Goal: Task Accomplishment & Management: Manage account settings

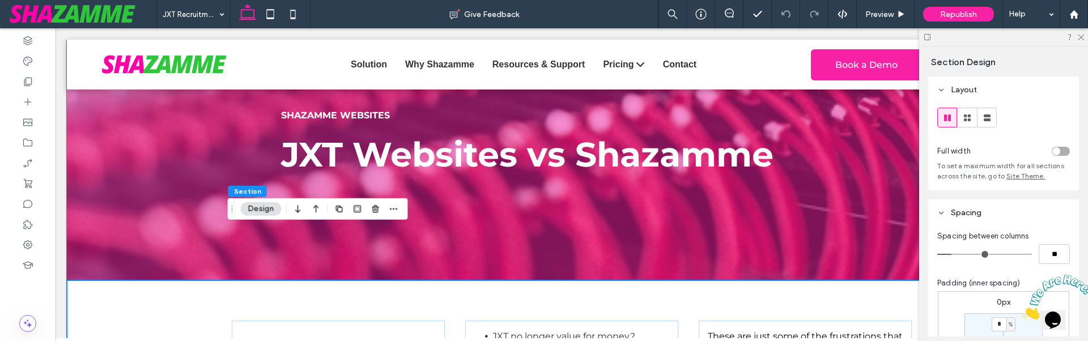
scroll to position [170, 0]
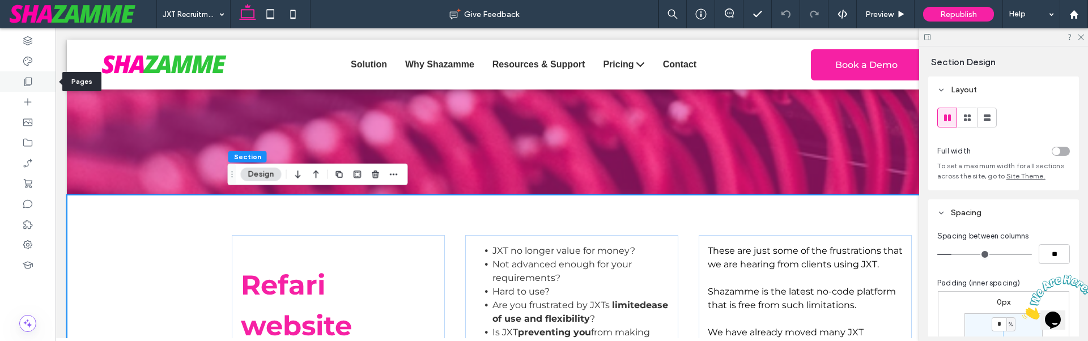
click at [36, 82] on div at bounding box center [28, 81] width 56 height 20
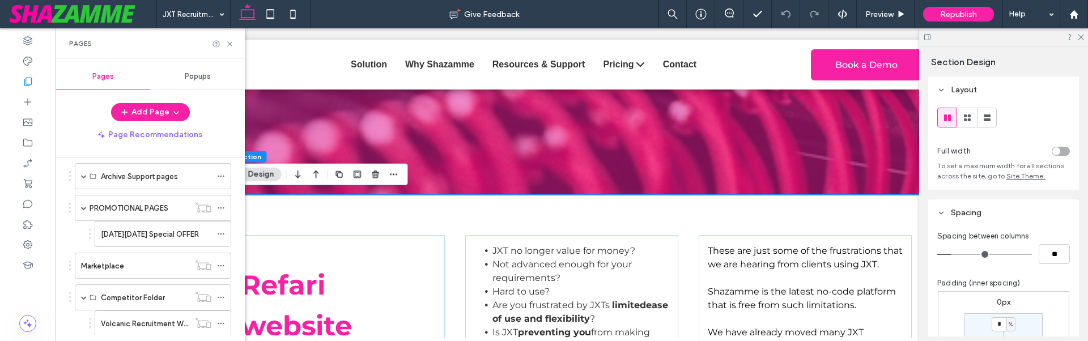
scroll to position [340, 0]
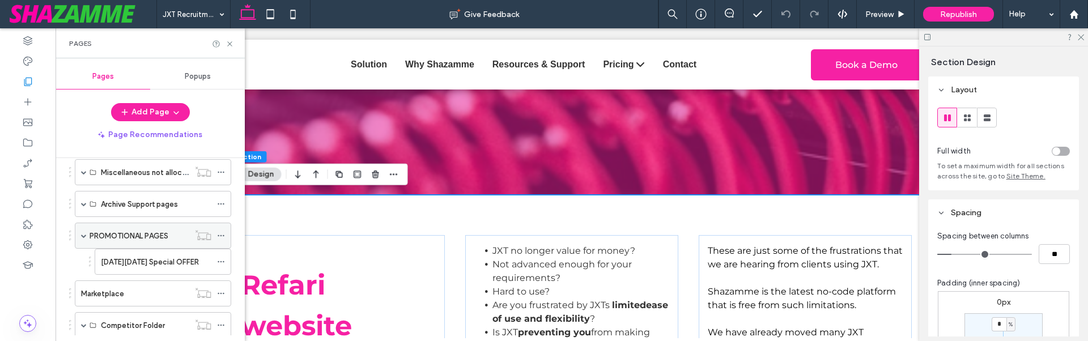
click at [84, 237] on span at bounding box center [84, 236] width 6 height 6
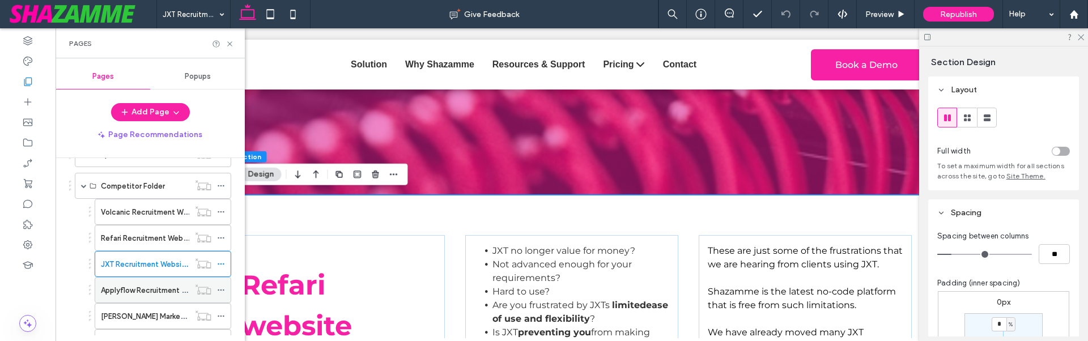
scroll to position [510, 0]
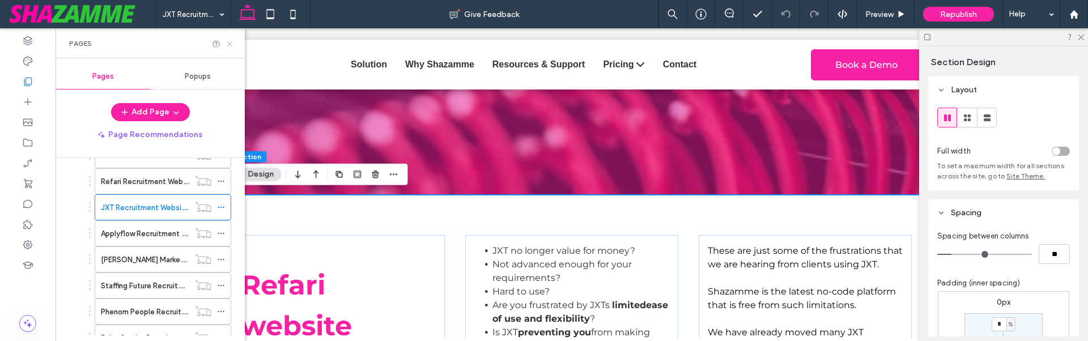
drag, startPoint x: 227, startPoint y: 44, endPoint x: 227, endPoint y: 97, distance: 53.8
click at [227, 44] on icon at bounding box center [229, 44] width 8 height 8
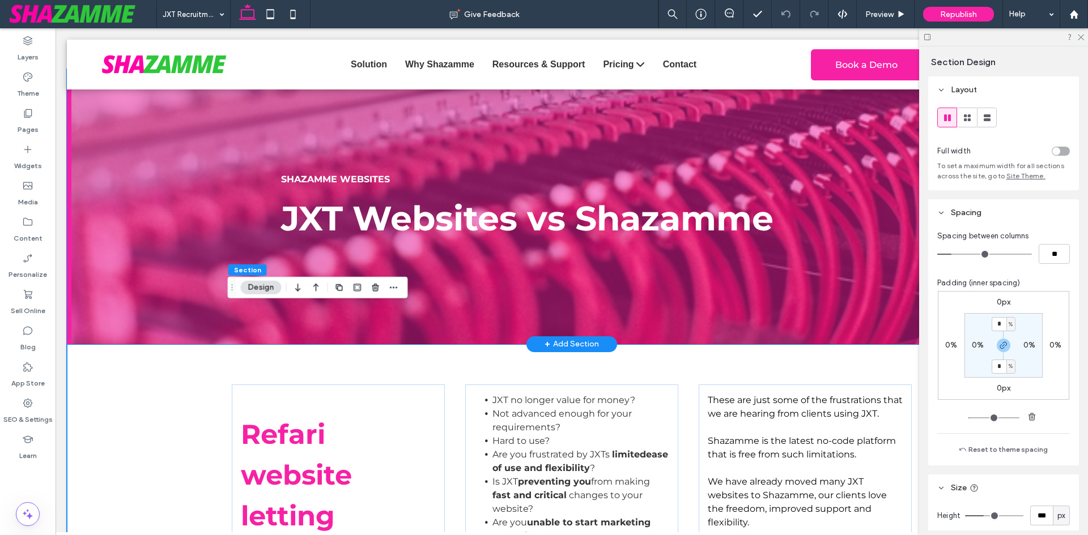
scroll to position [0, 0]
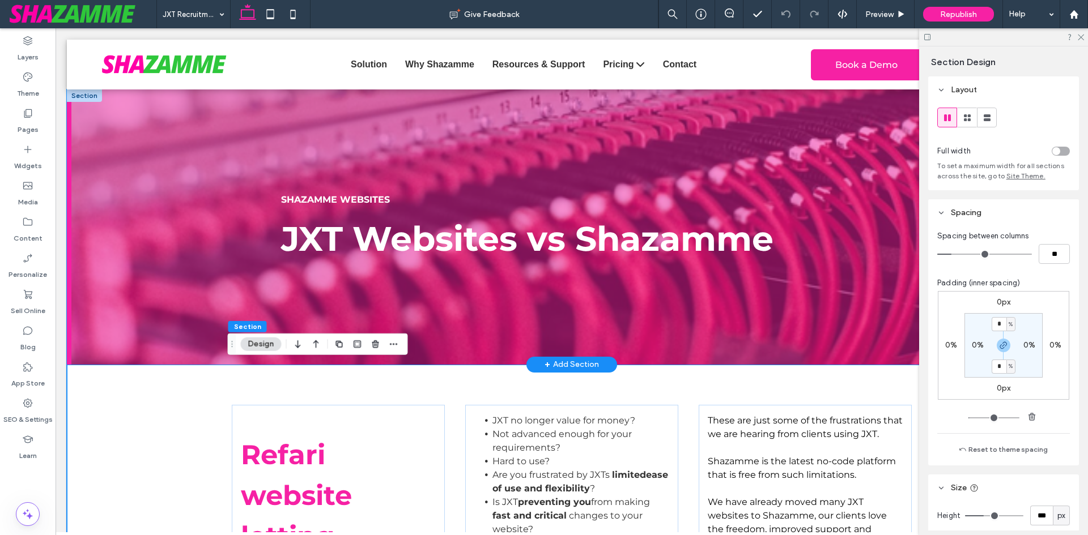
click at [197, 143] on div "SHAZAMME WEBSITES JXT Websites vs Shazamme" at bounding box center [572, 227] width 1010 height 275
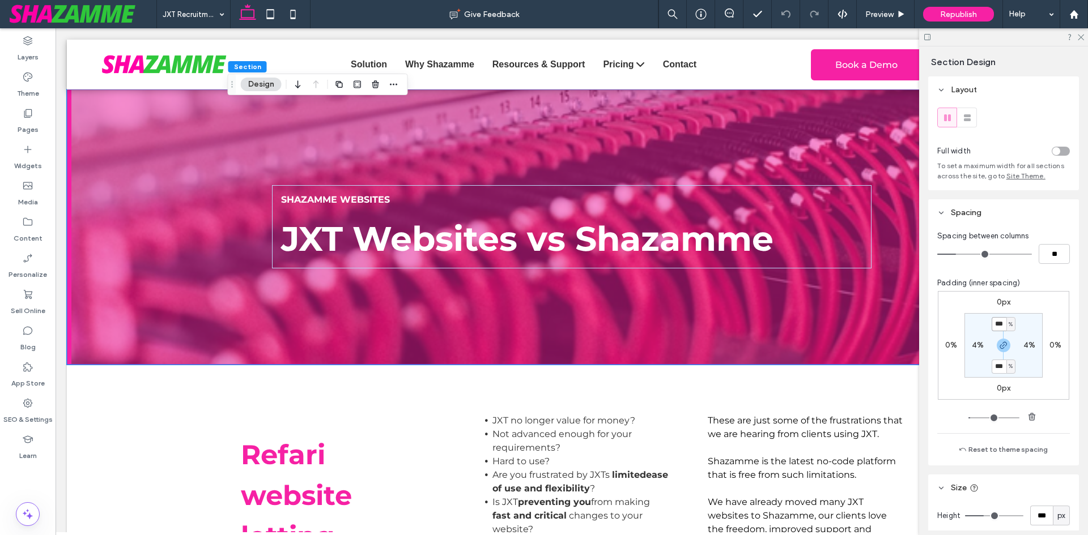
click at [991, 320] on input "***" at bounding box center [998, 324] width 15 height 14
type input "**"
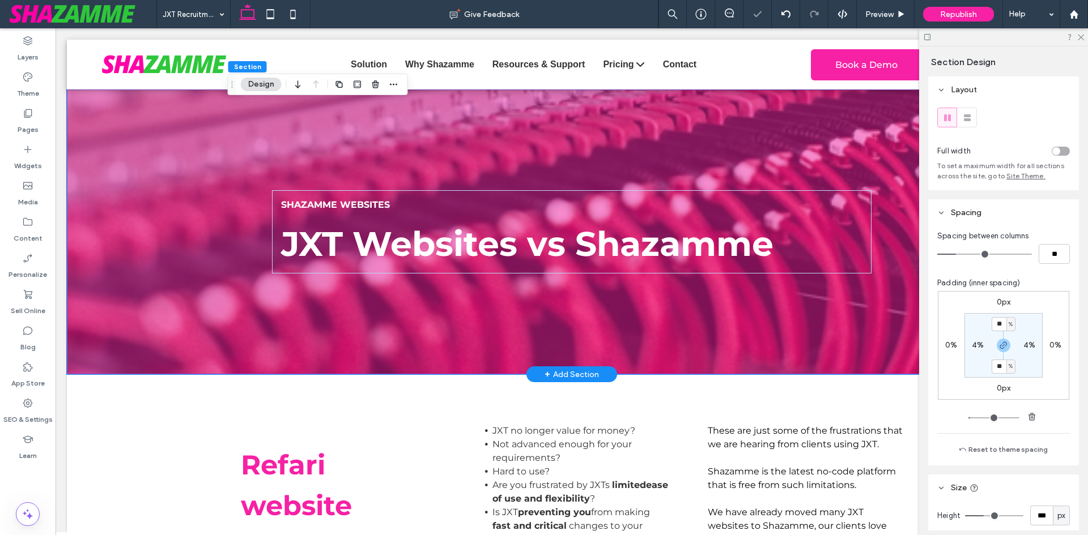
click at [452, 339] on div "SHAZAMME WEBSITES JXT Websites vs Shazamme" at bounding box center [572, 232] width 680 height 285
click at [366, 201] on strong "SHAZAMME WEBSITES" at bounding box center [335, 204] width 109 height 11
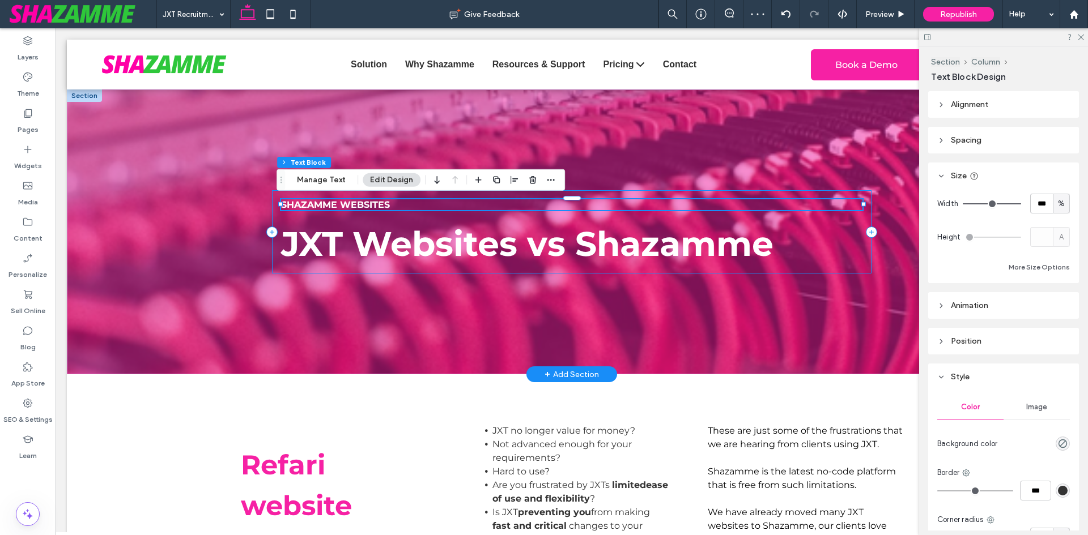
click at [370, 195] on div "SHAZAMME WEBSITES JXT Websites vs Shazamme" at bounding box center [571, 231] width 599 height 83
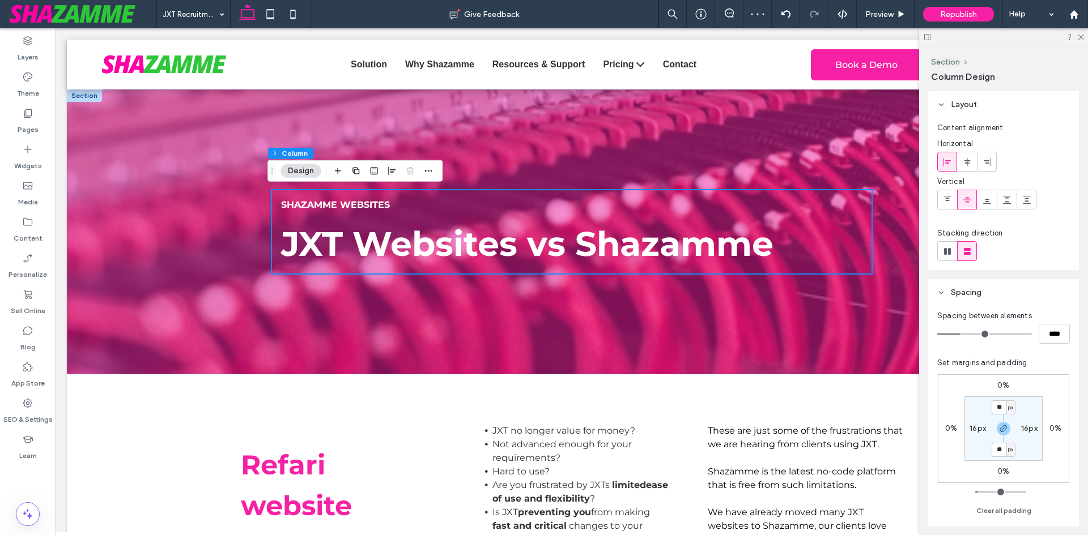
click at [1000, 340] on section "** px 16px ** px 16px" at bounding box center [1003, 429] width 78 height 65
click at [1003, 340] on input "**" at bounding box center [998, 408] width 15 height 14
type input "*"
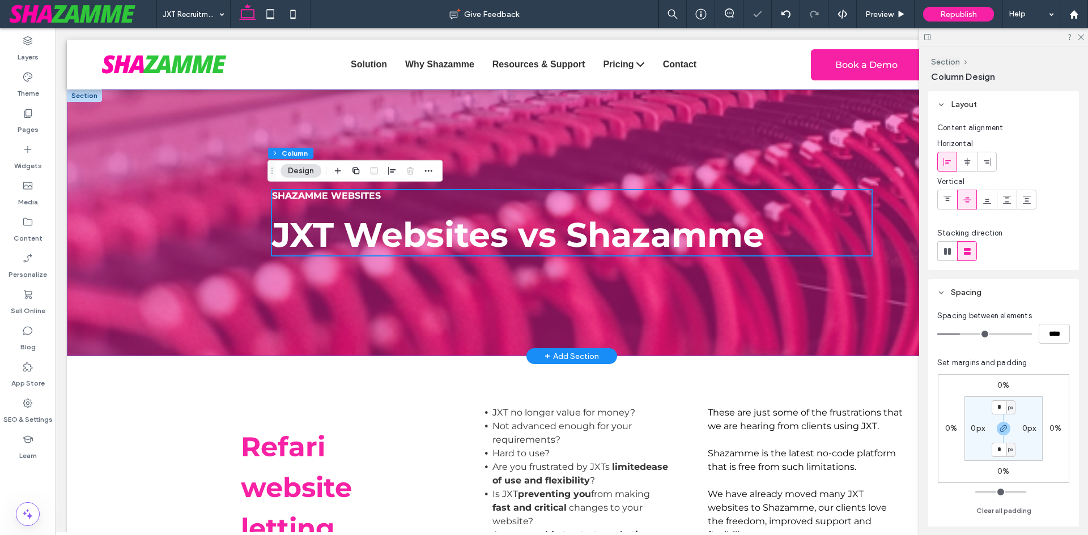
click at [110, 250] on div "SHAZAMME WEBSITES JXT Websites vs Shazamme" at bounding box center [572, 223] width 1010 height 267
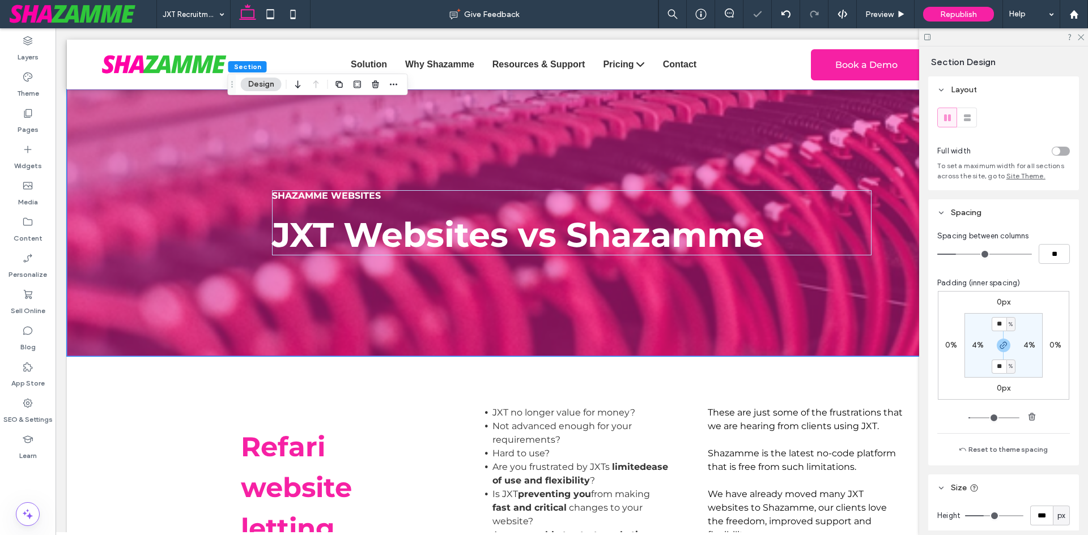
click at [972, 340] on label "4%" at bounding box center [978, 345] width 12 height 10
type input "*"
type input "**"
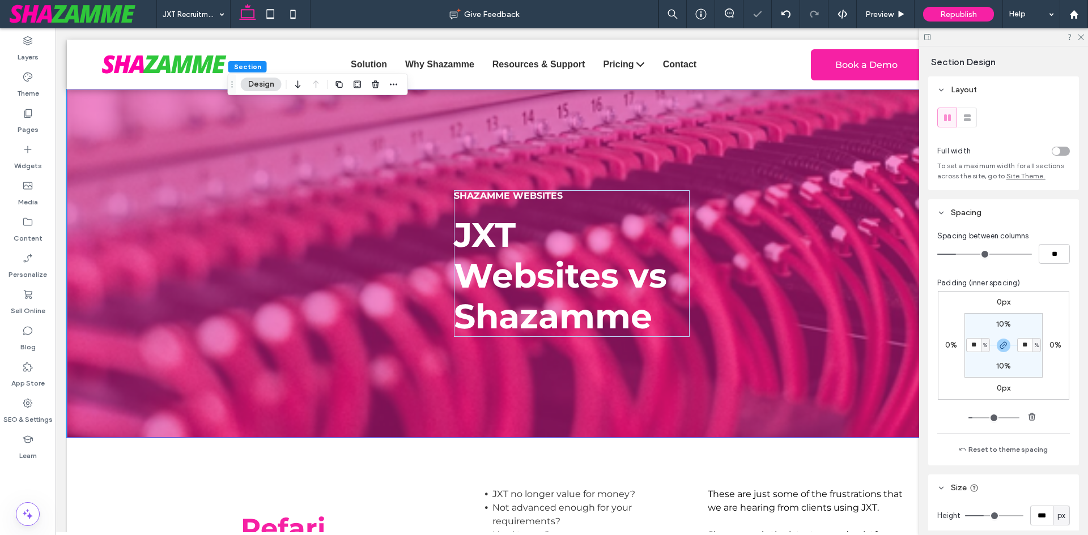
click at [966, 340] on input "**" at bounding box center [973, 345] width 15 height 14
type input "*"
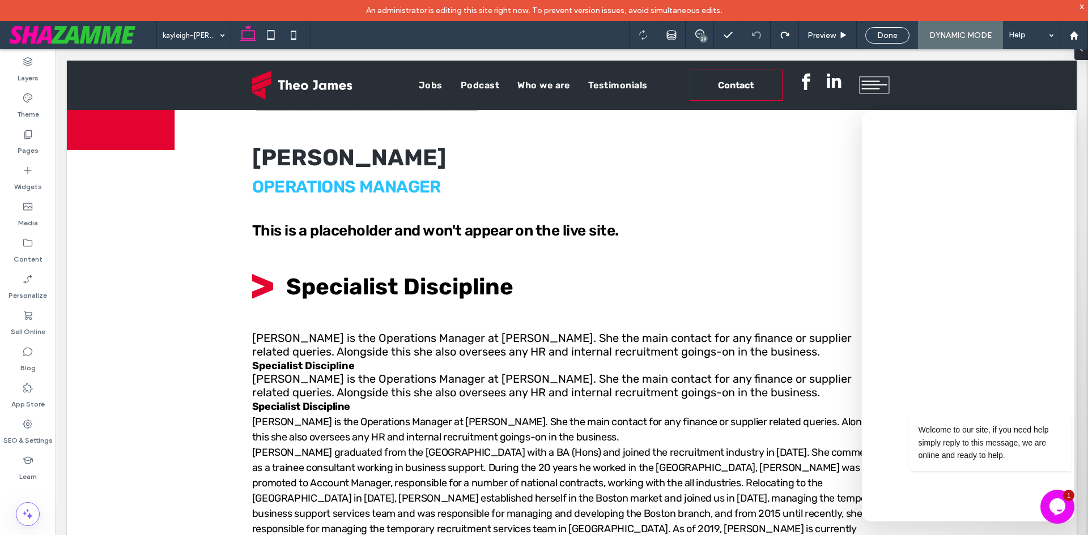
click at [1056, 503] on icon "$i18n('chat', 'chat_widget')" at bounding box center [1057, 507] width 16 height 17
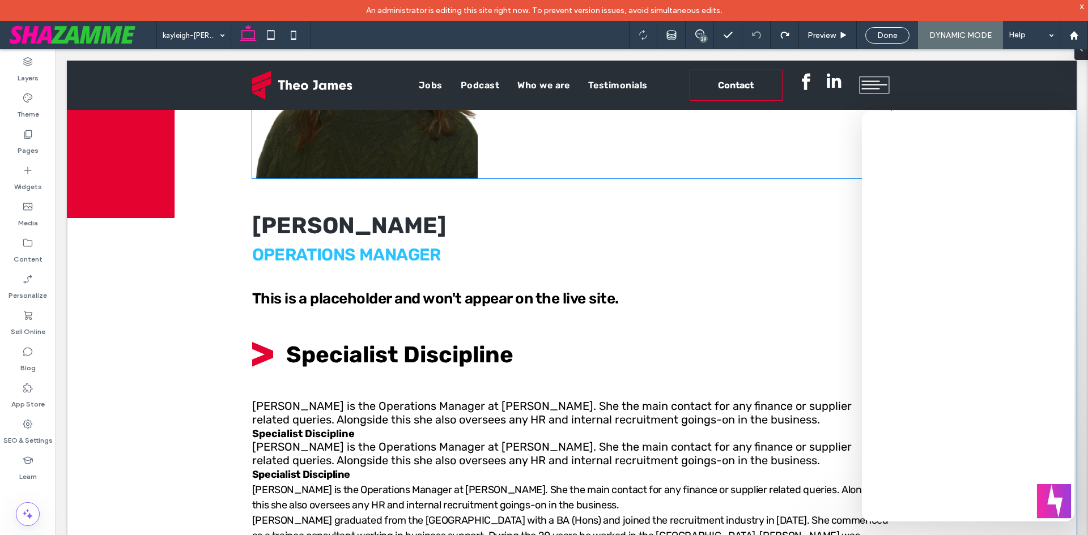
scroll to position [227, 0]
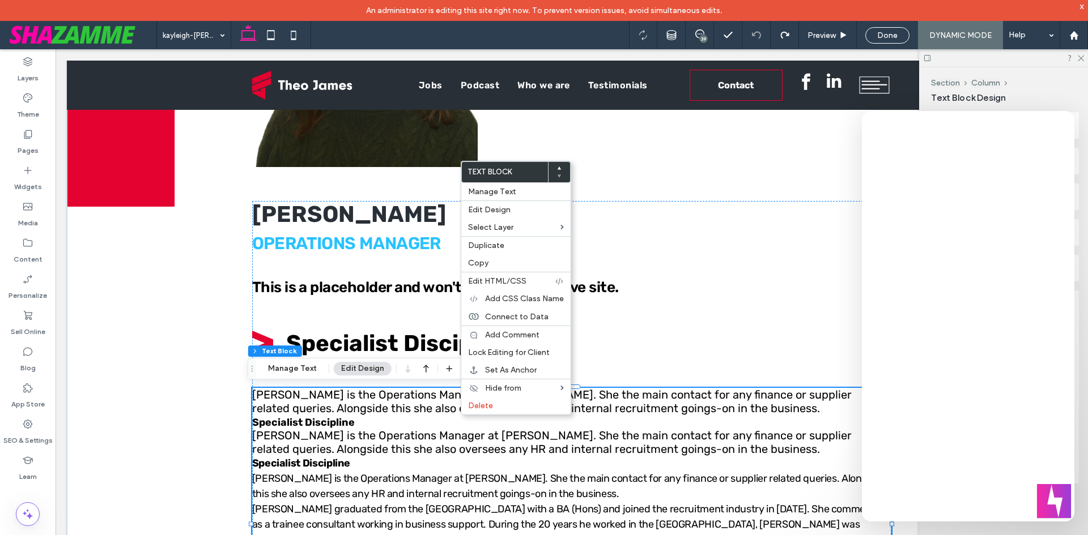
click at [386, 423] on div "Specialist Discipline" at bounding box center [572, 422] width 640 height 14
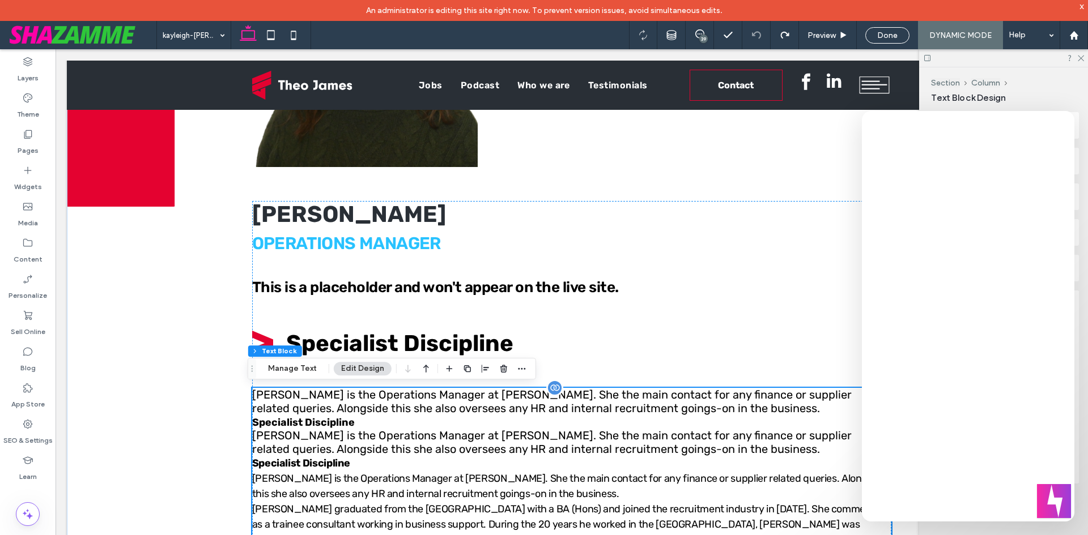
scroll to position [454, 0]
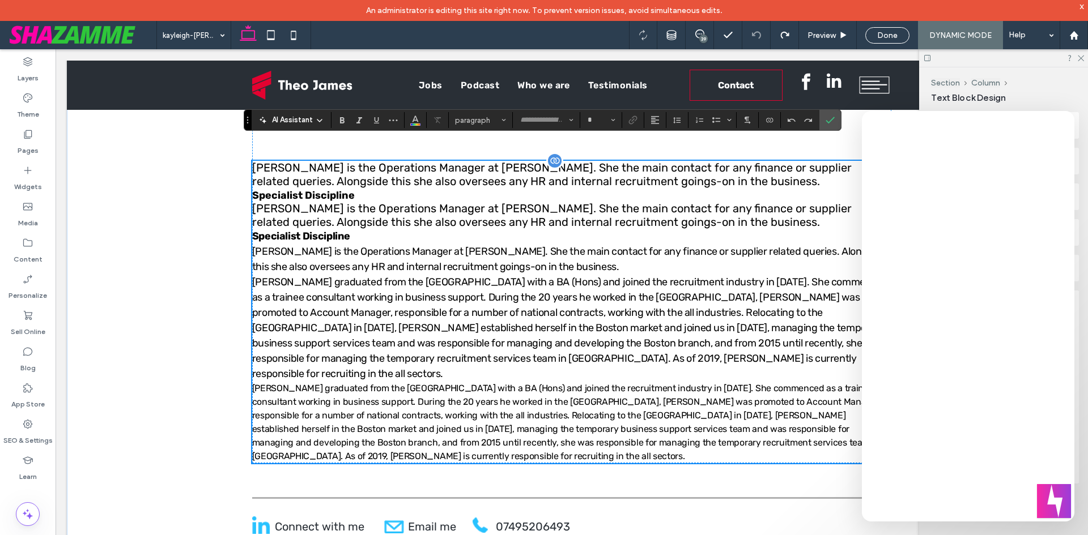
type input "*****"
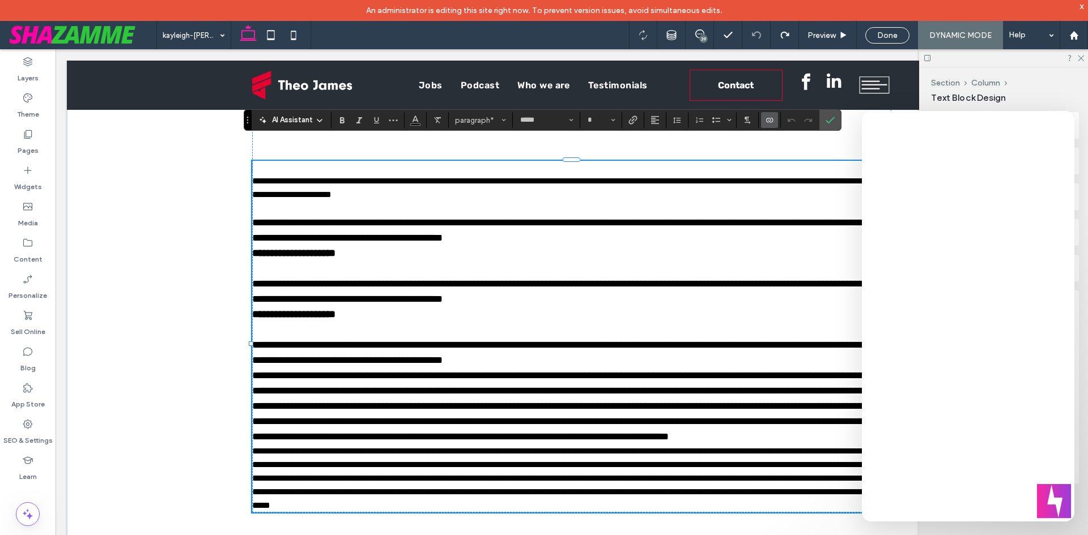
click at [772, 129] on div "AI Assistant paragraph* ***** *" at bounding box center [543, 120] width 598 height 22
click at [773, 114] on span "Connect To Data" at bounding box center [769, 120] width 9 height 15
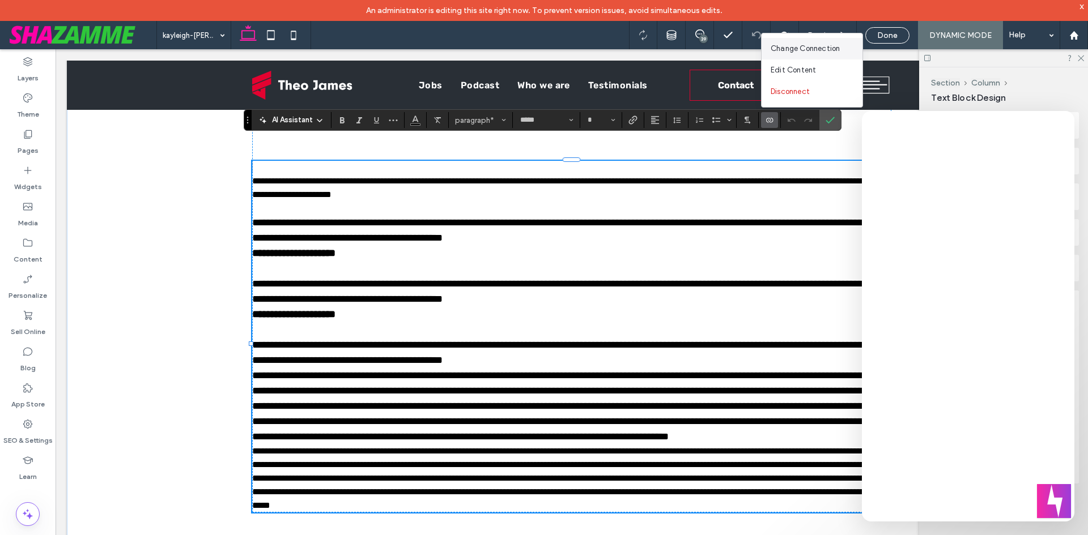
click at [801, 52] on span "Change Connection" at bounding box center [804, 48] width 69 height 11
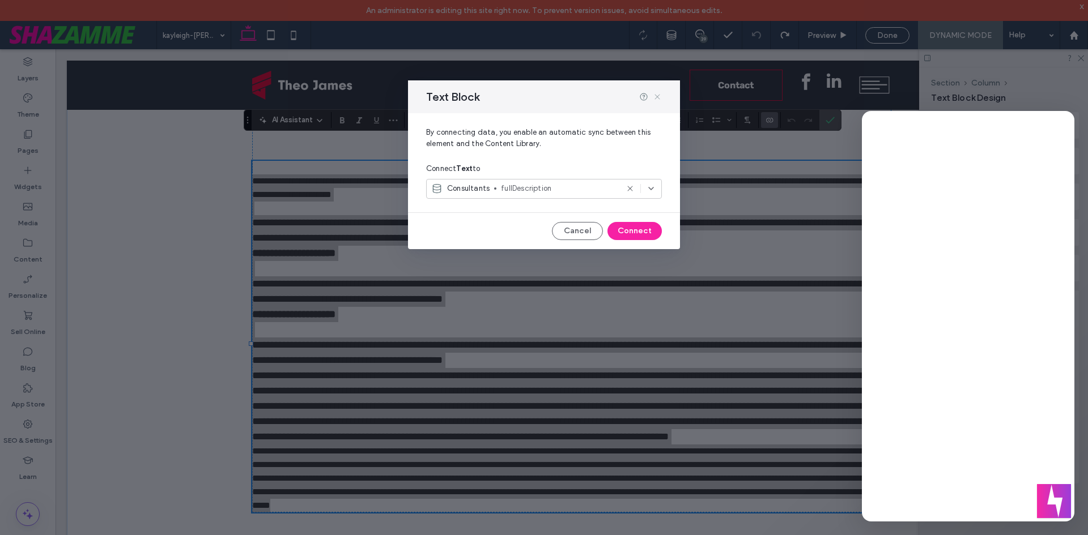
click at [657, 94] on icon at bounding box center [657, 96] width 9 height 9
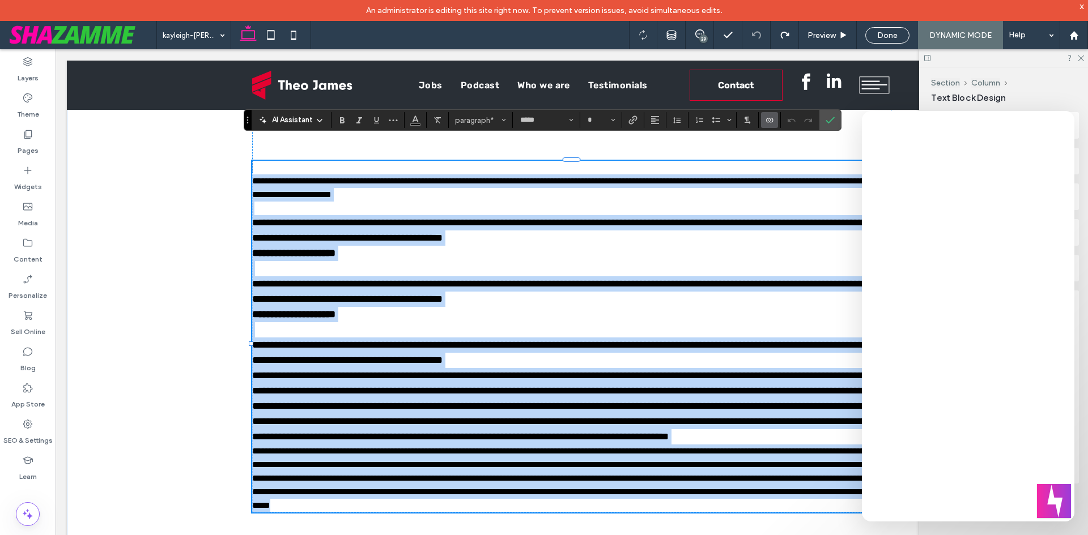
type input "**"
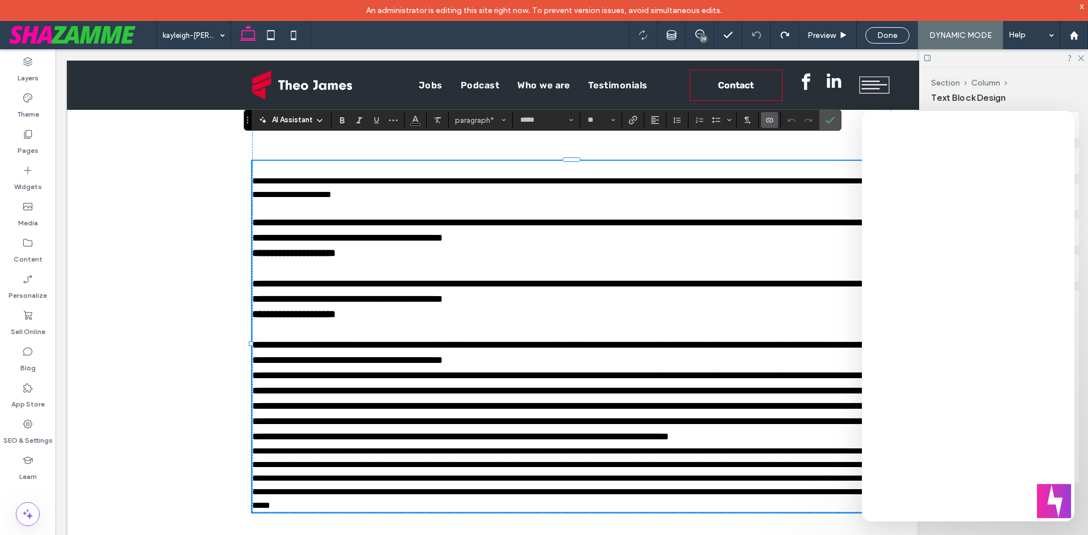
click at [590, 303] on p "**********" at bounding box center [572, 291] width 640 height 31
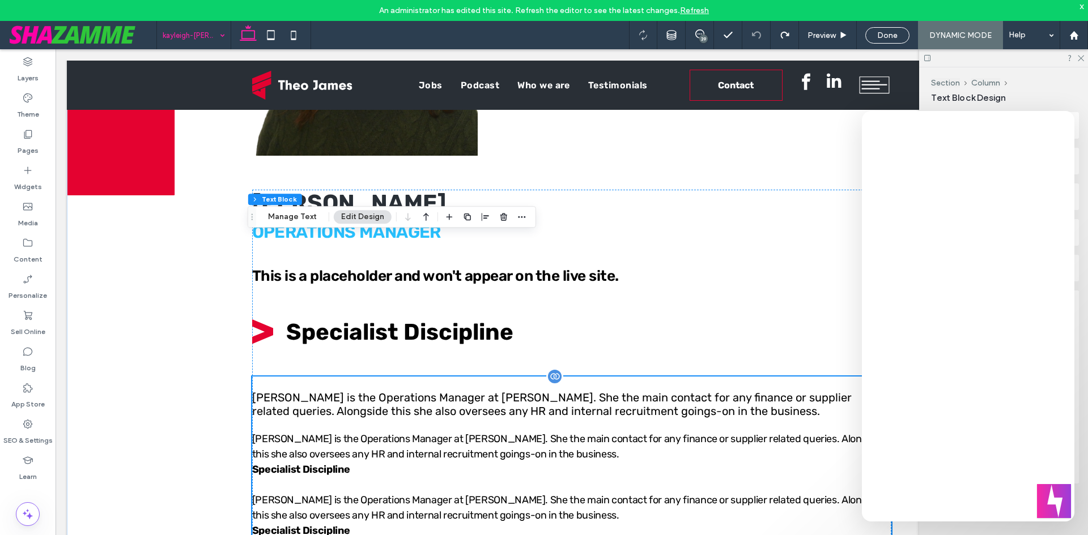
scroll to position [227, 0]
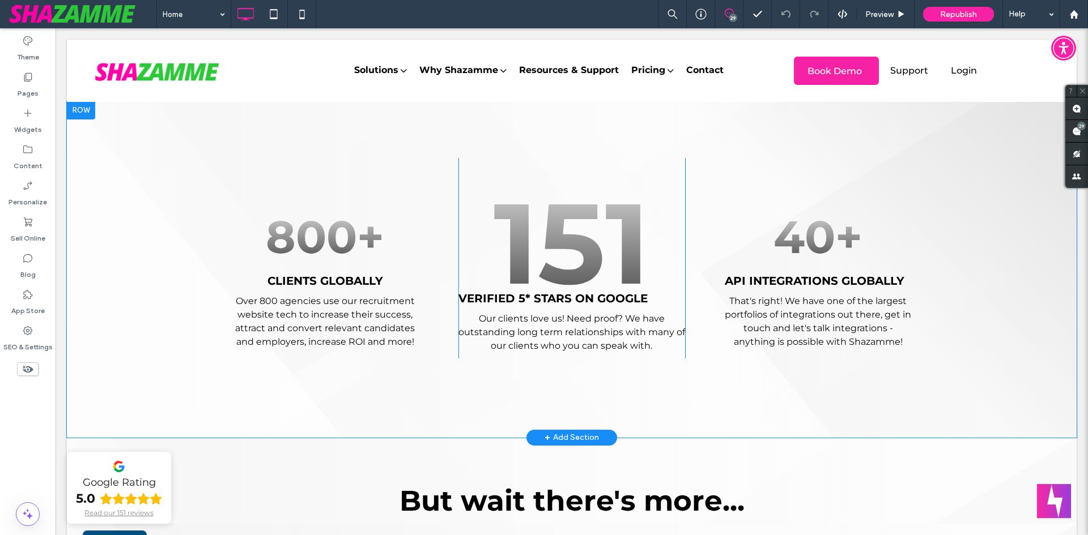
click at [595, 364] on div "800+ CLIENTS GLOBALLY Over 800 agencies use our recruitment website tech to inc…" at bounding box center [572, 269] width 1010 height 337
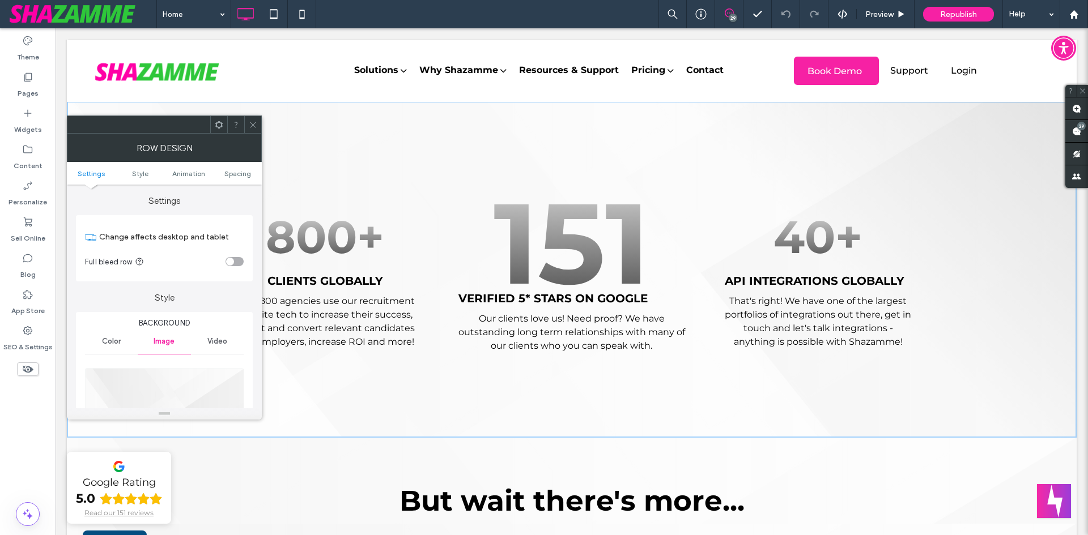
click at [253, 133] on span at bounding box center [253, 124] width 8 height 17
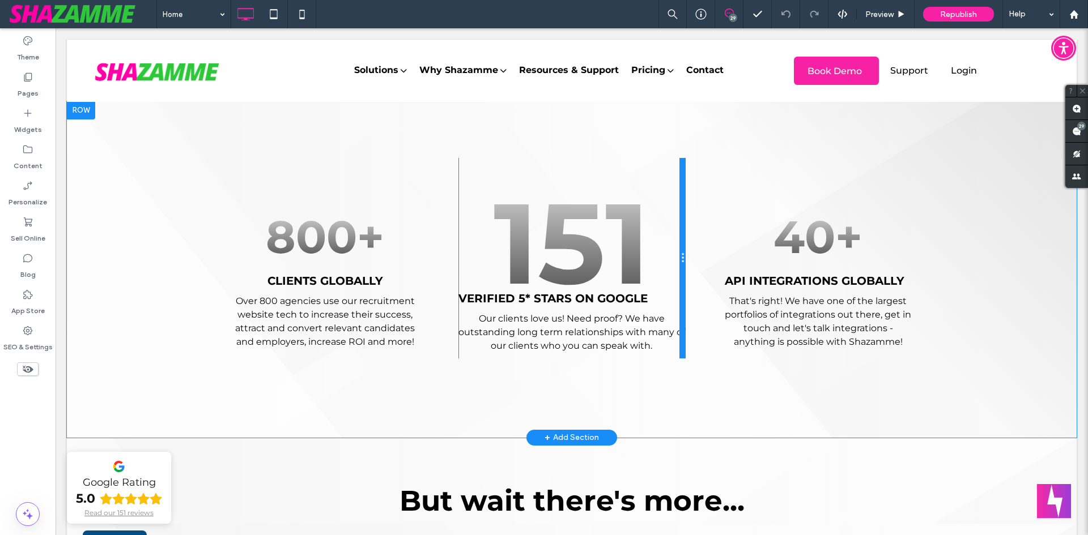
click at [679, 295] on div at bounding box center [680, 278] width 42 height 198
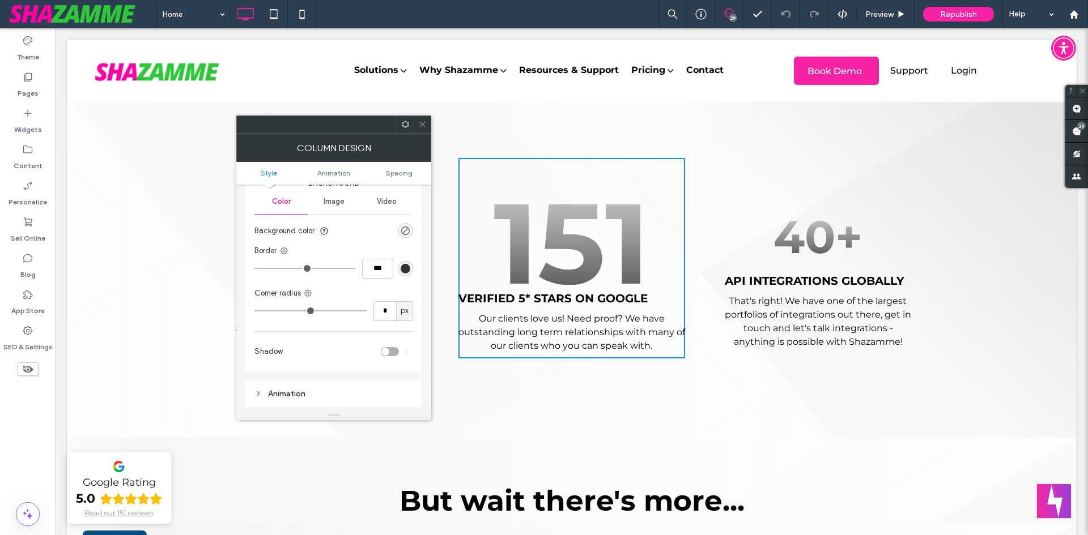
scroll to position [170, 0]
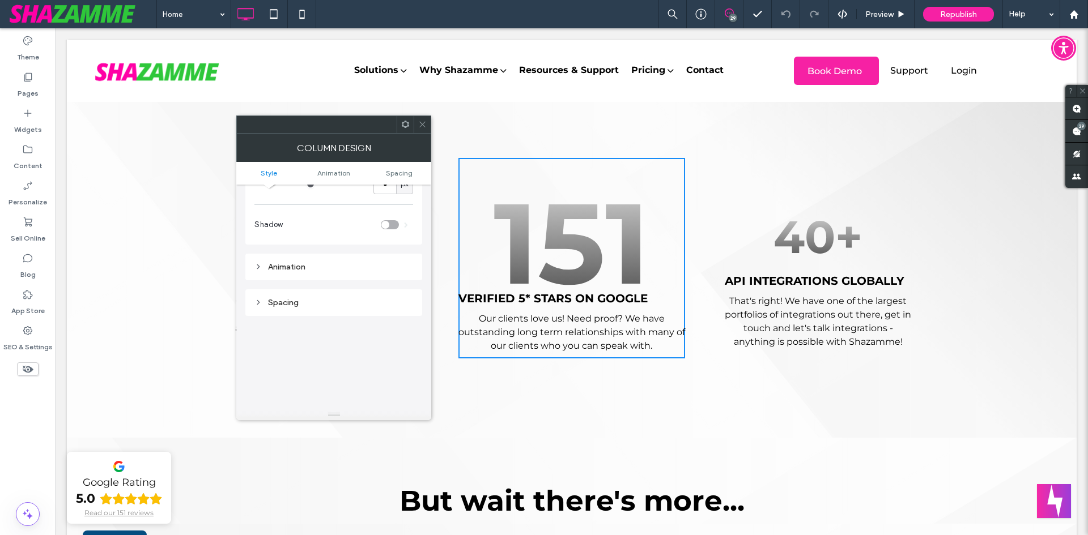
click at [307, 258] on div "Animation" at bounding box center [333, 267] width 177 height 27
click at [266, 270] on div "Animation" at bounding box center [333, 267] width 159 height 10
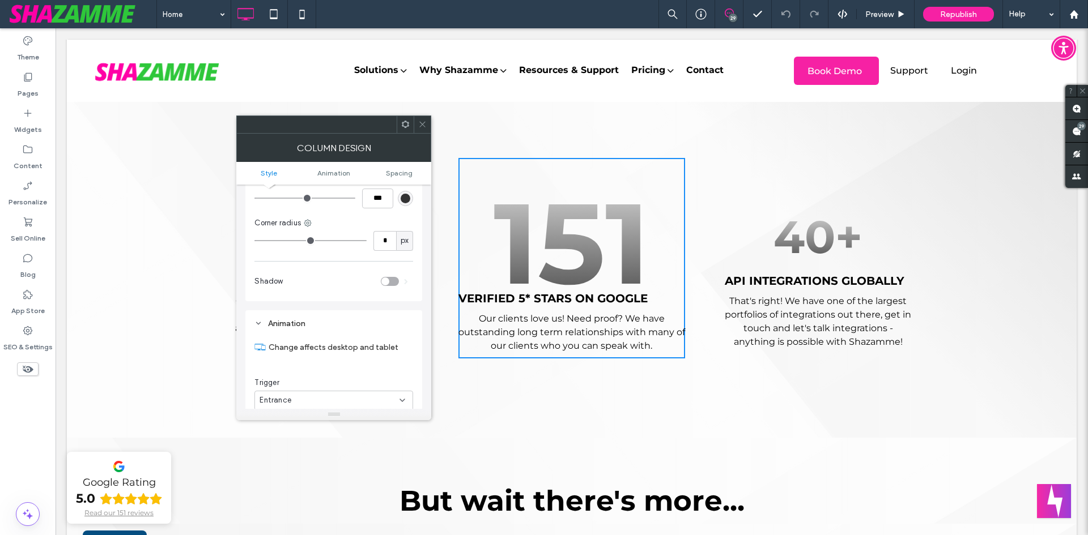
scroll to position [0, 0]
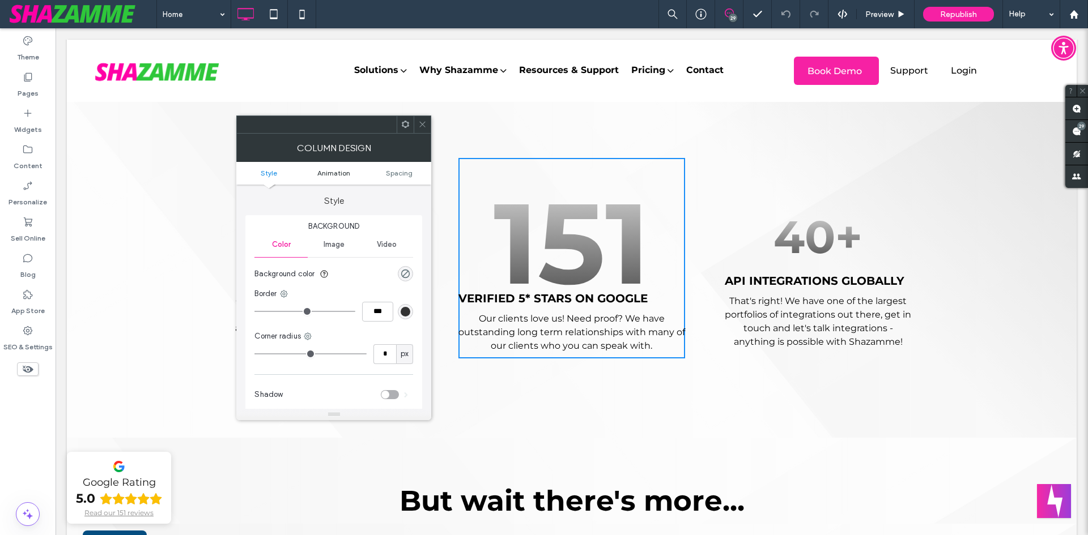
click at [332, 170] on span "Animation" at bounding box center [333, 173] width 33 height 8
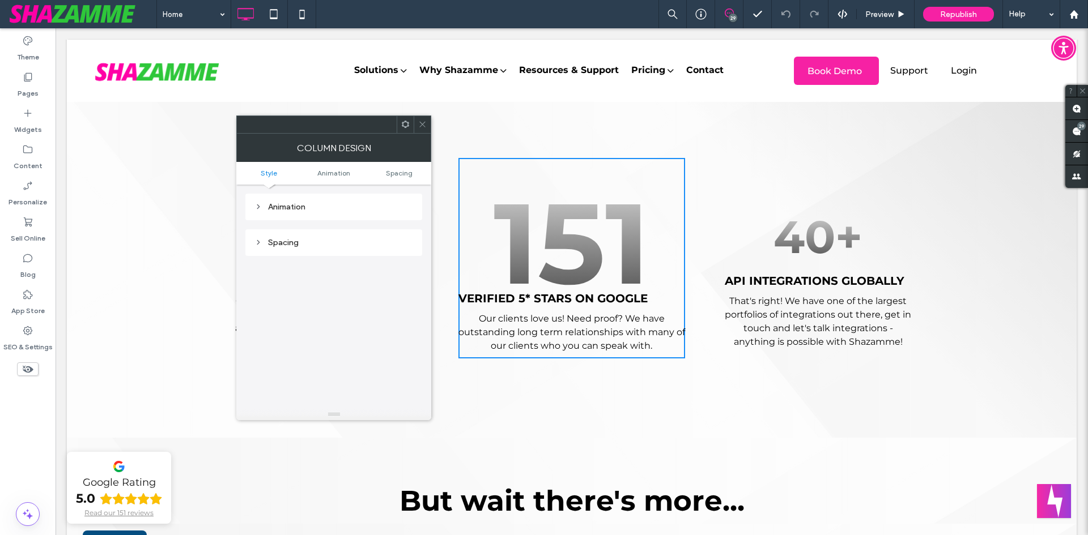
scroll to position [230, 0]
click at [421, 125] on icon at bounding box center [422, 124] width 8 height 8
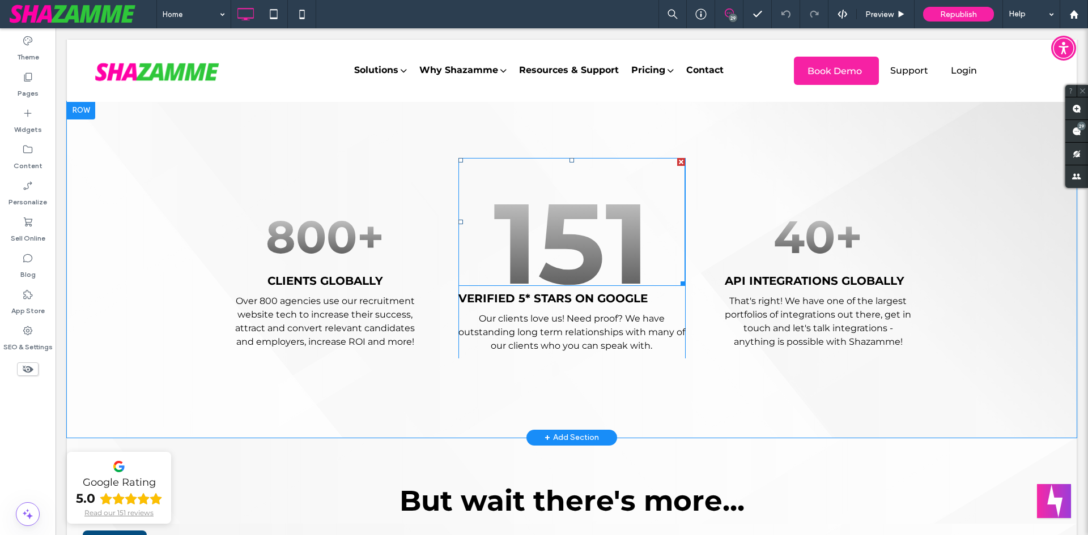
click at [517, 252] on span at bounding box center [571, 222] width 227 height 128
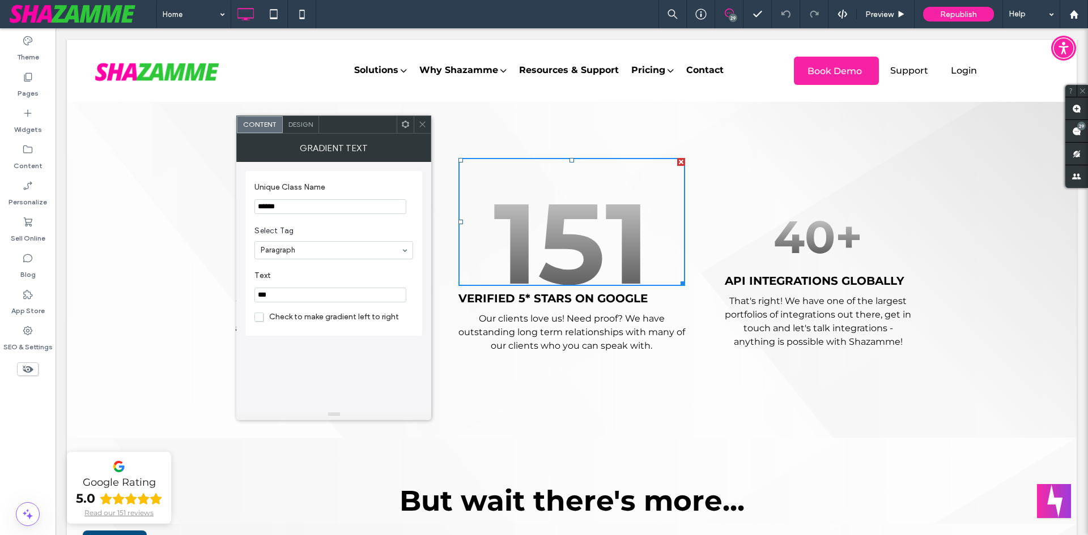
click at [298, 126] on span "Design" at bounding box center [300, 124] width 24 height 8
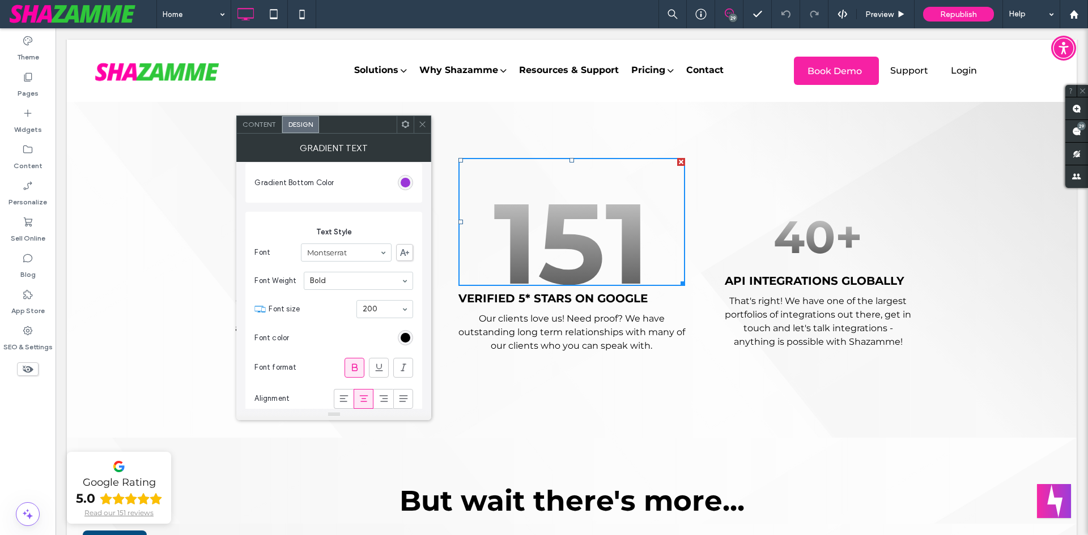
scroll to position [167, 0]
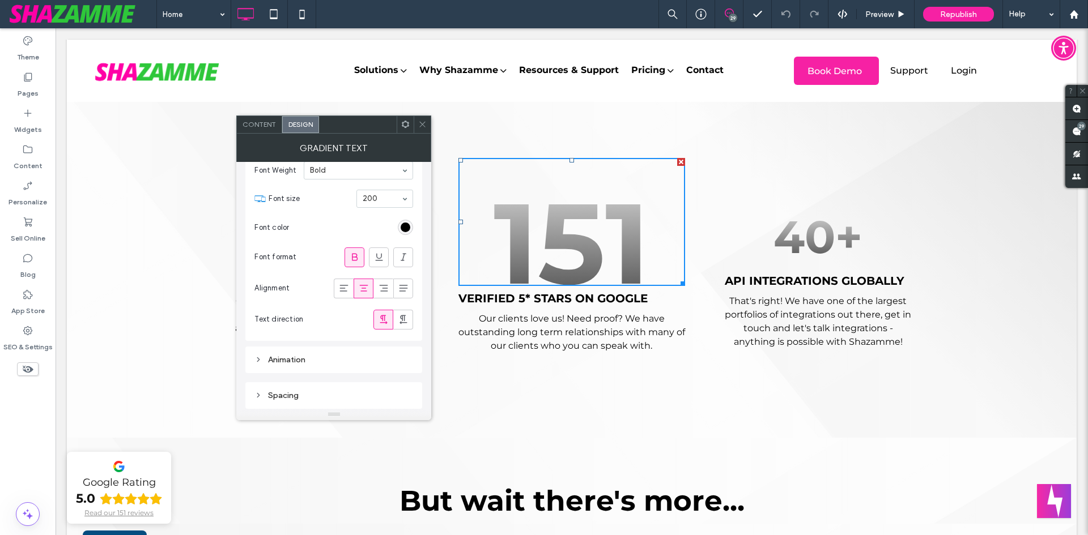
click at [322, 350] on div "Animation" at bounding box center [333, 360] width 177 height 27
click at [323, 354] on div "Animation" at bounding box center [333, 359] width 159 height 15
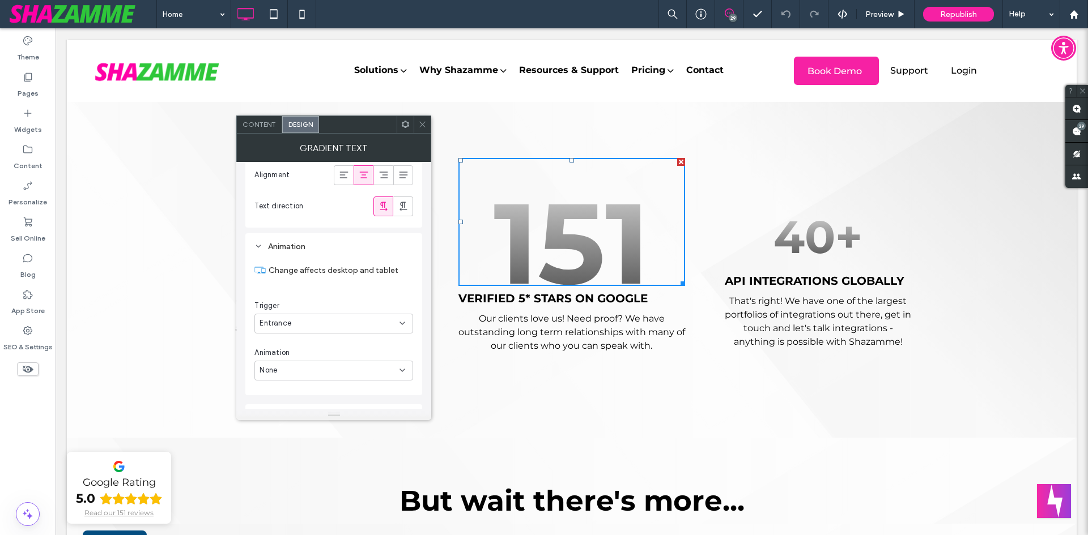
click at [428, 127] on div at bounding box center [422, 124] width 17 height 17
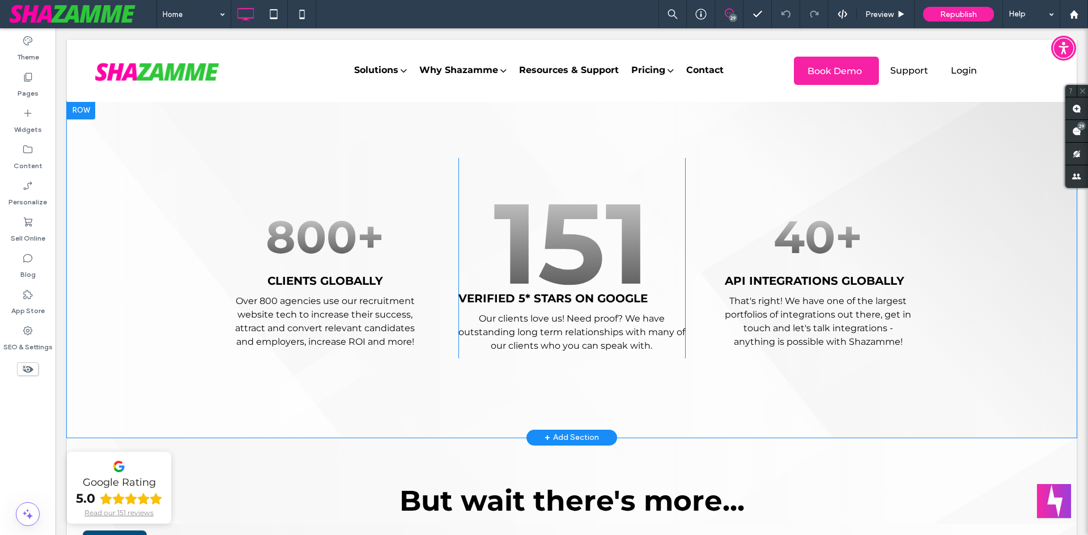
click at [438, 420] on div "800+ CLIENTS GLOBALLY Over 800 agencies use our recruitment website tech to inc…" at bounding box center [572, 269] width 1010 height 337
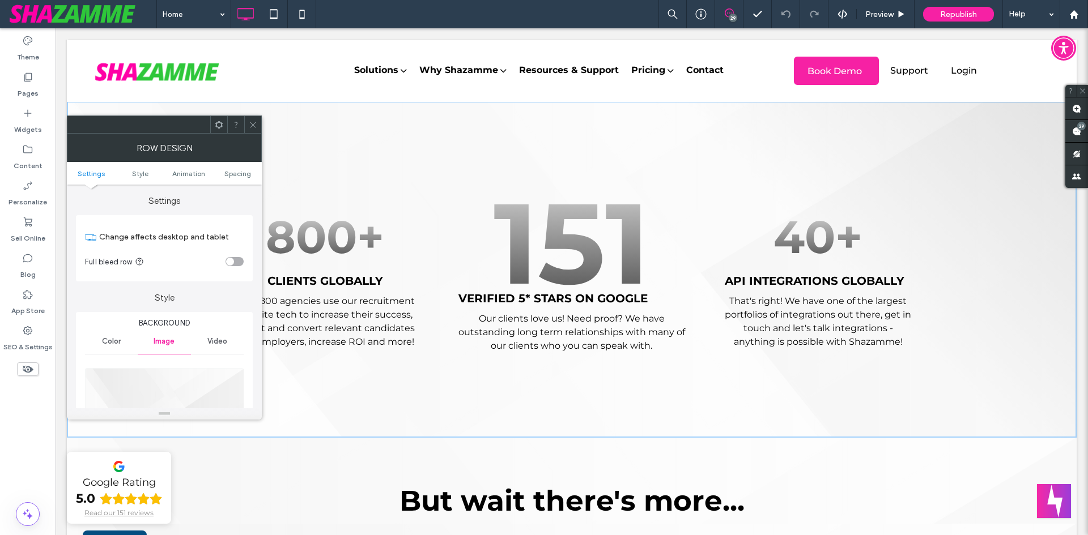
click at [248, 124] on div at bounding box center [252, 124] width 17 height 17
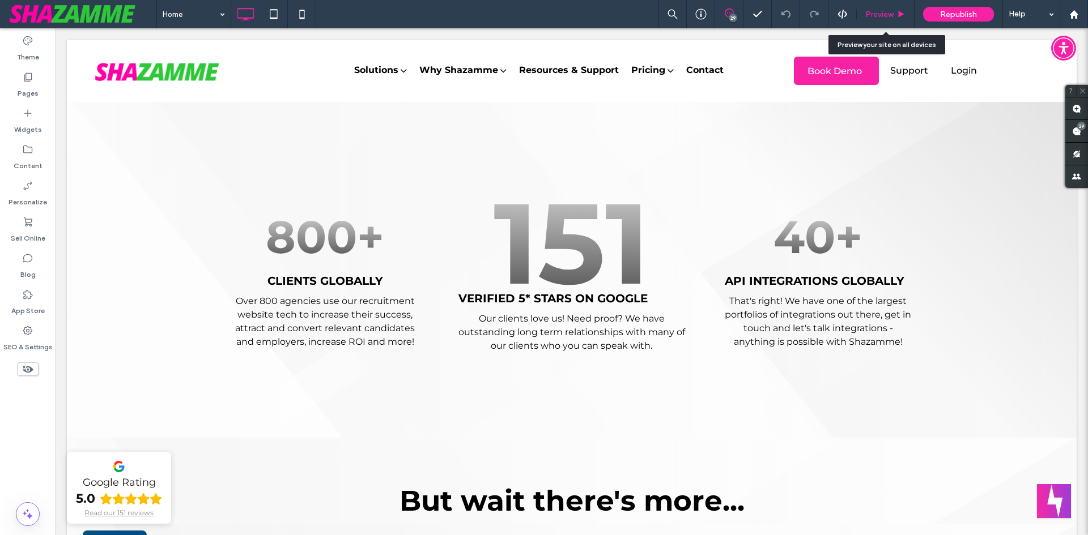
click at [897, 14] on icon at bounding box center [901, 14] width 8 height 8
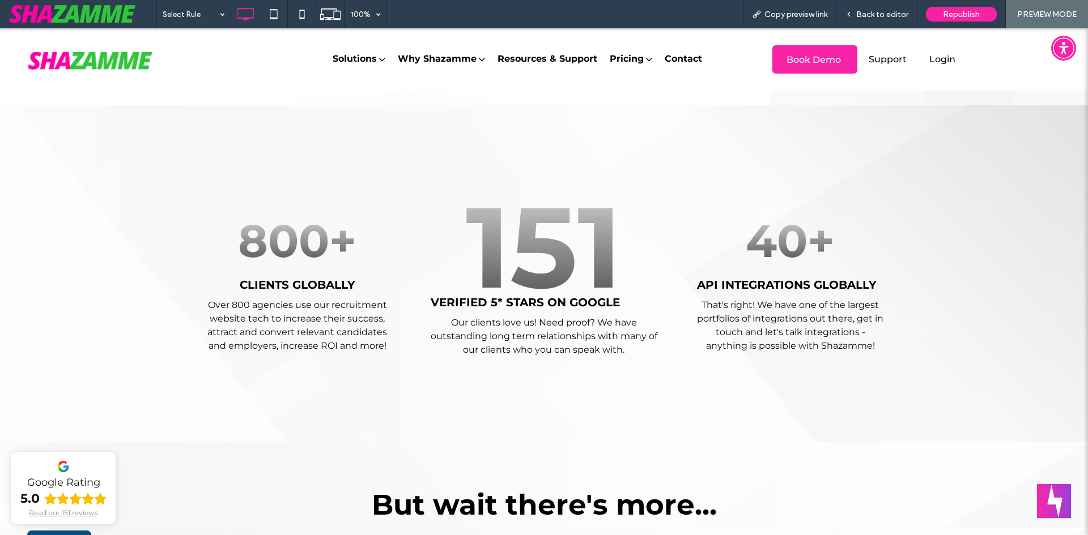
scroll to position [3045, 0]
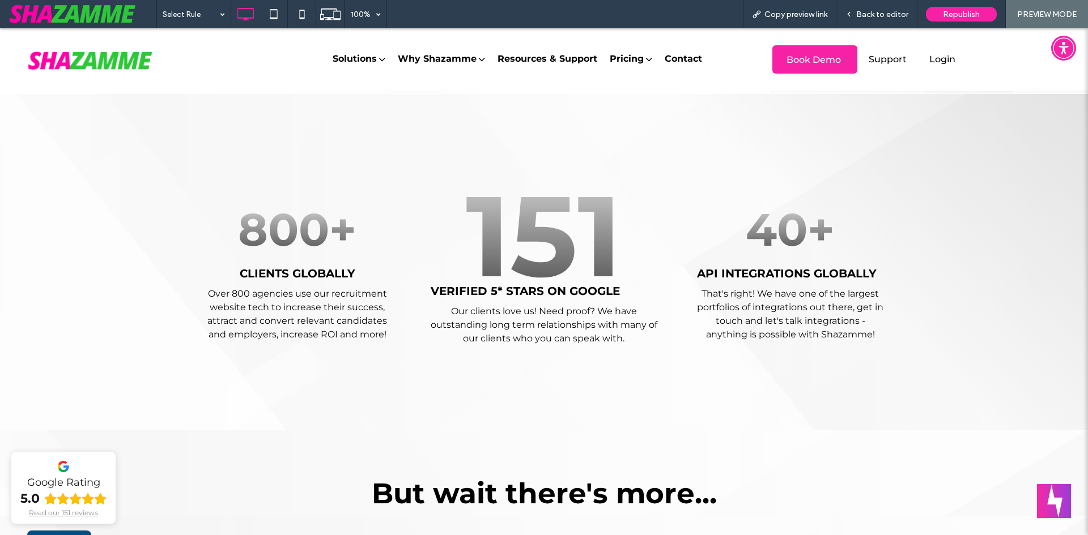
click at [897, 14] on span "Back to editor" at bounding box center [882, 15] width 52 height 10
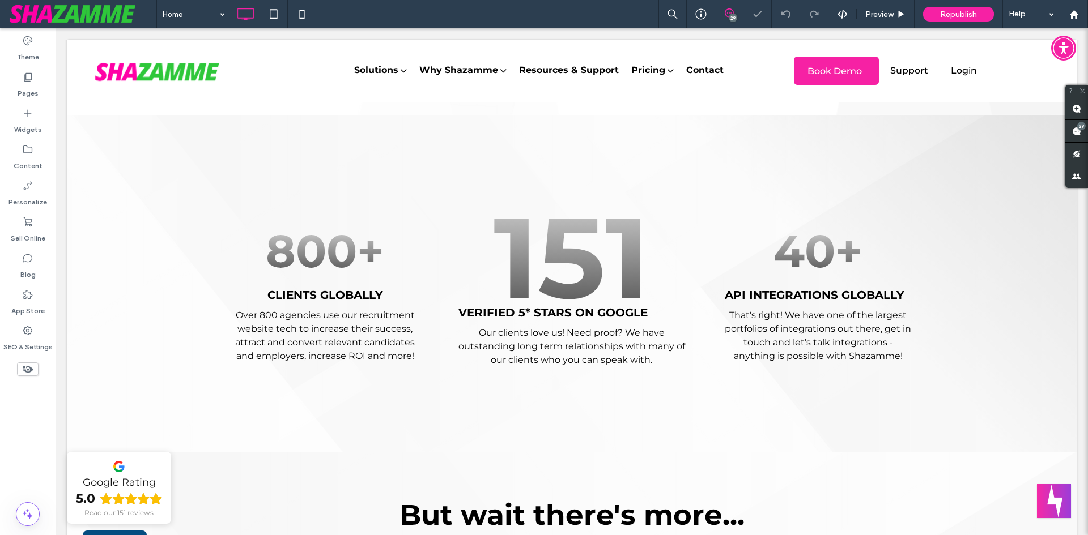
scroll to position [3062, 0]
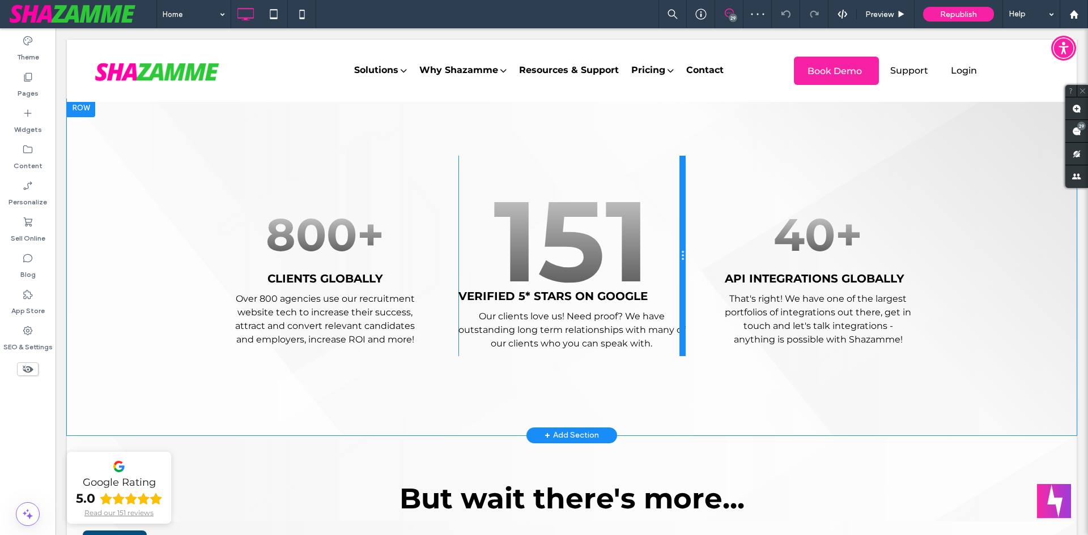
click at [674, 293] on div at bounding box center [679, 281] width 52 height 197
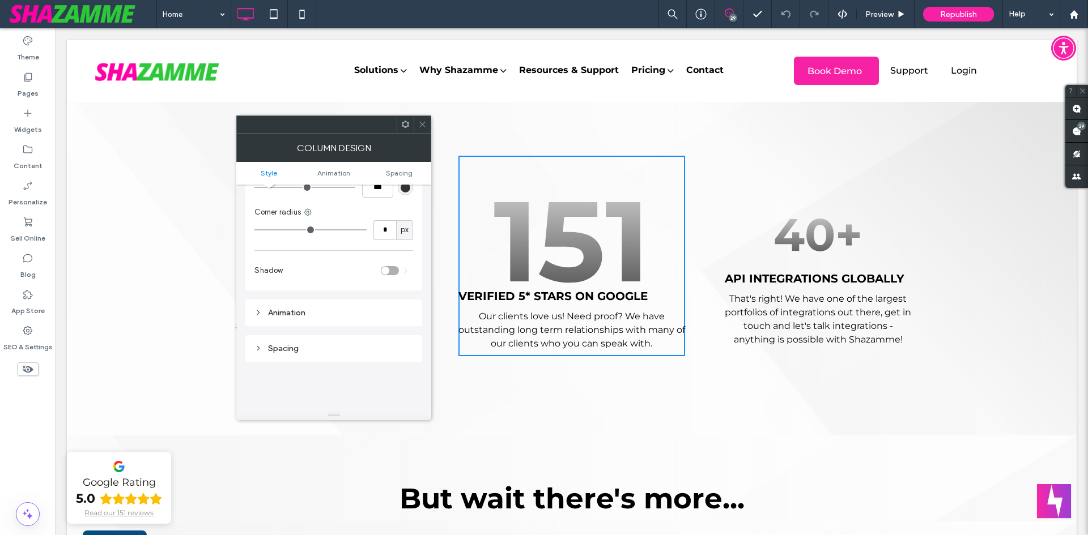
scroll to position [0, 0]
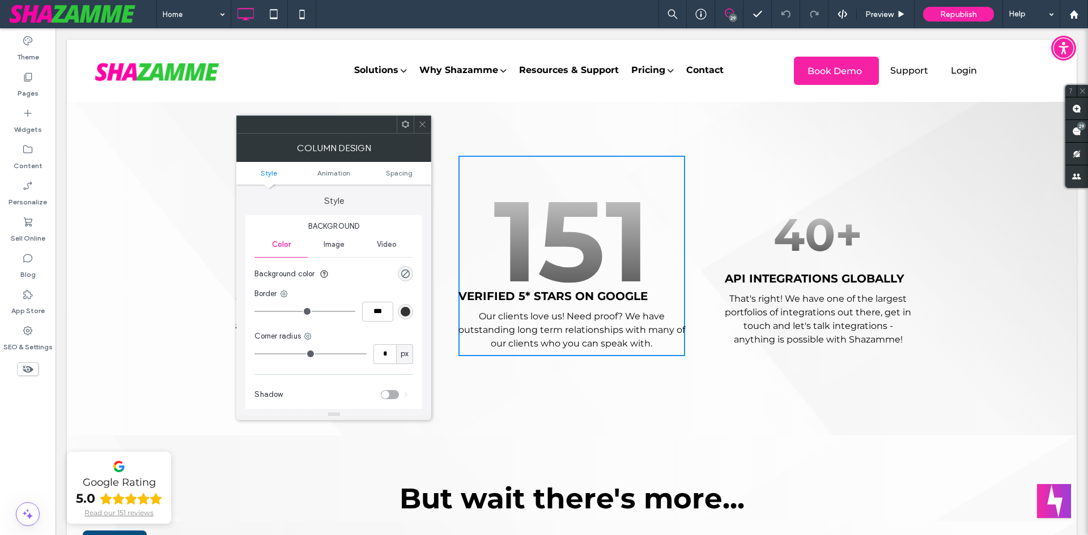
click at [343, 243] on span "Image" at bounding box center [333, 244] width 21 height 9
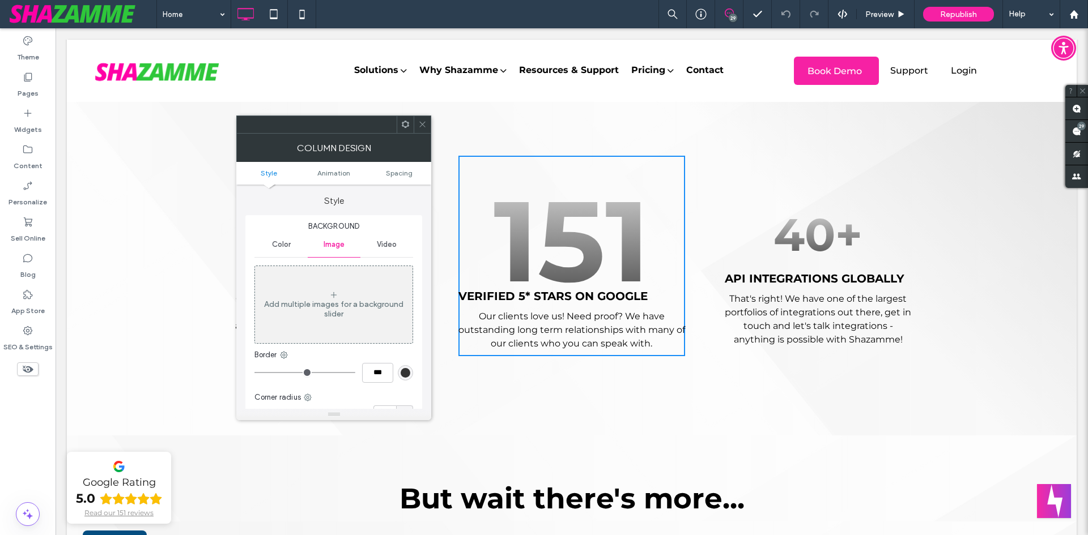
click at [405, 241] on div "Video" at bounding box center [386, 244] width 53 height 25
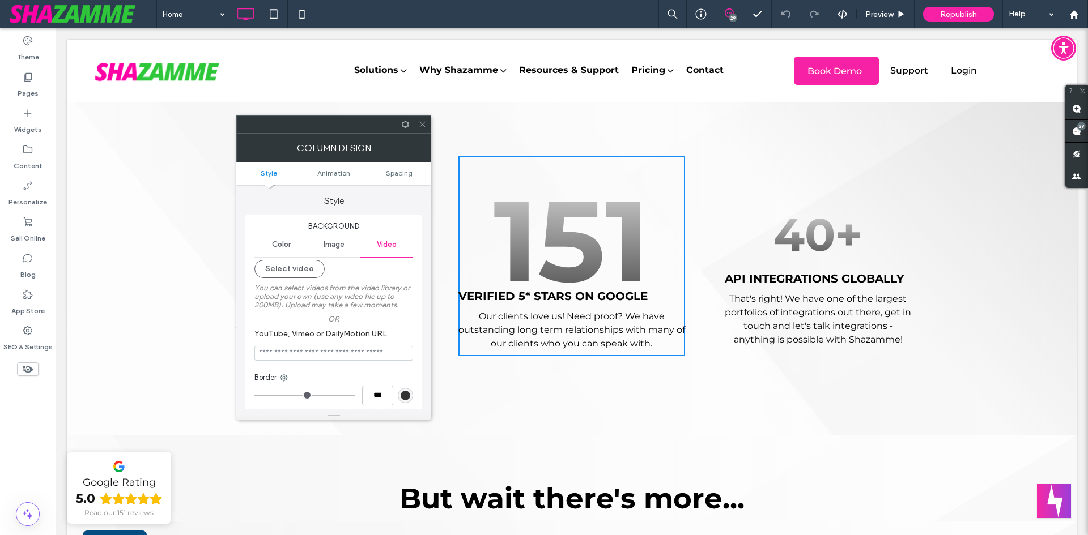
click at [290, 243] on span "Color" at bounding box center [281, 244] width 19 height 9
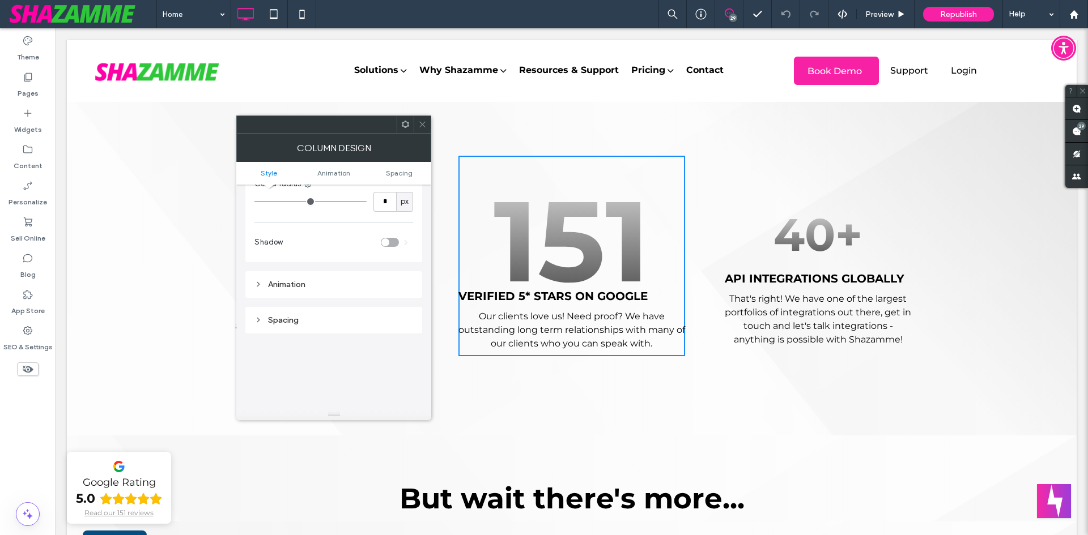
click at [284, 284] on div "Animation" at bounding box center [333, 285] width 159 height 10
click at [428, 125] on div at bounding box center [422, 124] width 17 height 17
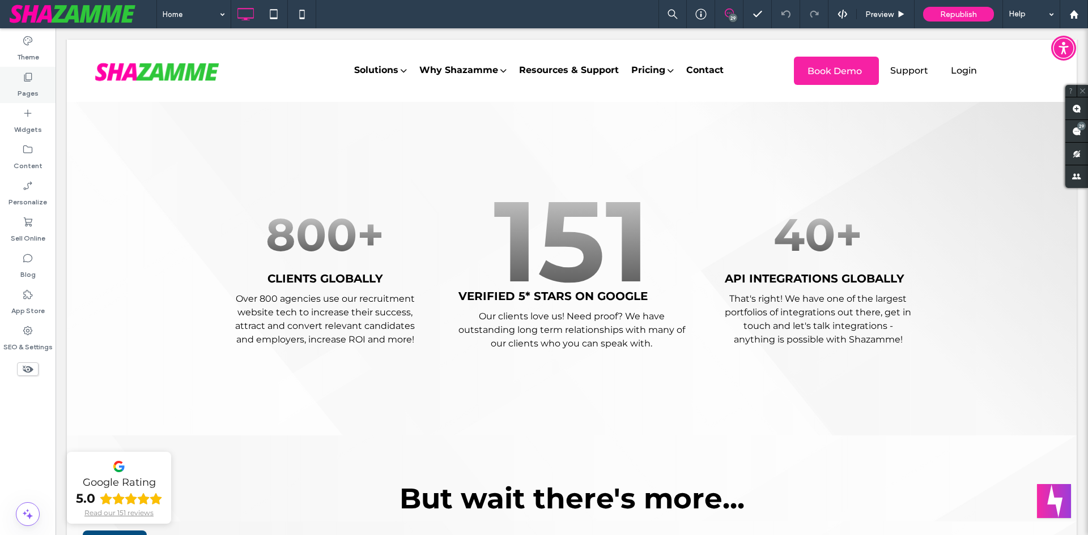
click at [14, 74] on div "Pages" at bounding box center [28, 85] width 56 height 36
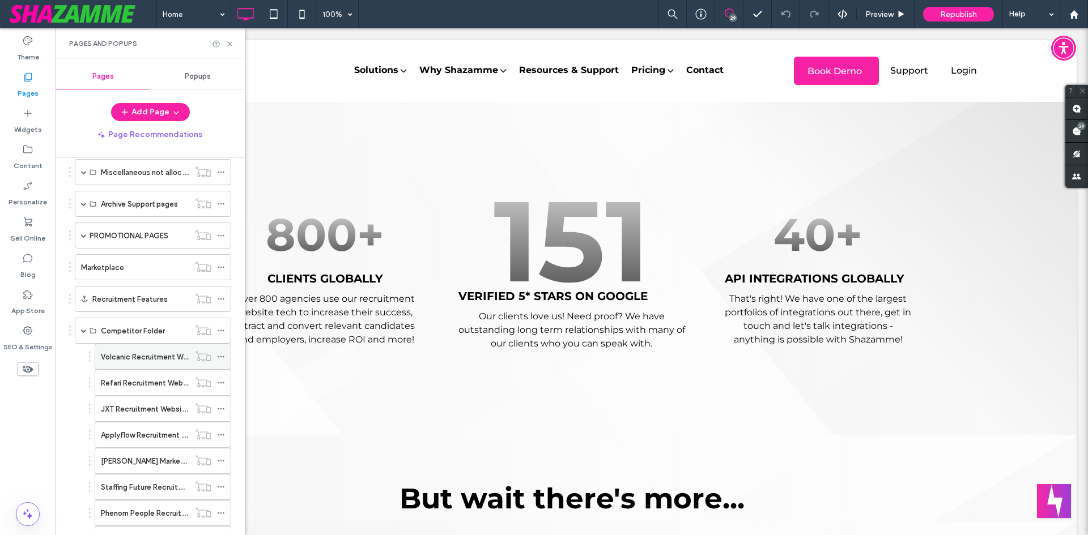
scroll to position [397, 0]
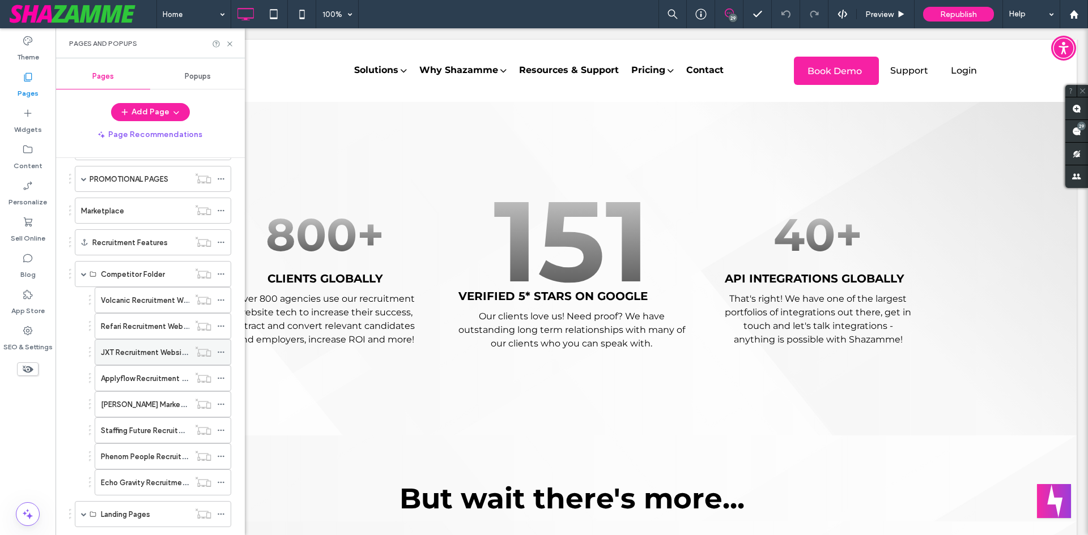
click at [145, 359] on div "JXT Recruitment Websites letting you down?" at bounding box center [145, 352] width 88 height 25
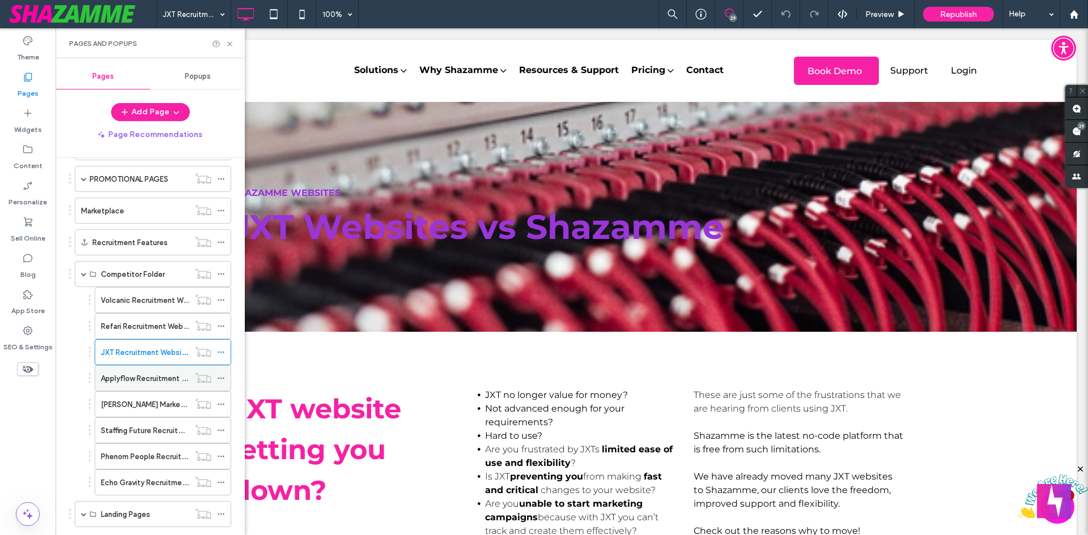
click at [125, 380] on label "Applyflow Recruitment Websites letting you down?" at bounding box center [188, 379] width 174 height 20
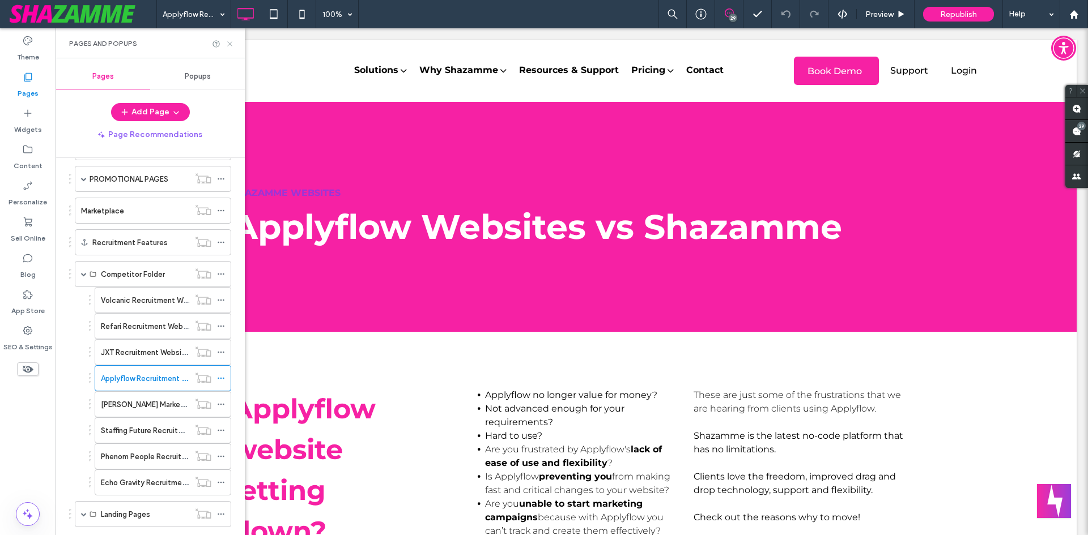
click at [231, 46] on icon at bounding box center [229, 44] width 8 height 8
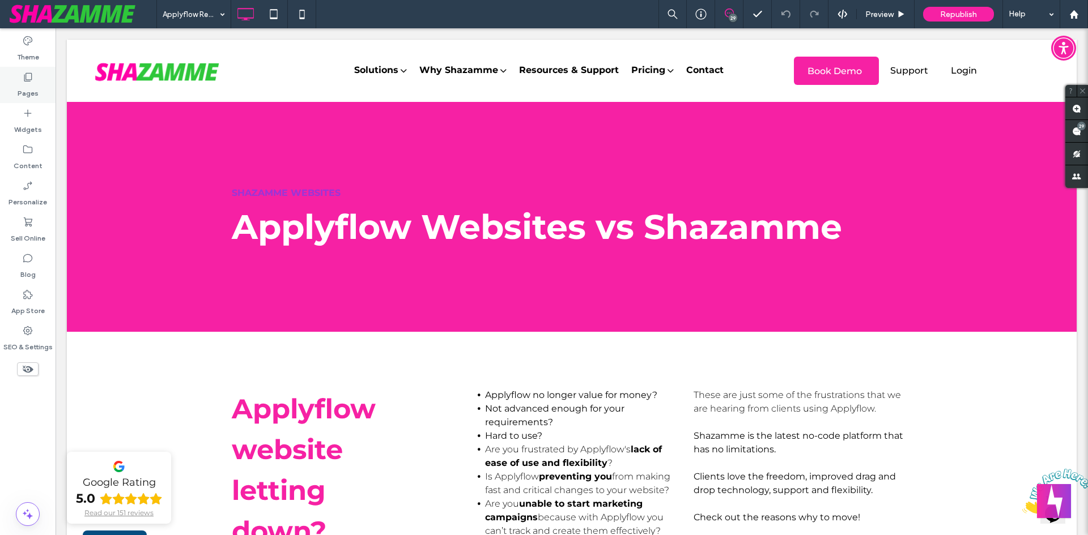
click at [29, 89] on label "Pages" at bounding box center [28, 91] width 21 height 16
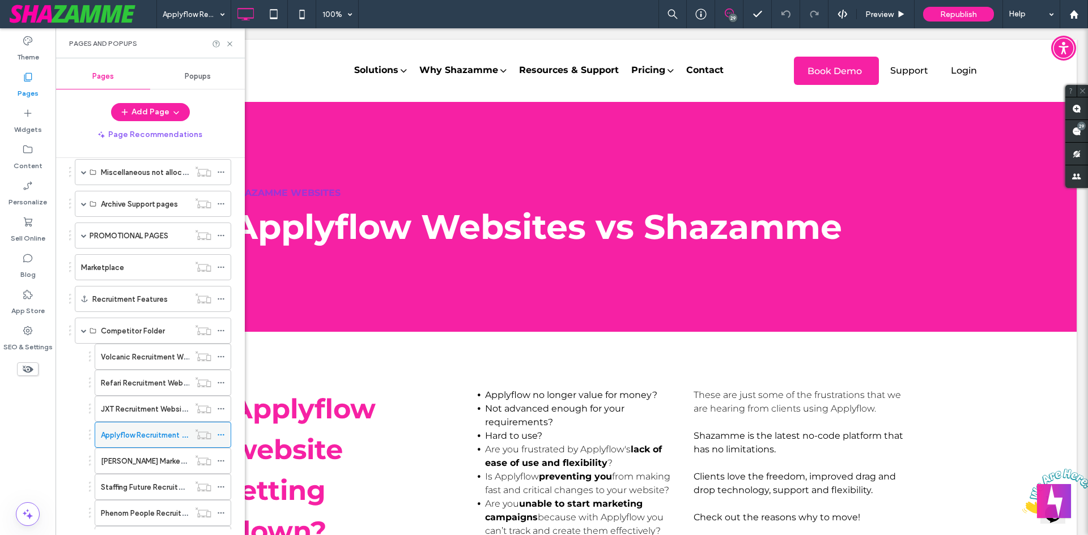
scroll to position [453, 0]
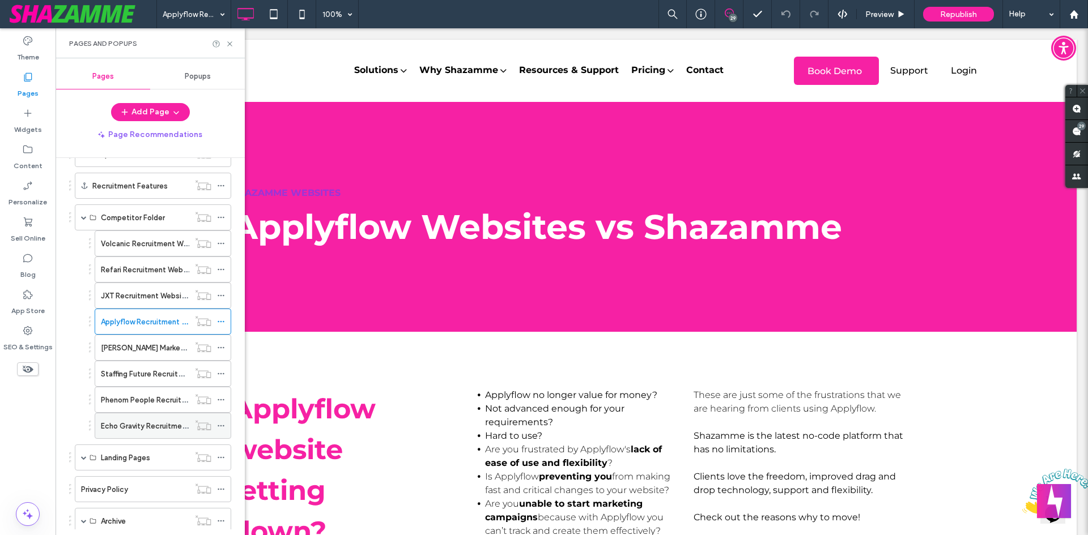
click at [145, 432] on label "Echo Gravity Recruitment Websites letting you down?" at bounding box center [193, 426] width 184 height 20
click at [593, 292] on div at bounding box center [544, 267] width 1088 height 535
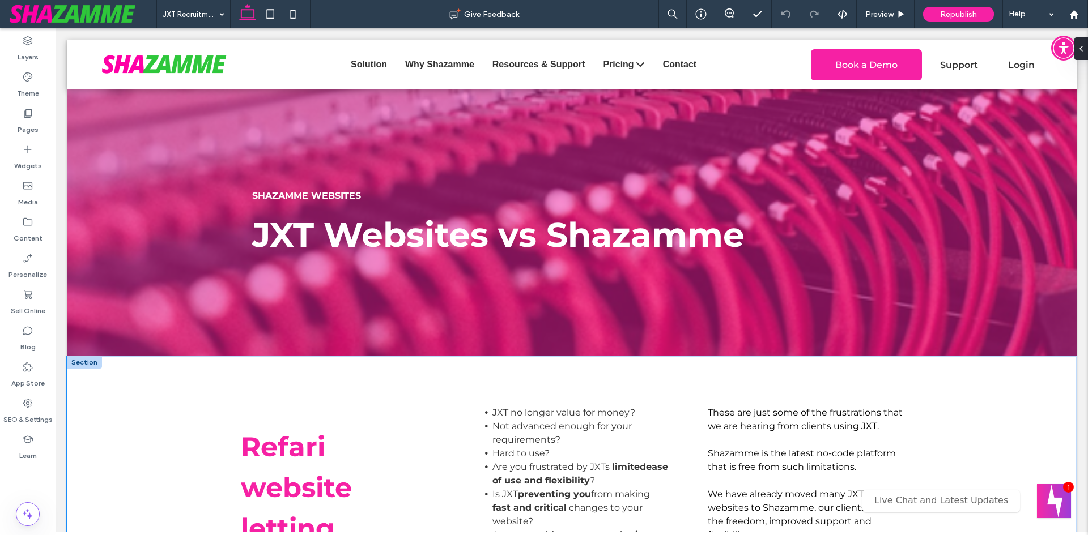
click at [1032, 386] on div "Refari website letting down? JXT no longer value for money? Not advanced enough…" at bounding box center [572, 507] width 1010 height 303
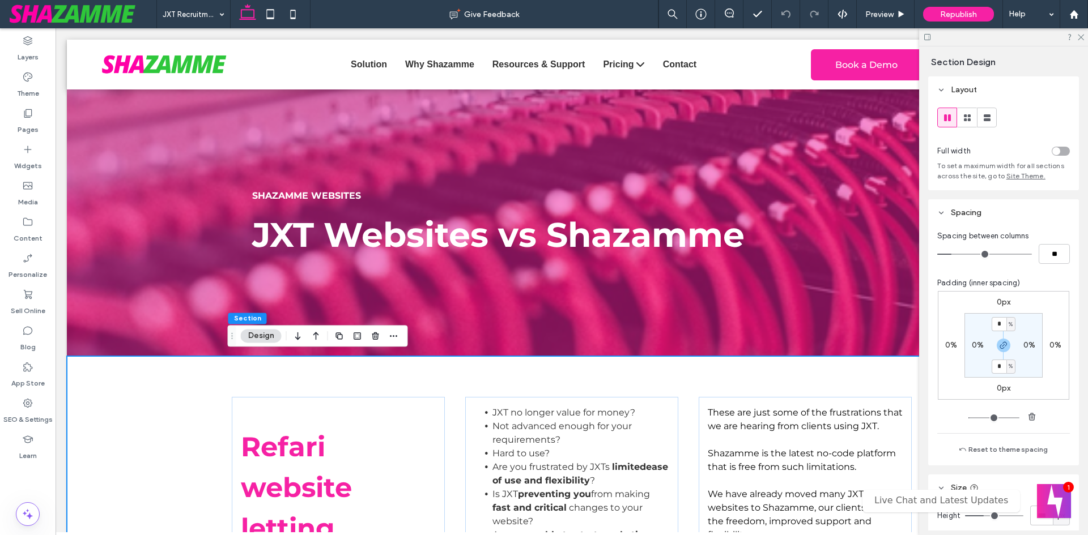
click at [1082, 41] on div at bounding box center [1003, 37] width 169 height 18
click at [1080, 39] on icon at bounding box center [1079, 36] width 7 height 7
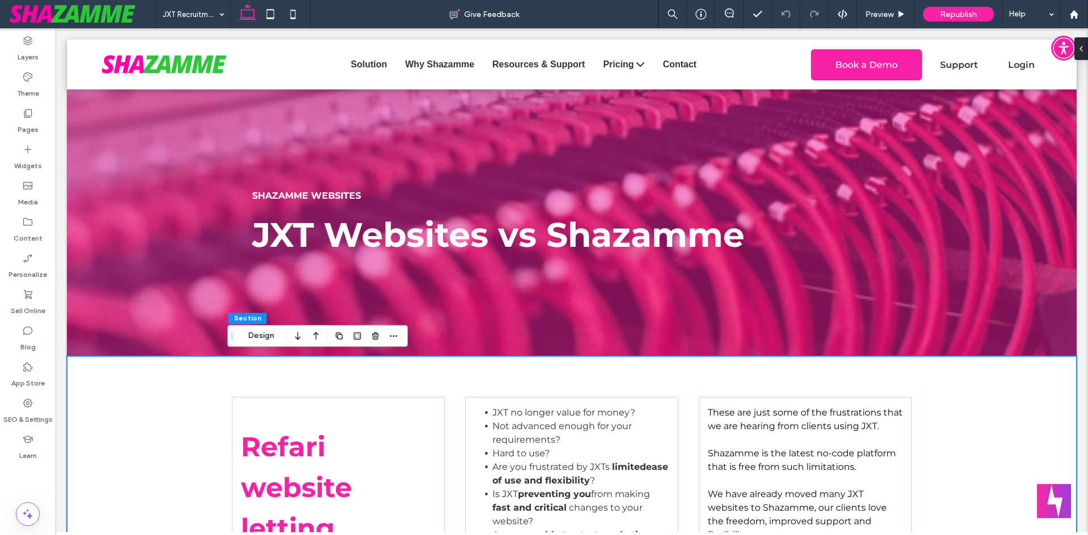
click at [104, 423] on div "Refari website letting down? JXT no longer value for money? Not advanced enough…" at bounding box center [572, 507] width 1010 height 303
click at [198, 410] on div "Refari website letting down? JXT no longer value for money? Not advanced enough…" at bounding box center [572, 507] width 1010 height 303
click at [270, 336] on button "Design" at bounding box center [261, 336] width 41 height 14
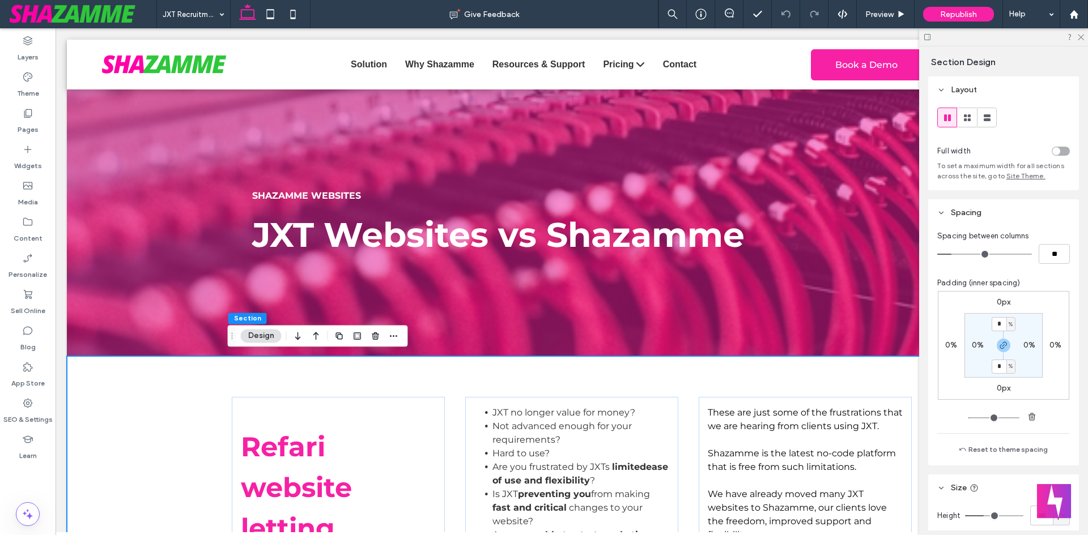
click at [972, 343] on label "0%" at bounding box center [978, 345] width 12 height 10
type input "*"
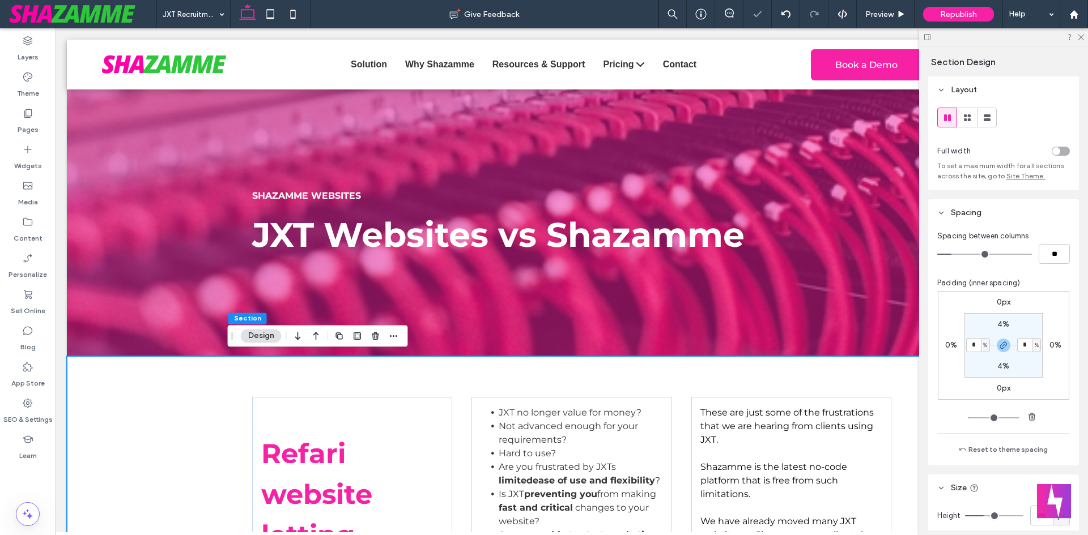
click at [1003, 324] on label "4%" at bounding box center [1003, 325] width 12 height 10
type input "*"
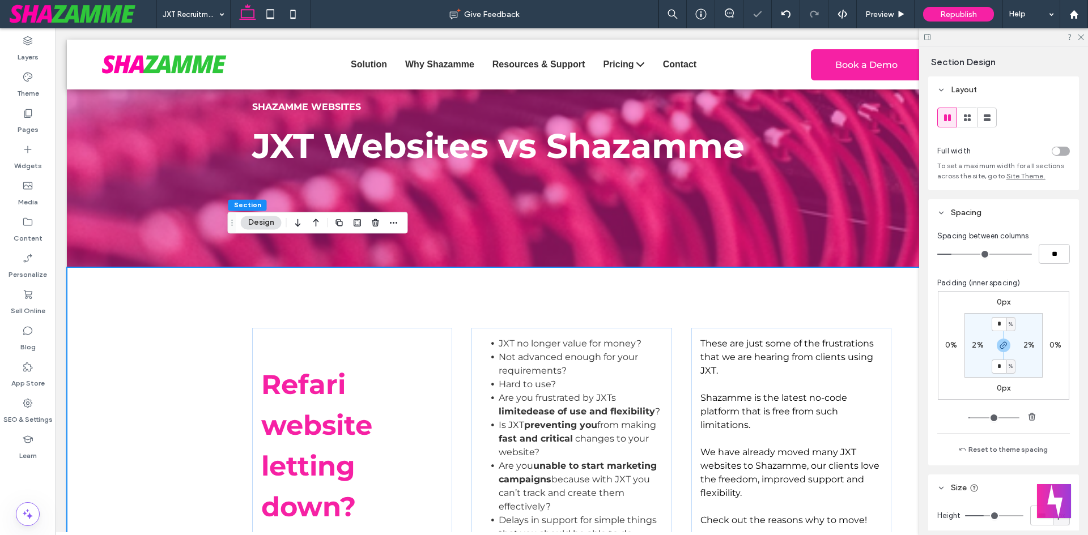
scroll to position [113, 0]
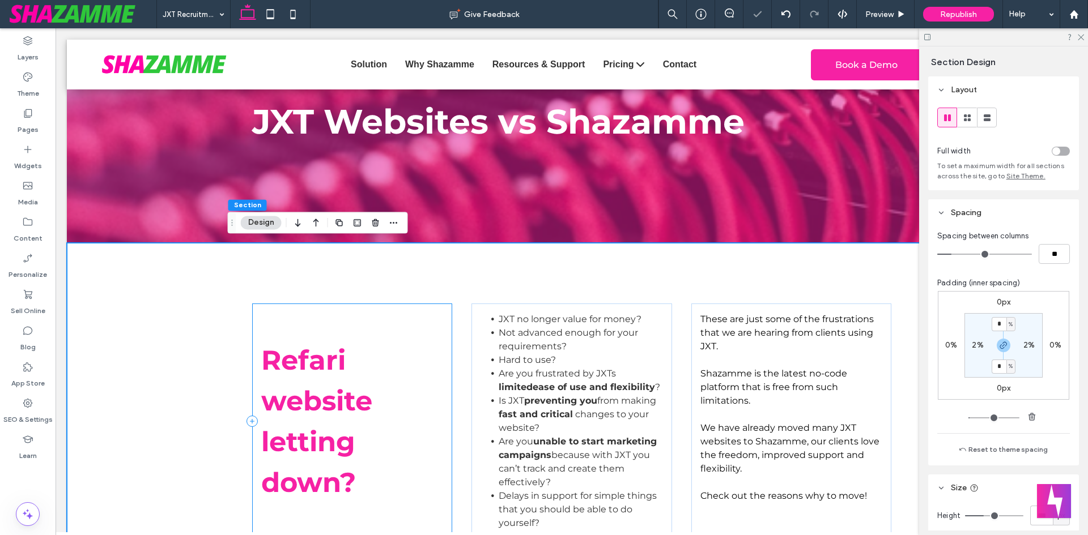
click at [447, 321] on div "Refari website letting down?" at bounding box center [352, 422] width 201 height 236
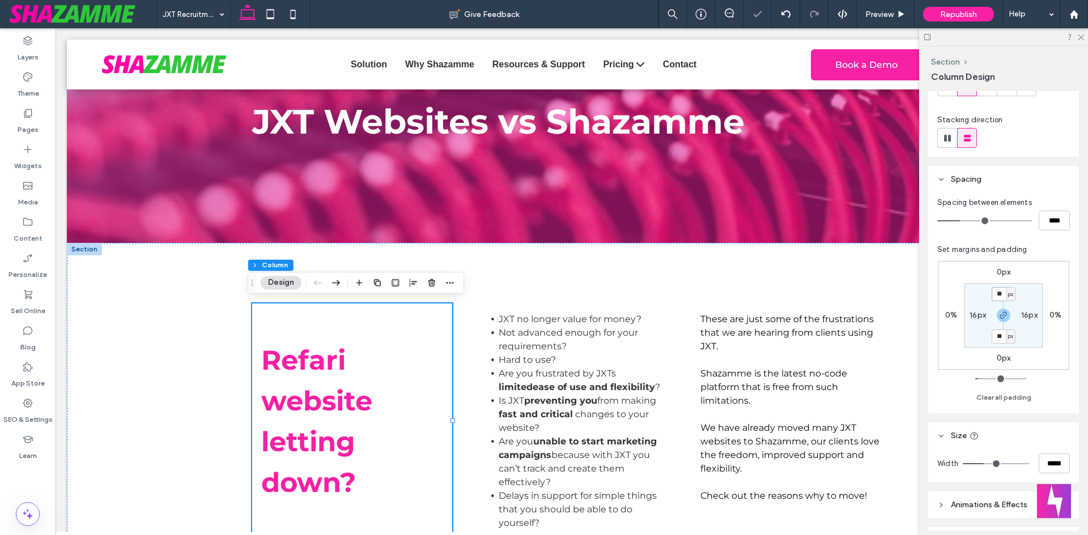
click at [1003, 298] on input "**" at bounding box center [998, 294] width 15 height 14
type input "*"
click at [1031, 315] on label "16px" at bounding box center [1029, 315] width 16 height 10
type input "**"
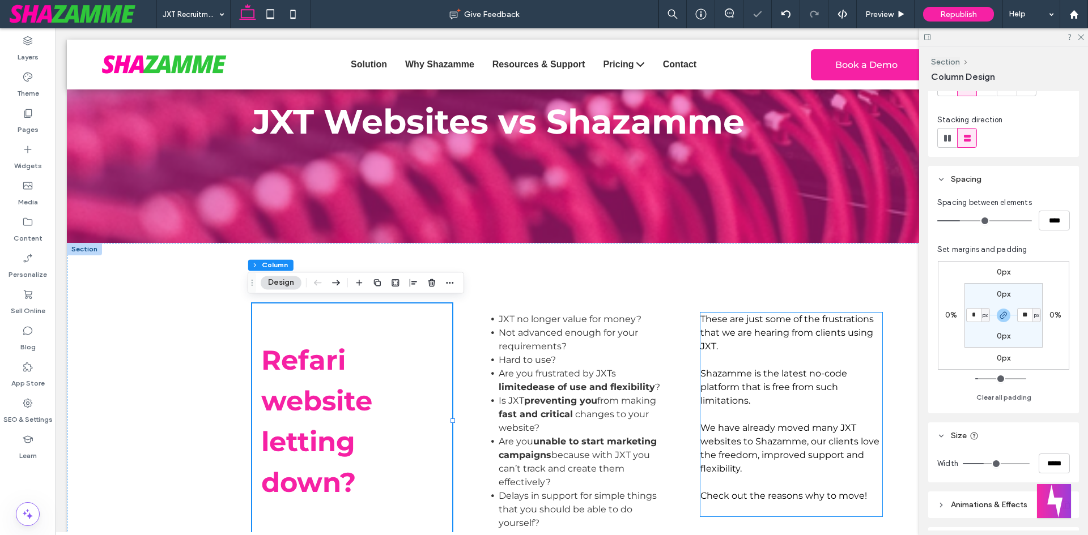
click at [799, 360] on p at bounding box center [791, 361] width 182 height 14
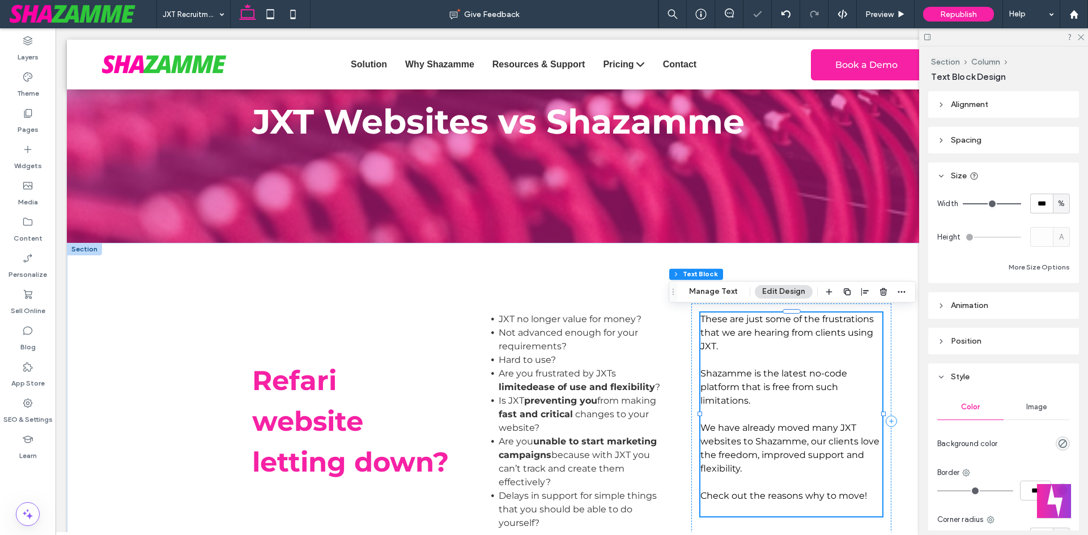
click at [714, 367] on p "Shazamme is the latest no-code platform that is free from such limitations." at bounding box center [791, 387] width 182 height 41
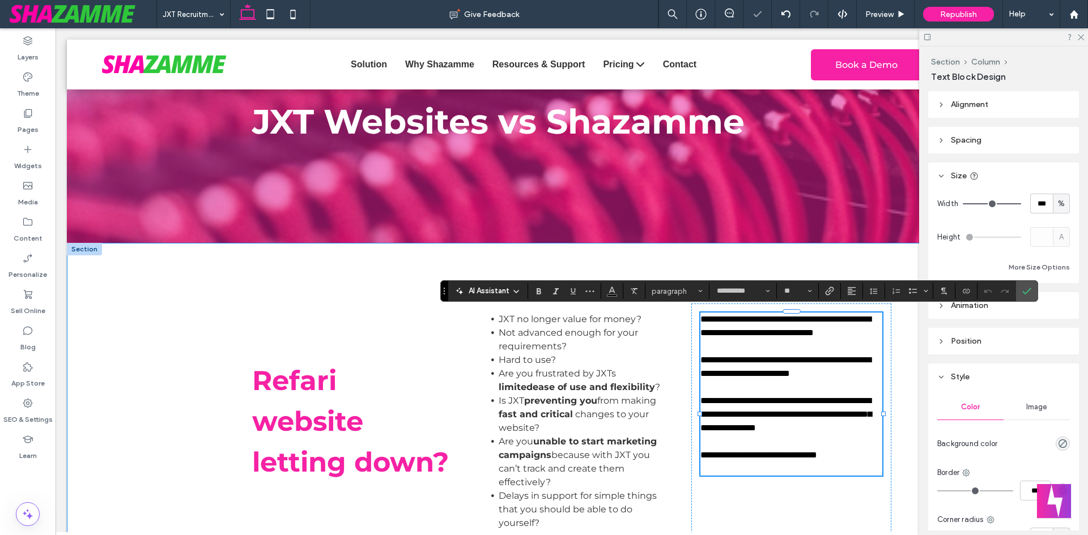
click at [663, 381] on div "JXT no longer value for money? Not advanced enough for your requirements? Hard …" at bounding box center [571, 422] width 201 height 236
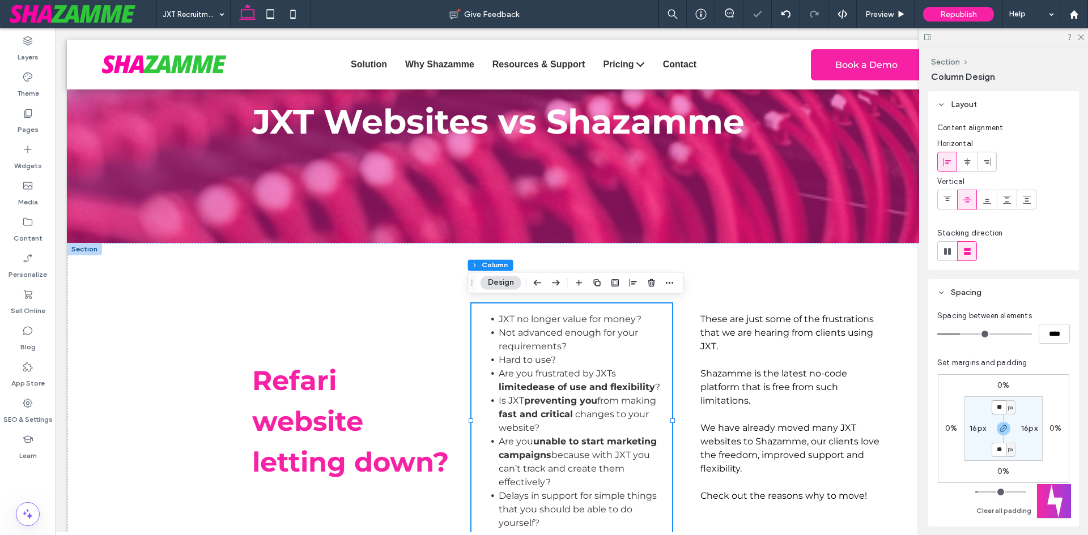
click at [1000, 411] on input "**" at bounding box center [998, 408] width 15 height 14
type input "*"
click at [1027, 429] on label "16px" at bounding box center [1029, 429] width 16 height 10
type input "**"
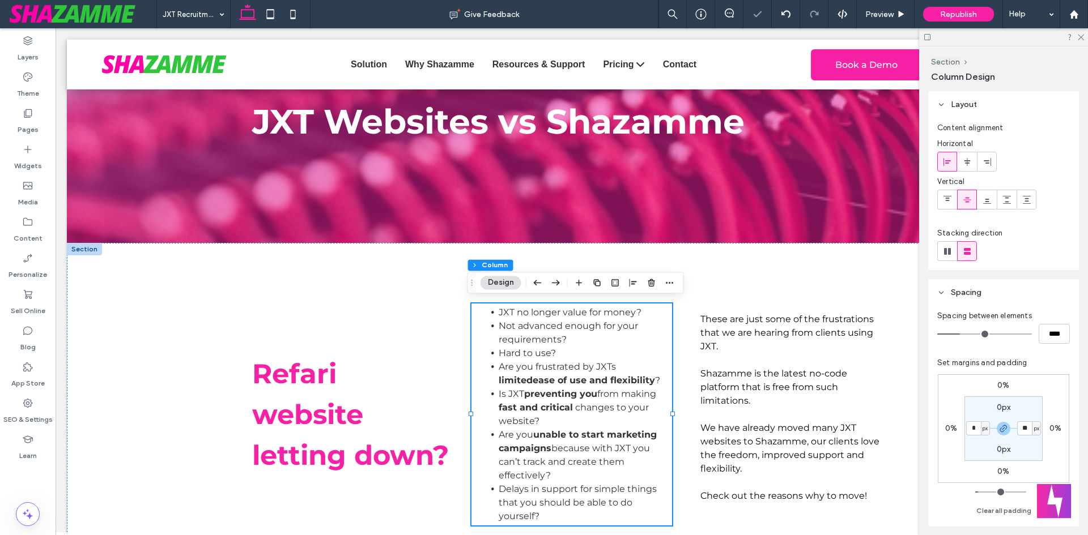
type input "*"
click at [1017, 435] on div "* px" at bounding box center [1029, 428] width 24 height 14
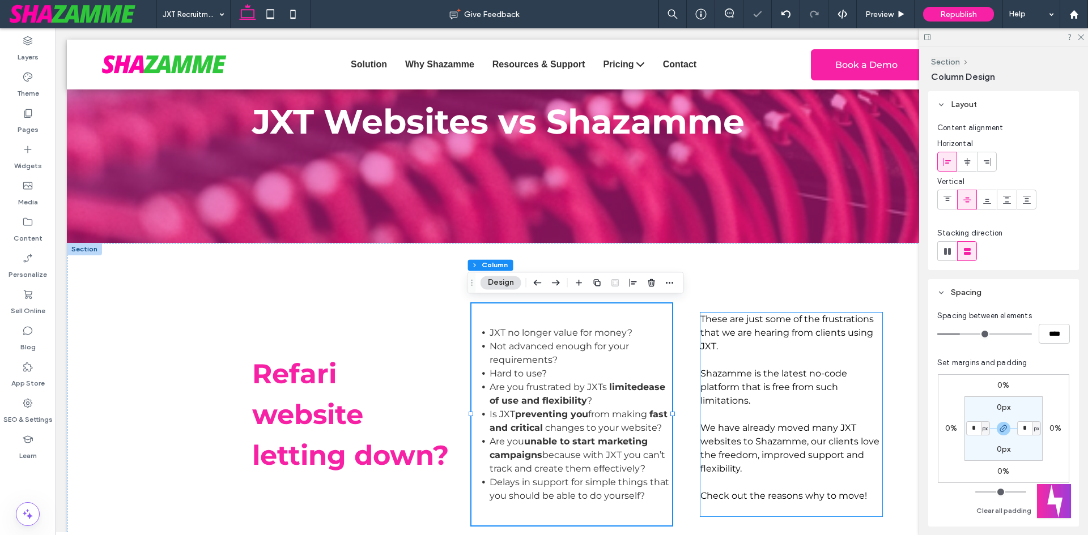
click at [850, 421] on p "We have already moved many JXT websites to Shazamme, our clients love the freed…" at bounding box center [791, 448] width 182 height 54
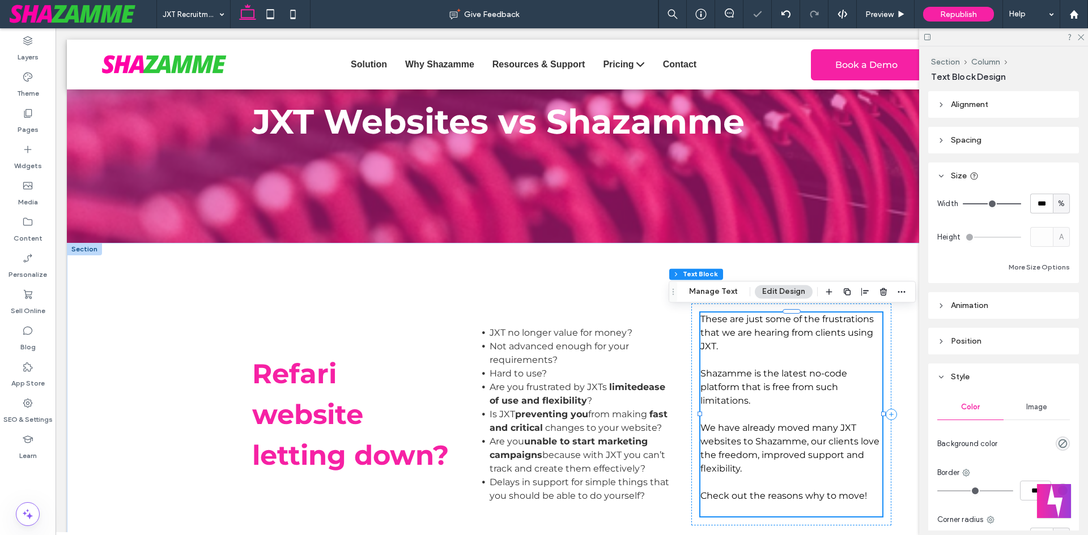
click at [881, 423] on div "These are just some of the frustrations that we are hearing from clients using …" at bounding box center [791, 415] width 201 height 222
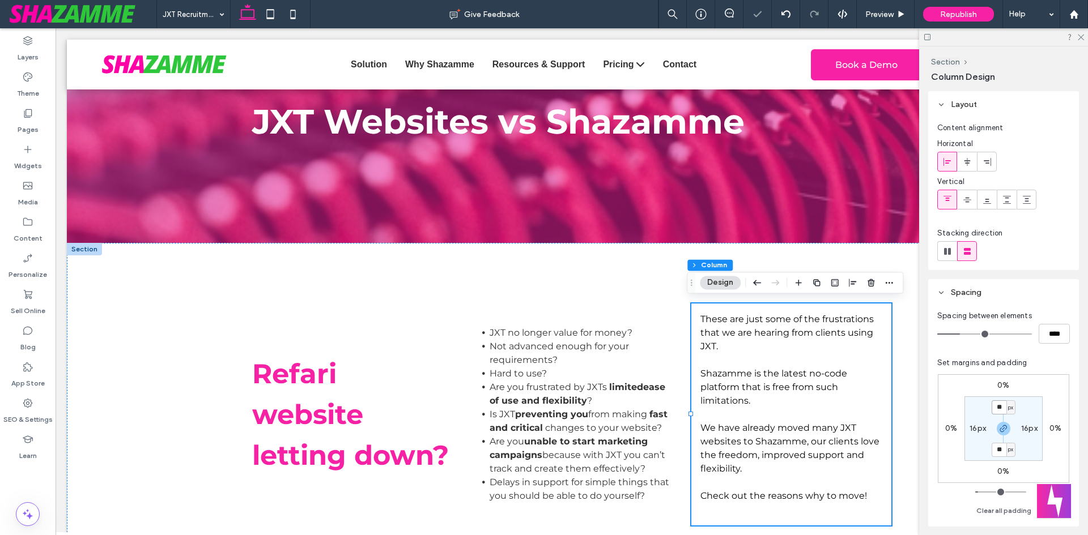
click at [1004, 405] on input "**" at bounding box center [998, 408] width 15 height 14
type input "*"
click at [1026, 428] on label "16px" at bounding box center [1029, 429] width 16 height 10
type input "**"
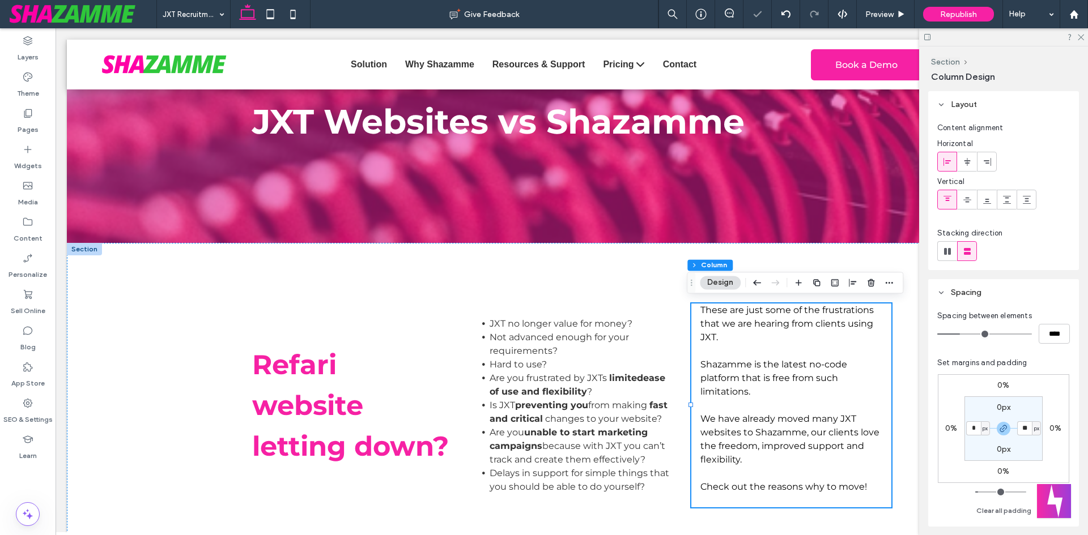
type input "*"
click at [944, 472] on div "0% 0% 0% 0% 0px * px 0px * px" at bounding box center [1003, 428] width 131 height 109
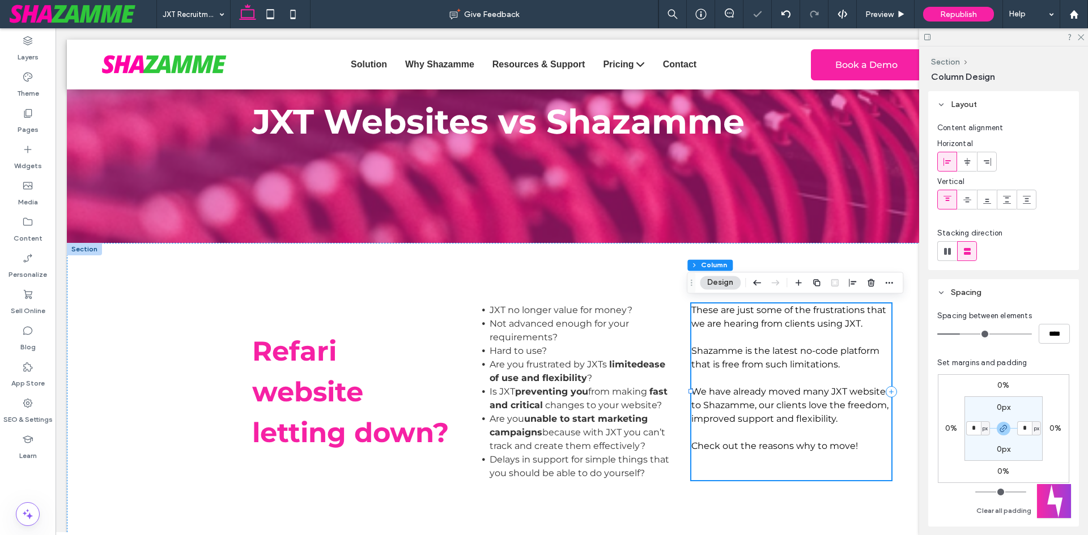
click at [801, 468] on div "These are just some of the frustrations that we are hearing from clients using …" at bounding box center [791, 392] width 201 height 177
click at [611, 480] on div "Refari website letting down? JXT no longer value for money? Not advanced enough…" at bounding box center [572, 392] width 680 height 298
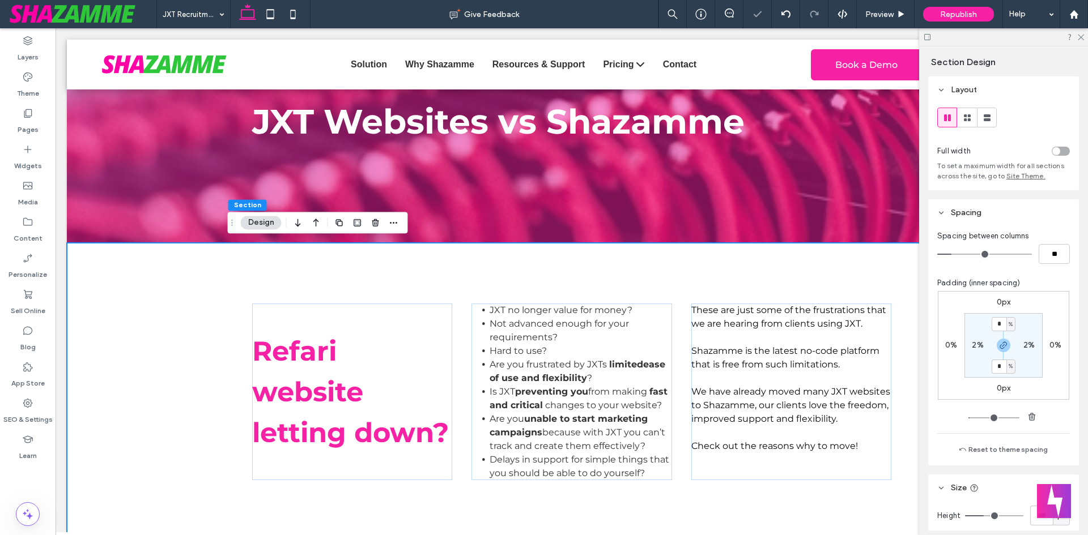
click at [470, 492] on div "Refari website letting down? JXT no longer value for money? Not advanced enough…" at bounding box center [572, 392] width 680 height 298
click at [1039, 252] on input "**" at bounding box center [1053, 254] width 31 height 20
type input "**"
type input "*"
type input "**"
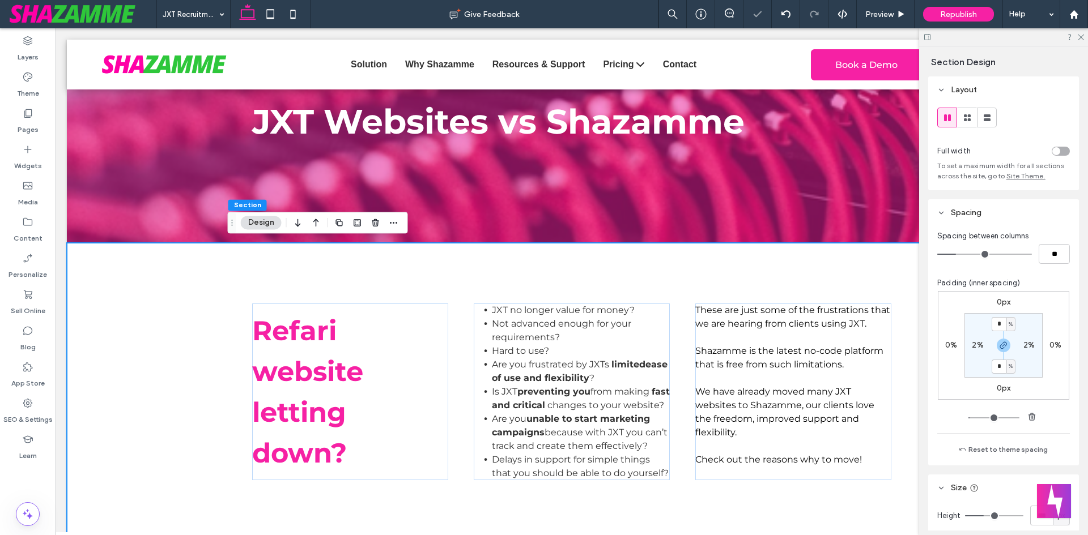
click at [472, 285] on div "Refari website letting down? JXT no longer value for money? Not advanced enough…" at bounding box center [572, 392] width 680 height 298
click at [436, 376] on h3 "Refari website letting down?" at bounding box center [350, 391] width 196 height 163
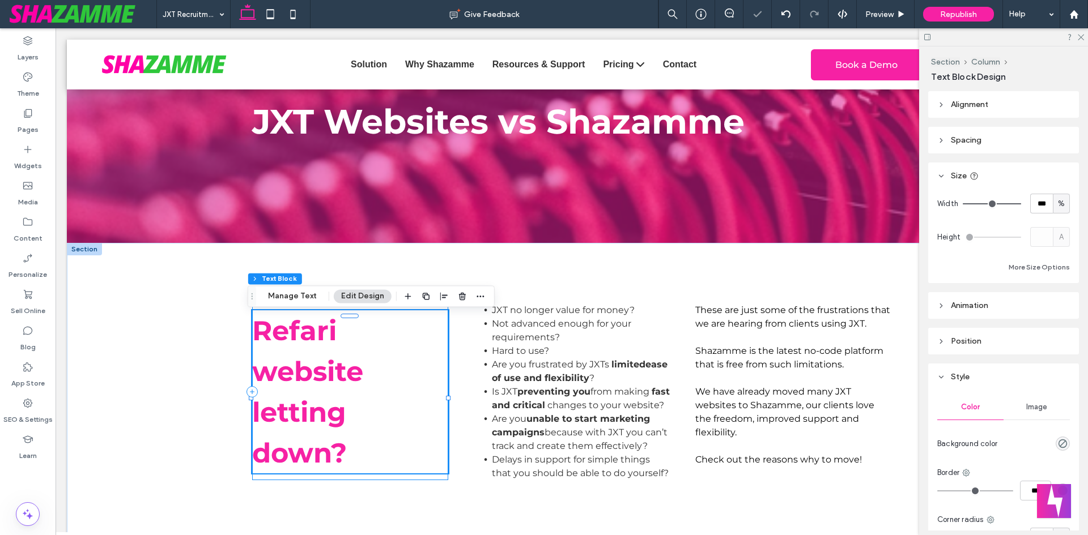
click at [434, 480] on div "Refari website letting down?" at bounding box center [350, 392] width 196 height 177
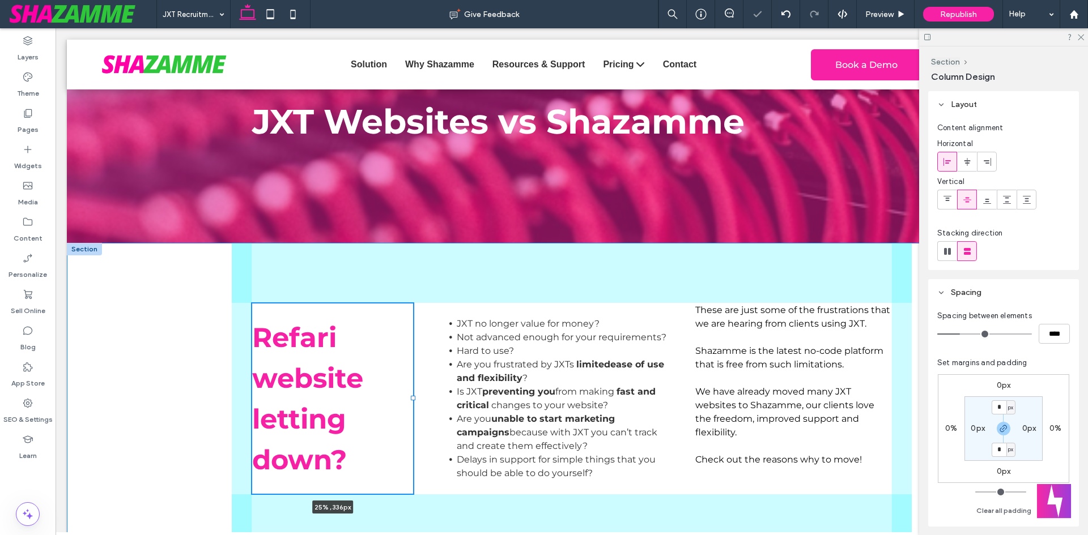
drag, startPoint x: 444, startPoint y: 398, endPoint x: 408, endPoint y: 399, distance: 35.2
click at [252, 304] on div at bounding box center [252, 303] width 1 height 1
type input "**"
type input "*****"
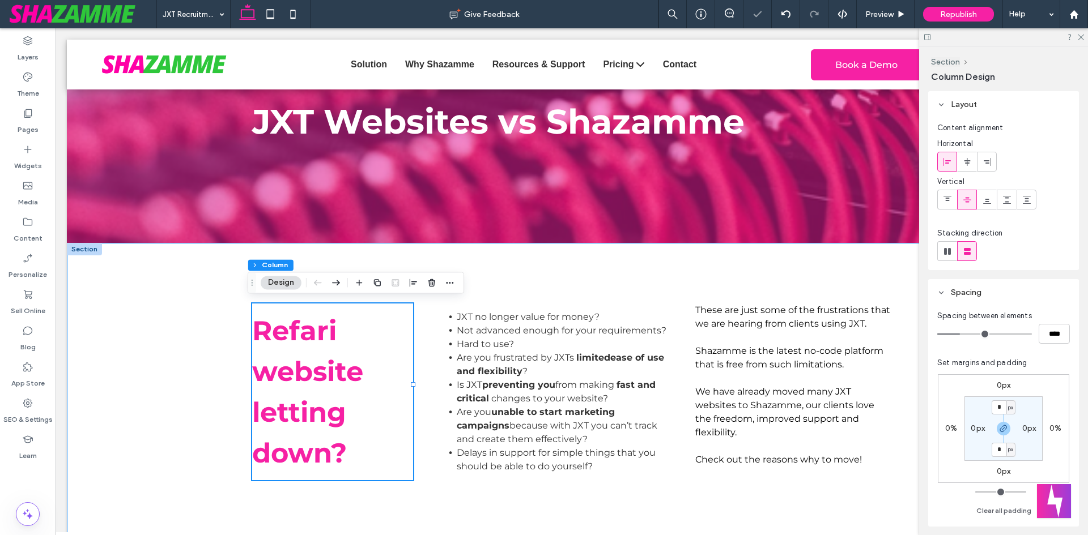
click at [621, 472] on div "Refari website letting down? 25% , 336px JXT no longer value for money? Not adv…" at bounding box center [572, 392] width 680 height 298
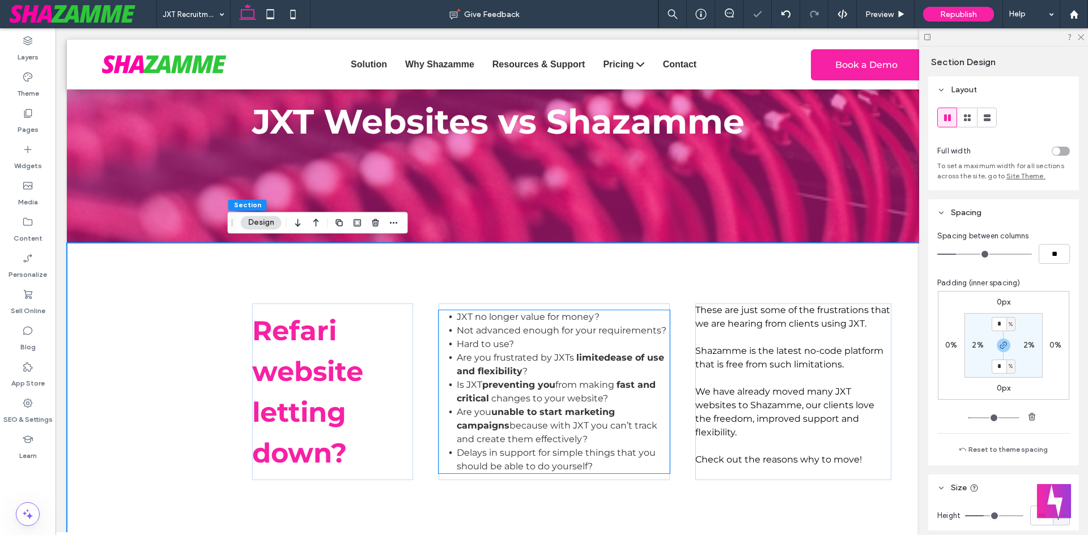
click at [658, 452] on li "Delays in support for simple things that you should be able to do yourself? ﻿" at bounding box center [563, 459] width 213 height 27
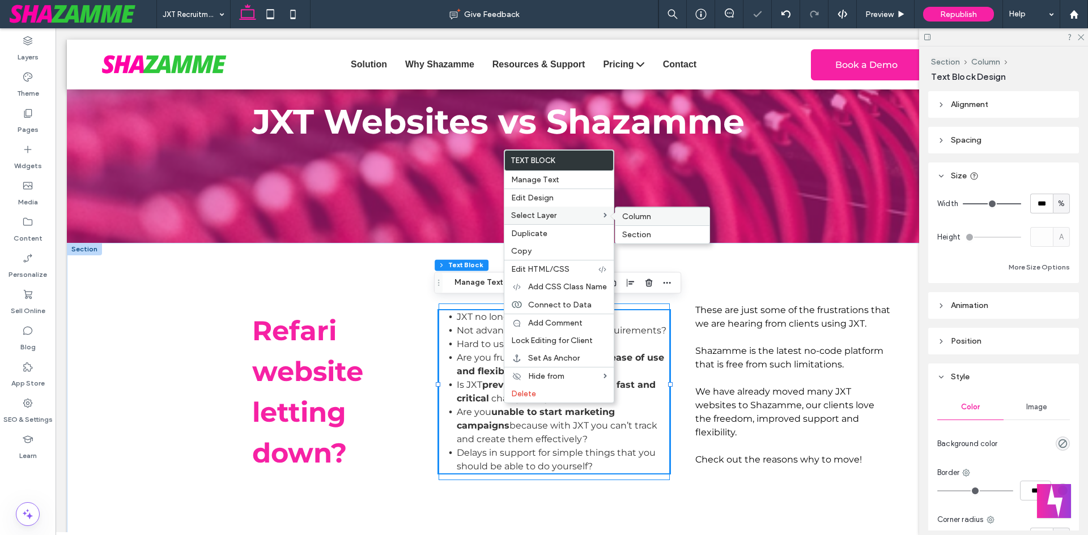
click at [647, 212] on span "Column" at bounding box center [636, 217] width 29 height 10
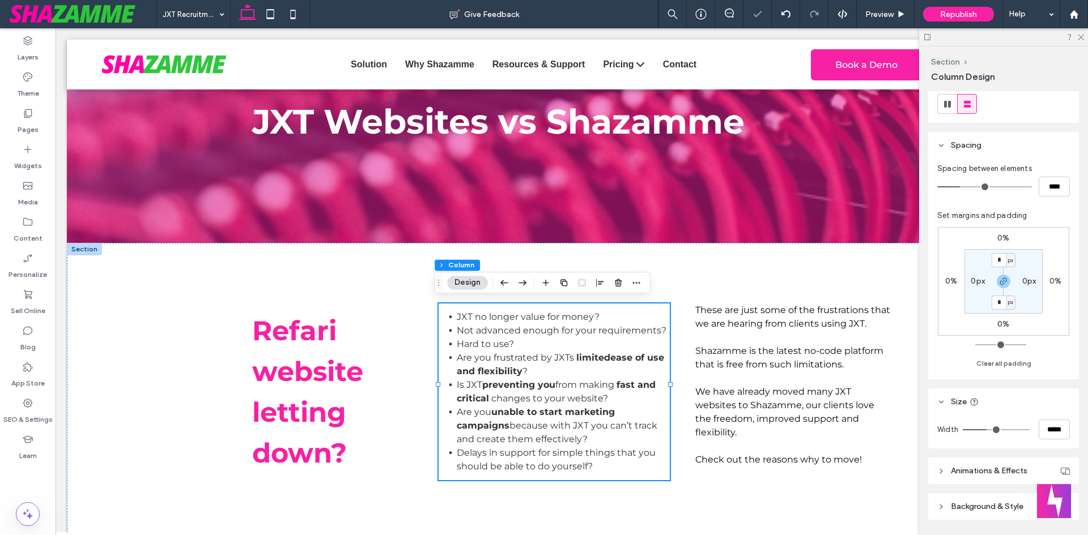
scroll to position [182, 0]
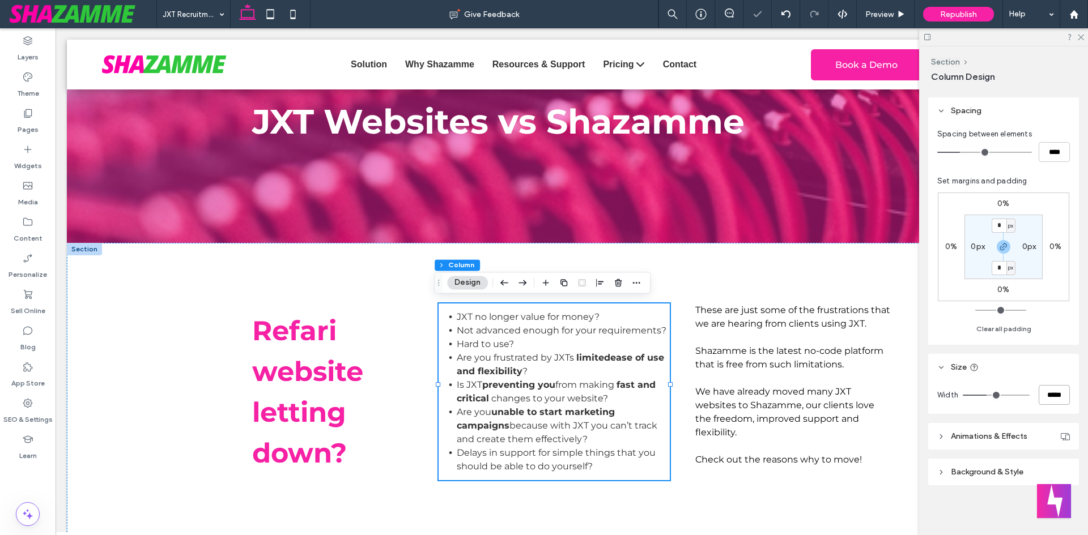
click at [1048, 393] on input "*****" at bounding box center [1053, 395] width 31 height 20
type input "*****"
type input "**"
type input "*****"
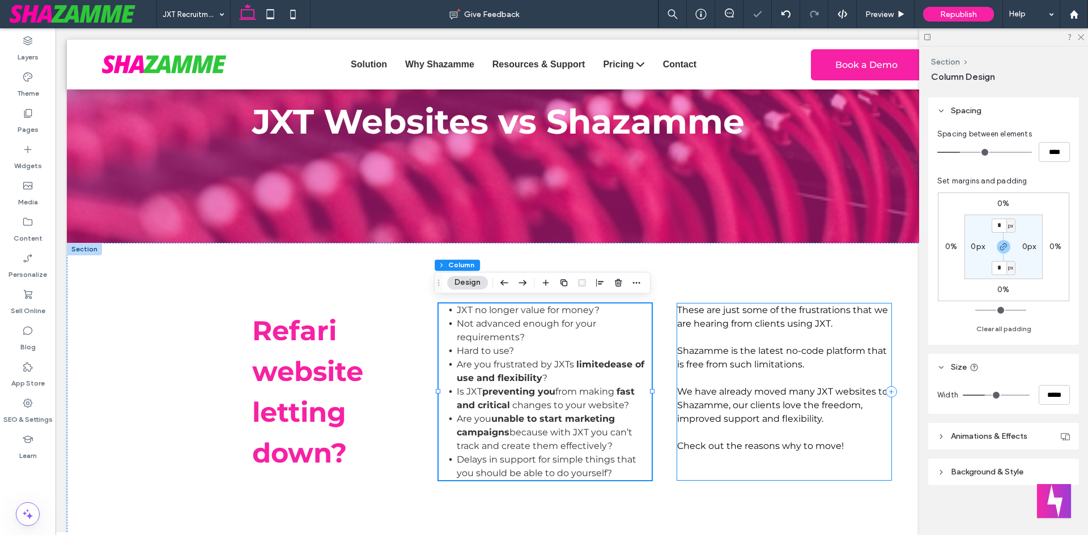
click at [699, 472] on div "These are just some of the frustrations that we are hearing from clients using …" at bounding box center [784, 392] width 214 height 177
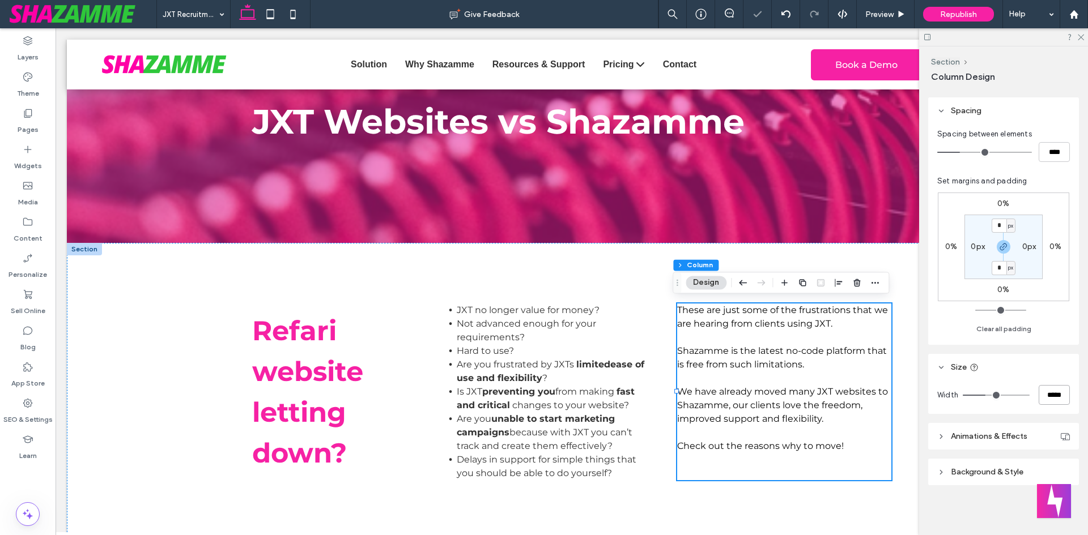
click at [1043, 395] on input "*****" at bounding box center [1053, 395] width 31 height 20
type input "*****"
type input "**"
type input "*****"
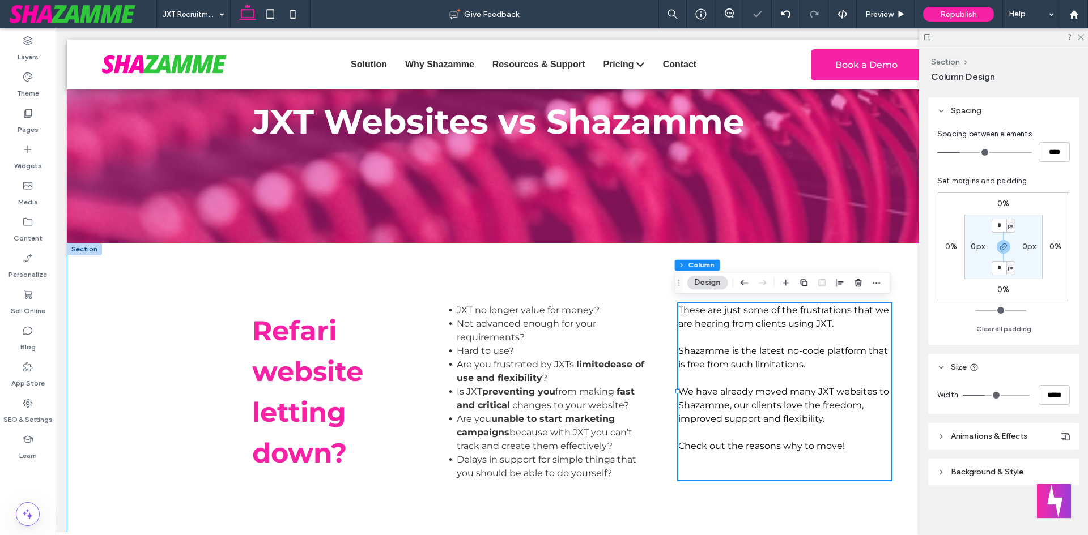
drag, startPoint x: 719, startPoint y: 513, endPoint x: 651, endPoint y: 501, distance: 69.0
click at [719, 512] on div "Refari website letting down? JXT no longer value for money? Not advanced enough…" at bounding box center [572, 392] width 680 height 298
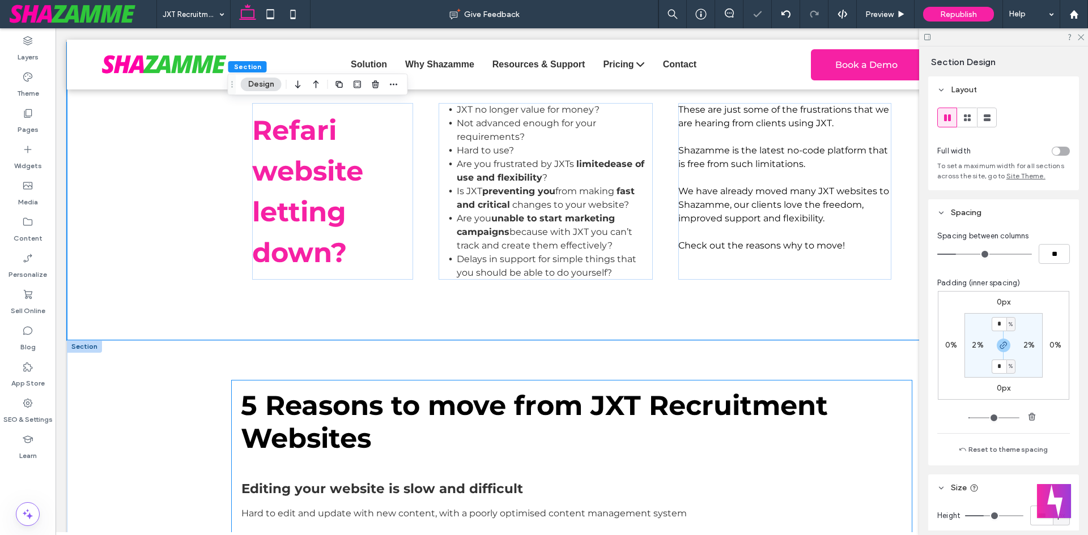
scroll to position [340, 0]
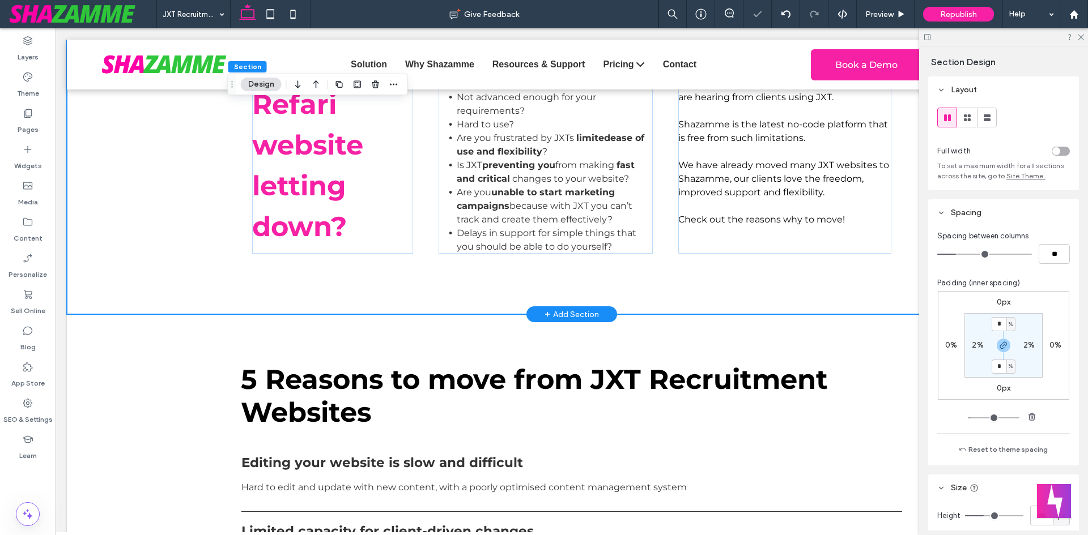
click at [204, 253] on div "Refari website letting down? JXT no longer value for money? Not advanced enough…" at bounding box center [572, 165] width 1010 height 298
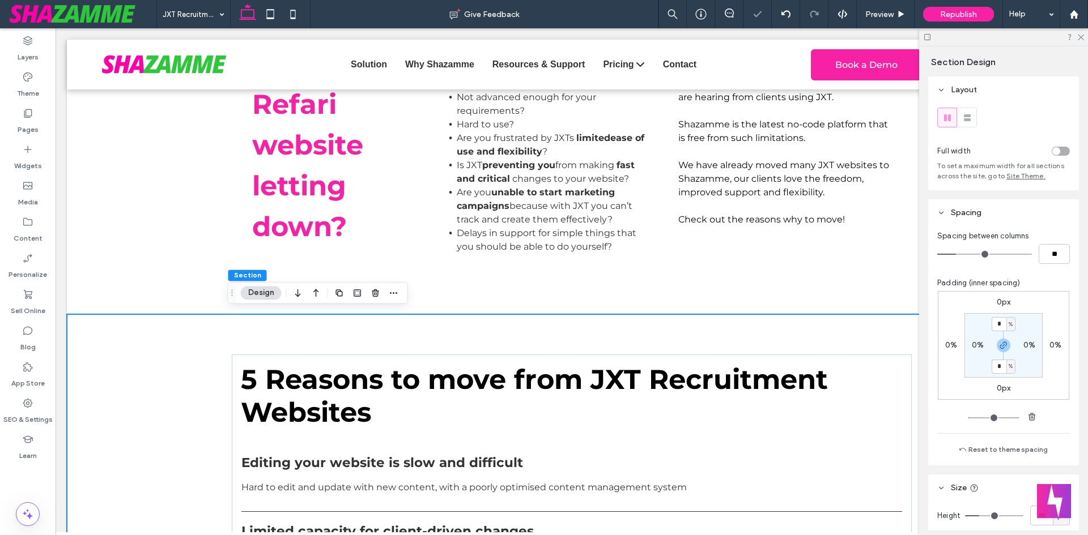
click at [972, 345] on label "0%" at bounding box center [978, 345] width 12 height 10
type input "*"
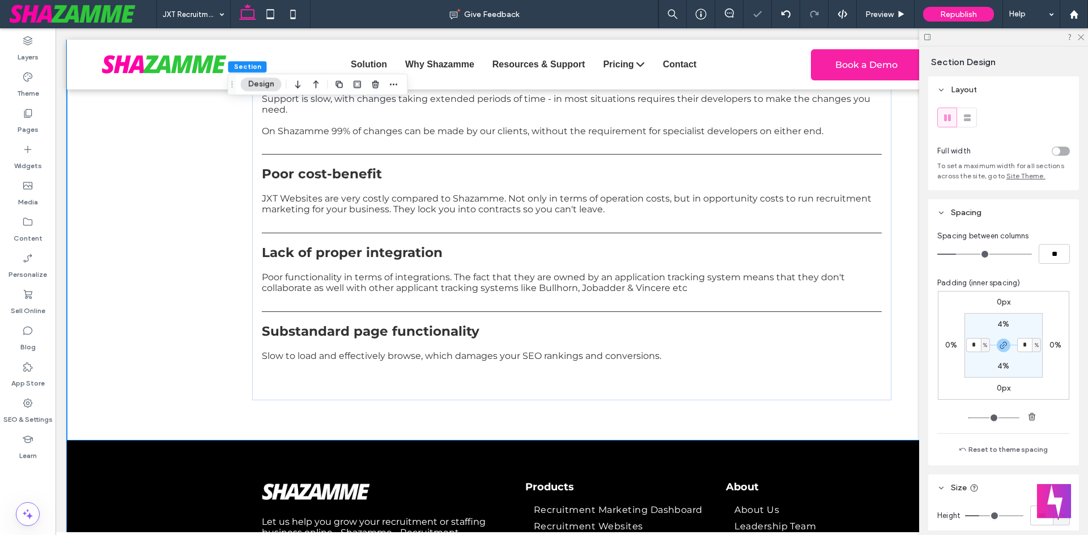
scroll to position [793, 0]
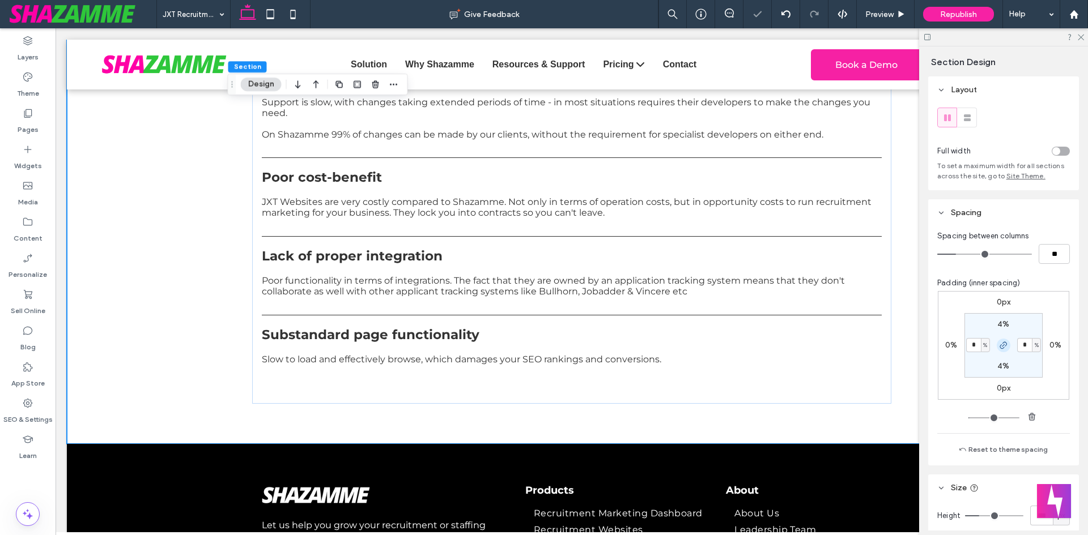
click at [999, 348] on icon "button" at bounding box center [1003, 345] width 9 height 9
click at [999, 362] on label "4%" at bounding box center [1003, 366] width 12 height 10
type input "*"
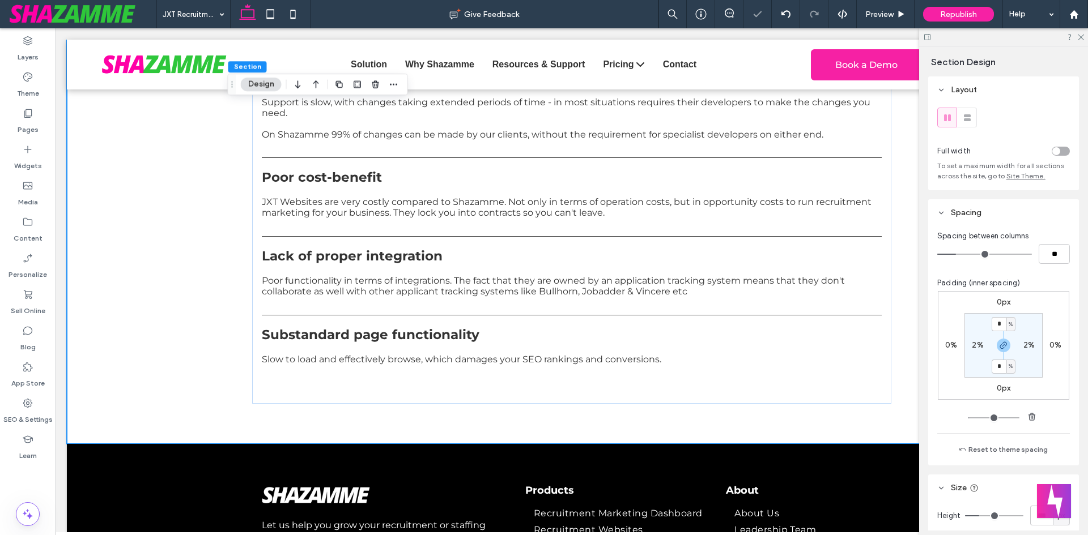
type input "*"
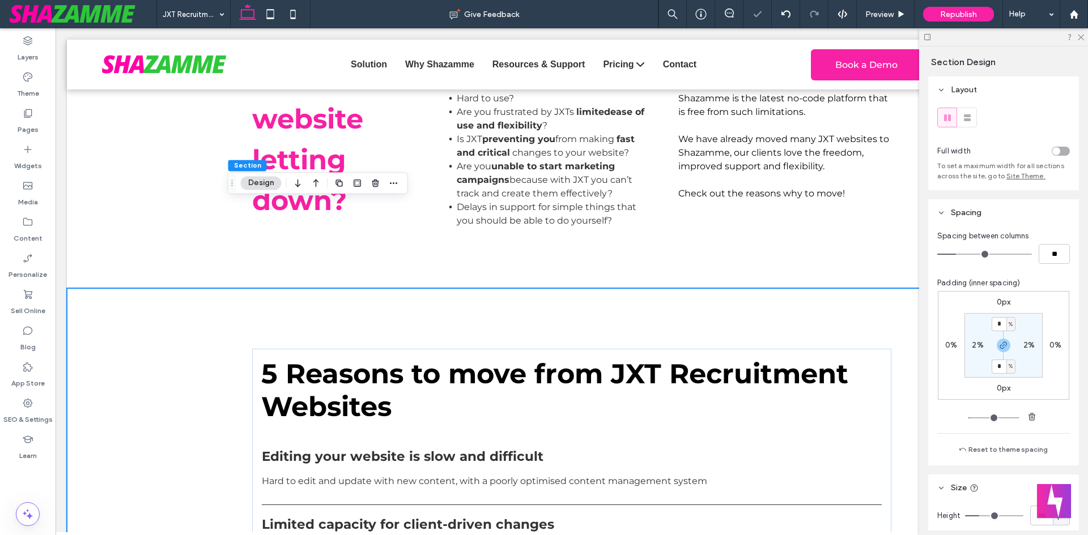
scroll to position [283, 0]
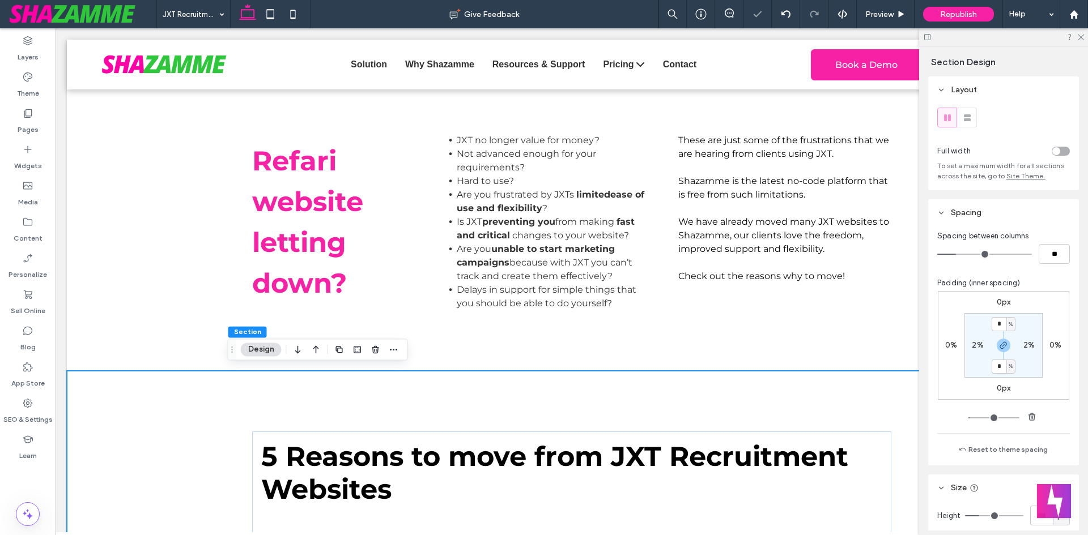
click at [1003, 339] on span "button" at bounding box center [1004, 346] width 14 height 14
click at [1002, 326] on label "6%" at bounding box center [1003, 325] width 11 height 10
type input "*"
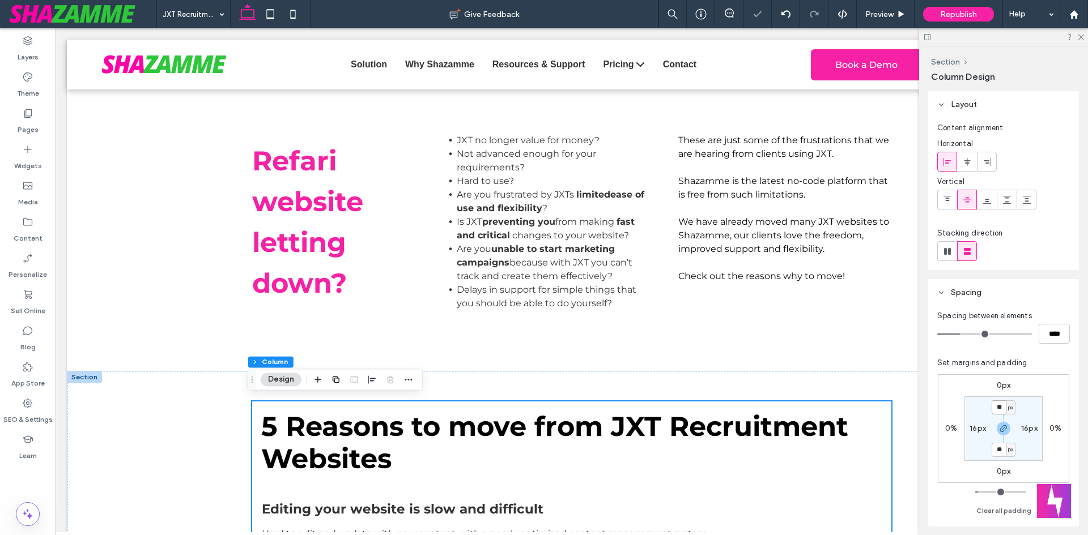
click at [996, 404] on input "**" at bounding box center [998, 408] width 15 height 14
type input "*"
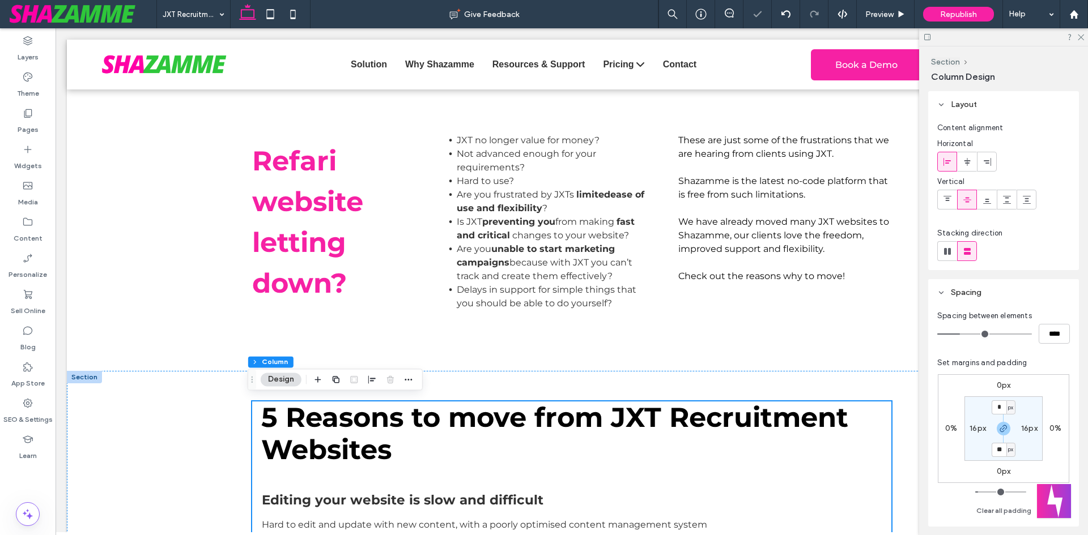
type input "*"
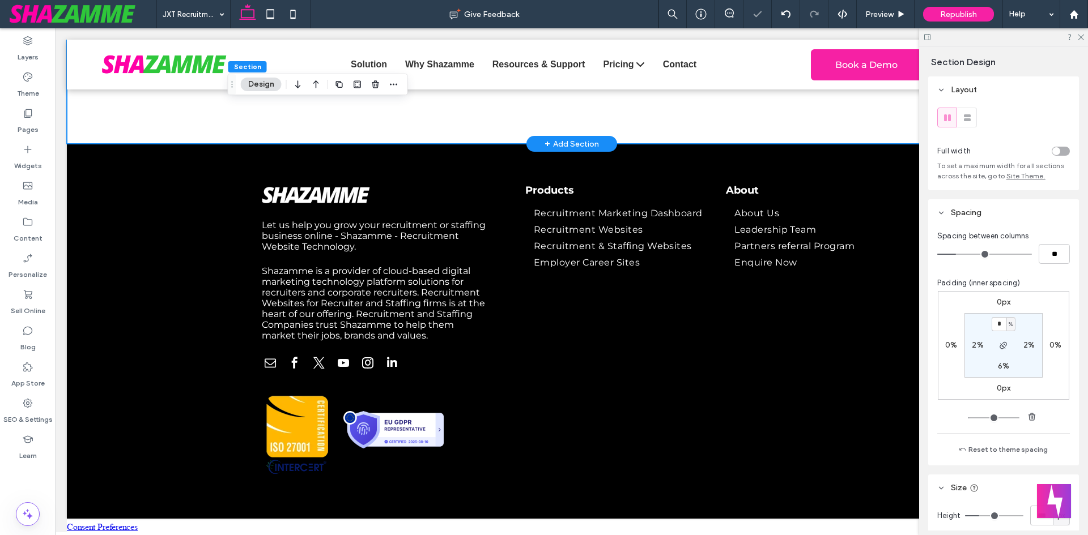
scroll to position [1080, 0]
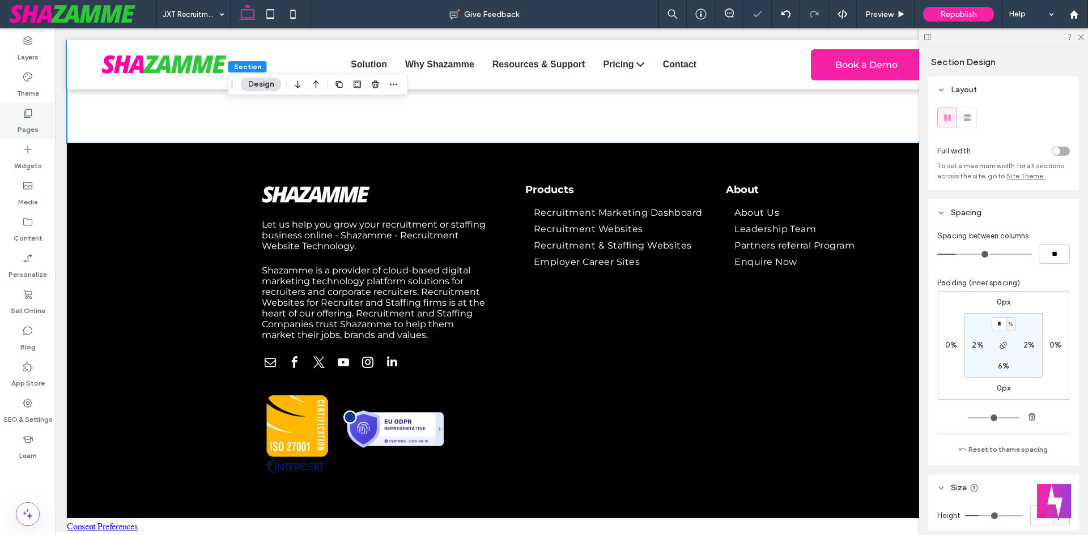
click at [36, 116] on div "Pages" at bounding box center [28, 121] width 56 height 36
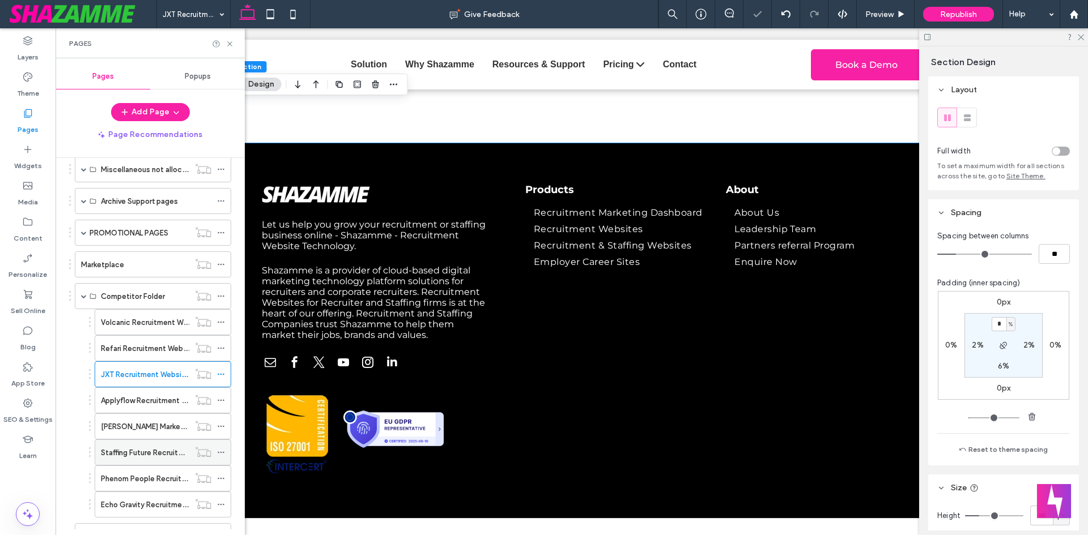
scroll to position [397, 0]
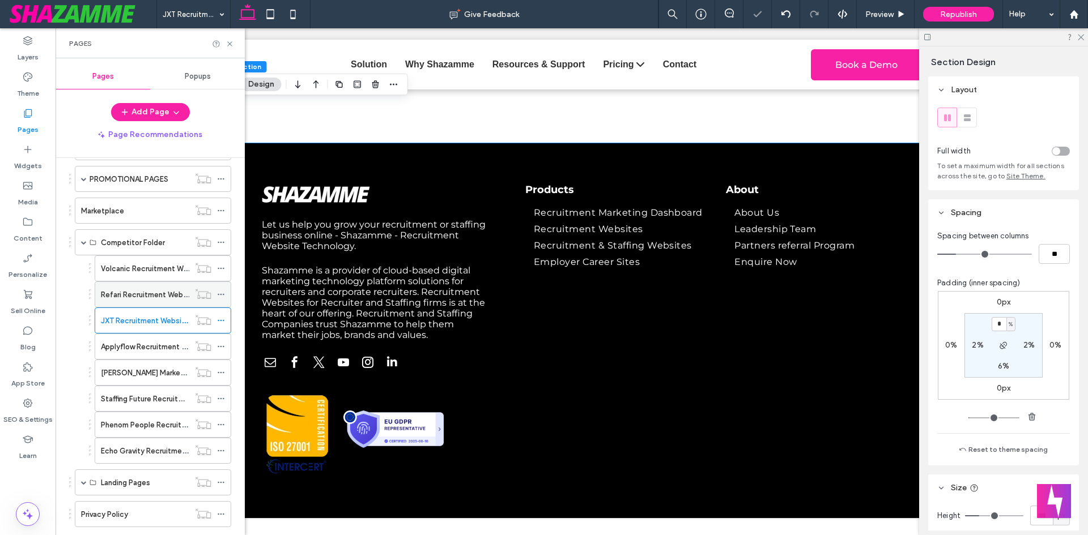
click at [144, 287] on div "Refari Recruitment Websites letting you down?" at bounding box center [145, 294] width 88 height 25
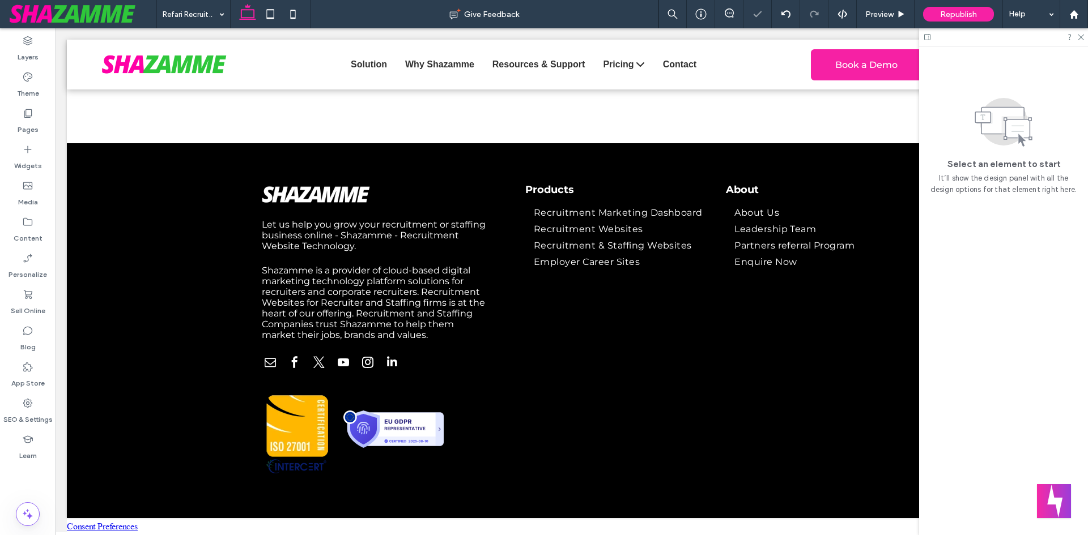
drag, startPoint x: 418, startPoint y: 340, endPoint x: 337, endPoint y: 344, distance: 81.1
click at [341, 343] on div at bounding box center [544, 267] width 1088 height 535
drag, startPoint x: 305, startPoint y: 345, endPoint x: 178, endPoint y: 312, distance: 131.1
click at [178, 312] on div at bounding box center [544, 267] width 1088 height 535
drag, startPoint x: 132, startPoint y: 318, endPoint x: 211, endPoint y: 389, distance: 106.3
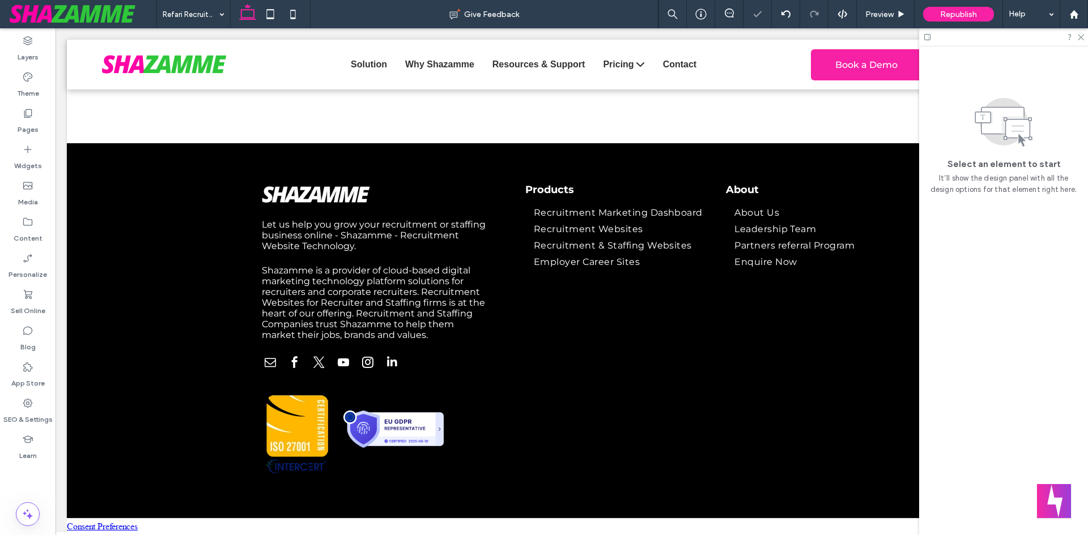
click at [191, 364] on div at bounding box center [544, 267] width 1088 height 535
click at [399, 321] on div at bounding box center [544, 267] width 1088 height 535
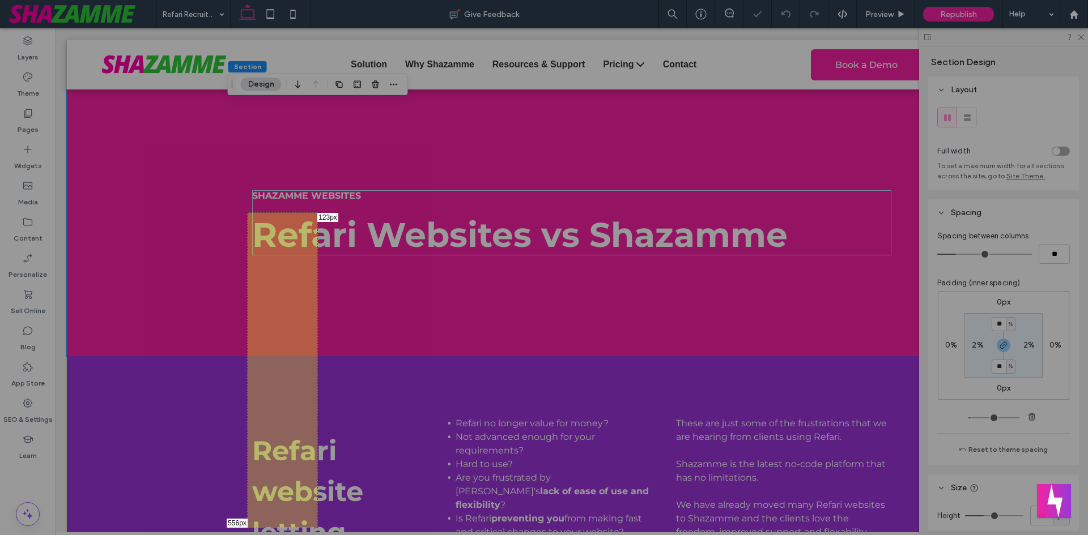
drag, startPoint x: 247, startPoint y: 212, endPoint x: 771, endPoint y: 223, distance: 524.1
click at [335, 519] on div "556px 123px" at bounding box center [544, 267] width 1088 height 535
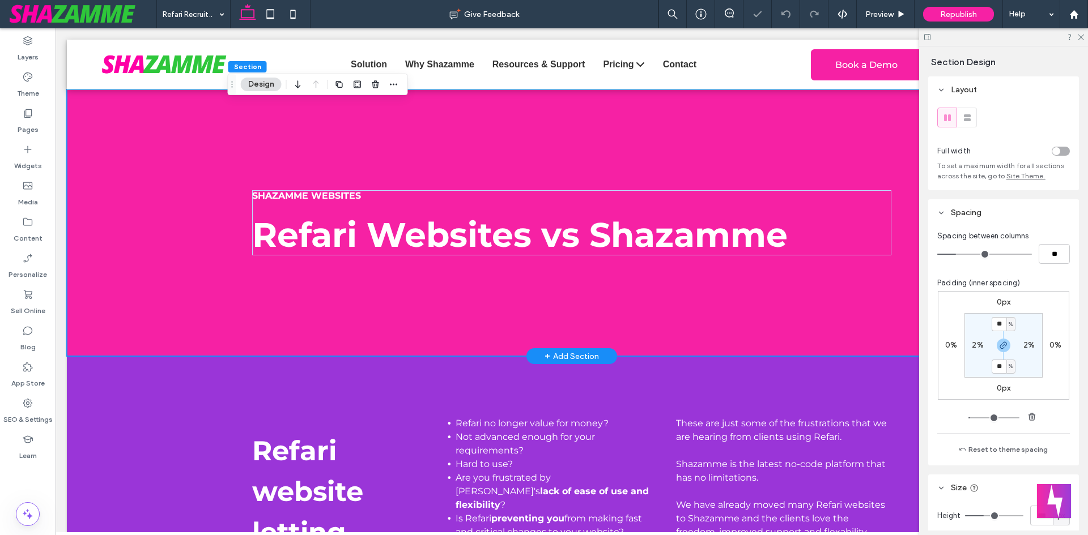
scroll to position [113, 0]
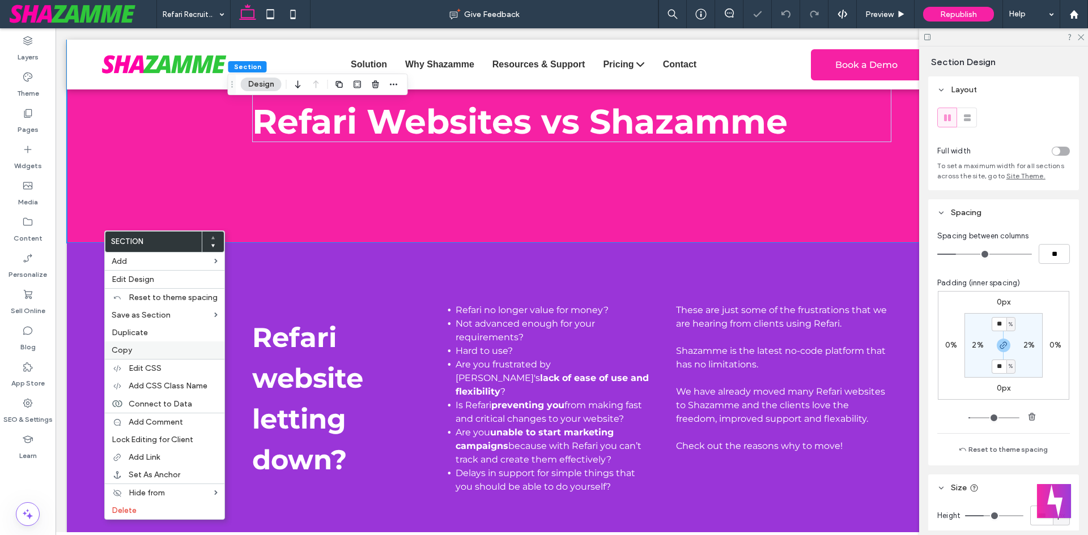
click at [116, 346] on span "Copy" at bounding box center [122, 351] width 20 height 10
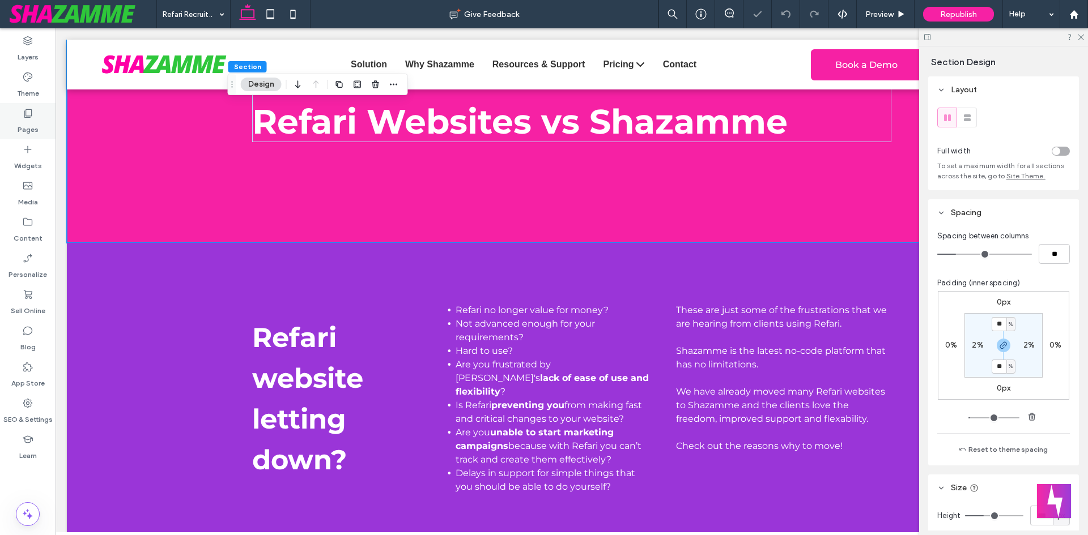
click at [22, 125] on label "Pages" at bounding box center [28, 127] width 21 height 16
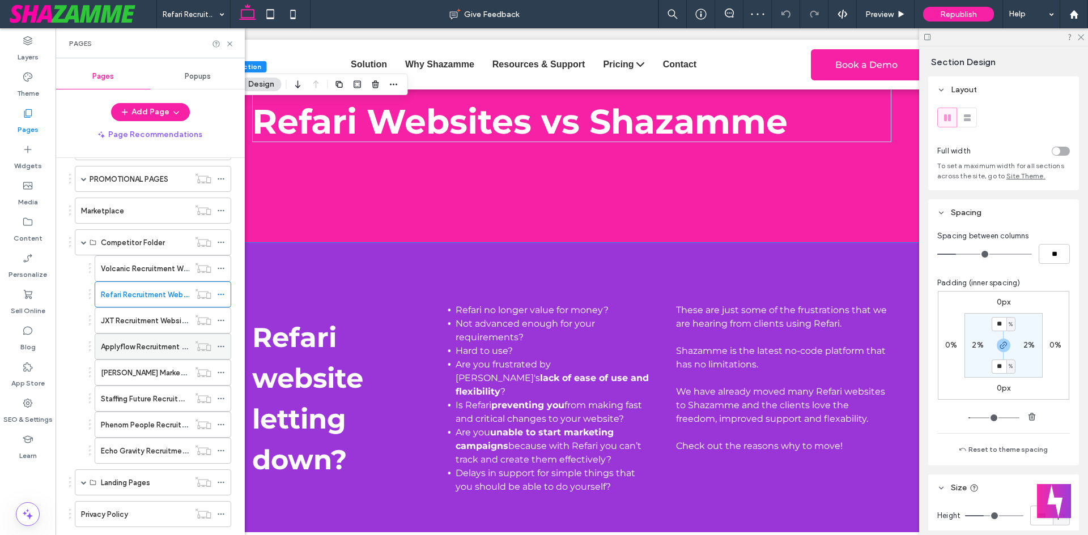
scroll to position [0, 0]
click at [126, 355] on div "Applyflow Recruitment Websites letting you down?" at bounding box center [145, 346] width 88 height 25
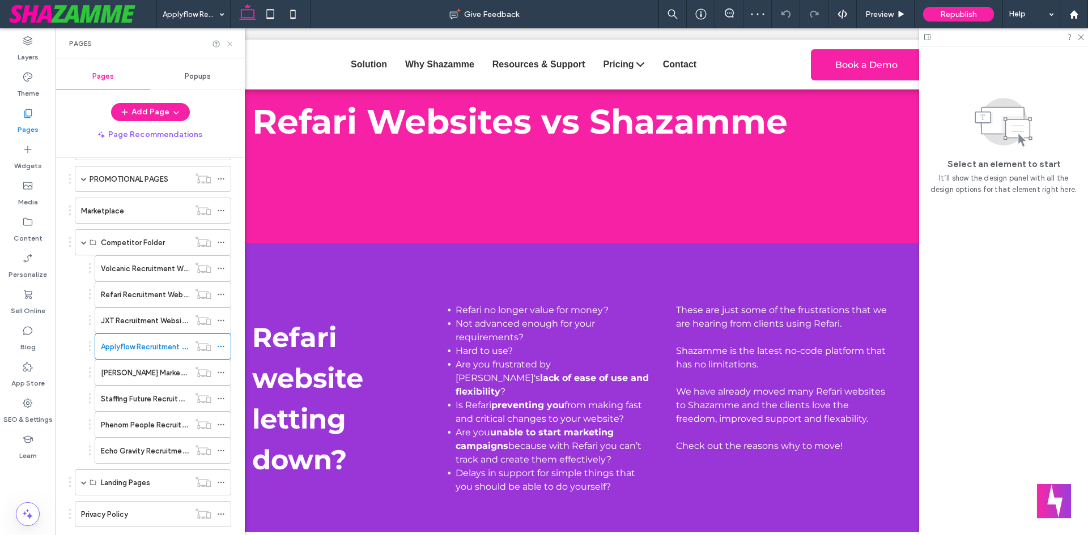
click at [230, 40] on icon at bounding box center [229, 44] width 8 height 8
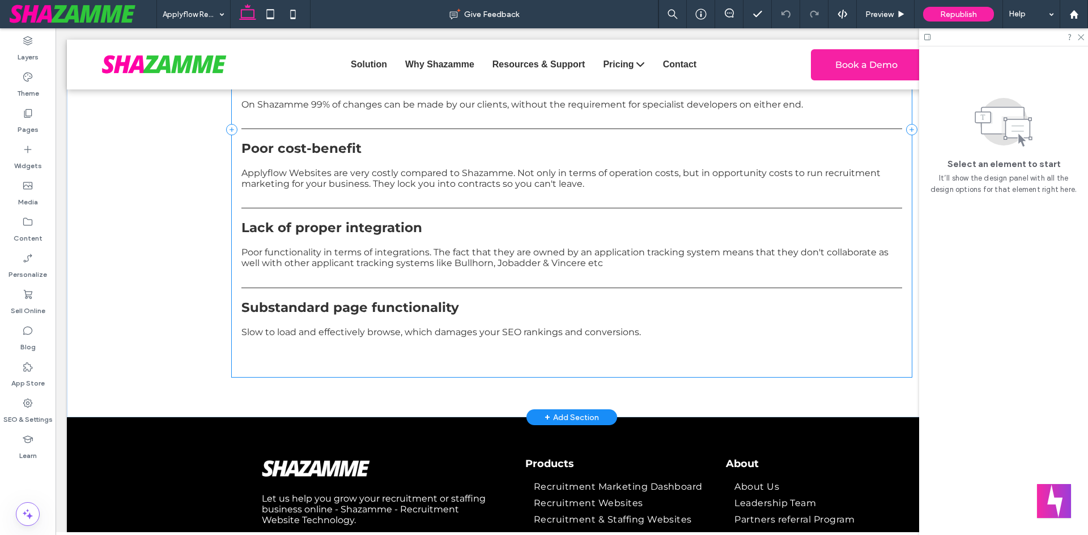
scroll to position [814, 0]
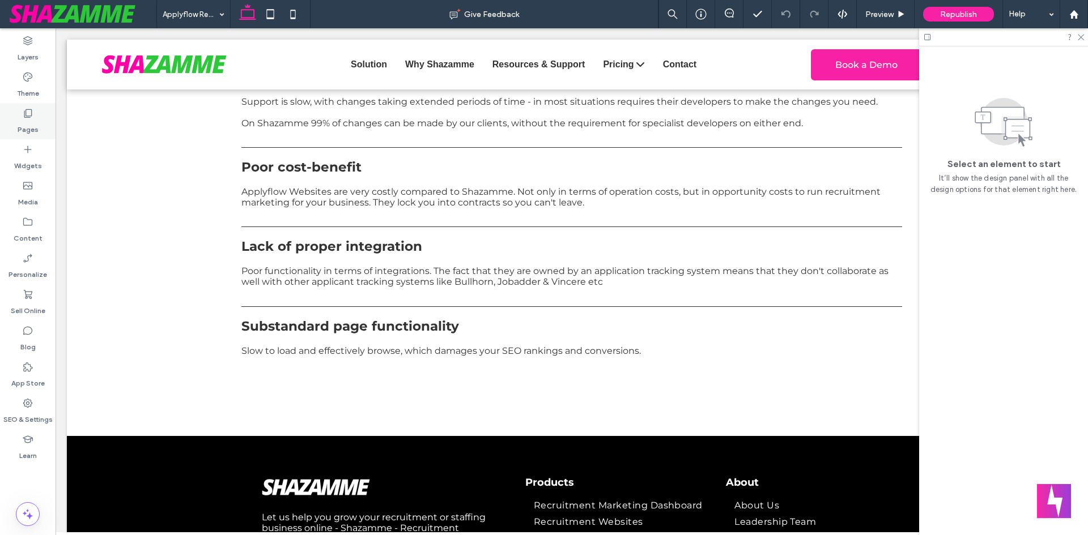
click at [18, 128] on label "Pages" at bounding box center [28, 127] width 21 height 16
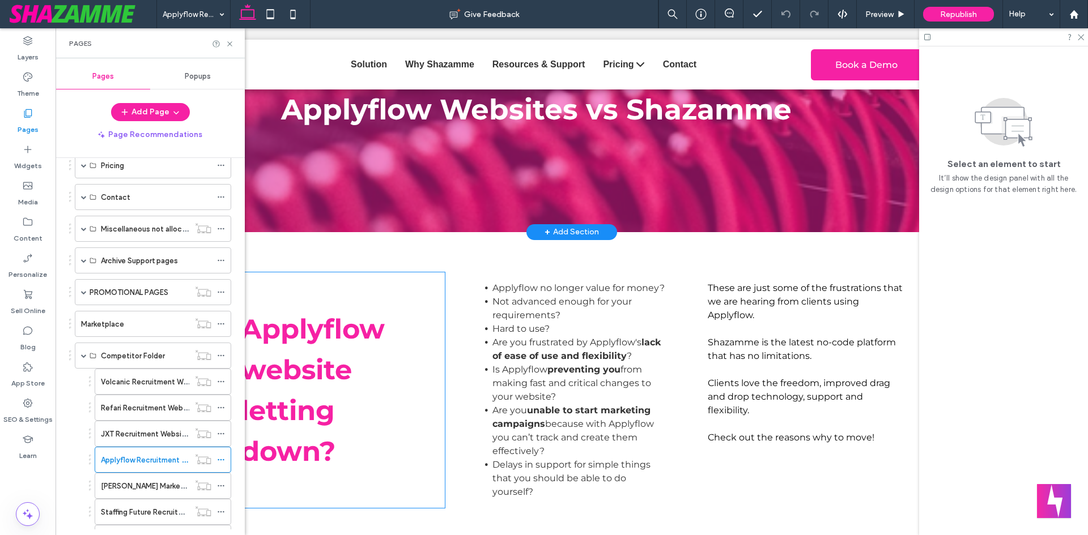
scroll to position [0, 0]
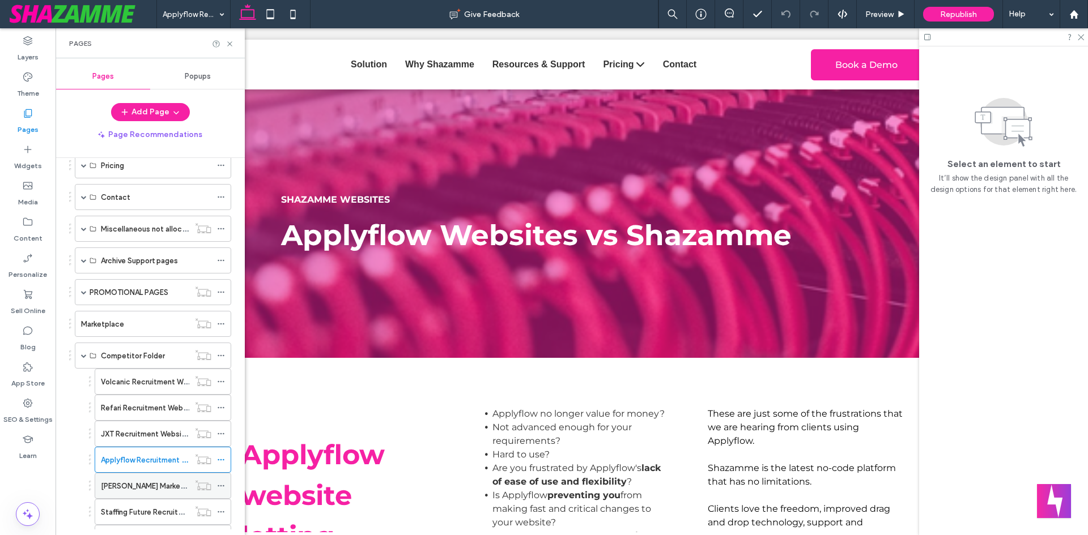
click at [142, 494] on div "[PERSON_NAME] Marketing Recruitment Websites letting you down?" at bounding box center [145, 486] width 88 height 25
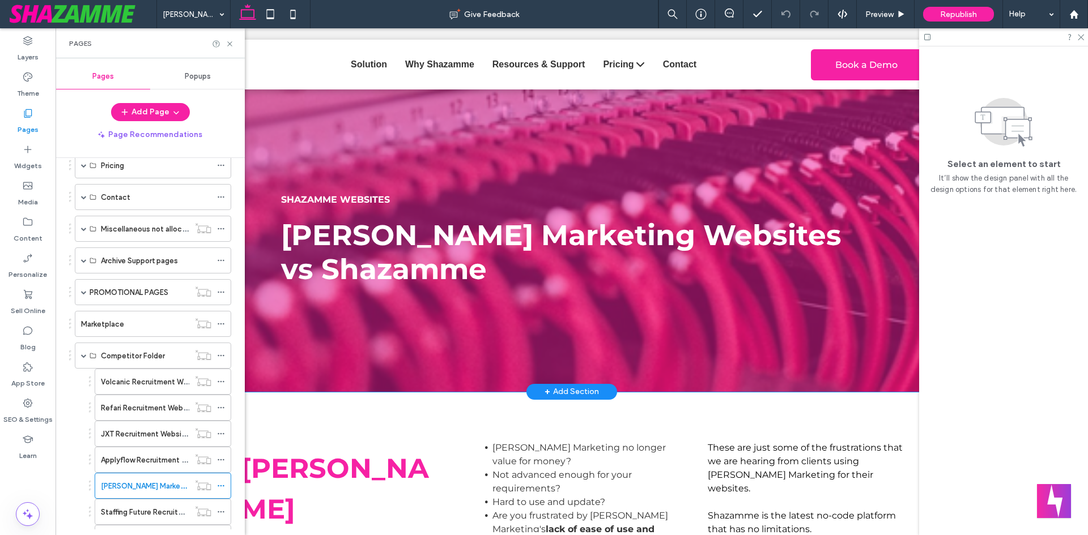
click at [350, 182] on div "SHAZAMME WEBSITES Haley Marketing Websites vs Shazamme" at bounding box center [572, 241] width 680 height 303
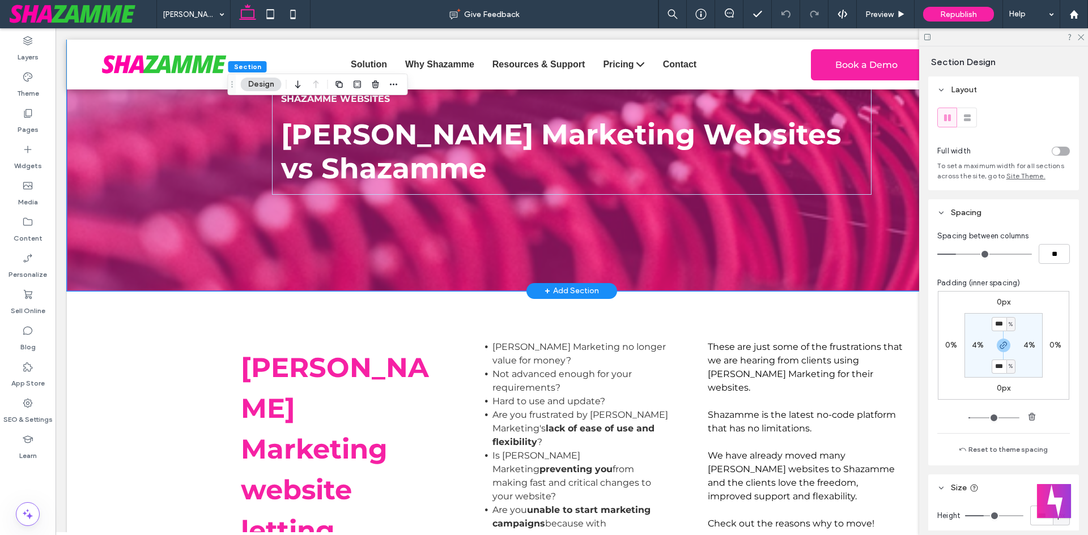
scroll to position [113, 0]
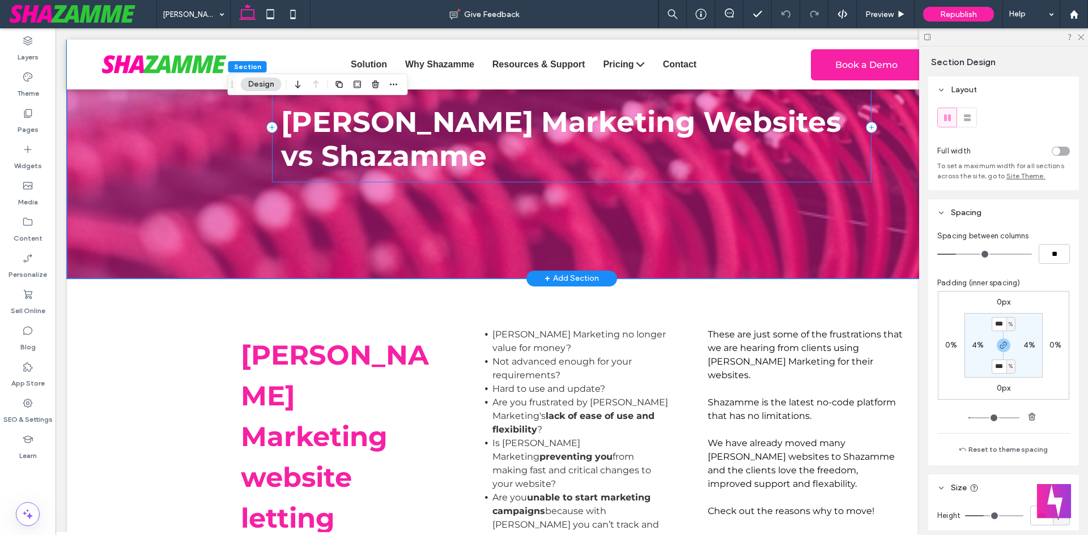
click at [278, 176] on div "SHAZAMME WEBSITES Haley Marketing Websites vs Shazamme" at bounding box center [571, 127] width 599 height 110
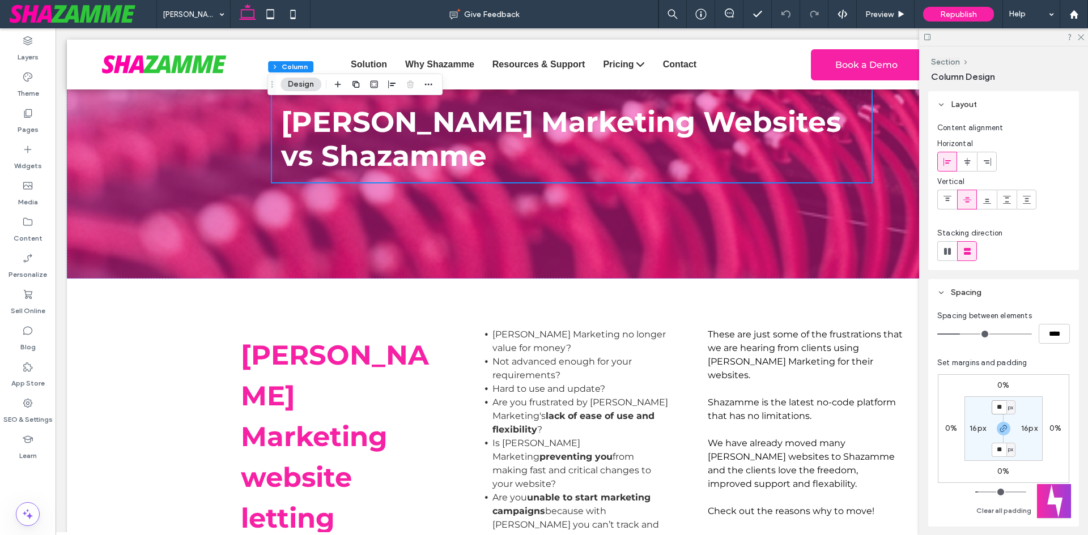
click at [991, 406] on input "**" at bounding box center [998, 408] width 15 height 14
type input "*"
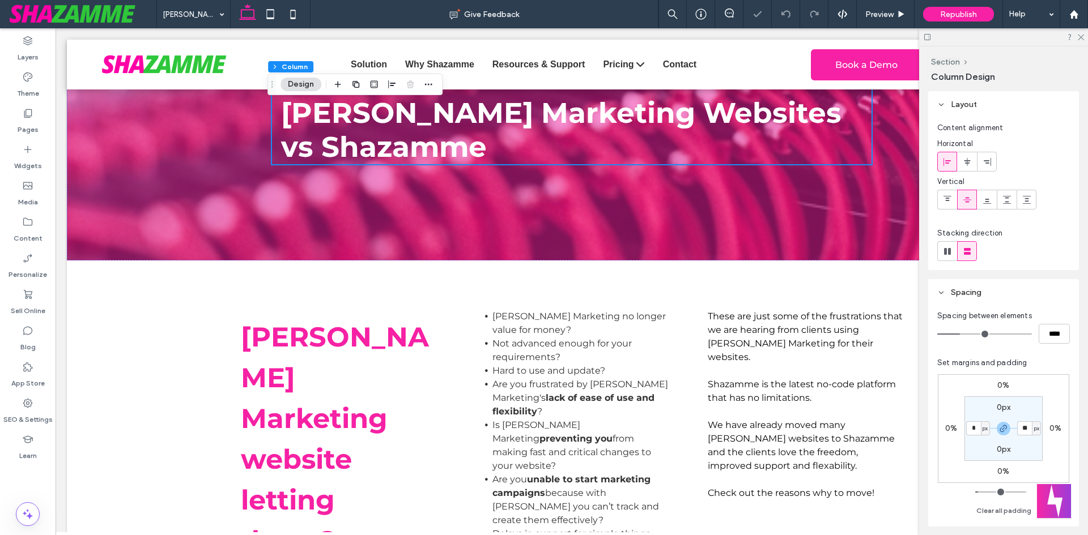
type input "*"
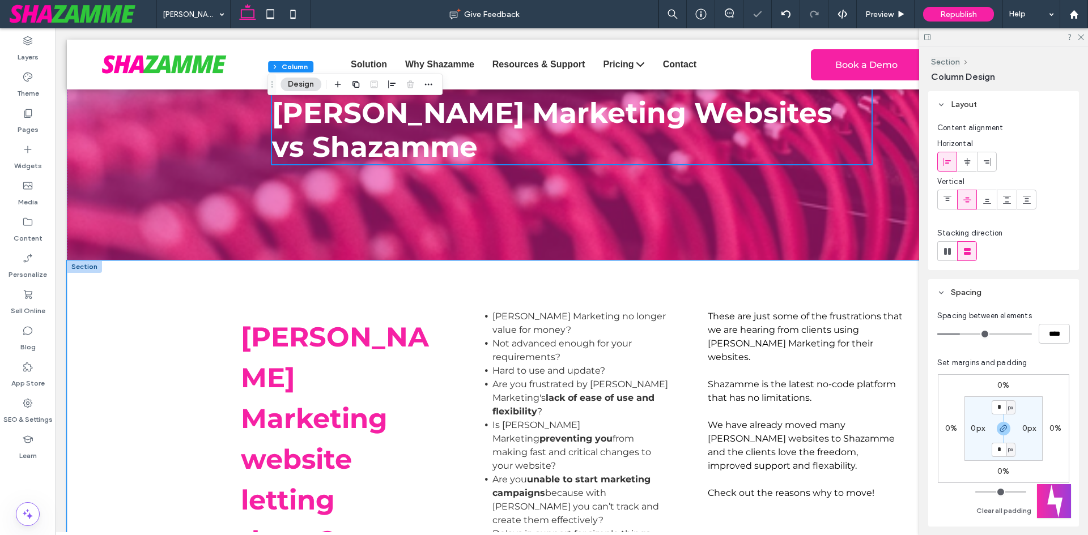
click at [220, 297] on div "Haley Marketing website letting down? Haley Marketing no longer value for money…" at bounding box center [572, 439] width 1010 height 357
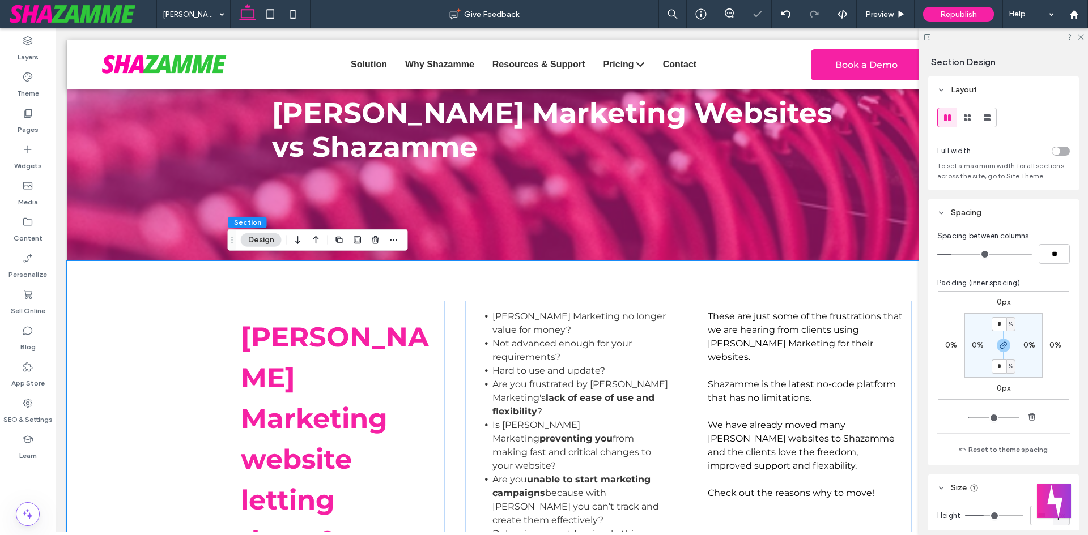
click at [262, 212] on div "SHAZAMME WEBSITES Haley Marketing Websites vs Shazamme" at bounding box center [572, 118] width 680 height 284
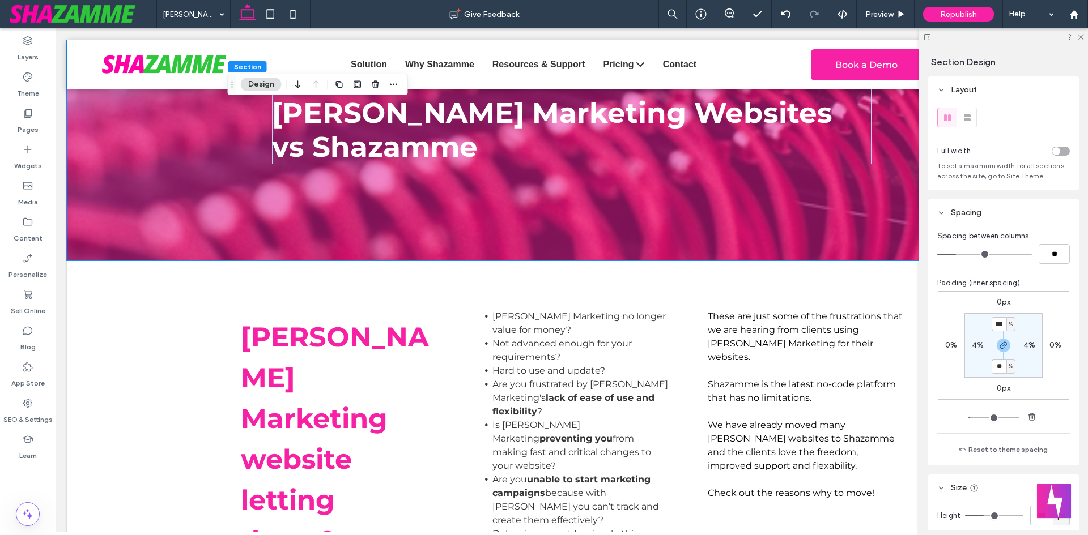
type input "**"
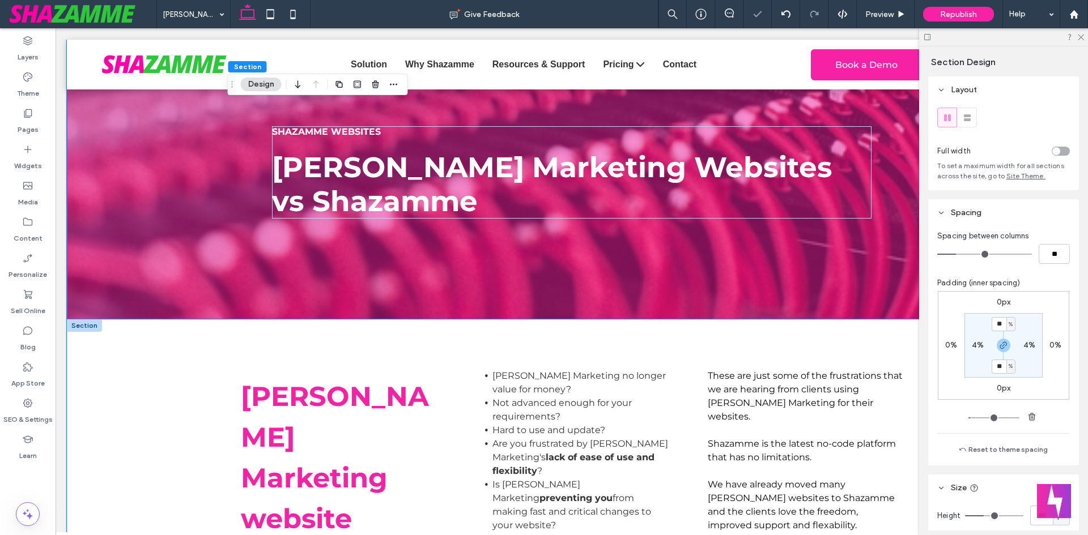
scroll to position [0, 0]
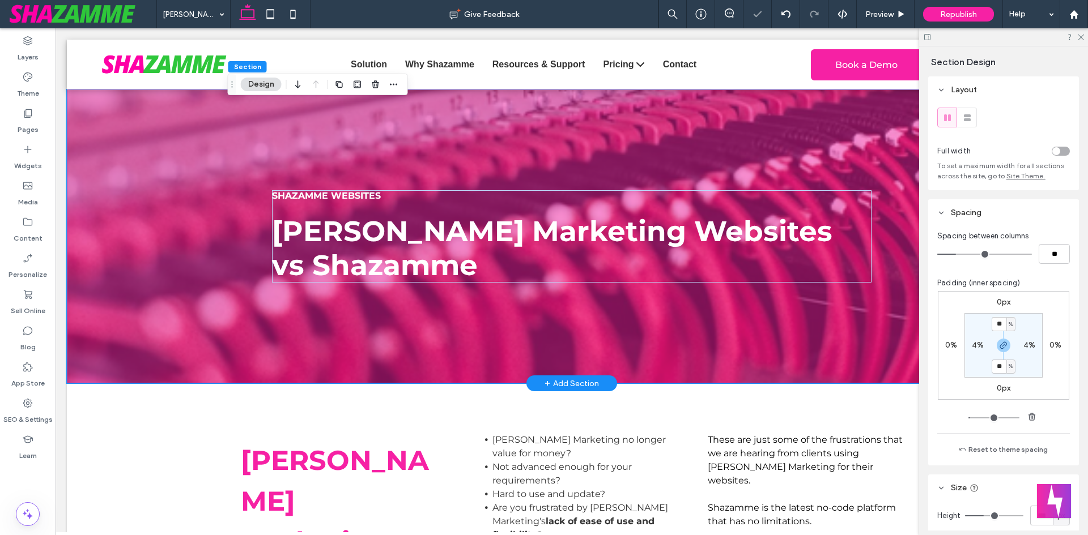
click at [258, 323] on div "SHAZAMME WEBSITES Haley Marketing Websites vs Shazamme" at bounding box center [572, 237] width 680 height 294
click at [973, 347] on label "4%" at bounding box center [978, 345] width 12 height 10
type input "*"
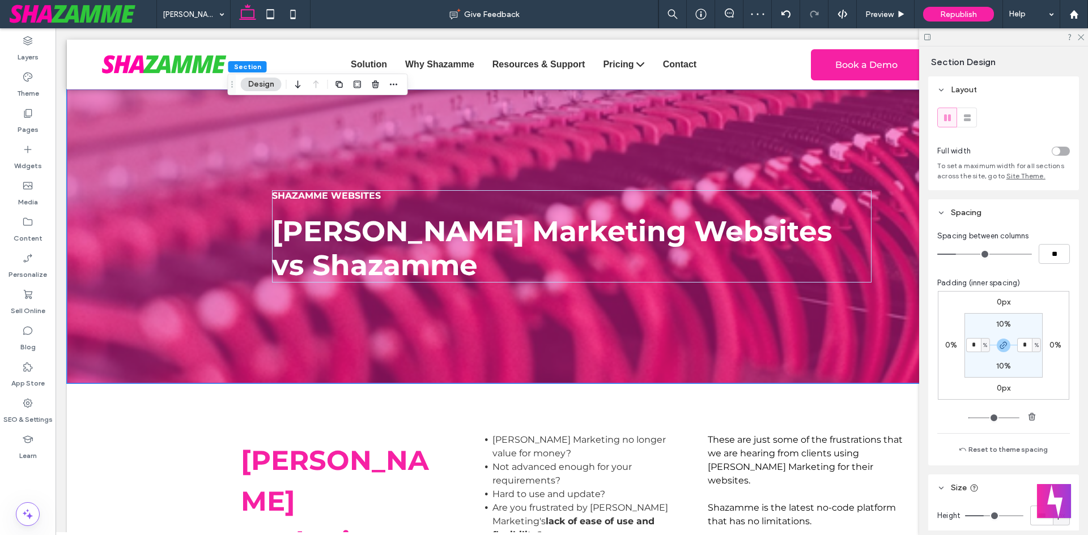
type input "*"
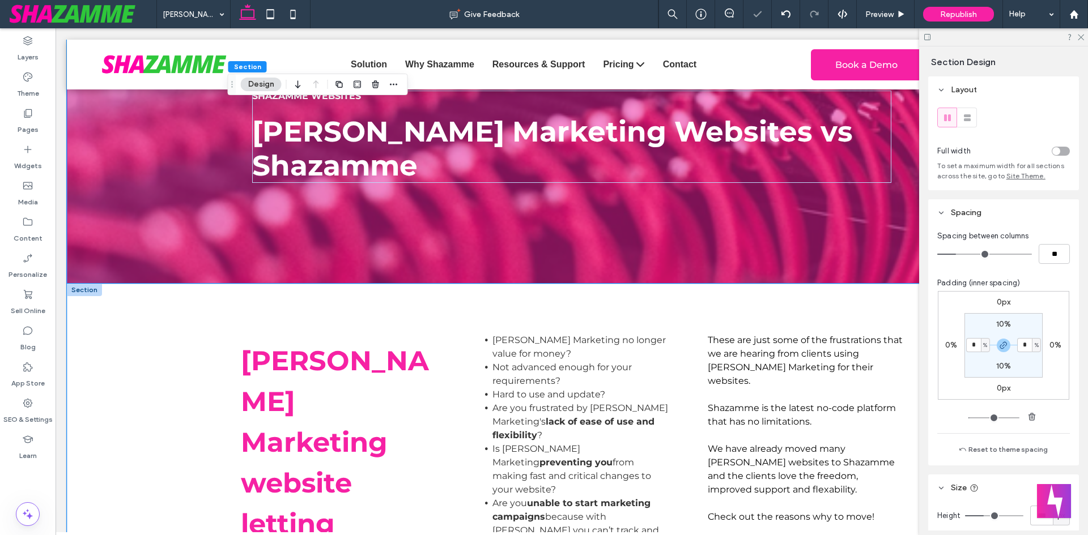
scroll to position [113, 0]
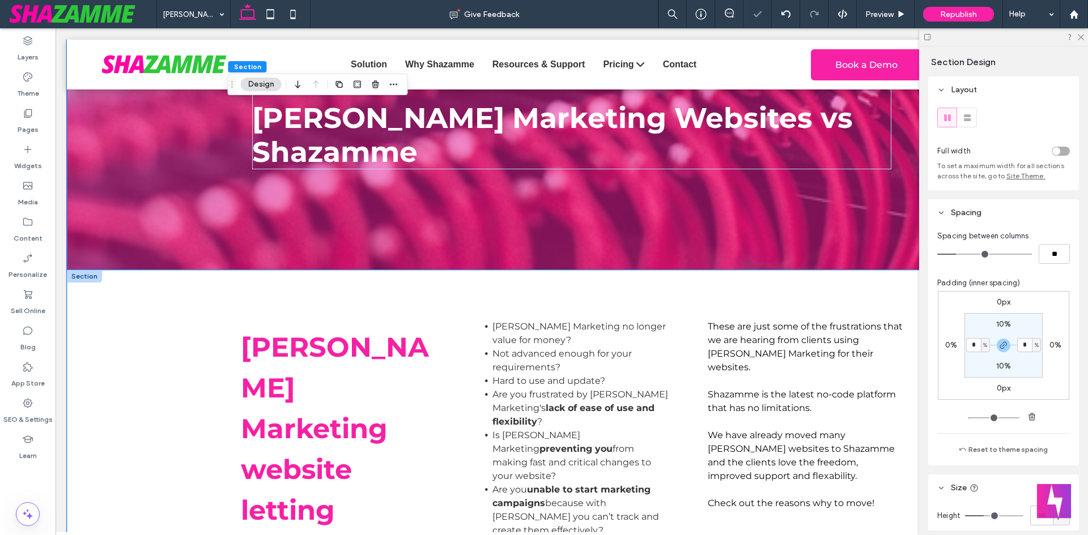
click at [198, 354] on div "Haley Marketing website letting down? Haley Marketing no longer value for money…" at bounding box center [572, 448] width 1010 height 357
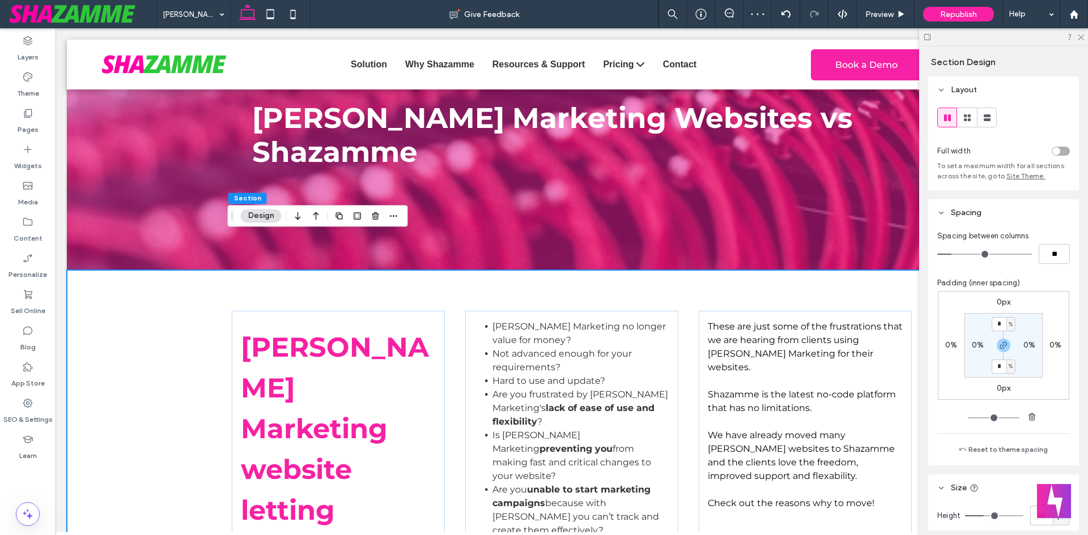
click at [972, 346] on label "0%" at bounding box center [978, 345] width 12 height 10
type input "*"
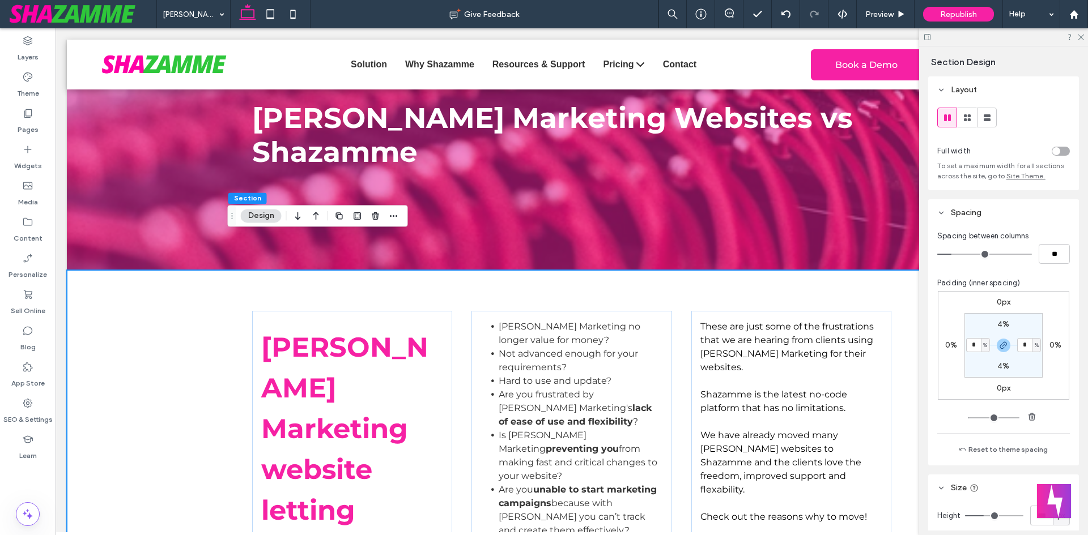
click at [245, 382] on div "Haley Marketing website letting down? Haley Marketing no longer value for money…" at bounding box center [572, 448] width 680 height 357
click at [252, 385] on div "Haley Marketing website letting down?" at bounding box center [352, 449] width 201 height 276
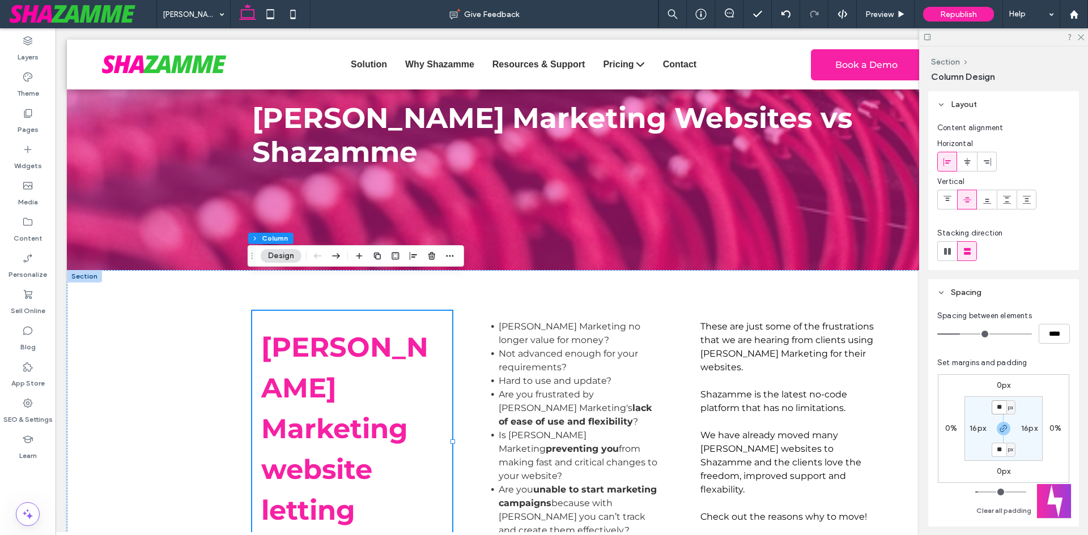
click at [993, 410] on input "**" at bounding box center [998, 408] width 15 height 14
type input "*"
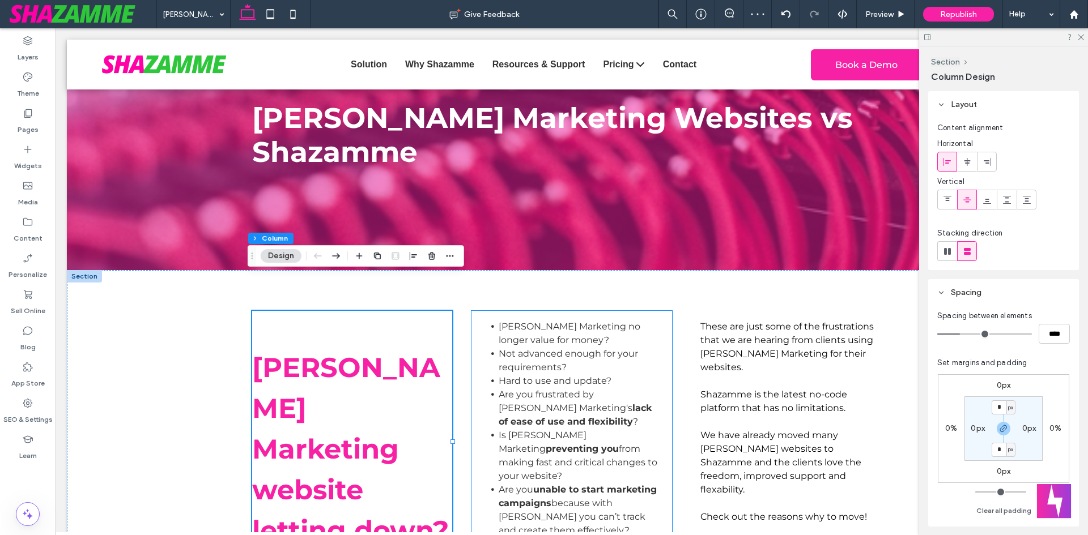
click at [474, 320] on div "[PERSON_NAME] Marketing no longer value for money? Not advanced enough for your…" at bounding box center [571, 449] width 201 height 276
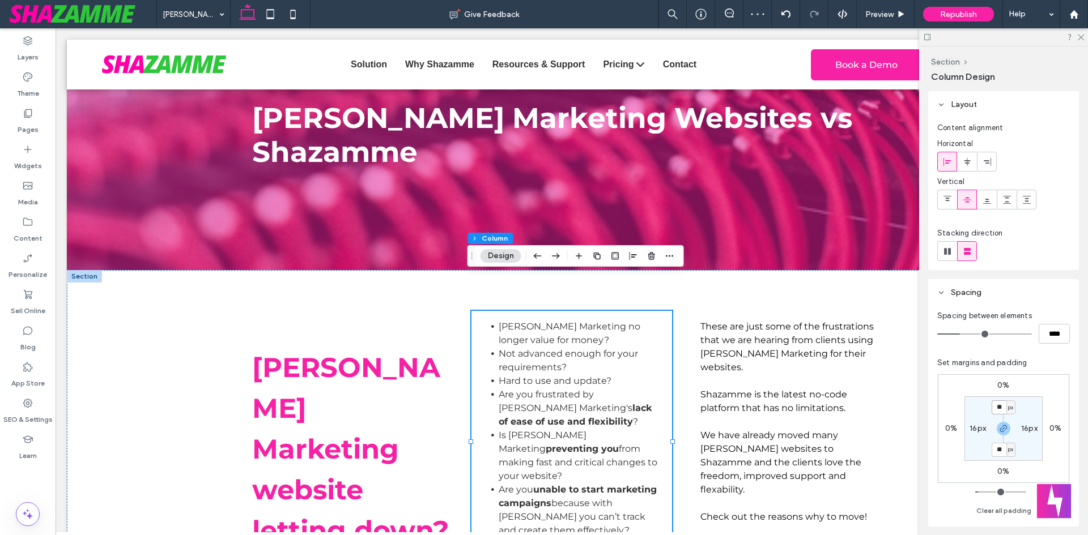
click at [1001, 410] on input "**" at bounding box center [998, 408] width 15 height 14
type input "*"
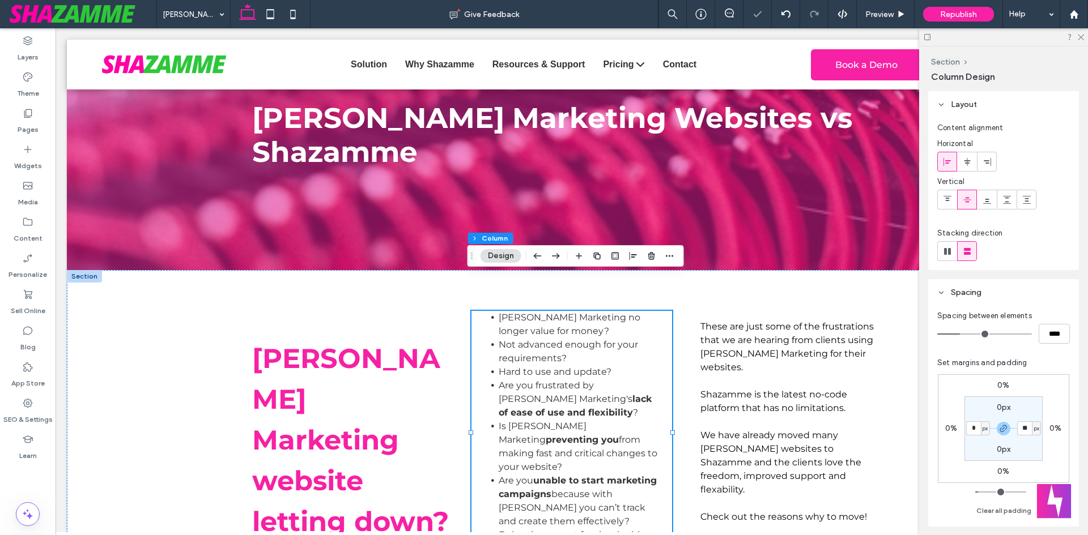
type input "*"
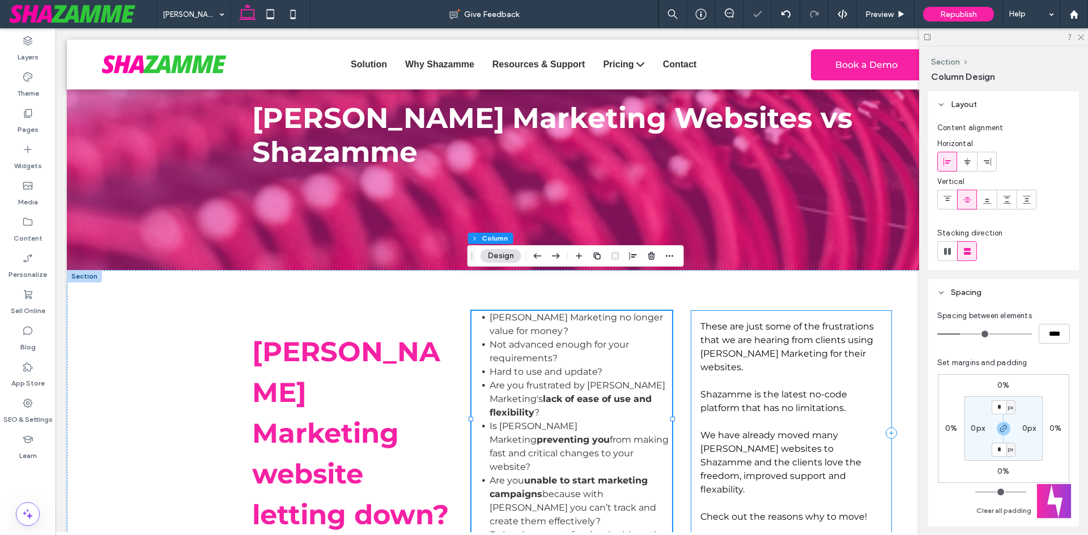
click at [693, 483] on div "These are just some of the frustrations that we are hearing from clients using …" at bounding box center [791, 433] width 201 height 245
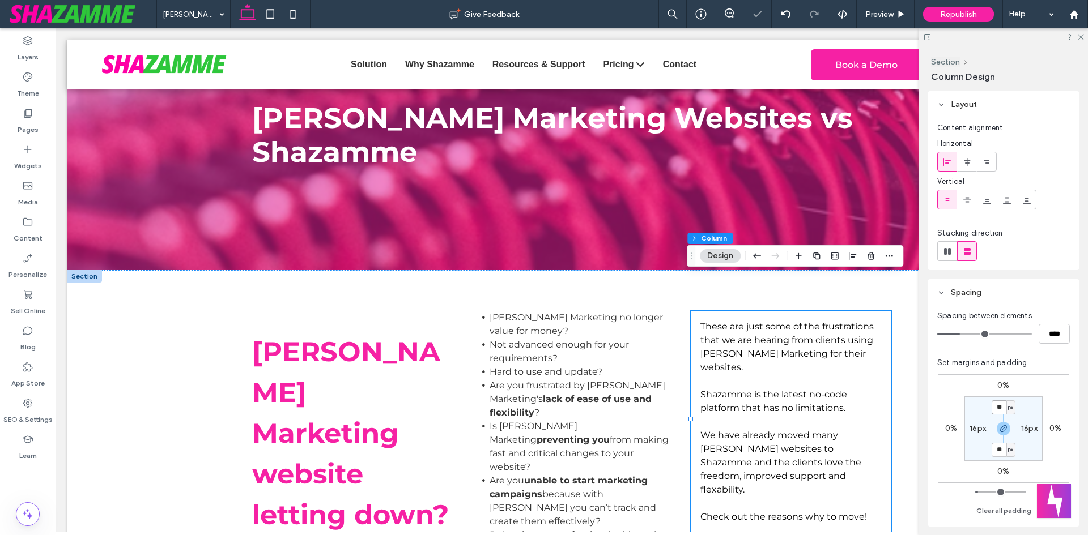
click at [996, 407] on input "**" at bounding box center [998, 408] width 15 height 14
type input "*"
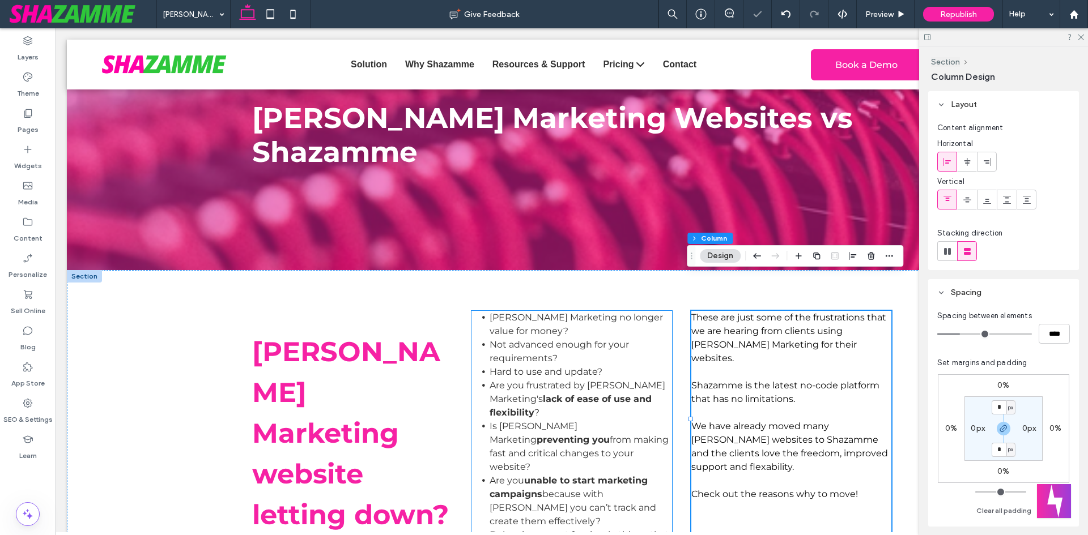
click at [489, 312] on span "Haley Marketing no longer value for money?" at bounding box center [575, 324] width 173 height 24
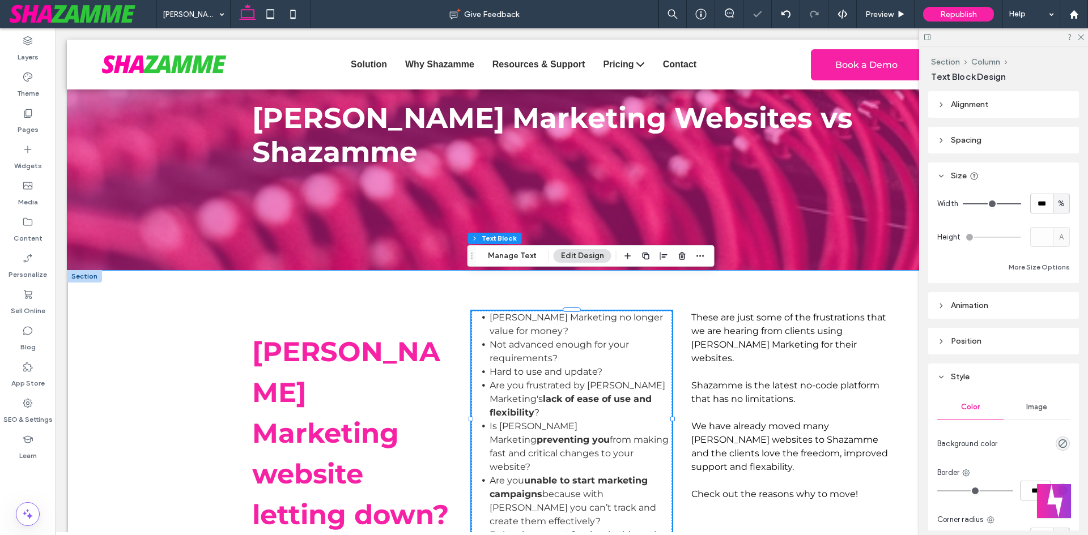
click at [457, 270] on div "Haley Marketing website letting down? Haley Marketing no longer value for money…" at bounding box center [572, 433] width 680 height 326
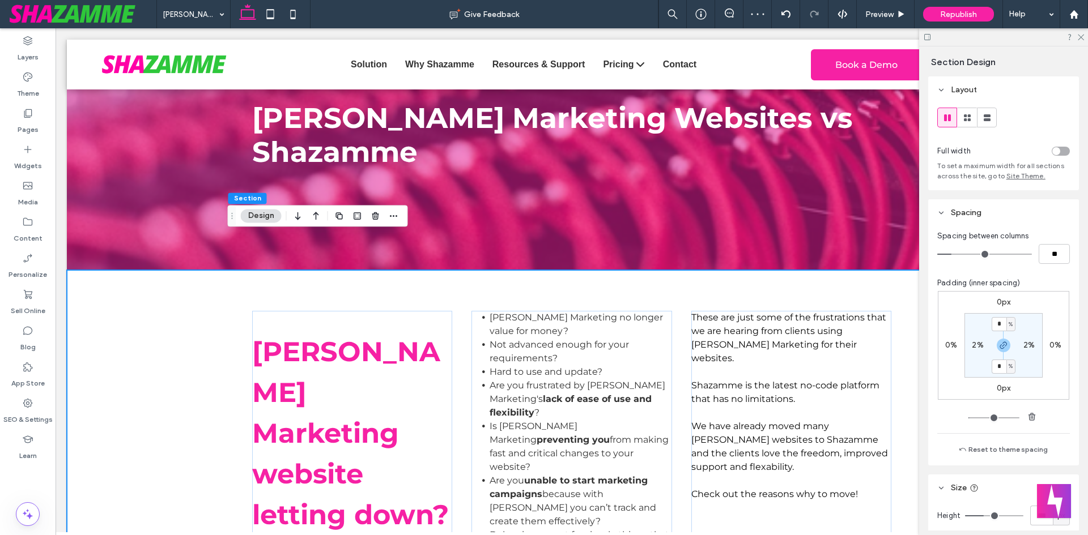
click at [851, 518] on div "Haley Marketing website letting down? Haley Marketing no longer value for money…" at bounding box center [572, 433] width 680 height 326
click at [1045, 253] on input "**" at bounding box center [1053, 254] width 31 height 20
type input "**"
type input "*"
type input "**"
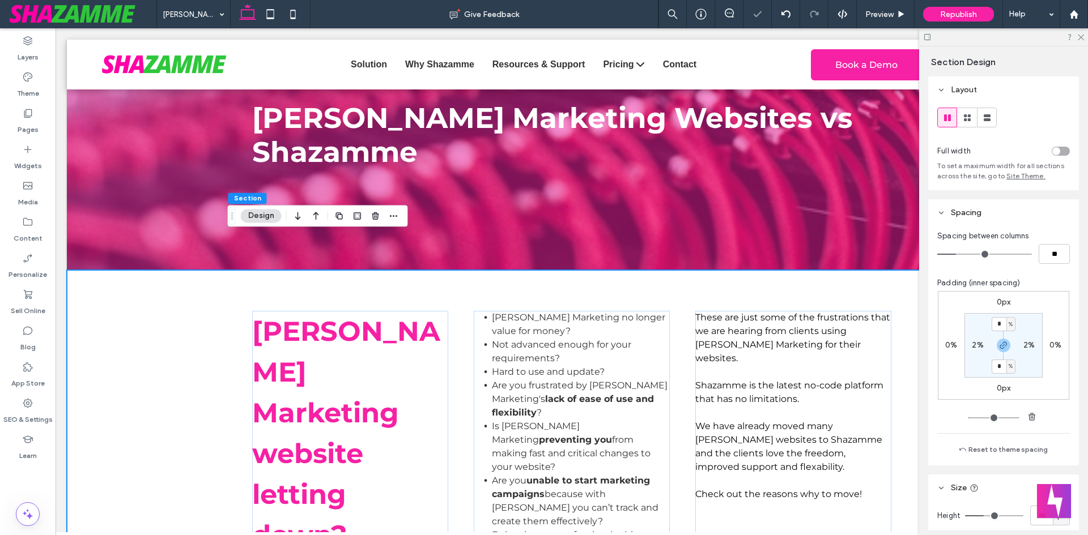
click at [198, 346] on div "Haley Marketing website letting down? Haley Marketing no longer value for money…" at bounding box center [572, 433] width 1010 height 326
click at [401, 498] on div "Haley Marketing website letting down?" at bounding box center [350, 433] width 196 height 245
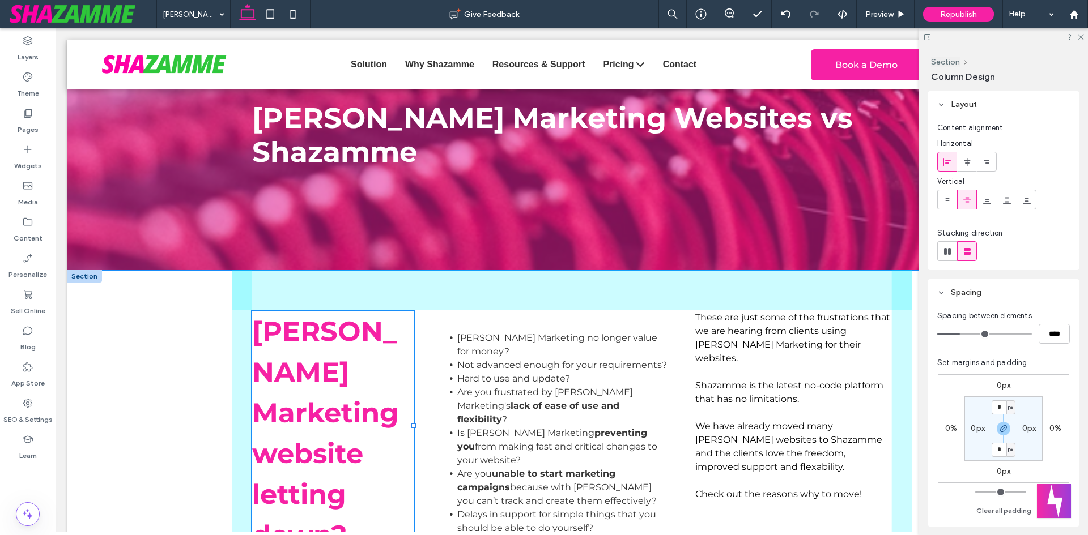
drag, startPoint x: 445, startPoint y: 389, endPoint x: 410, endPoint y: 390, distance: 34.6
click at [411, 424] on div at bounding box center [413, 426] width 5 height 5
type input "**"
type input "*****"
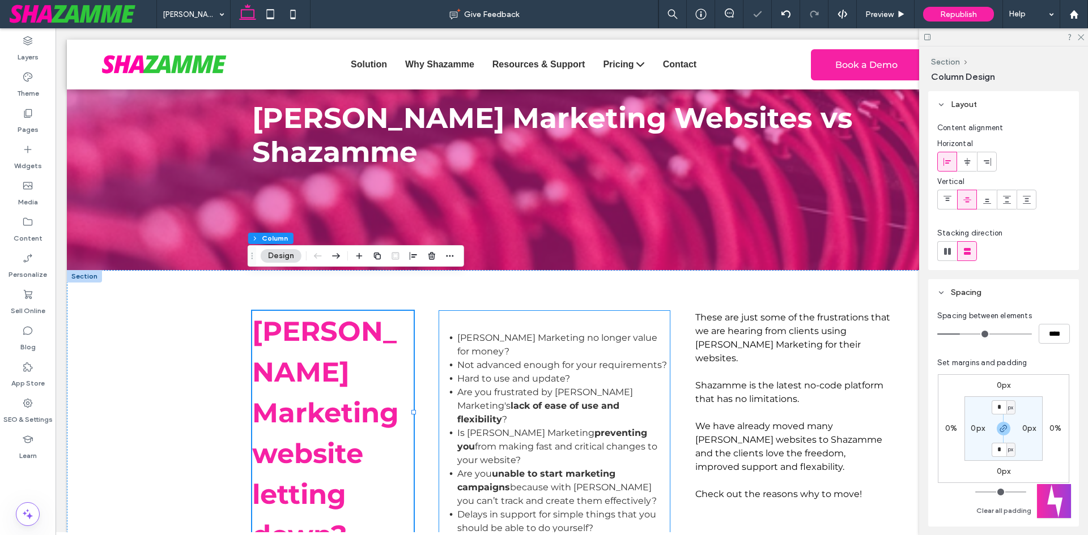
click at [461, 474] on div "Haley Marketing no longer value for money? Not advanced enough for your require…" at bounding box center [554, 433] width 231 height 245
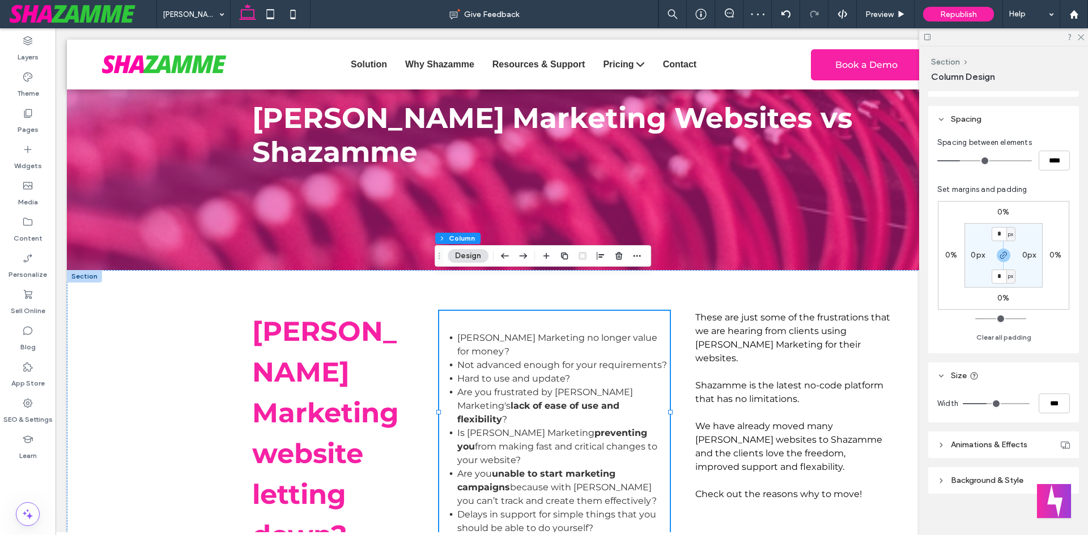
scroll to position [182, 0]
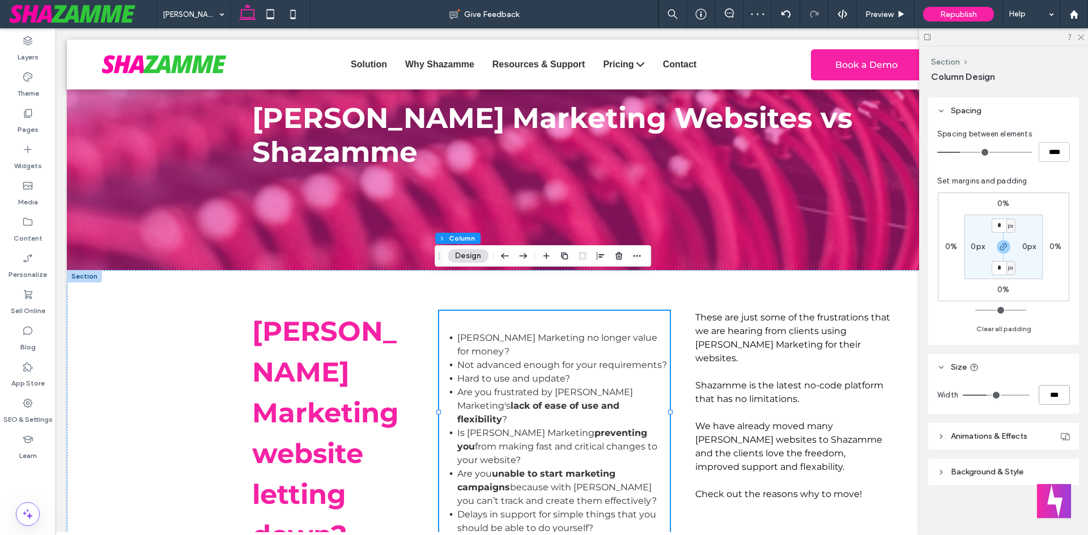
click at [1040, 391] on input "***" at bounding box center [1053, 395] width 31 height 20
type input "*****"
type input "**"
type input "*****"
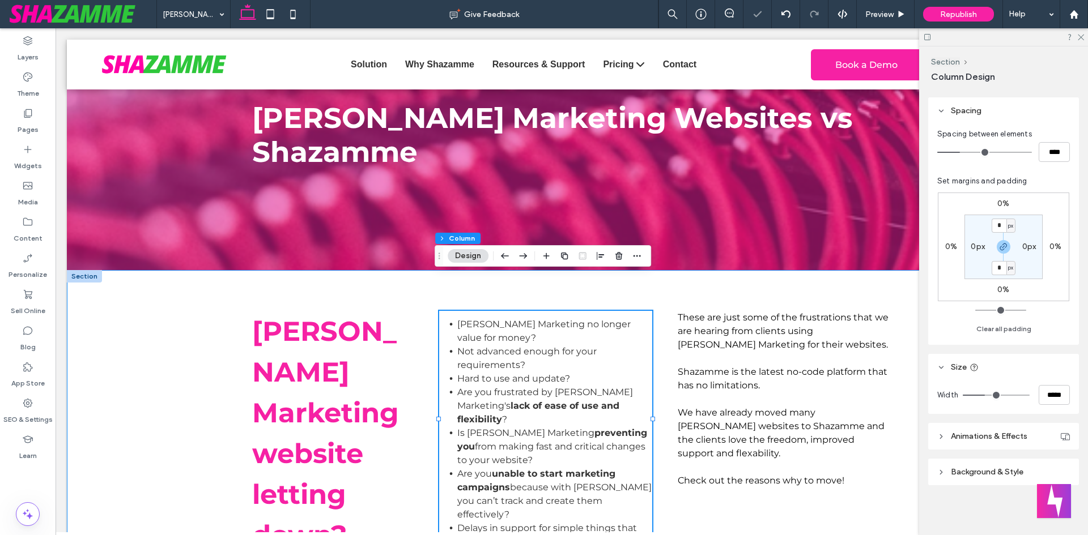
click at [696, 498] on div "Haley Marketing website letting down? Haley Marketing no longer value for money…" at bounding box center [572, 433] width 680 height 326
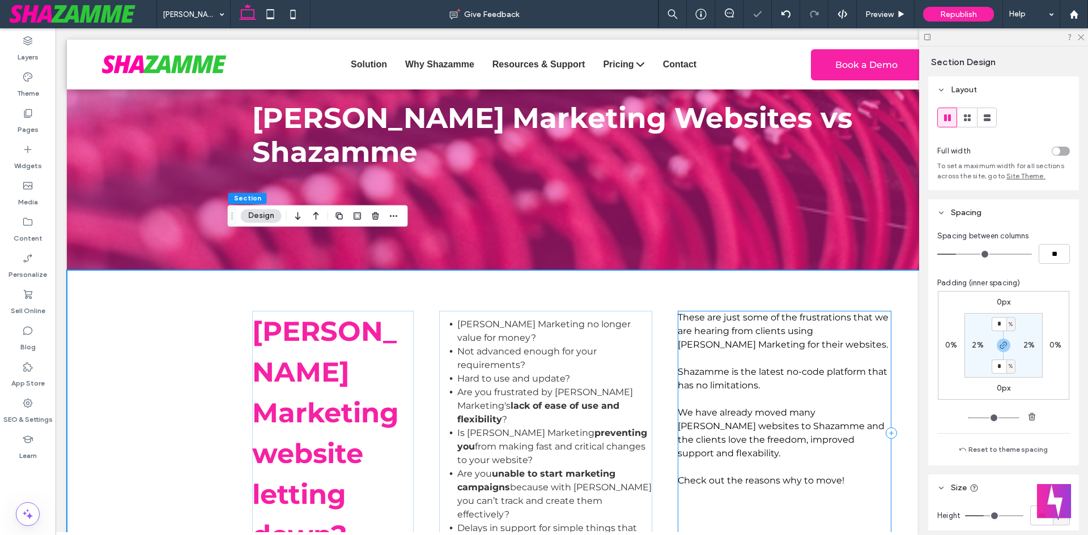
click at [700, 482] on div "These are just some of the frustrations that we are hearing from clients using …" at bounding box center [785, 433] width 214 height 245
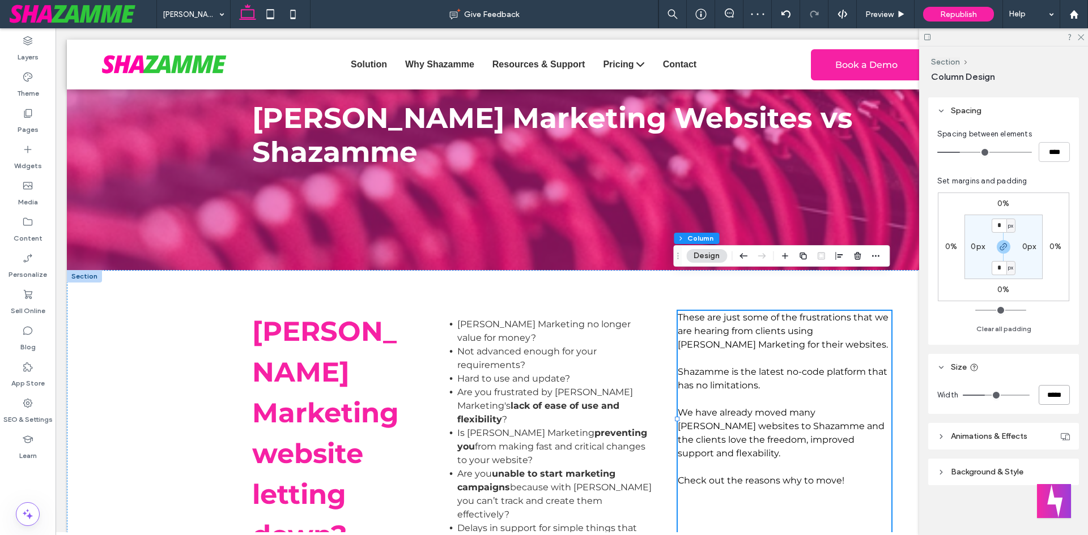
click at [1052, 398] on input "*****" at bounding box center [1053, 395] width 31 height 20
type input "*****"
click at [206, 373] on div "Haley Marketing website letting down? Haley Marketing no longer value for money…" at bounding box center [572, 433] width 1010 height 326
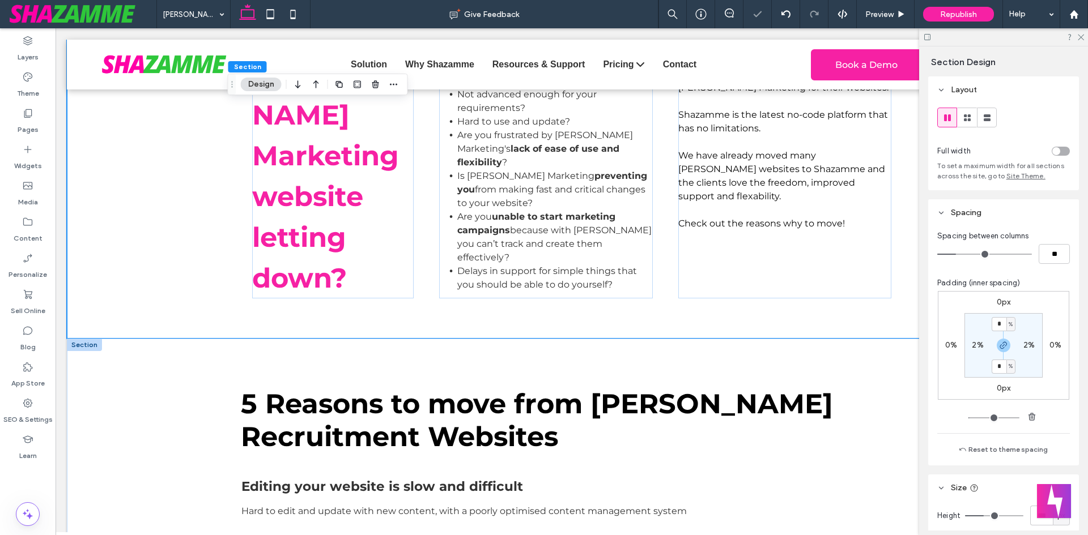
scroll to position [453, 0]
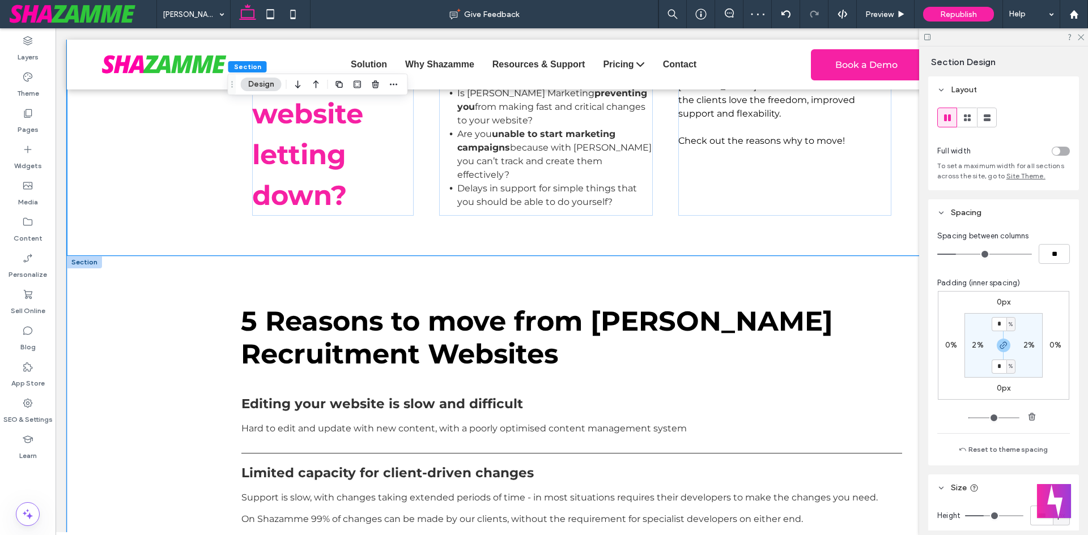
click at [154, 260] on div "5 Reasons to move from Haley Recruitment Websites List of Services Editing your…" at bounding box center [572, 544] width 1010 height 576
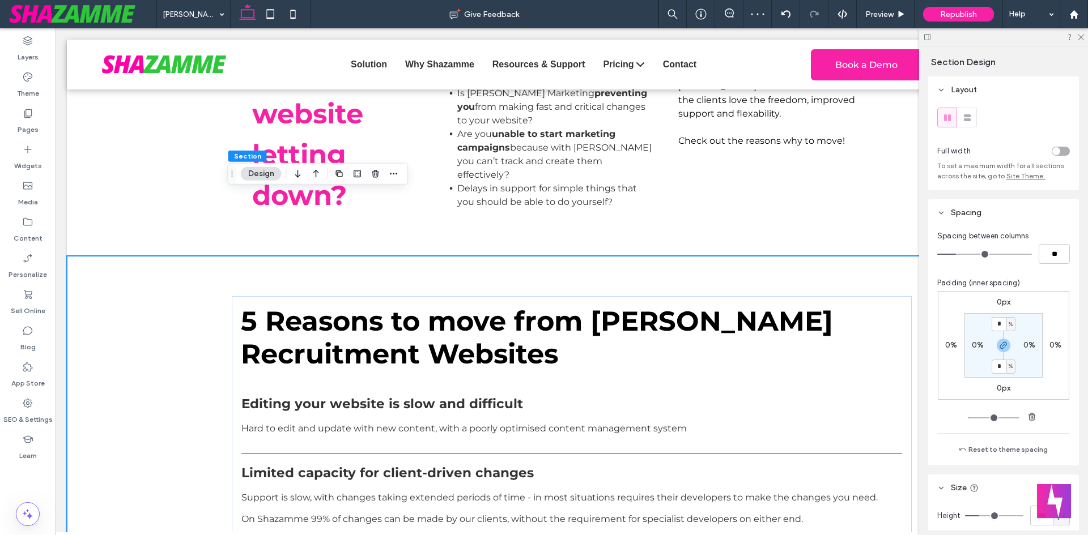
click at [966, 345] on div "0%" at bounding box center [977, 345] width 25 height 10
click at [972, 346] on label "0%" at bounding box center [978, 345] width 12 height 10
type input "*"
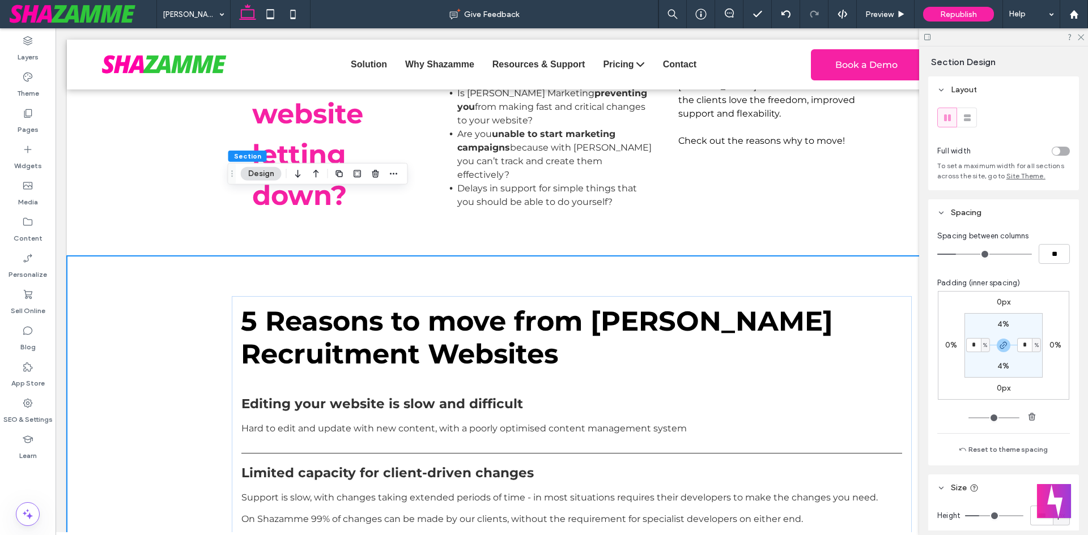
type input "*"
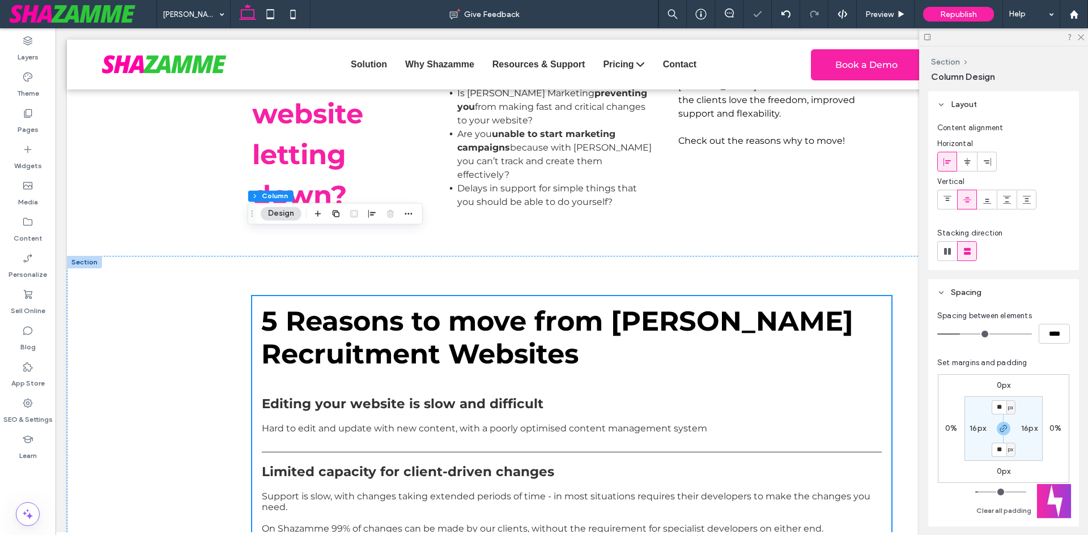
click at [987, 411] on section "** px 16px ** px 16px" at bounding box center [1003, 429] width 78 height 65
click at [994, 412] on input "**" at bounding box center [998, 408] width 15 height 14
type input "*"
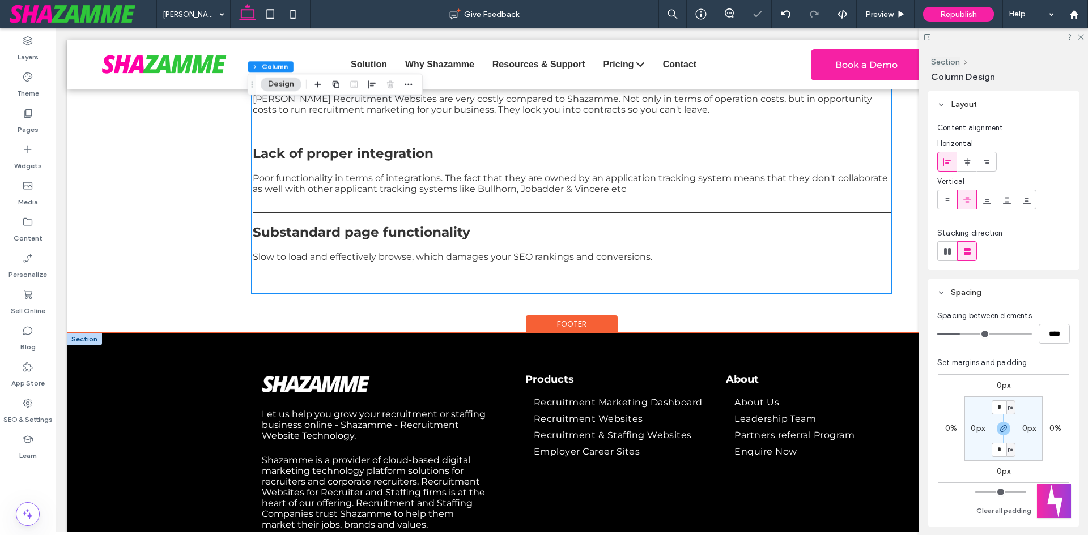
scroll to position [963, 0]
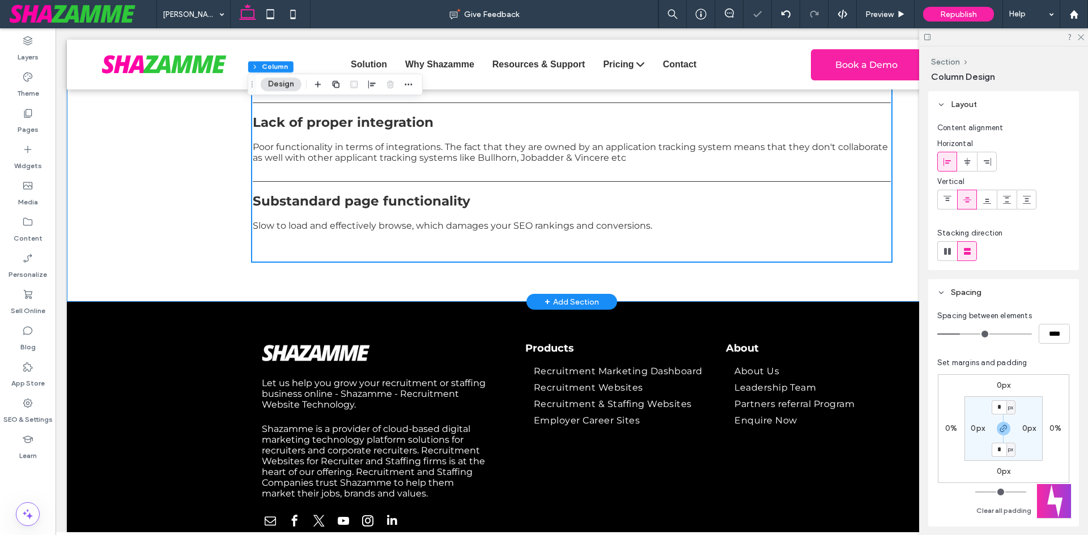
click at [209, 177] on div "5 Reasons to move from Haley Recruitment Websites List of Services Editing your…" at bounding box center [572, 24] width 1010 height 556
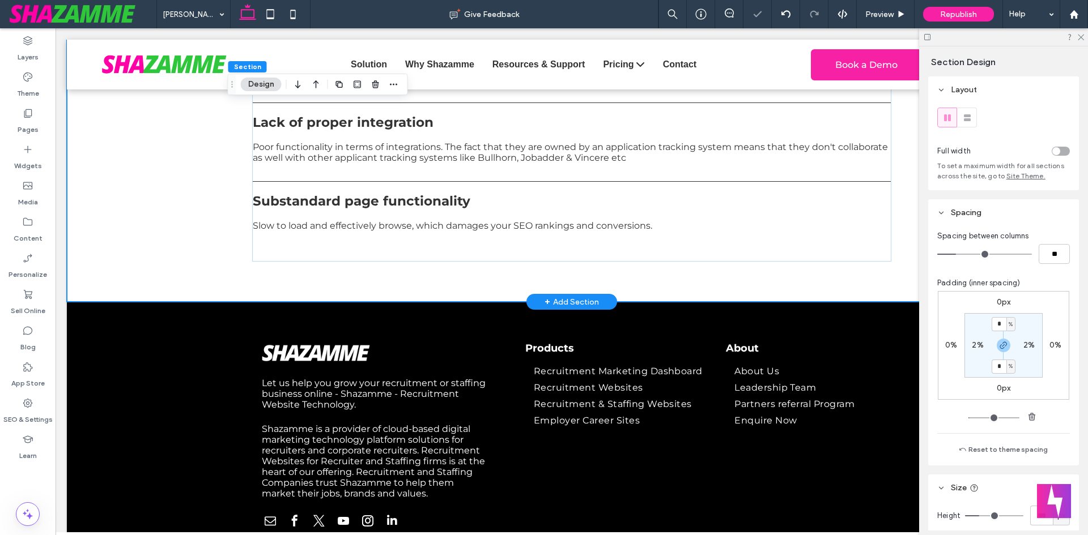
click at [284, 212] on div "5 Reasons to move from Haley Recruitment Websites List of Services Editing your…" at bounding box center [572, 24] width 680 height 556
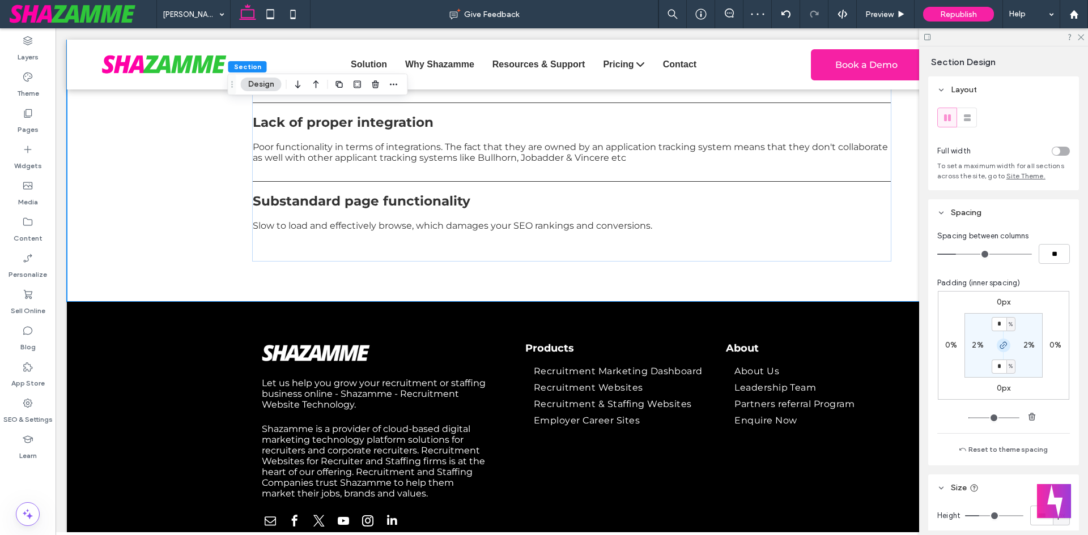
click at [1002, 349] on icon "button" at bounding box center [1003, 345] width 9 height 9
click at [1002, 365] on label "4%" at bounding box center [1003, 366] width 12 height 10
type input "*"
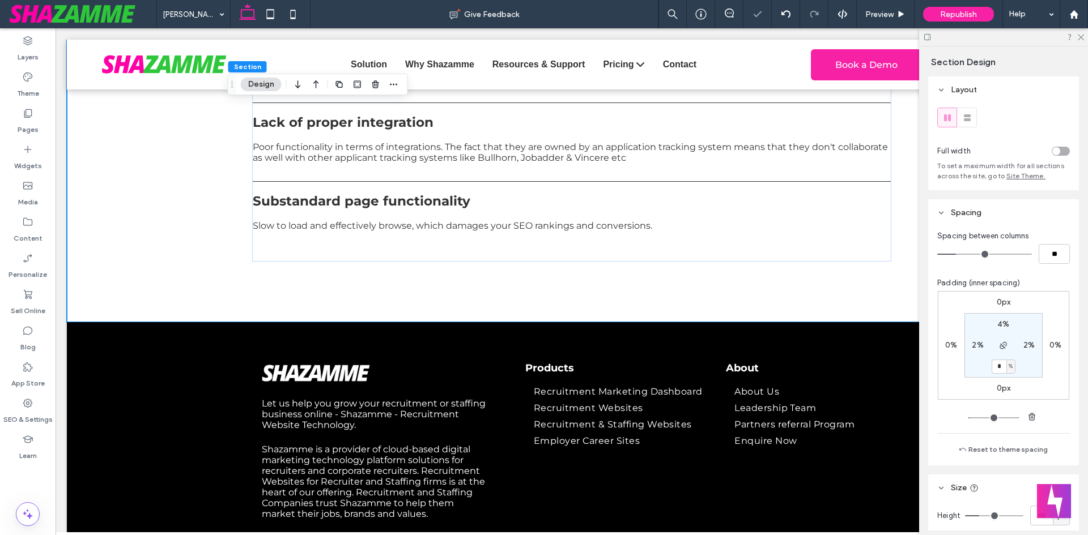
click at [999, 326] on label "4%" at bounding box center [1003, 325] width 12 height 10
type input "*"
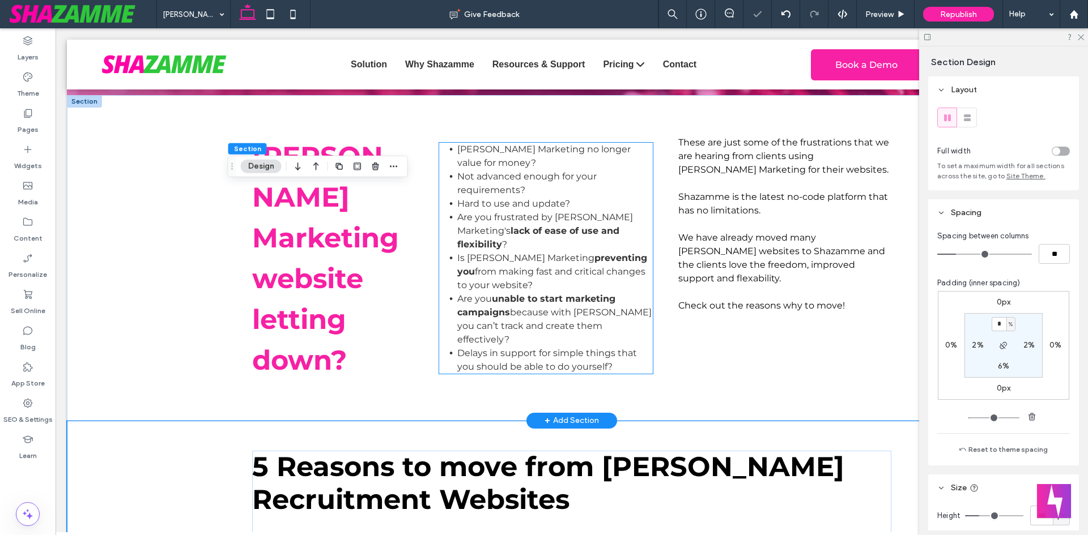
scroll to position [283, 0]
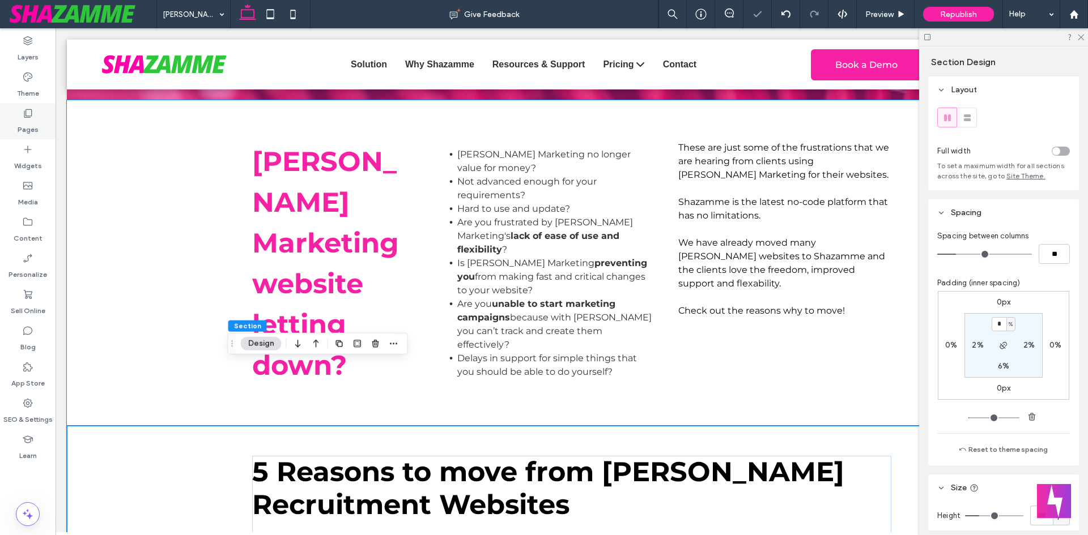
click at [10, 119] on div "Pages" at bounding box center [28, 121] width 56 height 36
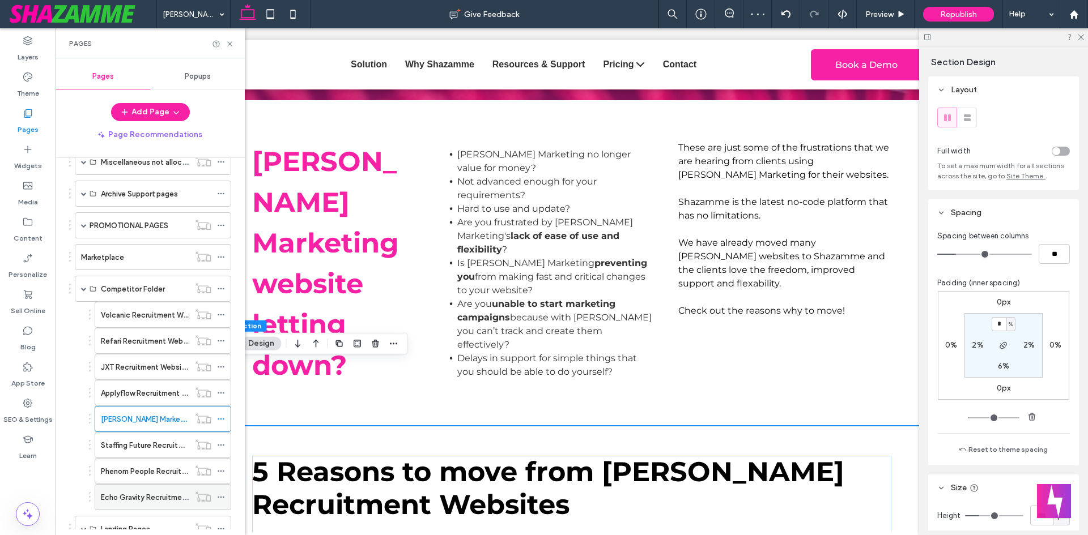
scroll to position [453, 0]
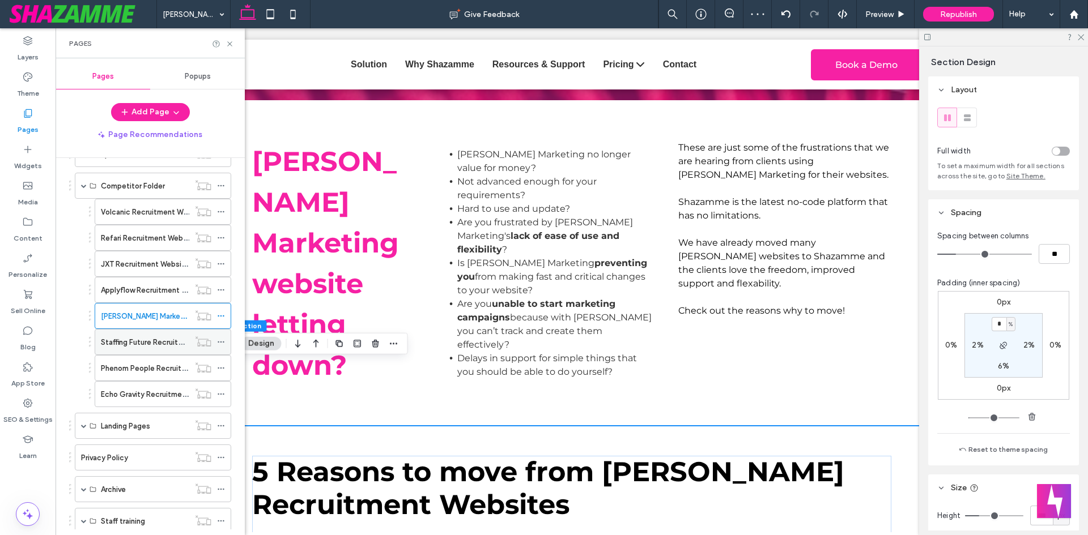
click at [140, 350] on div "Staffing Future Recruitment Websites letting you down?" at bounding box center [145, 342] width 88 height 25
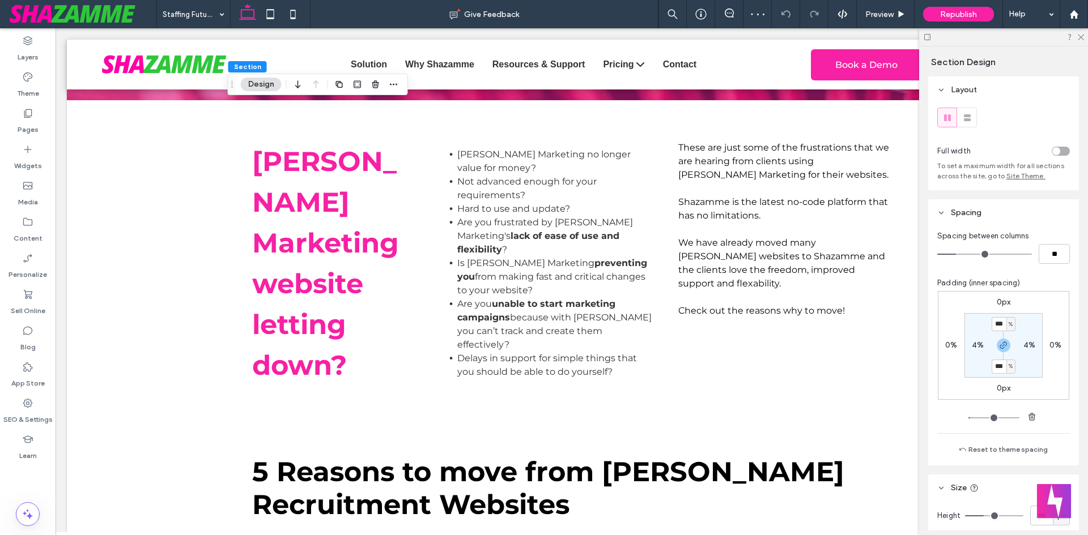
click at [972, 347] on label "4%" at bounding box center [978, 345] width 12 height 10
type input "*"
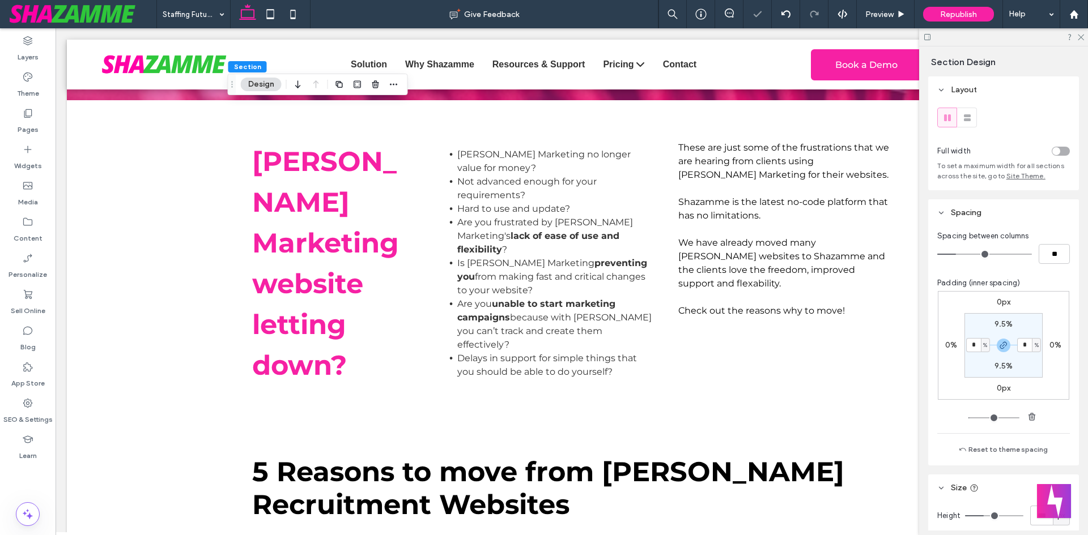
click at [998, 326] on label "9.5%" at bounding box center [1003, 325] width 19 height 10
type input "**"
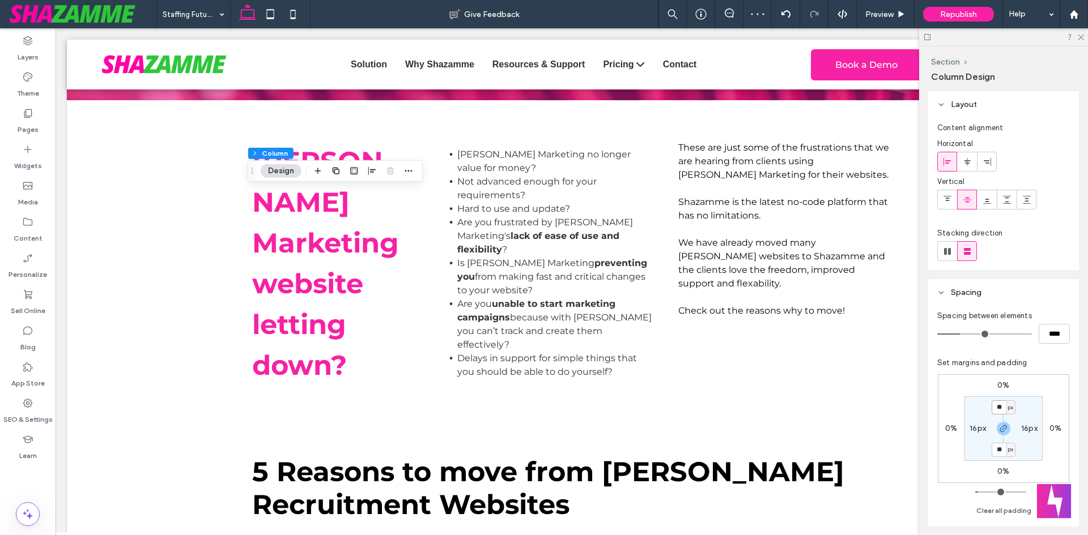
click at [1000, 408] on input "**" at bounding box center [998, 408] width 15 height 14
type input "*"
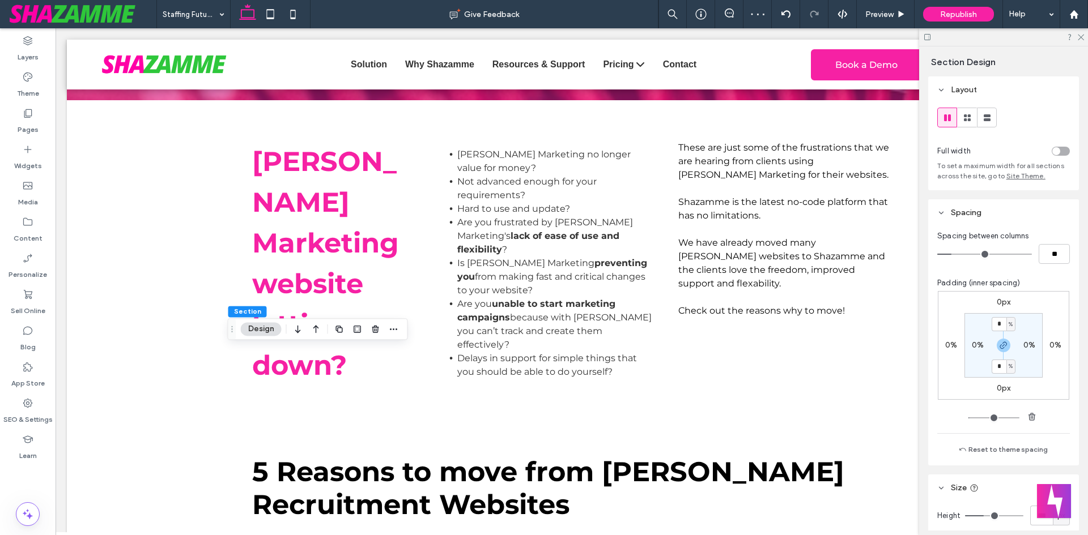
click at [1023, 347] on label "0%" at bounding box center [1029, 345] width 12 height 10
type input "*"
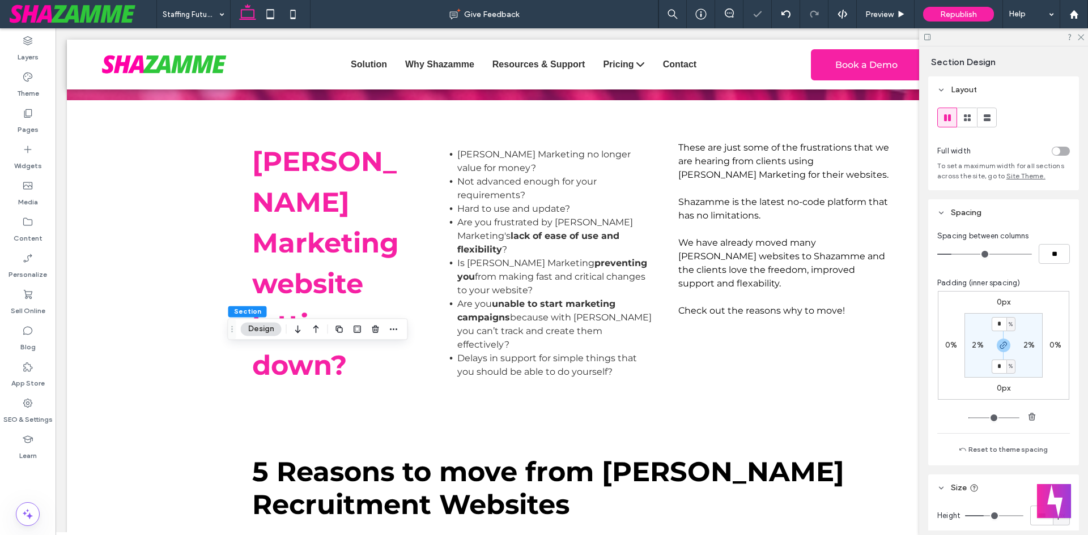
type input "*"
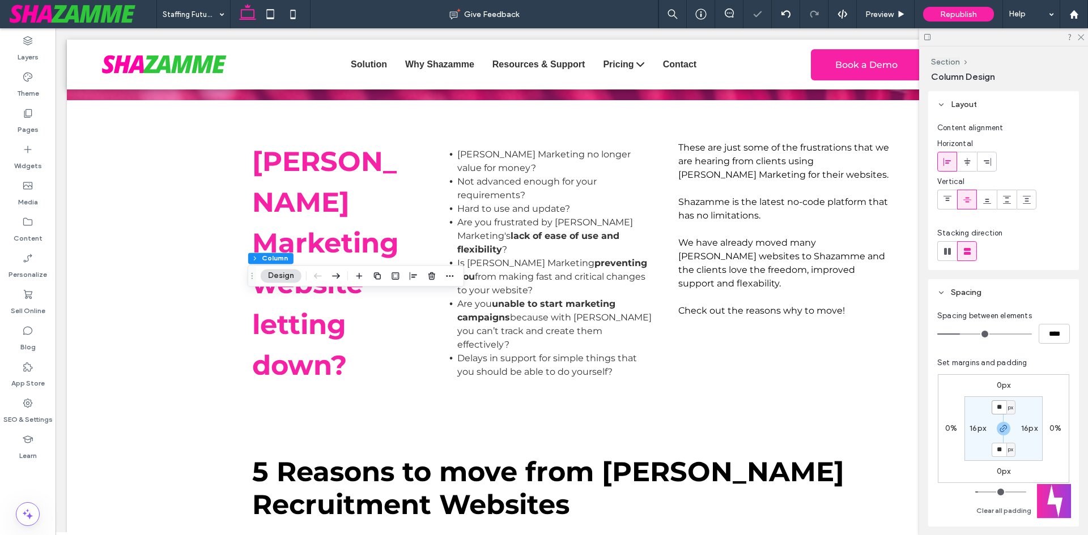
click at [999, 409] on input "**" at bounding box center [998, 408] width 15 height 14
type input "*"
type input "**"
type input "*****"
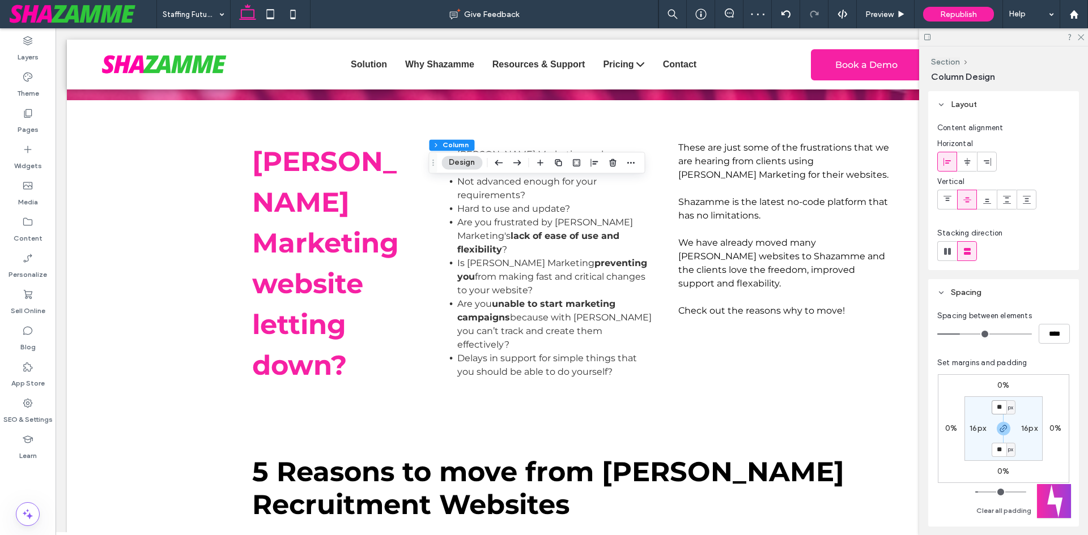
click at [1002, 409] on input "**" at bounding box center [998, 408] width 15 height 14
type input "*"
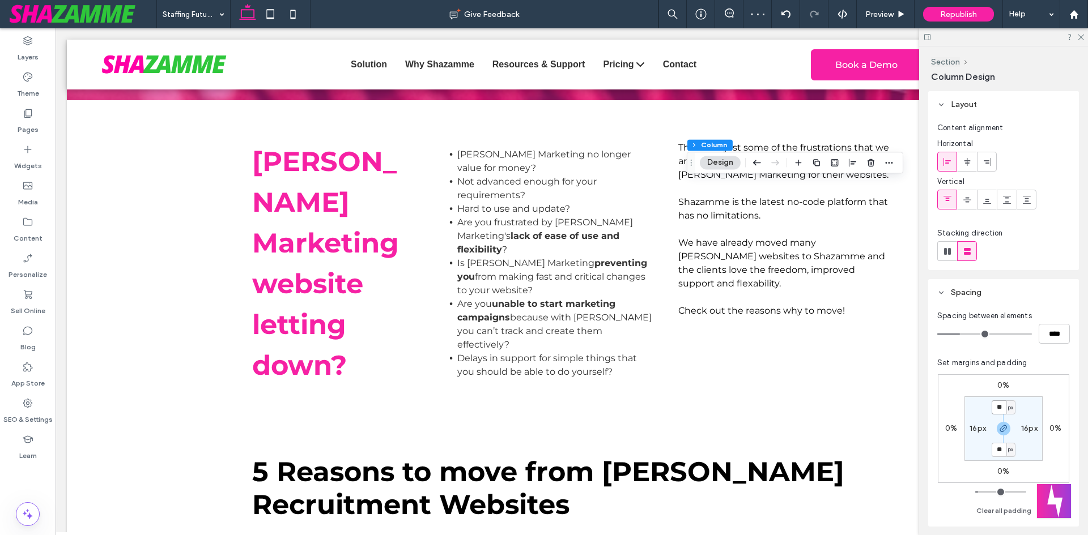
click at [995, 406] on input "**" at bounding box center [998, 408] width 15 height 14
type input "*"
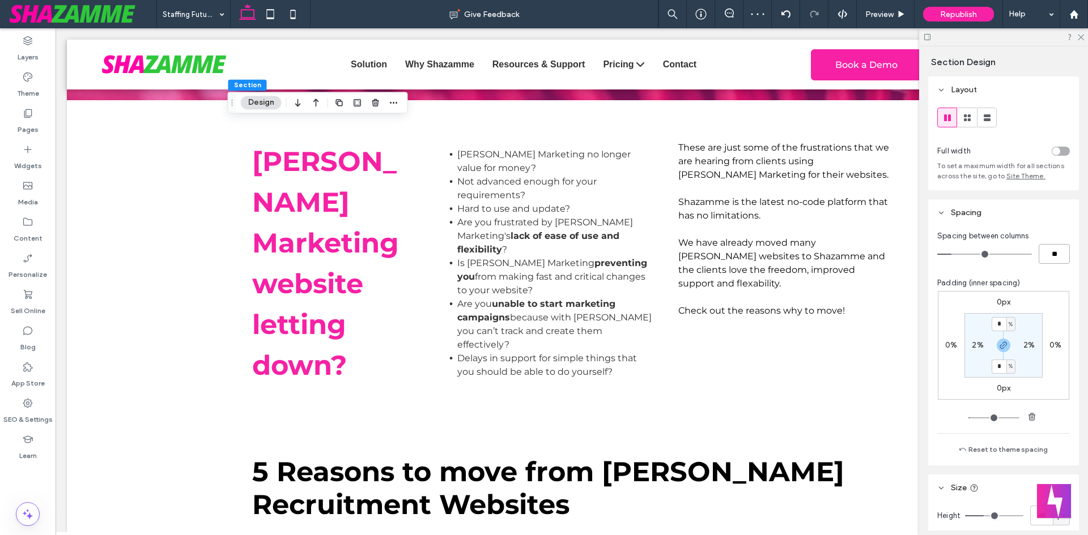
click at [1050, 257] on input "**" at bounding box center [1053, 254] width 31 height 20
type input "**"
type input "*"
type input "**"
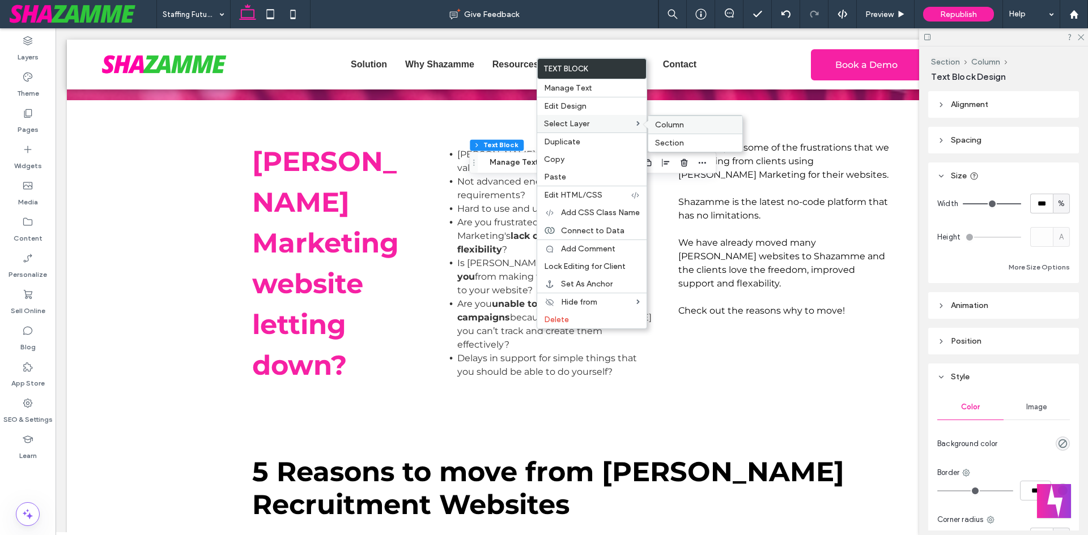
click at [704, 130] on div "Column" at bounding box center [695, 125] width 94 height 18
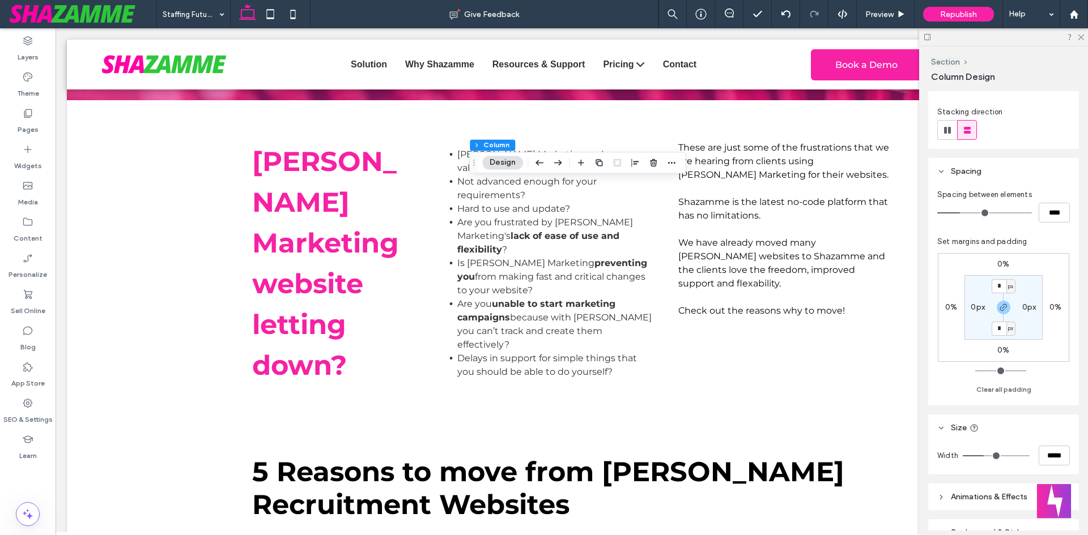
scroll to position [170, 0]
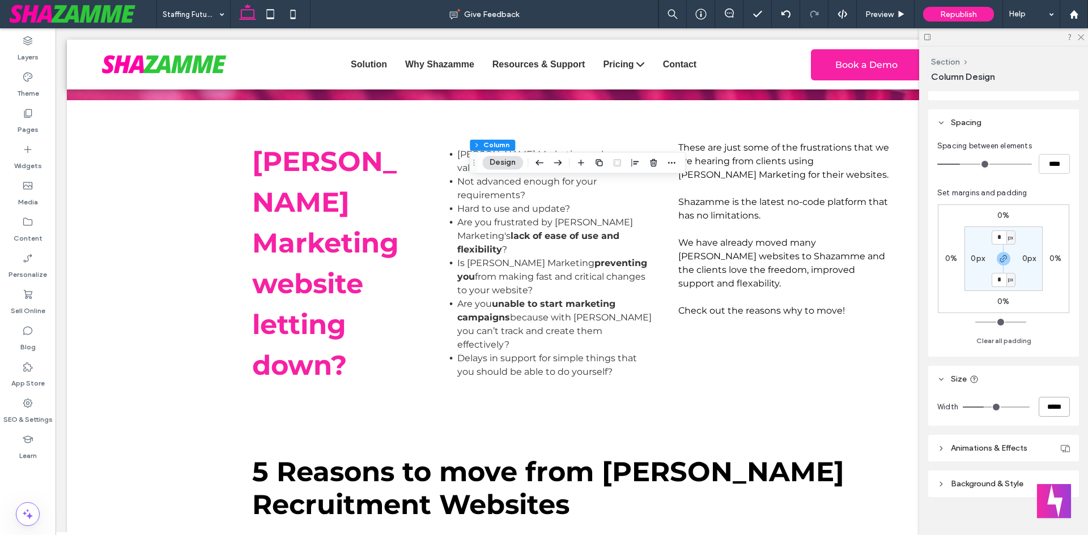
click at [1038, 405] on input "*****" at bounding box center [1053, 407] width 31 height 20
type input "*****"
type input "**"
type input "*****"
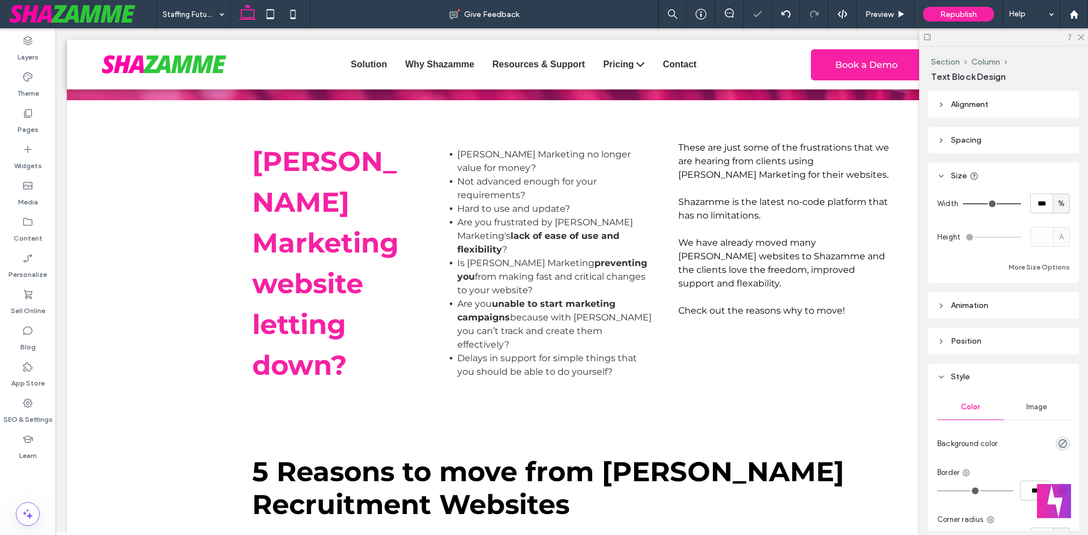
type input "**"
type input "****"
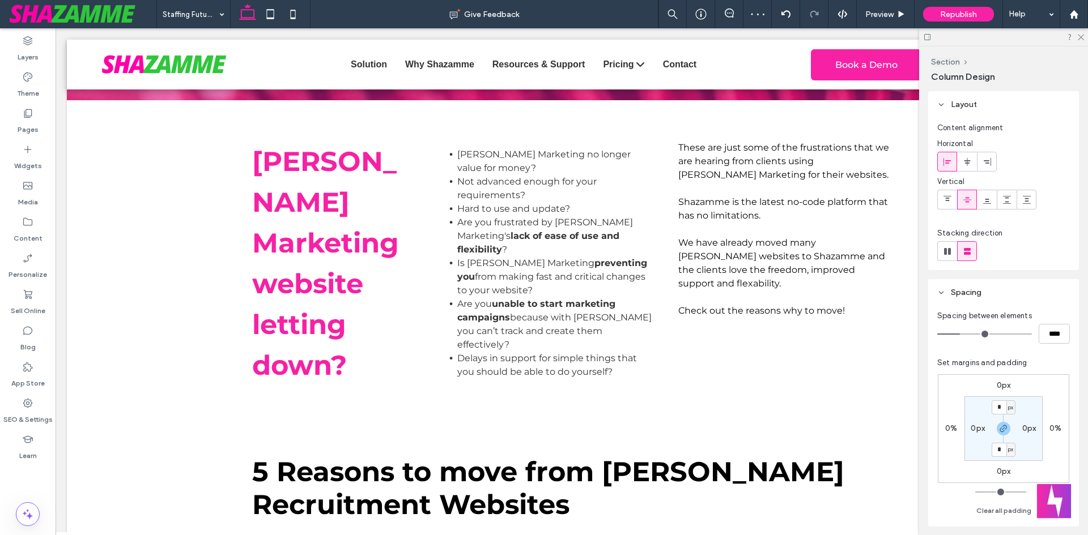
type input "**"
type input "*****"
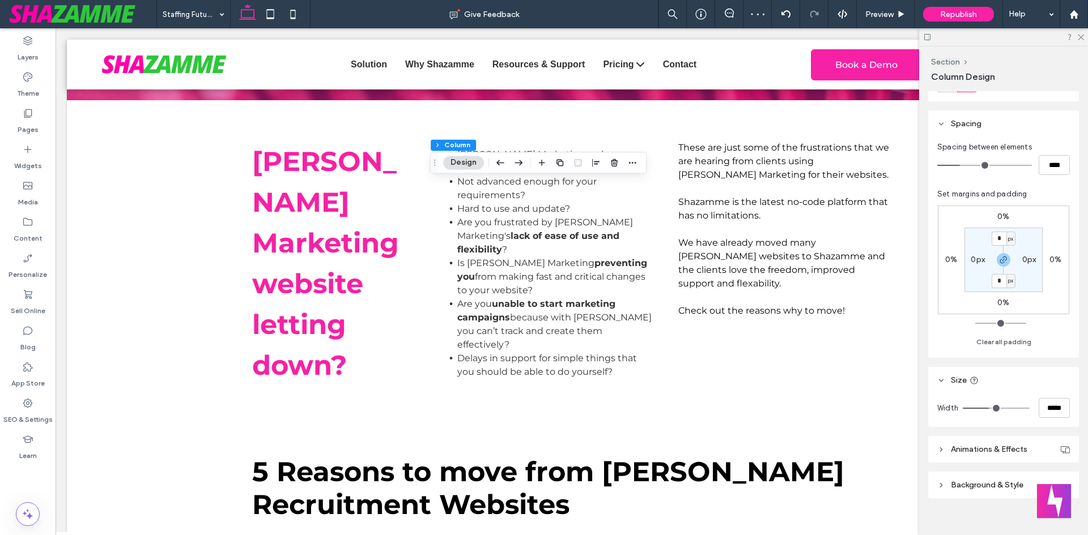
scroll to position [182, 0]
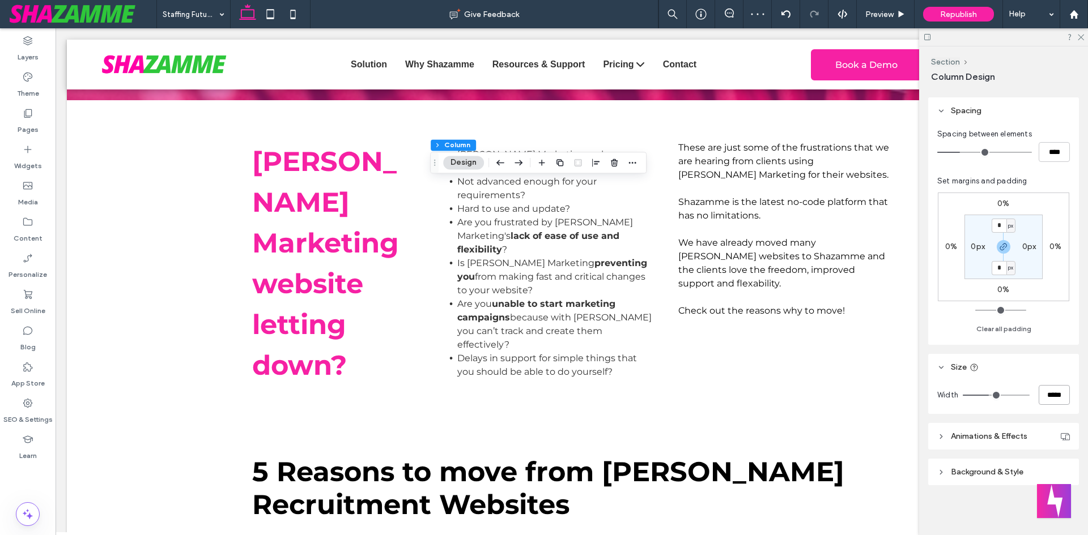
click at [1044, 391] on input "*****" at bounding box center [1053, 395] width 31 height 20
type input "*****"
type input "**"
type input "*****"
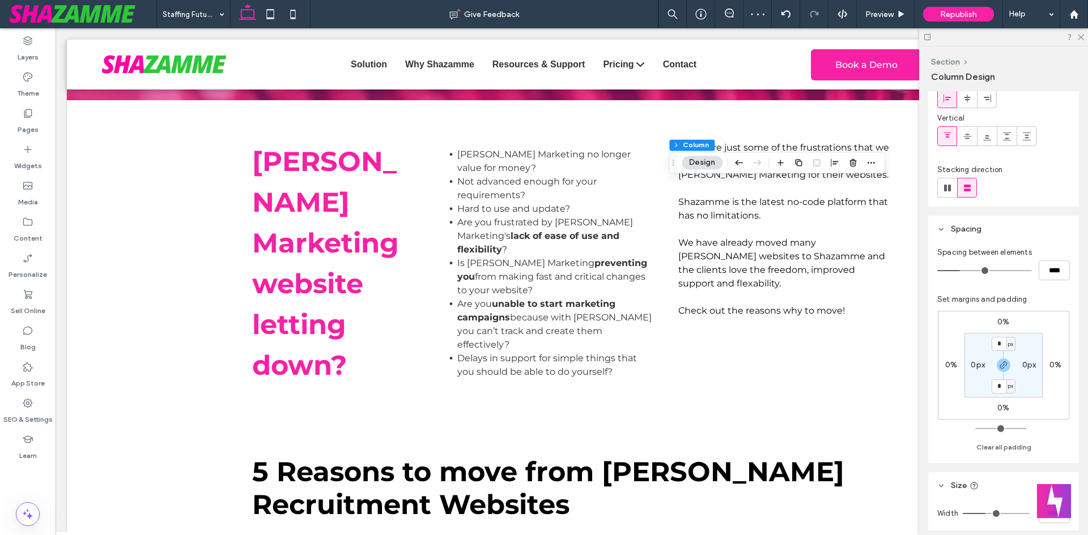
scroll to position [113, 0]
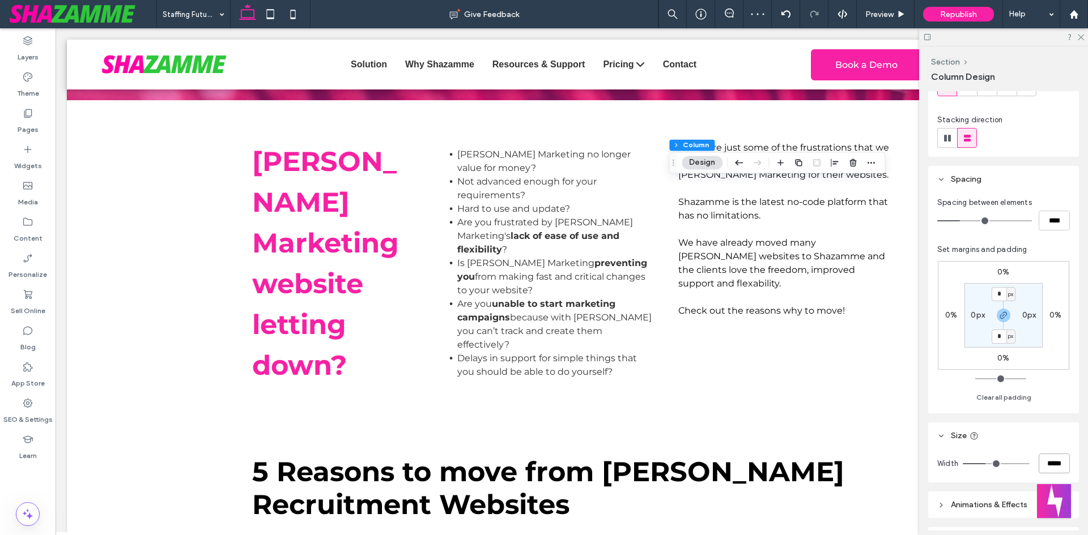
click at [1042, 461] on input "*****" at bounding box center [1053, 464] width 31 height 20
type input "*****"
type input "**"
type input "*****"
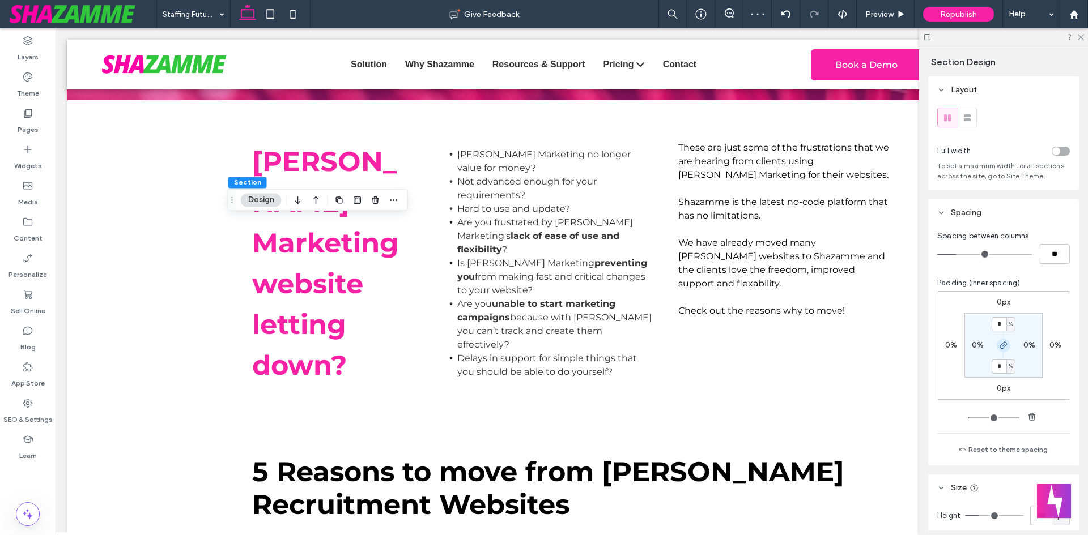
click at [999, 343] on icon "button" at bounding box center [1003, 345] width 9 height 9
click at [997, 329] on input "*" at bounding box center [998, 324] width 15 height 14
type input "*"
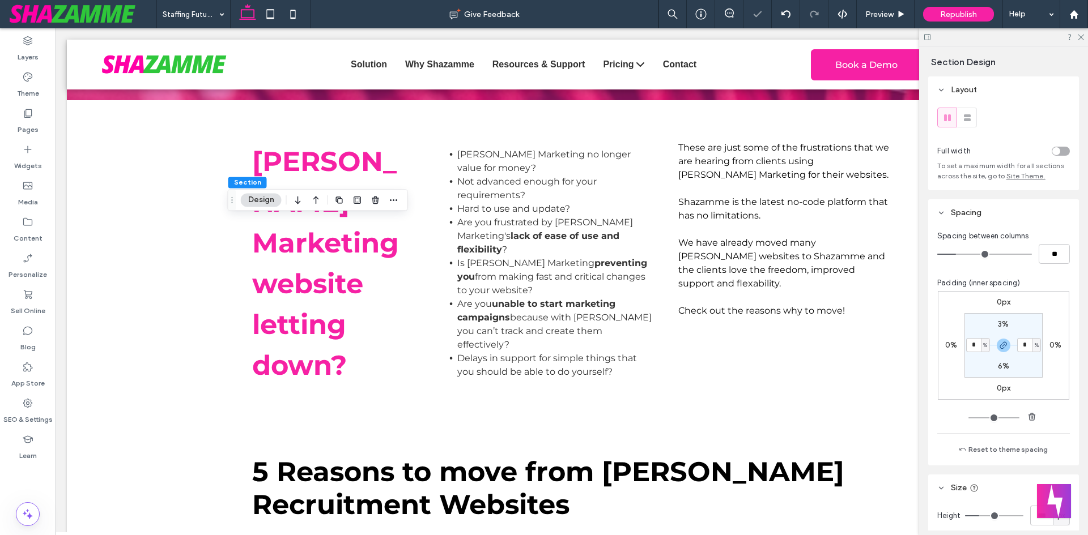
type input "*"
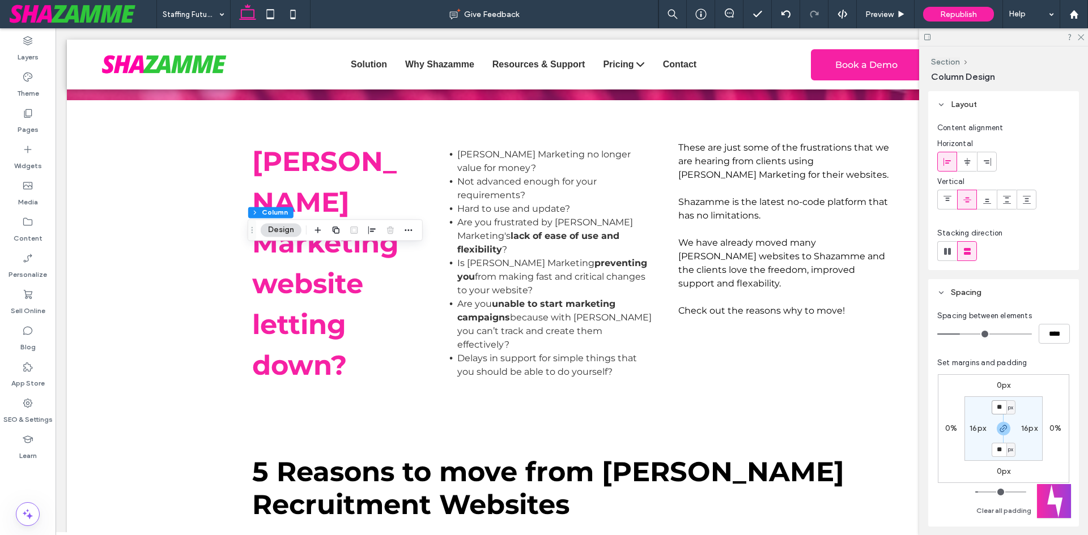
click at [1003, 407] on input "**" at bounding box center [998, 408] width 15 height 14
type input "*"
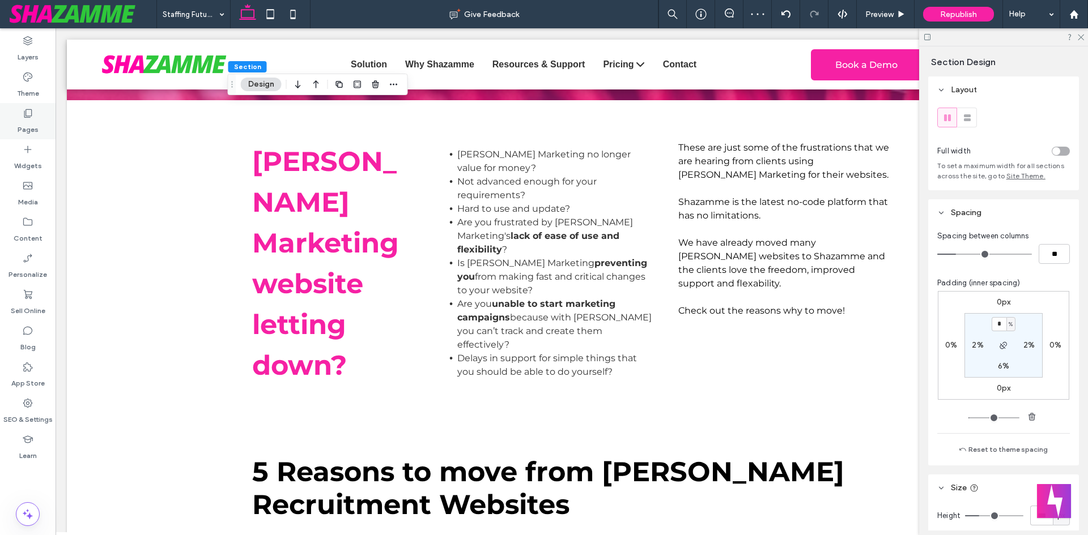
click at [29, 123] on label "Pages" at bounding box center [28, 127] width 21 height 16
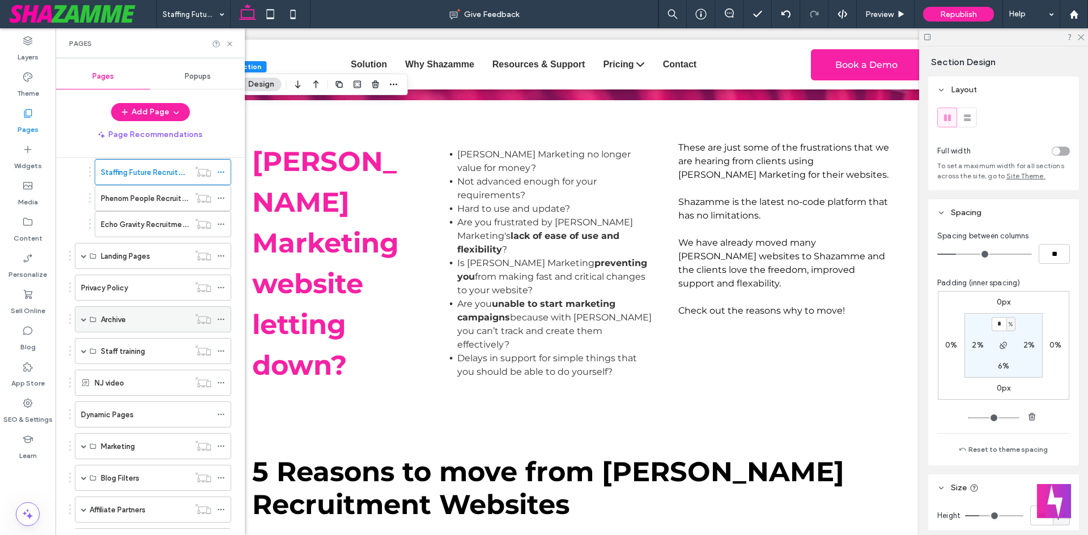
scroll to position [567, 0]
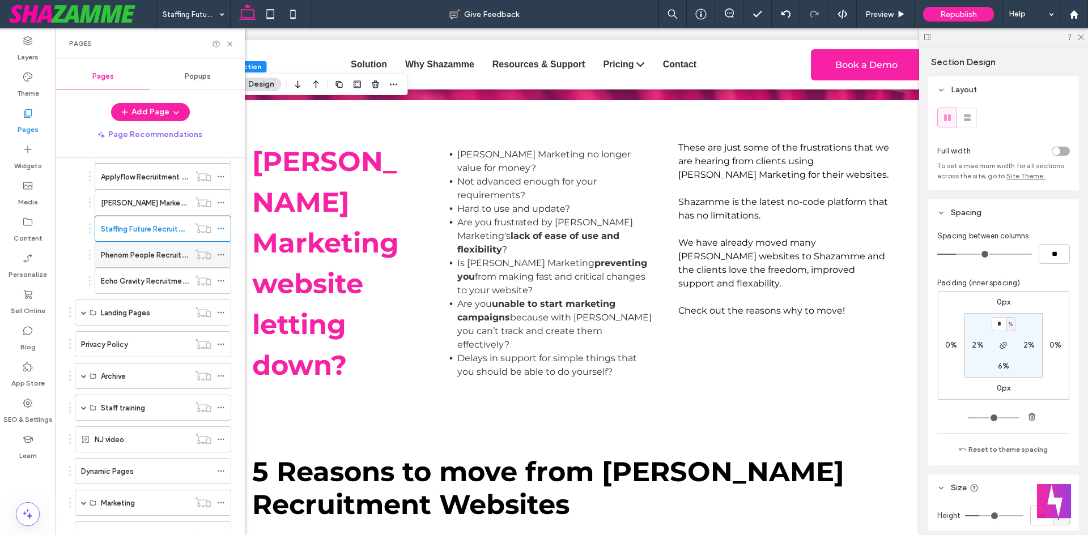
click at [125, 261] on label "Phenom People Recruitment Websites letting you down?" at bounding box center [198, 255] width 194 height 20
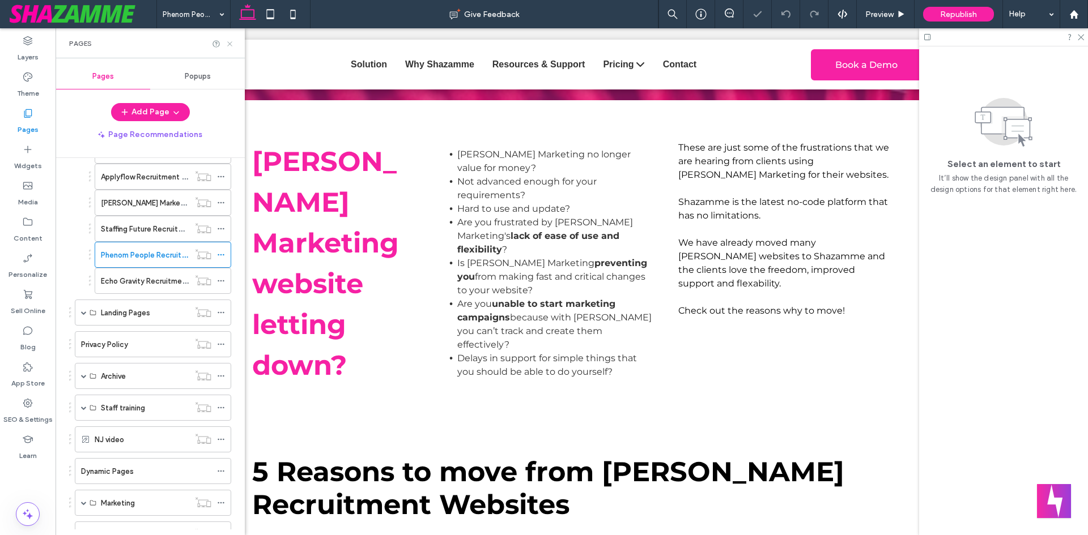
click at [227, 44] on icon at bounding box center [229, 44] width 8 height 8
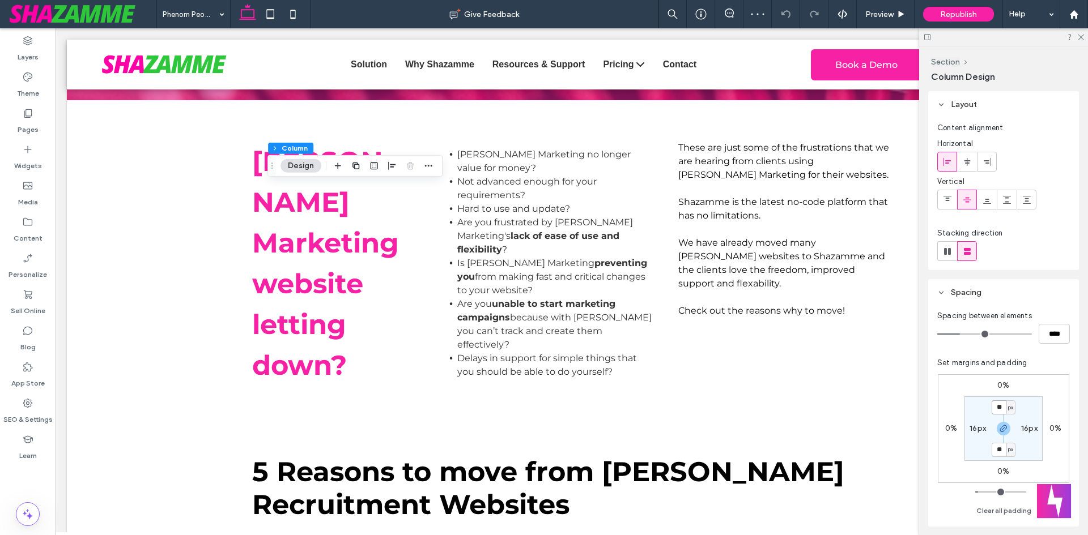
click at [998, 405] on input "**" at bounding box center [998, 408] width 15 height 14
type input "*"
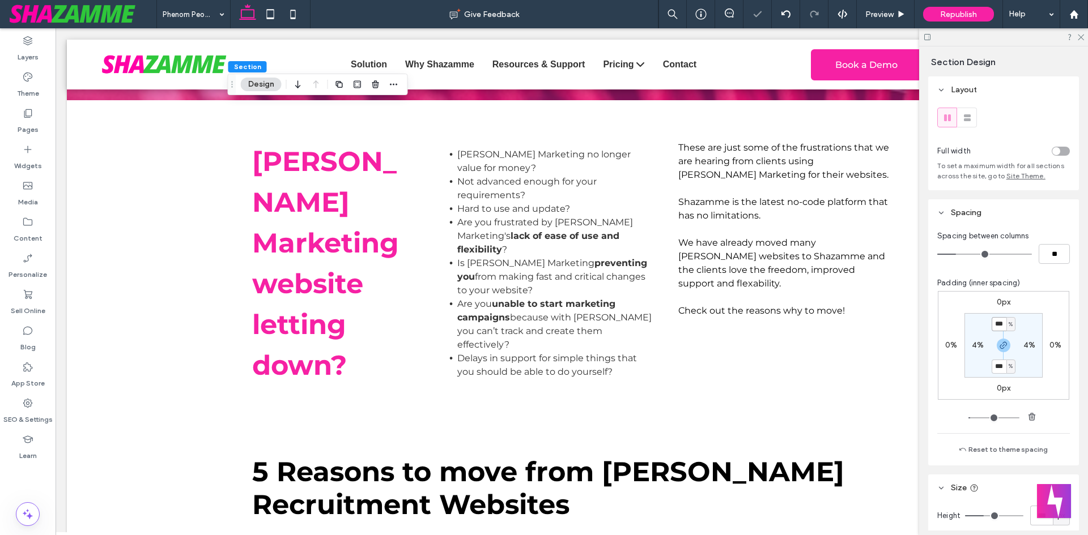
click at [998, 325] on input "***" at bounding box center [998, 324] width 15 height 14
type input "**"
type input "*"
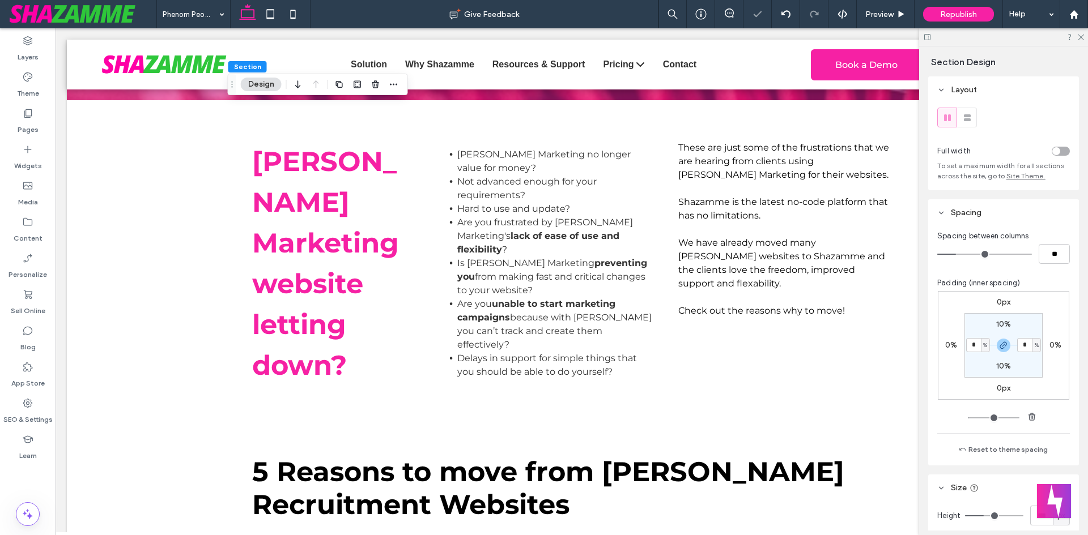
type input "*"
type input "**"
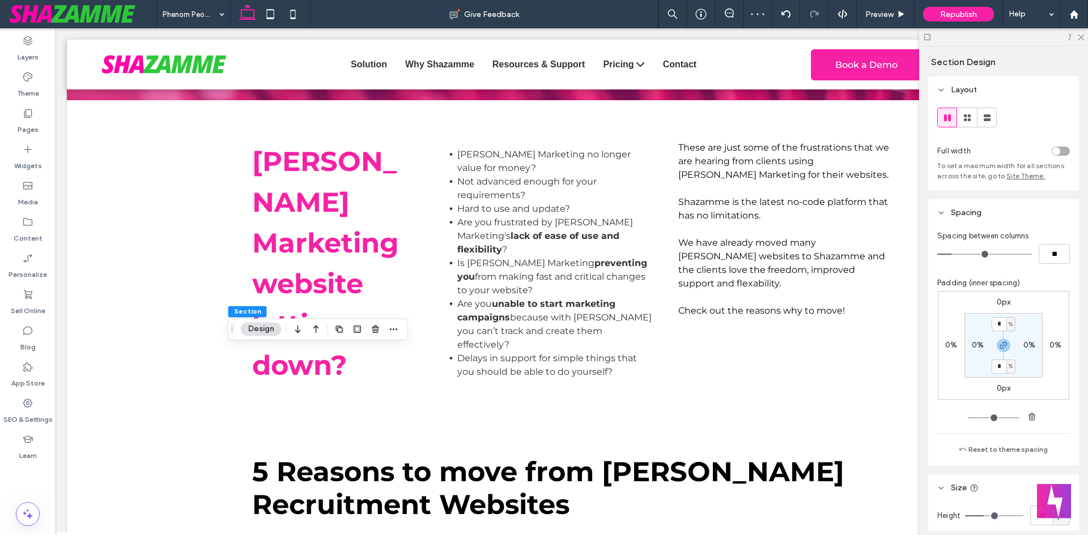
click at [972, 346] on label "0%" at bounding box center [978, 345] width 12 height 10
type input "*"
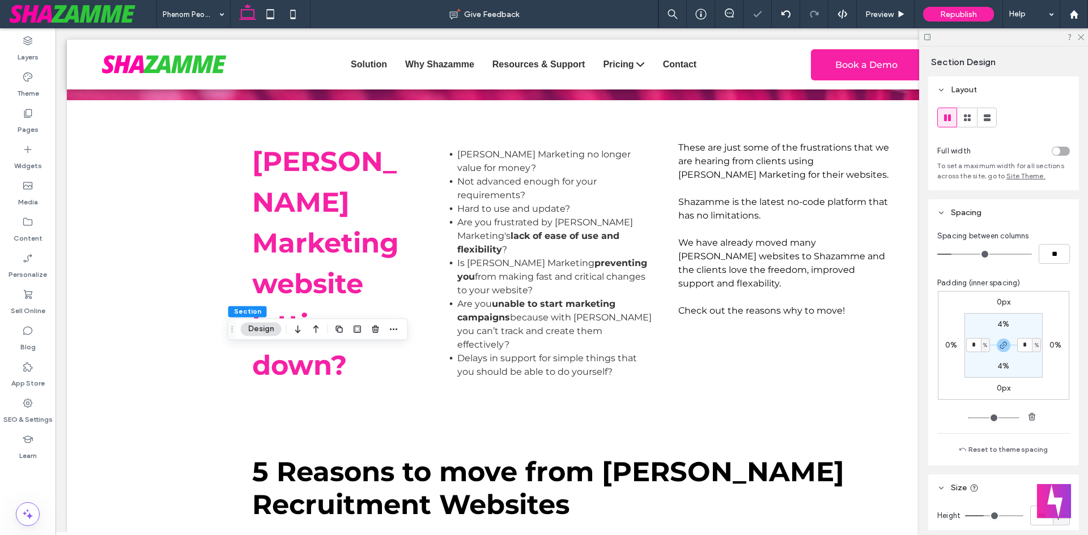
type input "*"
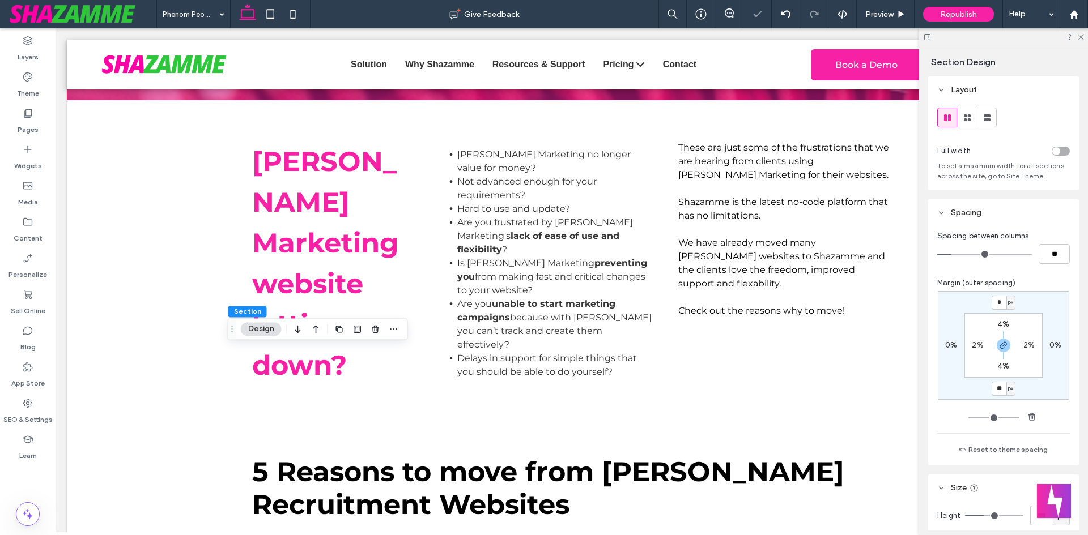
type input "*"
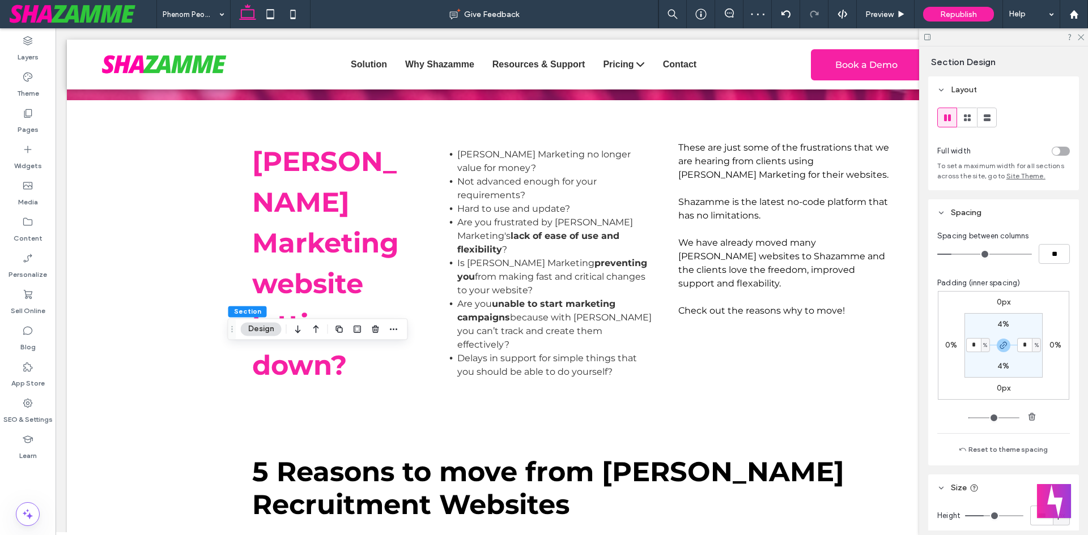
type input "*"
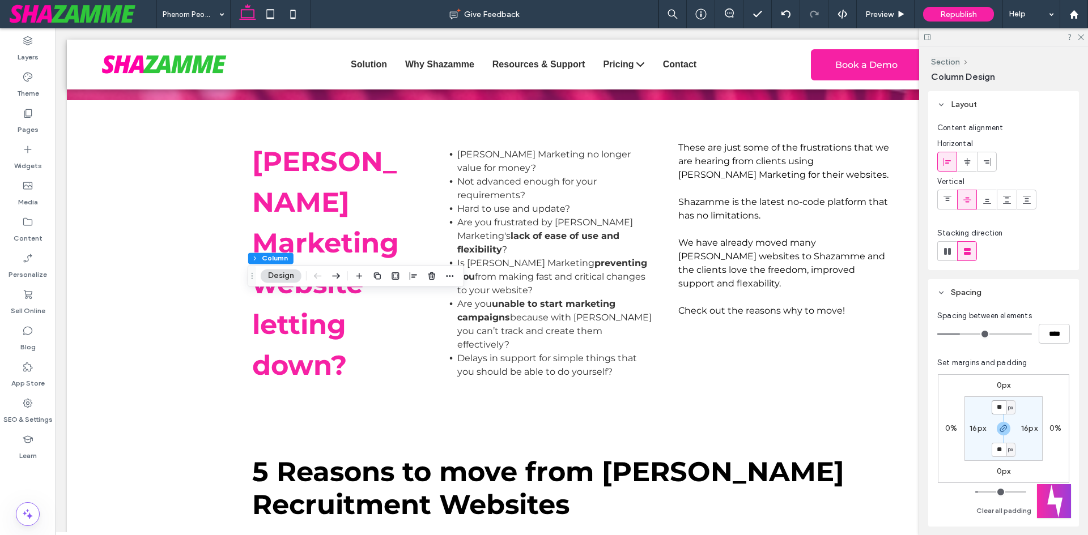
click at [1004, 409] on input "**" at bounding box center [998, 408] width 15 height 14
type input "*"
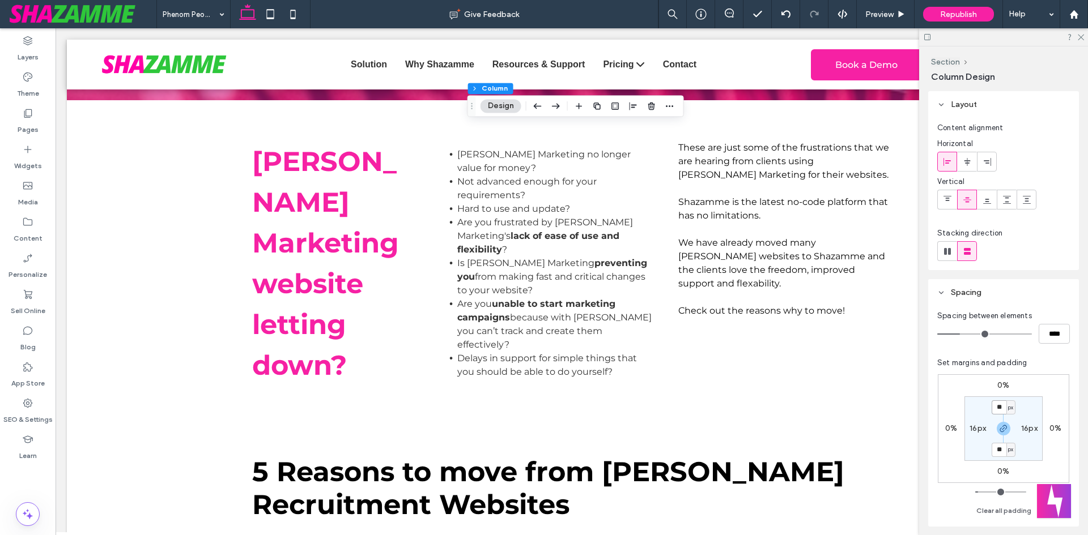
click at [1004, 405] on input "**" at bounding box center [998, 408] width 15 height 14
type input "*"
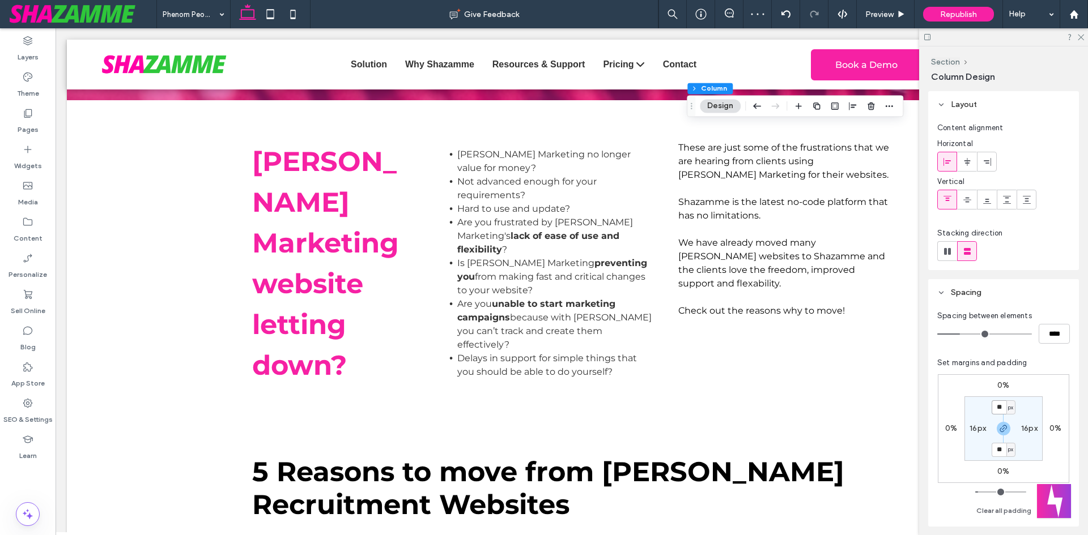
click at [998, 403] on input "**" at bounding box center [998, 408] width 15 height 14
type input "*"
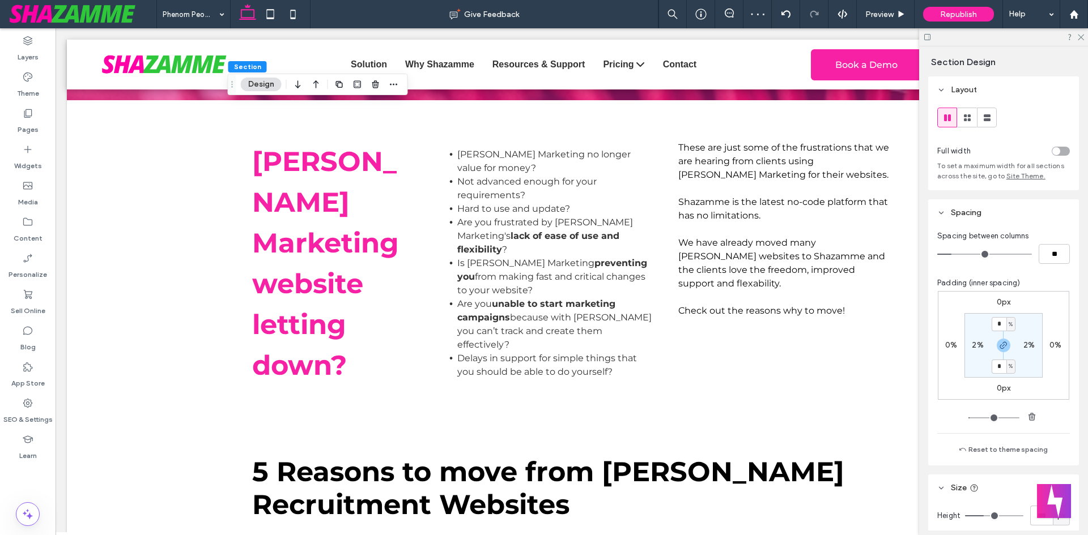
type input "*"
click at [1047, 251] on input "**" at bounding box center [1053, 254] width 31 height 20
type input "**"
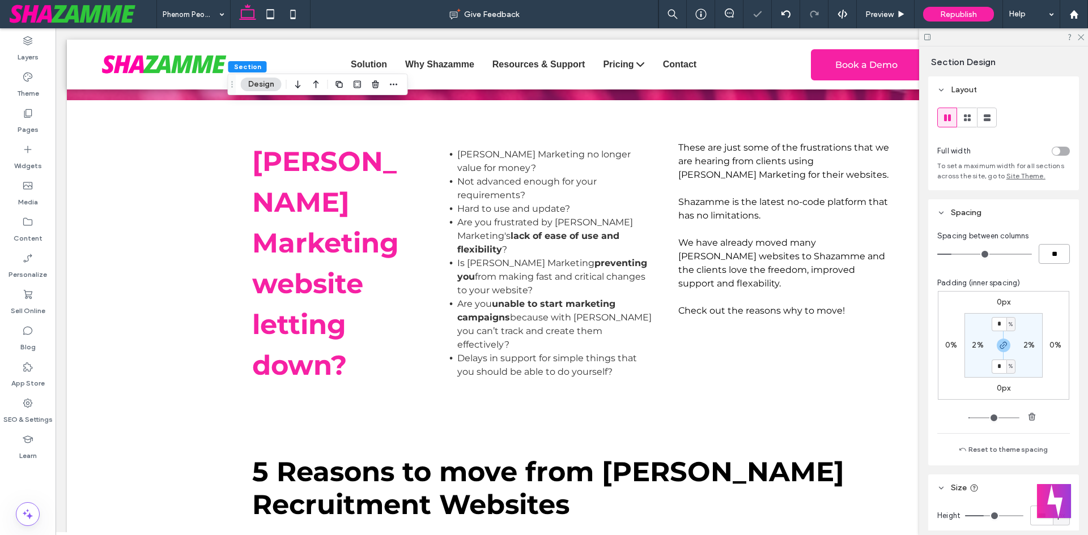
type input "*"
type input "**"
click at [1008, 277] on div "Spacing between columns ** Padding (inner spacing) 0px 0% 0px 0% * % 2% * % 2% …" at bounding box center [1003, 346] width 151 height 240
click at [998, 322] on input "*" at bounding box center [998, 324] width 15 height 14
type input "*"
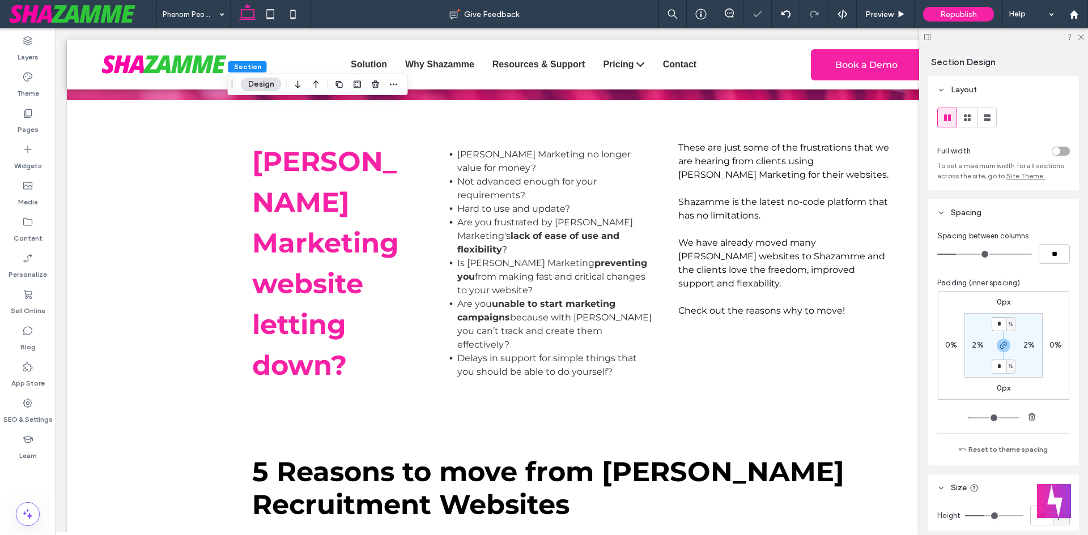
type input "*"
type input "***"
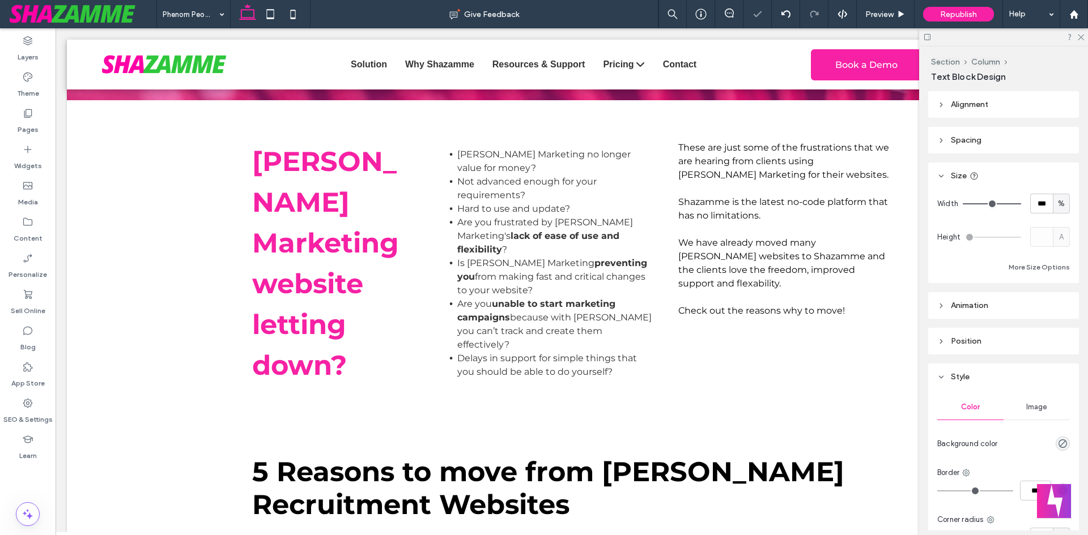
type input "**"
type input "****"
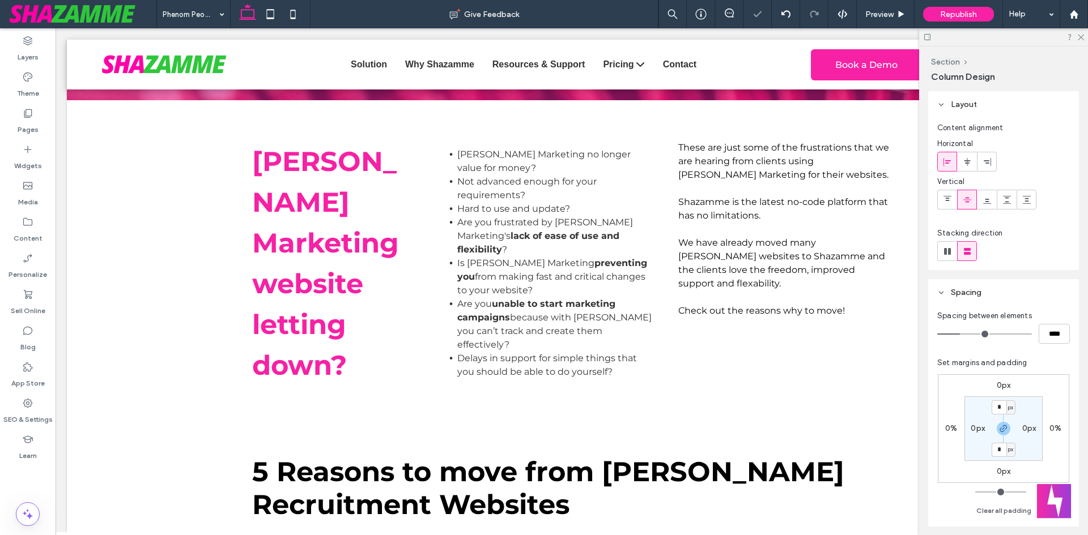
type input "**"
type input "*****"
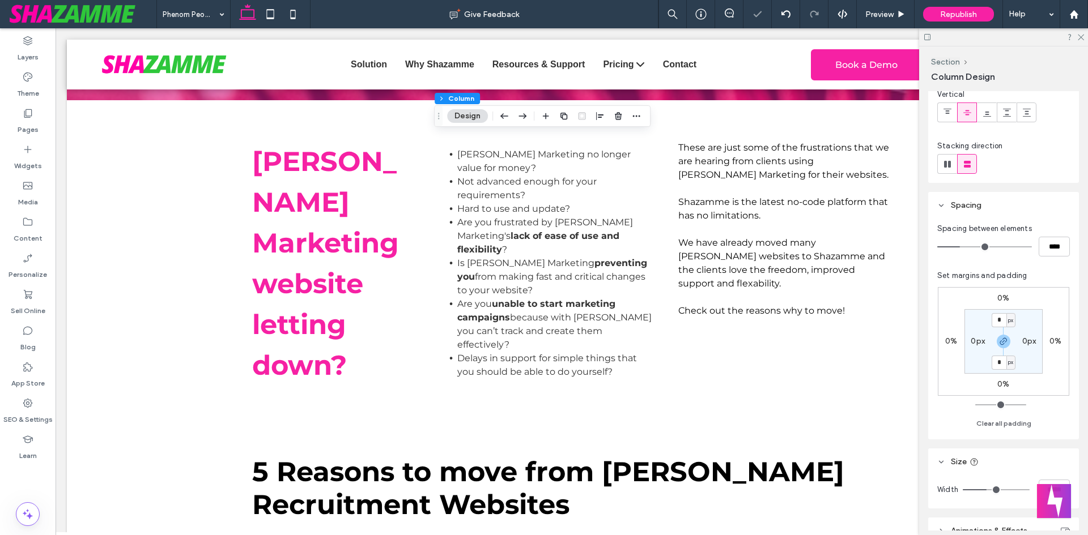
scroll to position [170, 0]
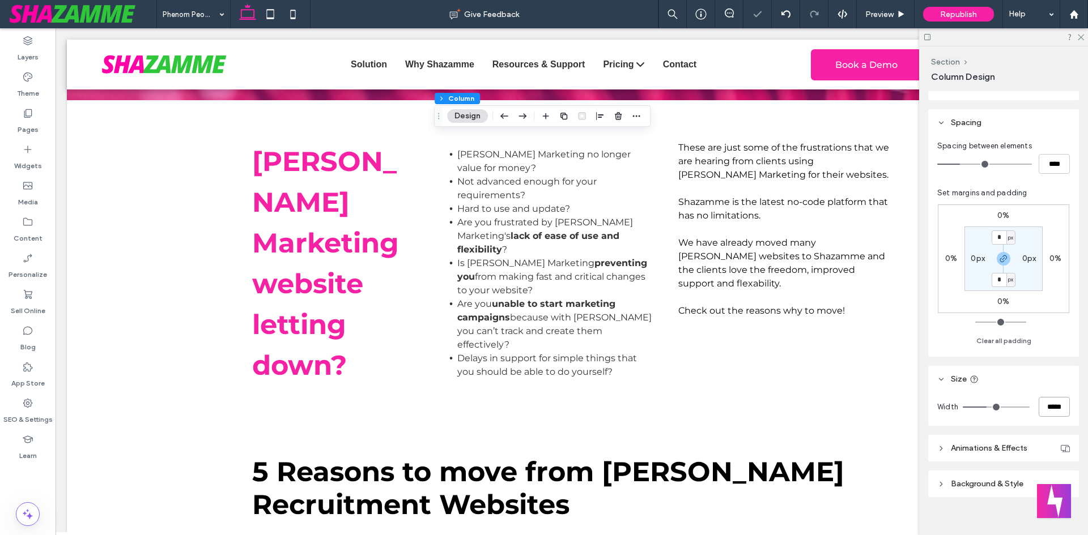
click at [1038, 407] on input "*****" at bounding box center [1053, 407] width 31 height 20
type input "*****"
type input "**"
type input "*****"
click at [1045, 411] on input "*****" at bounding box center [1053, 407] width 31 height 20
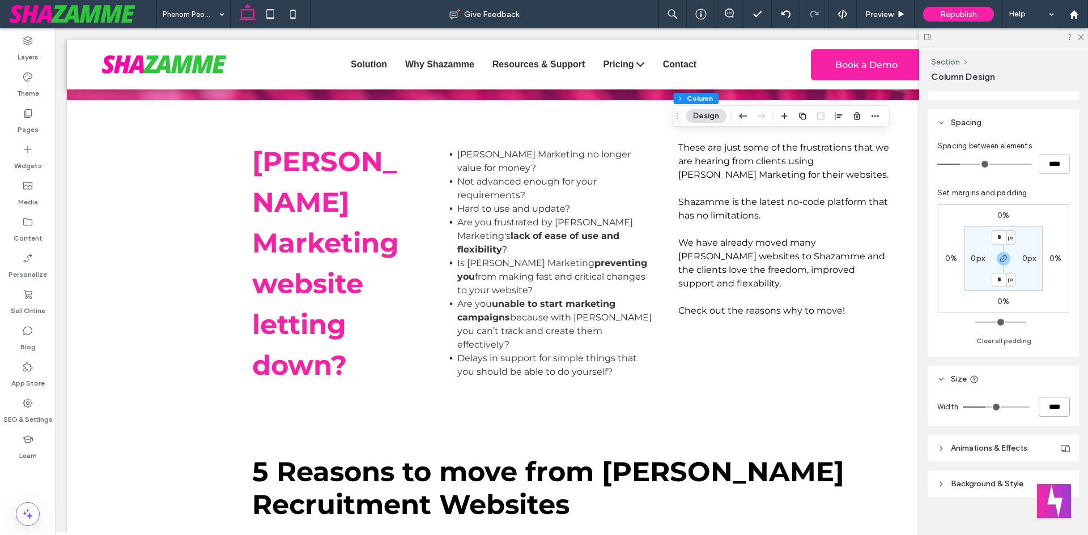
type input "****"
type input "**"
type input "*****"
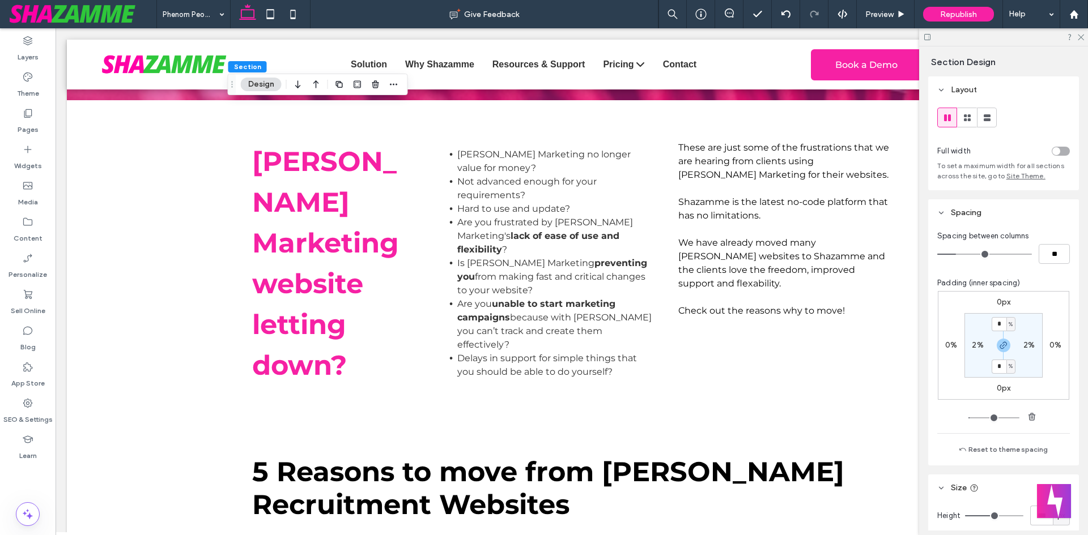
type input "*"
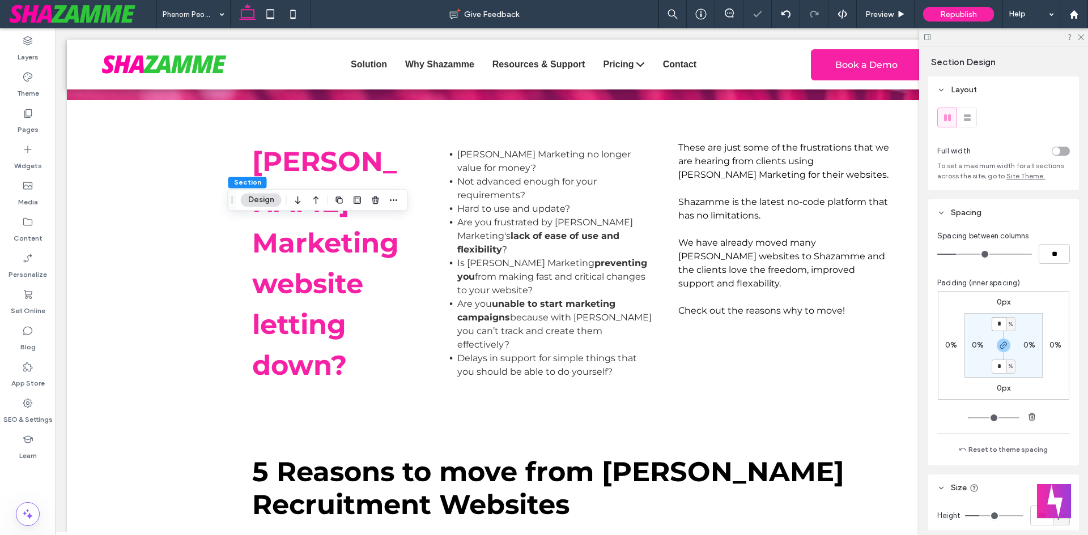
click at [996, 324] on input "*" at bounding box center [998, 324] width 15 height 14
type input "*"
click at [1000, 343] on icon "button" at bounding box center [1003, 345] width 9 height 9
click at [990, 362] on div "3%" at bounding box center [1002, 366] width 25 height 10
click at [999, 366] on label "3%" at bounding box center [1003, 366] width 11 height 10
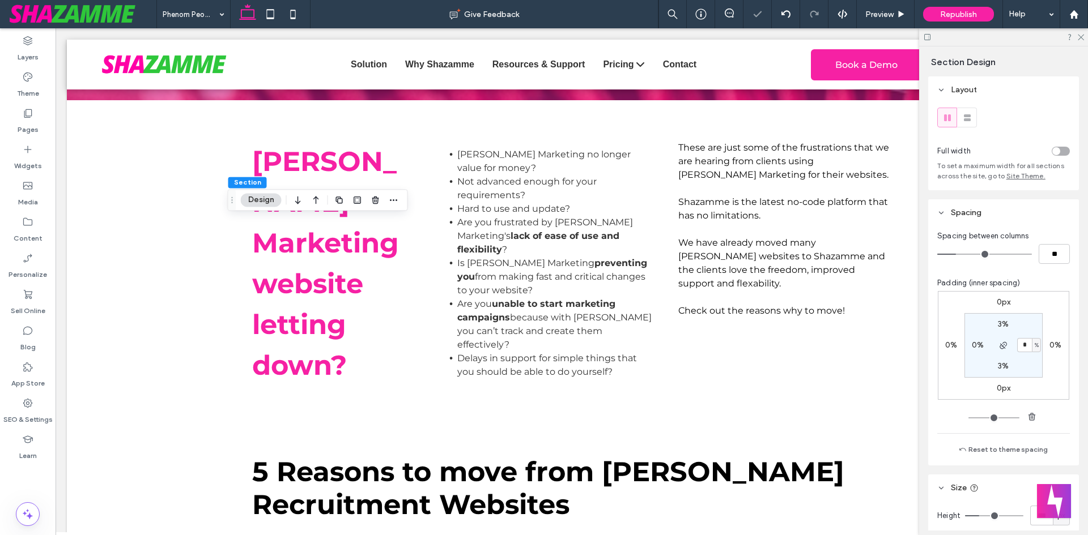
type input "*"
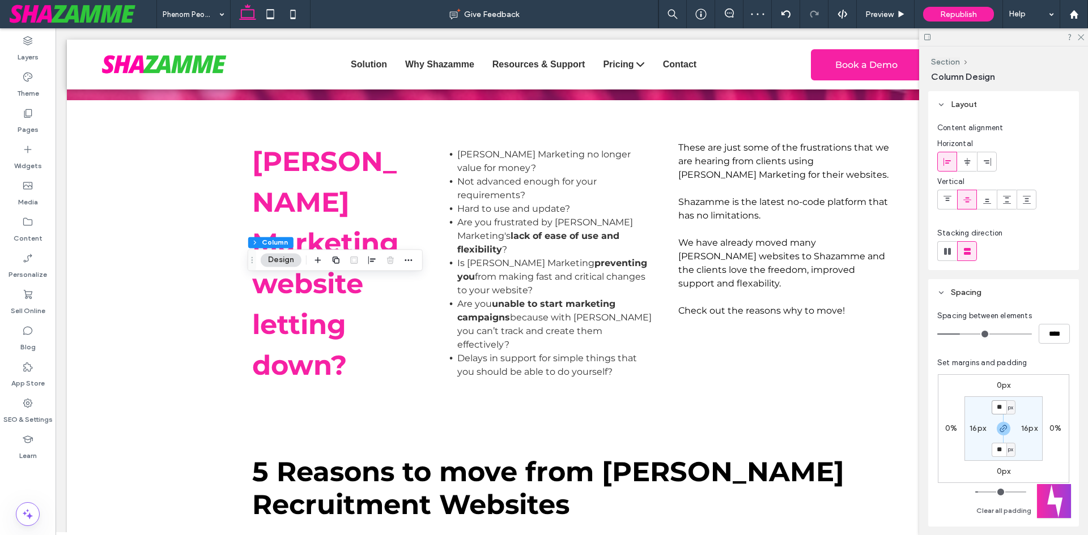
click at [1002, 406] on input "**" at bounding box center [998, 408] width 15 height 14
type input "*"
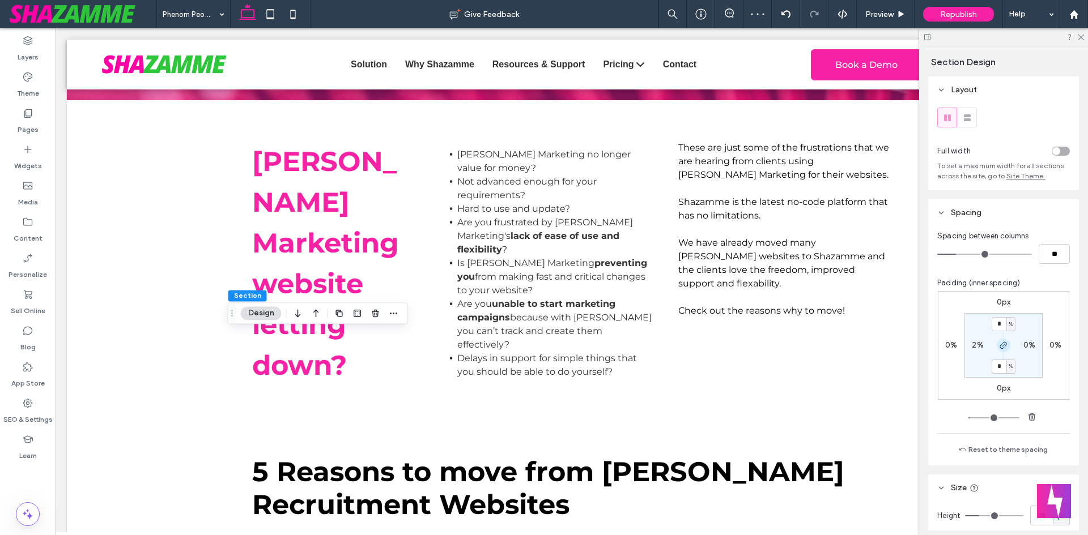
click at [1002, 347] on icon "button" at bounding box center [1003, 345] width 9 height 9
click at [999, 323] on input "*" at bounding box center [998, 324] width 15 height 14
type input "*"
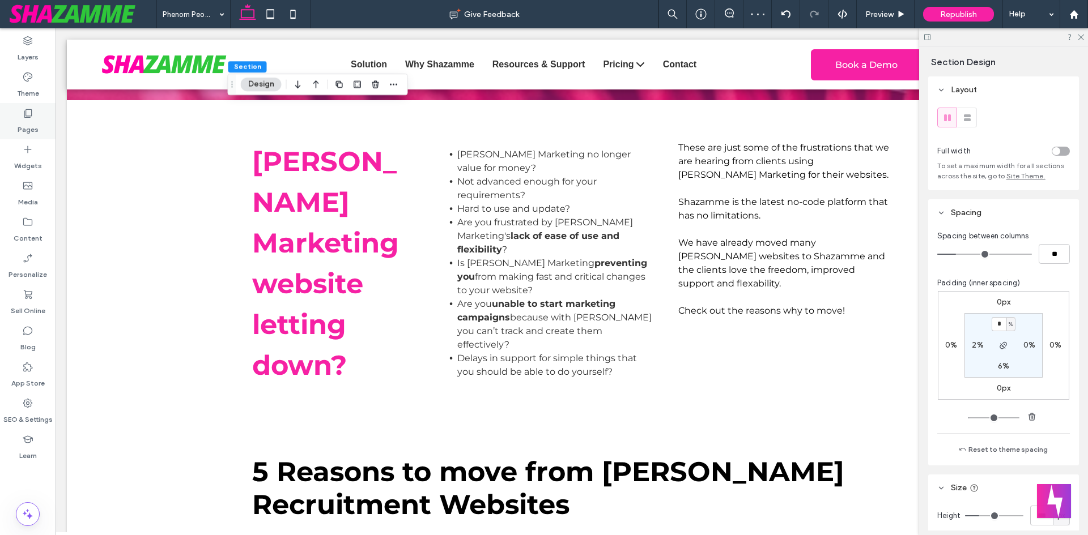
click at [25, 118] on icon at bounding box center [27, 113] width 11 height 11
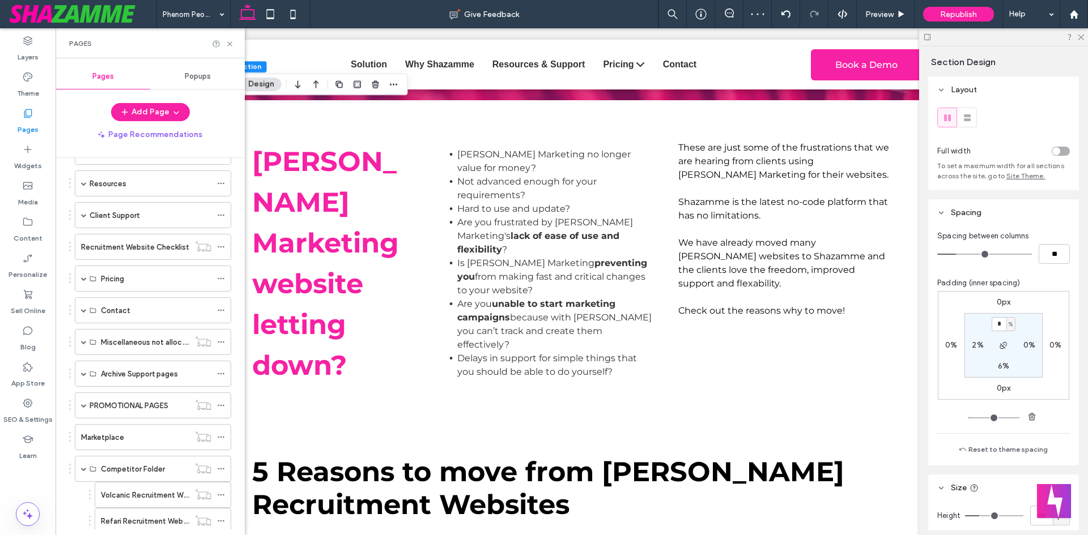
scroll to position [340, 0]
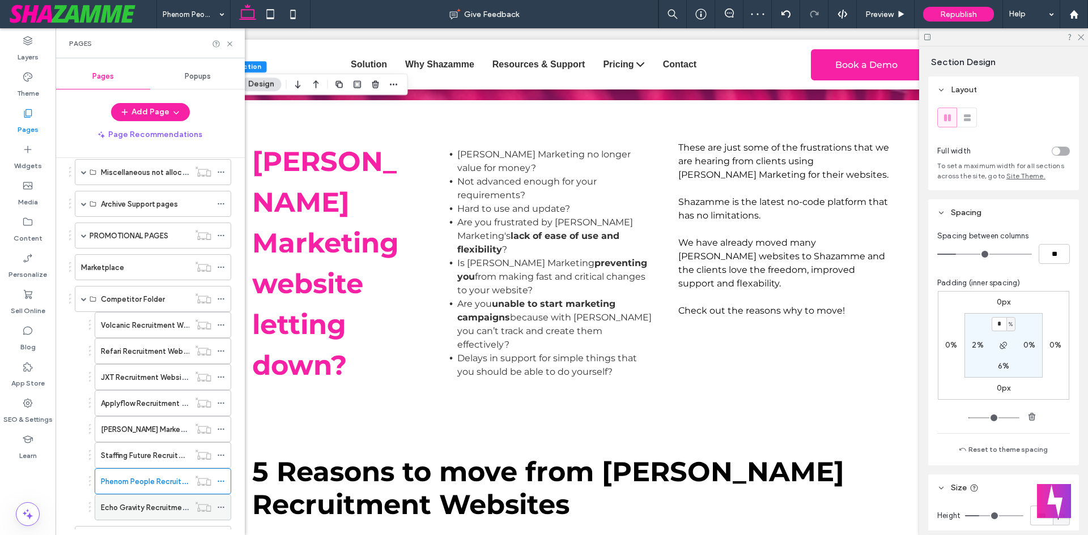
click at [145, 503] on label "Echo Gravity Recruitment Websites letting you down?" at bounding box center [193, 508] width 184 height 20
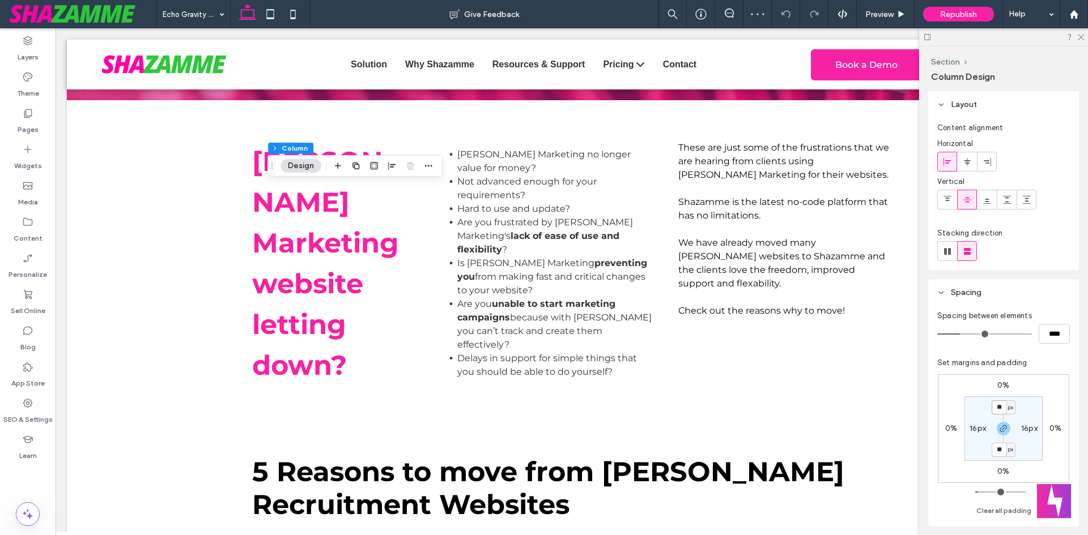
click at [1004, 406] on input "**" at bounding box center [998, 408] width 15 height 14
type input "*"
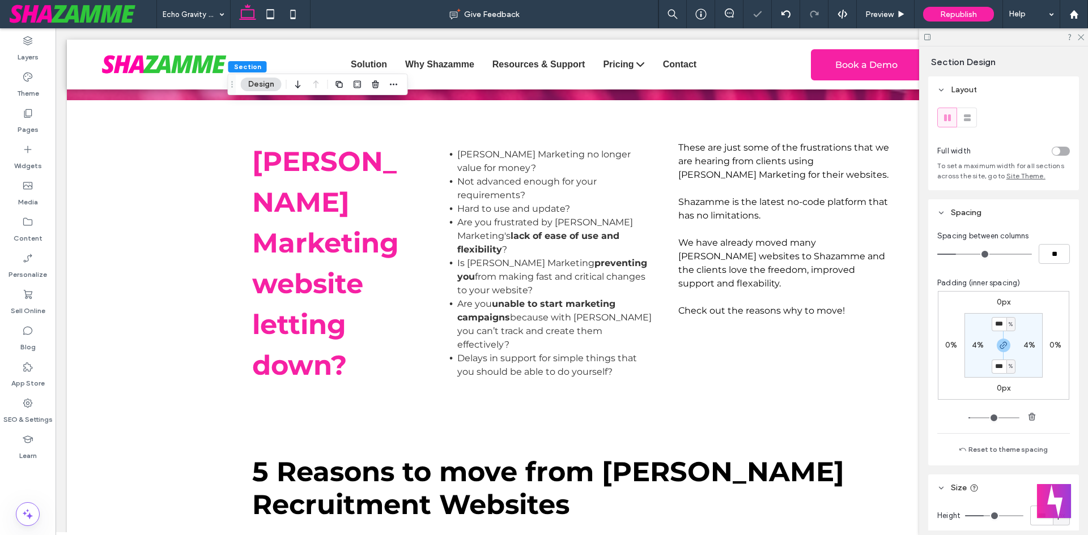
click at [972, 347] on label "4%" at bounding box center [978, 345] width 12 height 10
type input "*"
type input "**"
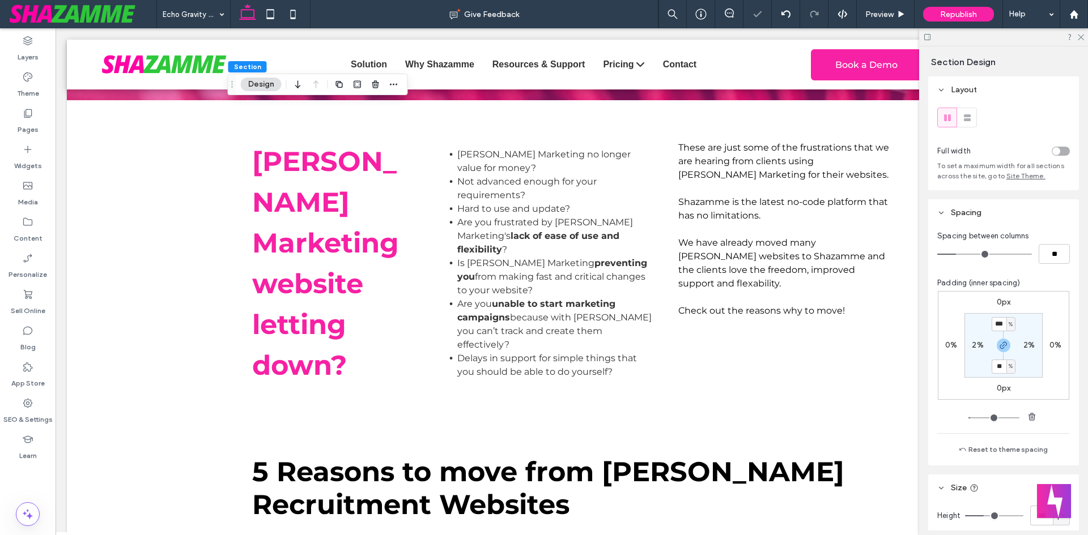
type input "**"
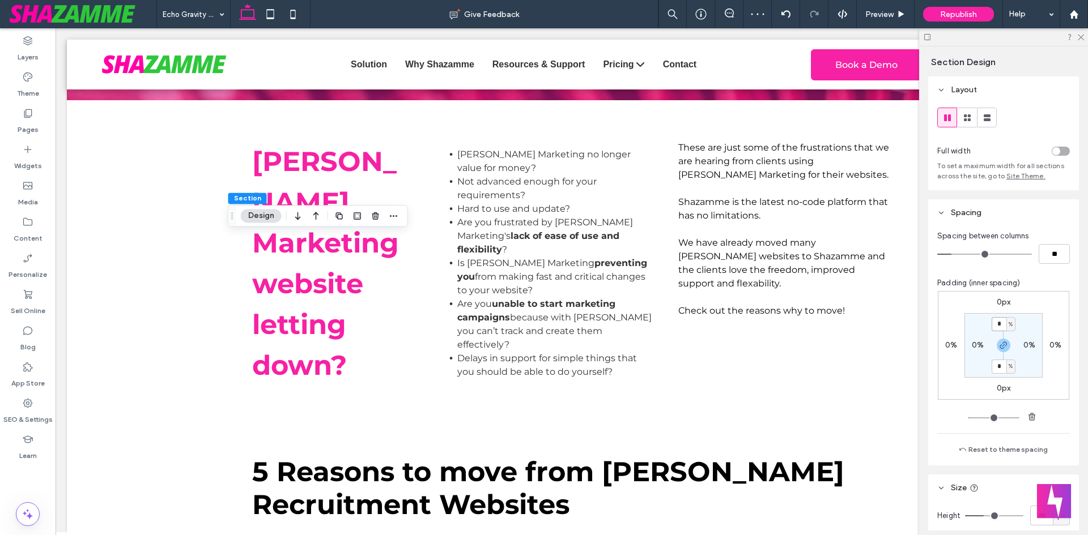
click at [997, 321] on input "*" at bounding box center [998, 324] width 15 height 14
type input "*"
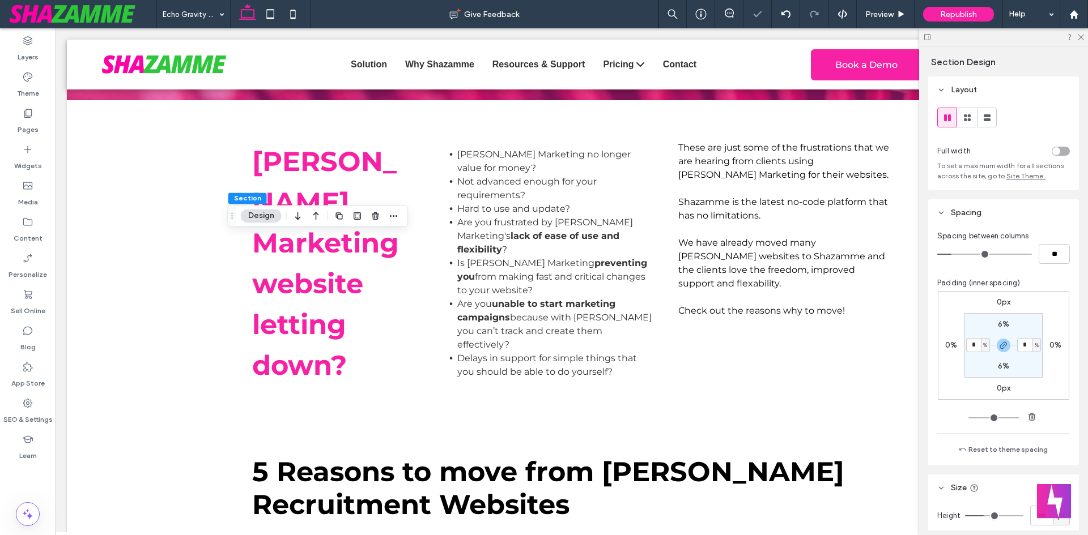
type input "*"
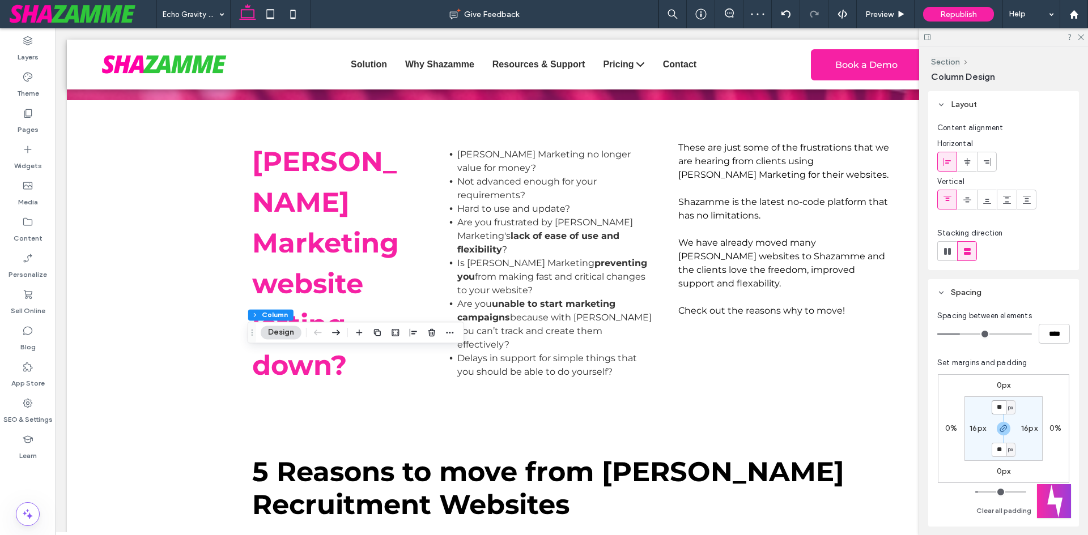
click at [998, 409] on input "**" at bounding box center [998, 408] width 15 height 14
type input "*"
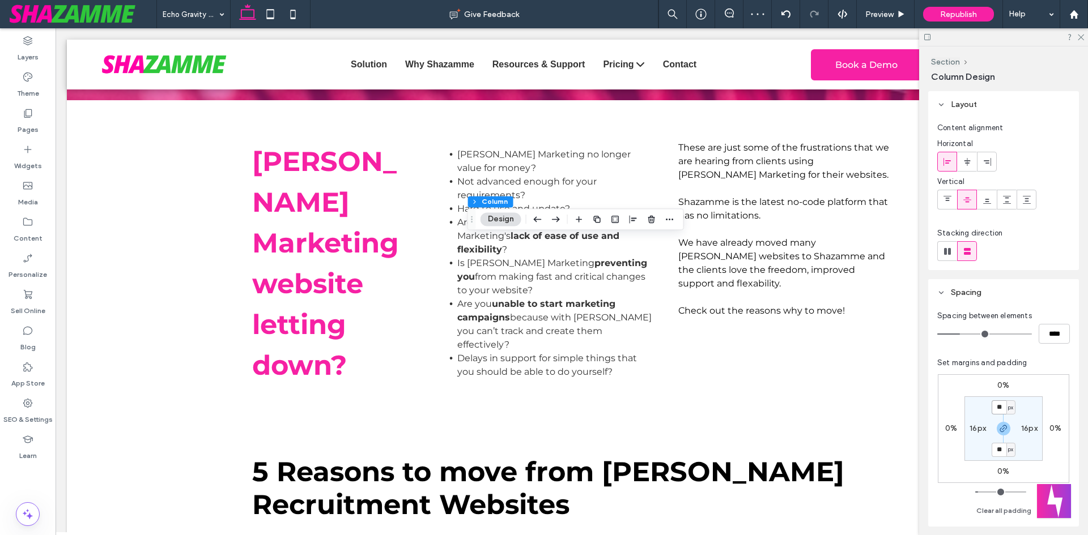
click at [997, 406] on input "**" at bounding box center [998, 408] width 15 height 14
type input "*"
click at [1003, 413] on input "**" at bounding box center [998, 408] width 15 height 14
type input "*"
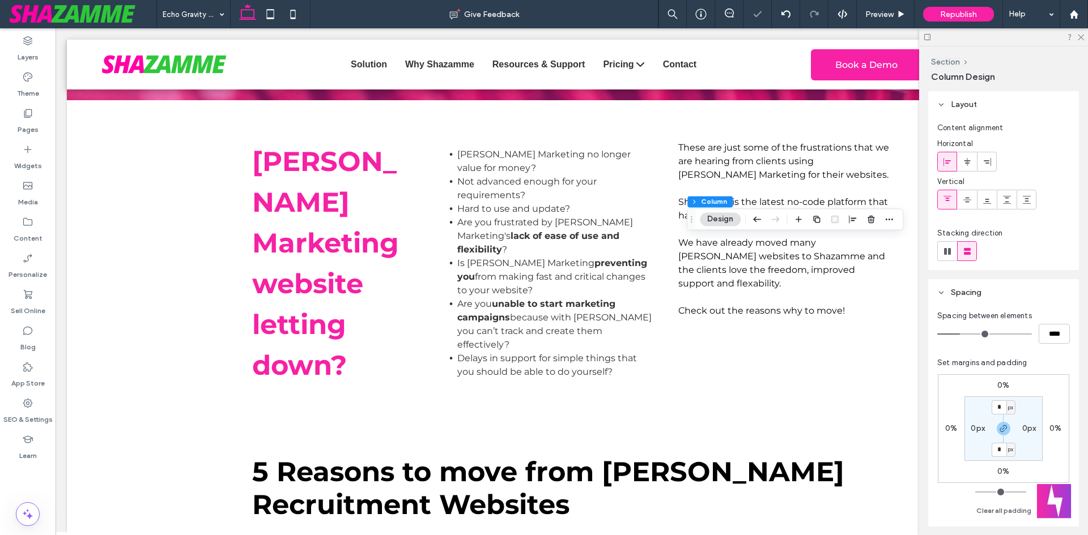
type input "*"
type input "**"
type input "*****"
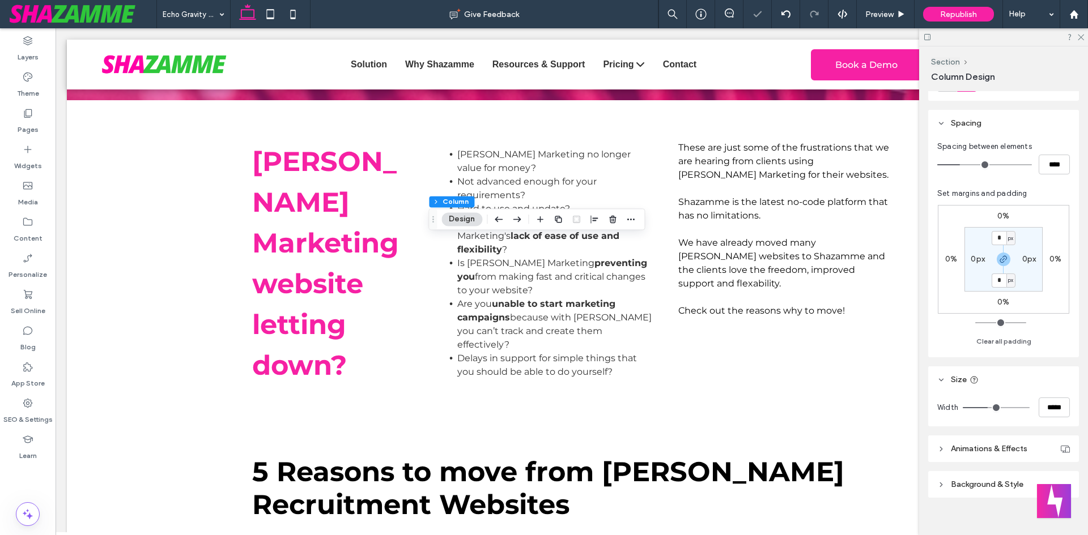
scroll to position [170, 0]
click at [1042, 411] on input "*****" at bounding box center [1053, 407] width 31 height 20
type input "*****"
type input "**"
type input "*****"
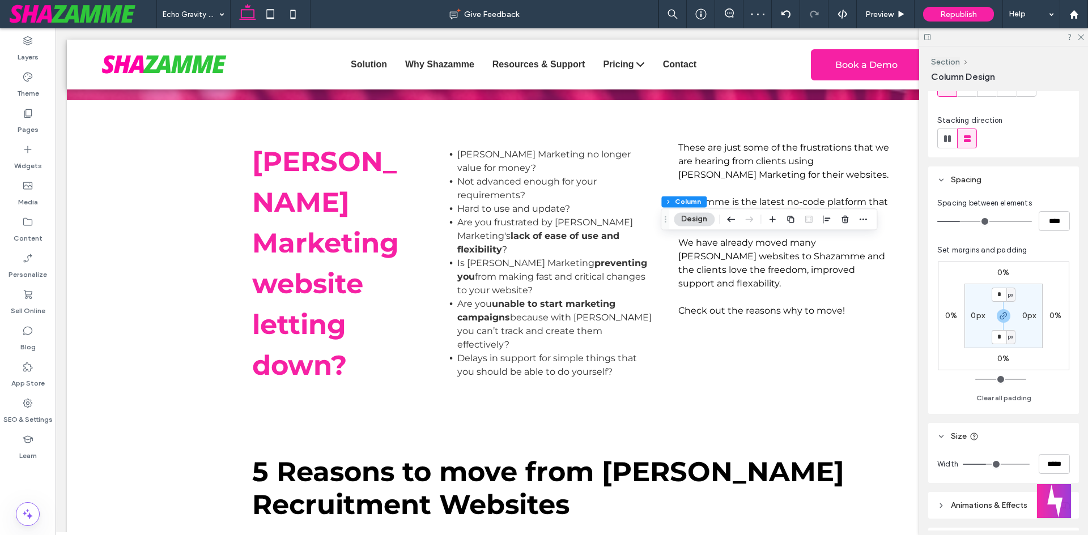
scroll to position [113, 0]
click at [1048, 461] on input "*****" at bounding box center [1053, 464] width 31 height 20
type input "*****"
type input "**"
type input "*****"
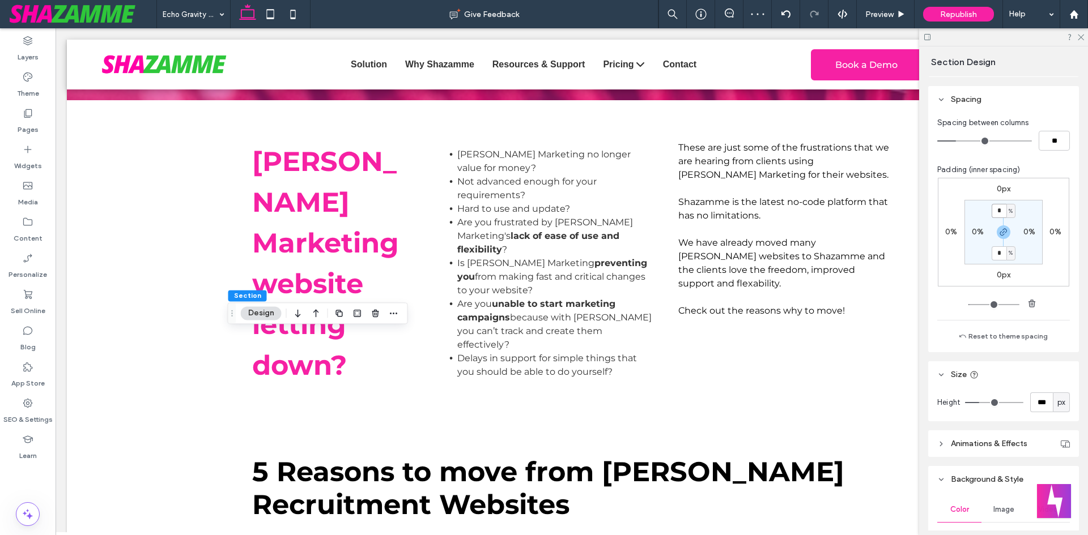
click at [1000, 211] on input "*" at bounding box center [998, 211] width 15 height 14
click at [997, 235] on span "button" at bounding box center [1004, 232] width 14 height 14
click at [996, 212] on input "*" at bounding box center [998, 211] width 15 height 14
type input "*"
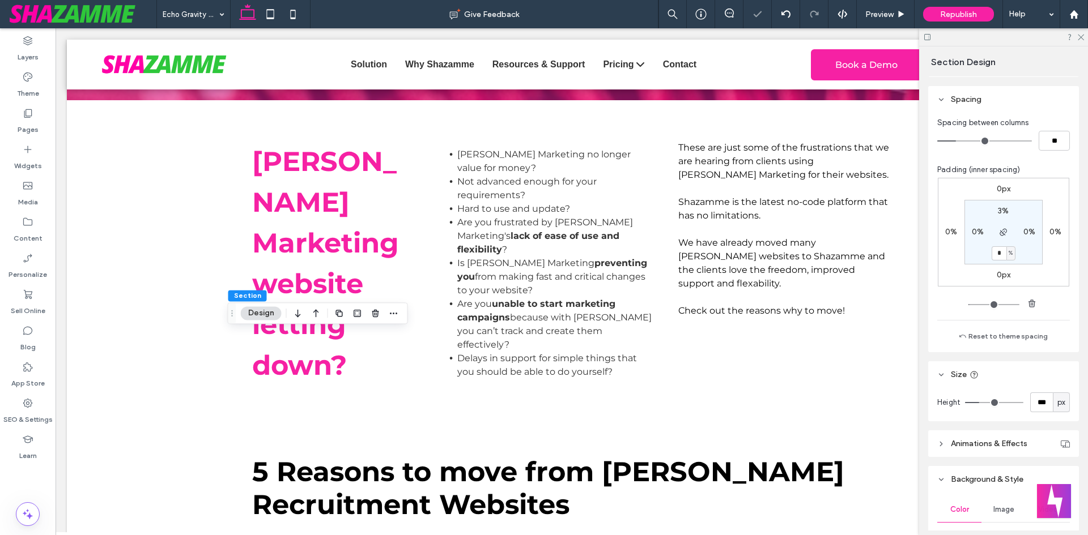
type input "*"
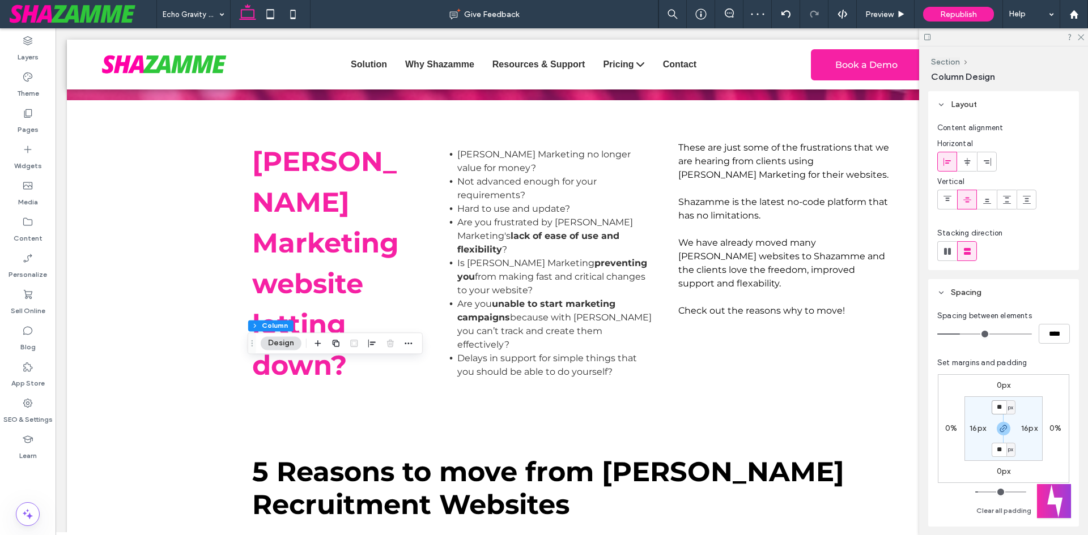
click at [998, 404] on input "**" at bounding box center [998, 408] width 15 height 14
type input "*"
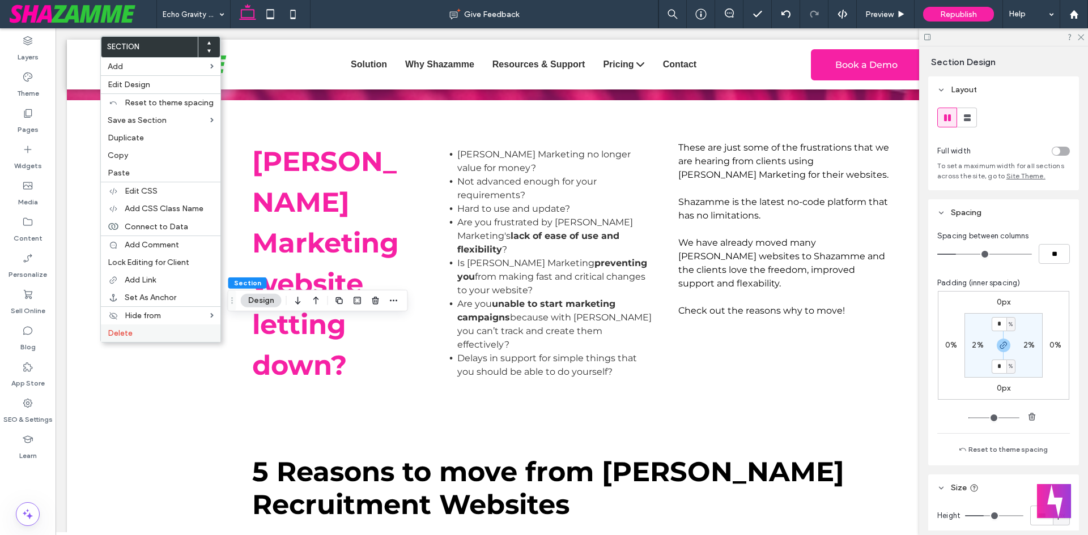
click at [161, 338] on div "Delete" at bounding box center [161, 334] width 120 height 18
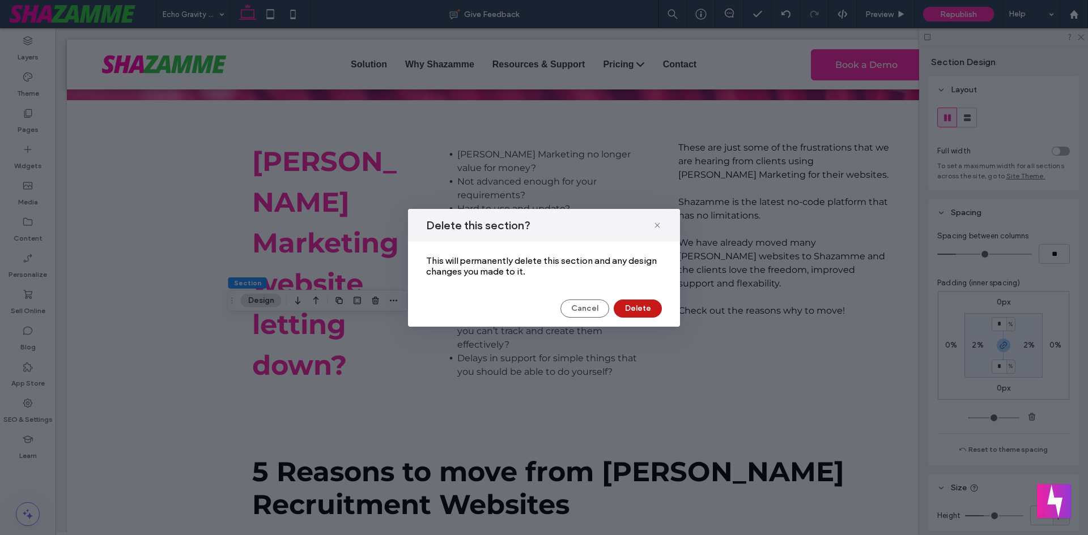
click at [654, 300] on button "Delete" at bounding box center [638, 309] width 48 height 18
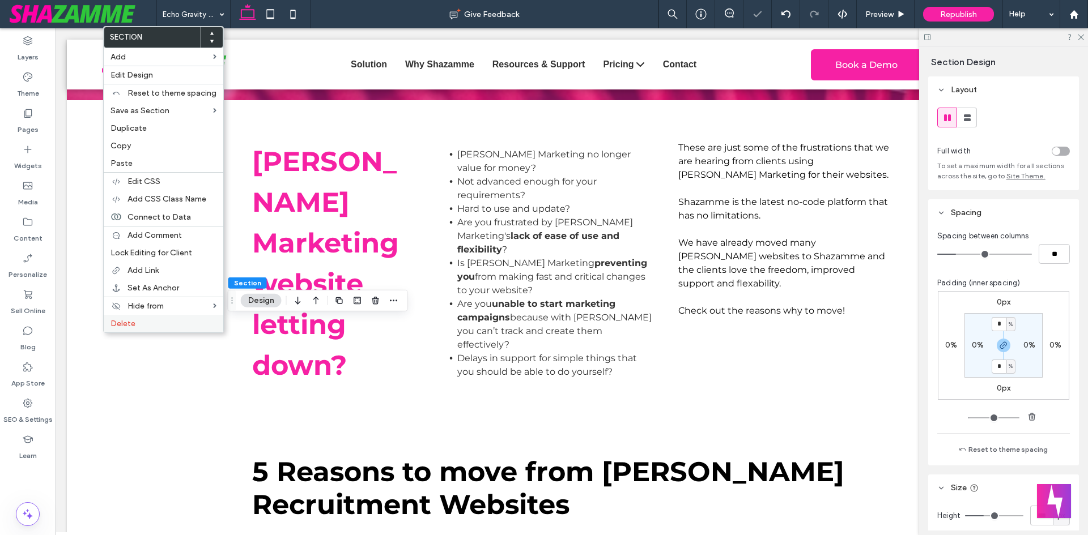
click at [169, 327] on label "Delete" at bounding box center [163, 324] width 106 height 10
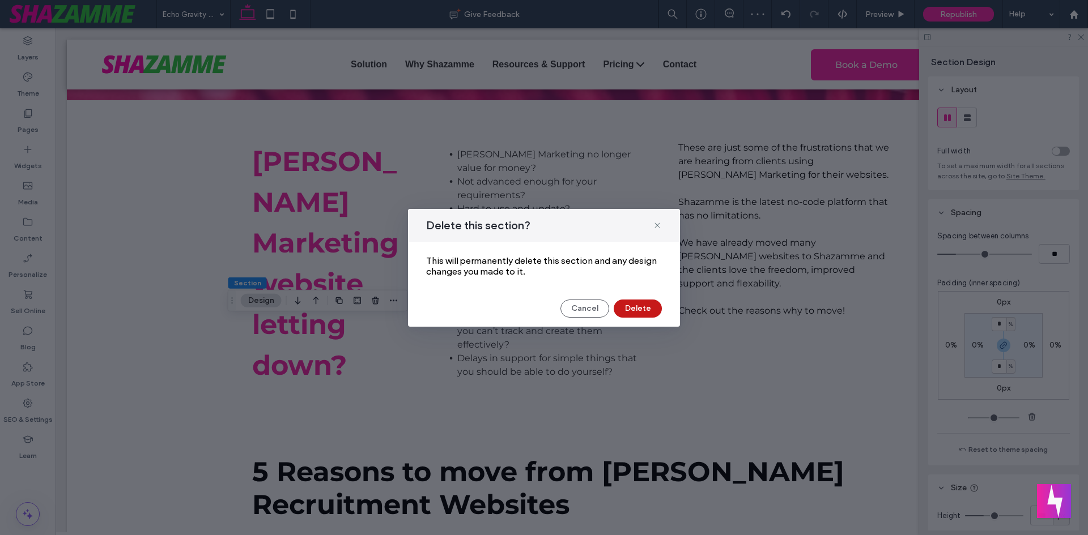
click at [638, 314] on button "Delete" at bounding box center [638, 309] width 48 height 18
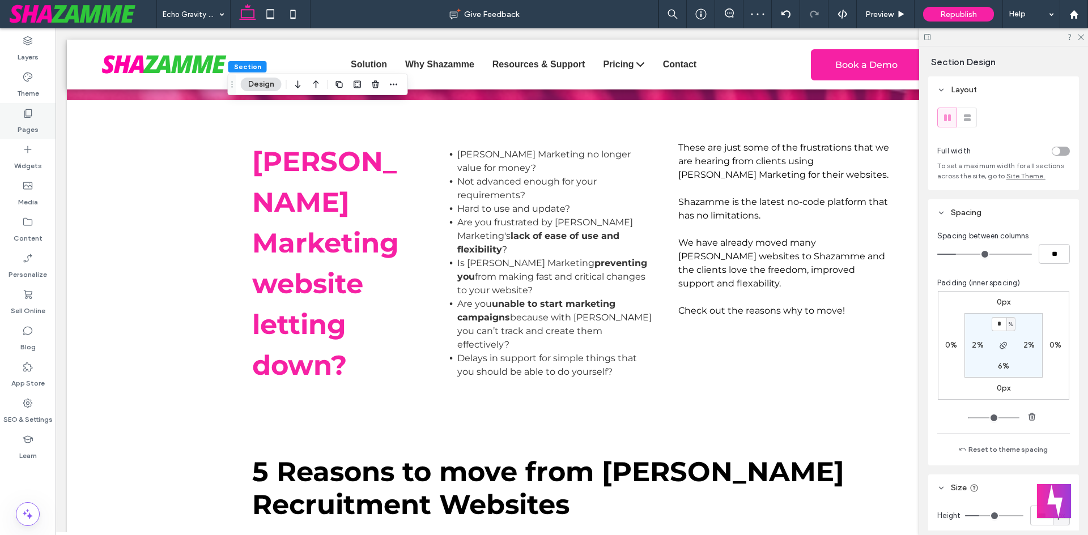
click at [25, 110] on icon at bounding box center [27, 113] width 11 height 11
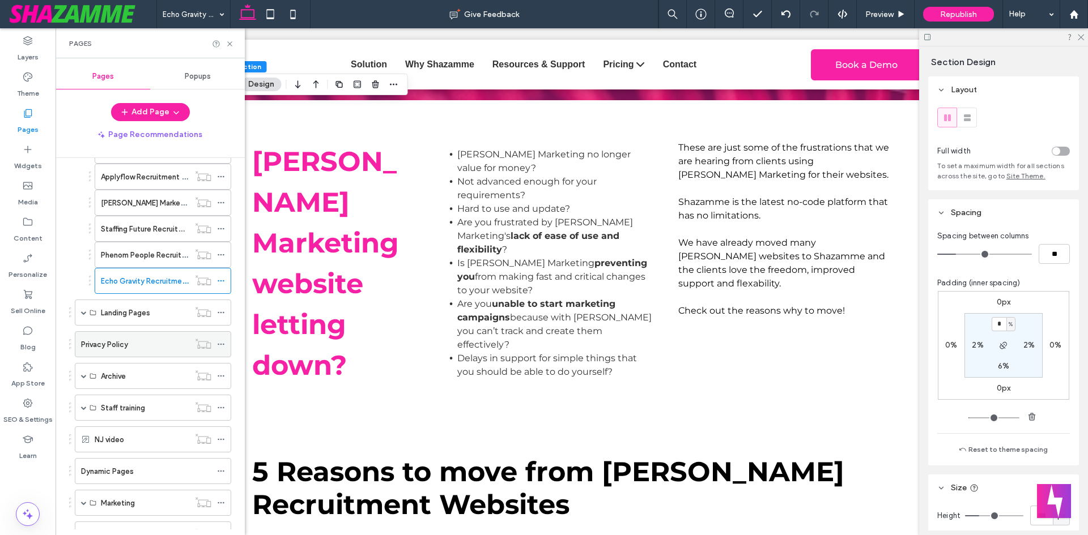
scroll to position [397, 0]
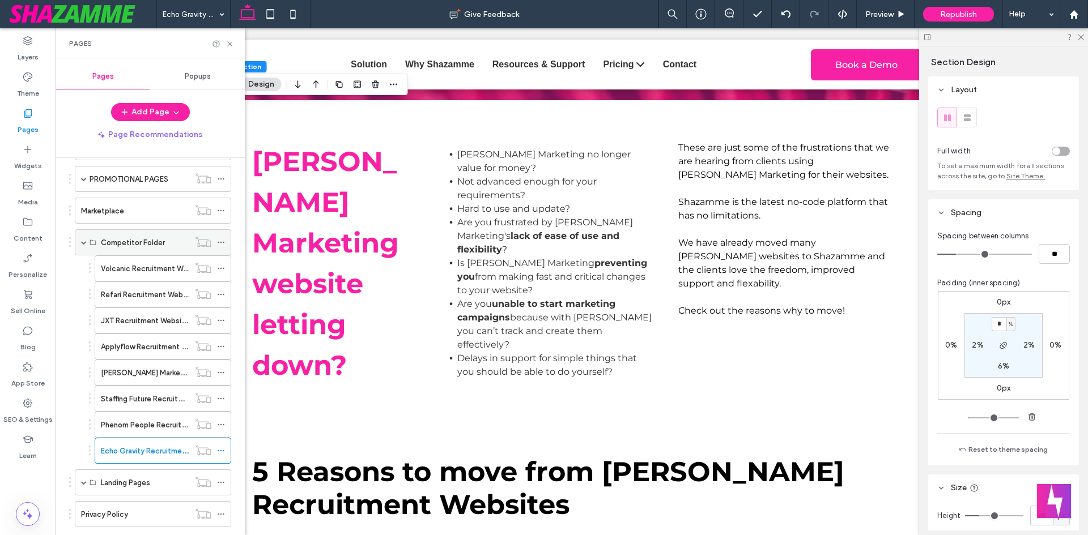
click at [83, 241] on span at bounding box center [84, 243] width 6 height 6
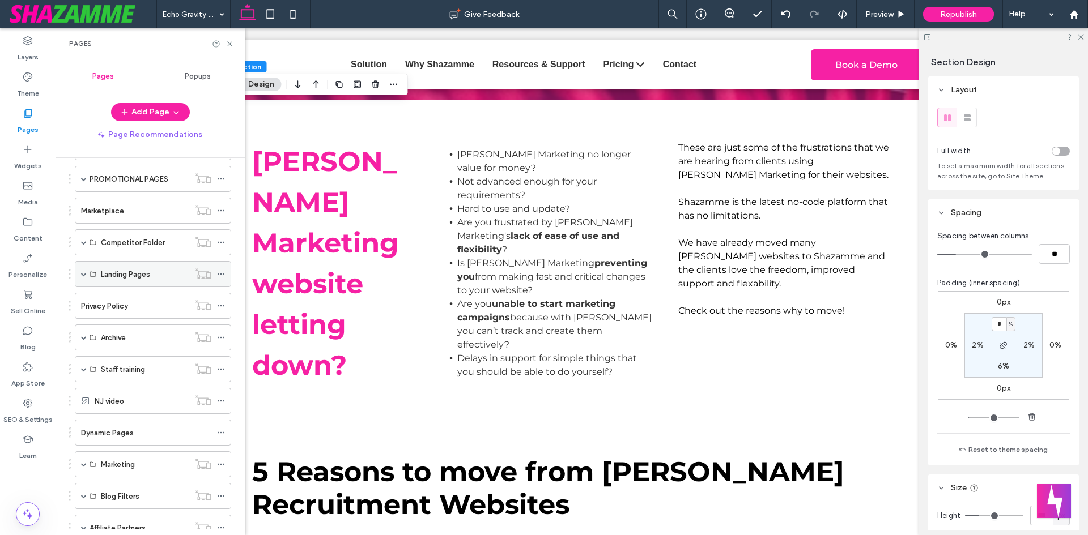
click at [83, 274] on span at bounding box center [84, 274] width 6 height 6
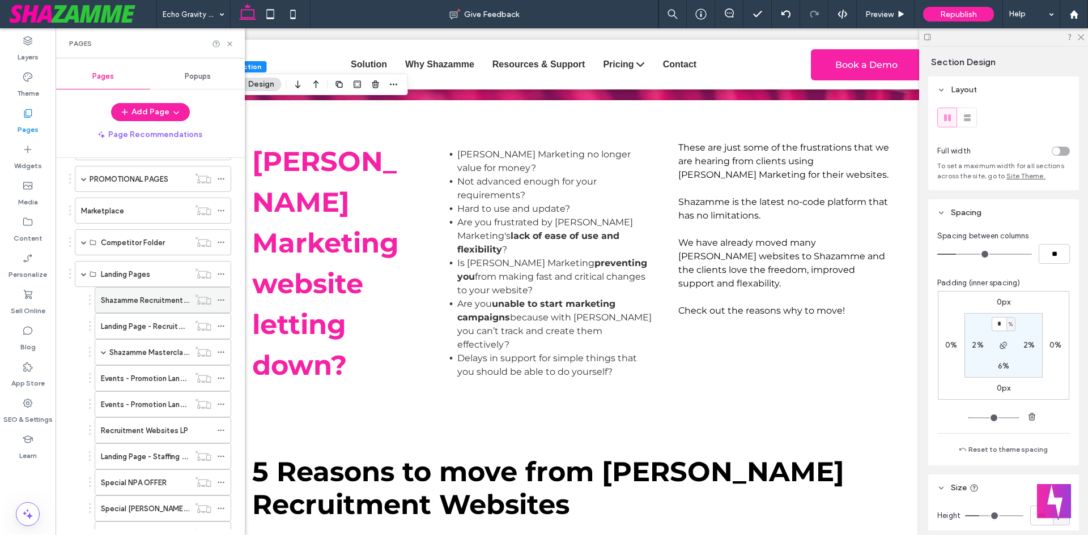
click at [127, 303] on label "Shazamme Recruitment Websites / 3R Strategy" at bounding box center [183, 301] width 164 height 20
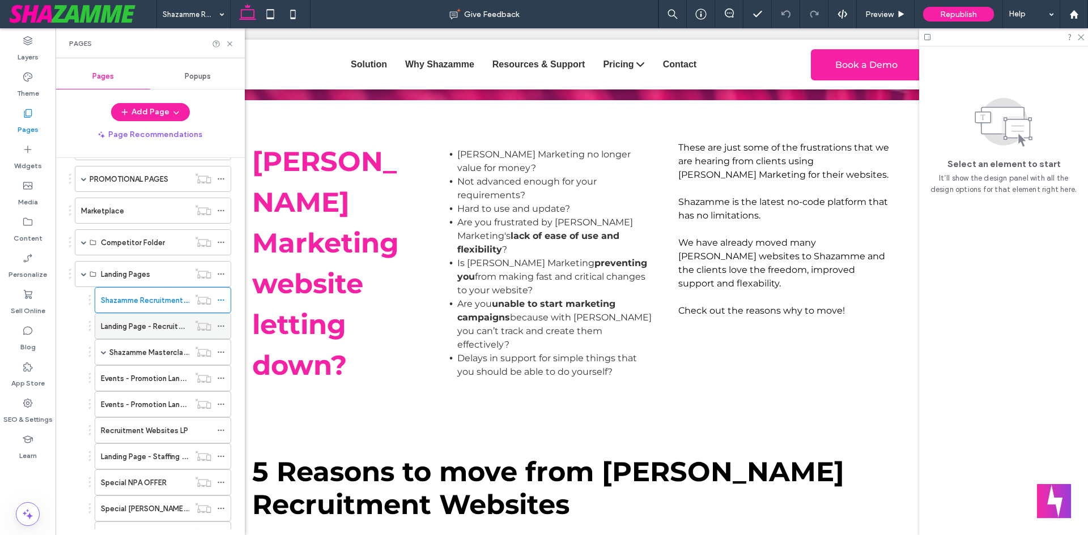
drag, startPoint x: 180, startPoint y: 330, endPoint x: 178, endPoint y: 337, distance: 7.0
click at [181, 330] on label "Landing Page - Recruitment Websites" at bounding box center [166, 327] width 130 height 20
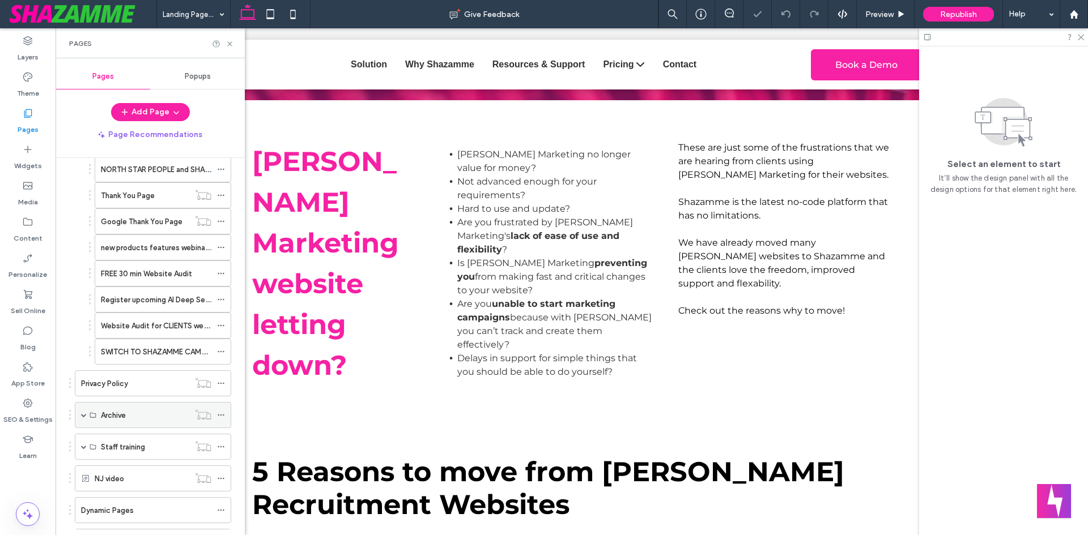
scroll to position [680, 0]
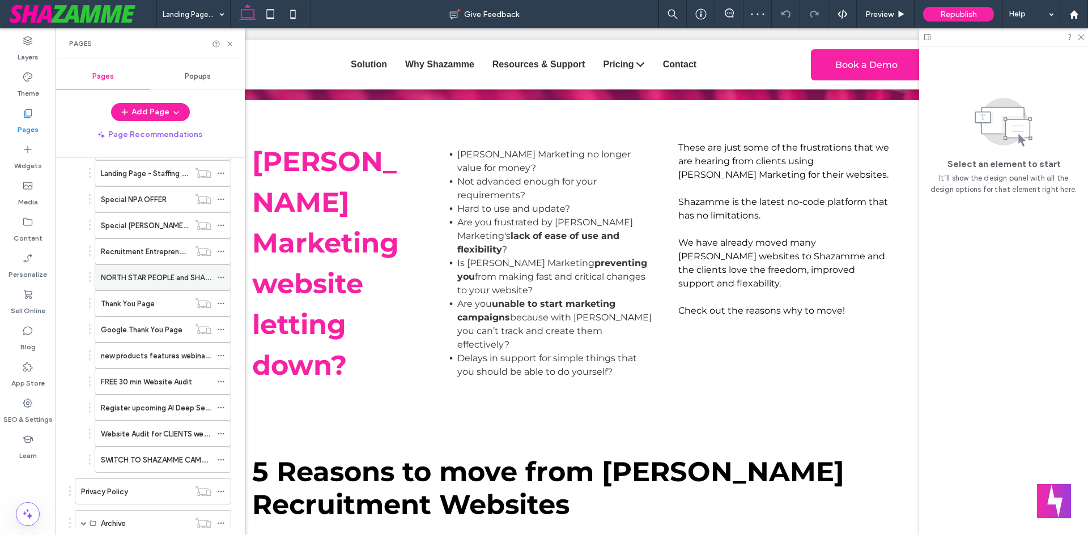
click at [122, 277] on label "NORTH STAR PEOPLE and SHAZAMME Webinar" at bounding box center [180, 278] width 159 height 20
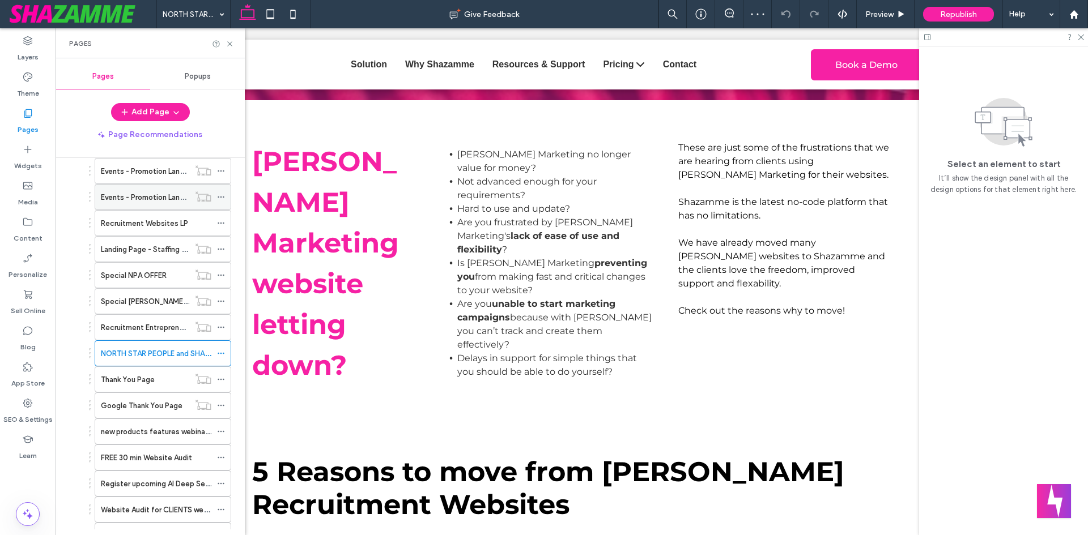
scroll to position [510, 0]
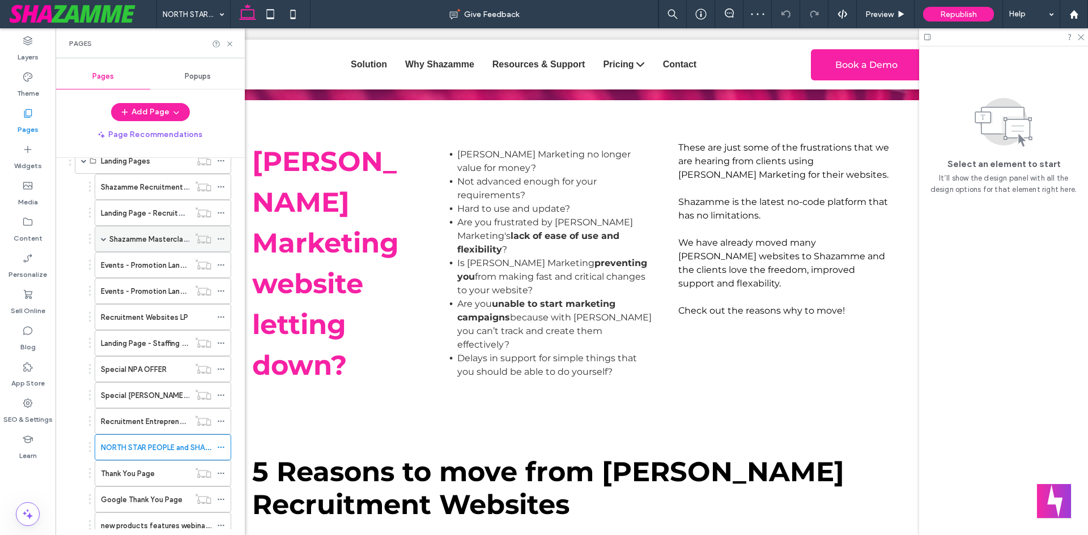
click at [129, 242] on label "Shazamme Masterclass Series" at bounding box center [161, 239] width 105 height 20
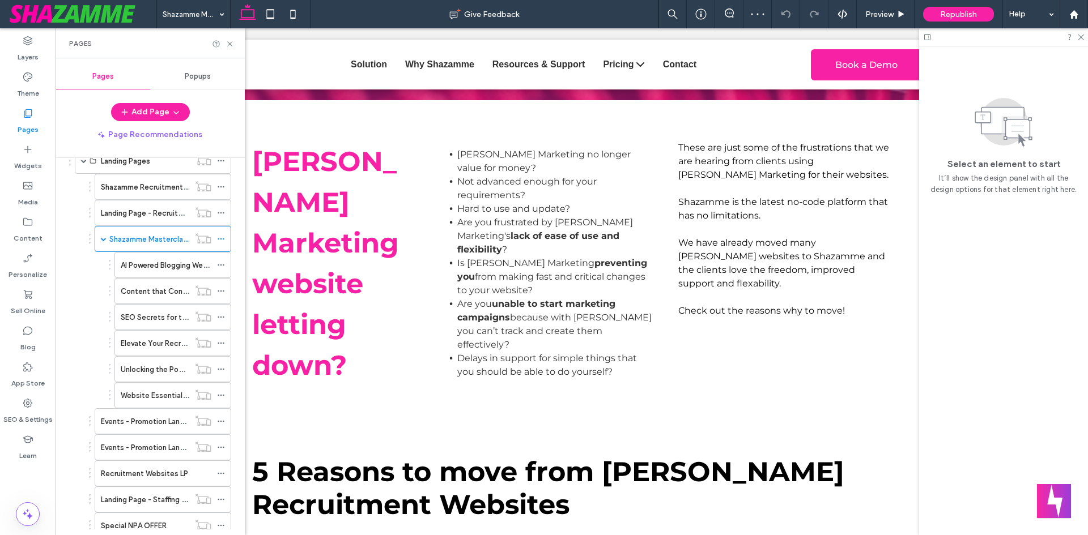
click at [117, 213] on label "Landing Page - Recruitment Websites" at bounding box center [166, 213] width 130 height 20
click at [152, 188] on label "Shazamme Recruitment Websites / 3R Strategy" at bounding box center [183, 187] width 164 height 20
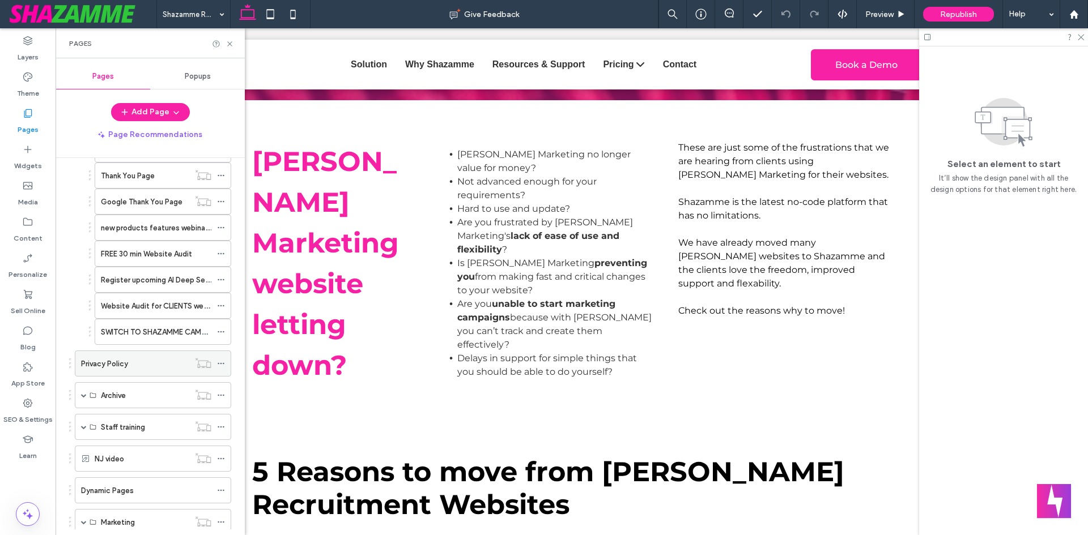
scroll to position [1020, 0]
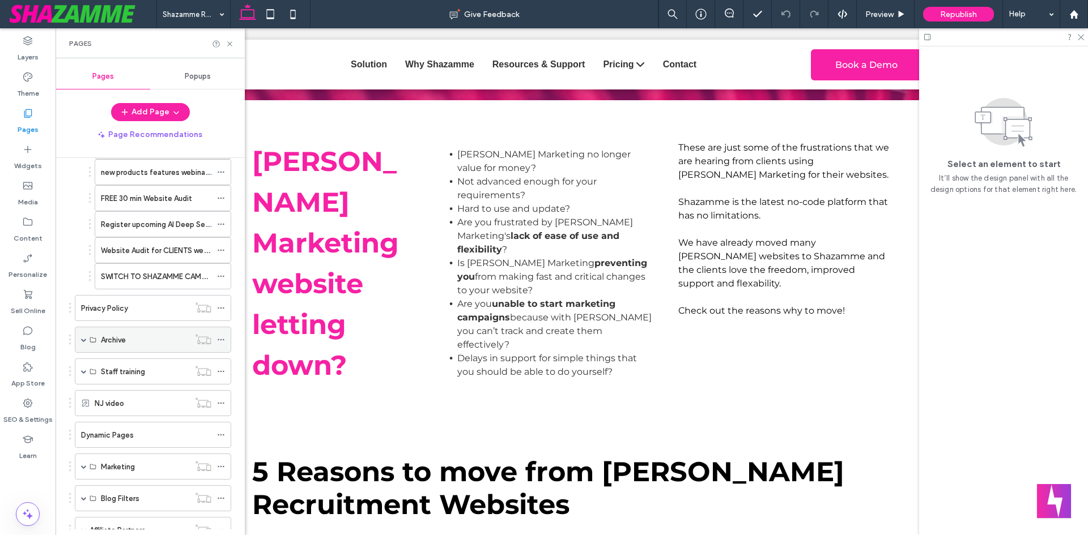
click at [83, 340] on span at bounding box center [84, 340] width 6 height 6
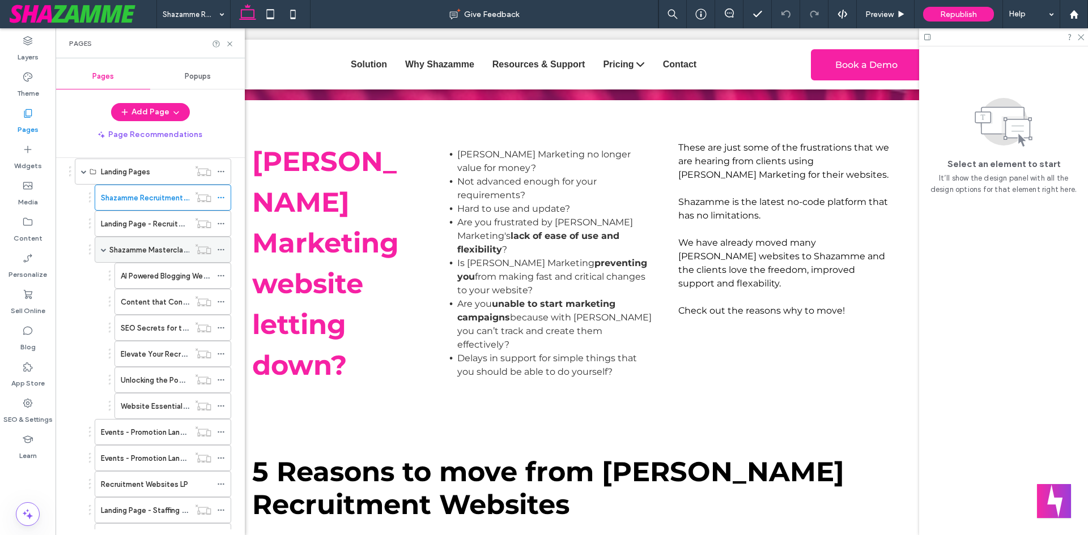
scroll to position [397, 0]
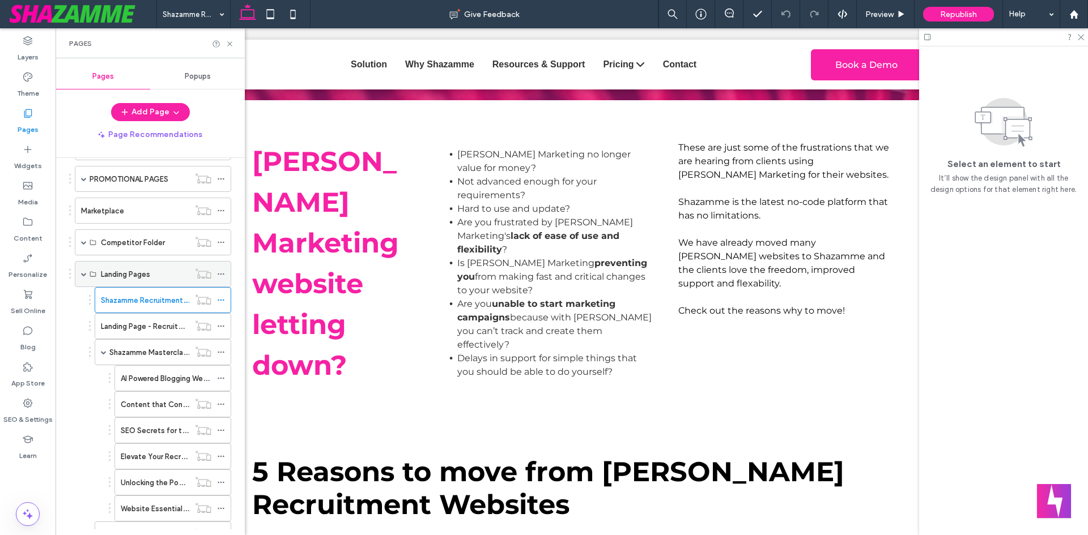
click at [83, 273] on span at bounding box center [84, 274] width 6 height 6
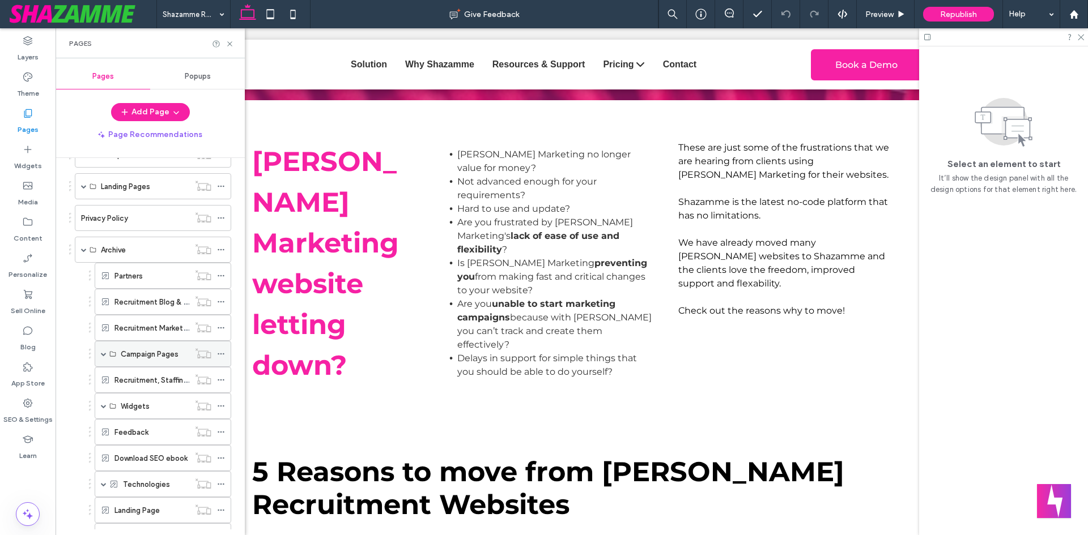
scroll to position [510, 0]
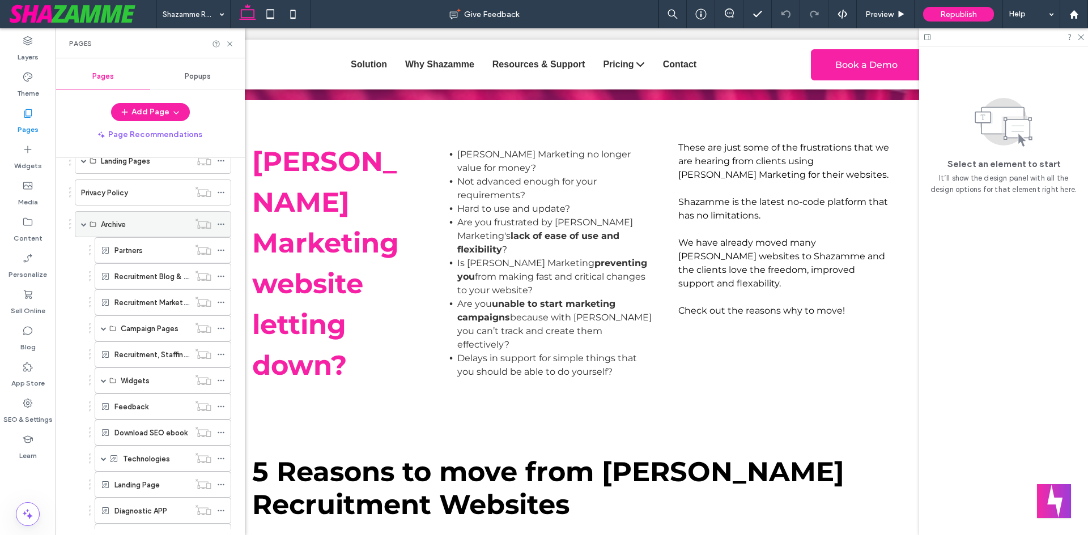
click at [84, 227] on span at bounding box center [84, 225] width 6 height 6
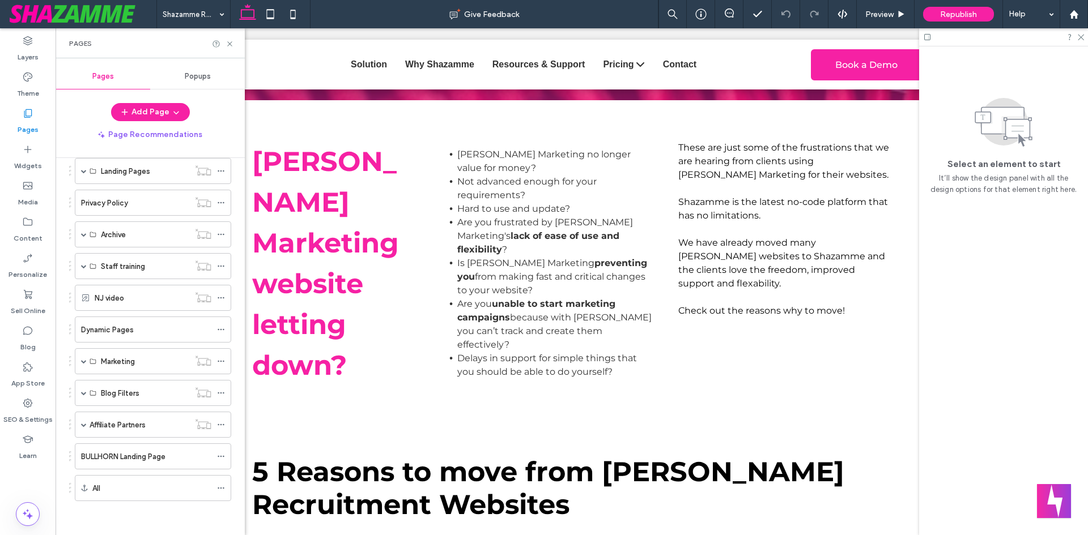
scroll to position [500, 0]
click at [82, 230] on span at bounding box center [84, 234] width 6 height 25
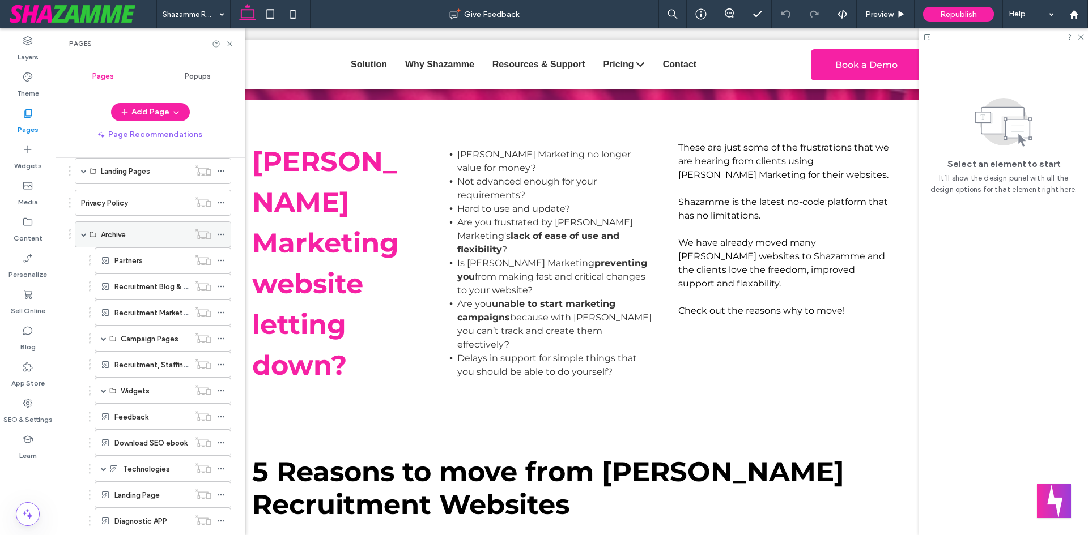
scroll to position [510, 0]
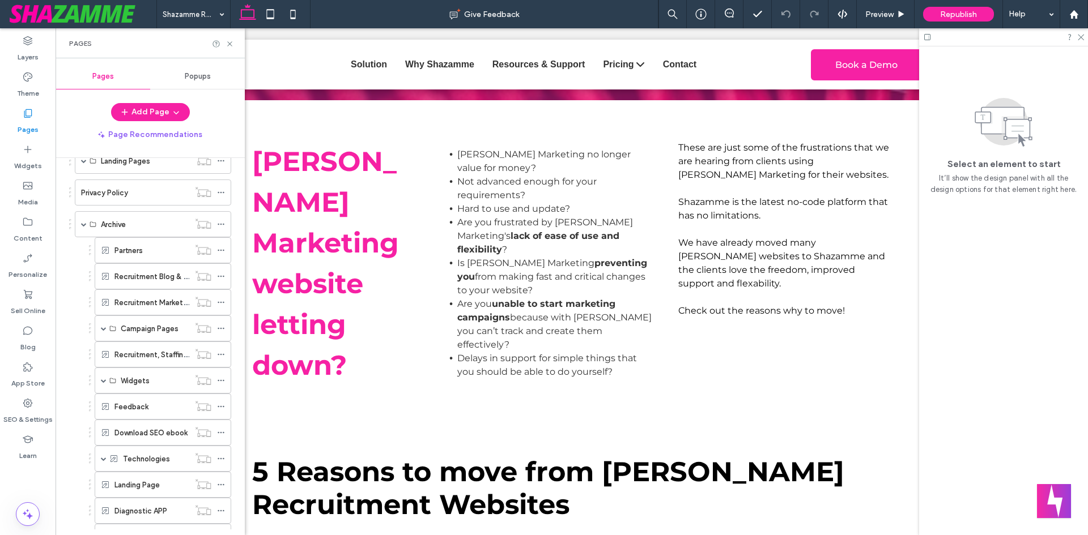
click at [156, 256] on div "Partners" at bounding box center [151, 250] width 75 height 25
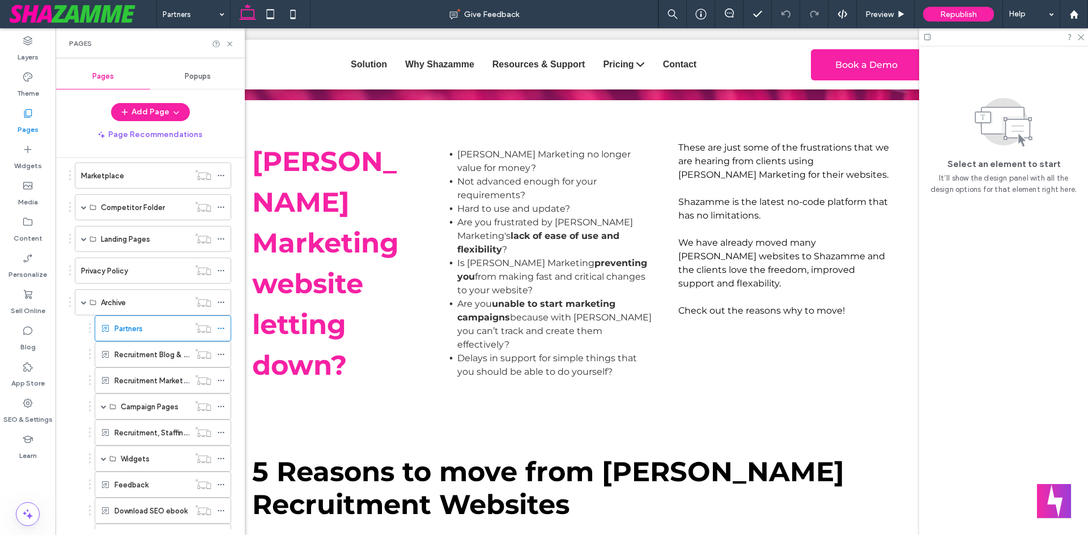
scroll to position [340, 0]
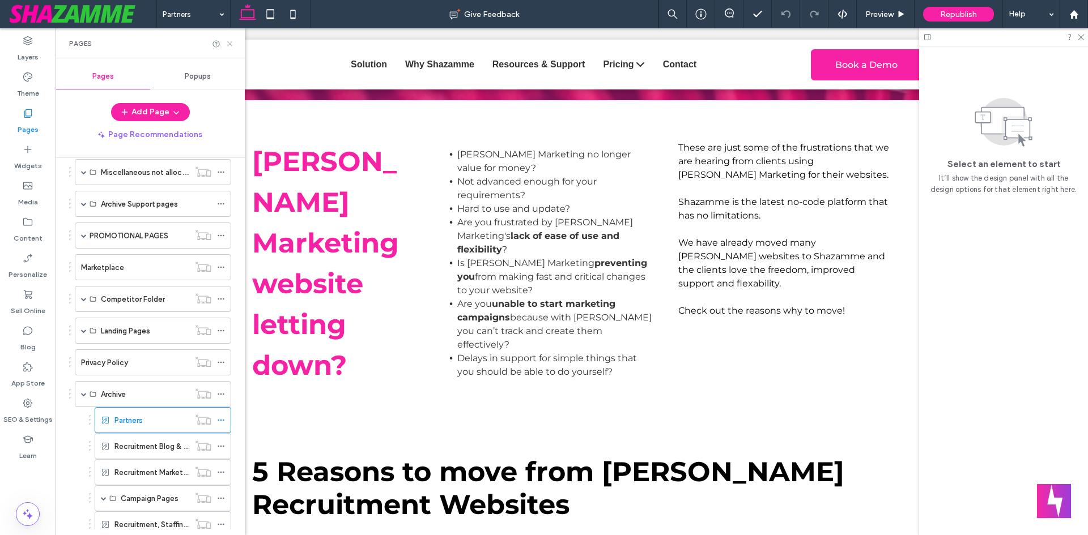
click at [231, 45] on icon at bounding box center [229, 44] width 8 height 8
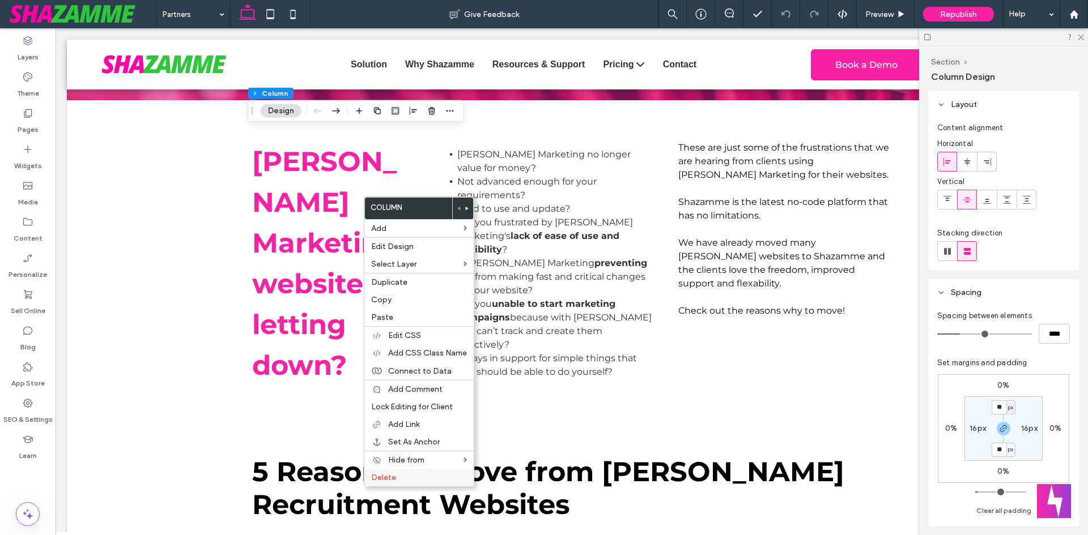
click at [440, 479] on label "Delete" at bounding box center [419, 478] width 96 height 10
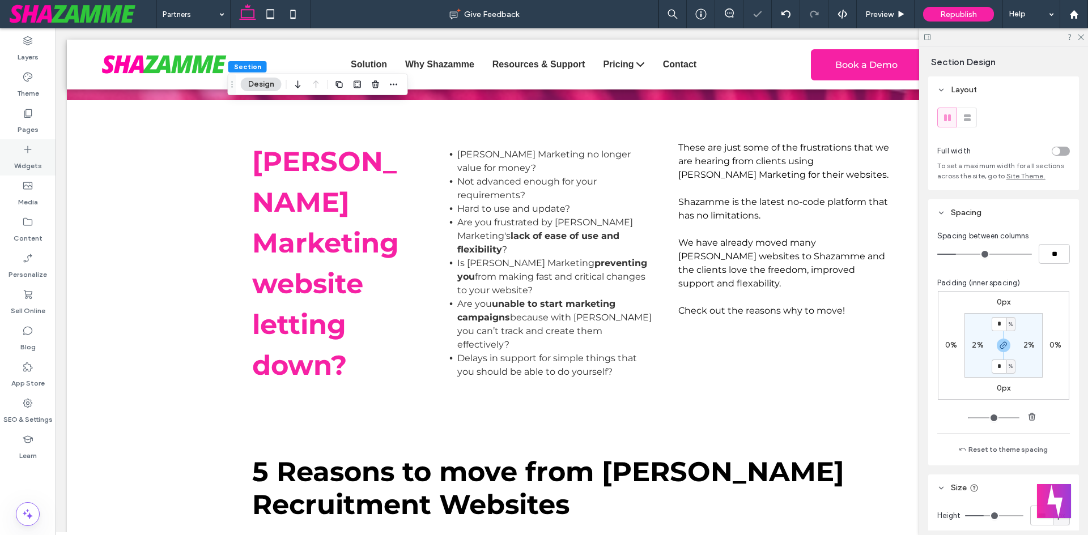
click at [48, 155] on div "Widgets" at bounding box center [28, 157] width 56 height 36
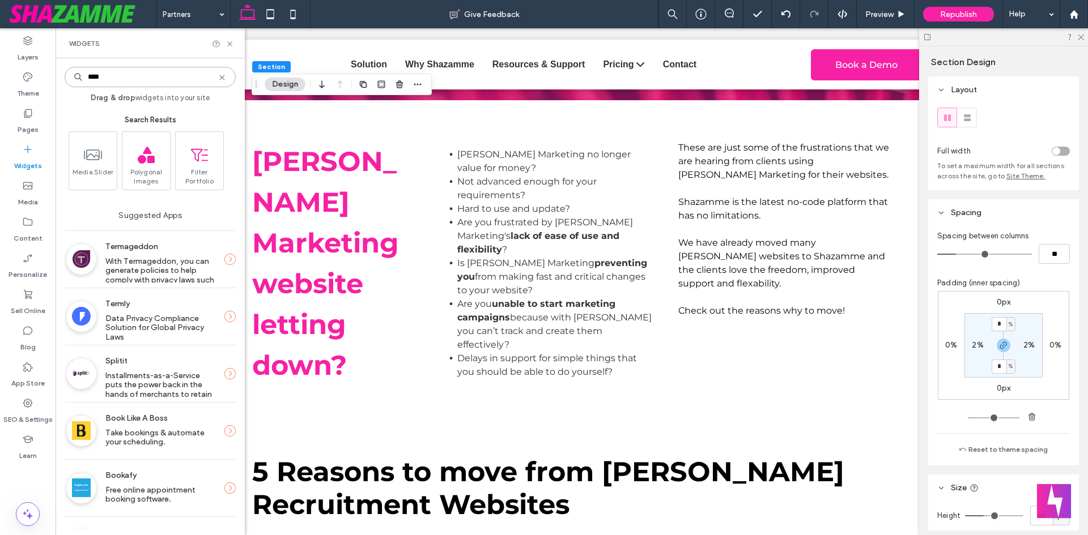
type input "****"
click at [121, 266] on span "With Termageddon, you can generate policies to help comply with privacy laws su…" at bounding box center [160, 275] width 110 height 37
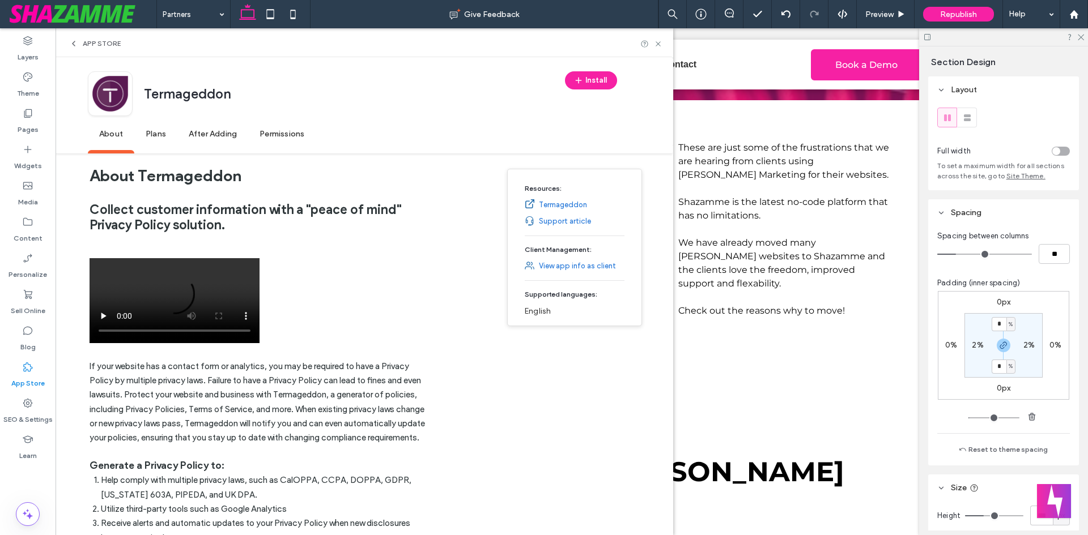
scroll to position [57, 0]
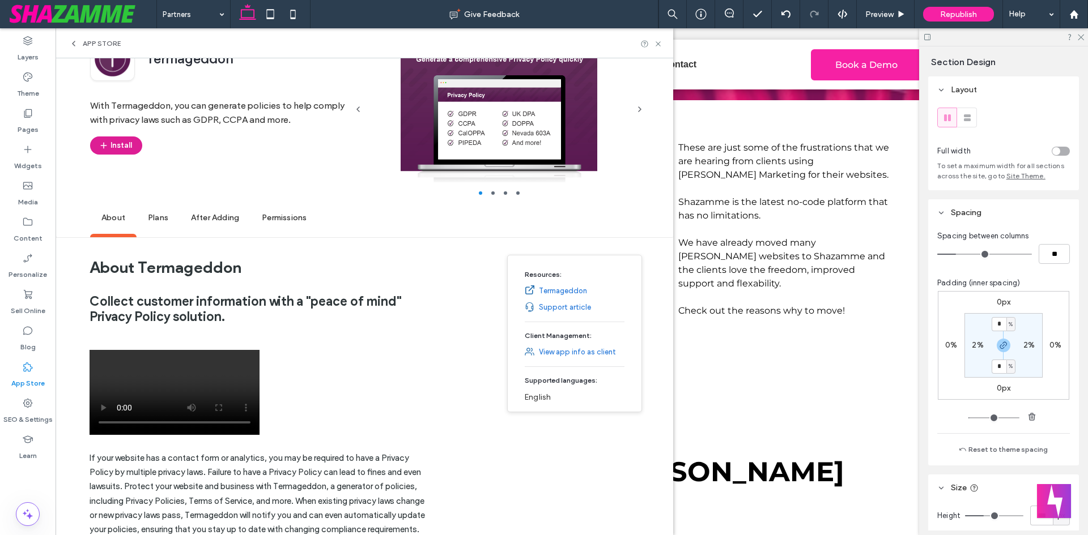
click at [117, 143] on button "Install" at bounding box center [116, 146] width 52 height 18
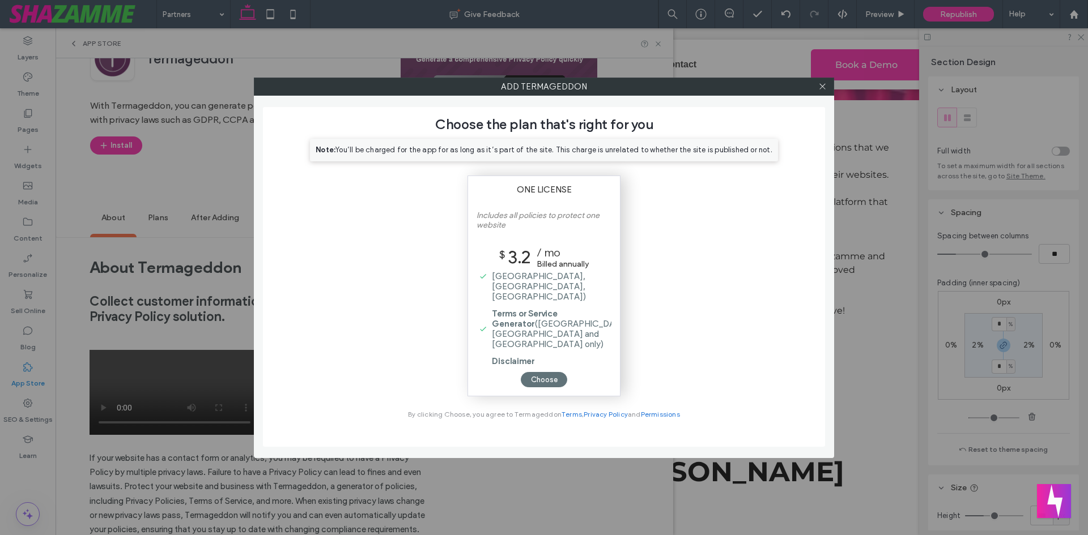
scroll to position [14, 0]
click at [541, 376] on div "Choose" at bounding box center [544, 379] width 46 height 15
click at [543, 377] on div "Choose" at bounding box center [544, 379] width 46 height 15
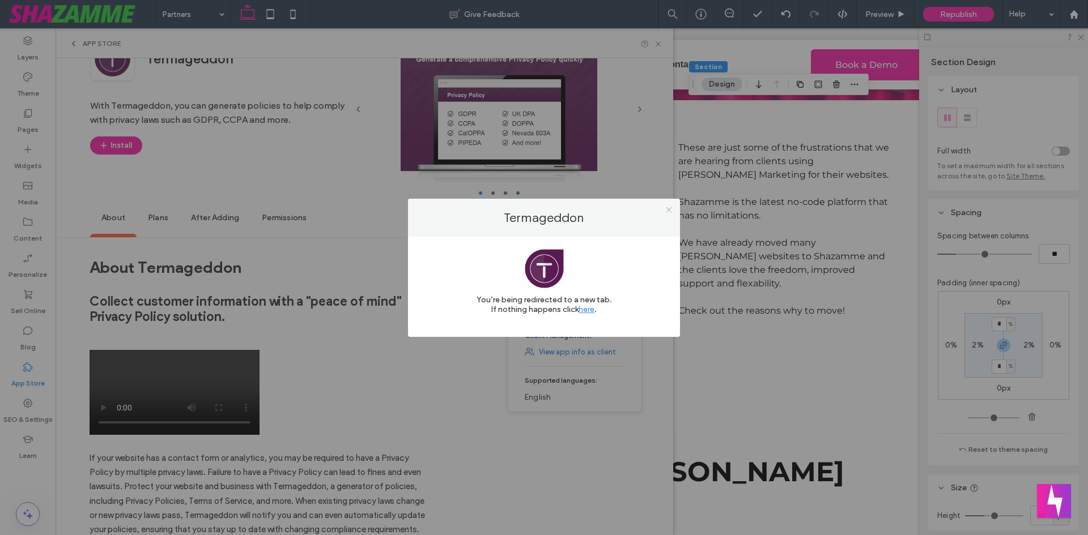
click at [671, 205] on span at bounding box center [669, 210] width 8 height 17
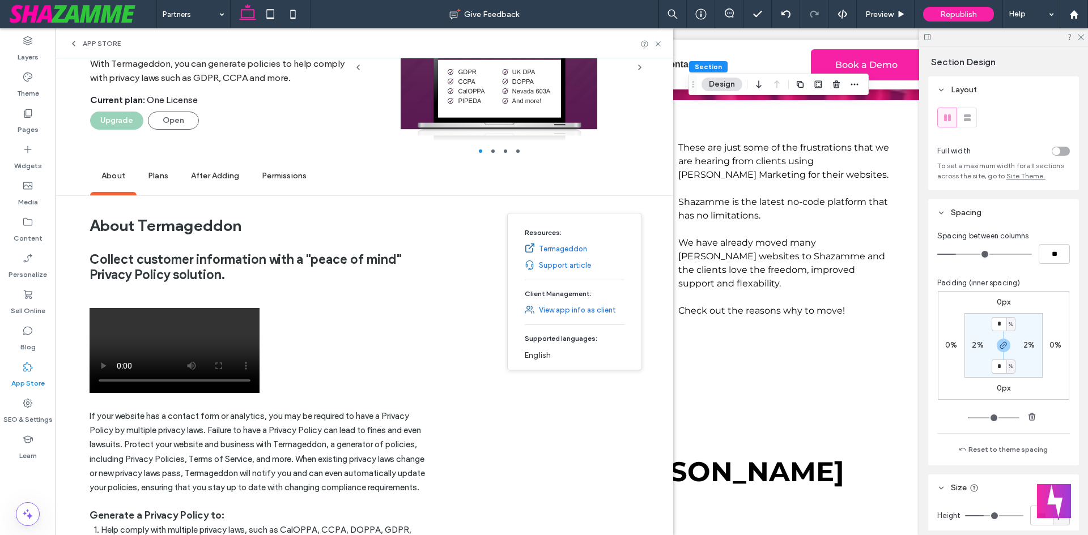
scroll to position [170, 0]
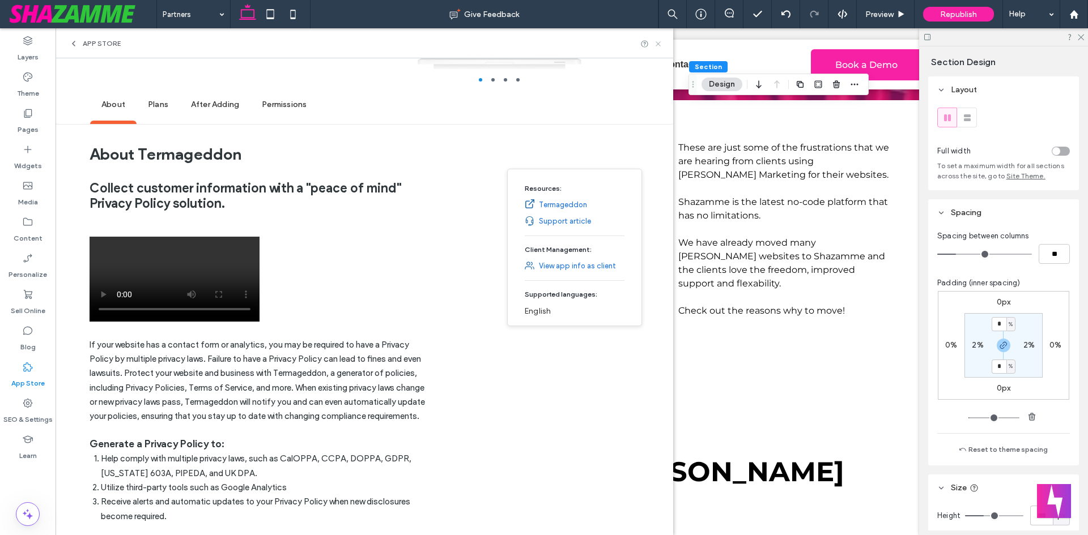
click at [662, 45] on icon at bounding box center [658, 44] width 8 height 8
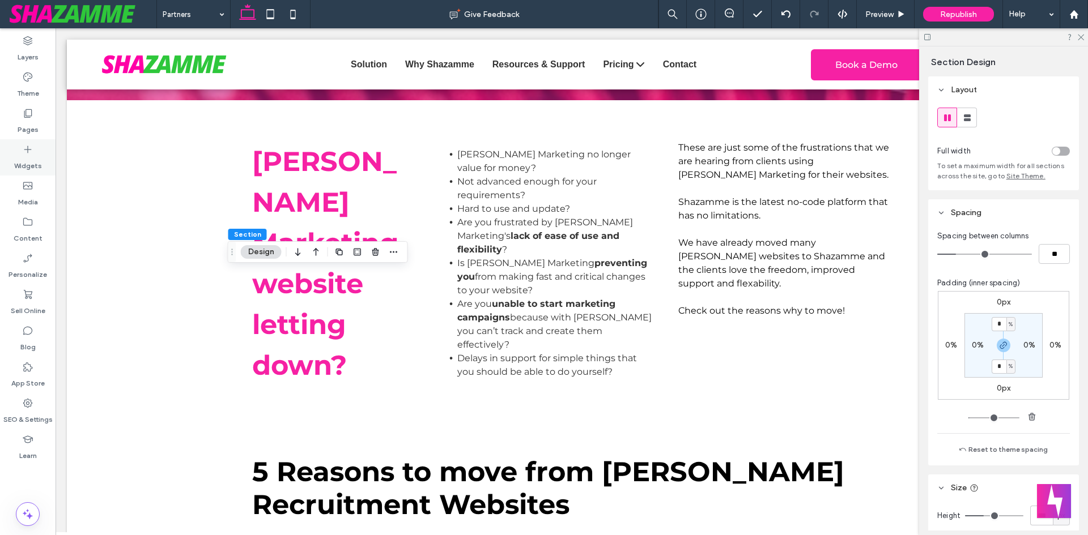
click at [20, 169] on label "Widgets" at bounding box center [28, 163] width 28 height 16
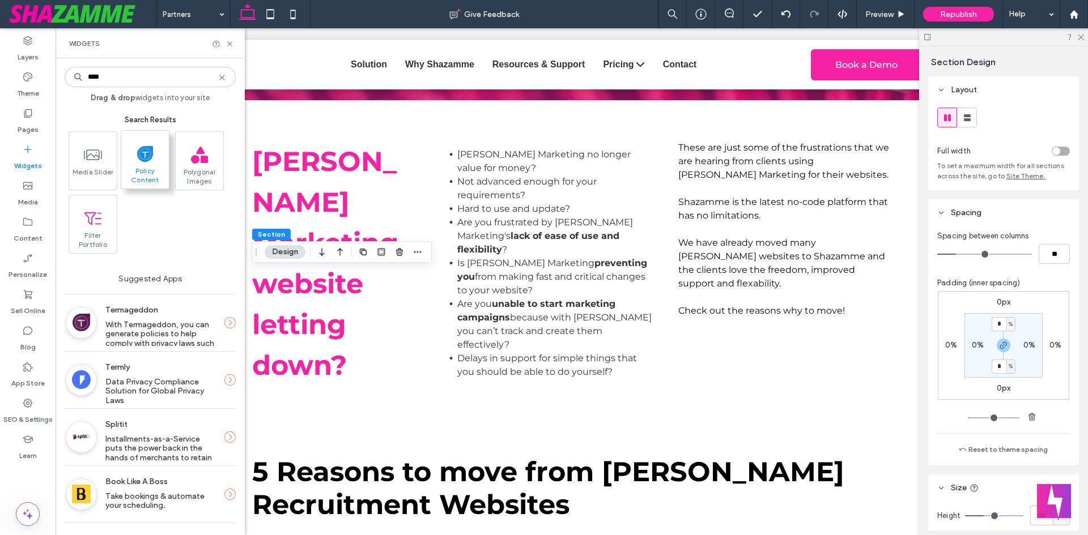
type input "****"
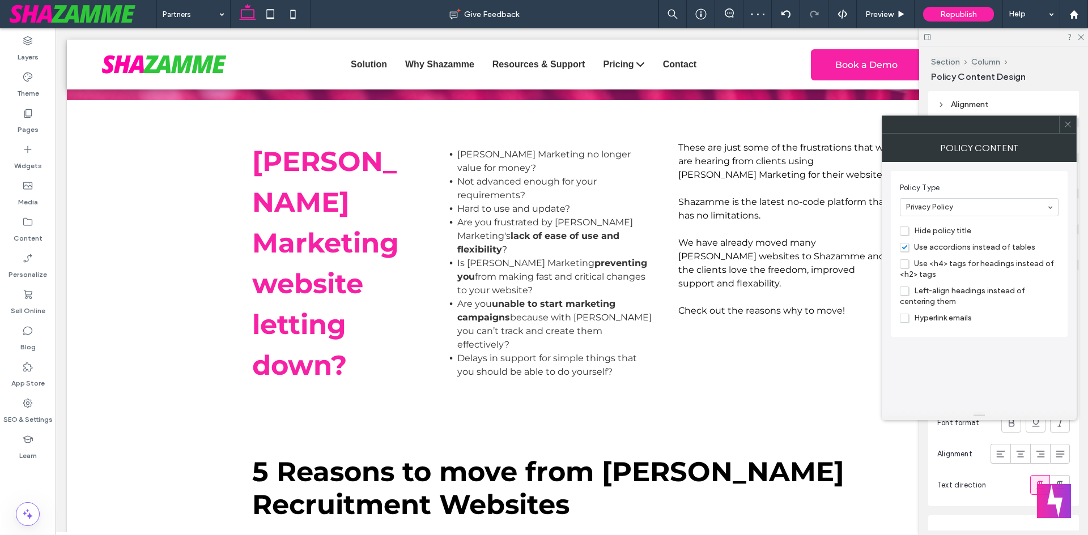
type input "****"
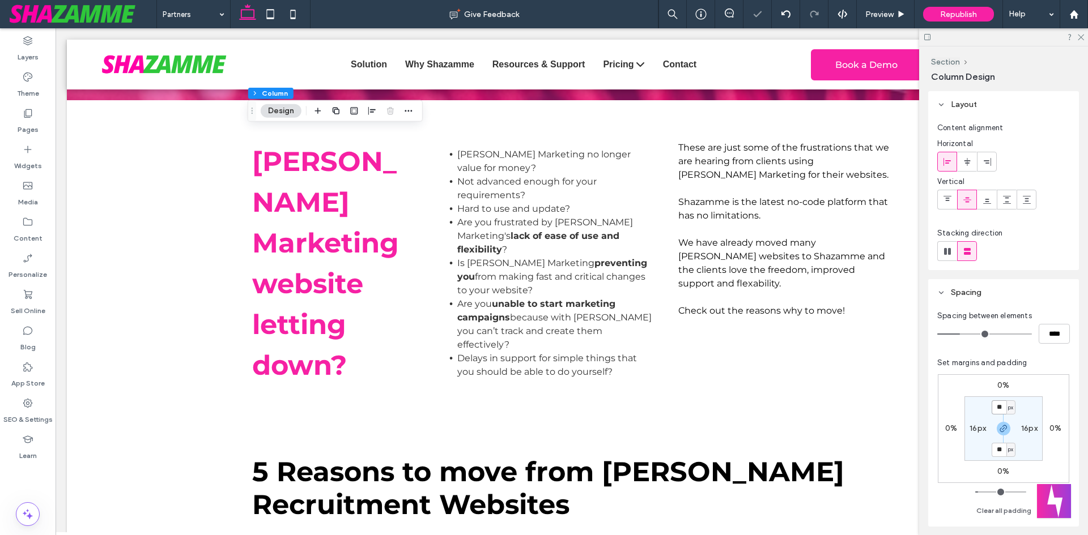
click at [997, 405] on input "**" at bounding box center [998, 408] width 15 height 14
type input "*"
click at [1025, 430] on label "16px" at bounding box center [1029, 429] width 16 height 10
type input "**"
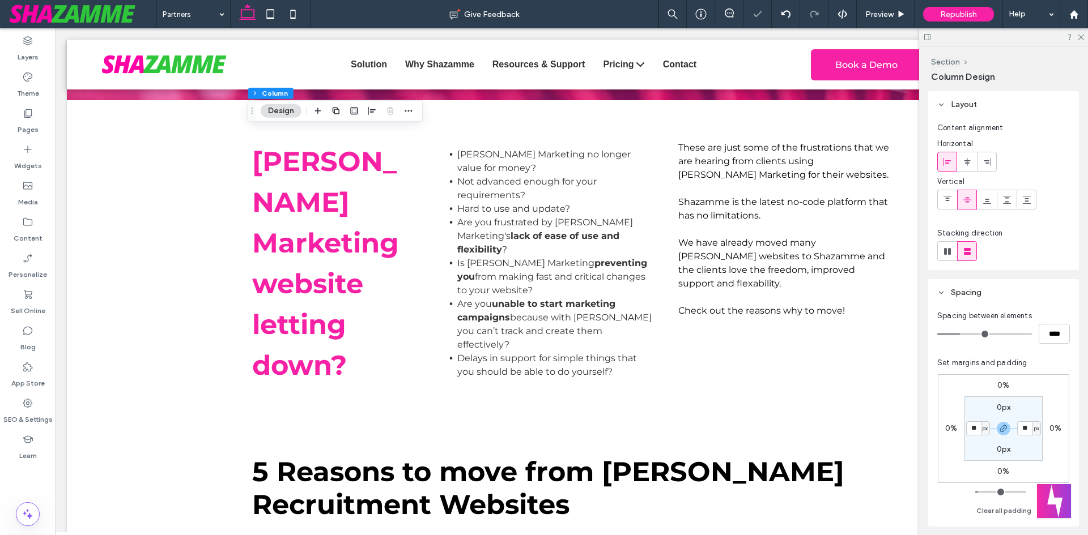
type input "*"
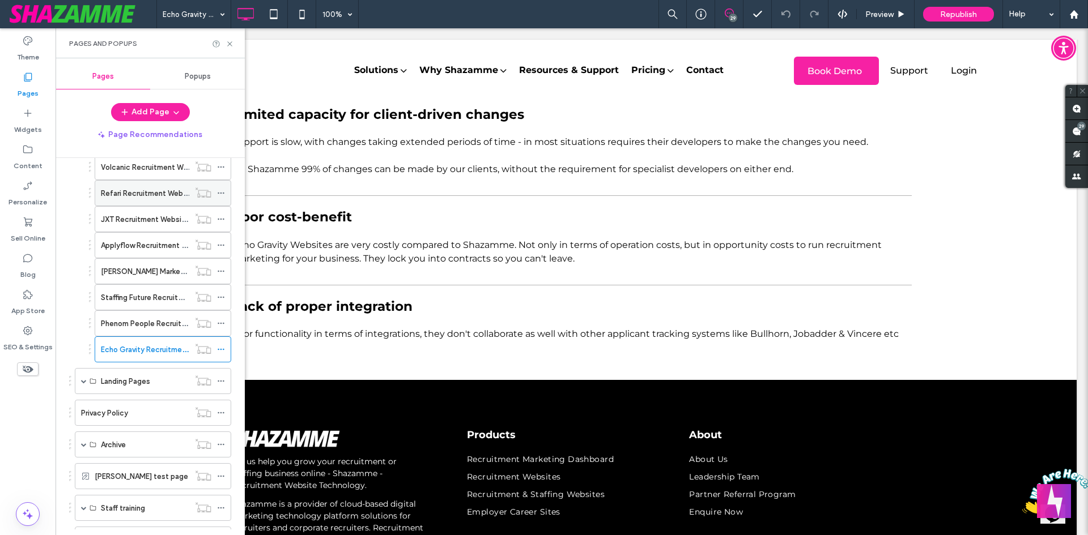
scroll to position [510, 0]
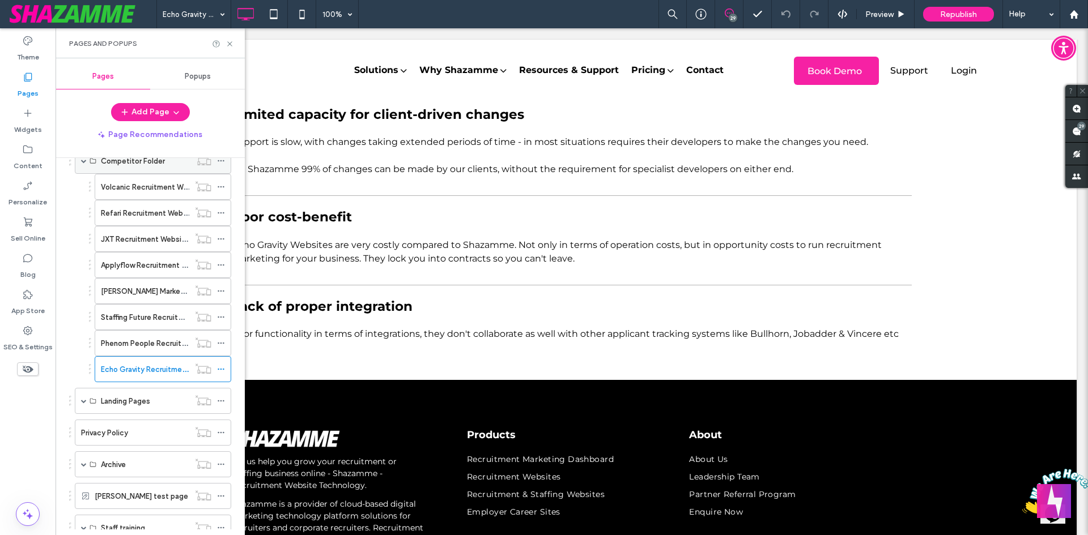
click at [83, 164] on span at bounding box center [84, 160] width 6 height 25
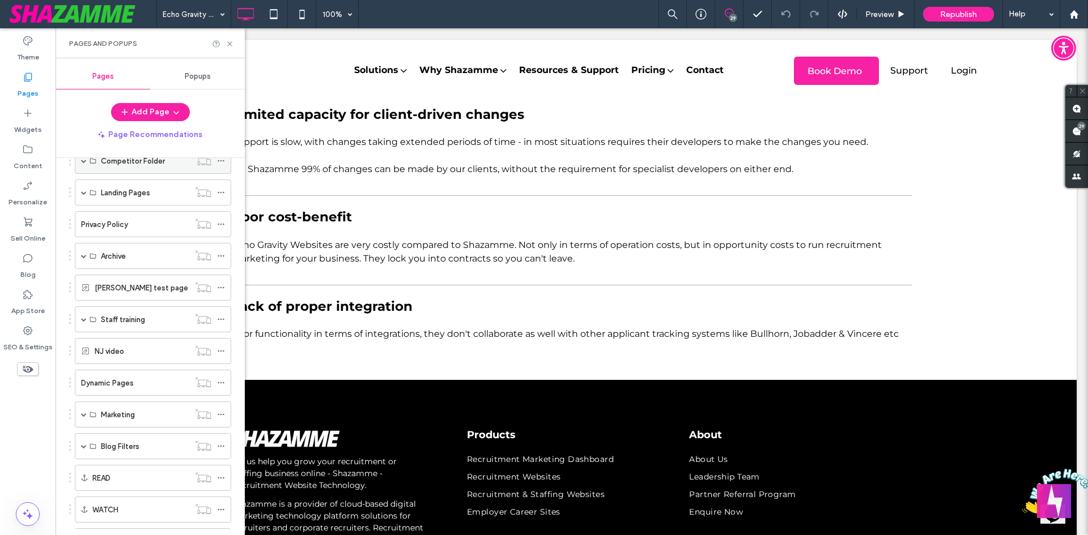
click at [83, 163] on span at bounding box center [84, 161] width 6 height 6
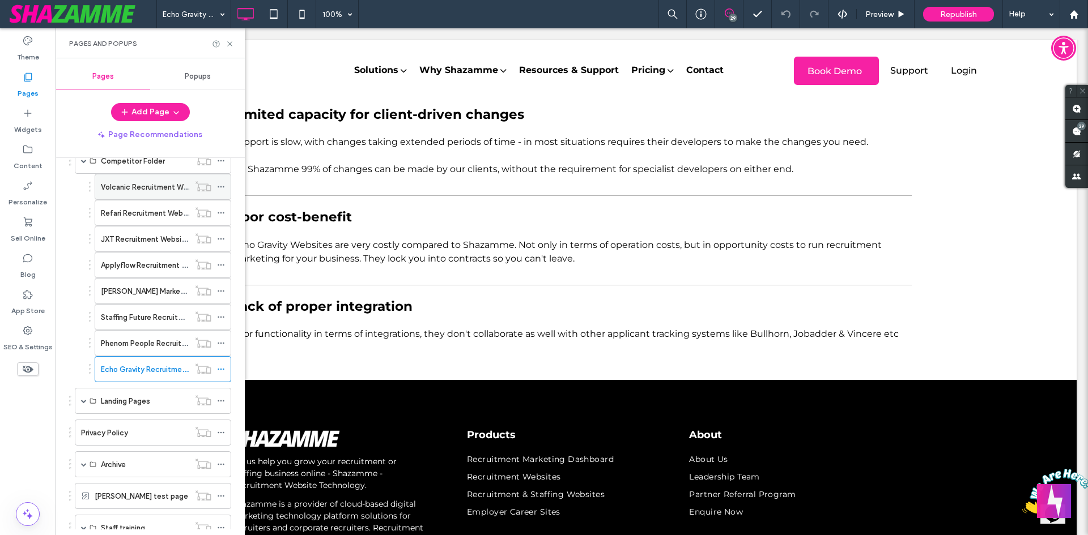
click at [223, 189] on icon at bounding box center [221, 187] width 8 height 8
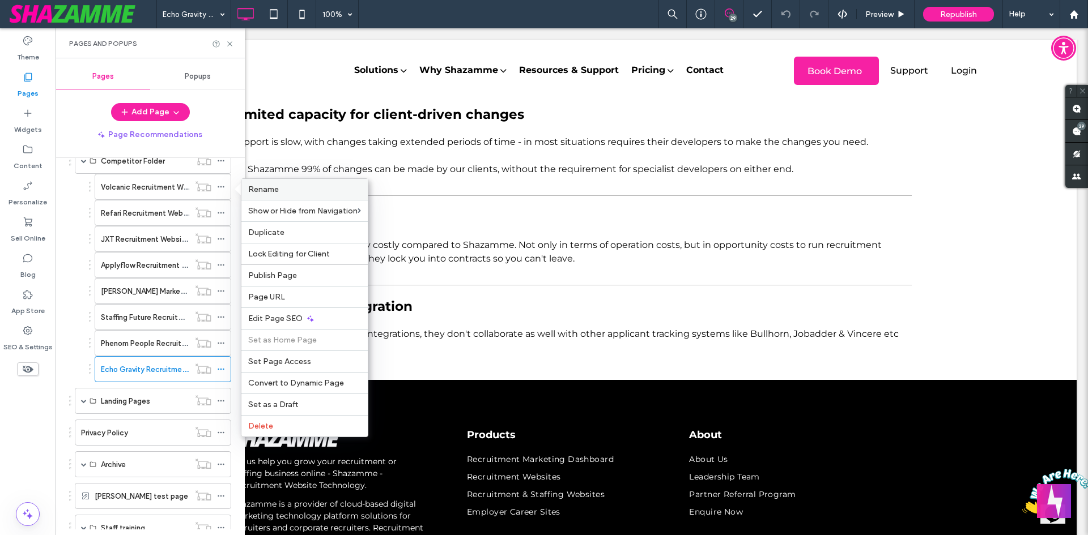
click at [272, 190] on span "Rename" at bounding box center [263, 190] width 31 height 10
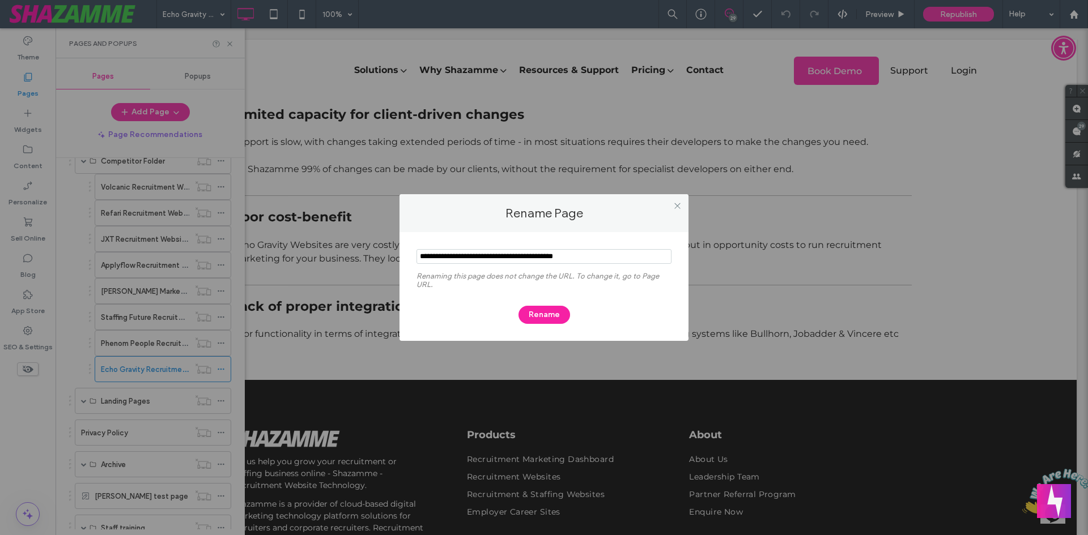
click at [496, 254] on input "notEmpty" at bounding box center [543, 256] width 255 height 15
click at [678, 207] on icon at bounding box center [677, 206] width 8 height 8
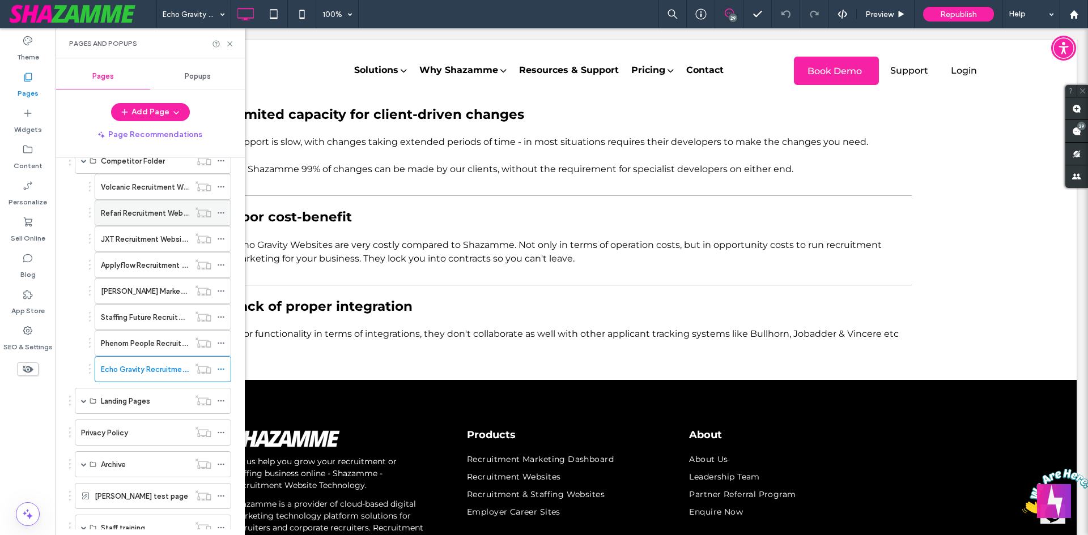
click at [225, 214] on div at bounding box center [224, 213] width 14 height 17
click at [220, 214] on icon at bounding box center [221, 213] width 8 height 8
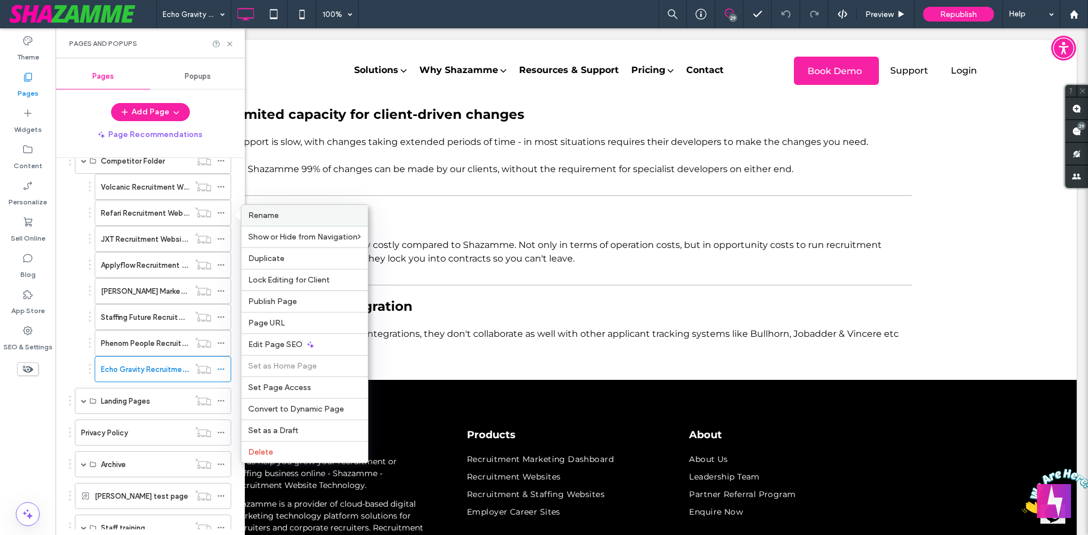
click at [261, 212] on span "Rename" at bounding box center [263, 216] width 31 height 10
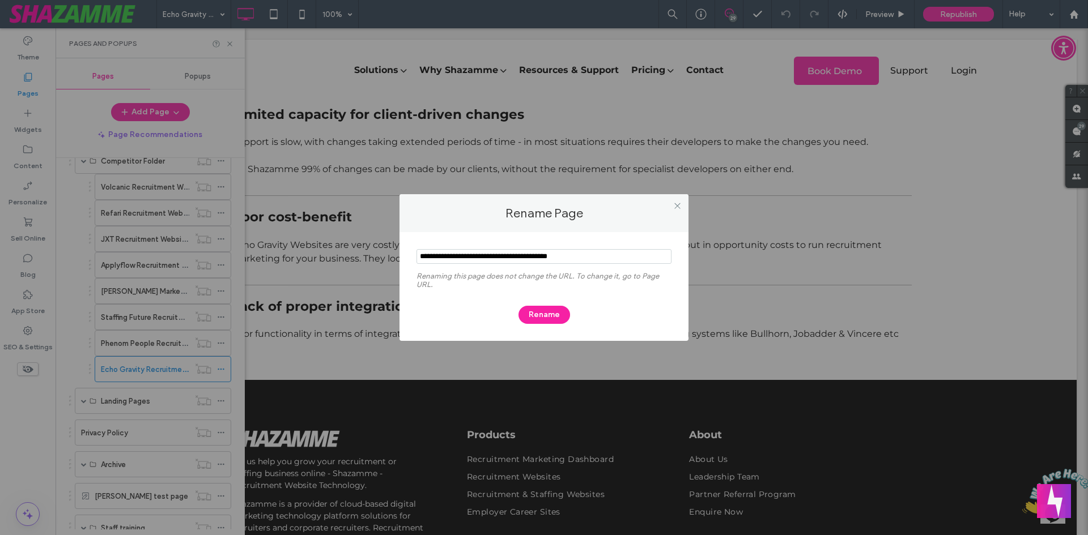
click at [455, 252] on input "notEmpty" at bounding box center [543, 256] width 255 height 15
click at [683, 198] on div at bounding box center [677, 205] width 17 height 17
click at [682, 200] on div at bounding box center [677, 205] width 17 height 17
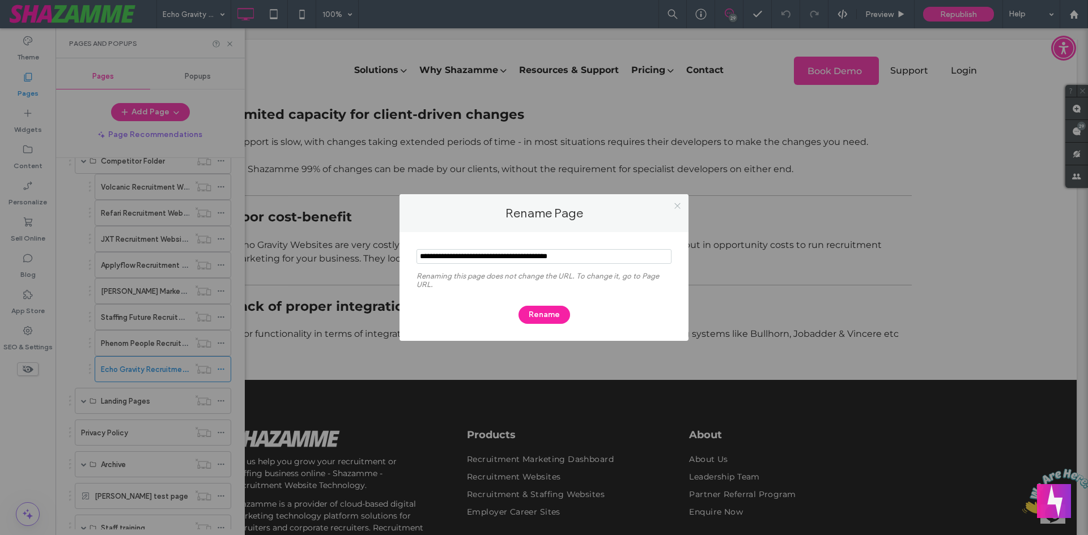
click at [677, 206] on icon at bounding box center [677, 206] width 8 height 8
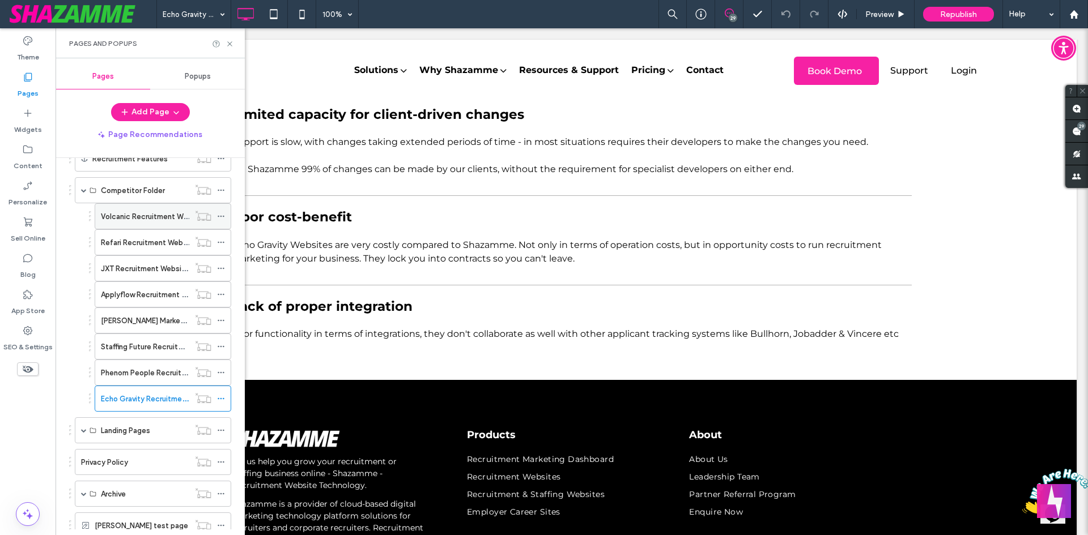
scroll to position [453, 0]
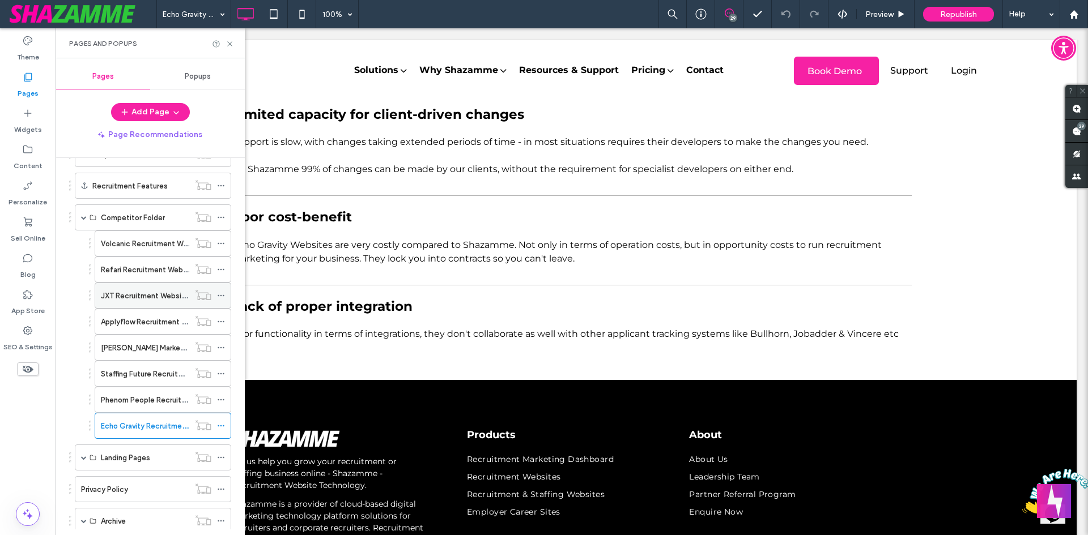
click at [218, 293] on icon at bounding box center [221, 296] width 8 height 8
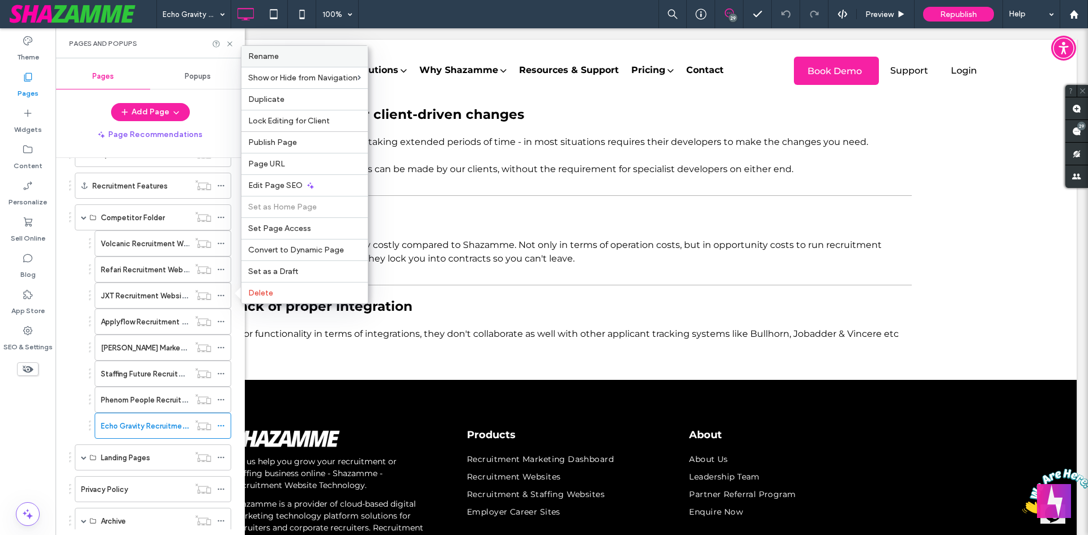
click at [282, 62] on div "Rename" at bounding box center [304, 56] width 126 height 21
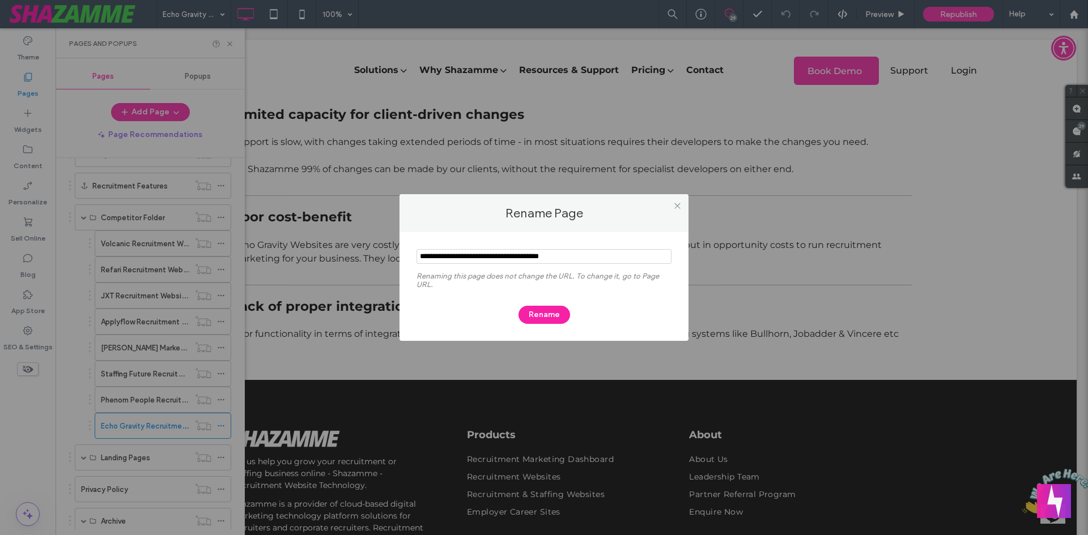
click at [483, 252] on input "notEmpty" at bounding box center [543, 256] width 255 height 15
click at [678, 207] on icon at bounding box center [677, 206] width 8 height 8
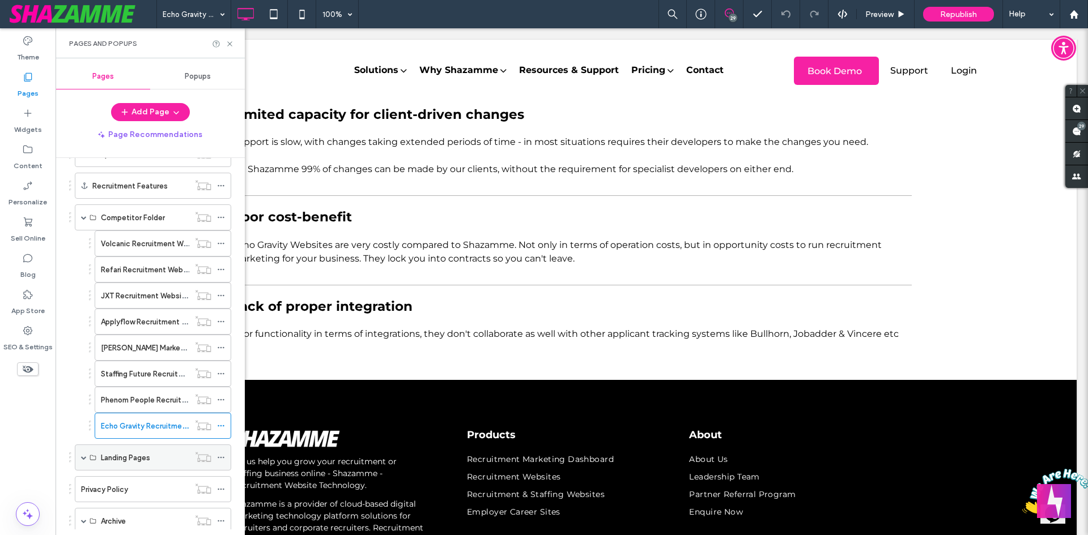
click at [82, 457] on span at bounding box center [84, 458] width 6 height 6
click at [82, 459] on span at bounding box center [84, 458] width 6 height 6
click at [81, 220] on span at bounding box center [84, 217] width 6 height 25
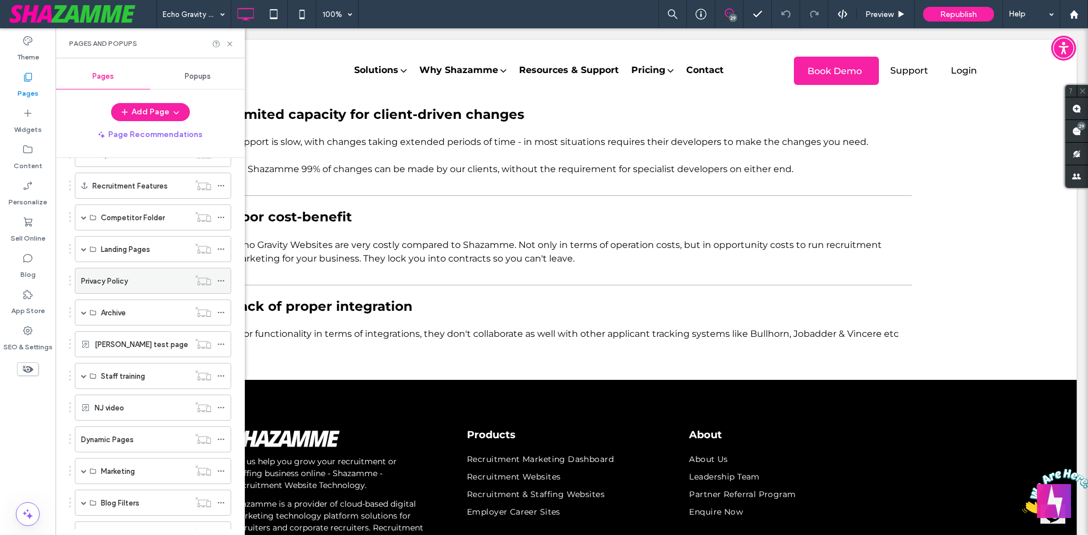
click at [116, 288] on div "Privacy Policy" at bounding box center [135, 281] width 108 height 25
click at [232, 47] on icon at bounding box center [229, 44] width 8 height 8
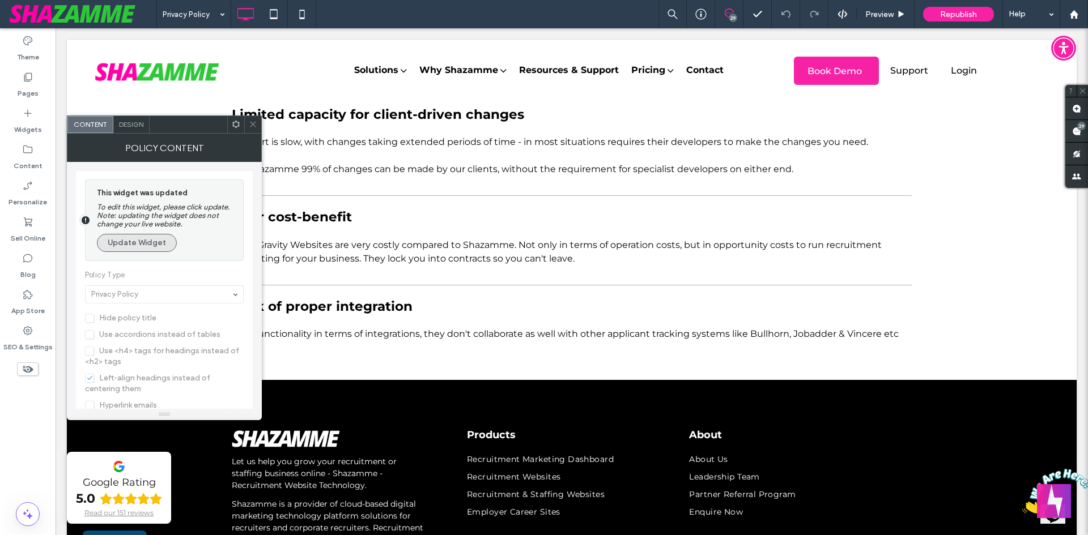
click at [152, 241] on button "Update Widget" at bounding box center [137, 243] width 80 height 18
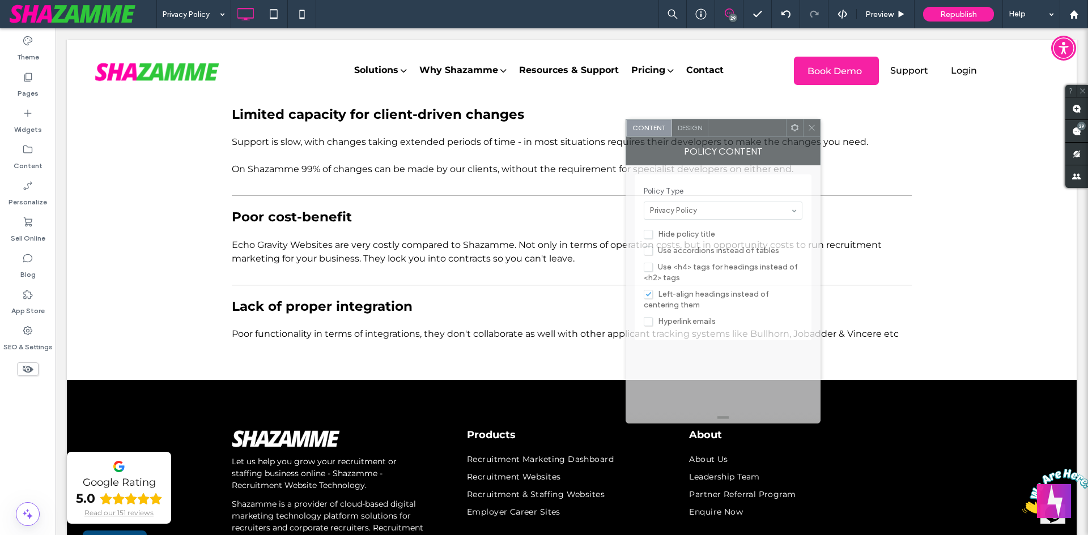
drag, startPoint x: 186, startPoint y: 130, endPoint x: 752, endPoint y: 137, distance: 566.0
click at [752, 135] on div at bounding box center [747, 128] width 78 height 17
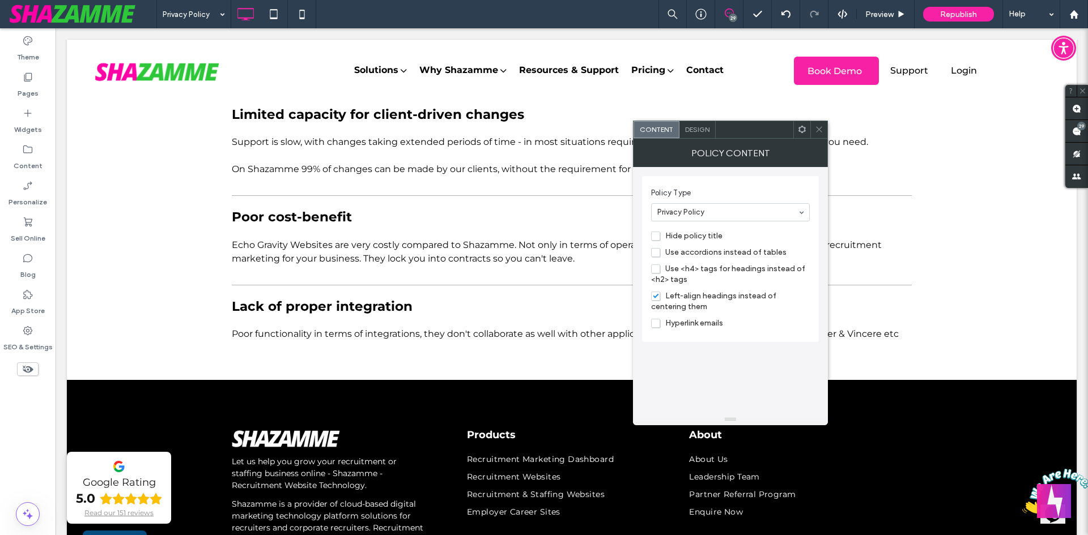
click at [819, 128] on icon at bounding box center [819, 129] width 8 height 8
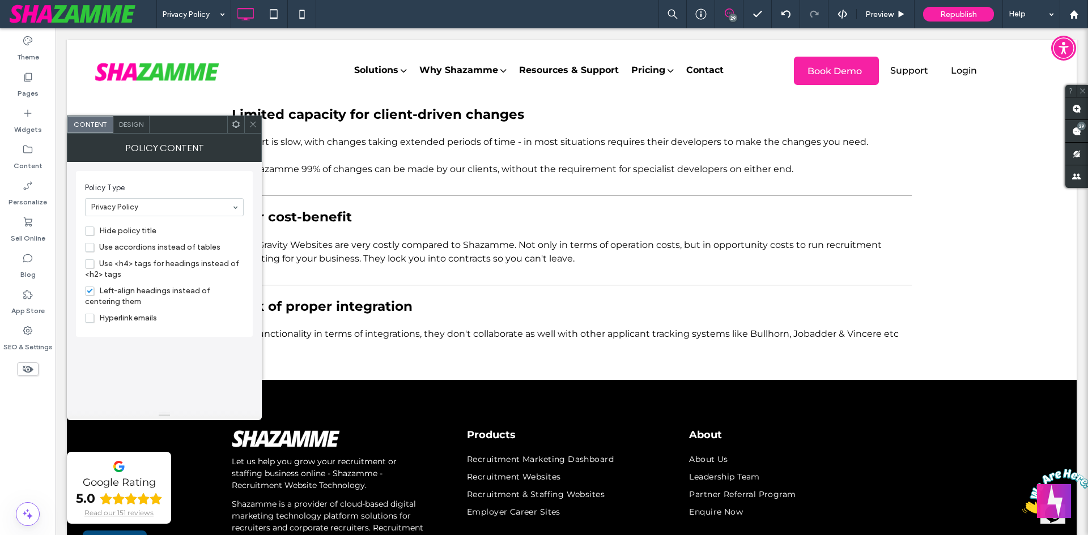
click at [256, 120] on icon at bounding box center [253, 124] width 8 height 8
click at [255, 126] on icon at bounding box center [253, 124] width 8 height 8
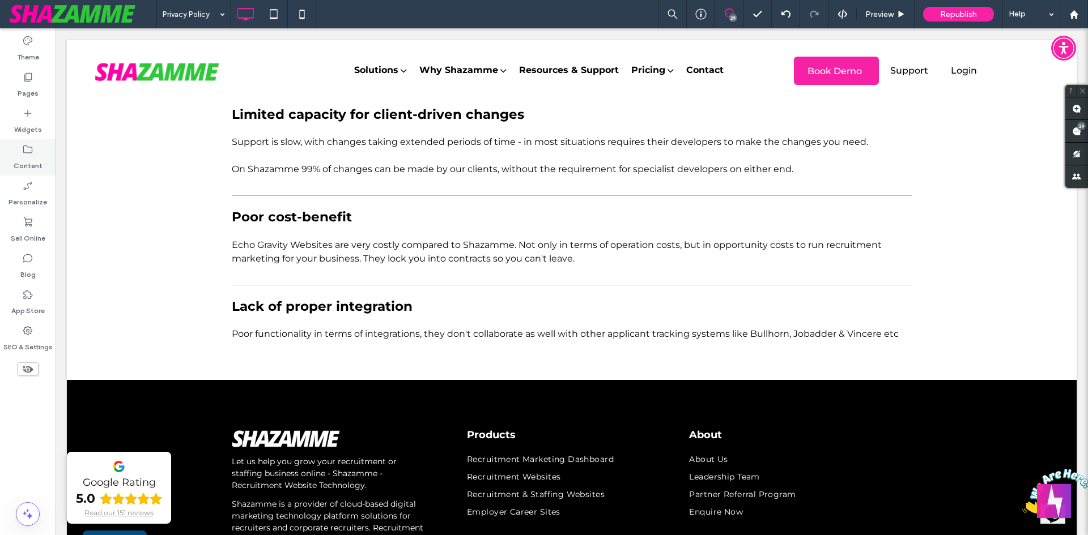
click at [32, 156] on label "Content" at bounding box center [28, 163] width 29 height 16
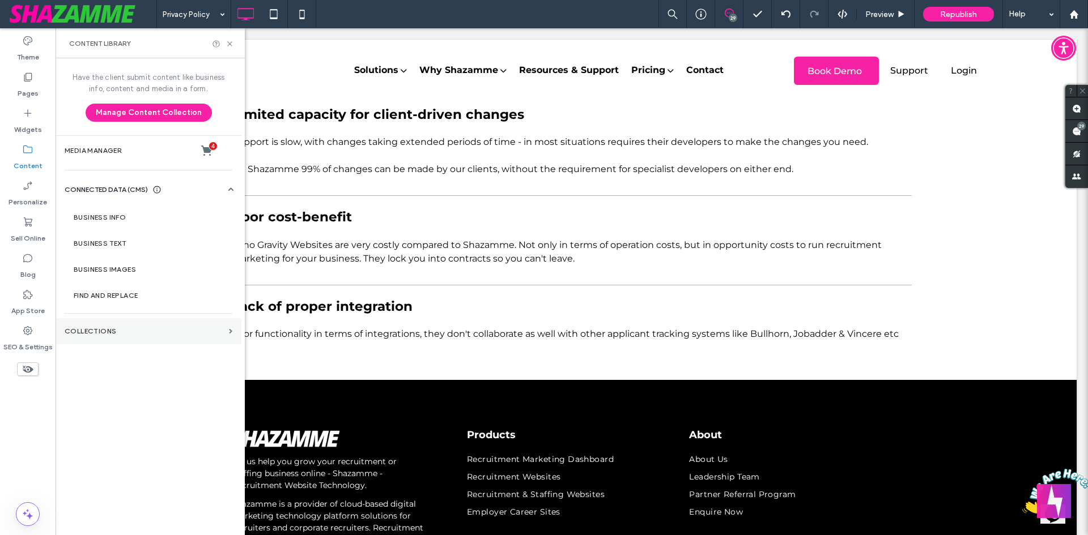
click at [129, 337] on section "Collections" at bounding box center [149, 331] width 186 height 26
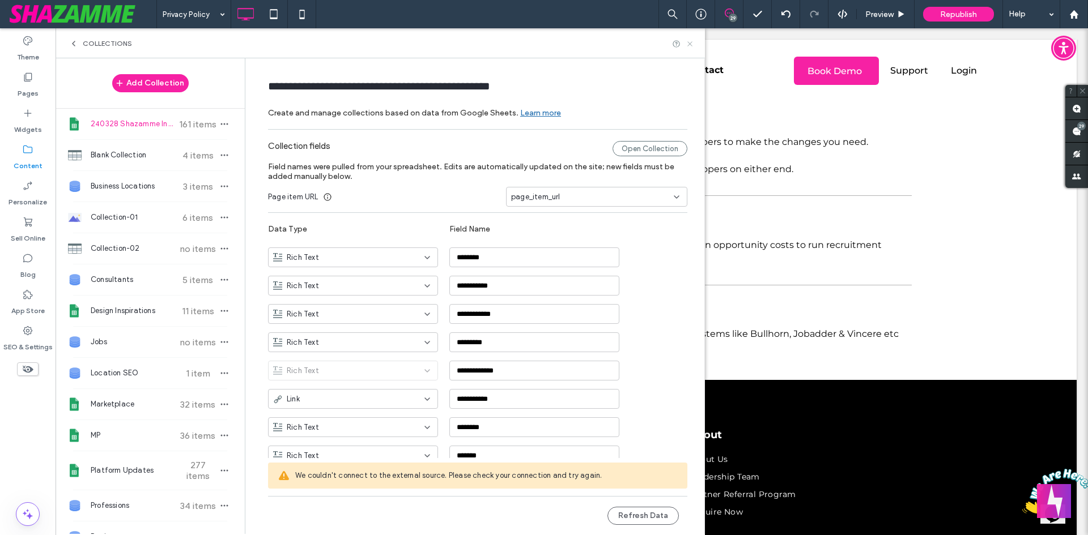
click at [689, 45] on icon at bounding box center [689, 44] width 8 height 8
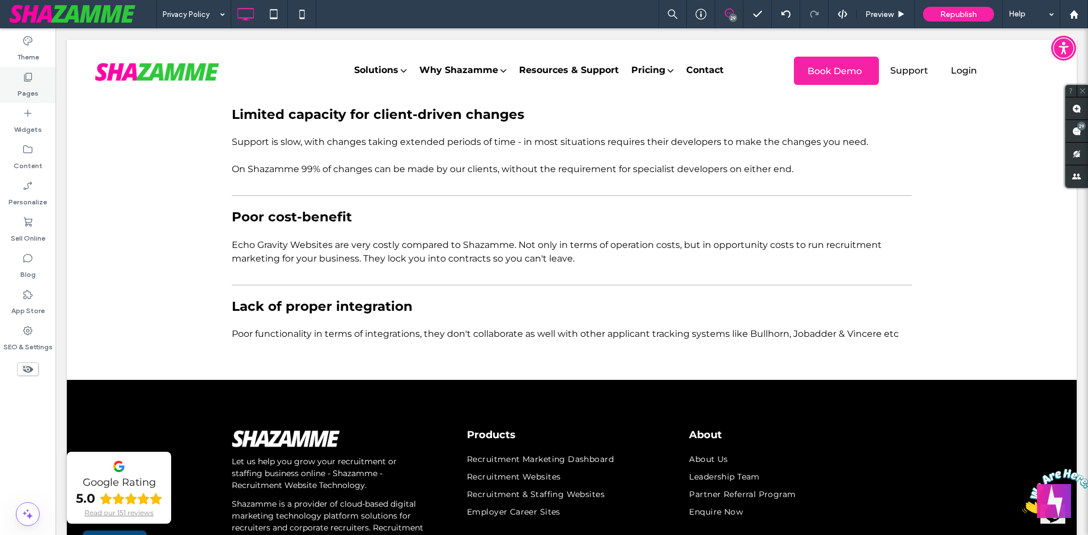
click at [33, 91] on label "Pages" at bounding box center [28, 91] width 21 height 16
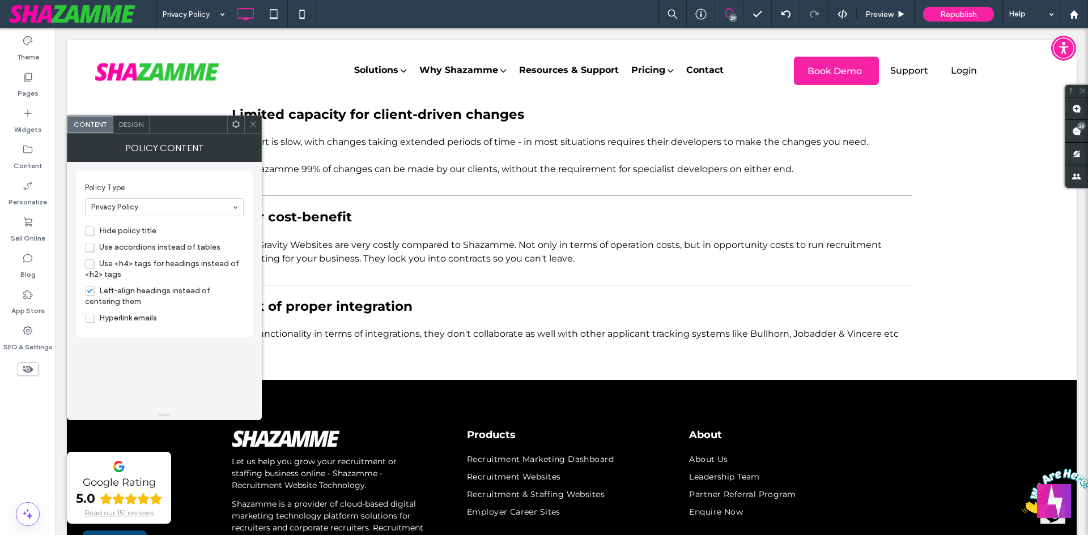
click at [214, 219] on section "Policy Type Privacy Policy" at bounding box center [164, 199] width 159 height 45
click at [235, 180] on section "Policy Type Privacy Policy" at bounding box center [164, 199] width 159 height 45
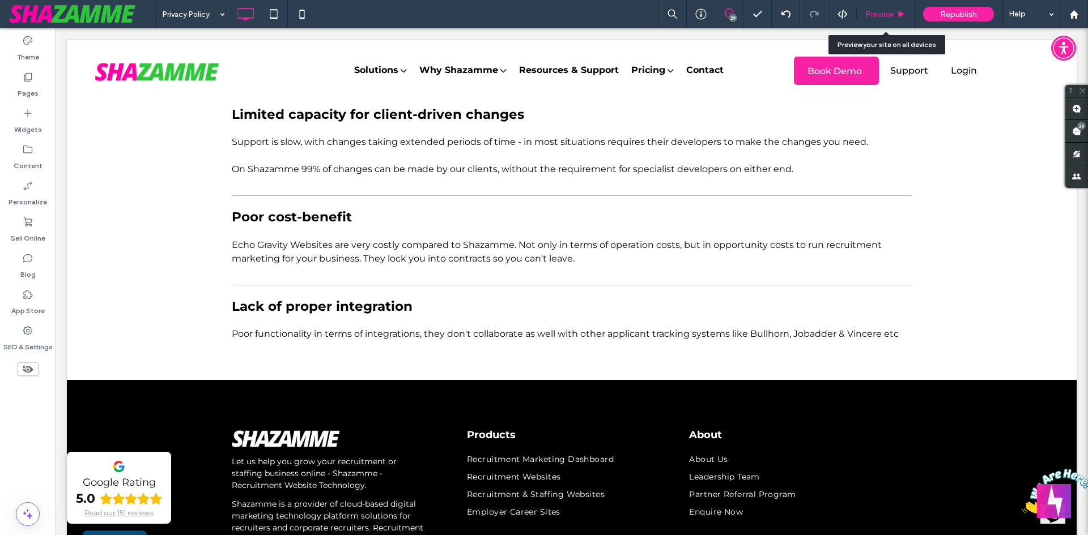
click at [889, 14] on span "Preview" at bounding box center [879, 15] width 28 height 10
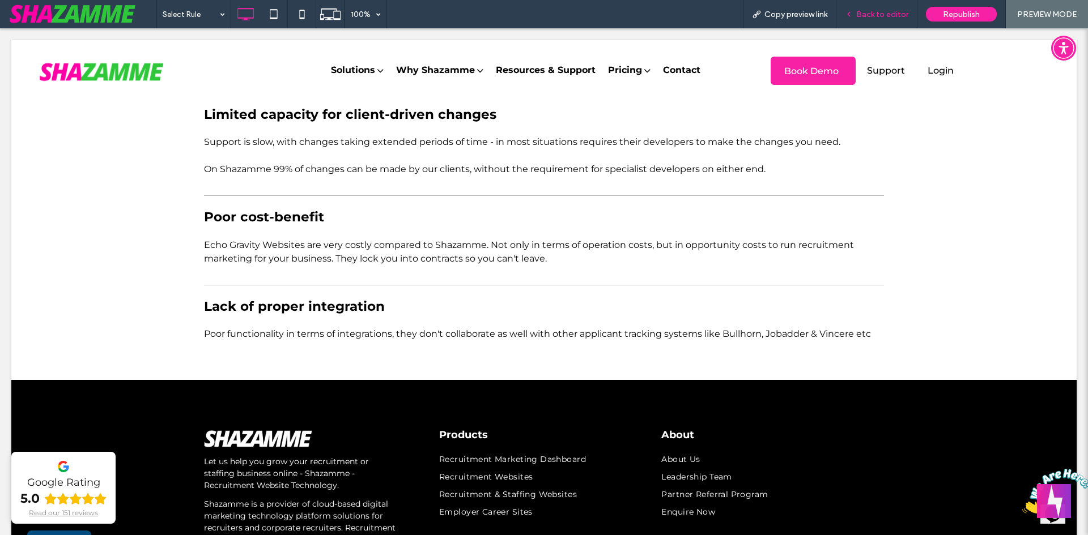
click at [902, 12] on span "Back to editor" at bounding box center [882, 15] width 52 height 10
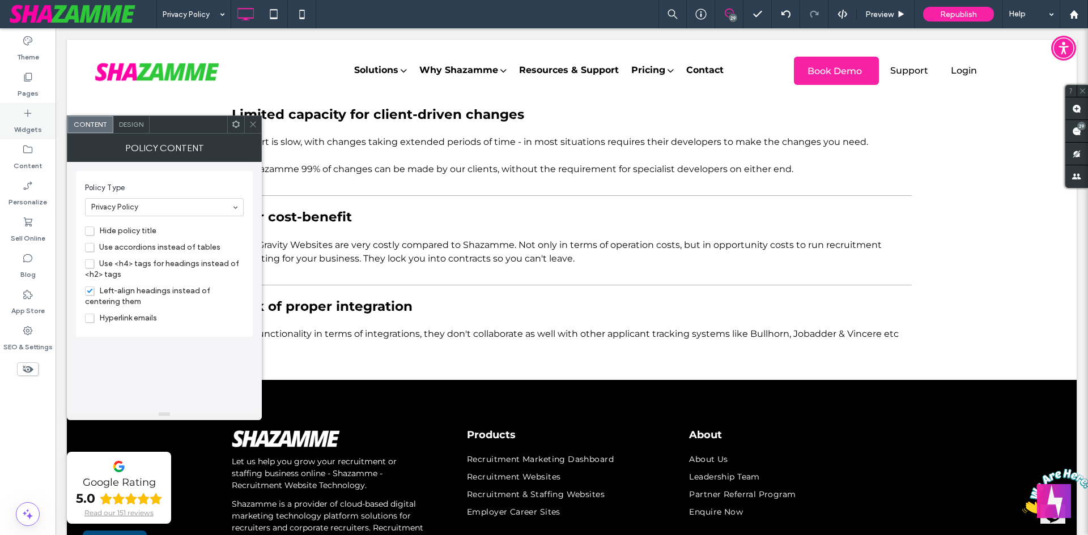
click at [35, 126] on label "Widgets" at bounding box center [28, 127] width 28 height 16
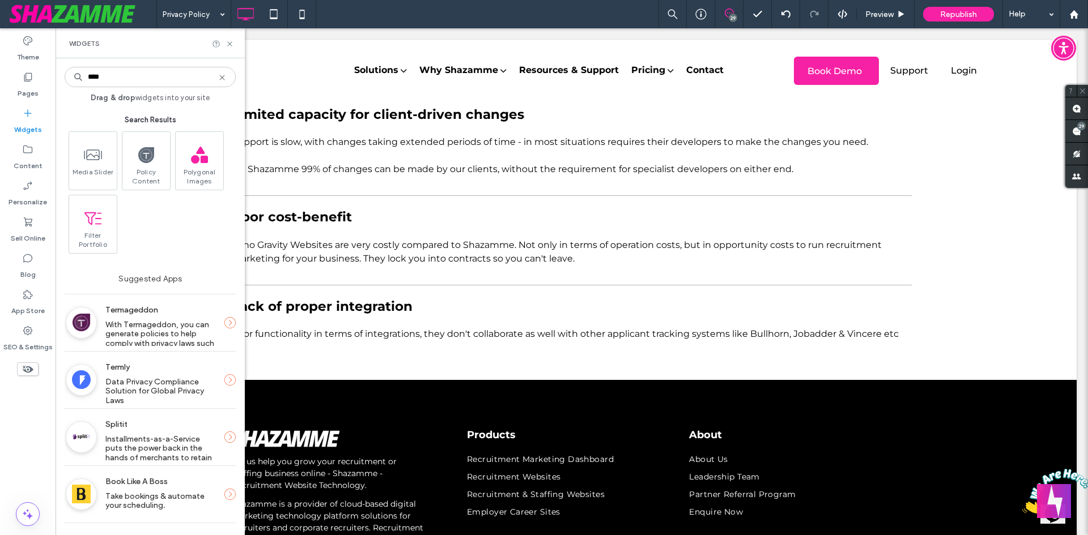
type input "****"
click at [696, 15] on use at bounding box center [700, 14] width 11 height 11
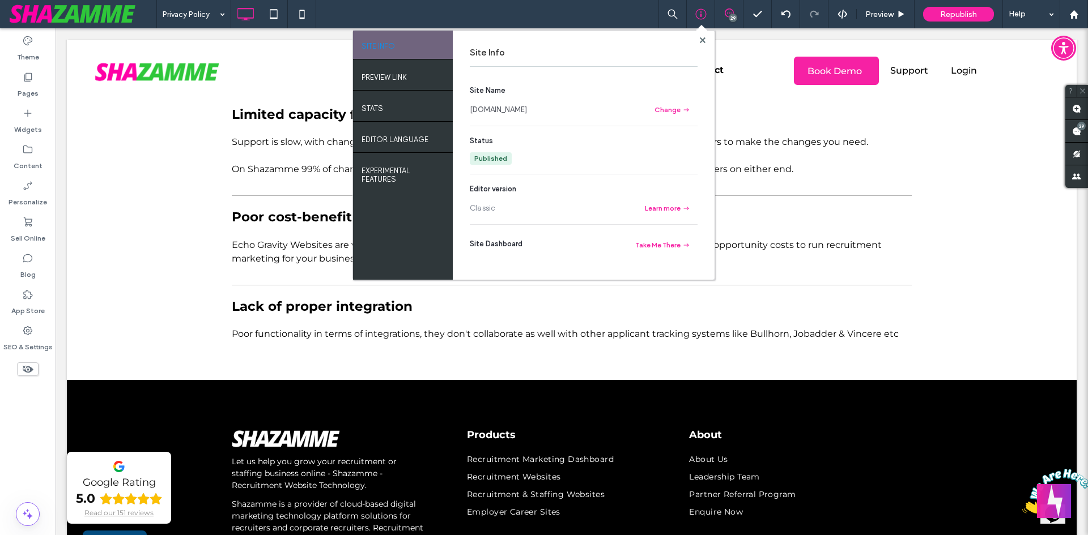
click at [705, 41] on div at bounding box center [702, 40] width 8 height 8
click at [701, 40] on use at bounding box center [702, 40] width 6 height 6
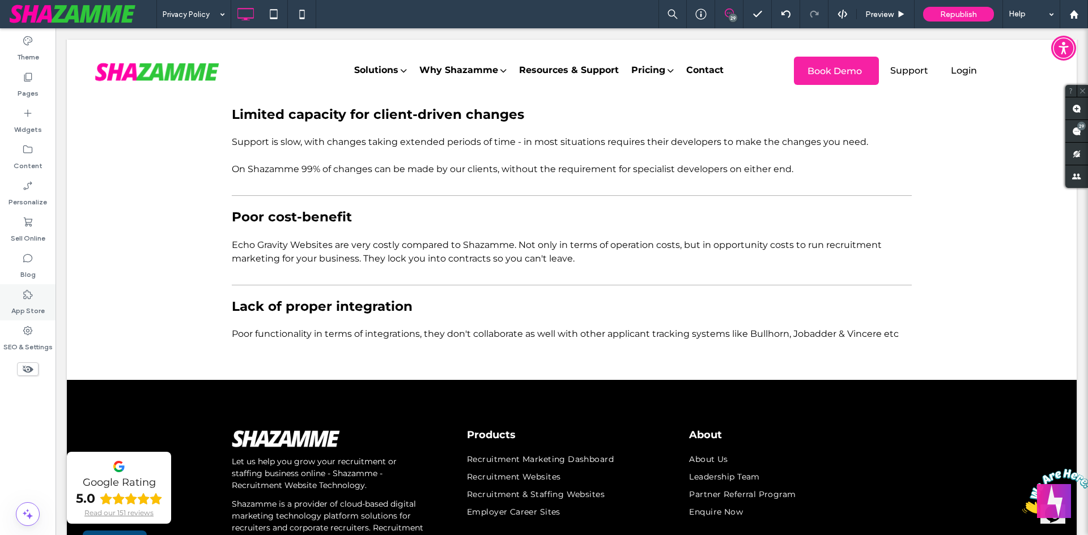
click at [28, 304] on label "App Store" at bounding box center [27, 308] width 33 height 16
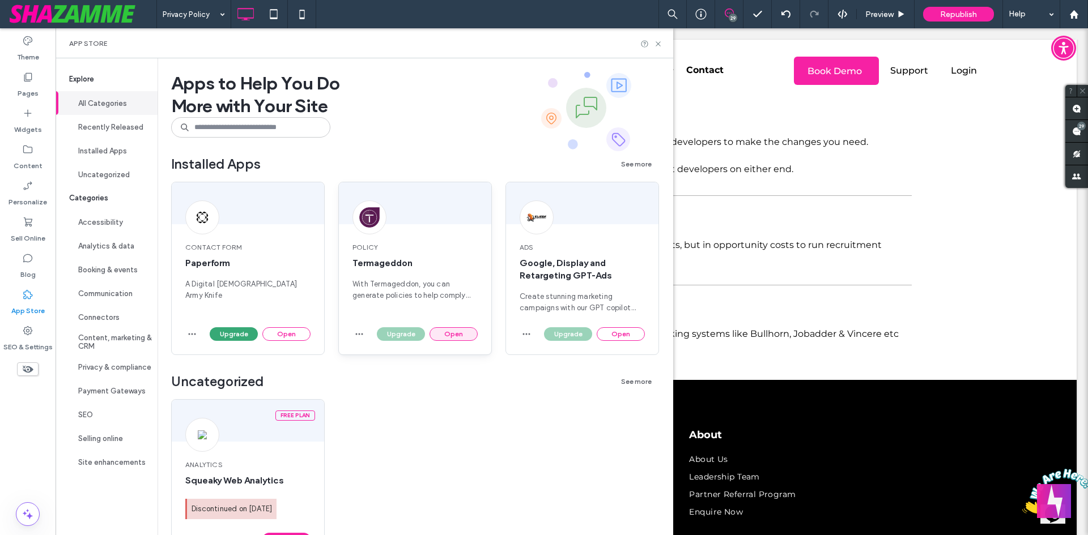
click at [442, 333] on button "Open" at bounding box center [453, 334] width 48 height 14
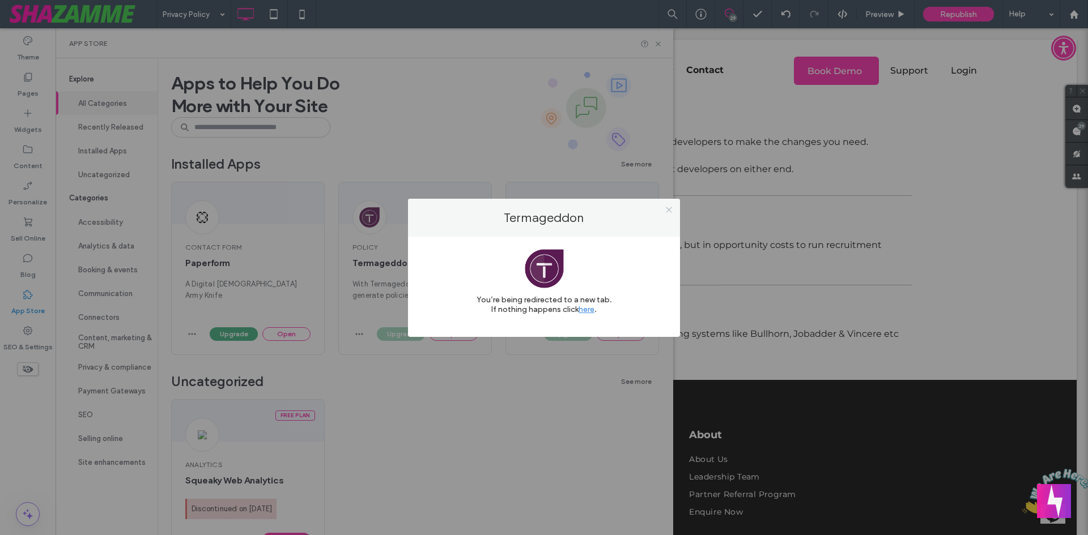
click at [669, 209] on icon at bounding box center [669, 210] width 8 height 8
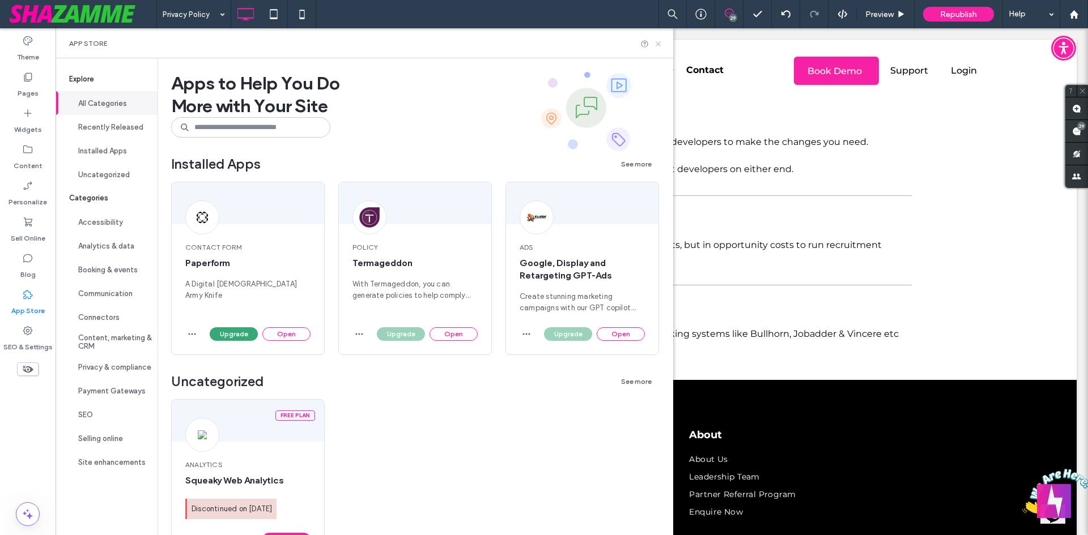
click at [662, 44] on icon at bounding box center [658, 44] width 8 height 8
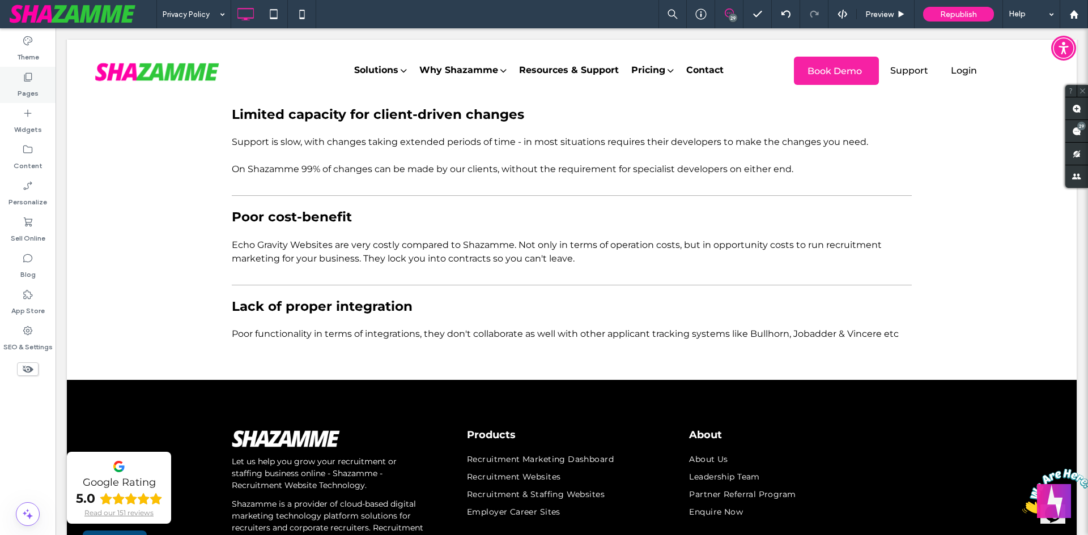
click at [26, 93] on label "Pages" at bounding box center [28, 91] width 21 height 16
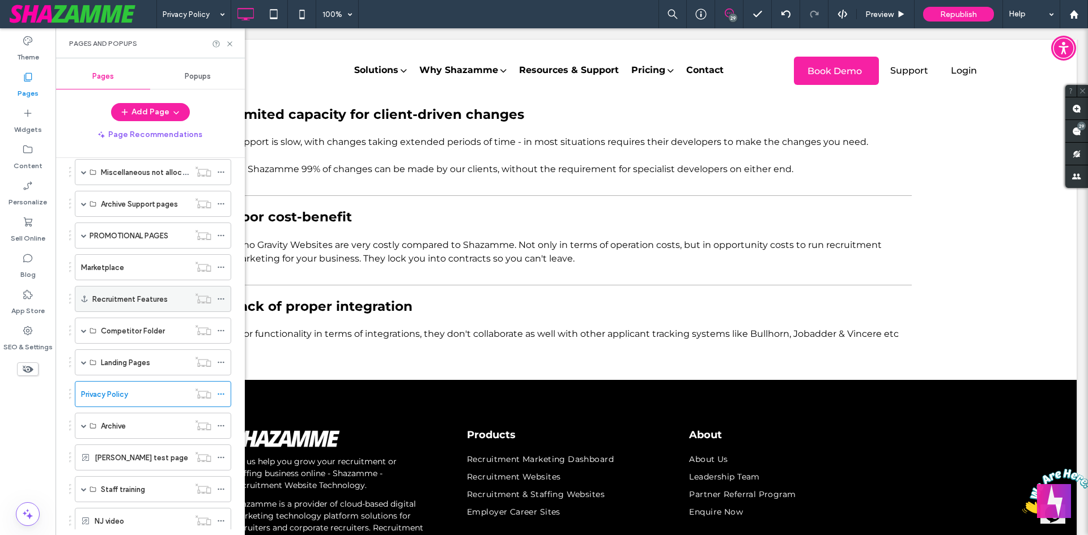
scroll to position [510, 0]
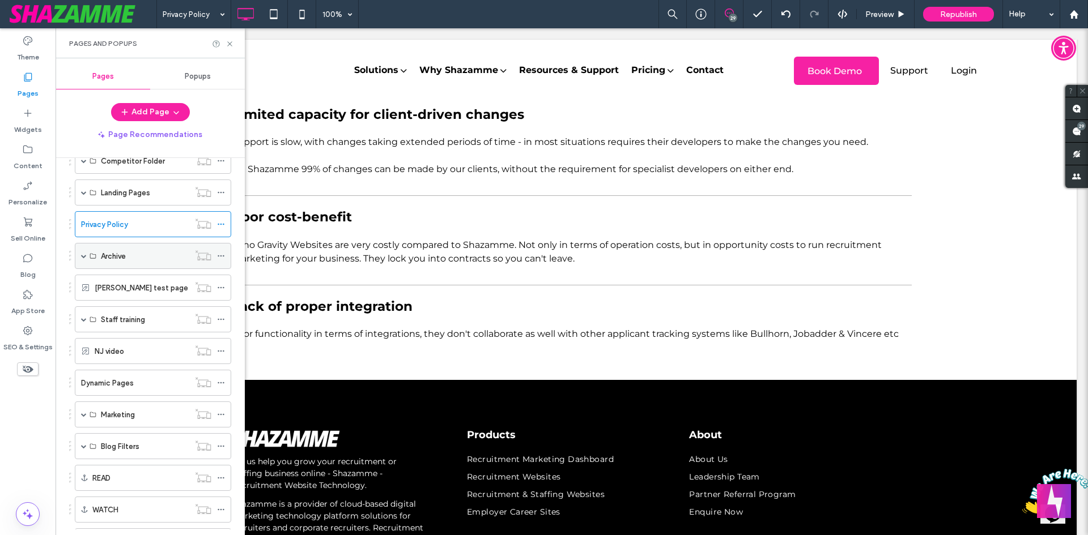
click at [85, 257] on span at bounding box center [84, 256] width 6 height 6
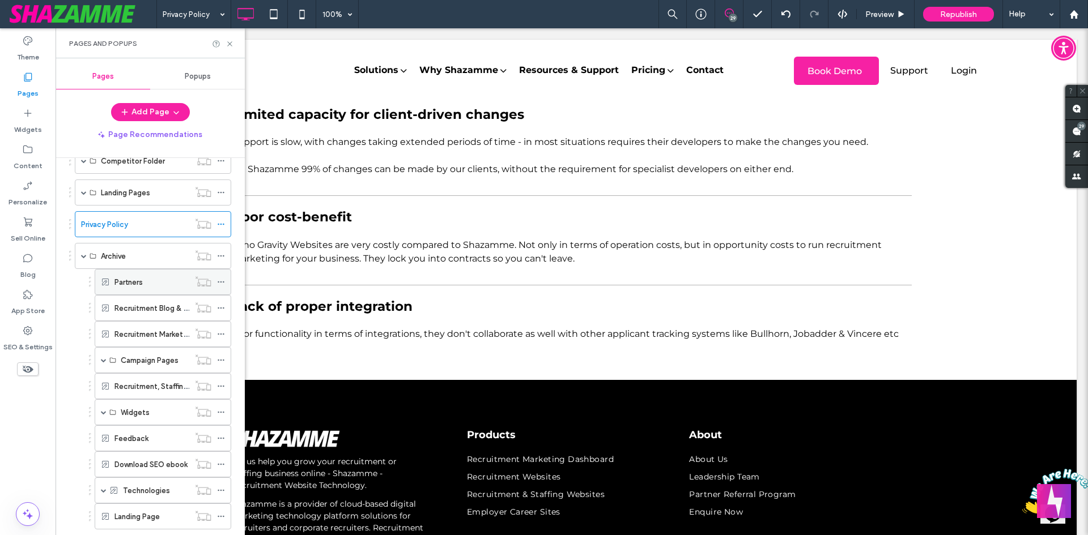
click at [122, 277] on label "Partners" at bounding box center [128, 283] width 28 height 20
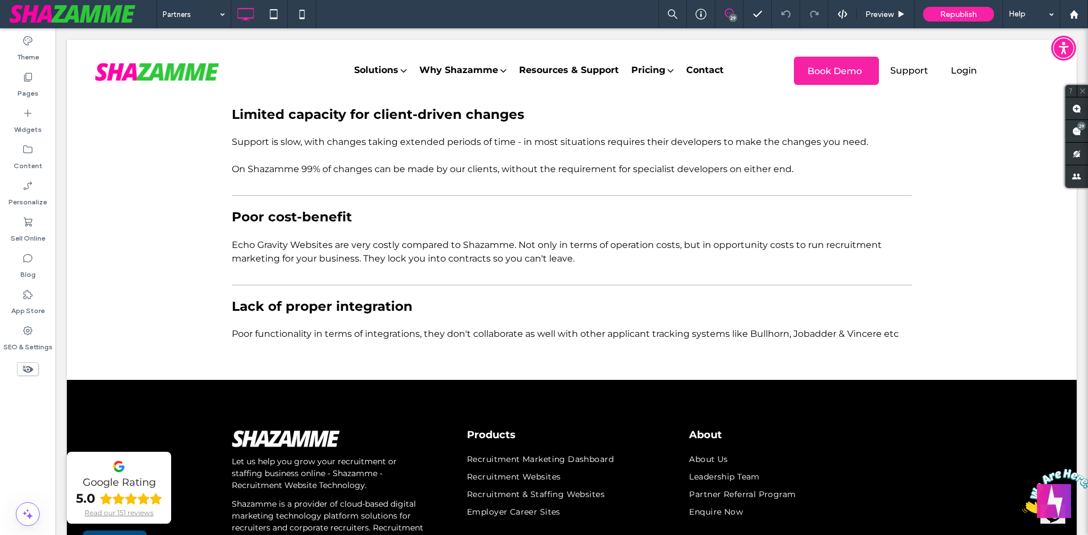
type input "**********"
type input "**"
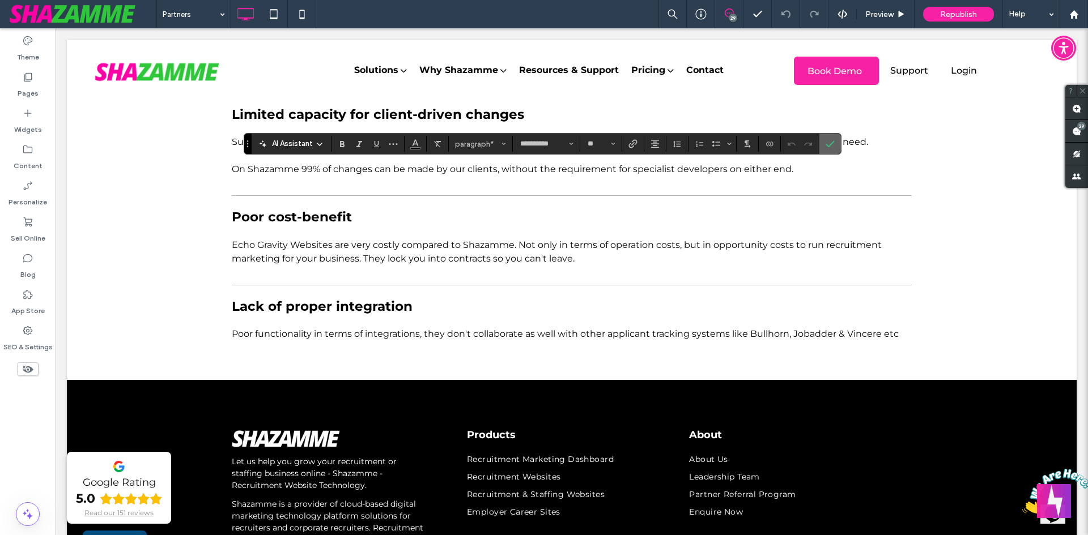
click at [833, 141] on icon "Confirm" at bounding box center [829, 143] width 9 height 9
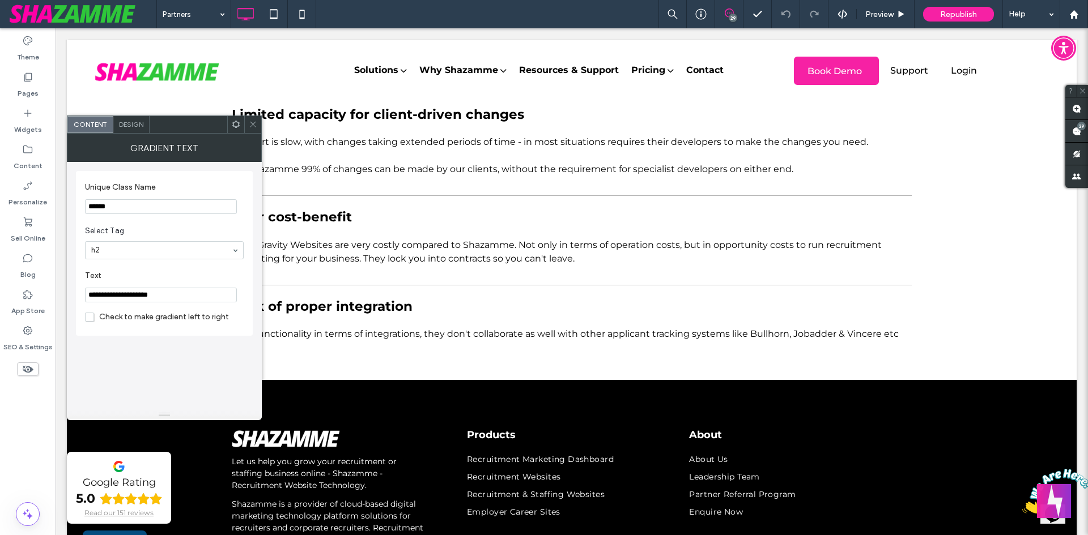
click at [158, 290] on input "**********" at bounding box center [161, 295] width 152 height 15
click at [252, 125] on use at bounding box center [253, 125] width 6 height 6
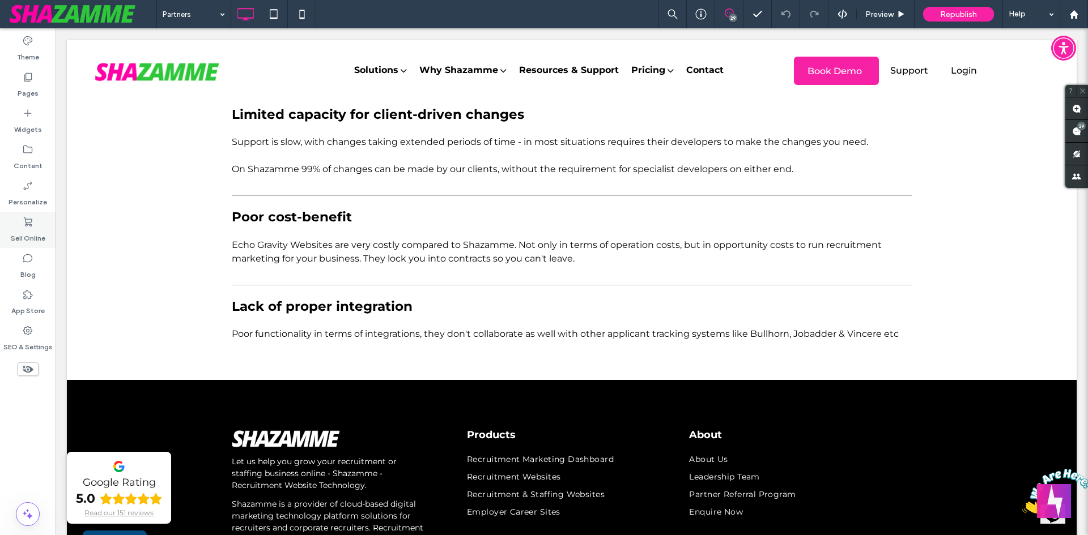
click at [14, 84] on div "Pages" at bounding box center [28, 85] width 56 height 36
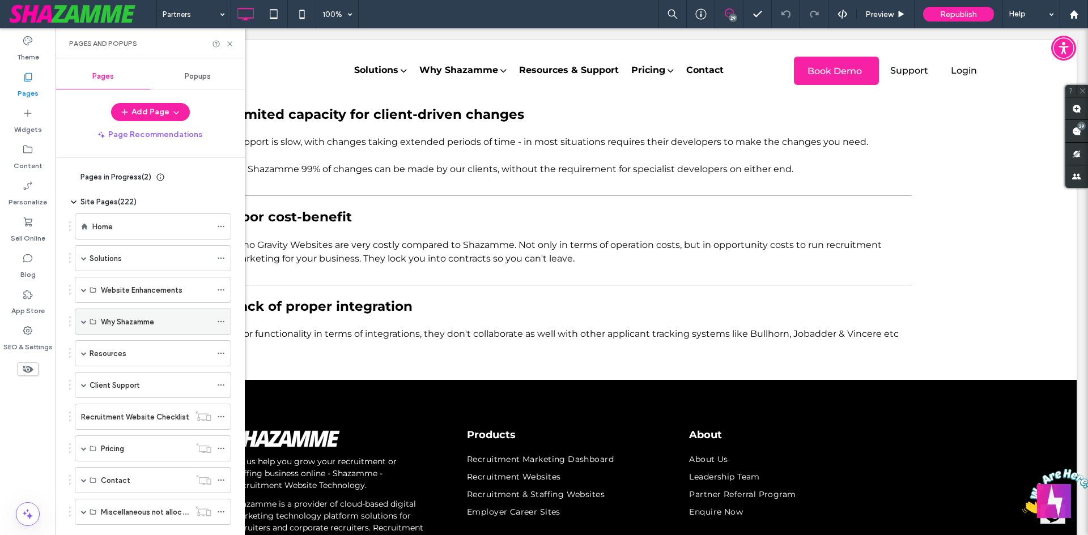
click at [84, 323] on span at bounding box center [84, 322] width 6 height 6
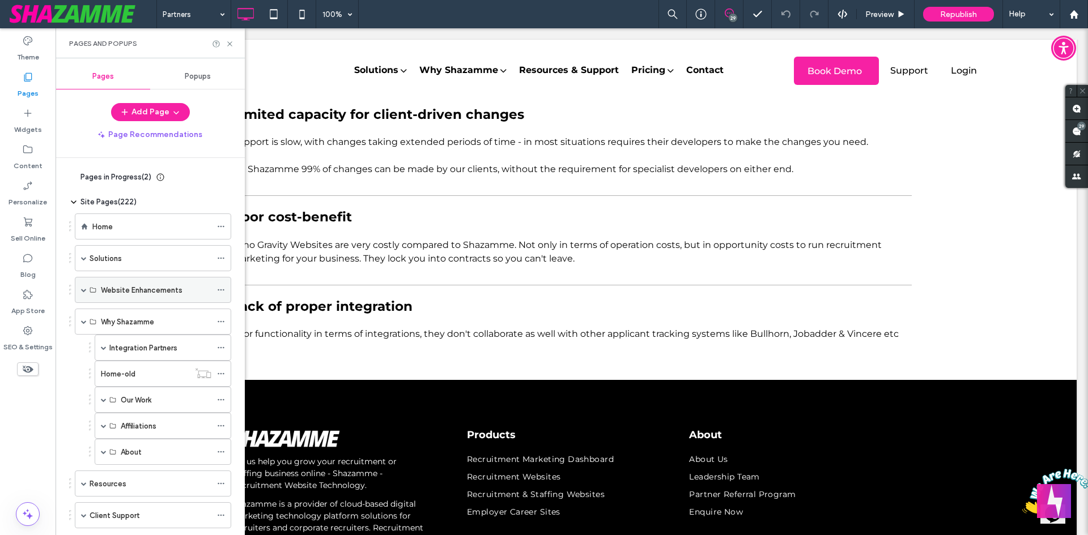
click at [75, 292] on div "Website Enhancements" at bounding box center [153, 290] width 156 height 26
click at [101, 397] on span at bounding box center [104, 400] width 6 height 6
click at [136, 416] on div "Customer Showcase" at bounding box center [166, 426] width 91 height 25
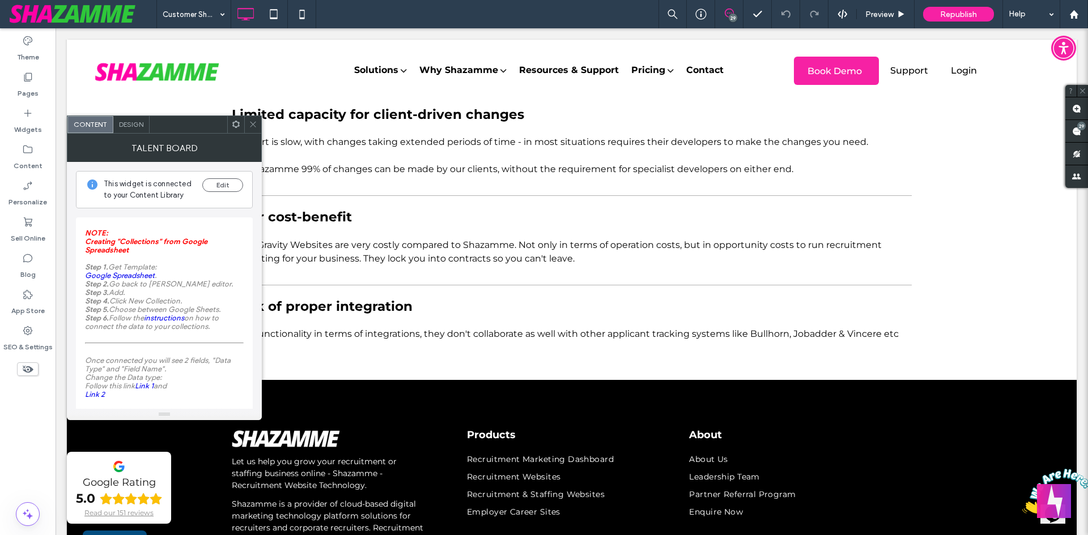
click at [250, 122] on icon at bounding box center [253, 124] width 8 height 8
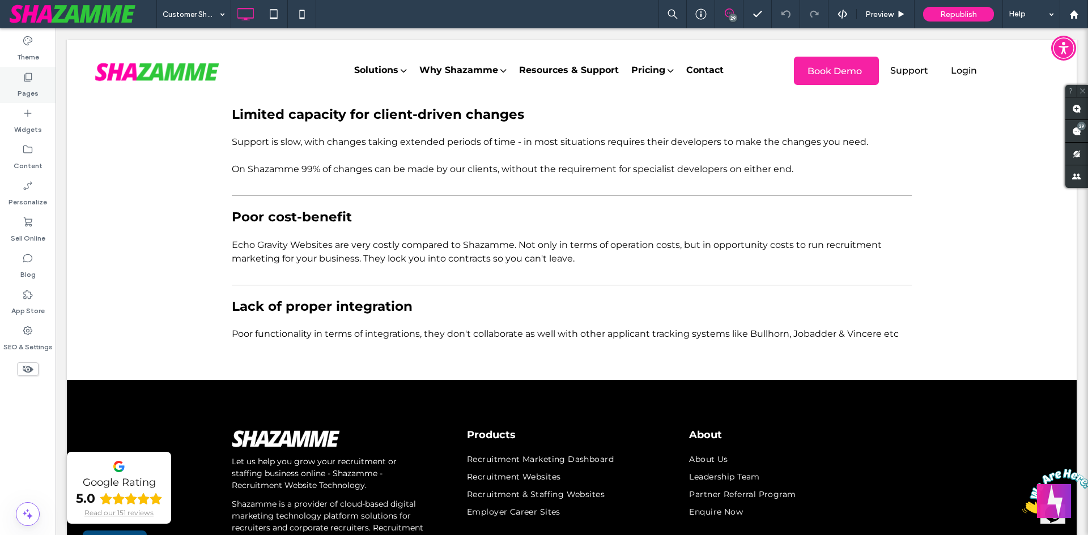
click at [37, 95] on label "Pages" at bounding box center [28, 91] width 21 height 16
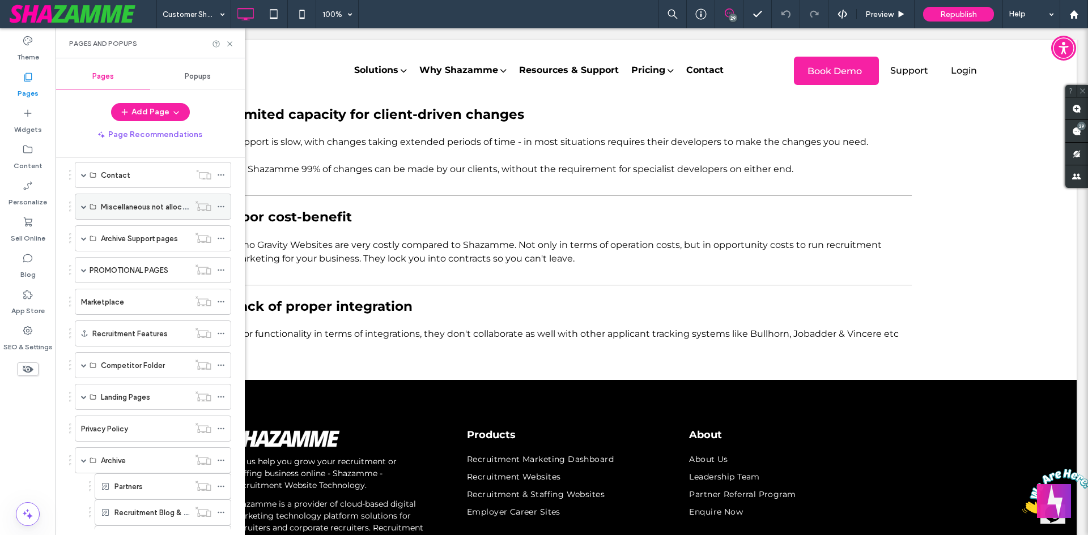
scroll to position [623, 0]
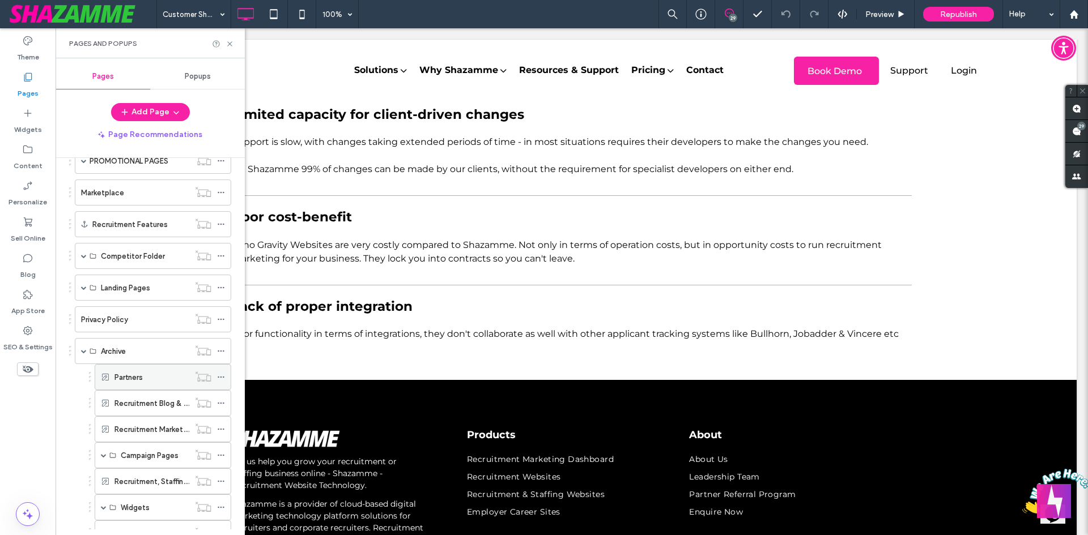
click div "Partners"
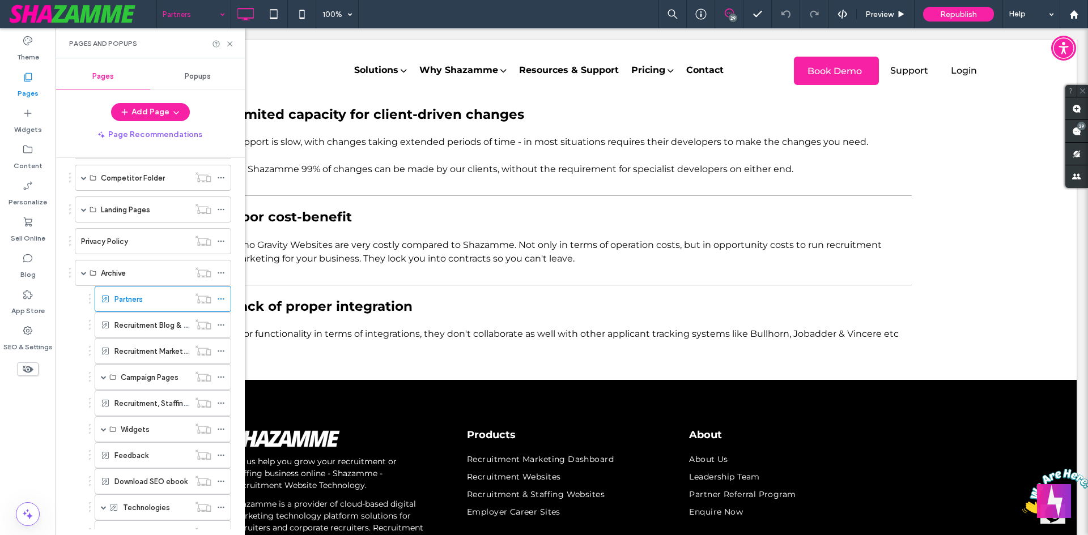
scroll to position [793, 0]
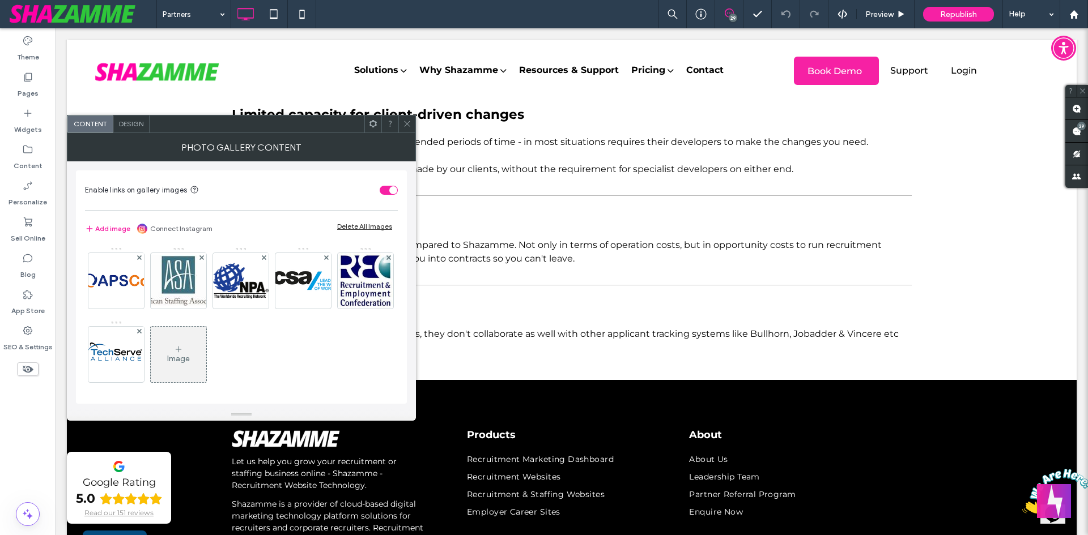
click icon
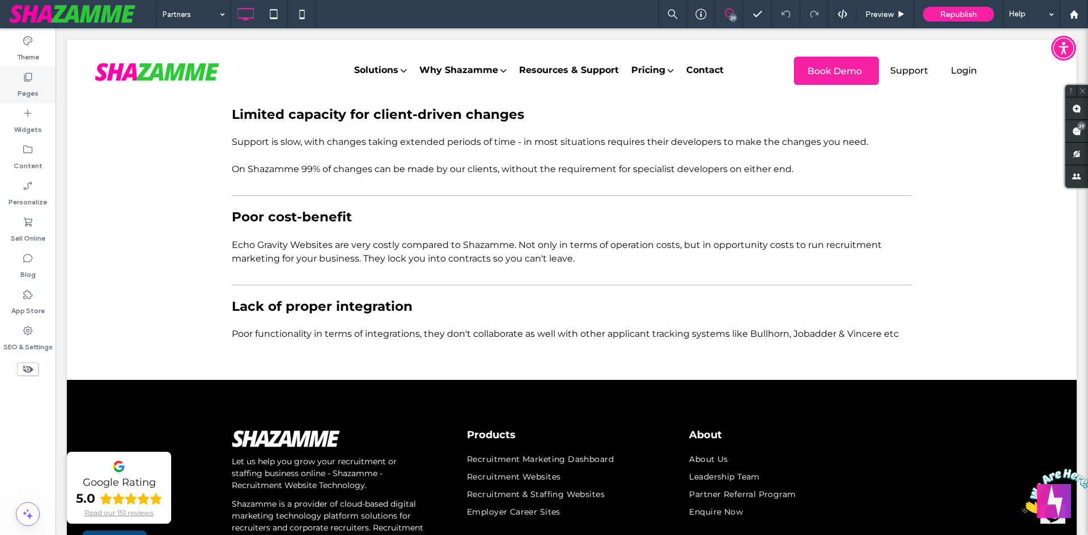
click label "Pages"
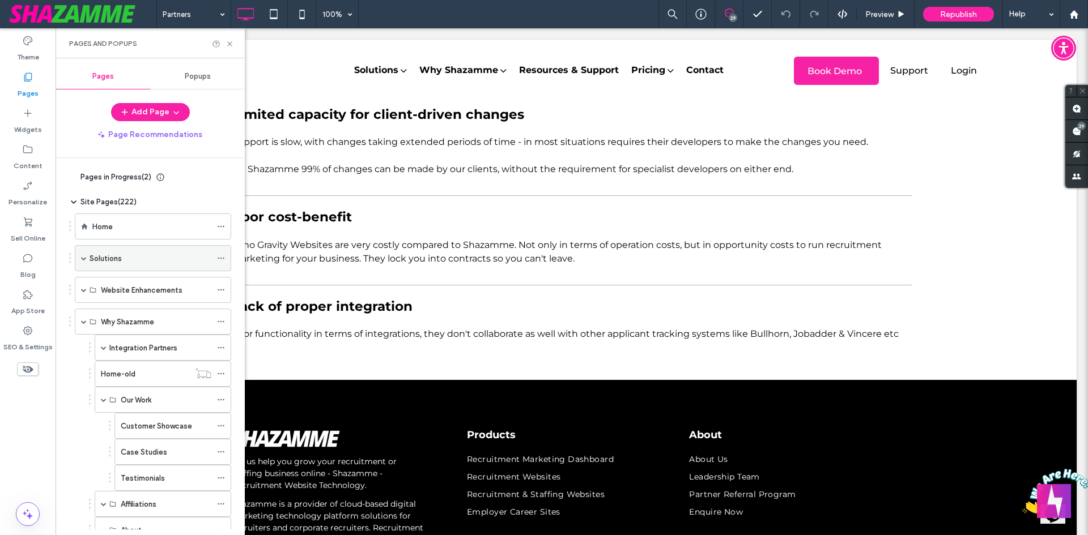
click label "Solutions"
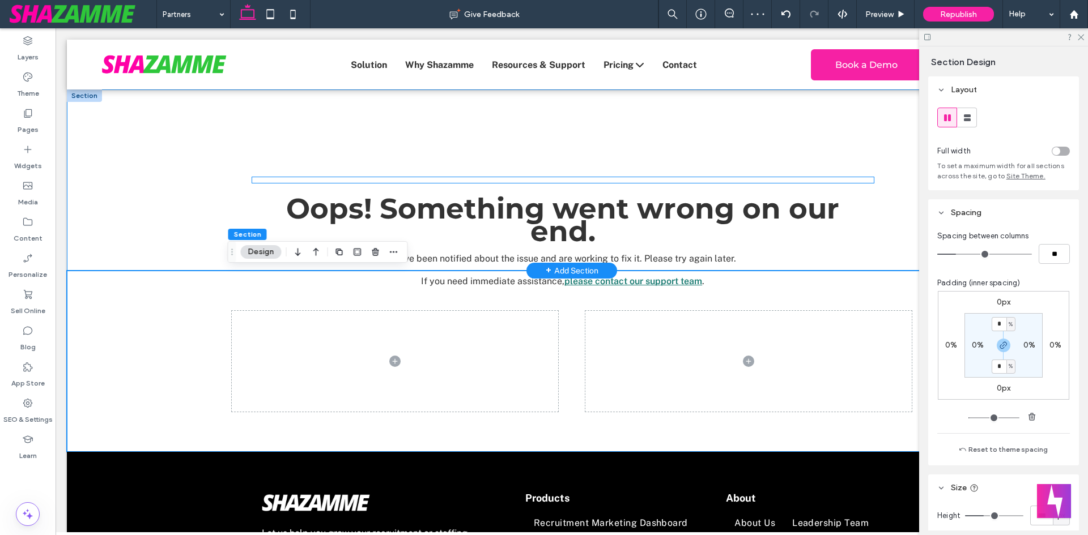
click at [513, 188] on div "Oops! Something went wrong on our end. We've been notified about the issue and …" at bounding box center [562, 242] width 603 height 113
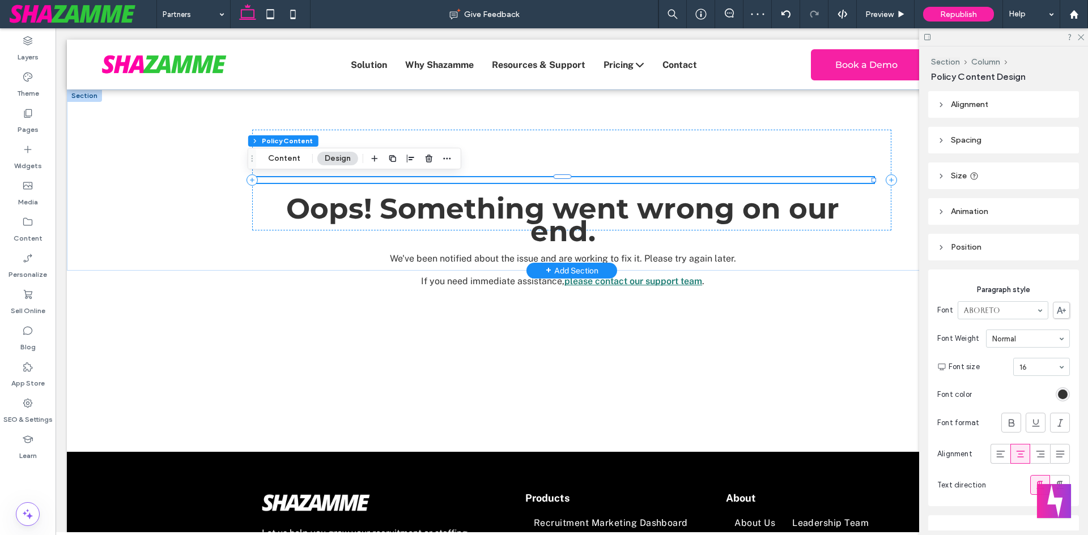
click at [276, 226] on h1 "Oops! Something went wrong on our end." at bounding box center [562, 220] width 603 height 45
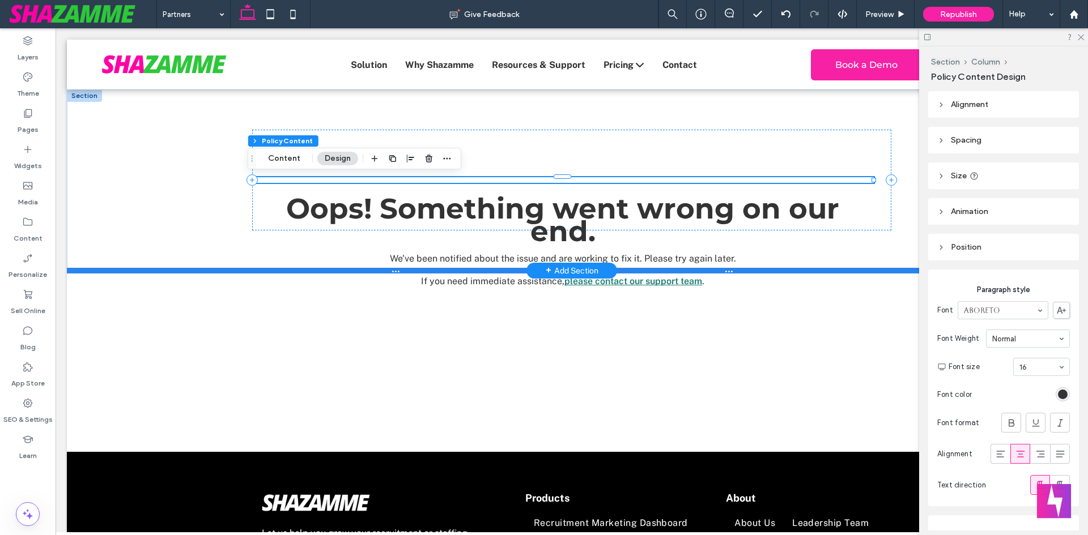
click at [191, 269] on div at bounding box center [567, 271] width 1001 height 6
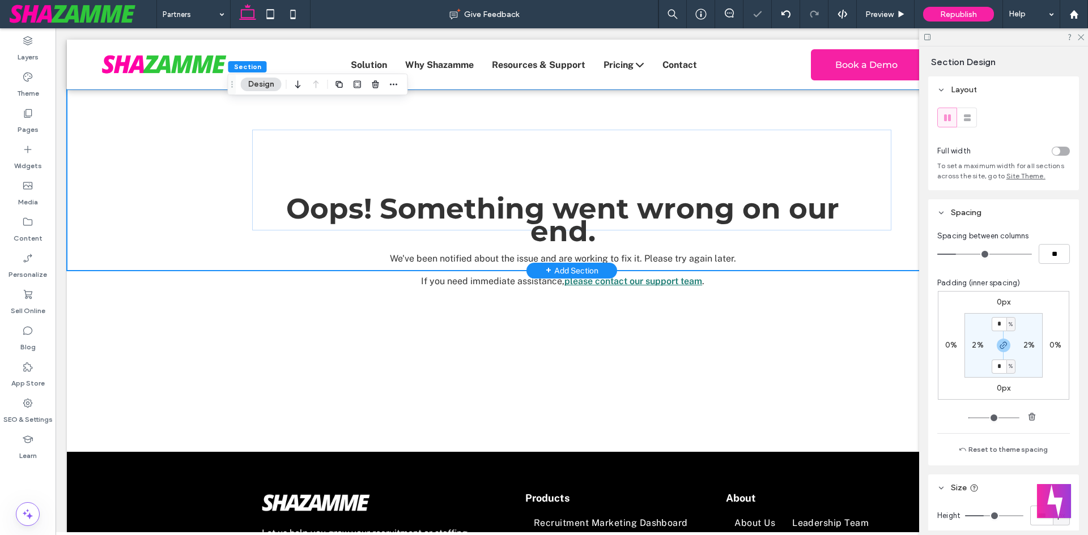
type input "*"
click at [615, 153] on div "Termageddon Oops! Something went wrong on our end. We've been notified about th…" at bounding box center [572, 180] width 640 height 60
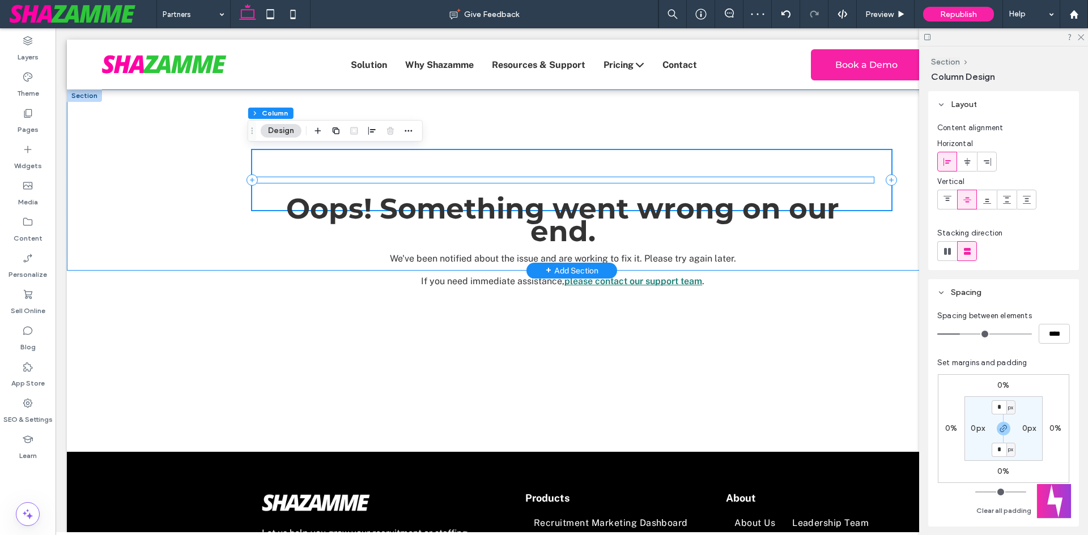
click at [842, 187] on div "Oops! Something went wrong on our end. We've been notified about the issue and …" at bounding box center [562, 242] width 603 height 113
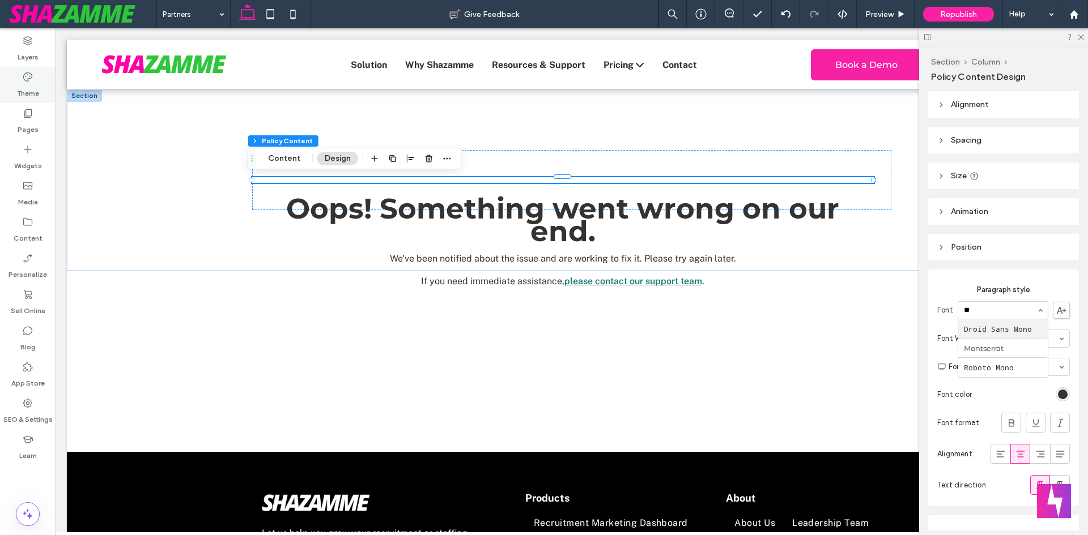
type input "**"
click at [28, 84] on label "Theme" at bounding box center [28, 91] width 22 height 16
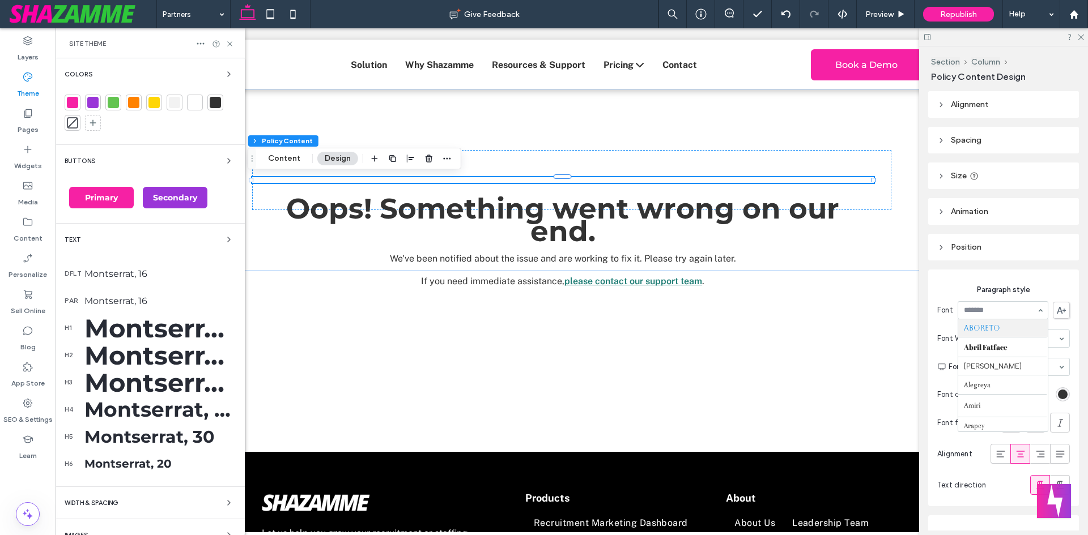
click at [1020, 319] on div "Aboreto Abril Fatface [PERSON_NAME] Alegreya Amiri Arapey [PERSON_NAME] Be Viet…" at bounding box center [1002, 310] width 91 height 18
type input "**"
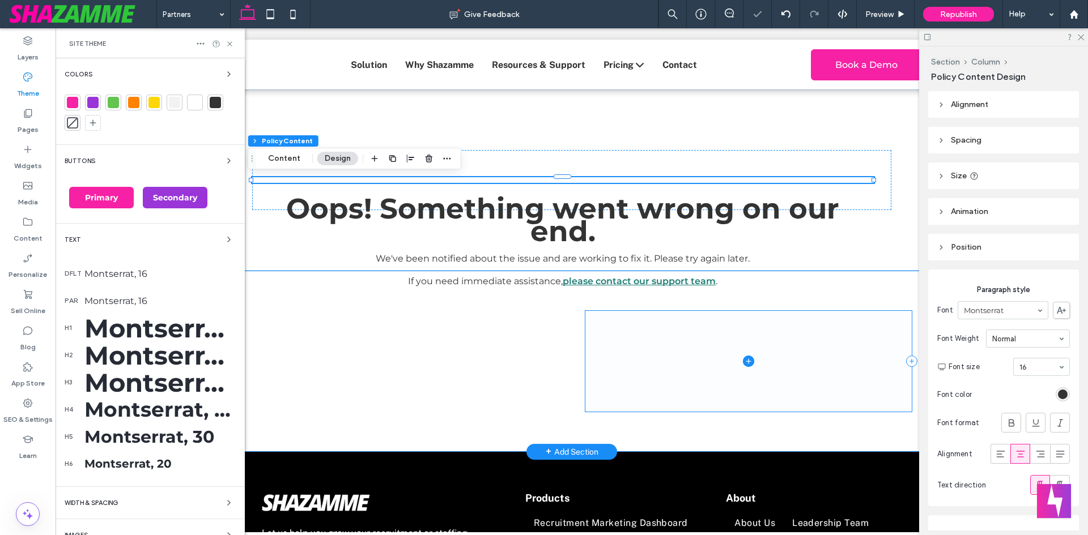
click at [848, 349] on span at bounding box center [748, 361] width 326 height 100
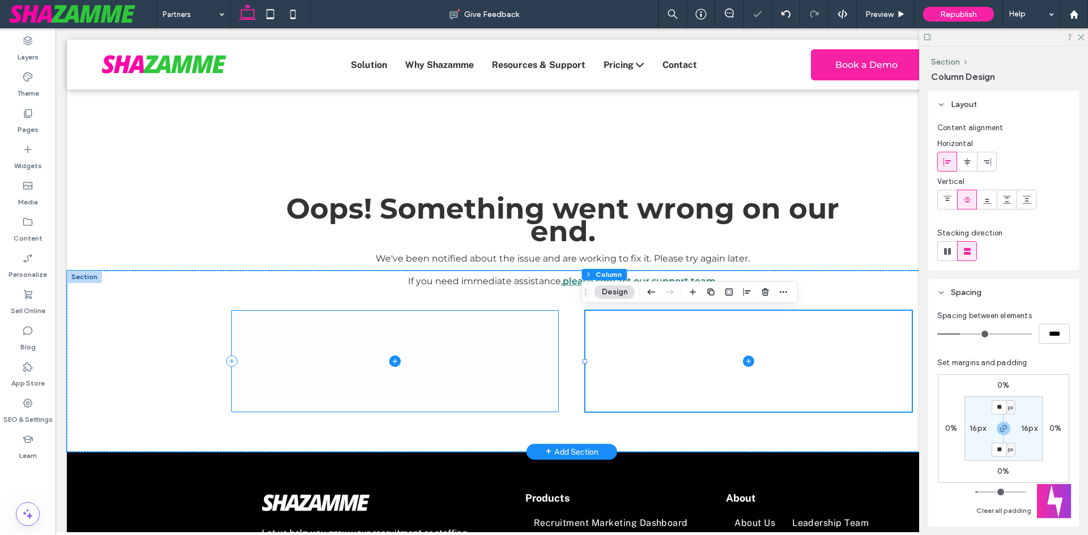
click at [341, 391] on span at bounding box center [395, 361] width 326 height 100
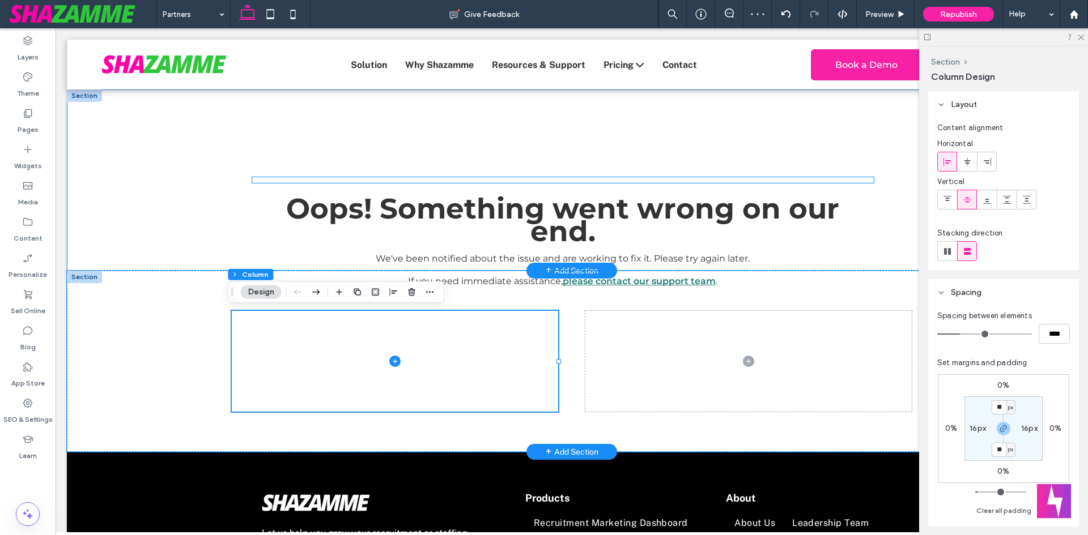
click at [319, 207] on h1 "Oops! Something went wrong on our end." at bounding box center [562, 220] width 603 height 45
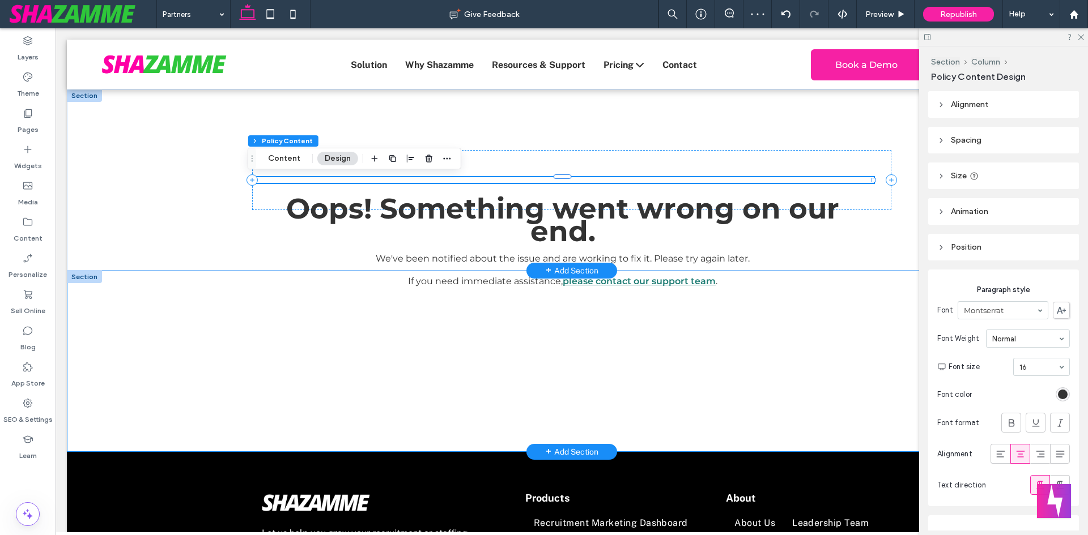
click at [254, 210] on div "Oops! Something went wrong on our end. We've been notified about the issue and …" at bounding box center [562, 245] width 621 height 136
click at [942, 169] on header "Size" at bounding box center [1003, 176] width 151 height 27
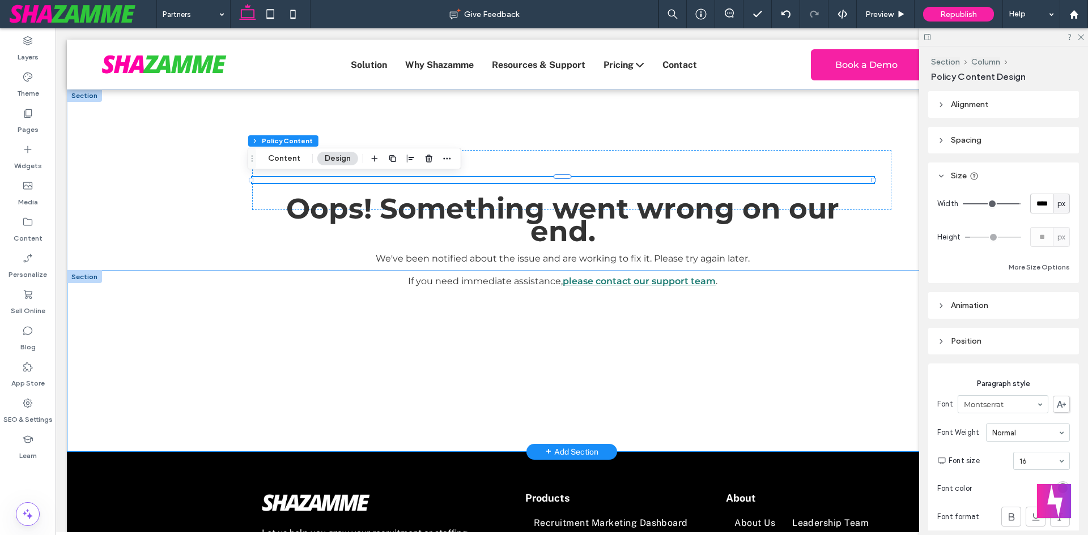
click at [1016, 236] on div "Height ** px" at bounding box center [1003, 237] width 133 height 20
click at [425, 303] on div at bounding box center [572, 361] width 680 height 181
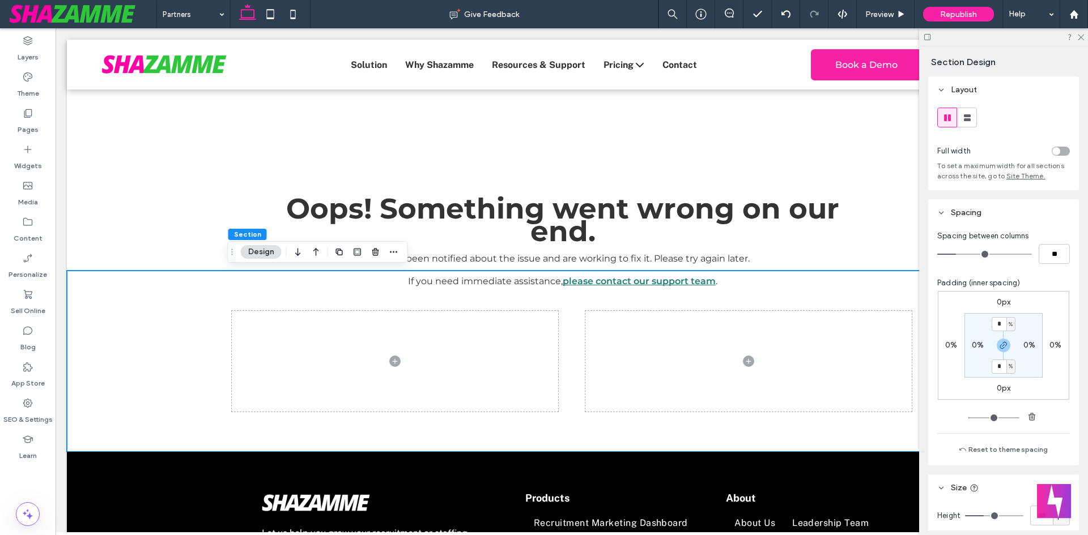
click at [231, 246] on div "Drag" at bounding box center [232, 252] width 8 height 20
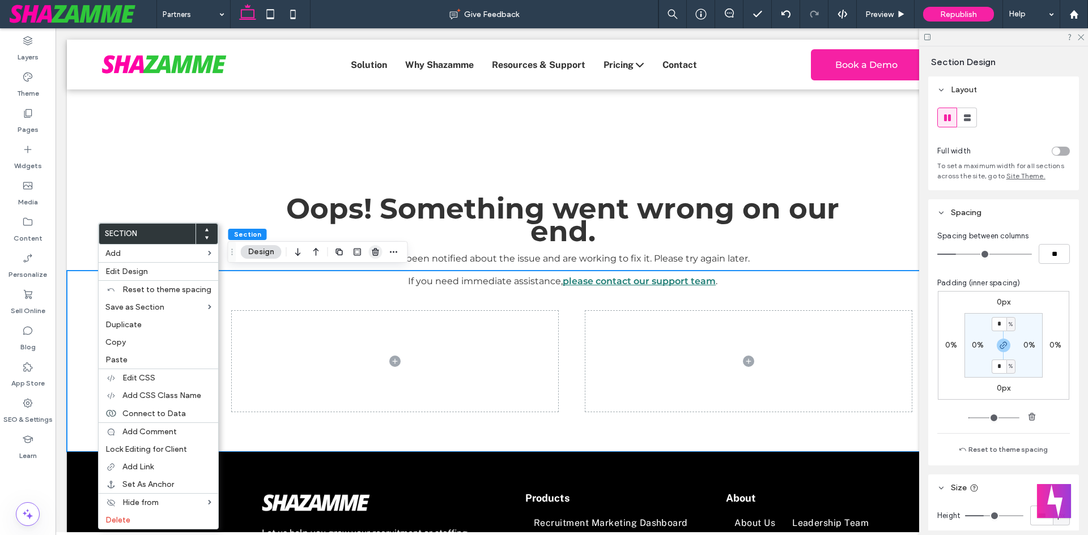
click at [380, 251] on span "button" at bounding box center [376, 252] width 14 height 14
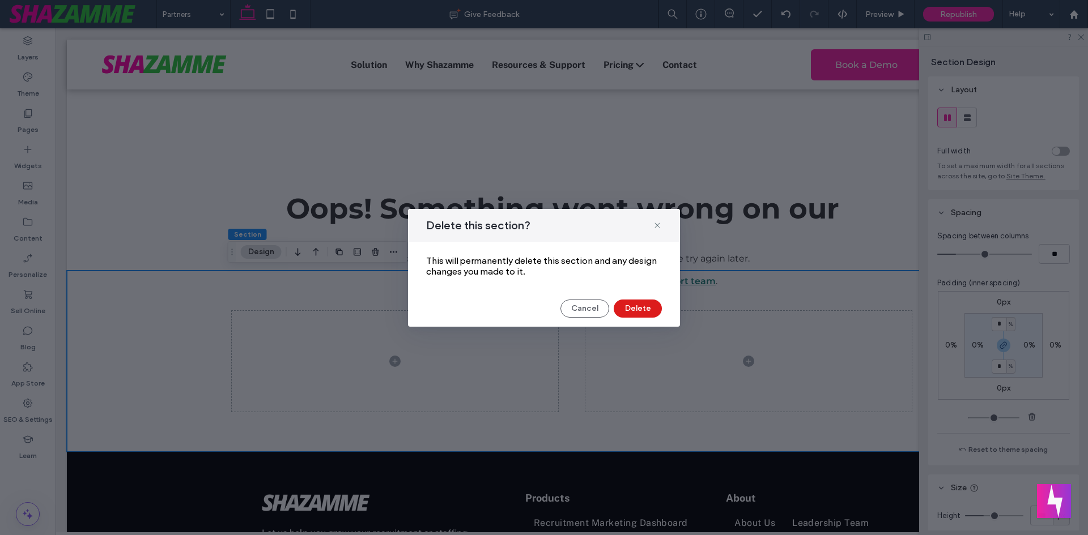
drag, startPoint x: 760, startPoint y: 274, endPoint x: 730, endPoint y: 270, distance: 30.8
click at [760, 274] on div "Delete this section? This will permanently delete this section and any design c…" at bounding box center [544, 267] width 1088 height 535
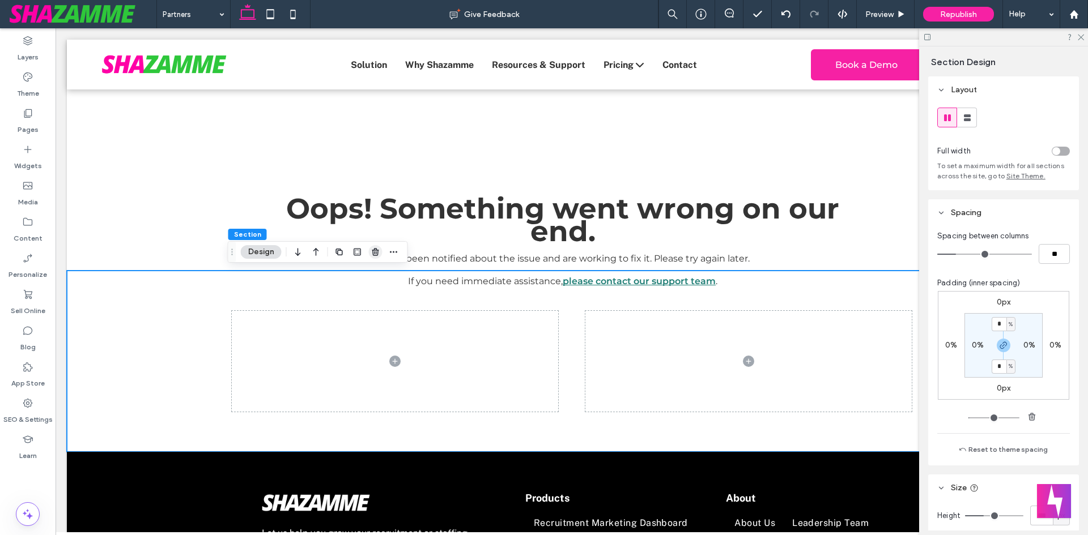
click at [371, 249] on icon "button" at bounding box center [375, 252] width 9 height 9
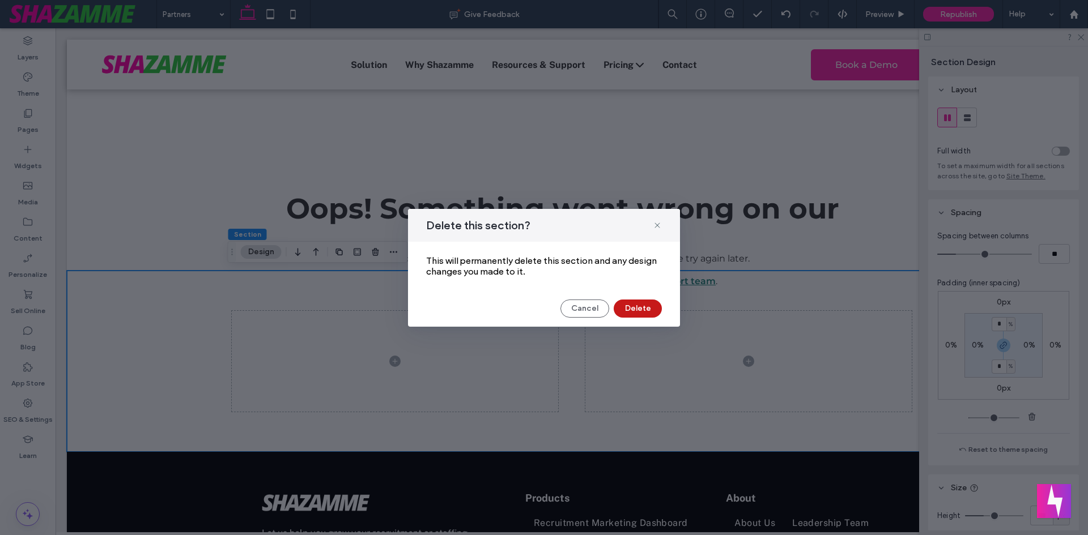
click at [632, 300] on button "Delete" at bounding box center [638, 309] width 48 height 18
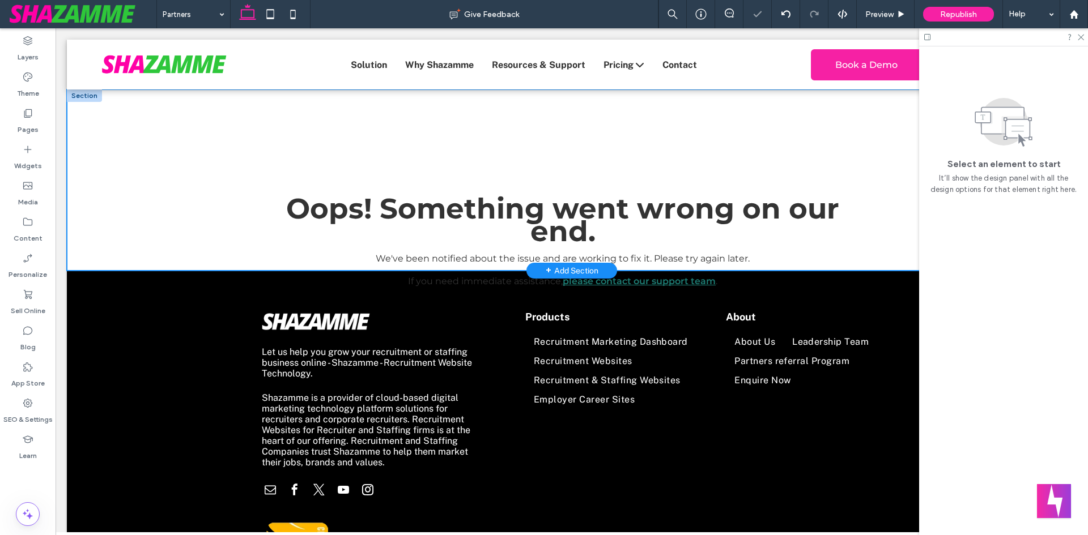
click at [180, 202] on div "Termageddon Oops! Something went wrong on our end. We've been notified about th…" at bounding box center [572, 180] width 1010 height 181
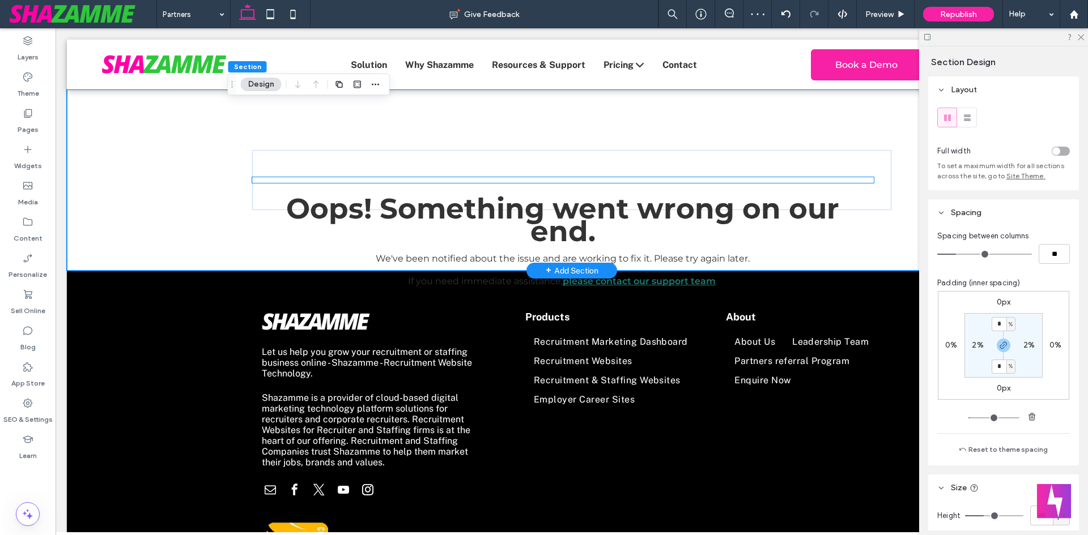
click at [266, 211] on h1 "Oops! Something went wrong on our end." at bounding box center [562, 220] width 603 height 45
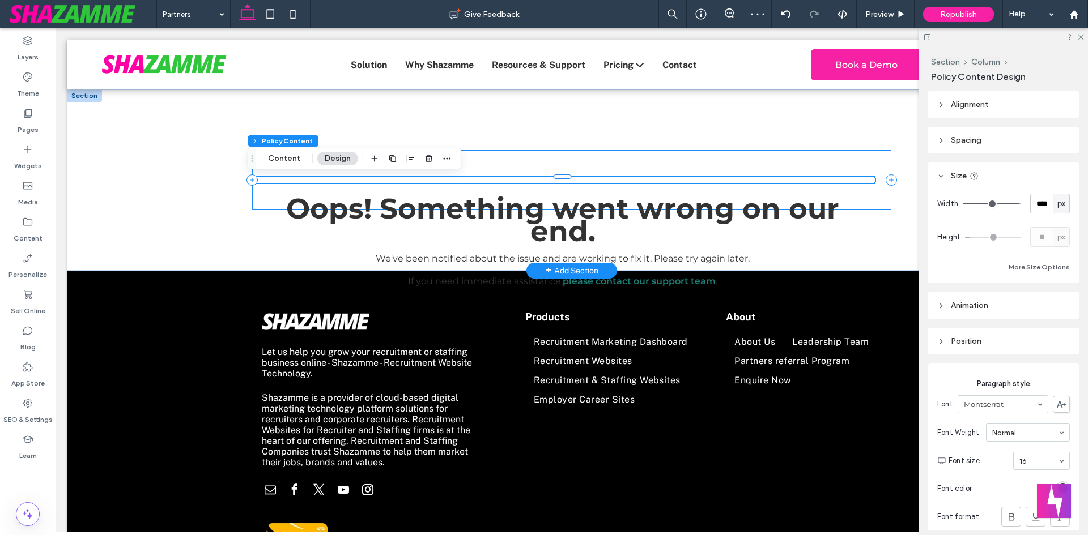
click at [587, 176] on div "Termageddon Oops! Something went wrong on our end. We've been notified about th…" at bounding box center [572, 180] width 640 height 60
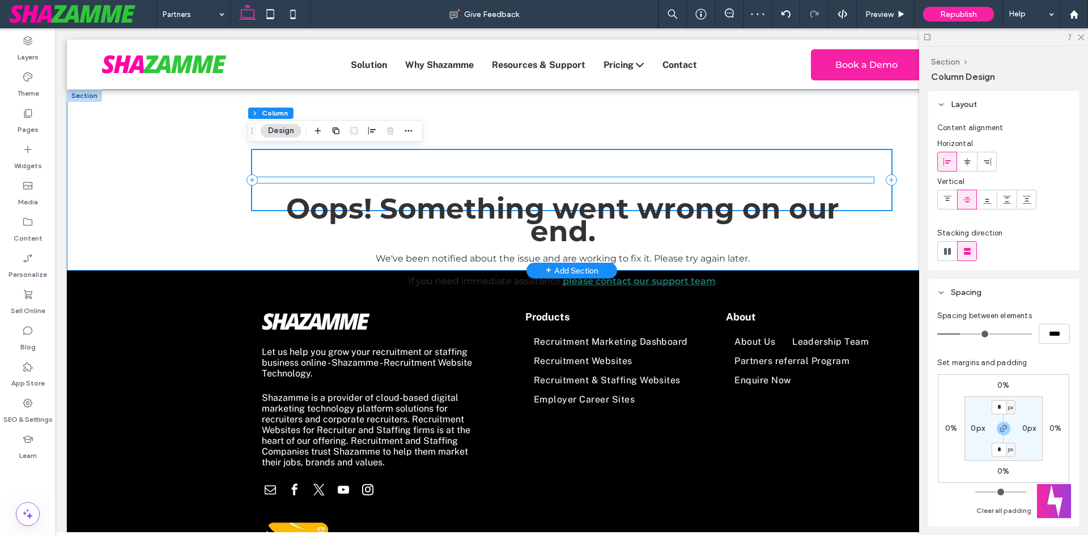
click at [562, 184] on div "Oops! Something went wrong on our end. We've been notified about the issue and …" at bounding box center [562, 245] width 621 height 136
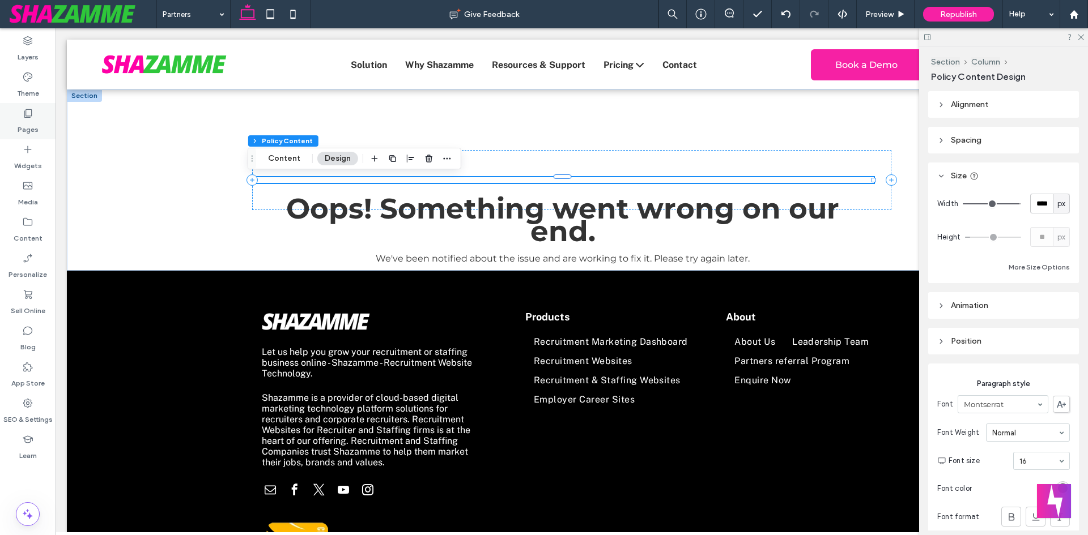
click at [36, 136] on div "Pages" at bounding box center [28, 121] width 56 height 36
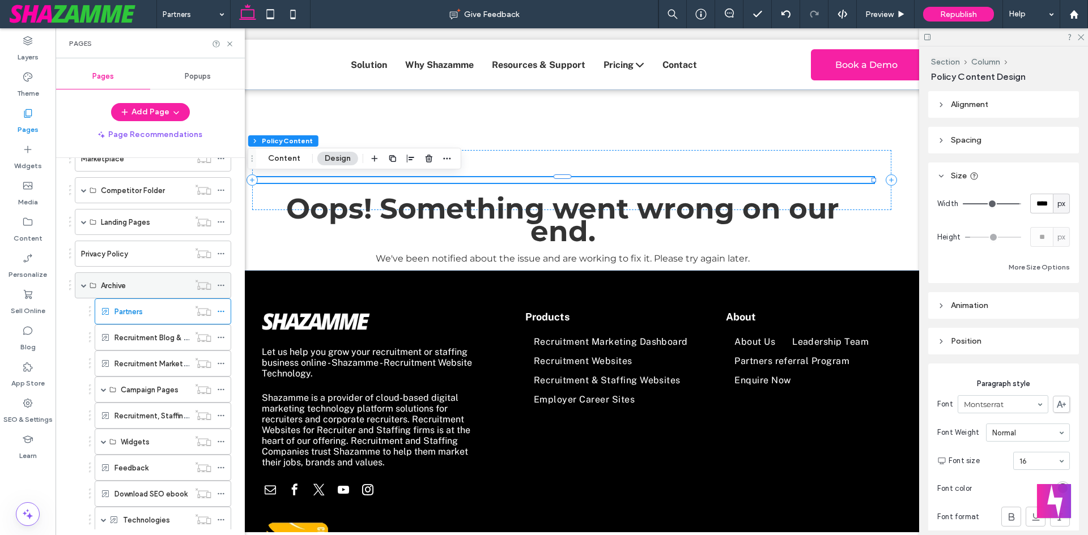
scroll to position [340, 0]
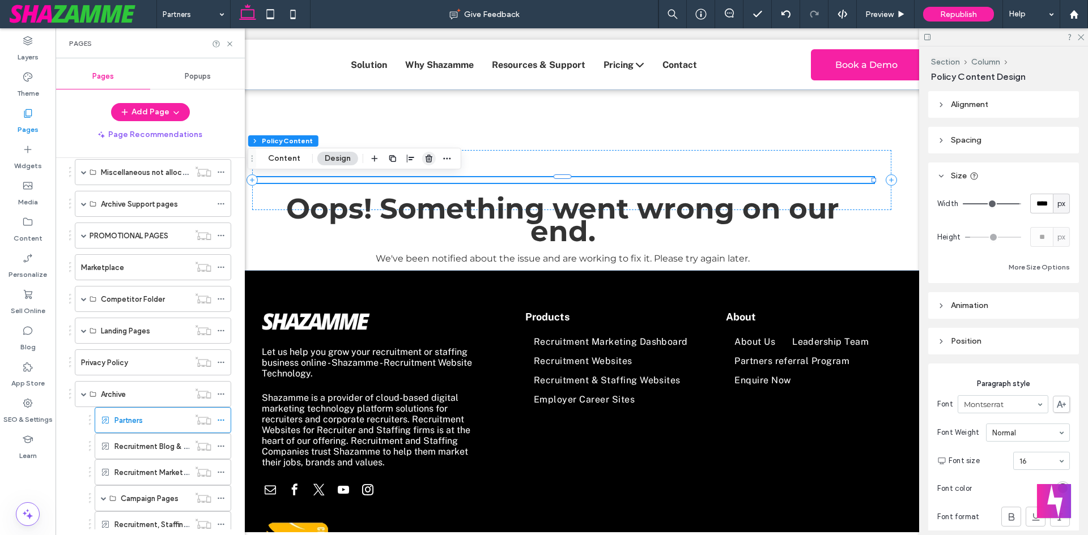
click at [428, 160] on use "button" at bounding box center [428, 158] width 7 height 7
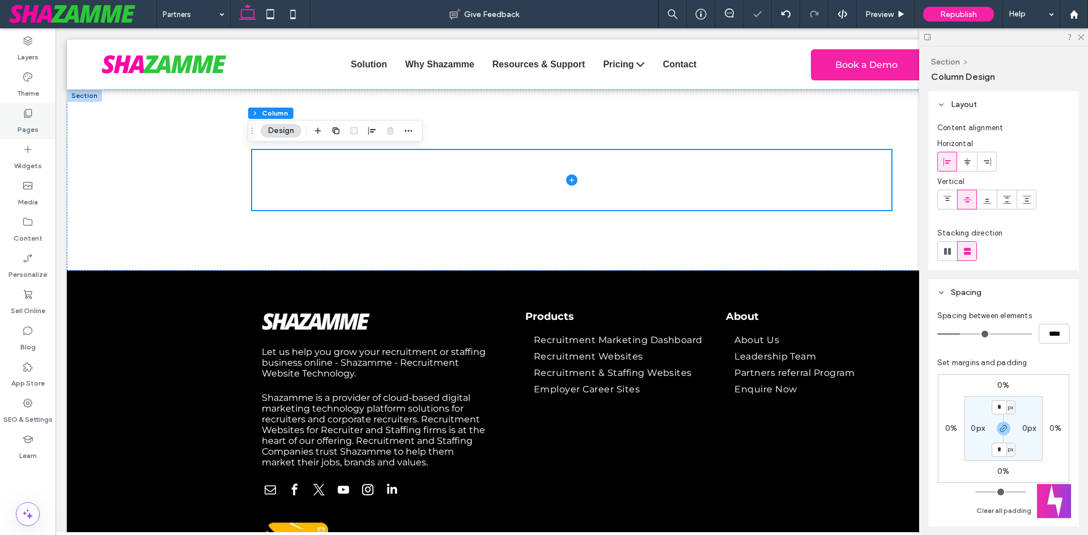
click at [27, 113] on icon at bounding box center [27, 113] width 11 height 11
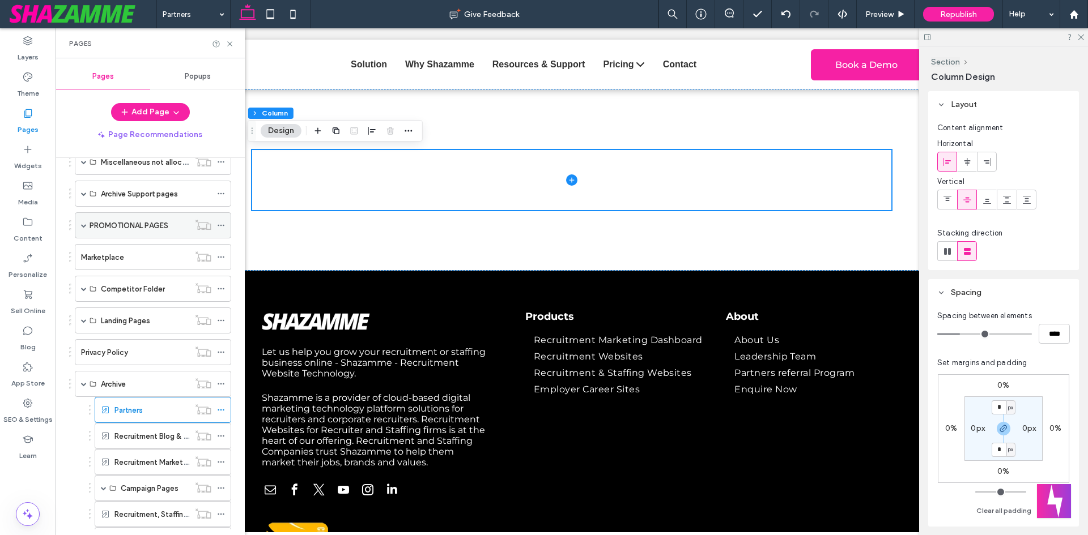
scroll to position [397, 0]
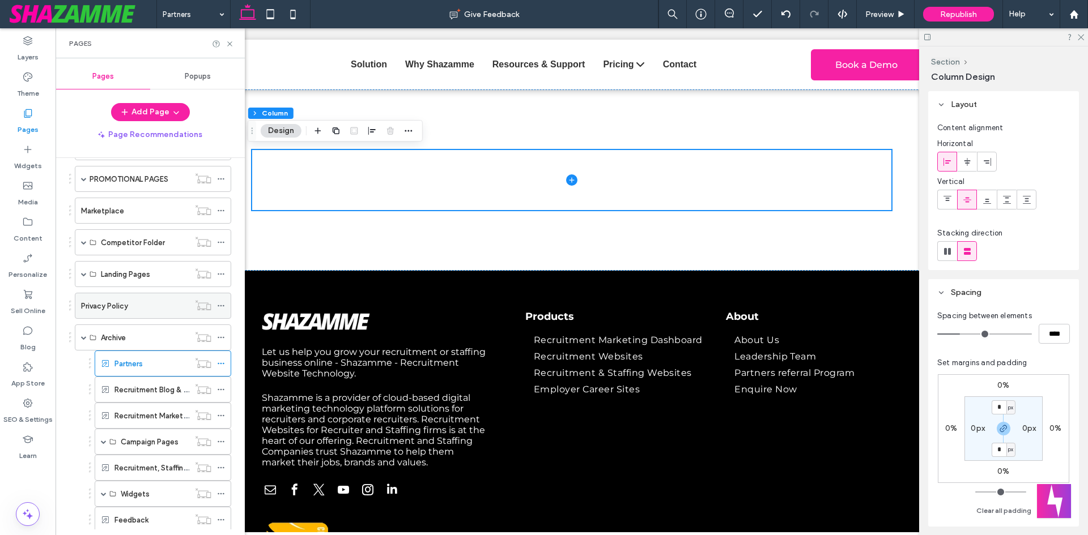
drag, startPoint x: 98, startPoint y: 310, endPoint x: 243, endPoint y: 330, distance: 146.4
click at [99, 310] on label "Privacy Policy" at bounding box center [104, 306] width 47 height 20
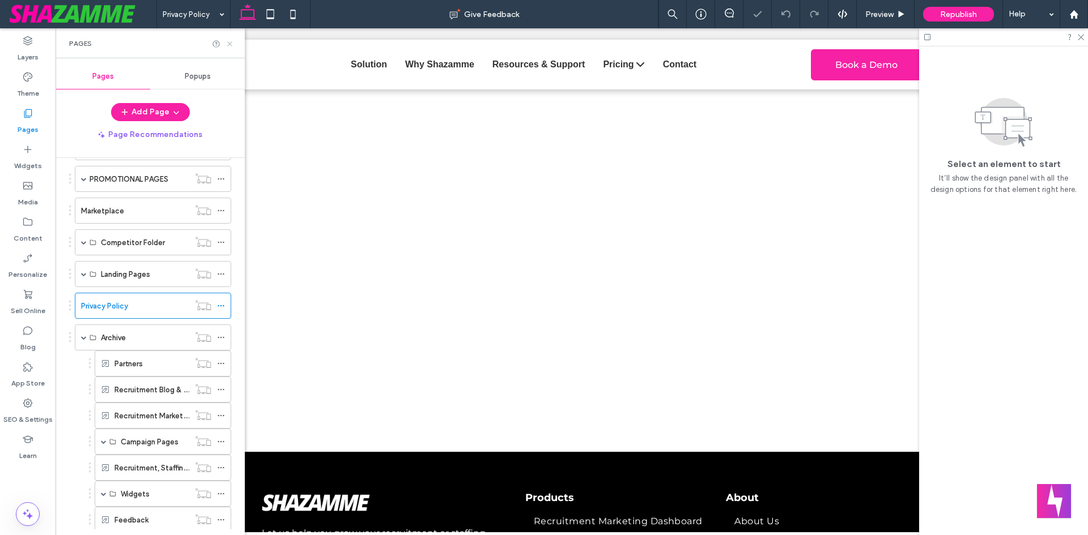
click at [229, 46] on icon at bounding box center [229, 44] width 8 height 8
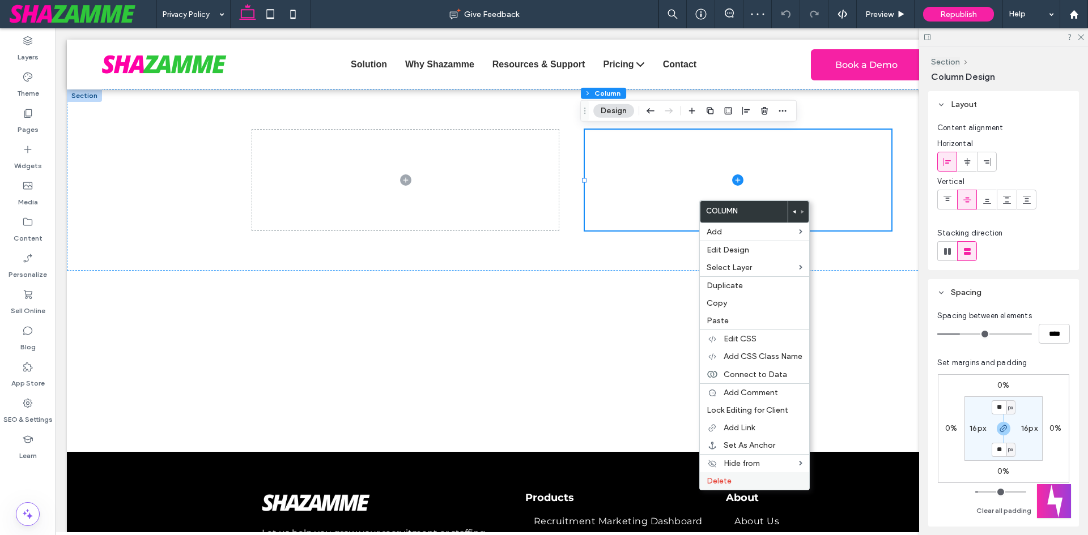
click at [752, 486] on div "Delete" at bounding box center [754, 481] width 109 height 18
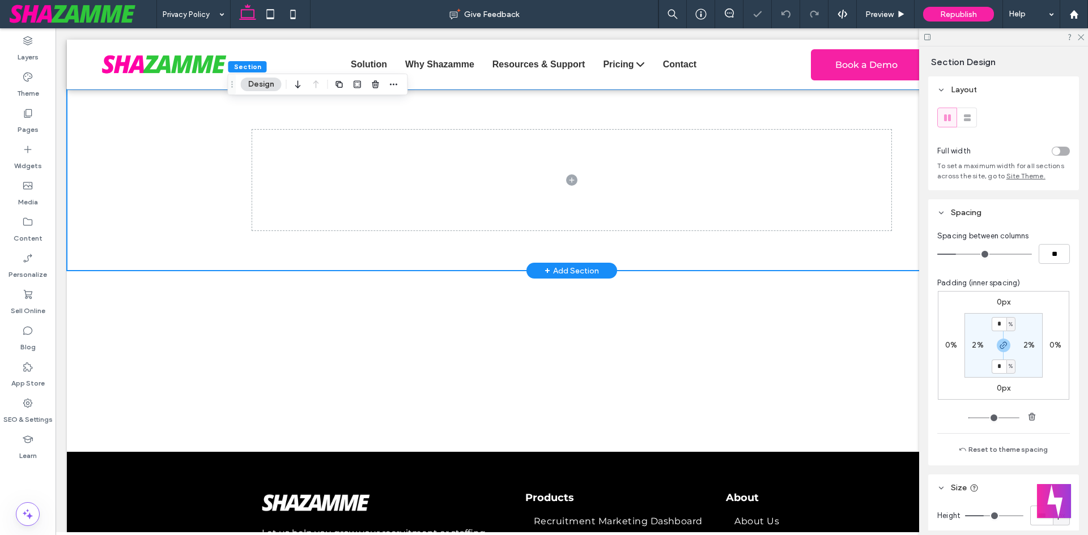
click at [895, 202] on div at bounding box center [572, 180] width 680 height 181
click at [972, 345] on label "2%" at bounding box center [977, 345] width 11 height 10
click at [998, 322] on label "4%" at bounding box center [1003, 325] width 12 height 10
type input "*"
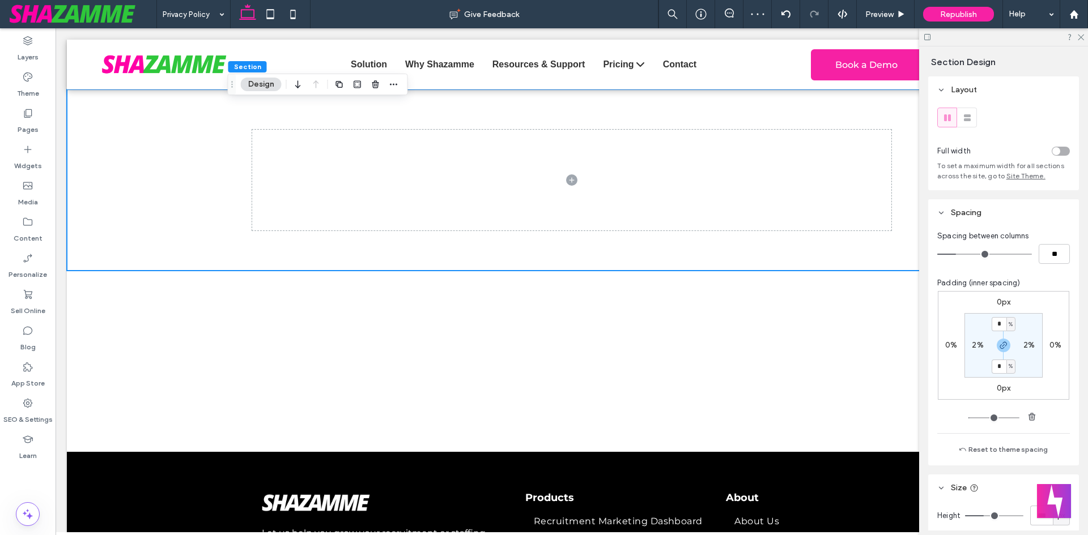
type input "*"
click at [20, 149] on div "Widgets" at bounding box center [28, 157] width 56 height 36
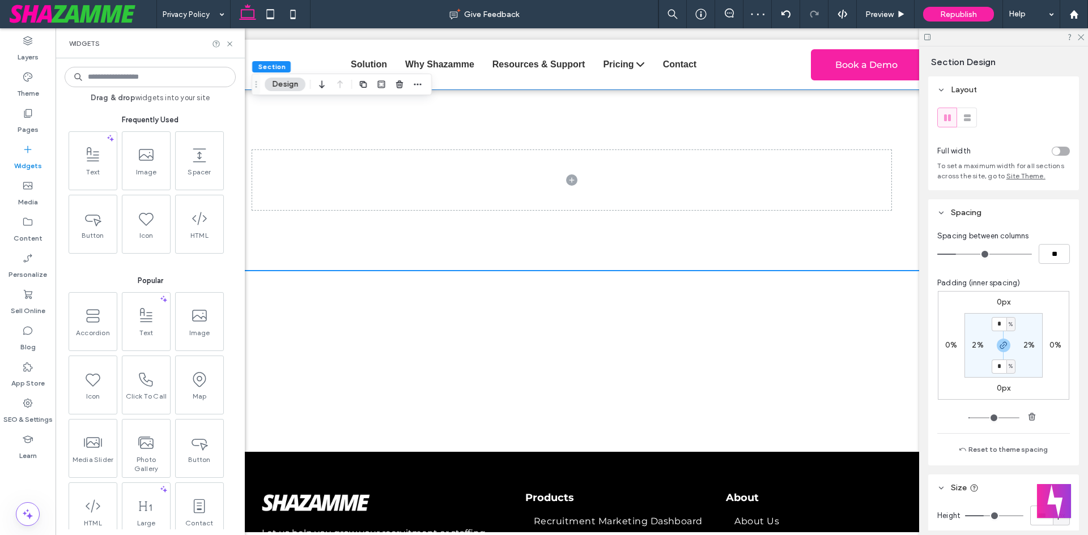
click at [183, 87] on div "Drag & drop widgets into your site Frequently Used Text Image Spacer Button Ico…" at bounding box center [150, 297] width 171 height 466
click at [211, 71] on input at bounding box center [150, 77] width 171 height 20
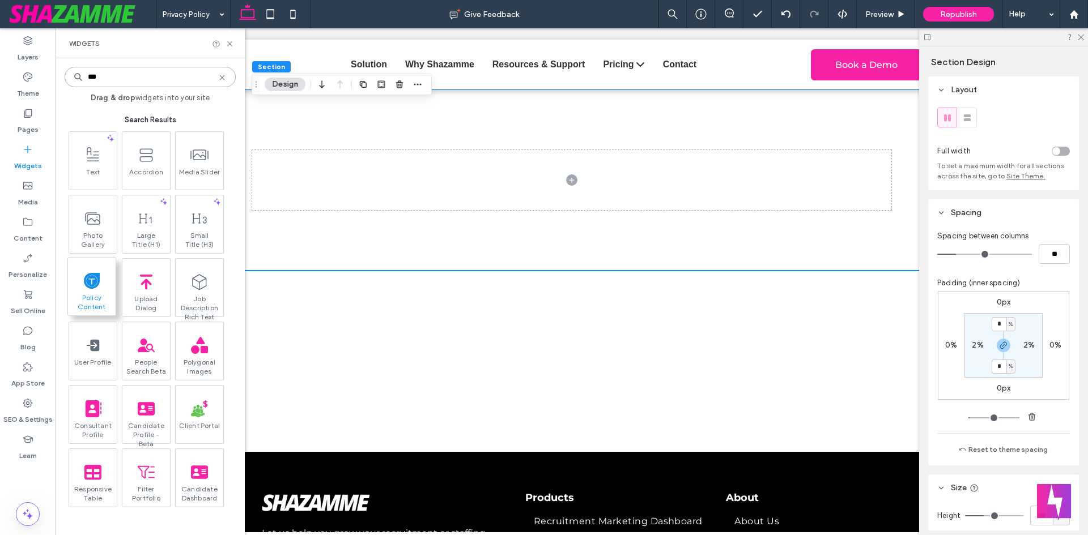
type input "***"
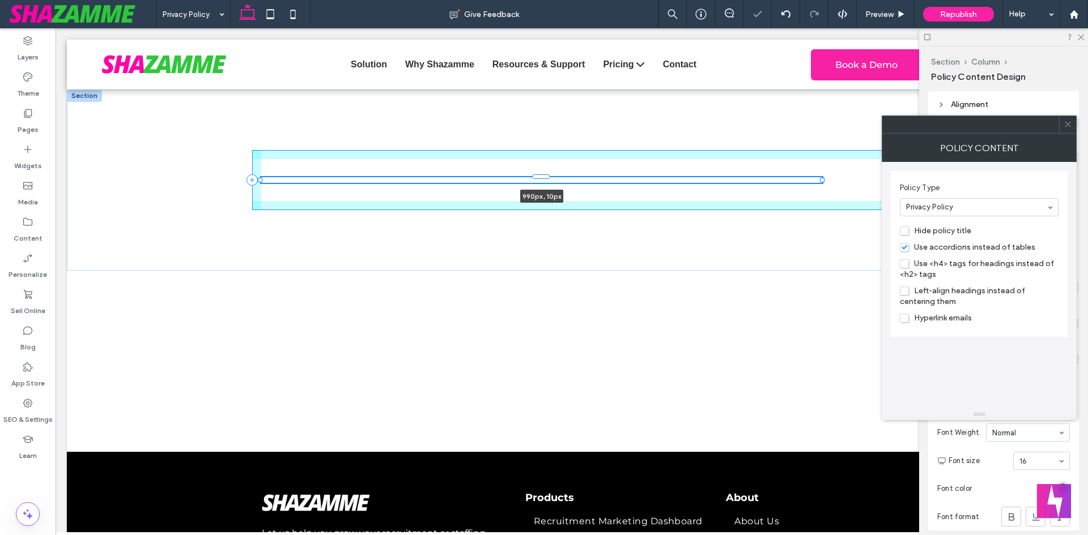
drag, startPoint x: 428, startPoint y: 182, endPoint x: 1087, endPoint y: 194, distance: 659.0
click at [1087, 194] on html "CALL US [DATE] · [PHONE_NUMBER] Section Solution OUR TECHNOLOGIES Recruitment &…" at bounding box center [572, 434] width 1032 height 813
type input "****"
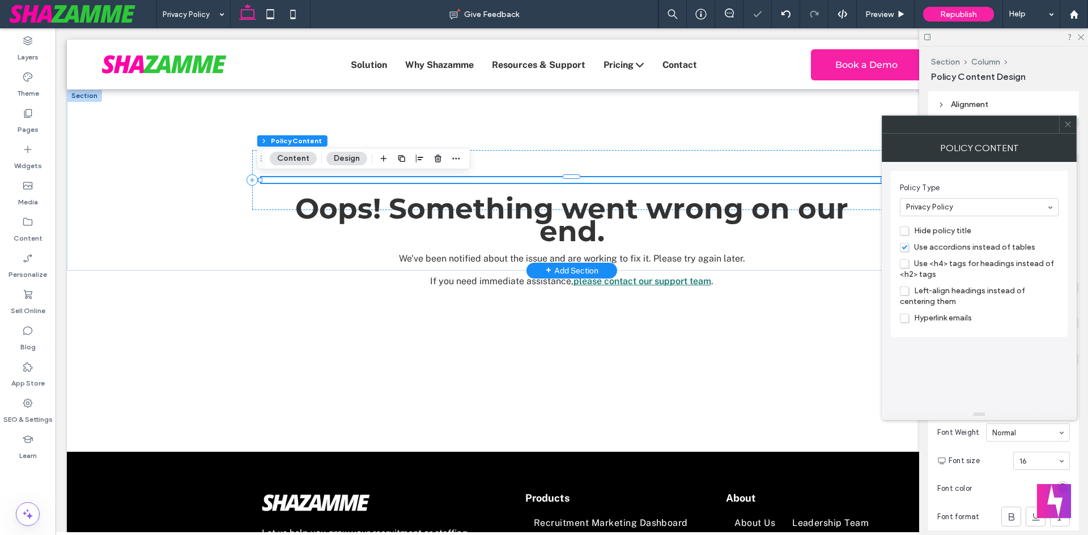
click at [857, 208] on h1 "Oops! Something went wrong on our end." at bounding box center [571, 220] width 603 height 45
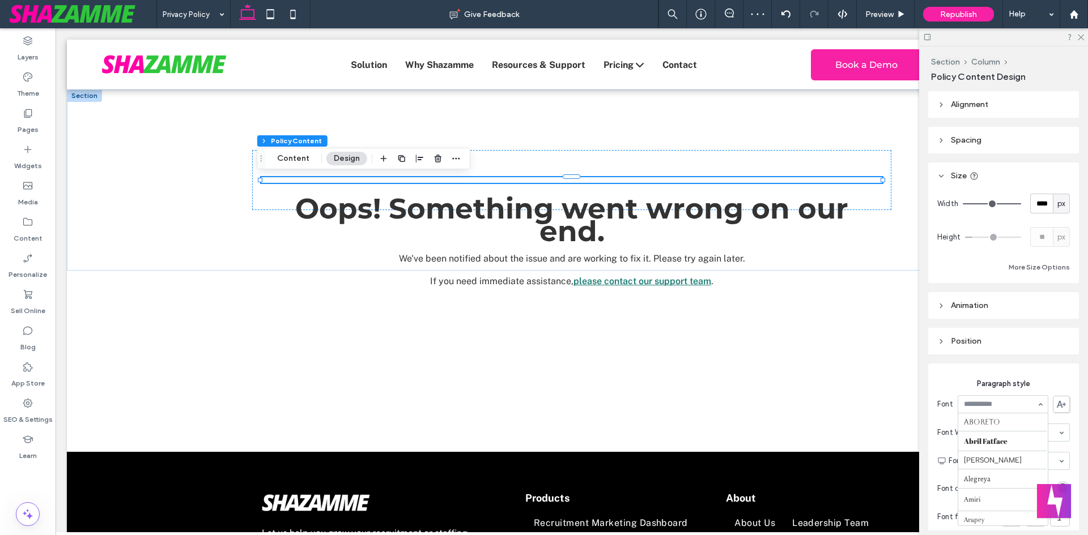
scroll to position [588, 0]
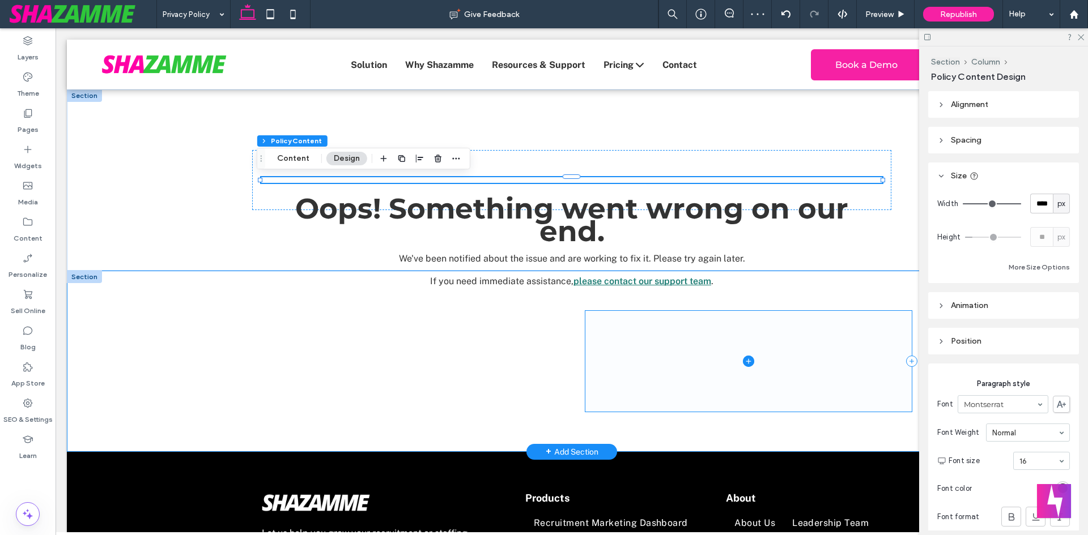
click at [804, 347] on span at bounding box center [748, 361] width 326 height 100
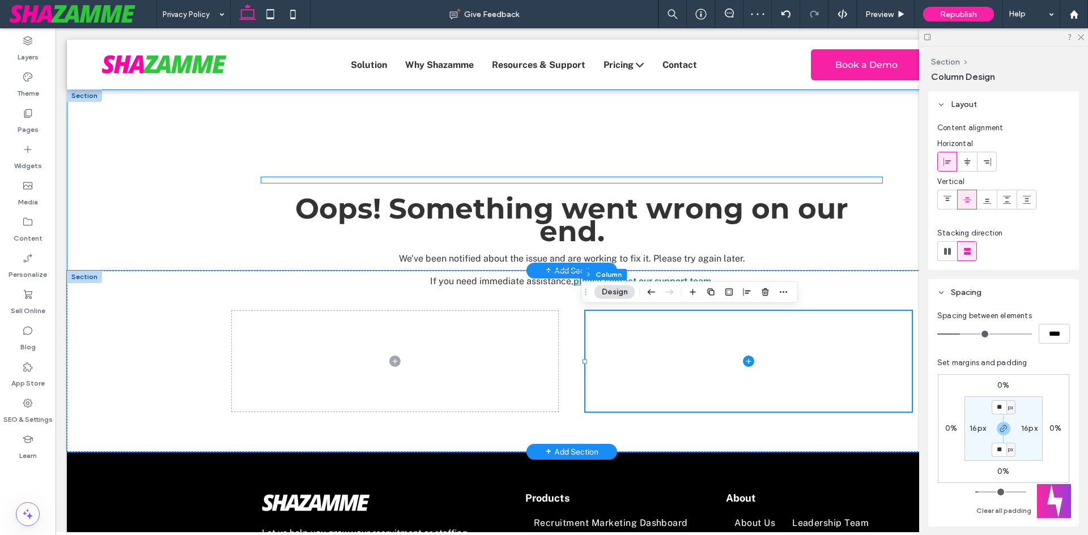
click at [678, 217] on h1 "Oops! Something went wrong on our end." at bounding box center [571, 220] width 603 height 45
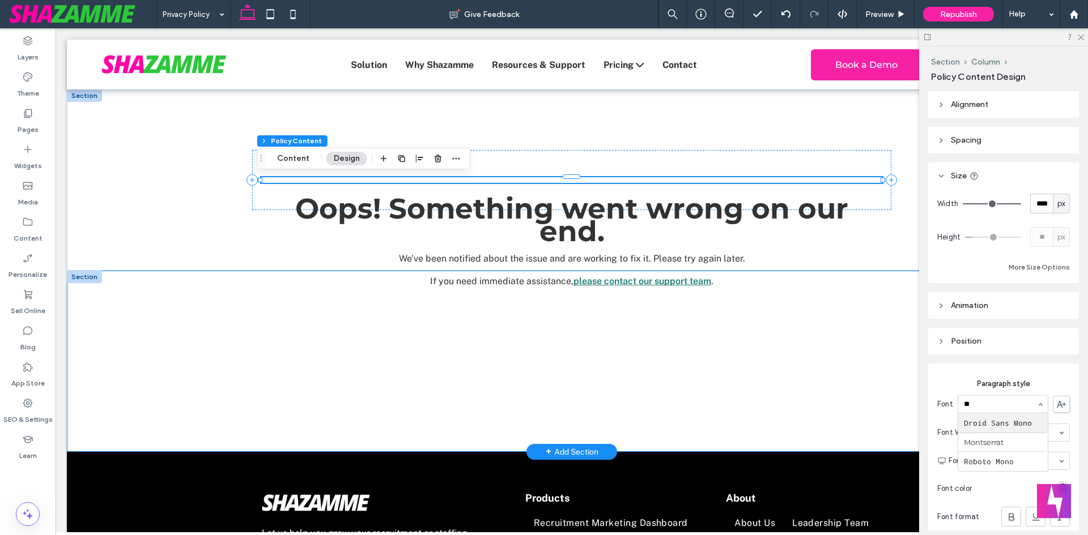
type input "***"
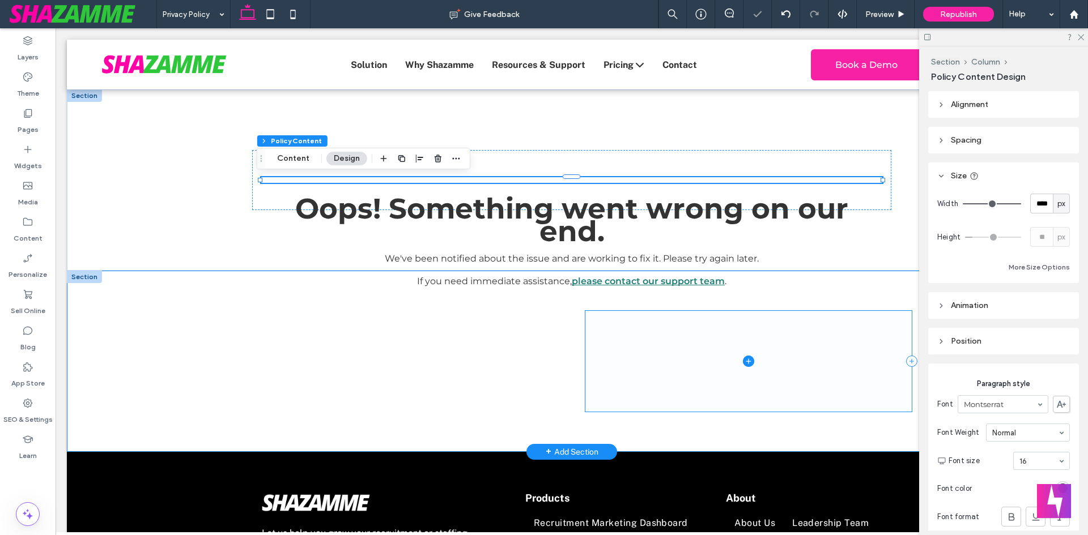
click at [569, 326] on div at bounding box center [572, 361] width 680 height 181
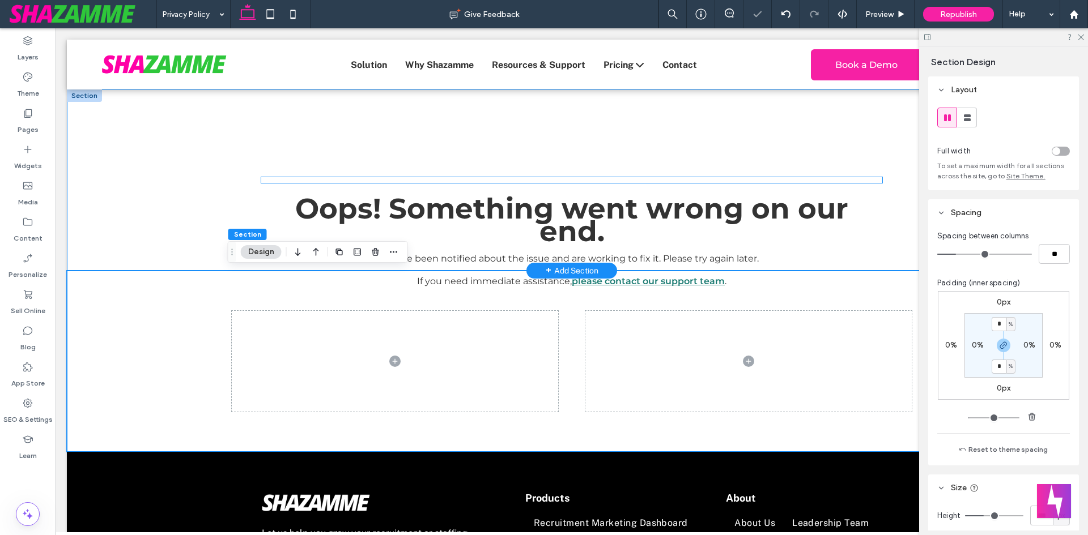
click at [301, 212] on h1 "Oops! Something went wrong on our end." at bounding box center [571, 220] width 603 height 45
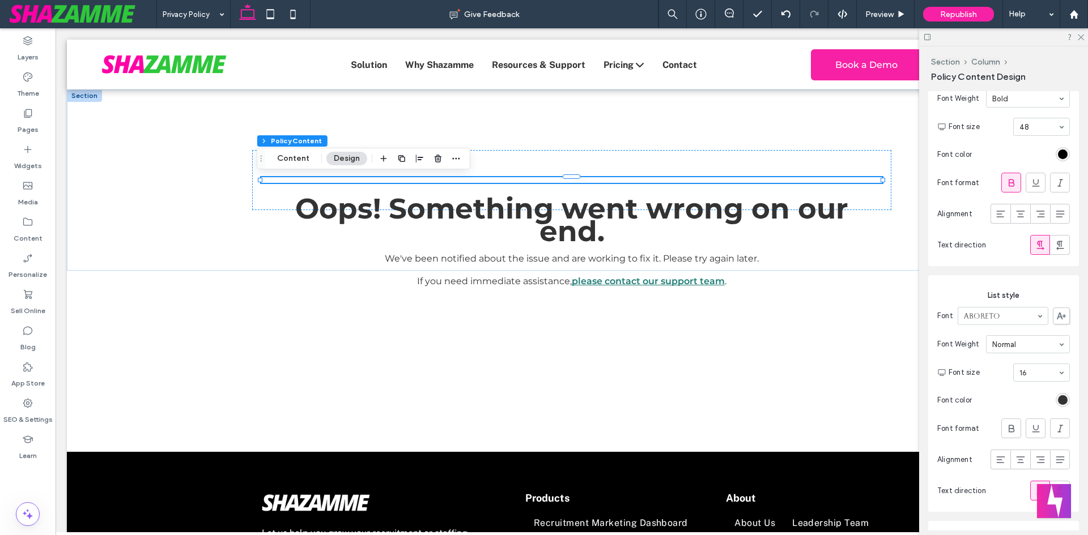
scroll to position [623, 0]
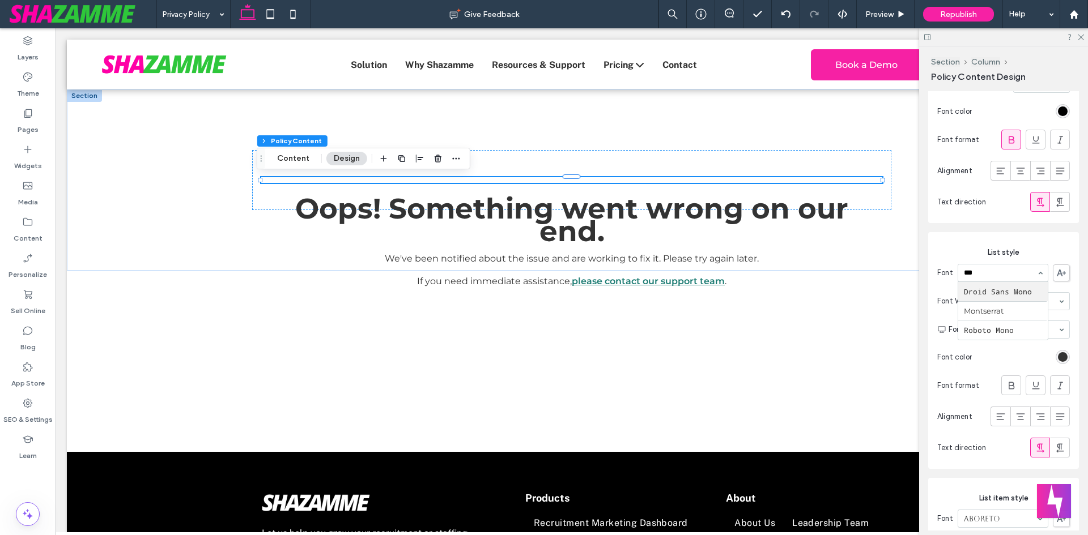
type input "****"
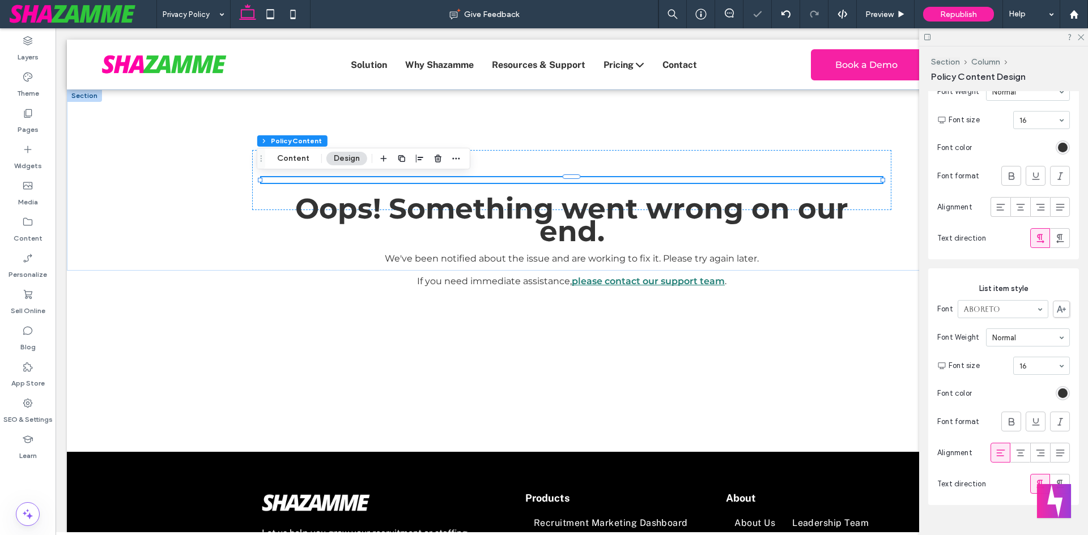
scroll to position [850, 0]
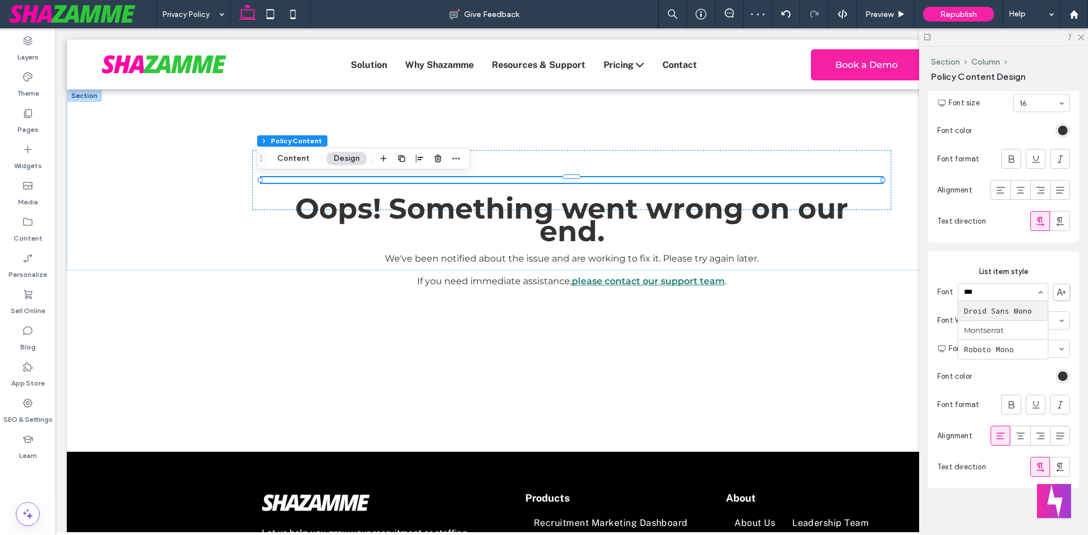
type input "****"
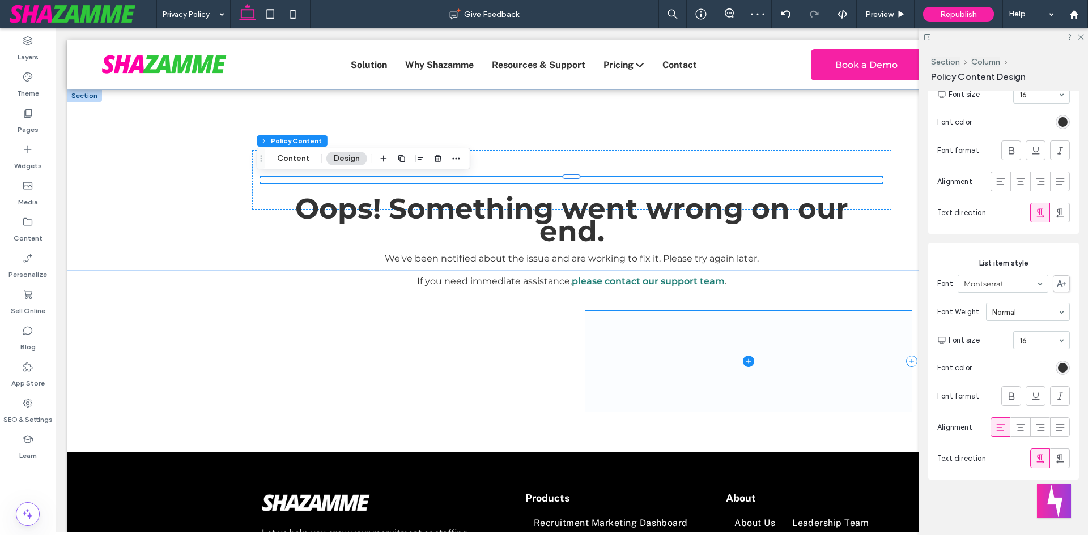
click at [700, 372] on span at bounding box center [748, 361] width 326 height 100
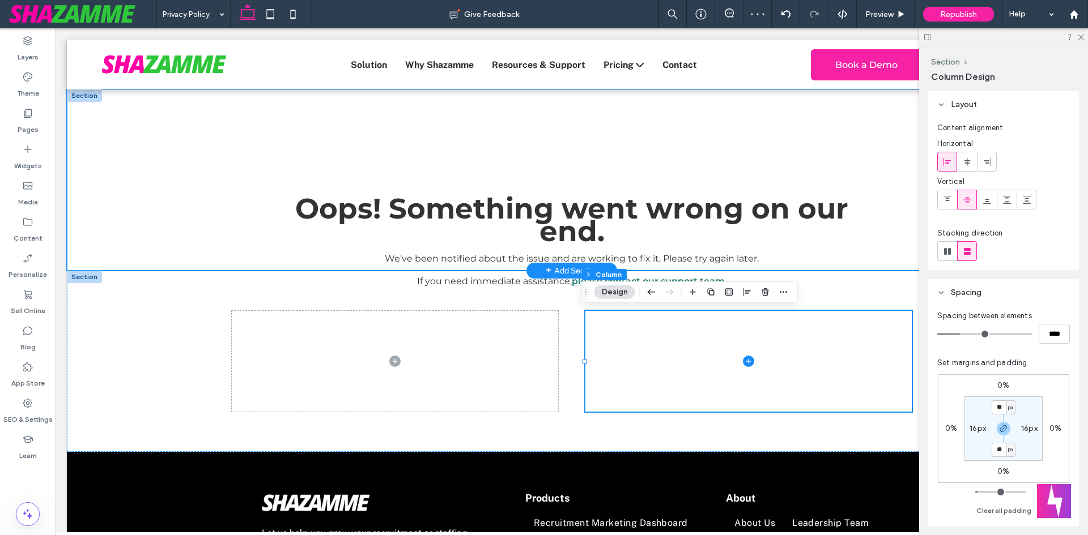
click at [224, 222] on div "Termageddon Oops! Something went wrong on our end. We've been notified about th…" at bounding box center [572, 180] width 1010 height 181
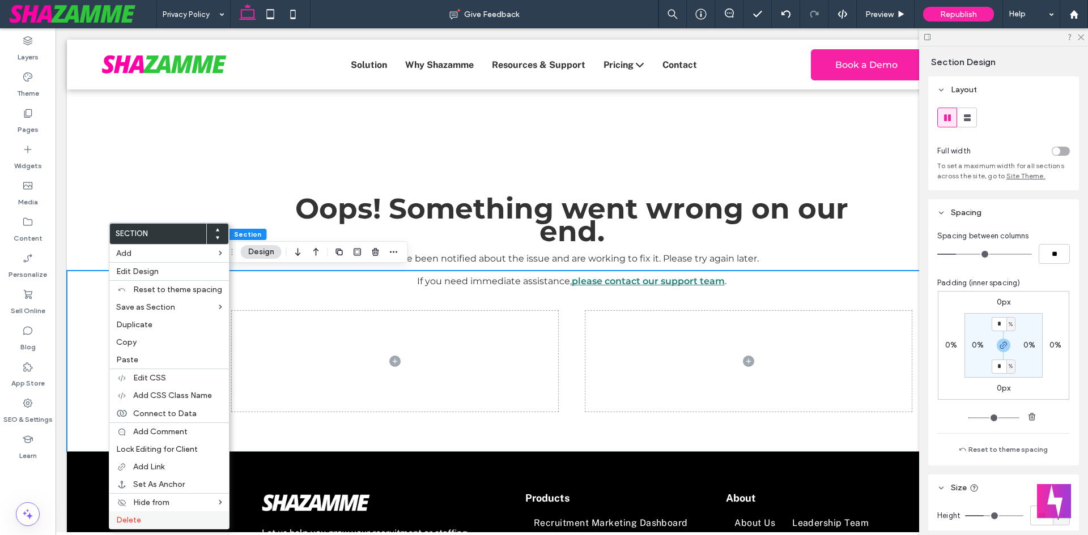
click at [164, 522] on label "Delete" at bounding box center [169, 521] width 106 height 10
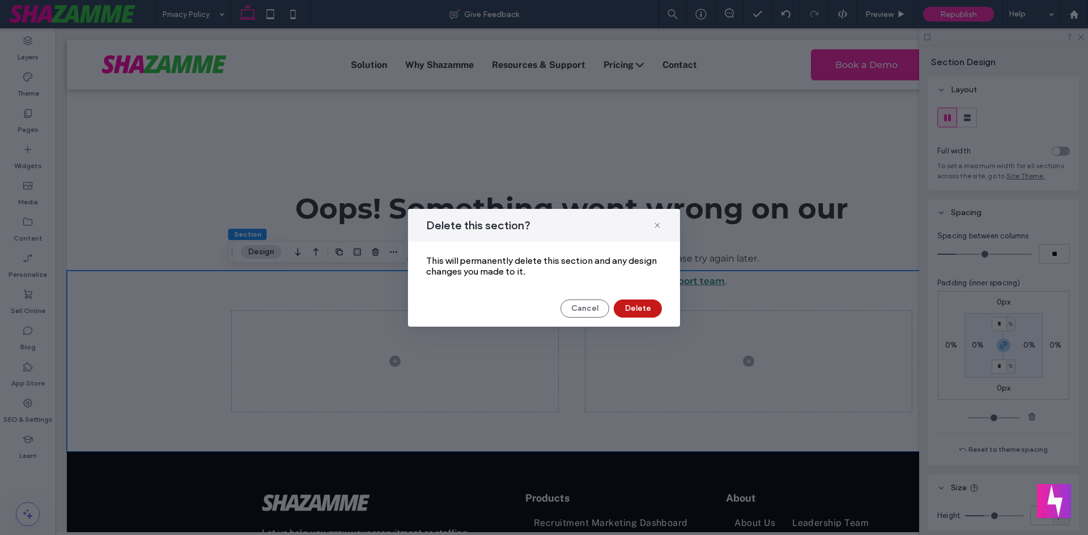
click at [625, 302] on button "Delete" at bounding box center [638, 309] width 48 height 18
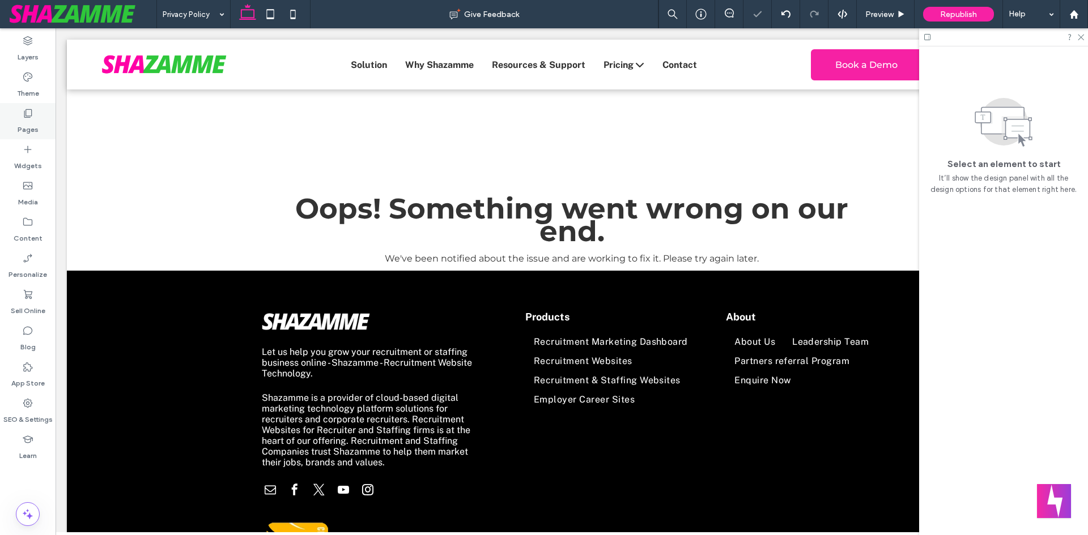
click at [5, 113] on div "Pages" at bounding box center [28, 121] width 56 height 36
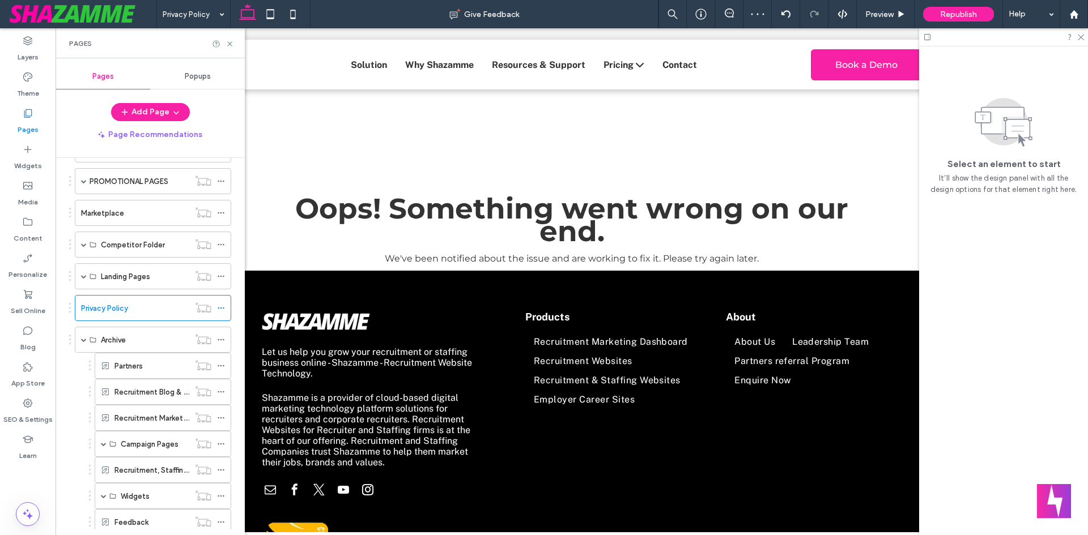
scroll to position [397, 0]
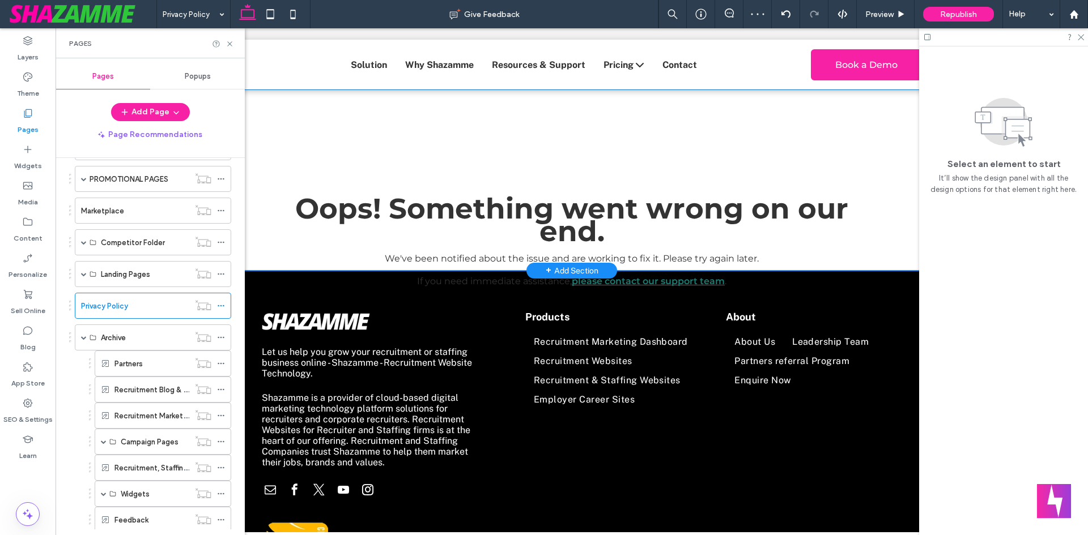
click at [258, 140] on div "Termageddon Oops! Something went wrong on our end. We've been notified about th…" at bounding box center [572, 180] width 680 height 181
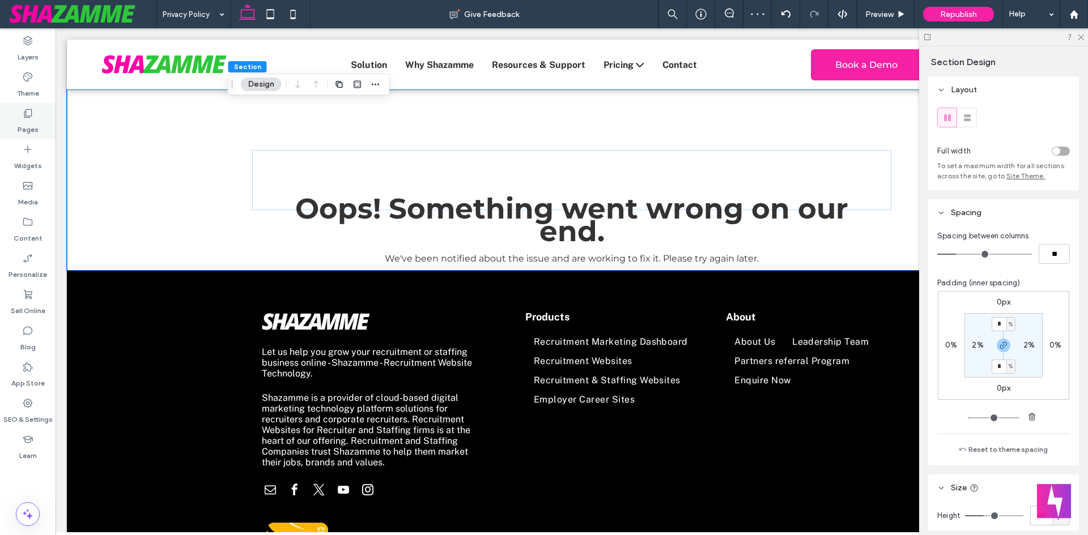
click at [18, 112] on div "Pages" at bounding box center [28, 121] width 56 height 36
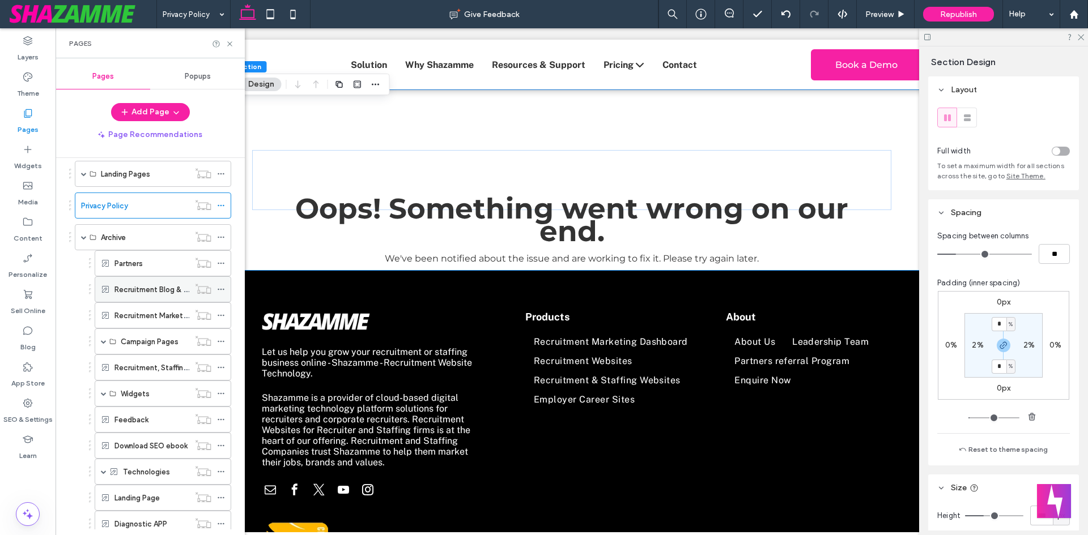
scroll to position [510, 0]
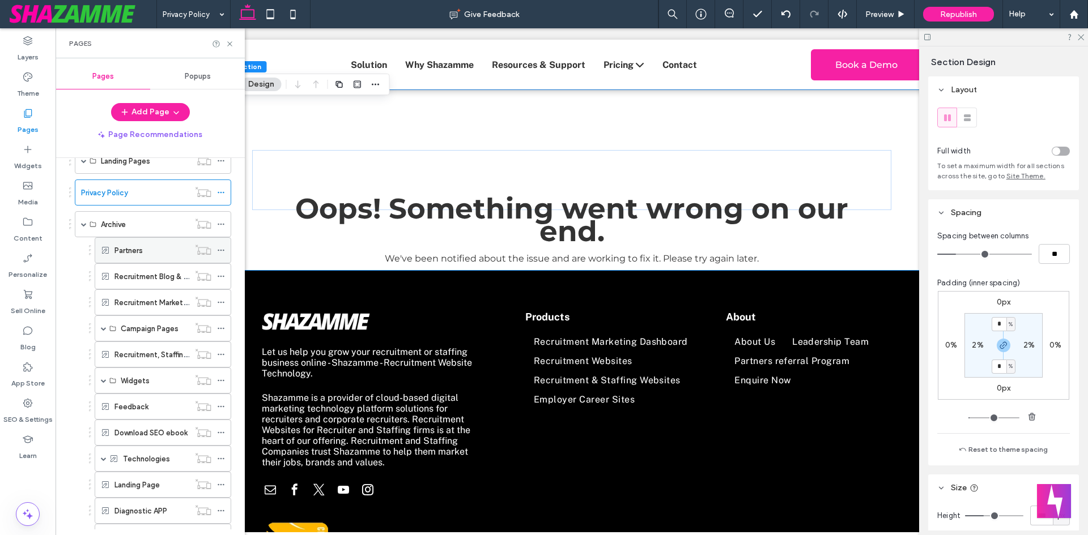
click at [128, 252] on label "Partners" at bounding box center [128, 251] width 28 height 20
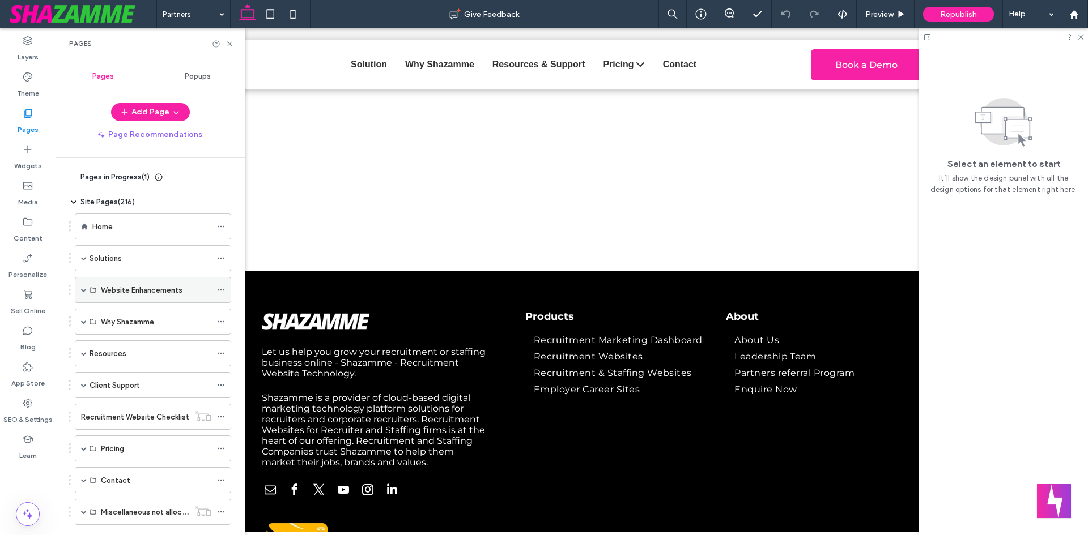
click at [83, 291] on span at bounding box center [84, 290] width 6 height 6
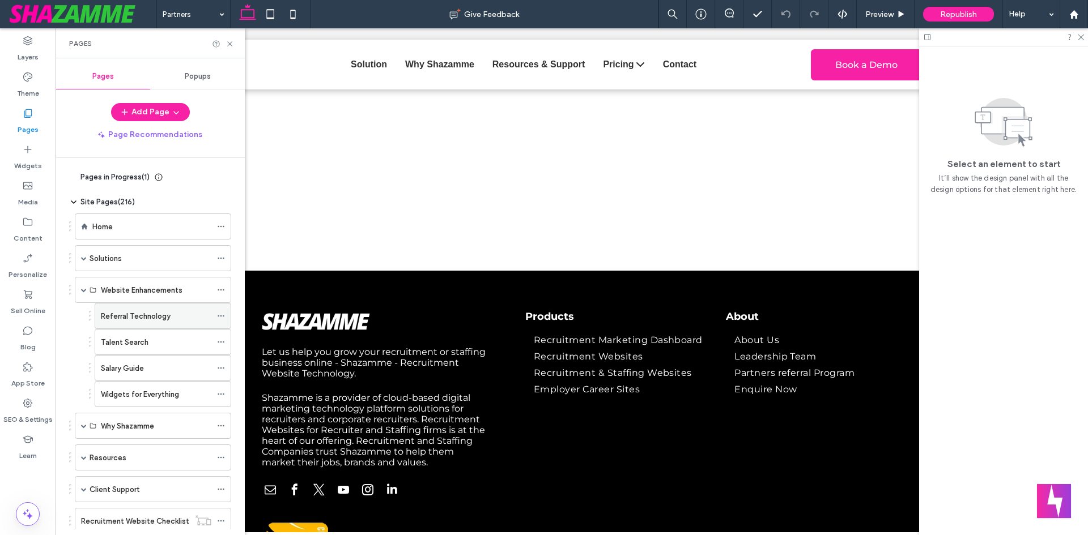
click at [109, 321] on label "Referral Technology" at bounding box center [136, 316] width 70 height 20
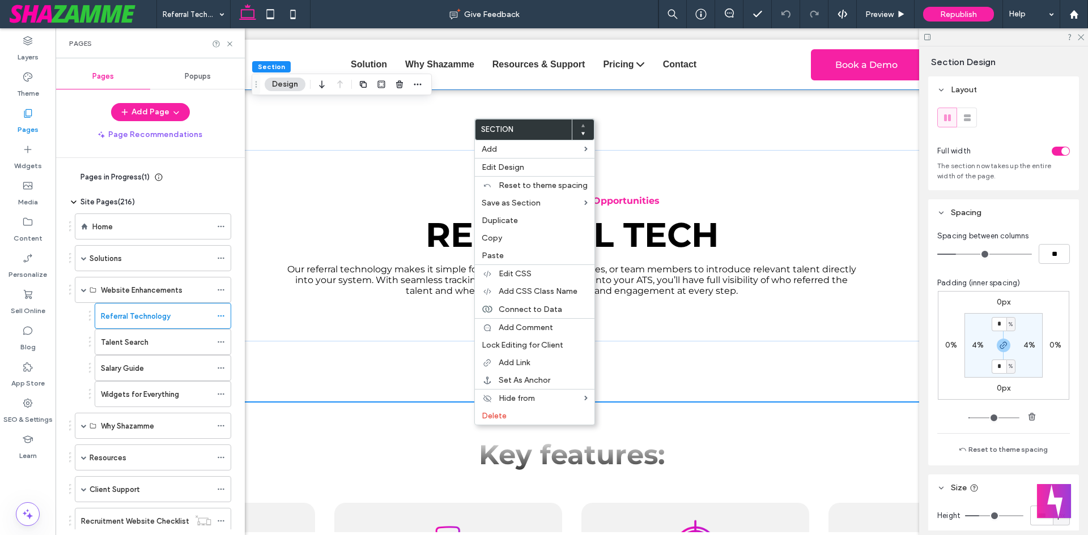
drag, startPoint x: 501, startPoint y: 241, endPoint x: 412, endPoint y: 243, distance: 88.4
click at [501, 241] on span "Copy" at bounding box center [492, 238] width 20 height 10
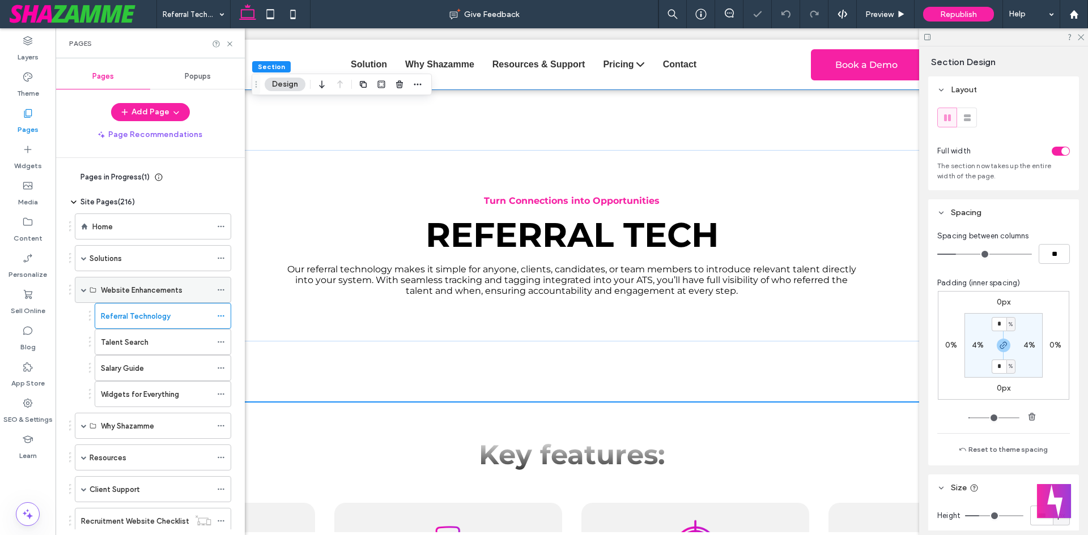
click at [81, 291] on span at bounding box center [84, 290] width 6 height 6
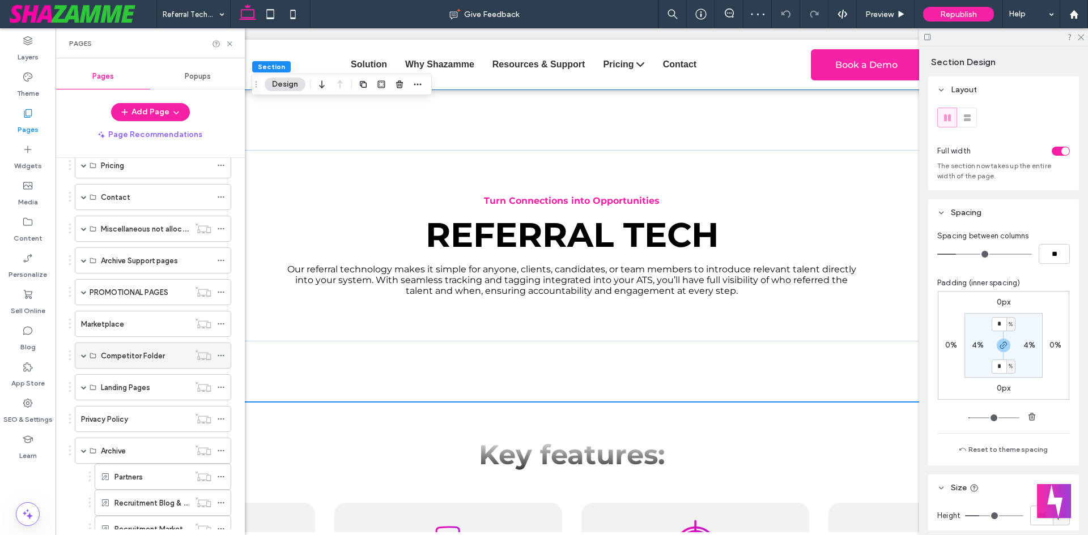
scroll to position [397, 0]
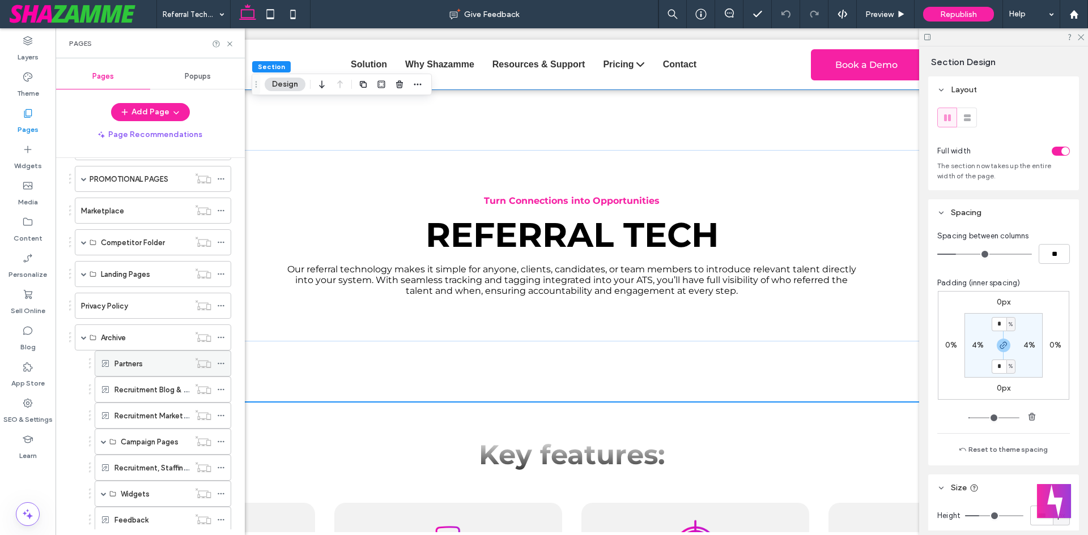
click at [154, 358] on div "Partners" at bounding box center [151, 364] width 75 height 12
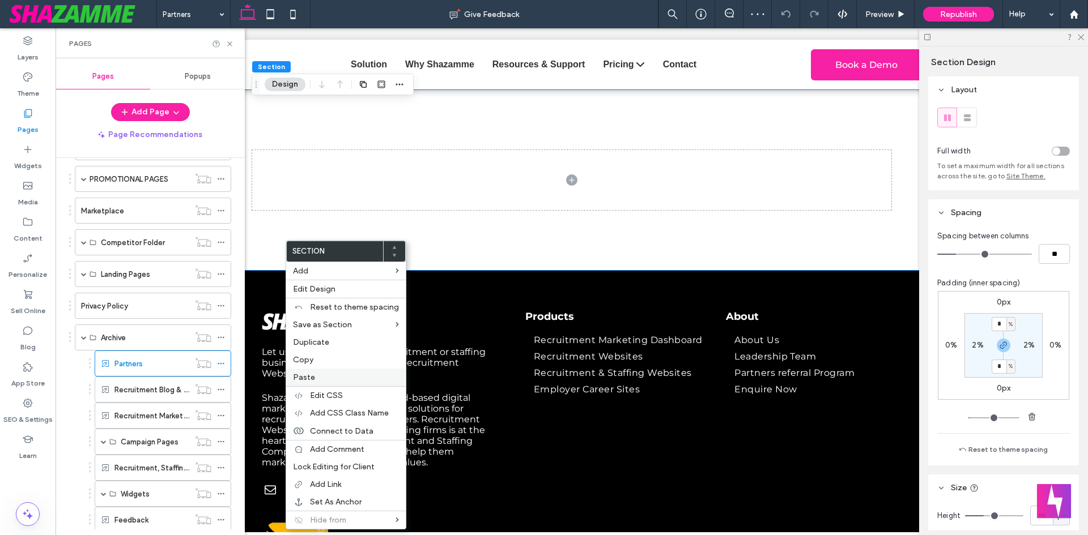
click at [319, 383] on div "Paste" at bounding box center [346, 378] width 120 height 18
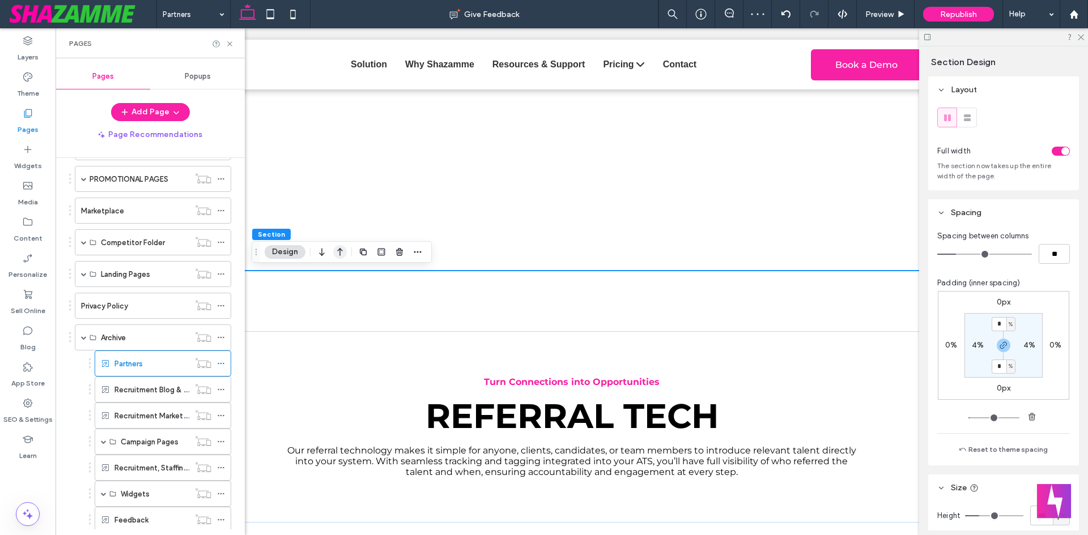
click at [337, 253] on icon "button" at bounding box center [340, 252] width 14 height 20
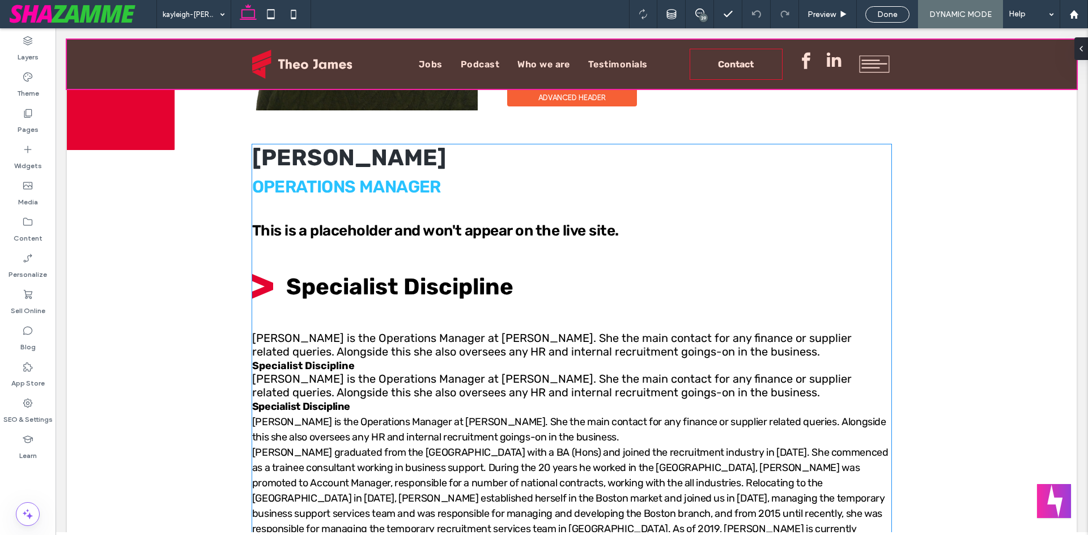
scroll to position [283, 0]
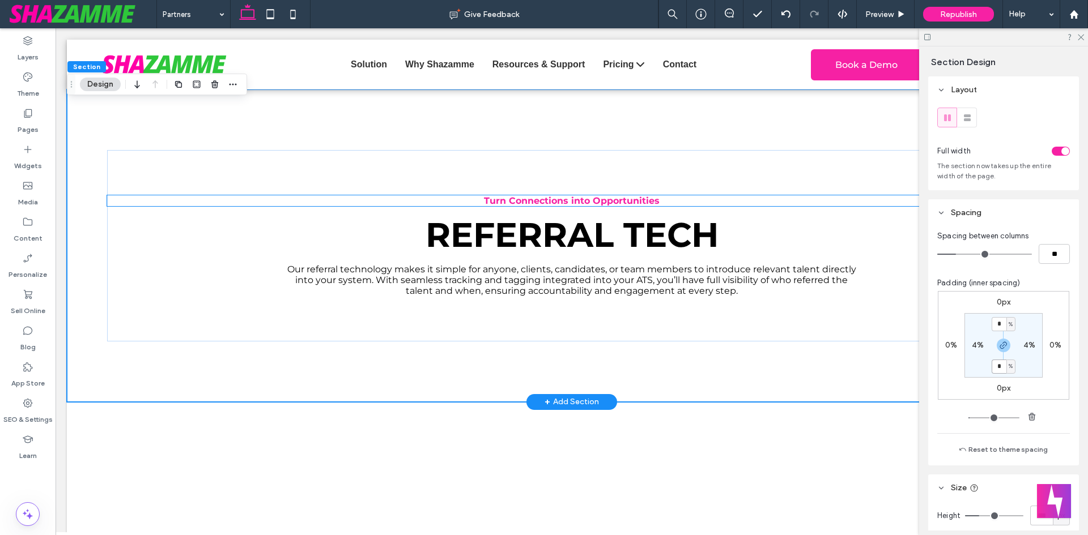
click at [511, 200] on strong "Turn Connections into Opportunities" at bounding box center [572, 200] width 176 height 11
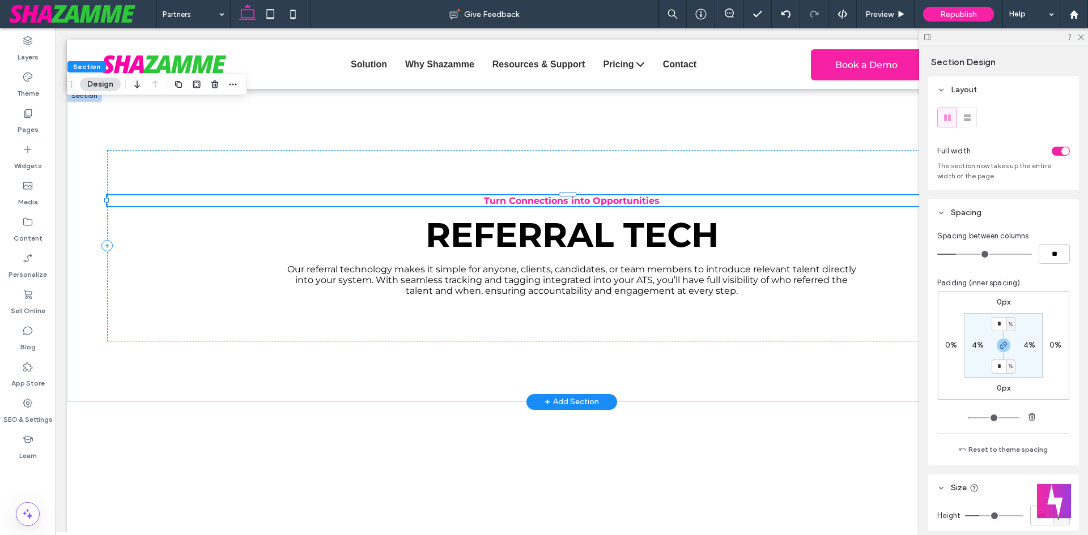
click at [511, 200] on div "Turn Connections into Opportunities" at bounding box center [571, 200] width 929 height 11
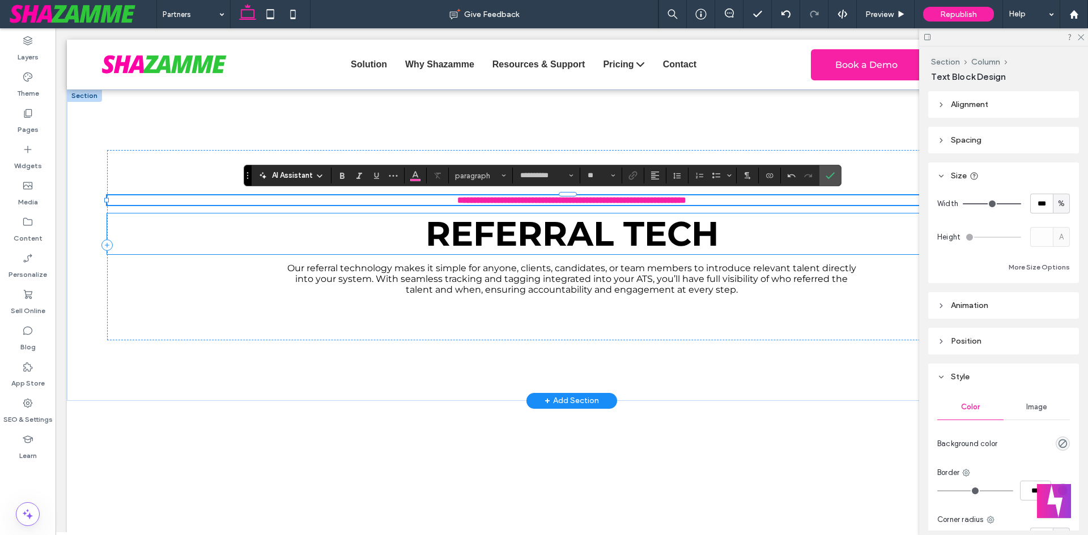
click at [512, 224] on span "REFERRAL TECH" at bounding box center [571, 233] width 293 height 41
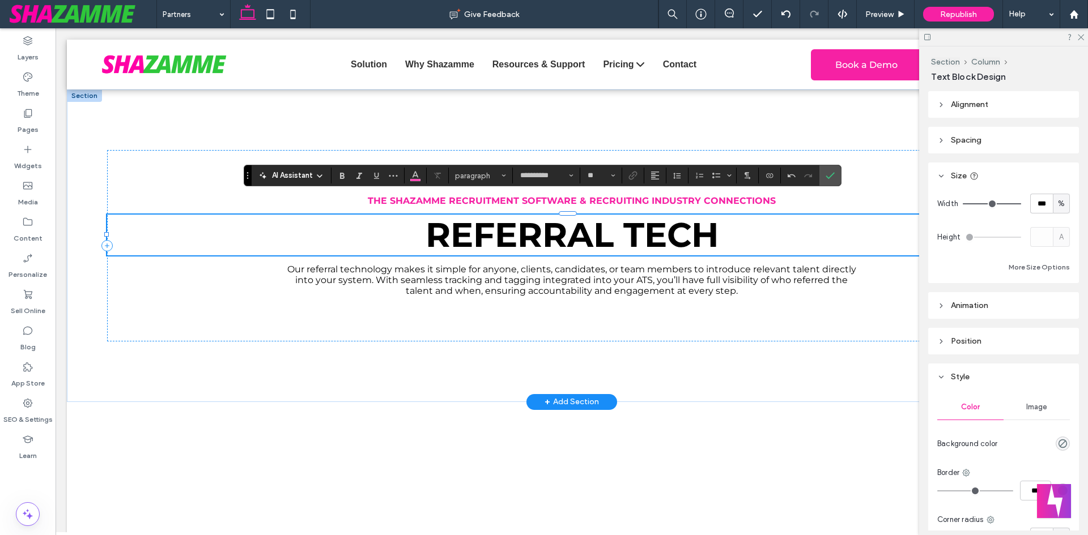
click at [512, 224] on div "REFERRAL TECH" at bounding box center [571, 235] width 929 height 41
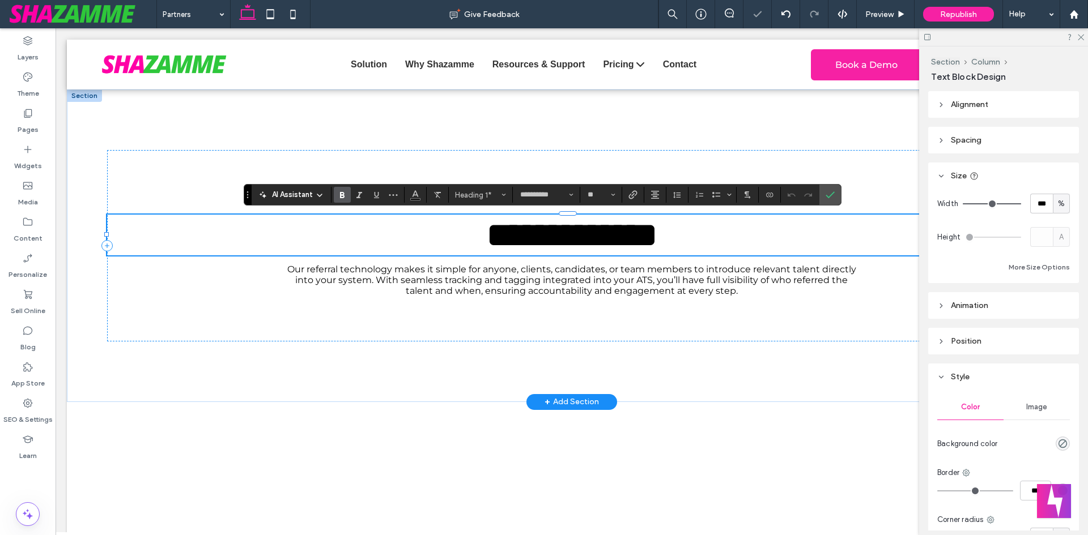
type input "**"
click at [831, 194] on icon "Confirm" at bounding box center [829, 194] width 9 height 9
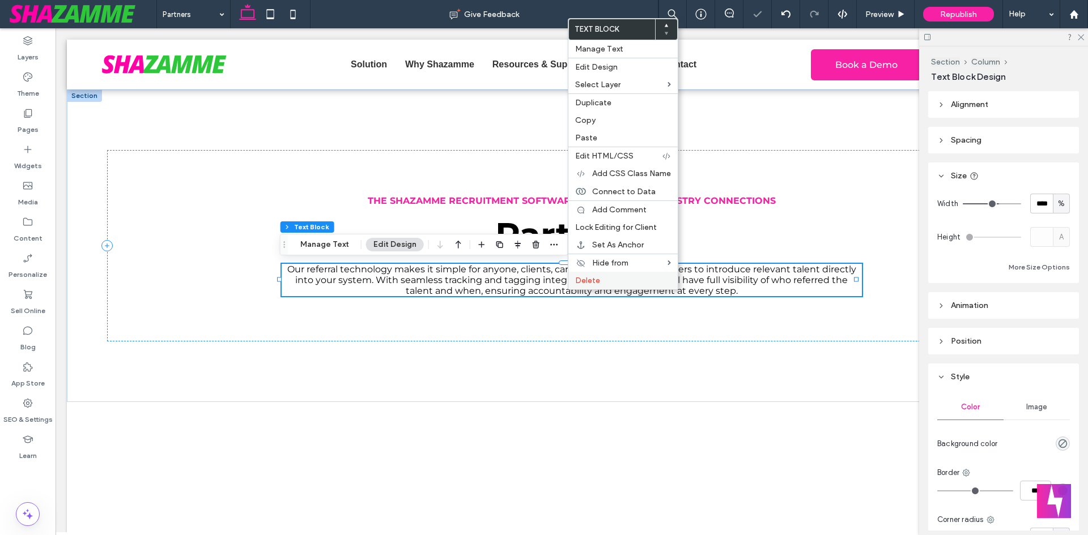
click at [589, 281] on span "Delete" at bounding box center [587, 281] width 25 height 10
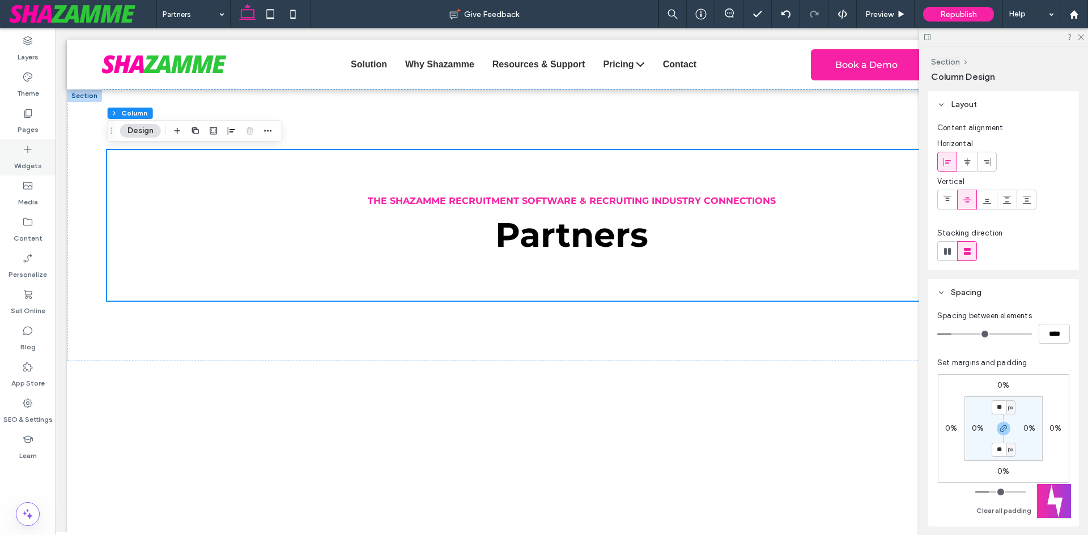
click at [24, 147] on icon at bounding box center [27, 149] width 11 height 11
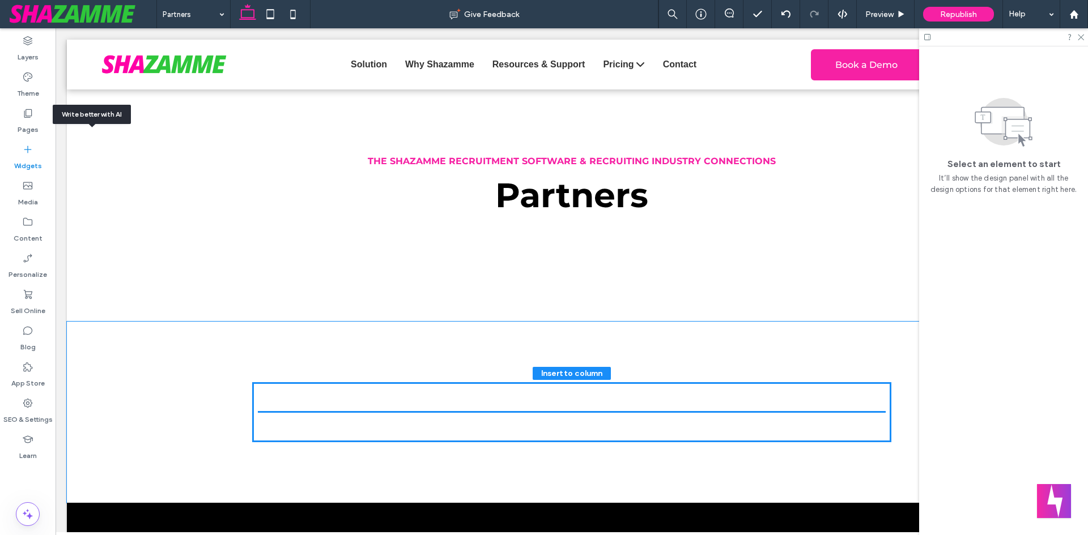
scroll to position [48, 0]
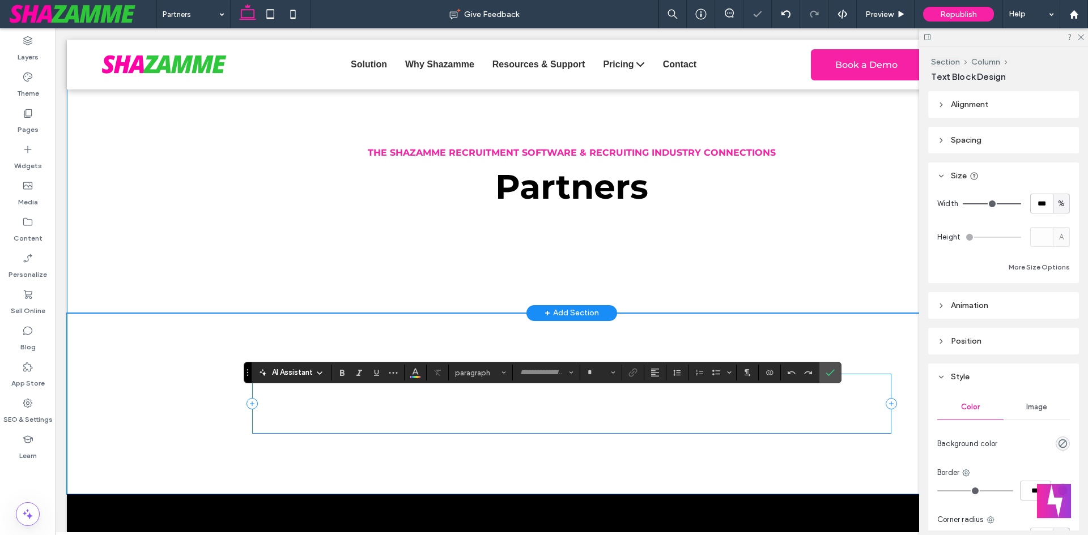
type input "**********"
type input "**"
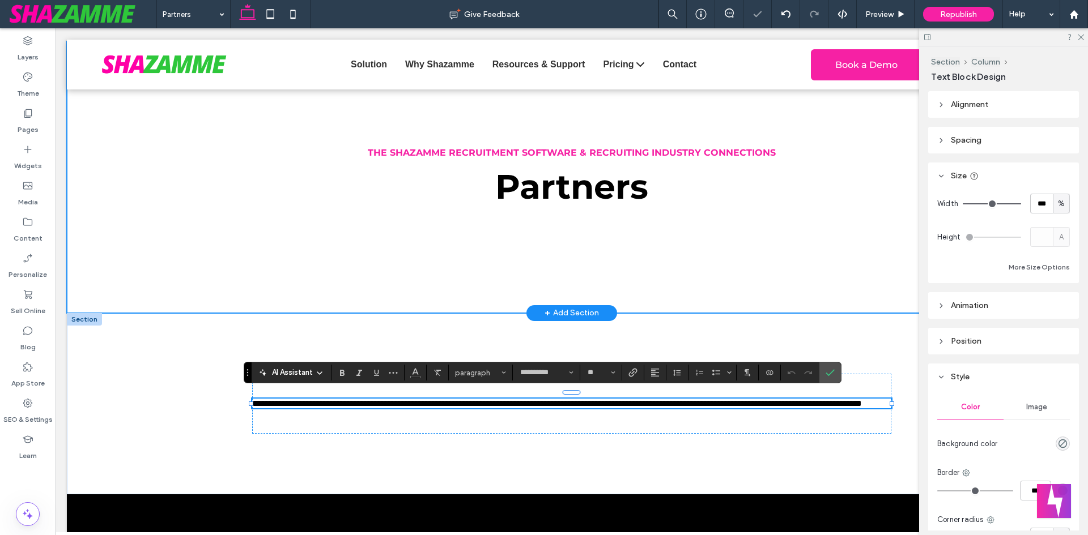
click at [257, 284] on div "THE SHAZAMME RECRUITMENT SOFTWARE & RECRUITING INDUSTRY CONNECTIONS Partners" at bounding box center [572, 177] width 1010 height 272
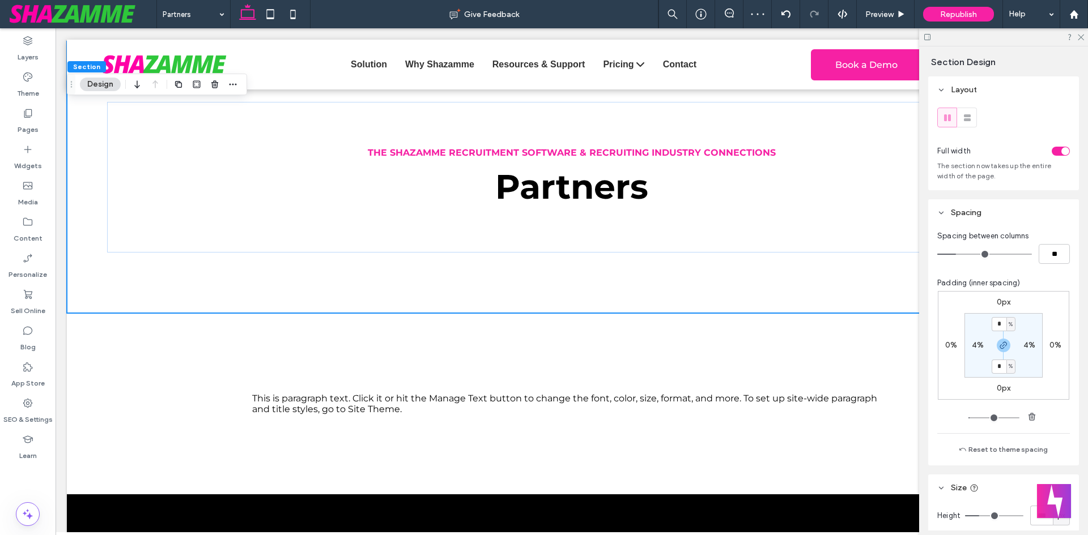
click at [1051, 152] on div "toggle" at bounding box center [1060, 151] width 18 height 9
click at [974, 344] on label "4%" at bounding box center [978, 345] width 12 height 10
type input "*"
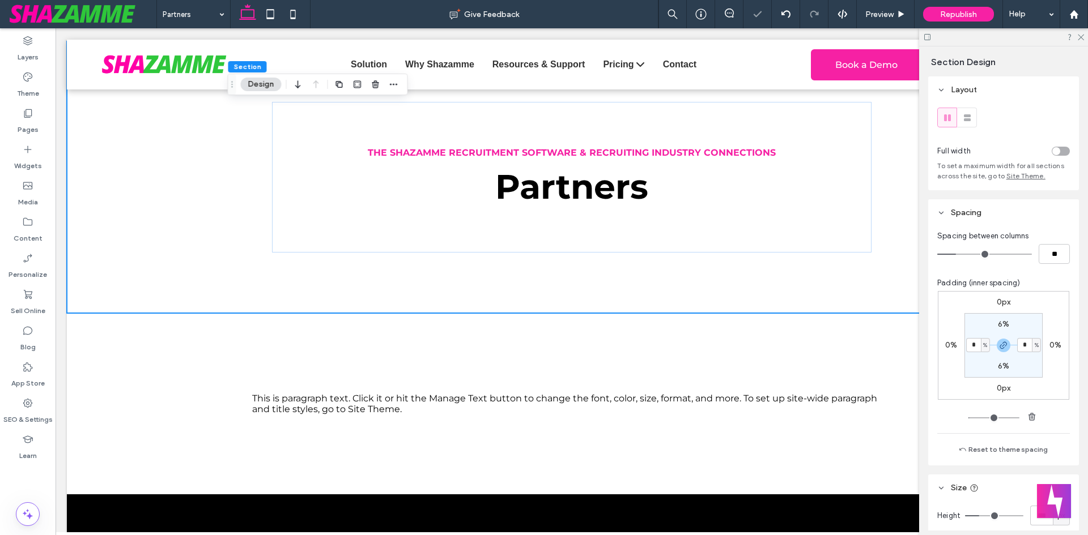
type input "*"
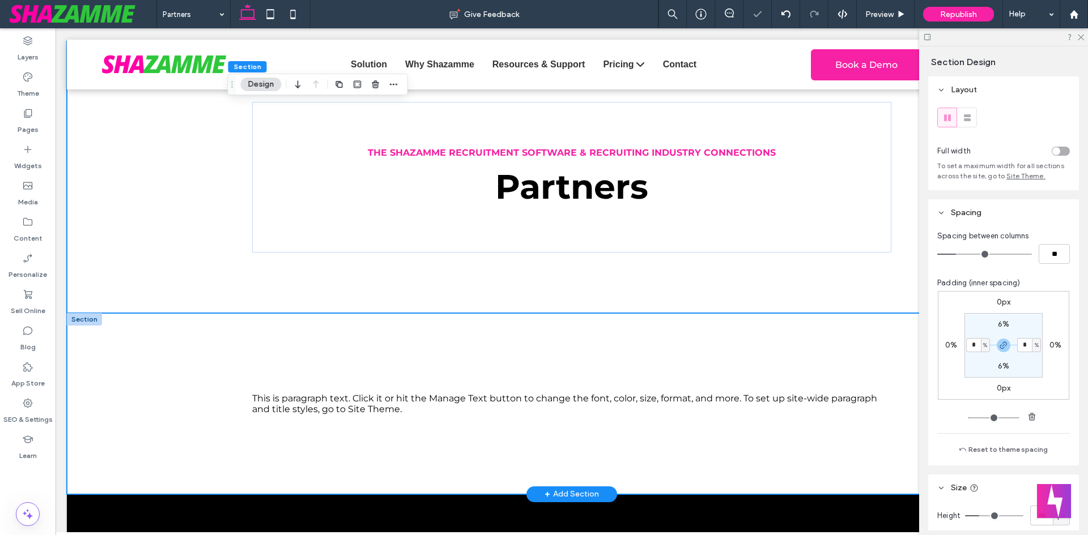
click at [183, 330] on div "This is paragraph text. Click it or hit the Manage Text button to change the fo…" at bounding box center [572, 403] width 1010 height 181
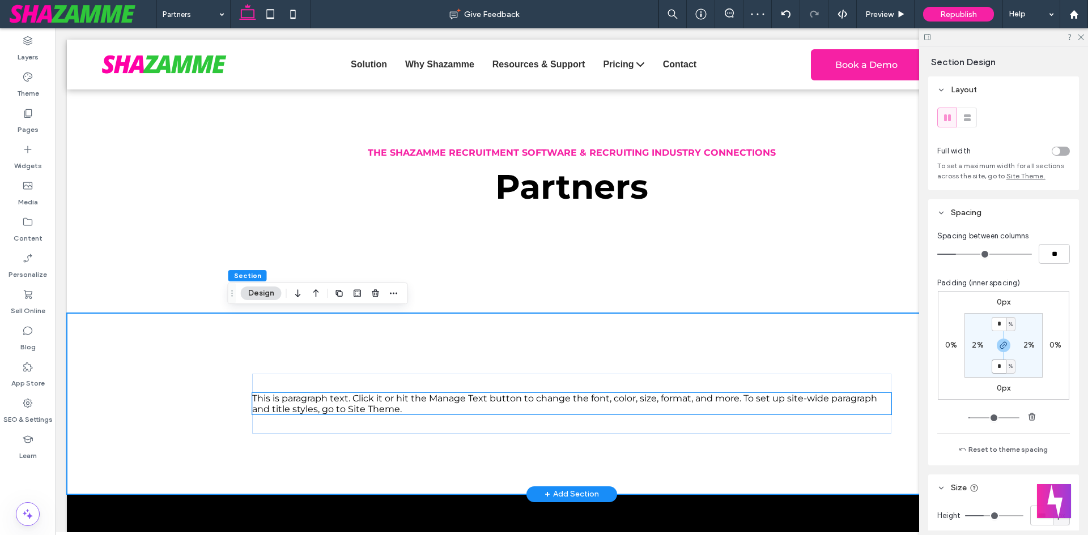
click at [565, 398] on span "This is paragraph text. Click it or hit the Manage Text button to change the fo…" at bounding box center [564, 404] width 625 height 22
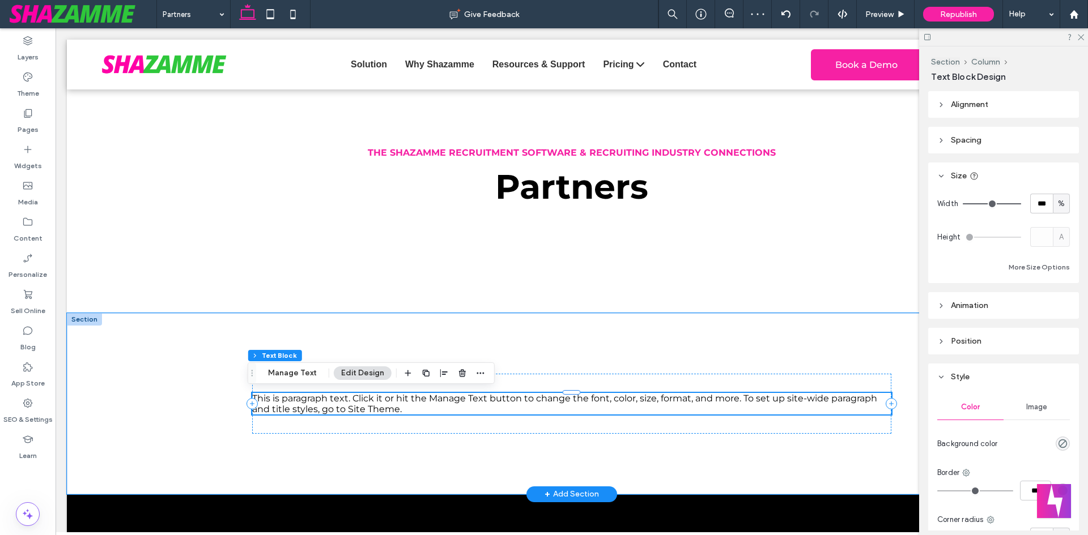
click at [565, 398] on span "This is paragraph text. Click it or hit the Manage Text button to change the fo…" at bounding box center [564, 404] width 625 height 22
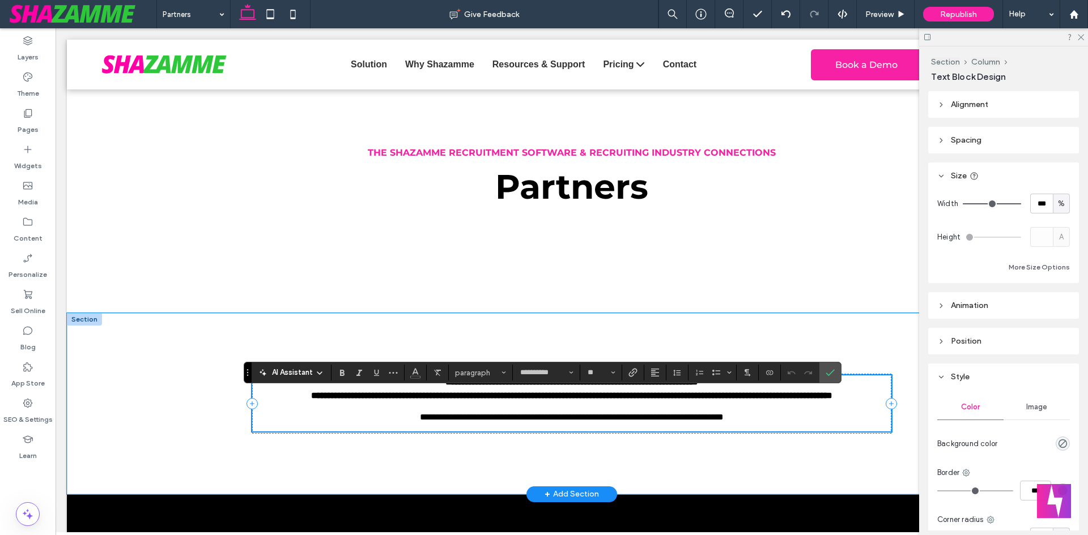
scroll to position [0, 0]
click at [838, 369] on label "Confirm" at bounding box center [829, 373] width 17 height 20
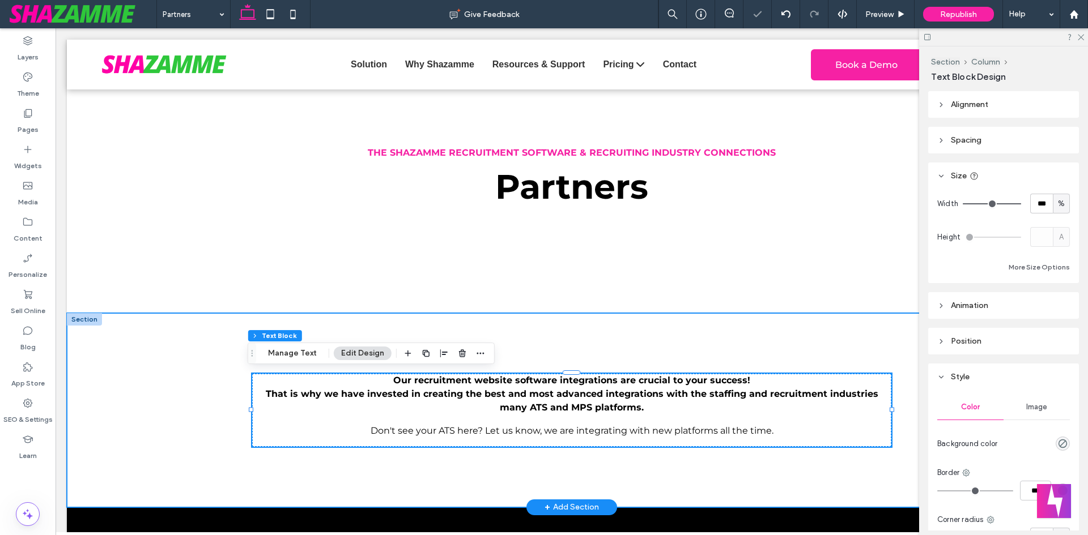
click at [643, 330] on div "Our recruitment website software integrations are crucial to your success! That…" at bounding box center [572, 410] width 680 height 194
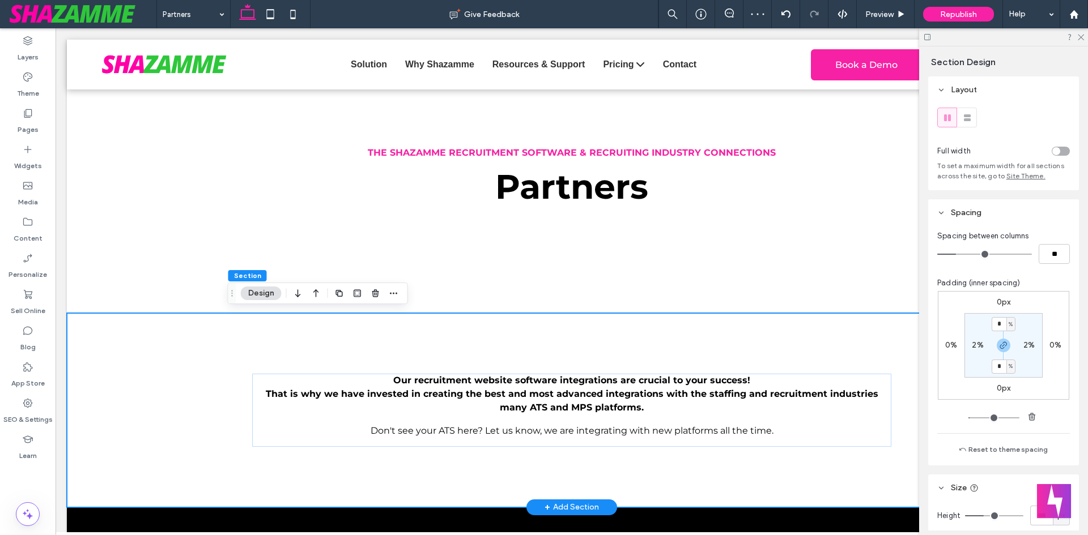
click at [221, 333] on div "Our recruitment website software integrations are crucial to your success! That…" at bounding box center [572, 410] width 1010 height 194
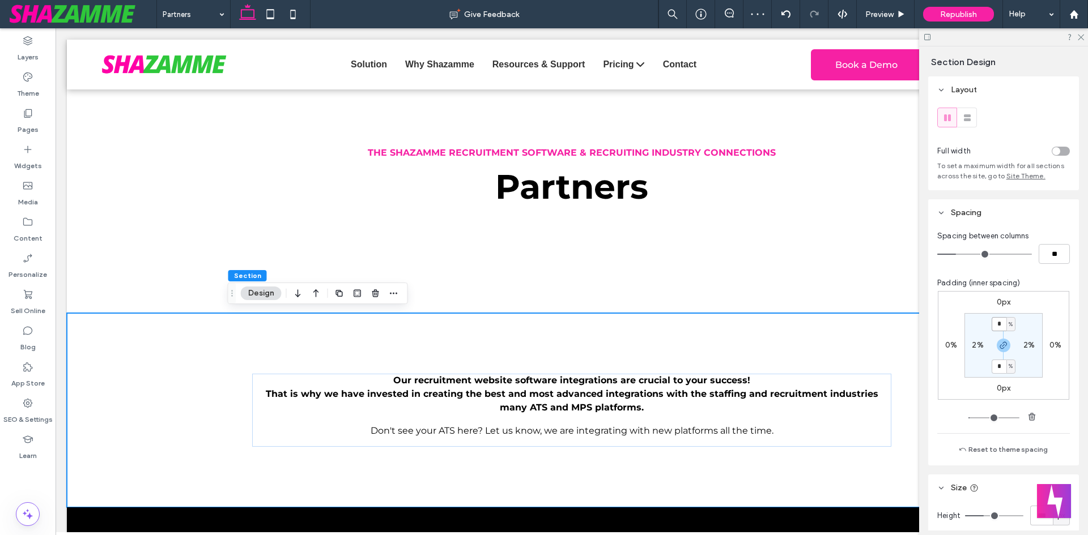
click at [993, 323] on input "*" at bounding box center [998, 324] width 15 height 14
type input "*"
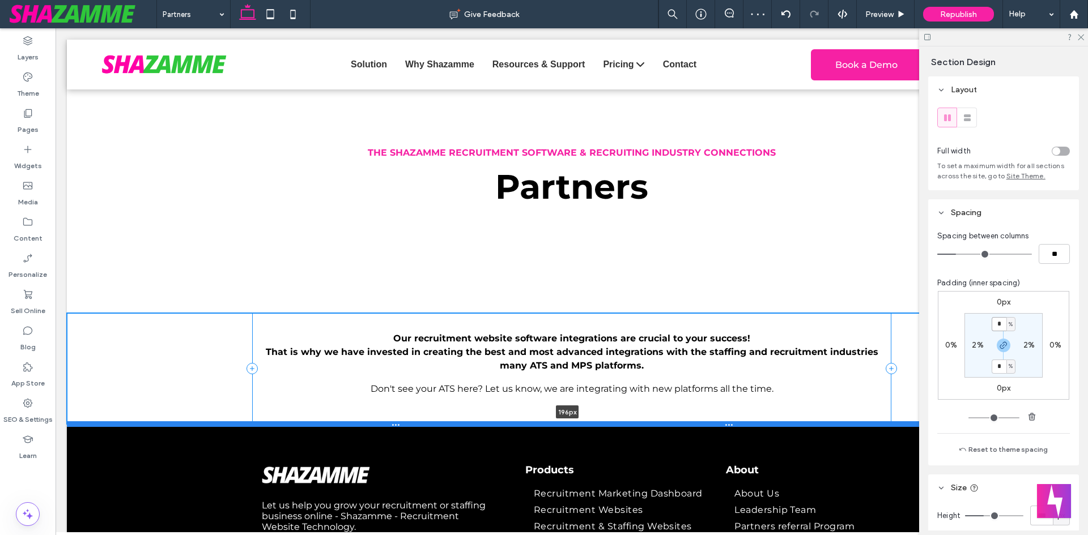
drag, startPoint x: 648, startPoint y: 495, endPoint x: 658, endPoint y: 423, distance: 72.7
click at [658, 423] on div at bounding box center [567, 424] width 1001 height 6
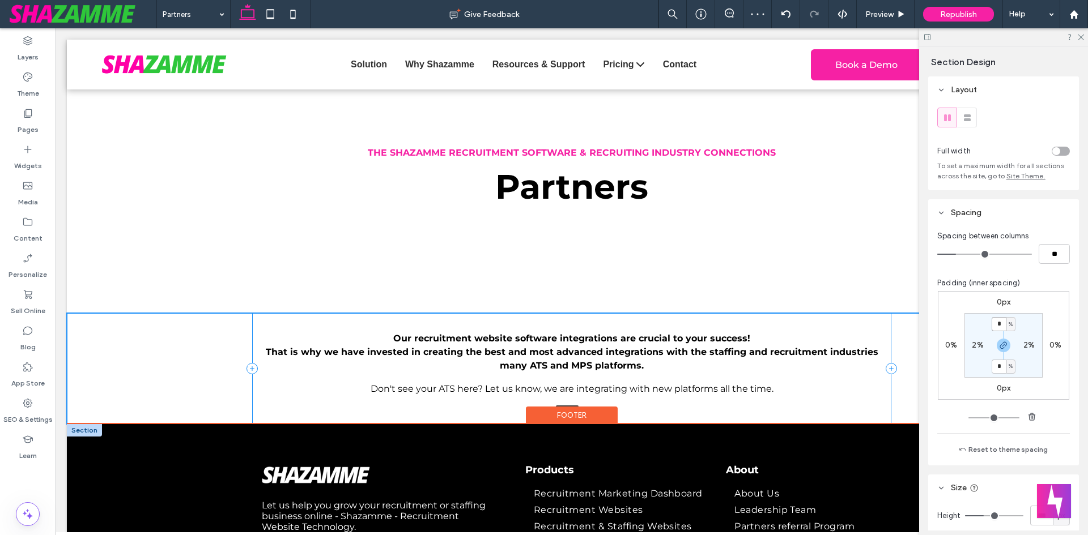
type input "***"
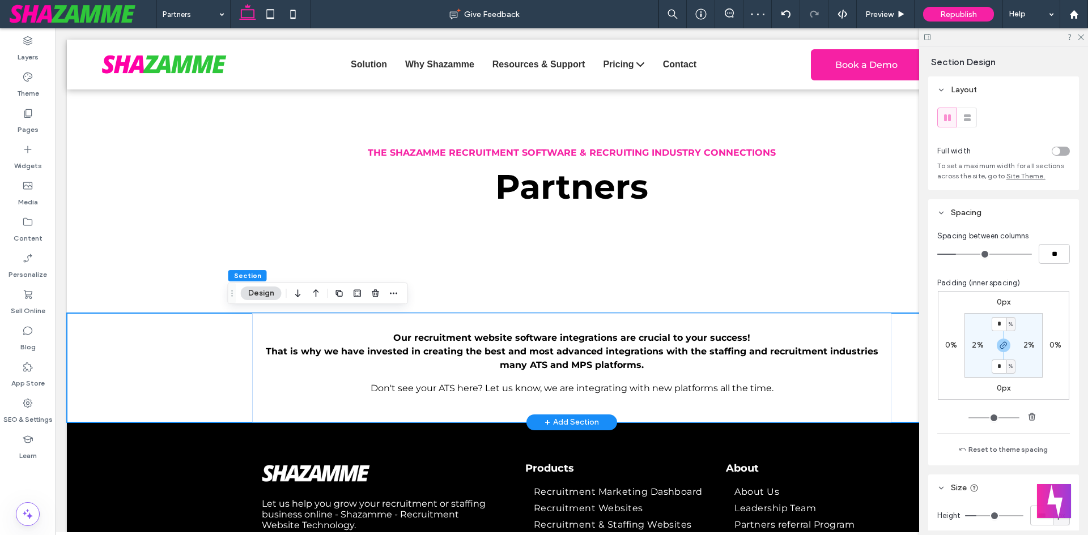
click at [565, 424] on div "+ Add Section" at bounding box center [571, 422] width 54 height 12
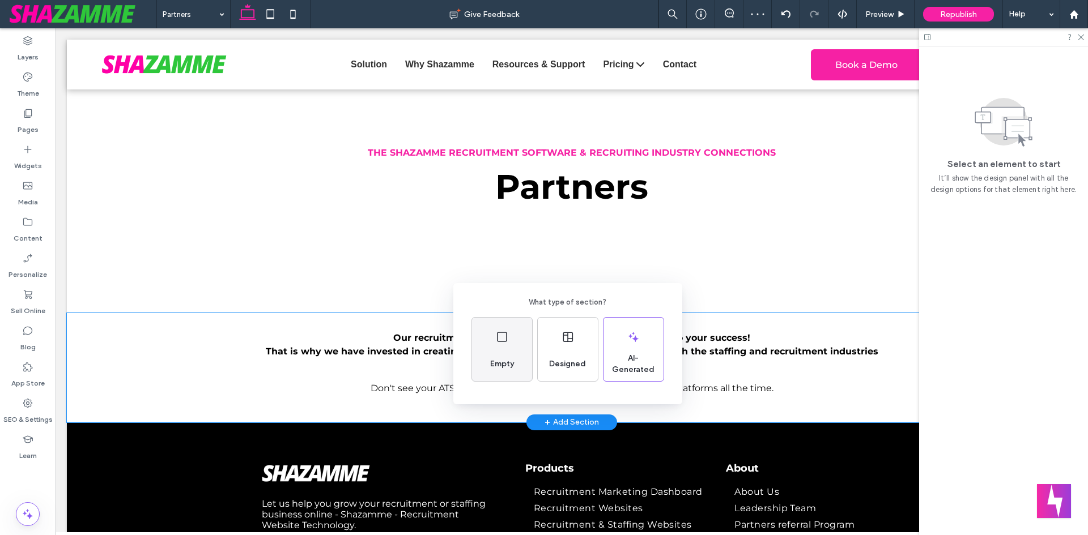
click at [516, 338] on div "Empty" at bounding box center [502, 349] width 60 height 63
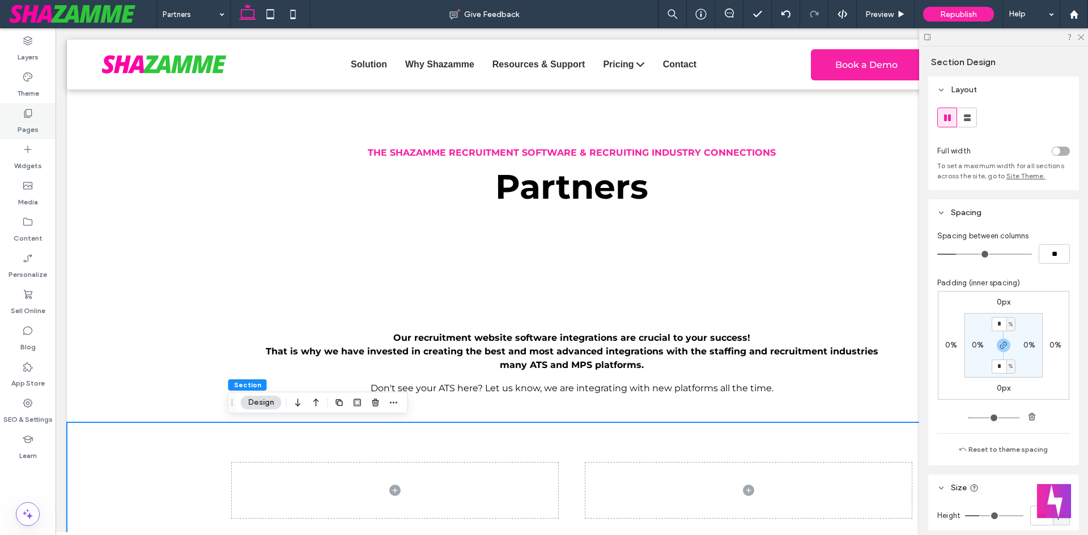
click at [18, 120] on label "Pages" at bounding box center [28, 127] width 21 height 16
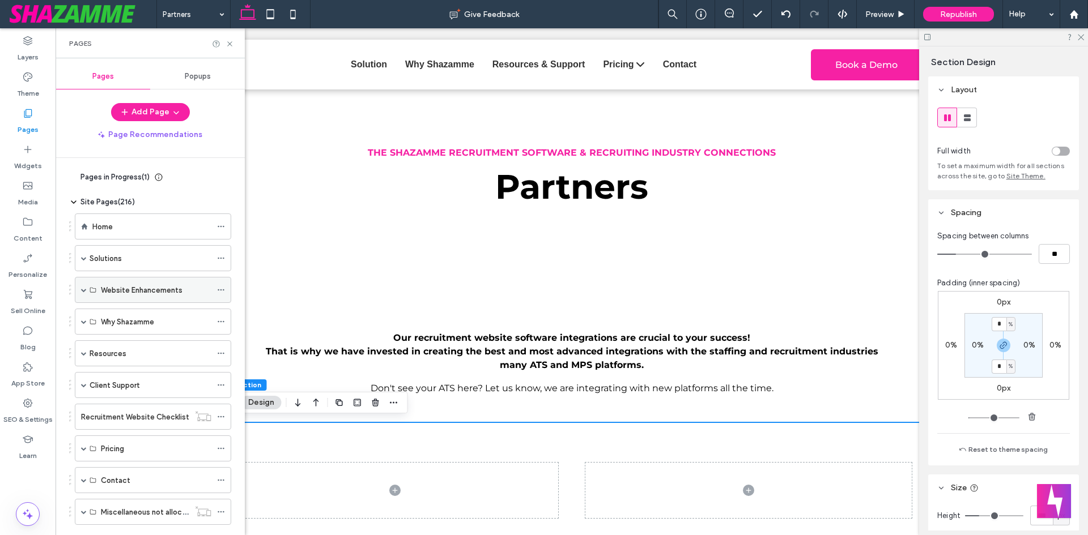
drag, startPoint x: 84, startPoint y: 290, endPoint x: 88, endPoint y: 300, distance: 10.4
click at [83, 291] on span at bounding box center [84, 290] width 6 height 6
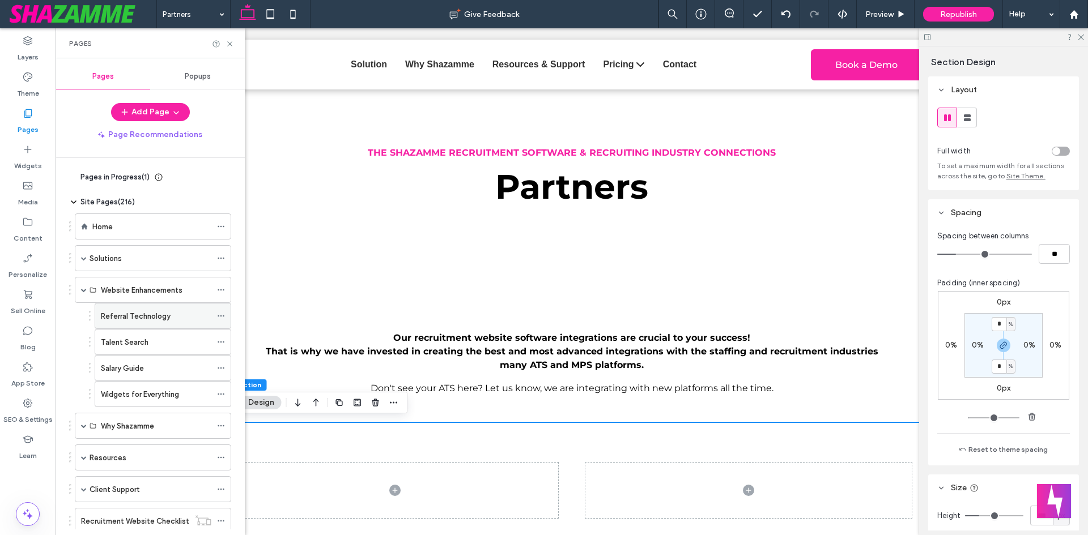
click at [143, 320] on label "Referral Technology" at bounding box center [136, 316] width 70 height 20
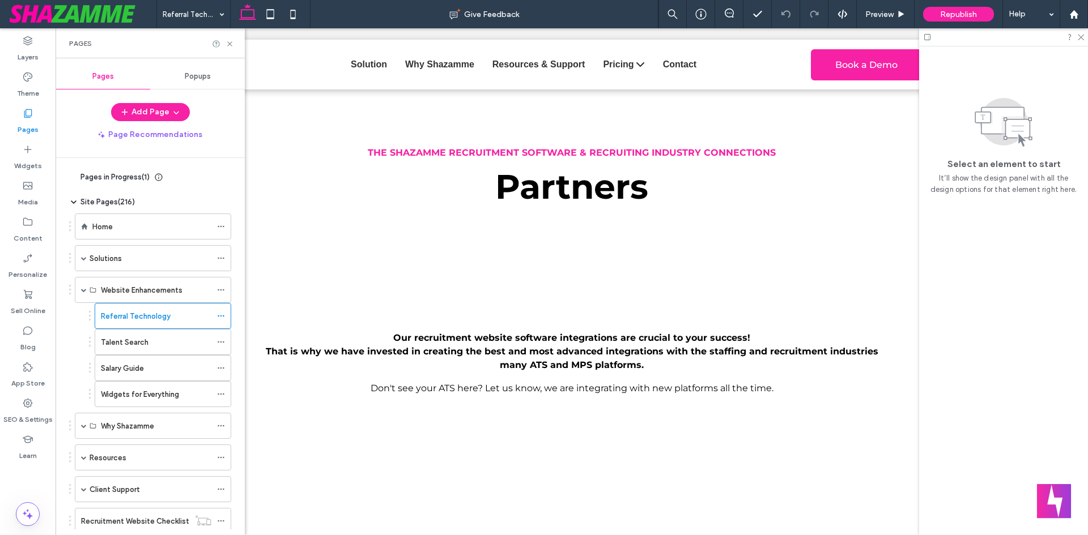
click at [134, 348] on label "Talent Search" at bounding box center [125, 343] width 48 height 20
click at [154, 381] on div "Salary Guide" at bounding box center [163, 368] width 137 height 26
click at [117, 365] on label "Salary Guide" at bounding box center [122, 369] width 43 height 20
click at [202, 396] on div "Widgets for Everything" at bounding box center [156, 395] width 110 height 12
click at [82, 427] on span at bounding box center [84, 426] width 6 height 6
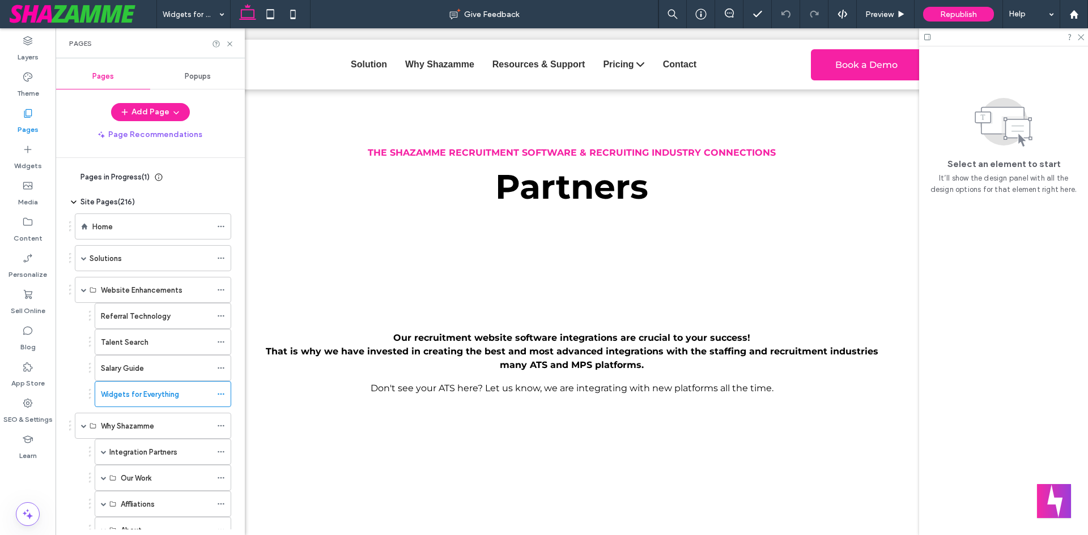
drag, startPoint x: 119, startPoint y: 445, endPoint x: 188, endPoint y: 459, distance: 70.0
click at [120, 446] on div "Integration Partners" at bounding box center [160, 452] width 102 height 25
click at [140, 483] on label "Integration Partners Avionte" at bounding box center [169, 479] width 96 height 20
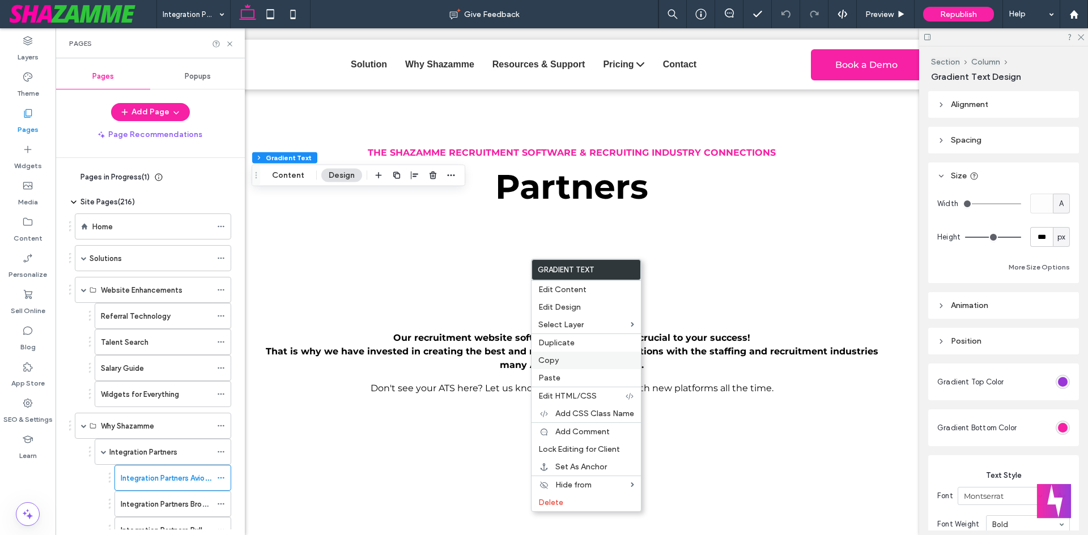
click at [564, 358] on label "Copy" at bounding box center [586, 361] width 96 height 10
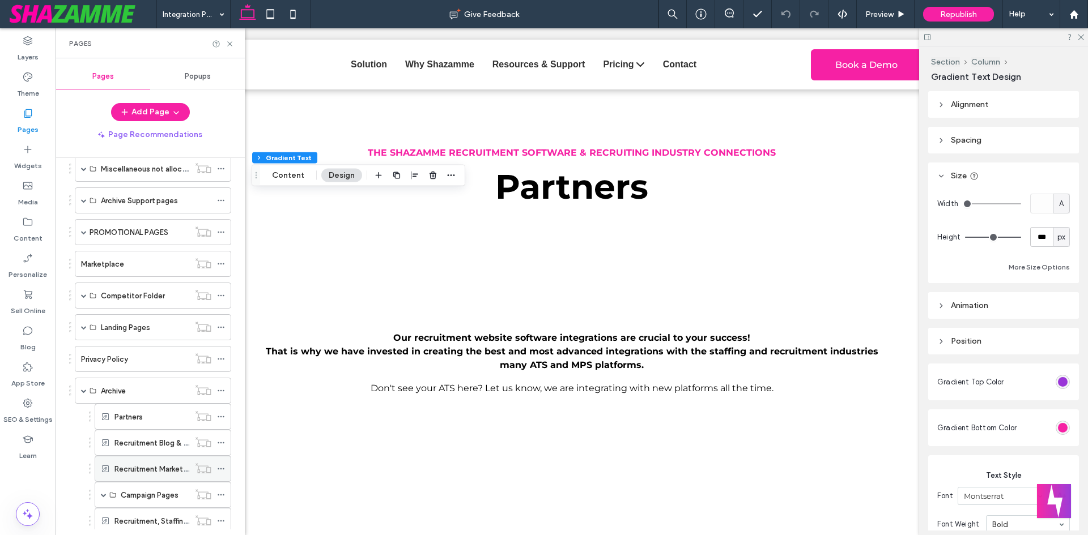
scroll to position [1076, 0]
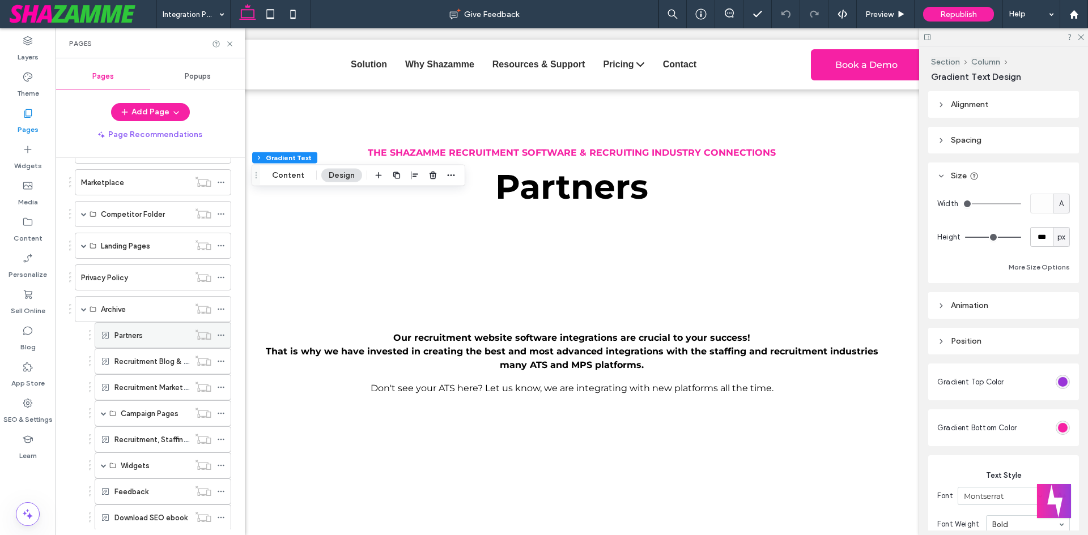
click at [125, 343] on div "Partners" at bounding box center [151, 335] width 75 height 25
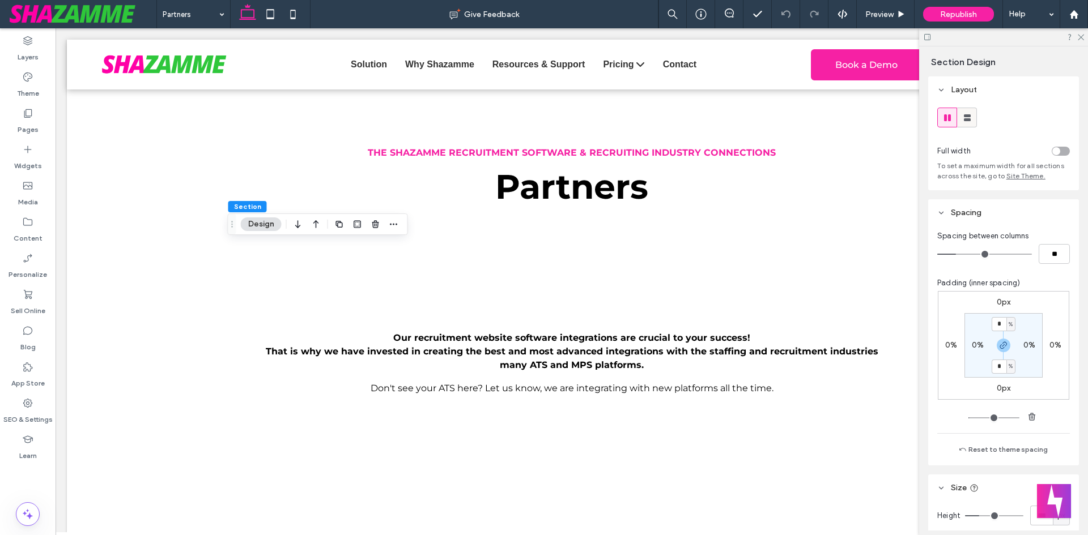
click at [963, 118] on icon at bounding box center [966, 117] width 11 height 11
click at [1025, 347] on label "0%" at bounding box center [1029, 345] width 12 height 10
type input "*"
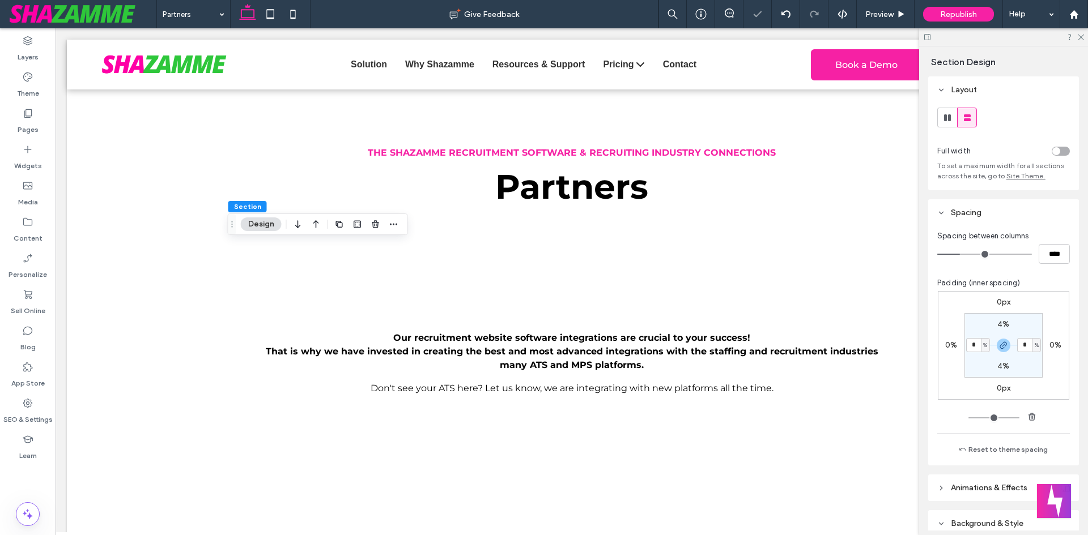
type input "*"
click at [999, 326] on label "4%" at bounding box center [1003, 325] width 12 height 10
type input "*"
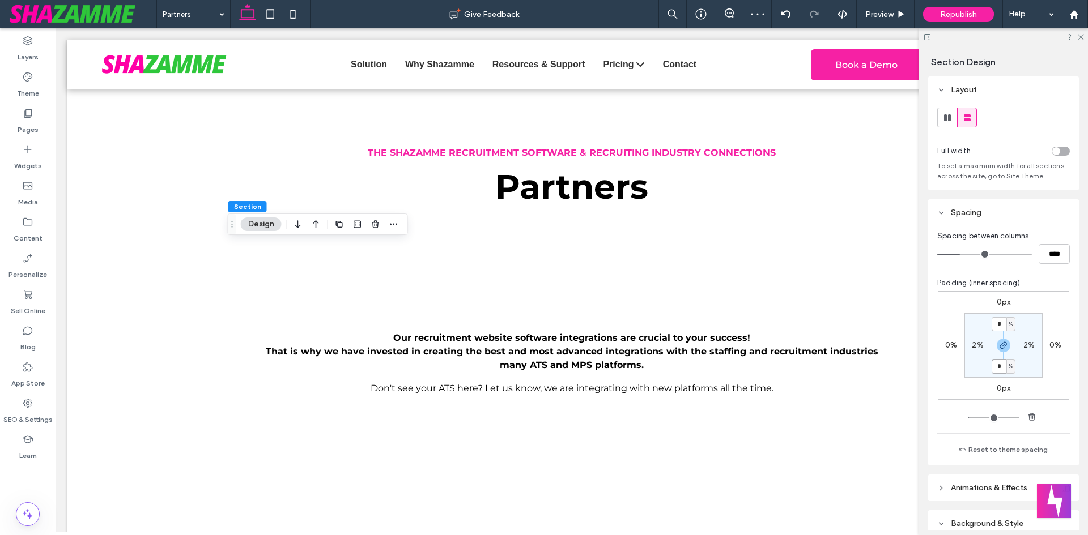
type input "*"
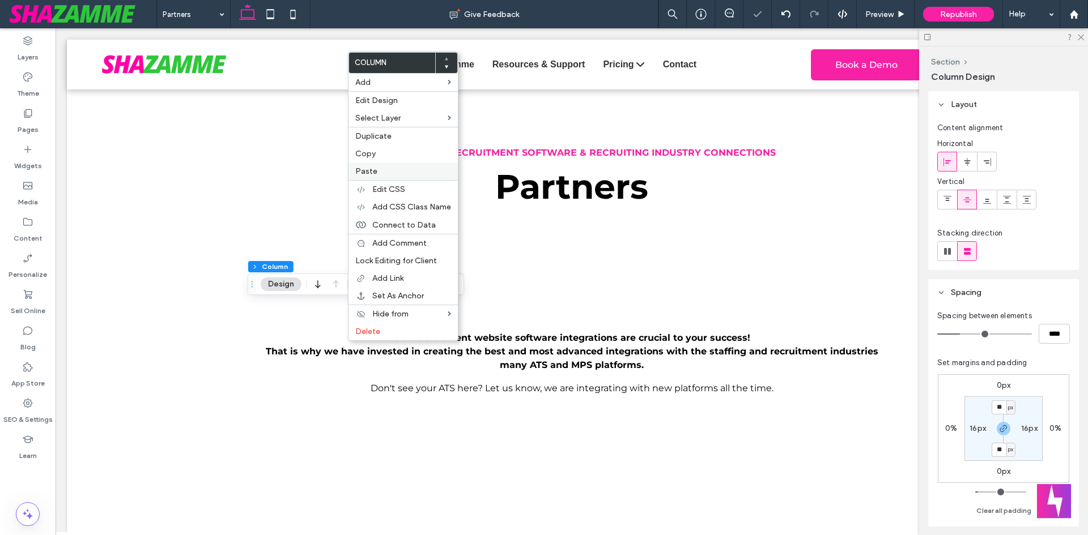
click at [369, 173] on span "Paste" at bounding box center [366, 172] width 22 height 10
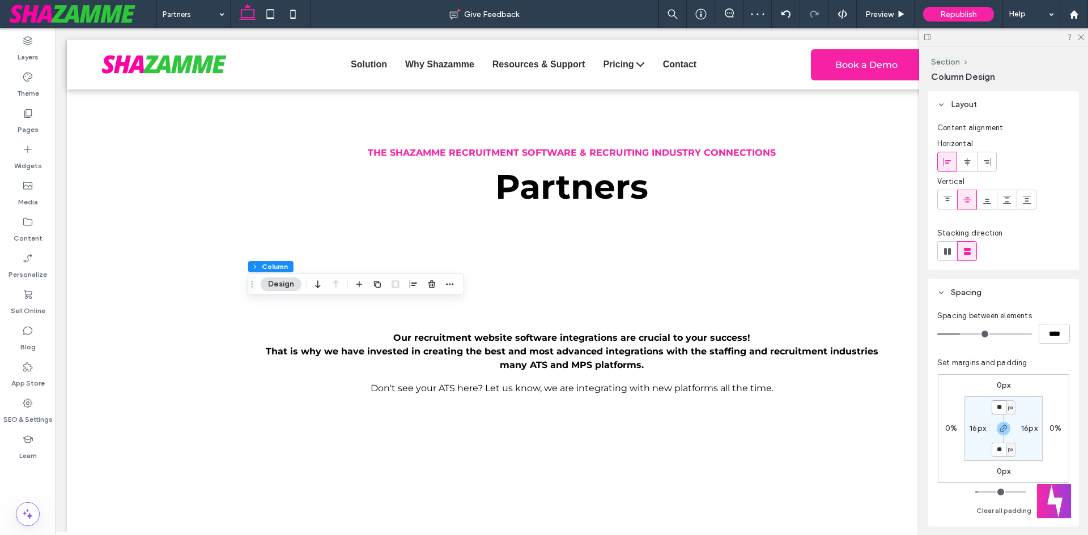
click at [1000, 405] on input "**" at bounding box center [998, 408] width 15 height 14
type input "*"
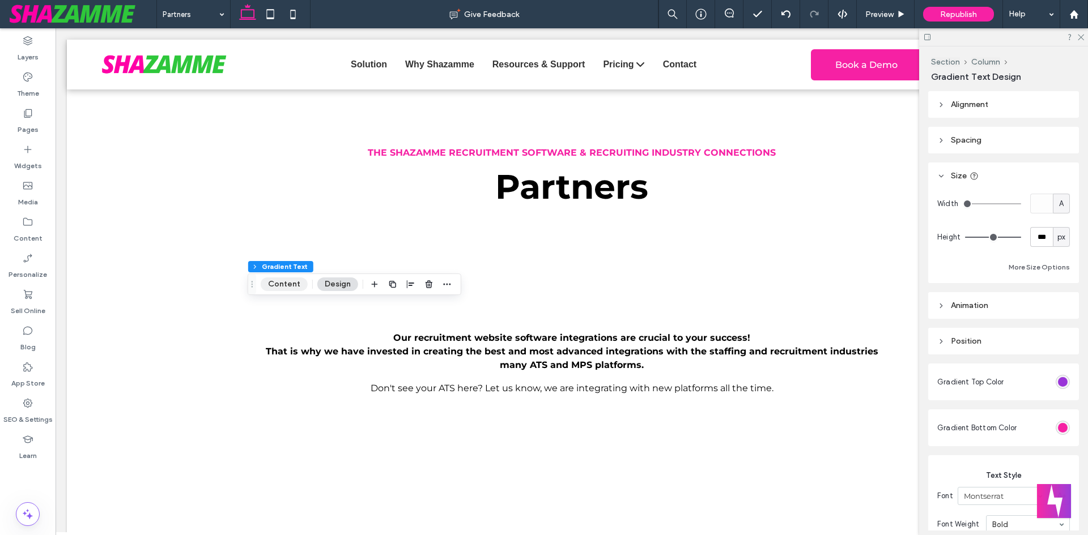
click at [275, 282] on button "Content" at bounding box center [284, 285] width 47 height 14
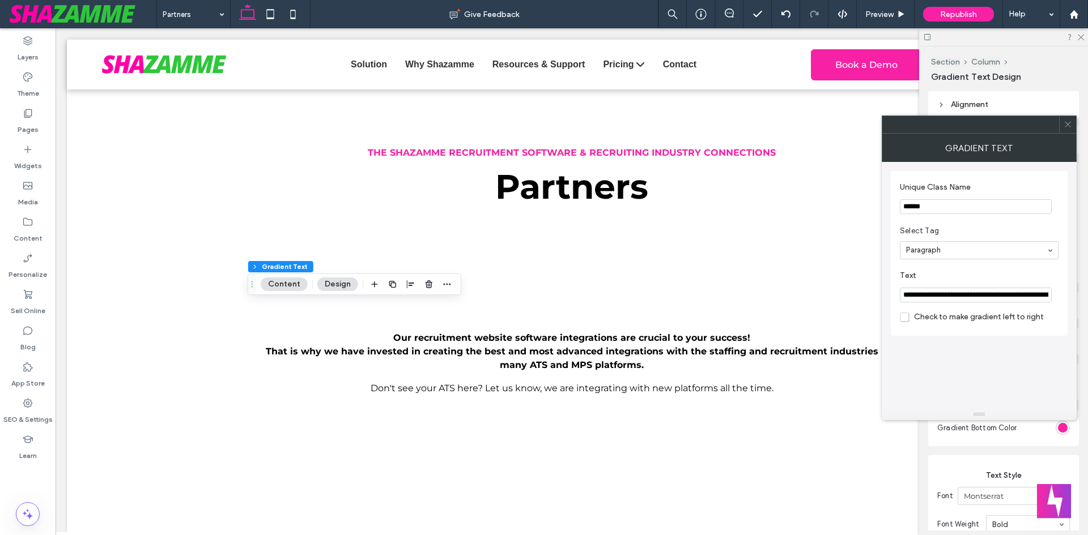
click at [957, 300] on input "**********" at bounding box center [976, 295] width 152 height 15
paste input "Text"
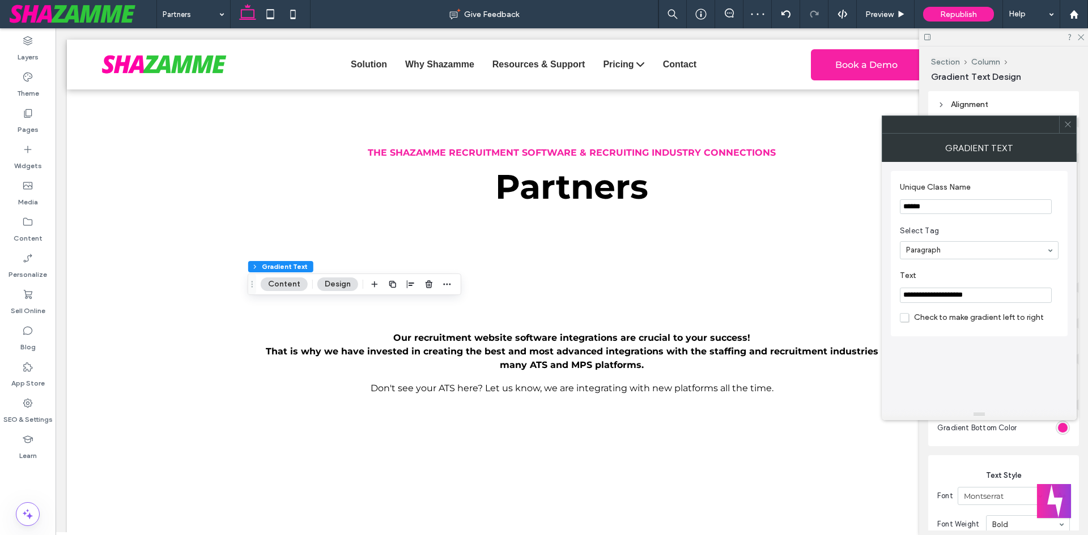
scroll to position [0, 0]
type input "**********"
click at [1042, 368] on div "**********" at bounding box center [979, 285] width 177 height 247
click at [1070, 124] on icon at bounding box center [1067, 124] width 8 height 8
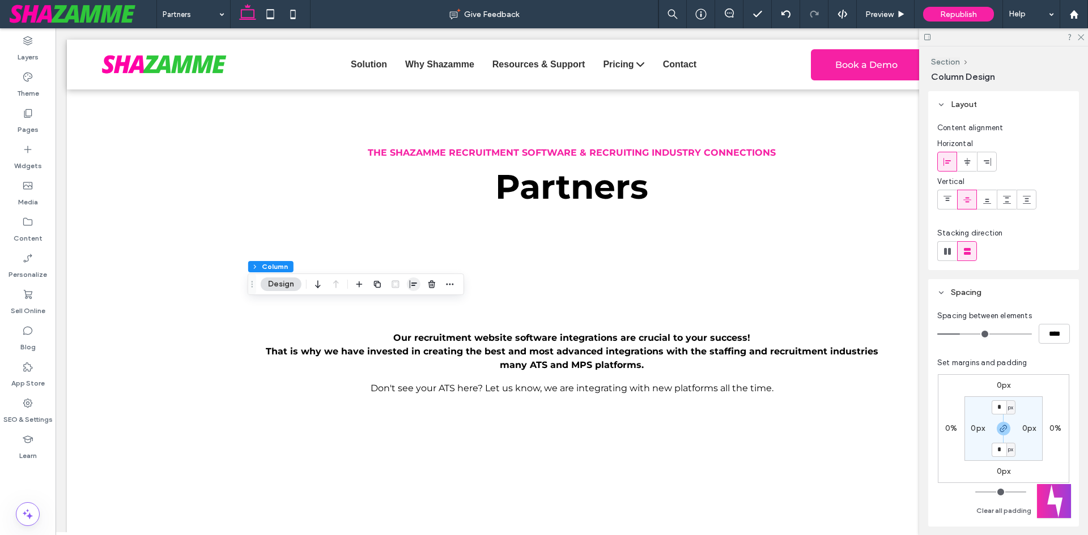
click at [410, 287] on icon "button" at bounding box center [413, 284] width 9 height 9
click at [415, 304] on icon "center" at bounding box center [413, 306] width 9 height 9
type input "***"
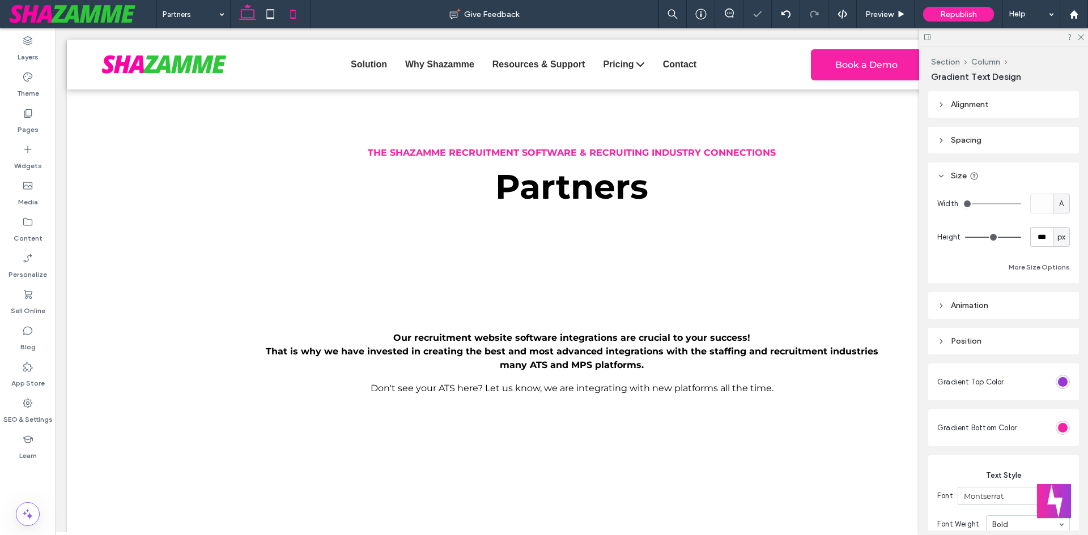
type input "***"
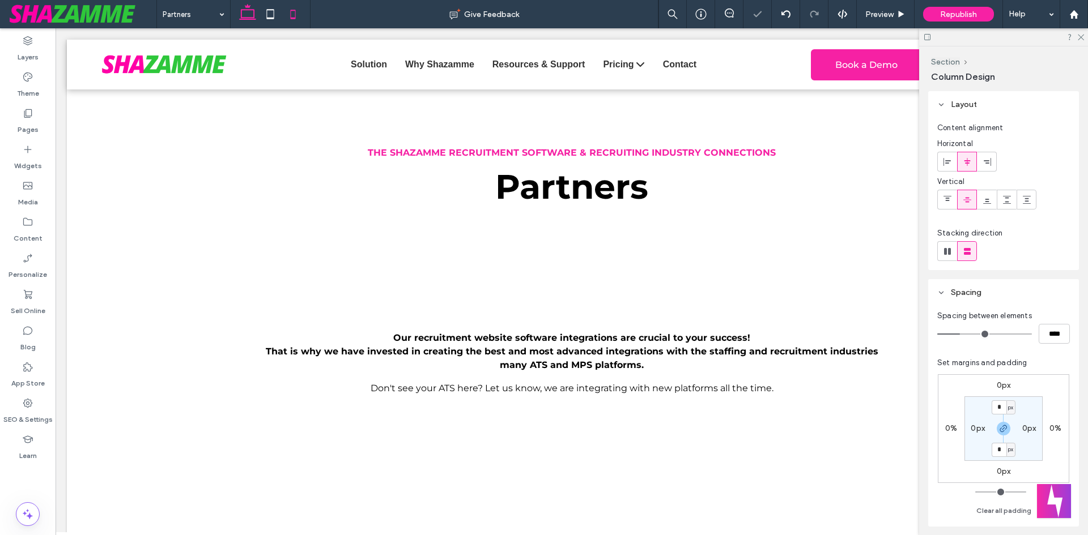
type input "***"
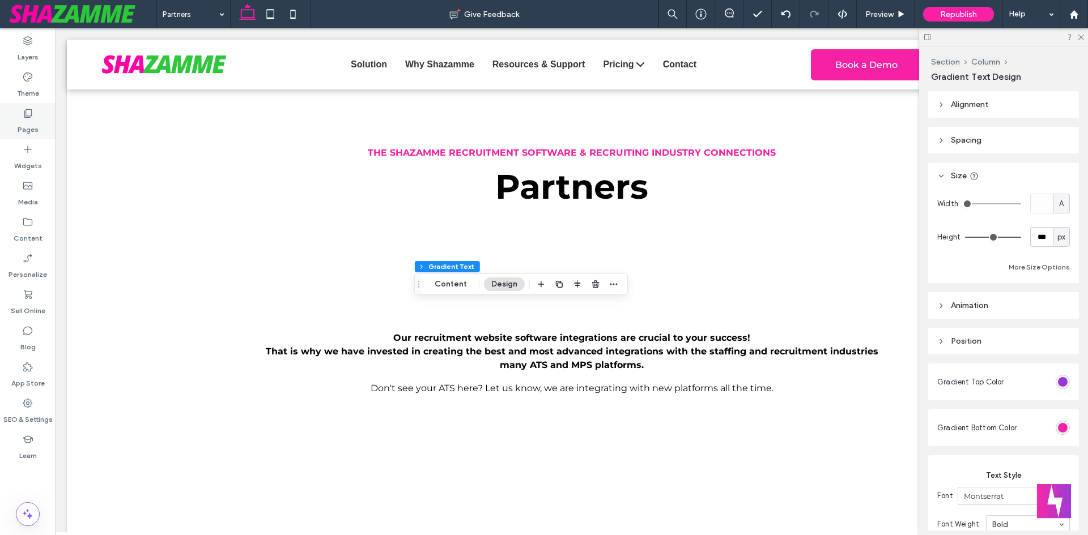
click at [30, 103] on div "Pages" at bounding box center [28, 121] width 56 height 36
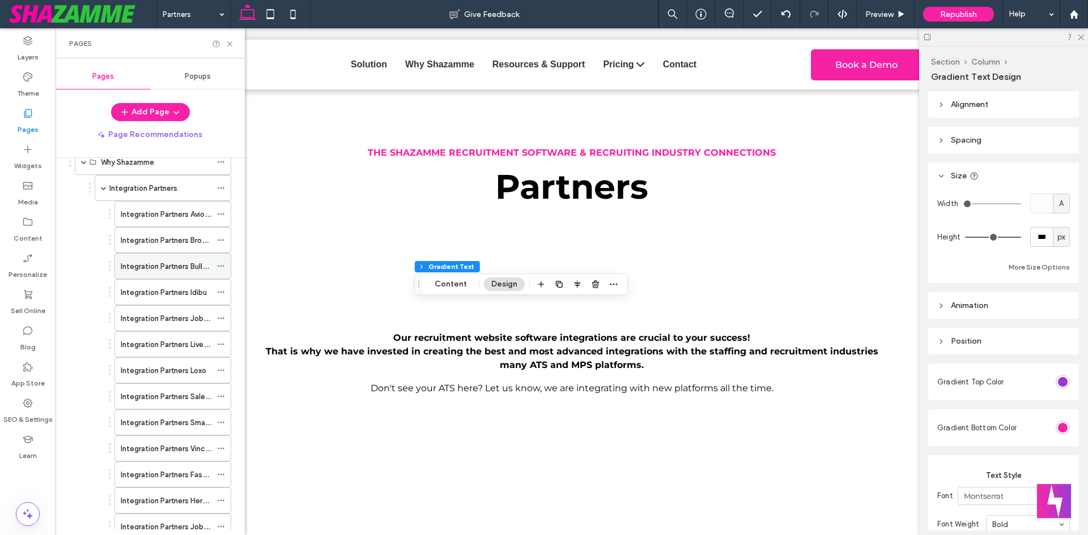
scroll to position [261, 0]
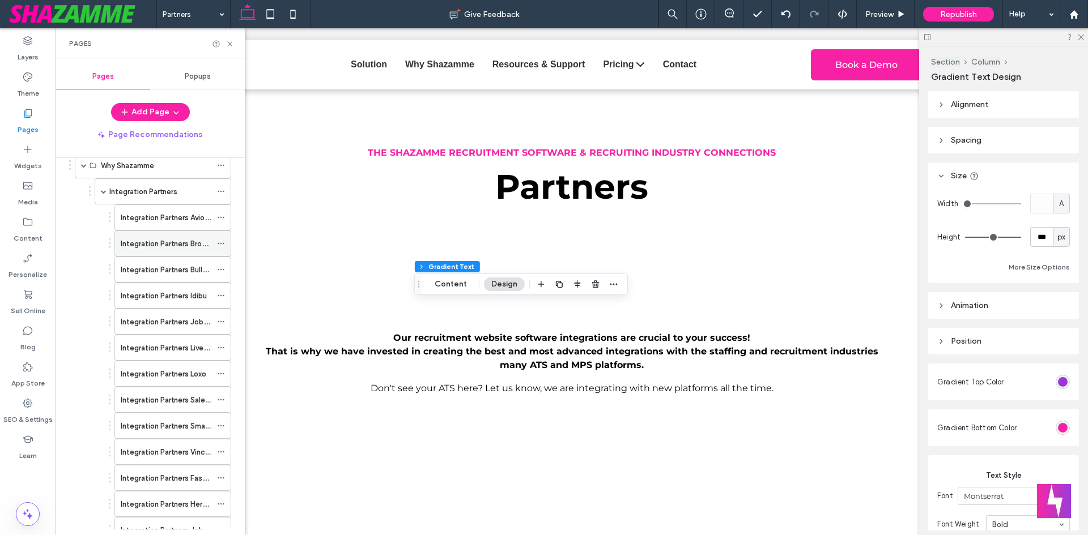
click at [186, 241] on label "Integration Partners Broadbean" at bounding box center [174, 244] width 107 height 20
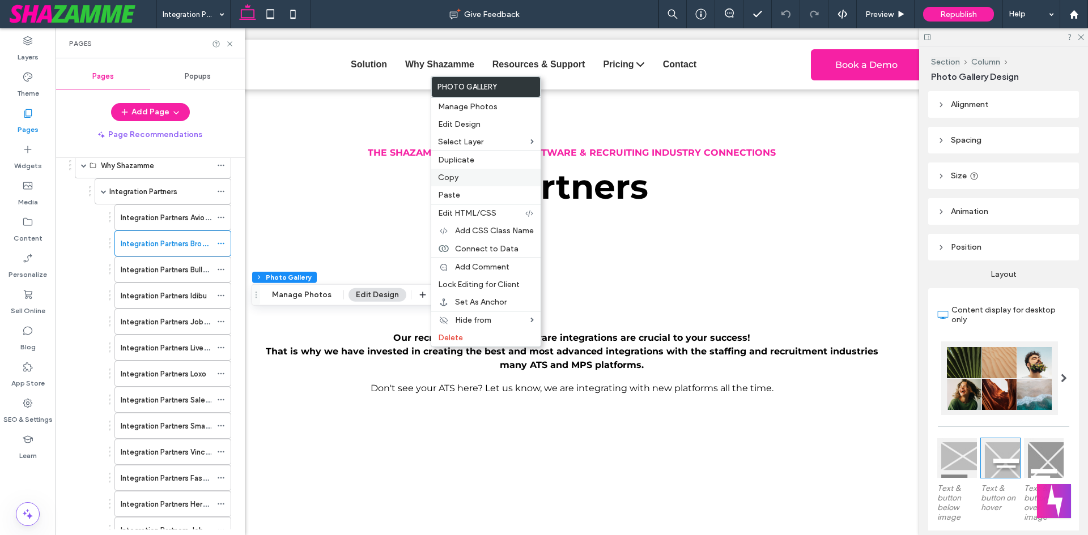
click at [462, 176] on label "Copy" at bounding box center [486, 178] width 96 height 10
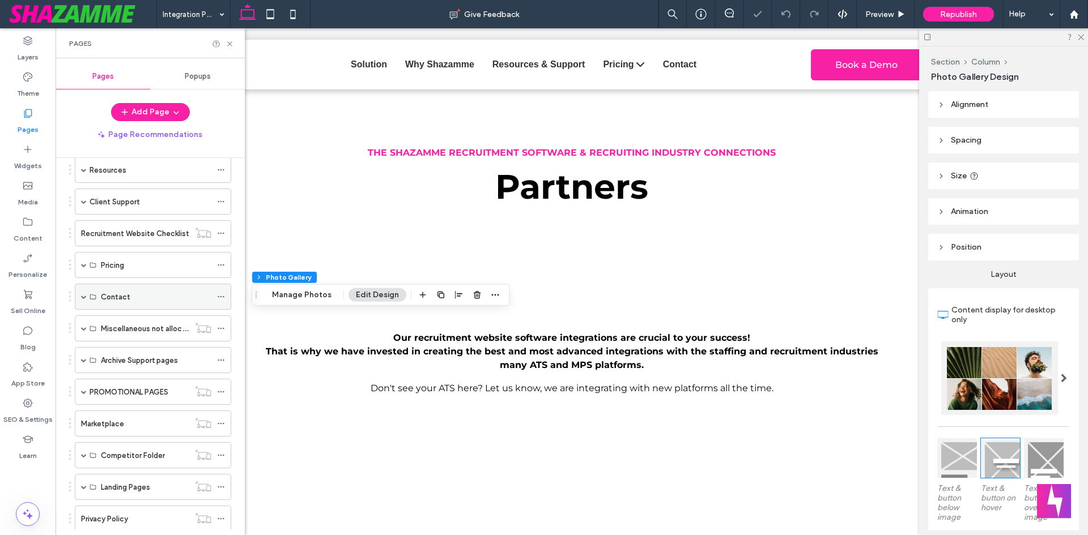
scroll to position [997, 0]
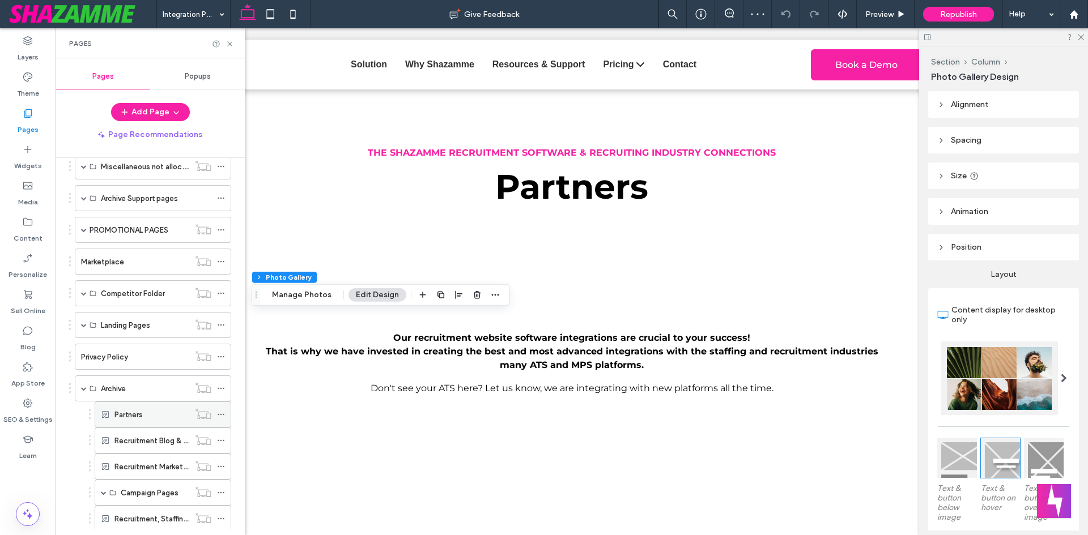
click at [136, 425] on div "Partners" at bounding box center [151, 414] width 75 height 25
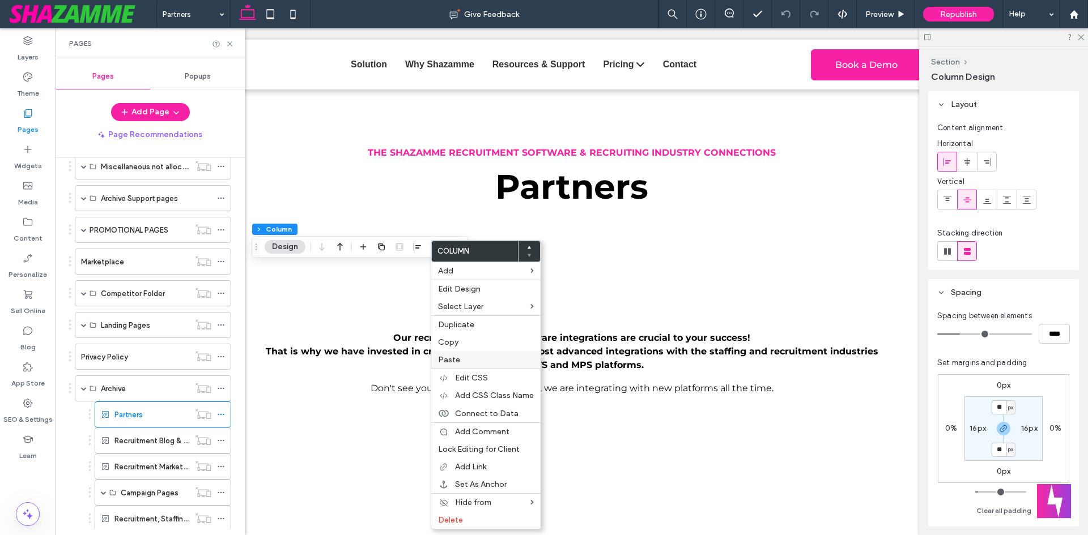
click at [465, 363] on label "Paste" at bounding box center [486, 360] width 96 height 10
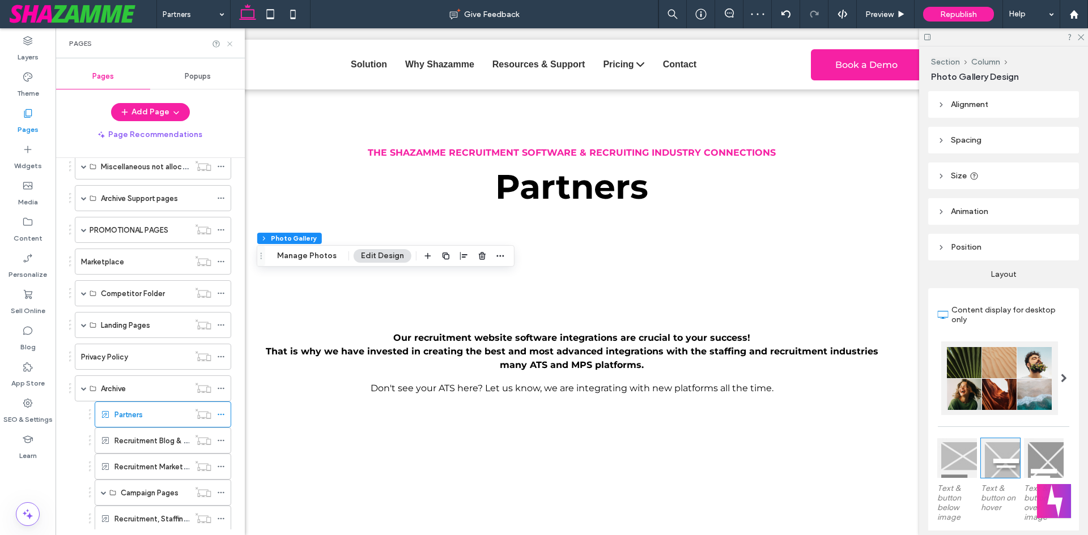
click at [228, 42] on icon at bounding box center [229, 44] width 8 height 8
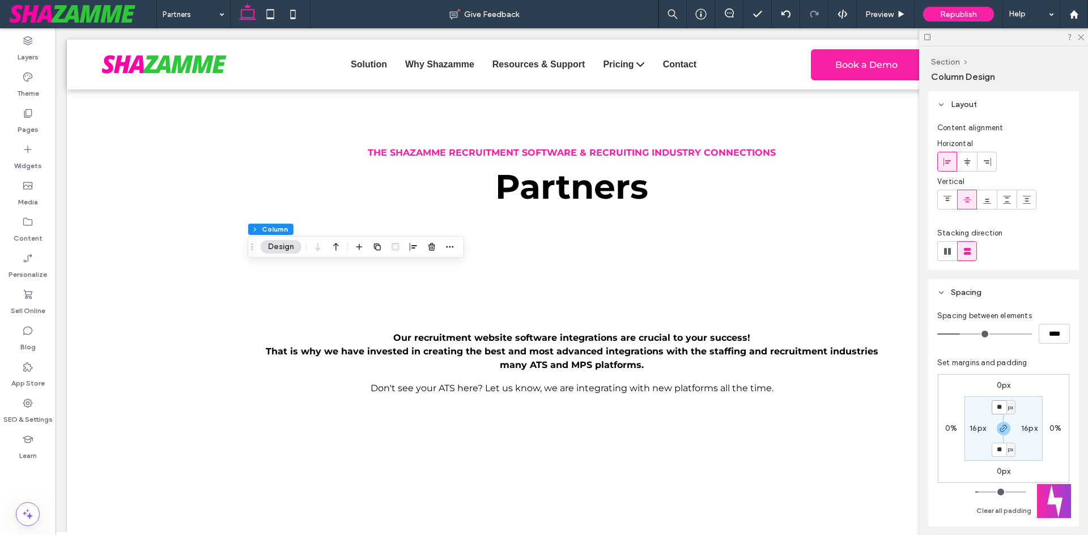
click at [998, 413] on input "**" at bounding box center [998, 408] width 15 height 14
type input "**"
type input "*"
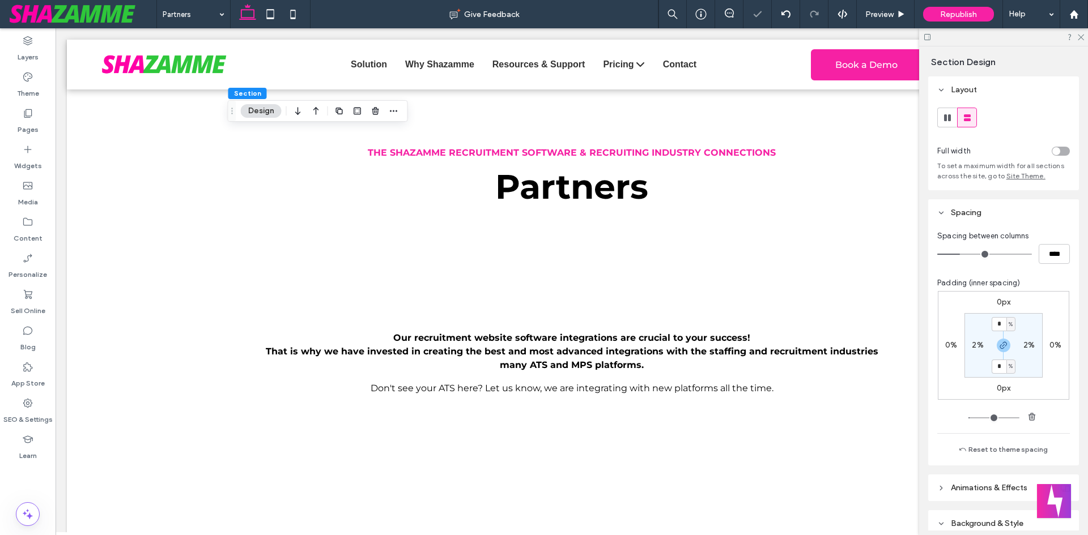
click at [1058, 150] on div "toggle" at bounding box center [1060, 151] width 18 height 9
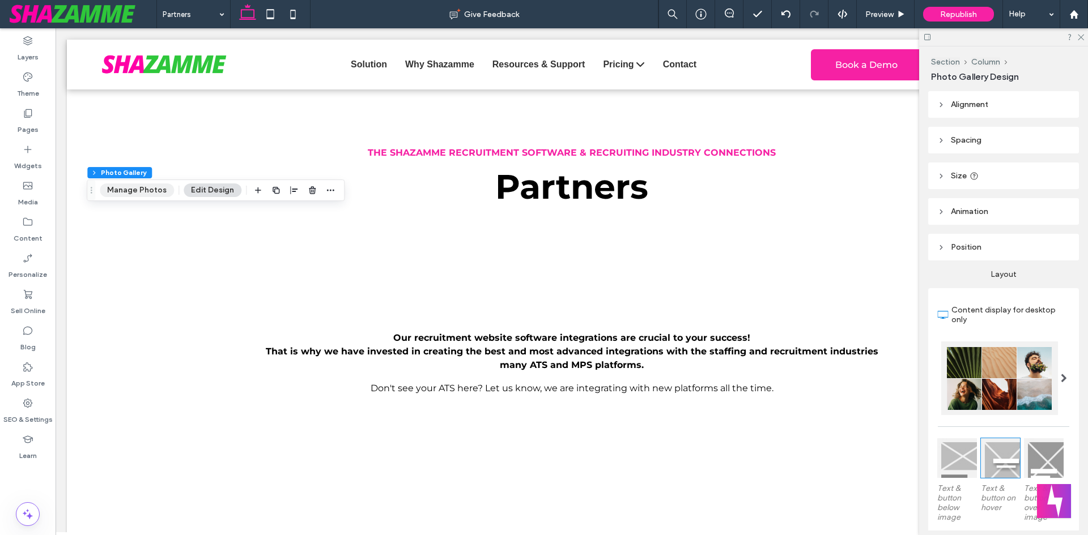
click at [146, 193] on button "Manage Photos" at bounding box center [137, 191] width 74 height 14
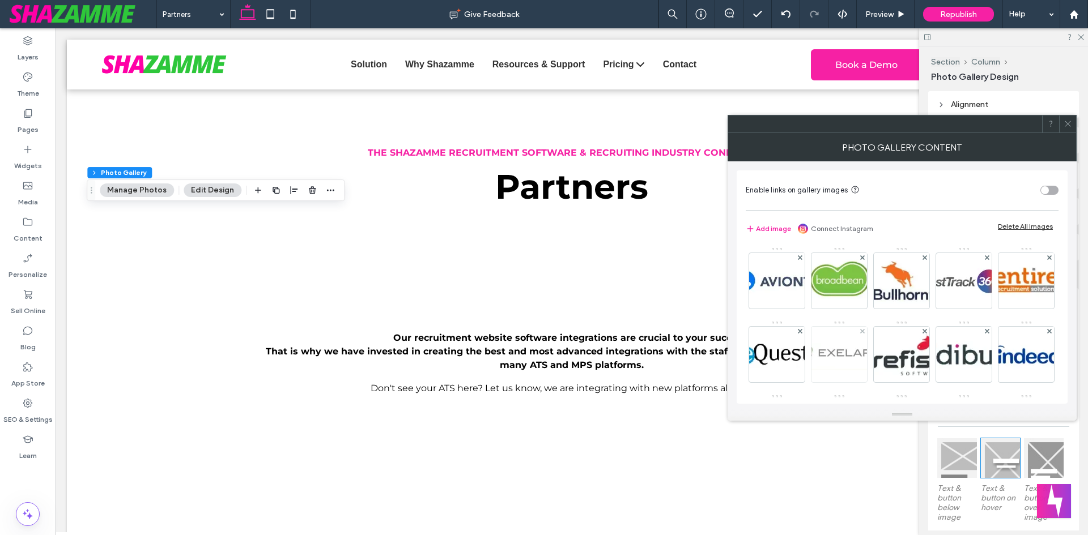
click at [867, 333] on div at bounding box center [862, 332] width 10 height 10
click at [864, 332] on use at bounding box center [861, 331] width 5 height 5
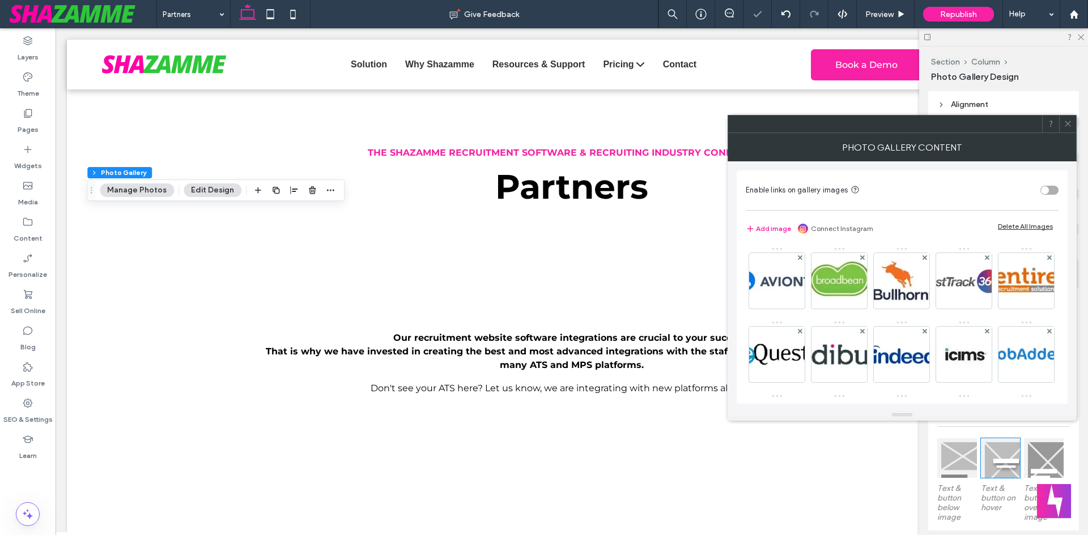
click at [864, 332] on use at bounding box center [861, 331] width 5 height 5
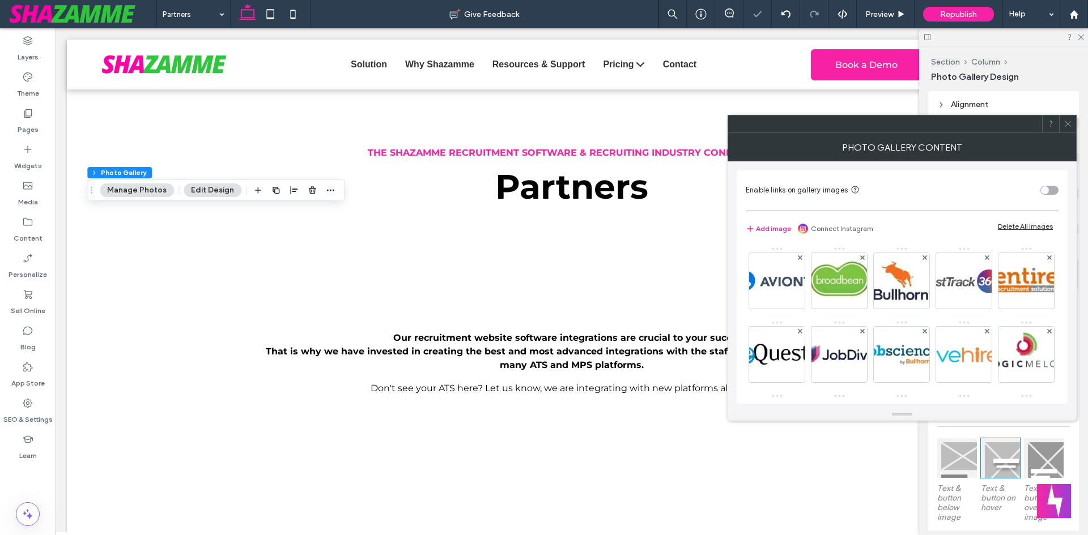
click at [924, 332] on use at bounding box center [924, 331] width 5 height 5
click at [864, 332] on use at bounding box center [861, 331] width 5 height 5
click at [924, 332] on use at bounding box center [924, 331] width 5 height 5
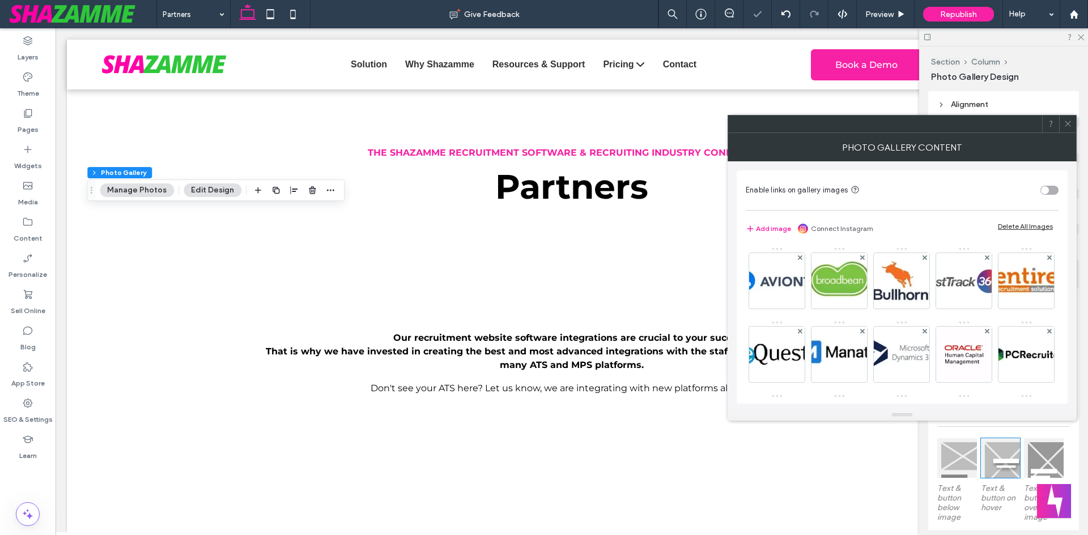
click at [924, 332] on use at bounding box center [924, 331] width 5 height 5
click at [864, 332] on use at bounding box center [861, 331] width 5 height 5
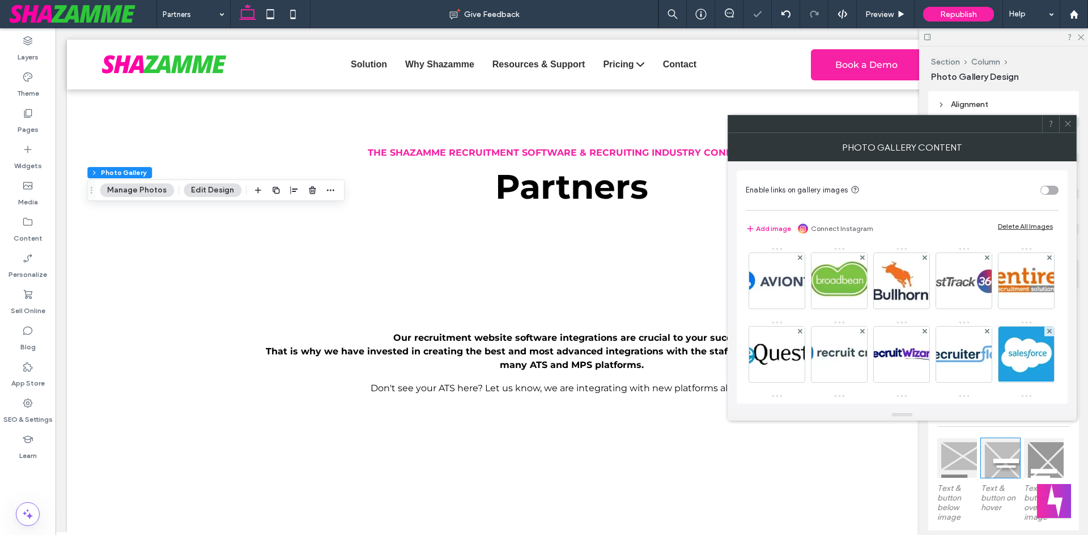
click at [864, 332] on use at bounding box center [861, 331] width 5 height 5
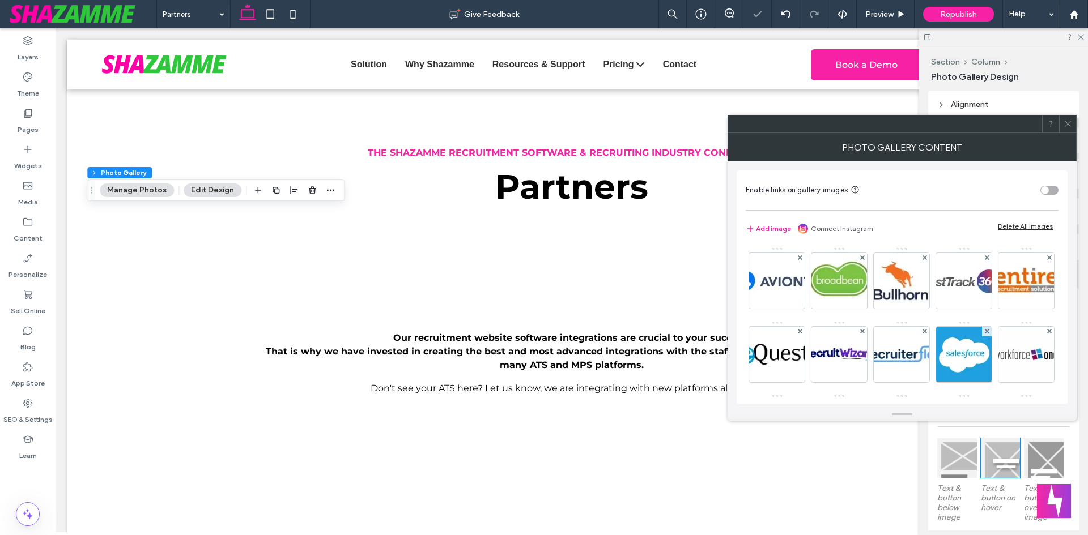
click at [864, 332] on use at bounding box center [861, 331] width 5 height 5
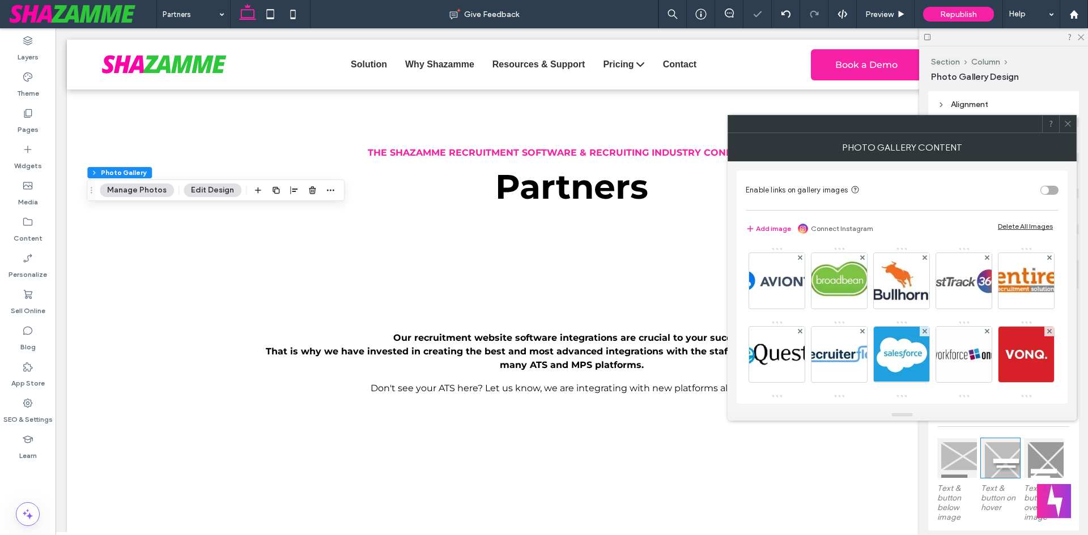
click at [864, 332] on use at bounding box center [861, 331] width 5 height 5
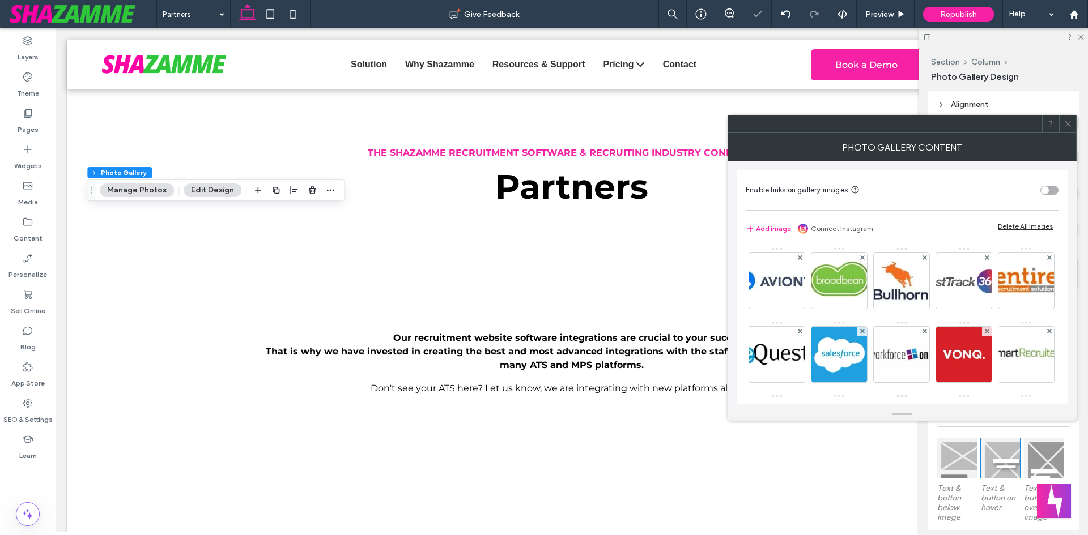
click at [864, 332] on use at bounding box center [861, 331] width 5 height 5
click at [925, 332] on use at bounding box center [924, 331] width 5 height 5
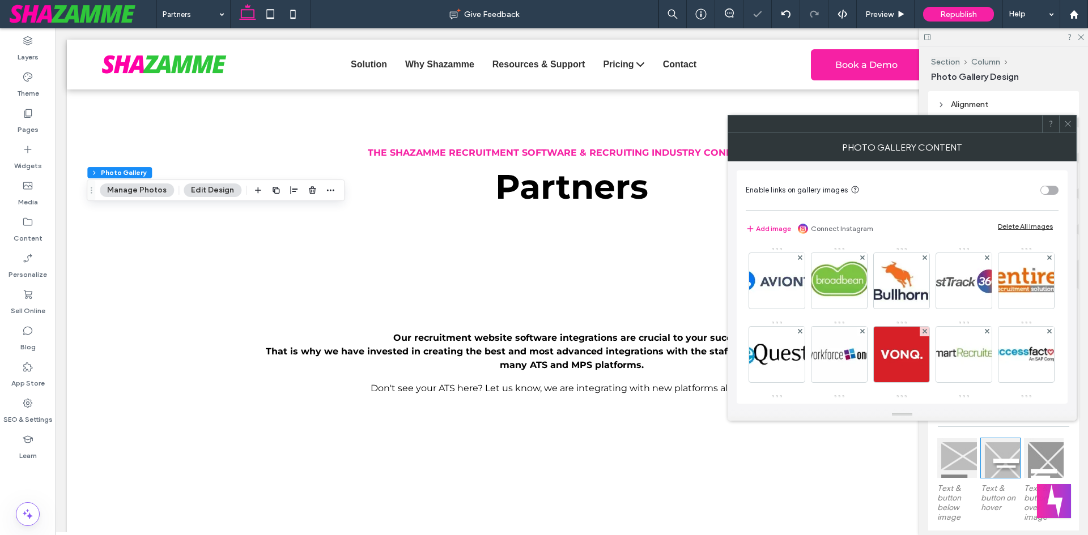
click at [925, 332] on use at bounding box center [924, 331] width 5 height 5
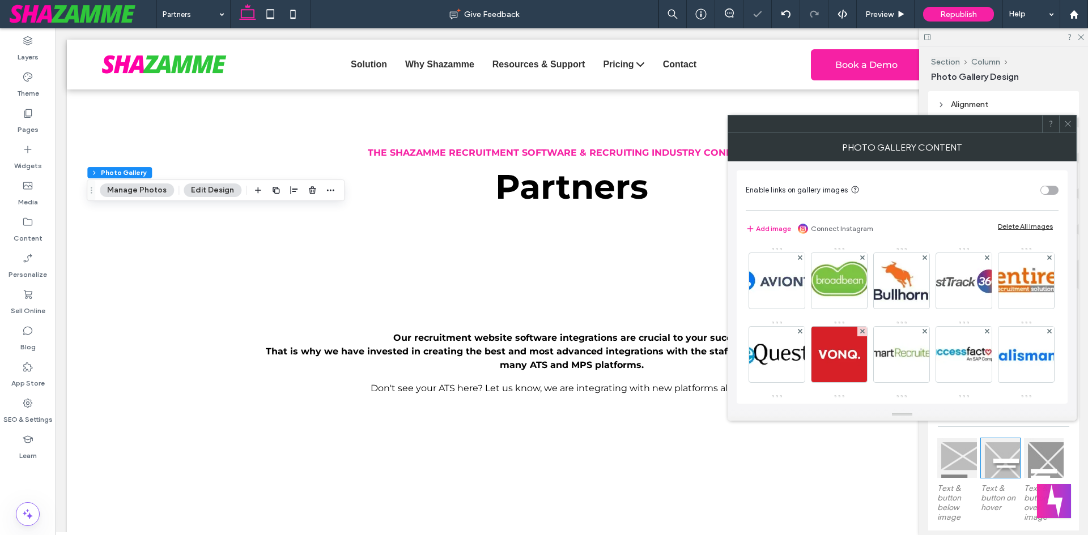
click at [925, 332] on use at bounding box center [924, 331] width 5 height 5
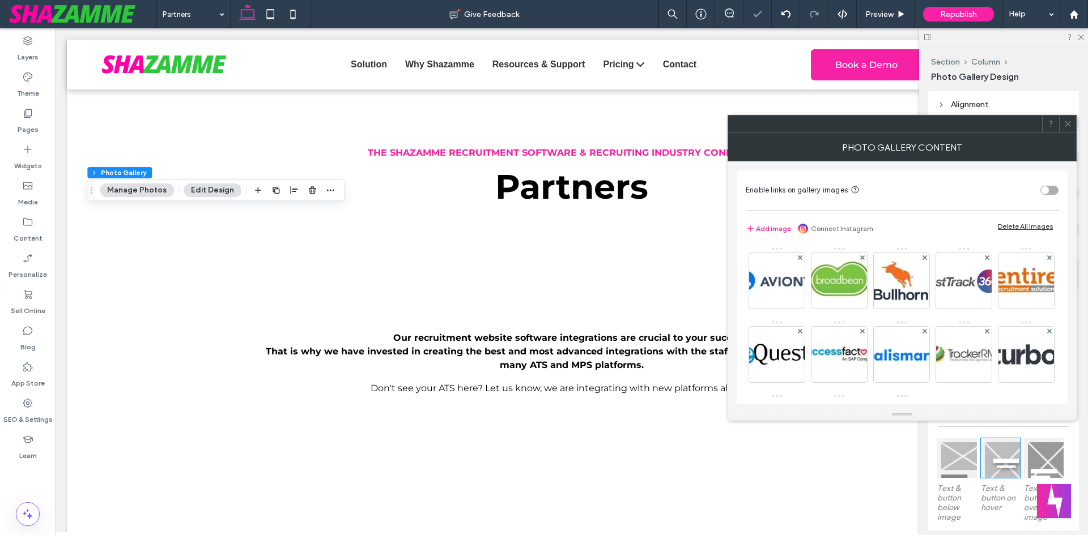
click at [864, 332] on use at bounding box center [861, 331] width 5 height 5
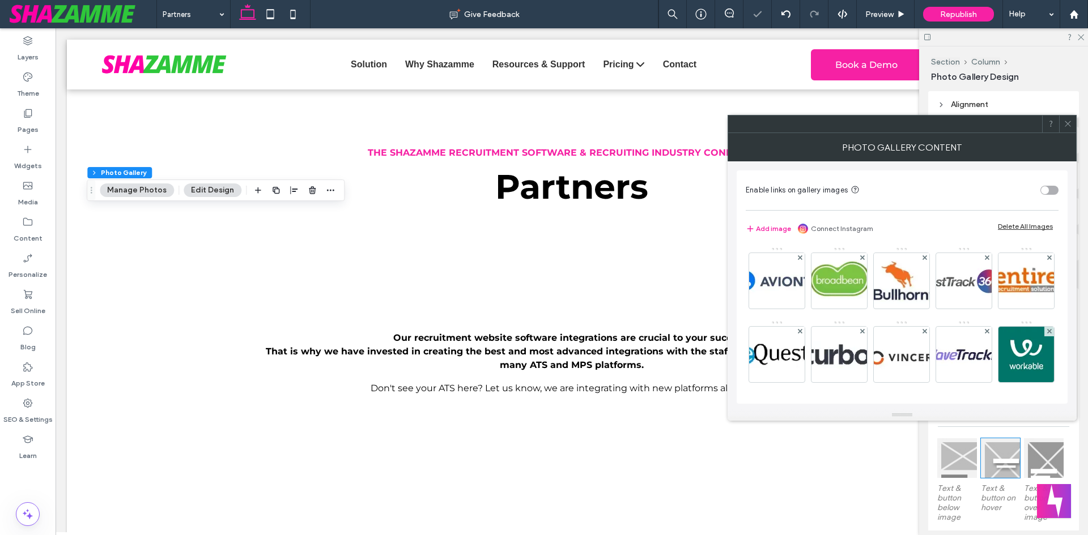
click at [864, 332] on use at bounding box center [861, 331] width 5 height 5
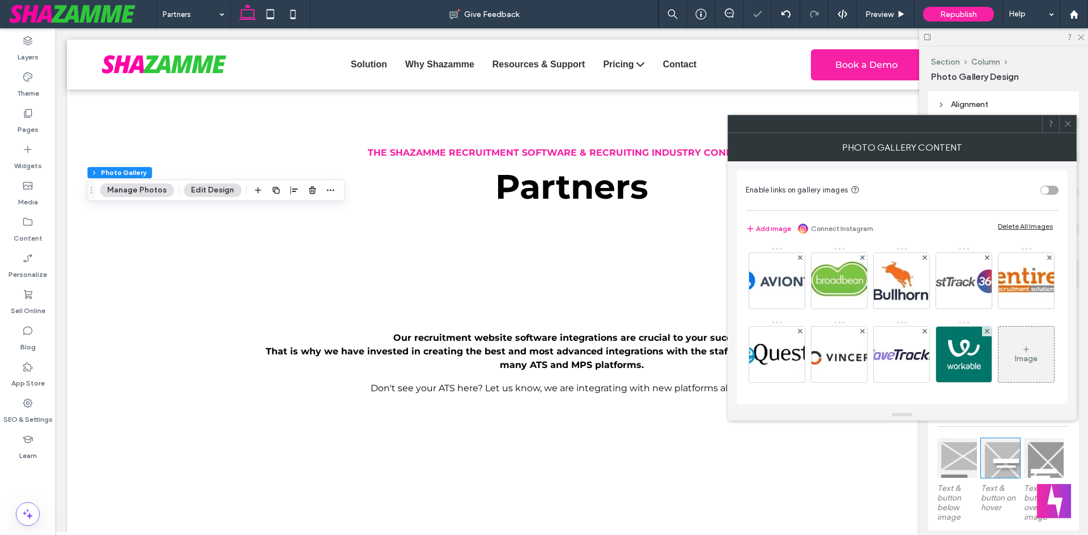
click at [864, 332] on use at bounding box center [861, 331] width 5 height 5
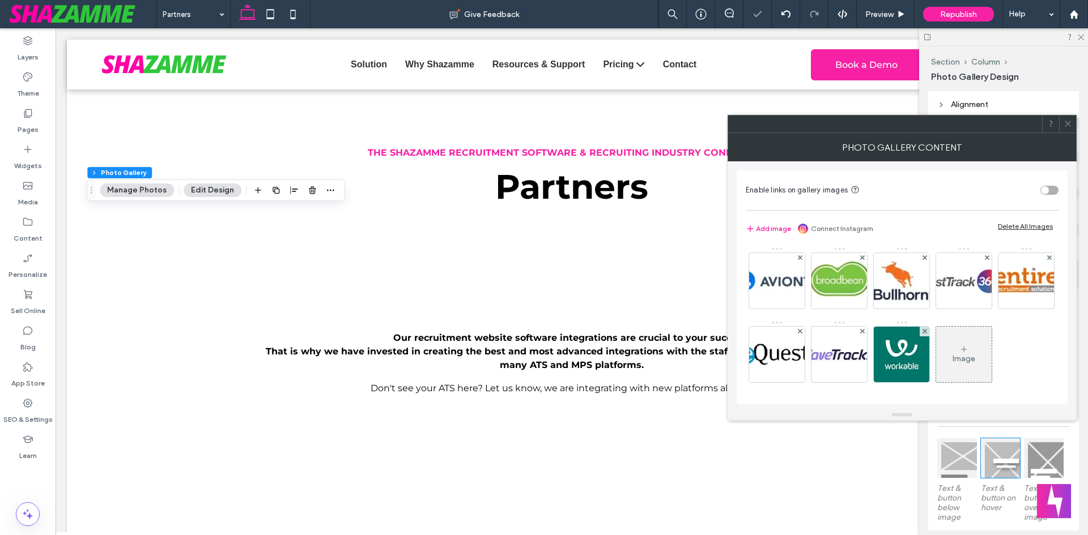
click at [864, 332] on use at bounding box center [861, 331] width 5 height 5
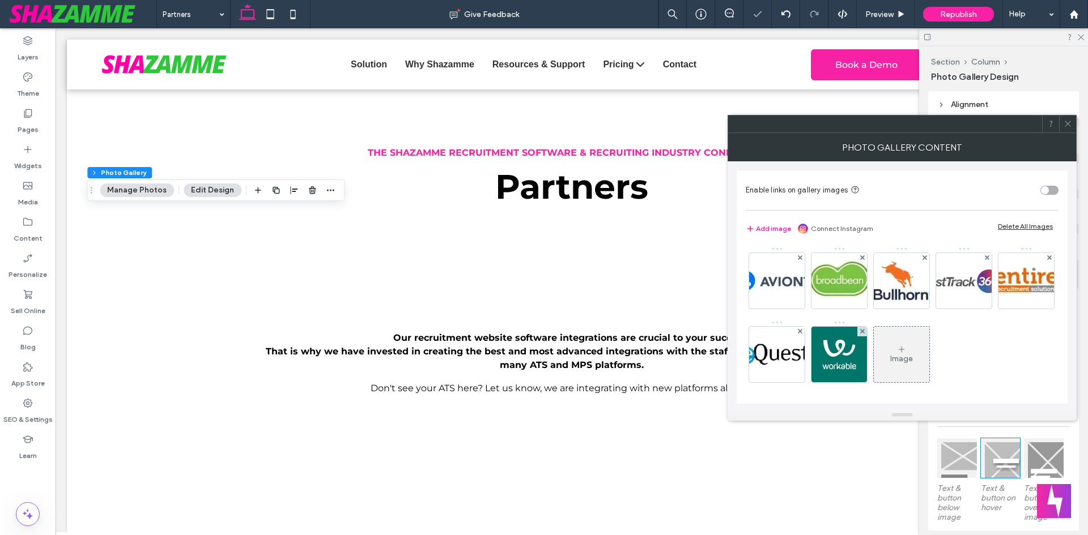
click at [864, 332] on use at bounding box center [861, 331] width 5 height 5
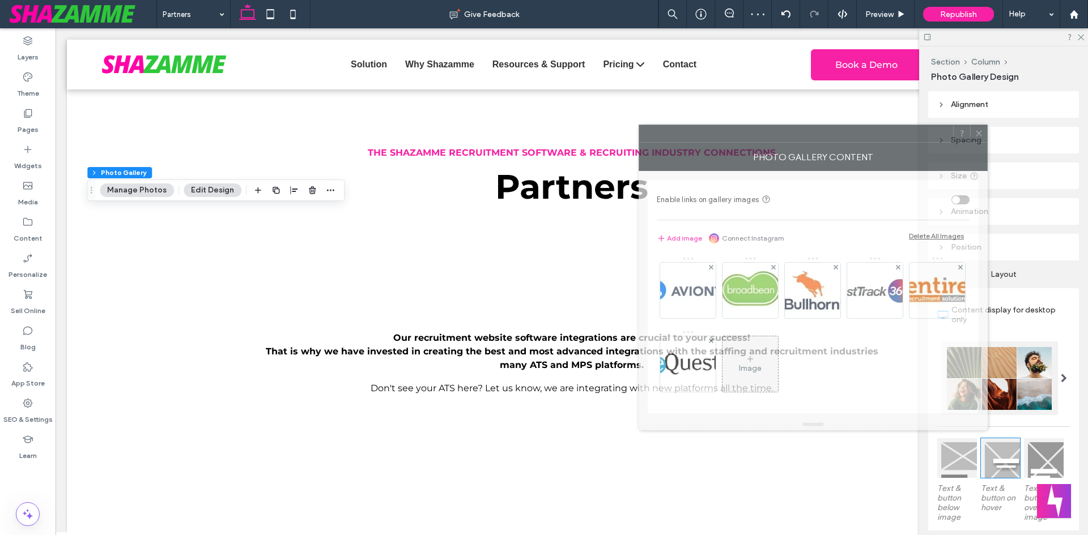
drag, startPoint x: 932, startPoint y: 131, endPoint x: 513, endPoint y: 182, distance: 421.8
click at [639, 142] on div at bounding box center [796, 133] width 314 height 17
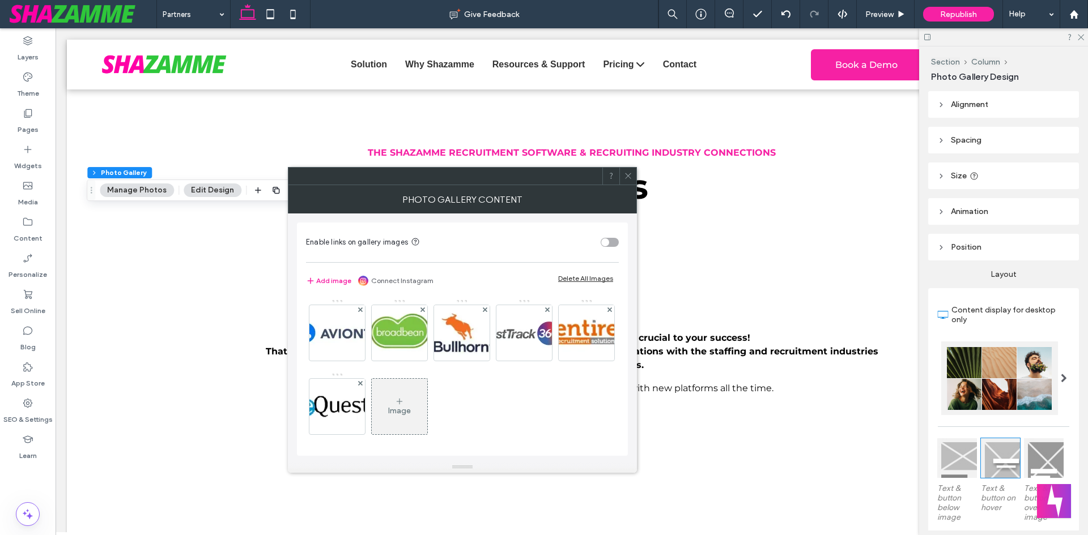
drag, startPoint x: 563, startPoint y: 181, endPoint x: 597, endPoint y: 181, distance: 33.4
click at [597, 181] on div at bounding box center [445, 176] width 314 height 17
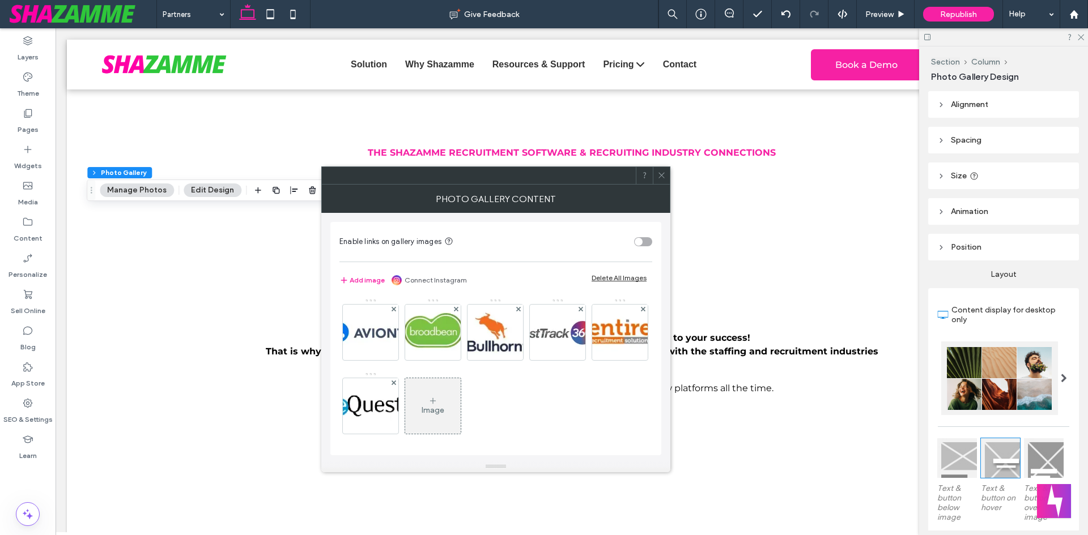
click at [659, 178] on icon at bounding box center [661, 175] width 8 height 8
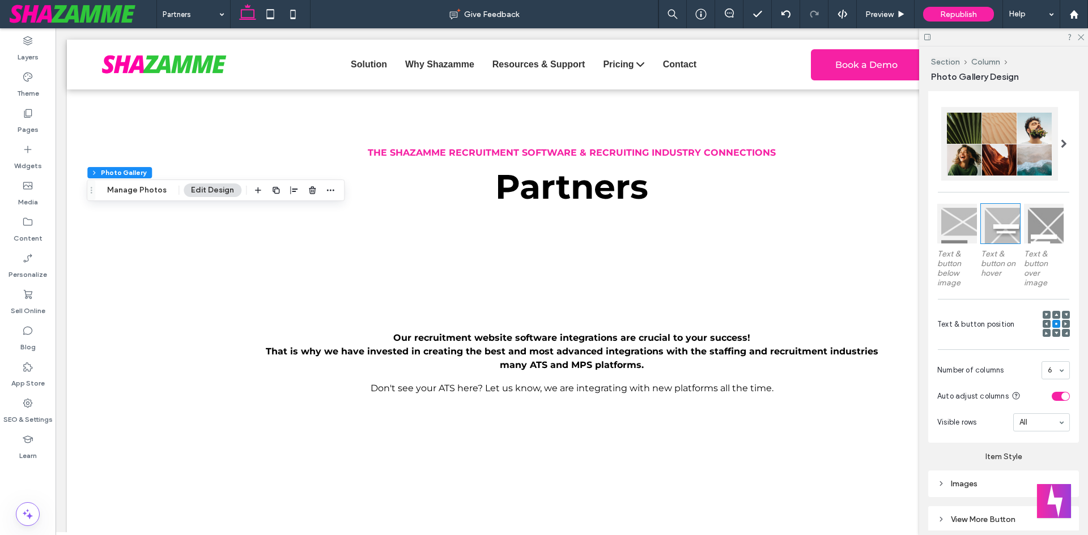
scroll to position [316, 0]
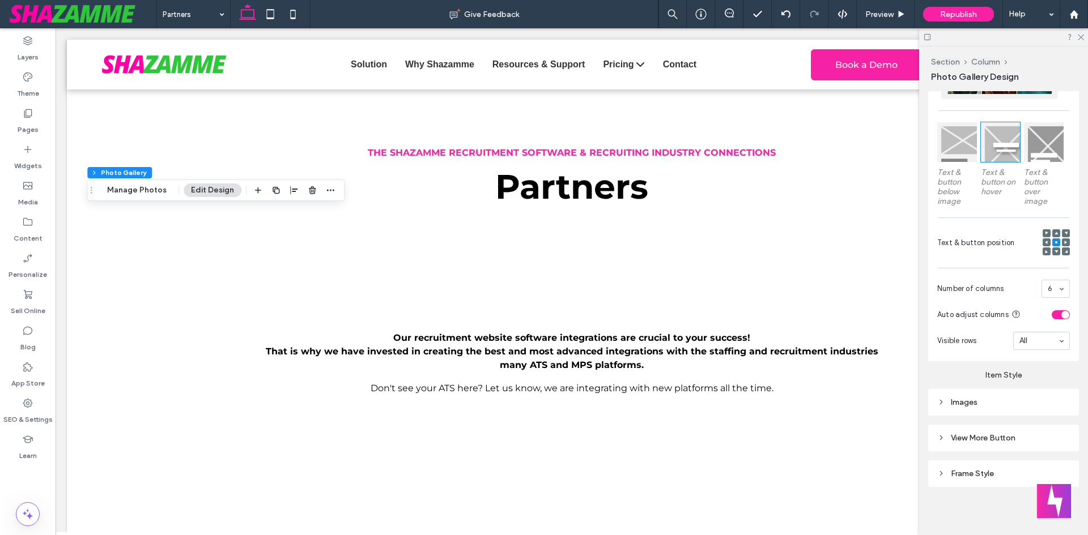
click at [971, 404] on div "Images" at bounding box center [1003, 403] width 133 height 10
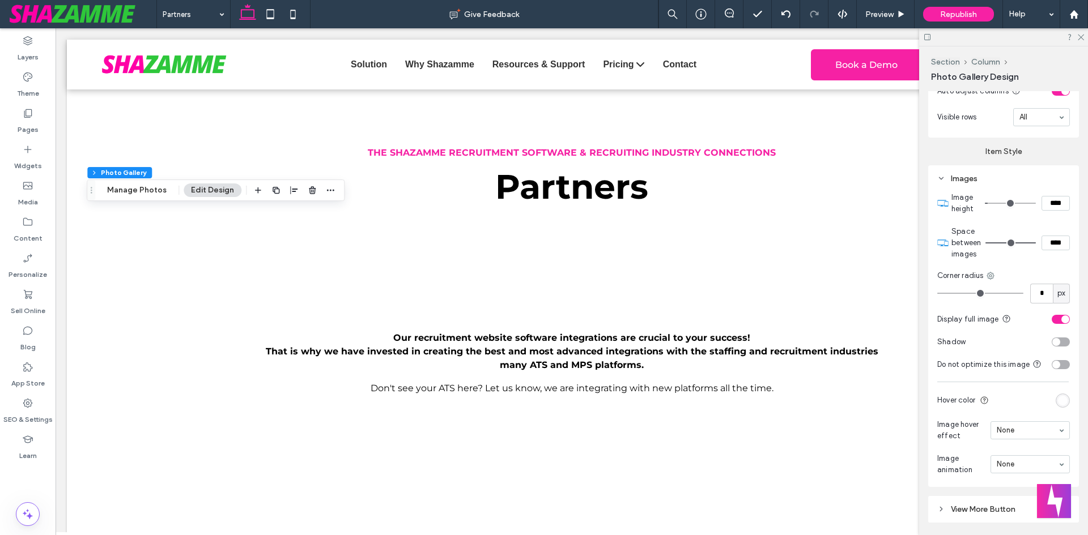
scroll to position [599, 0]
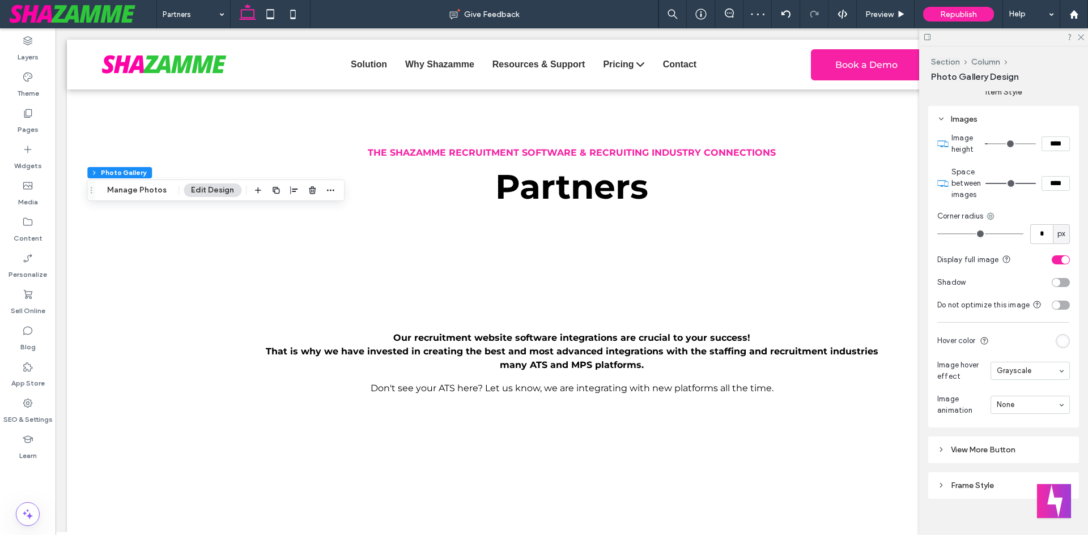
click at [1028, 375] on input at bounding box center [1027, 371] width 61 height 8
click at [123, 195] on button "Manage Photos" at bounding box center [137, 191] width 74 height 14
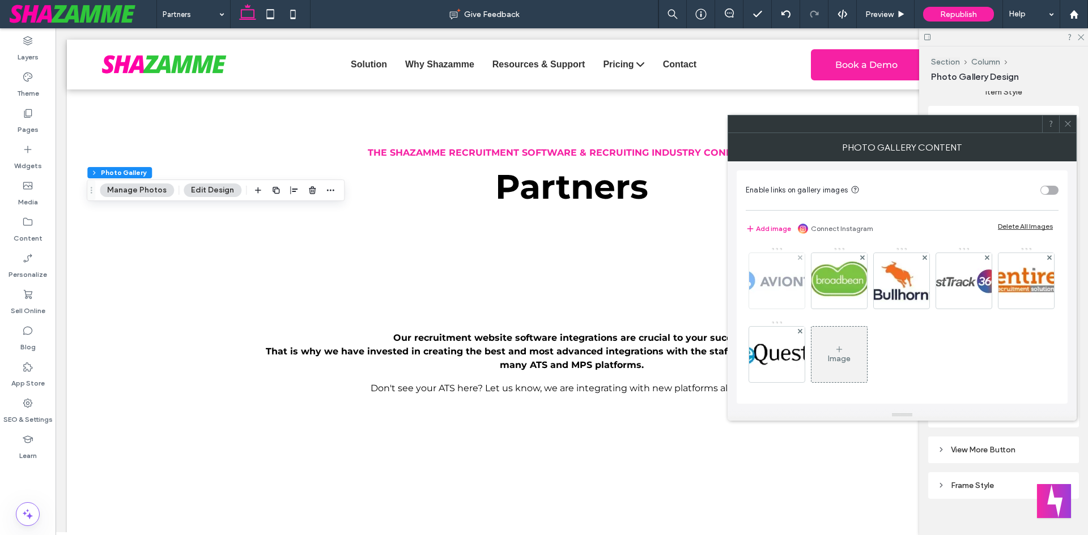
click at [787, 282] on img at bounding box center [776, 280] width 91 height 47
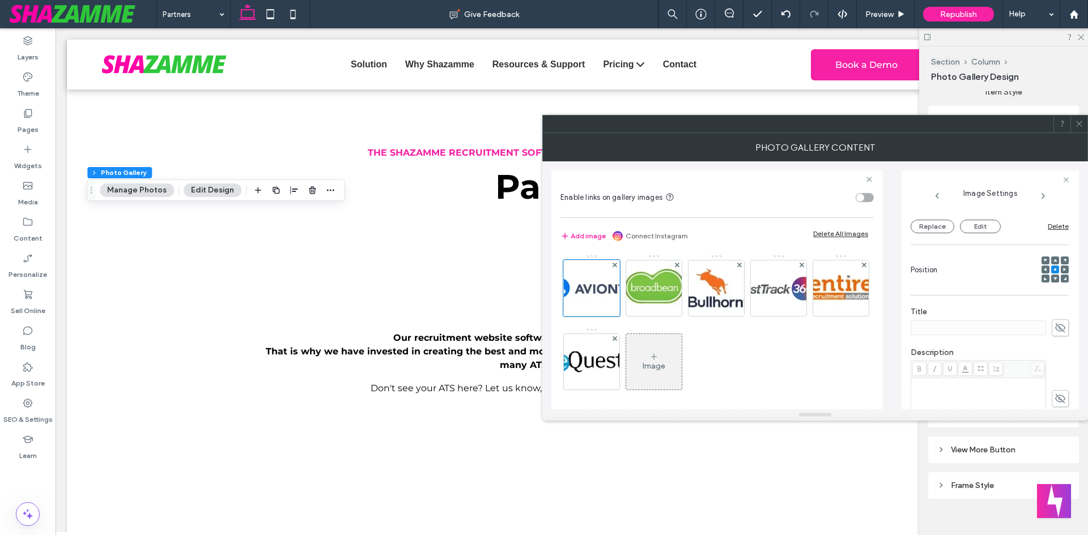
scroll to position [113, 0]
click at [942, 231] on button "Replace" at bounding box center [932, 226] width 44 height 14
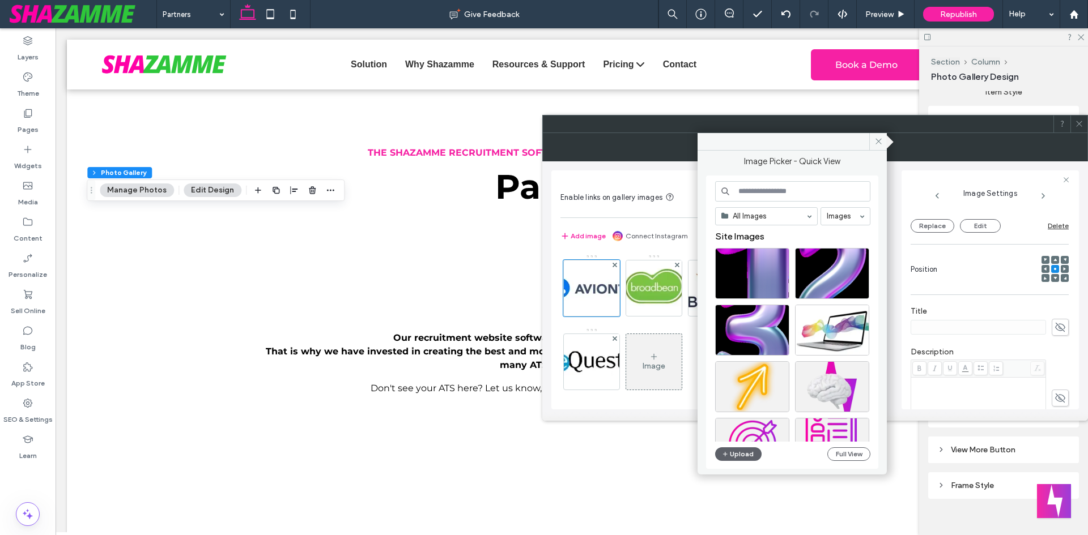
click at [783, 190] on input at bounding box center [792, 191] width 155 height 20
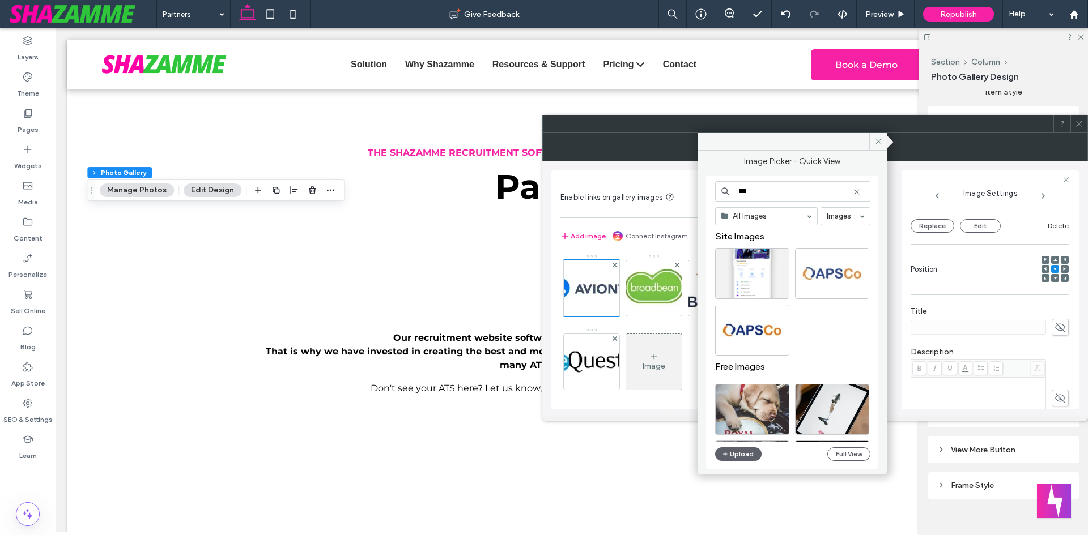
type input "***"
click at [818, 275] on div "Select" at bounding box center [832, 273] width 74 height 51
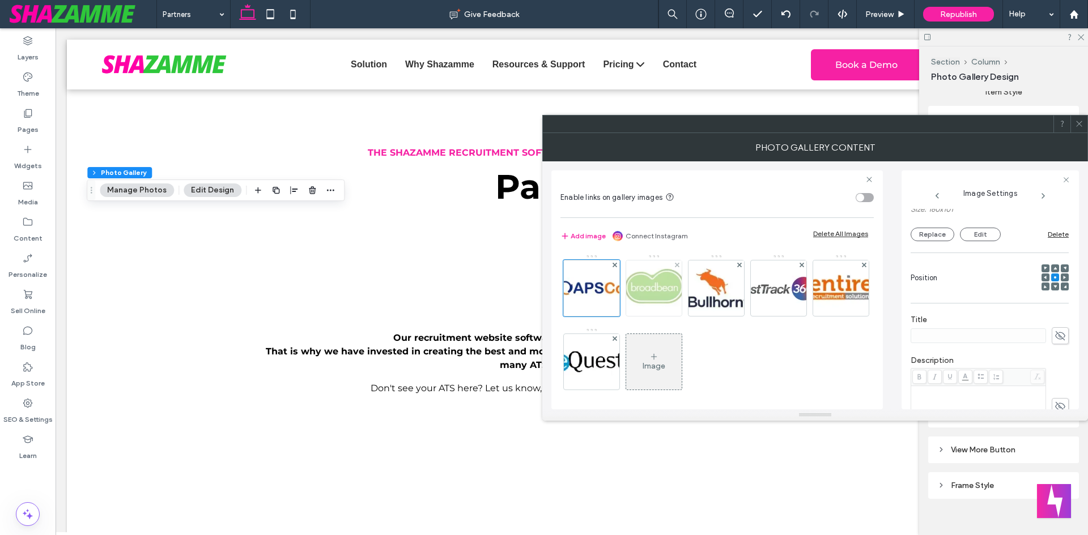
click at [645, 276] on img at bounding box center [653, 289] width 65 height 56
click at [939, 237] on button "Replace" at bounding box center [932, 235] width 44 height 14
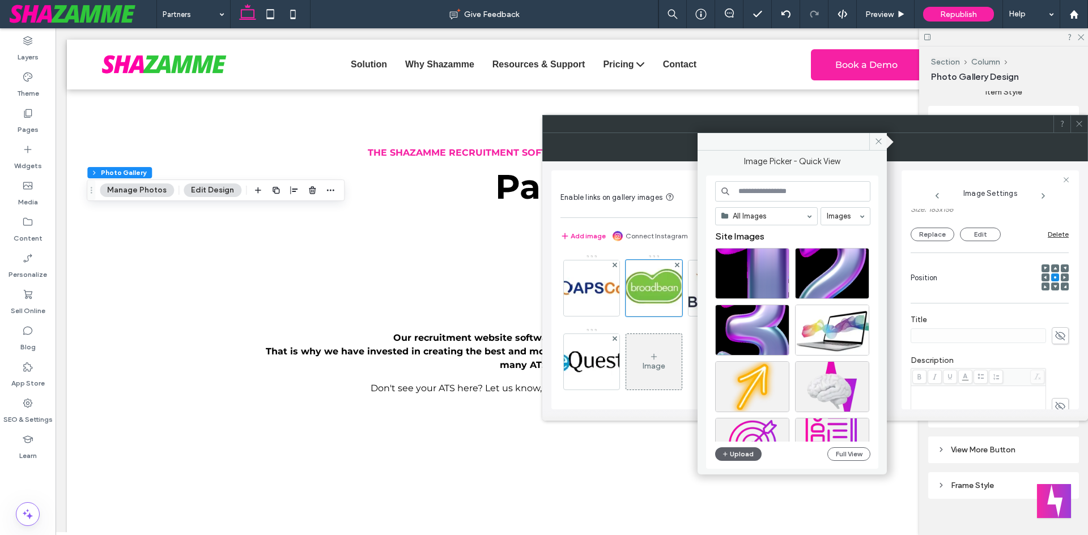
click at [769, 195] on input at bounding box center [792, 191] width 155 height 20
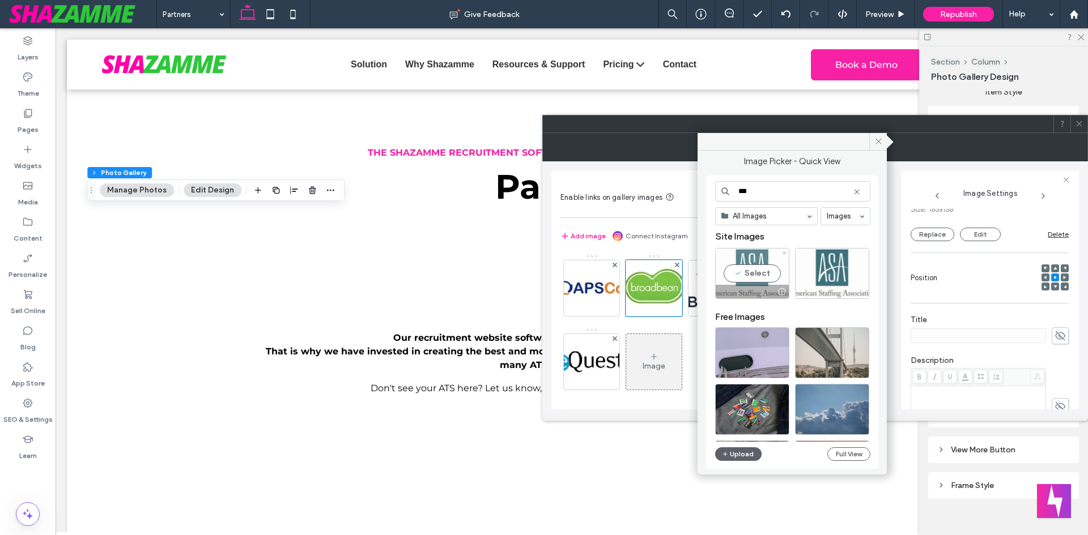
type input "***"
click at [760, 279] on div "Select" at bounding box center [752, 273] width 74 height 51
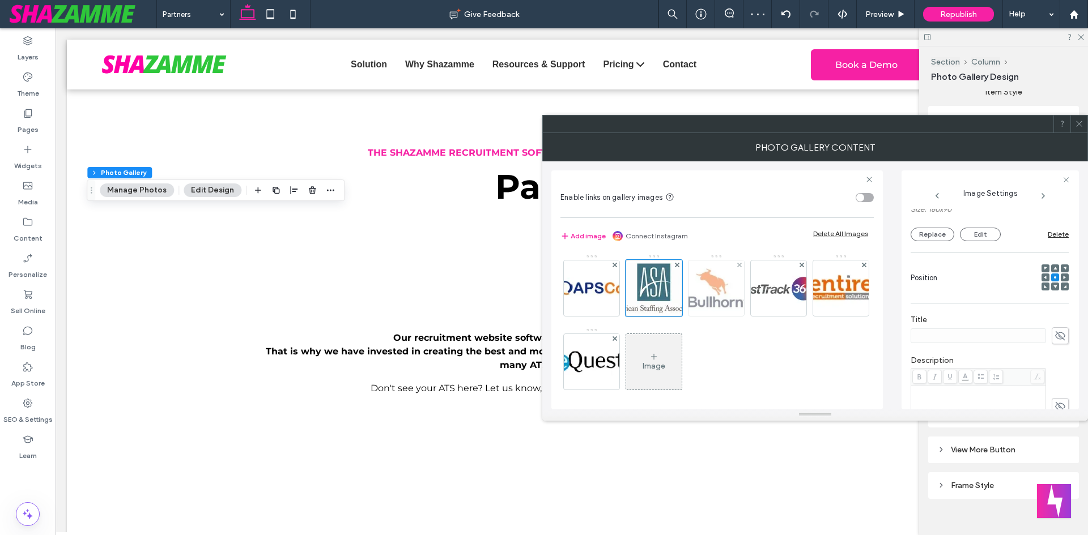
click at [717, 293] on img at bounding box center [716, 289] width 82 height 56
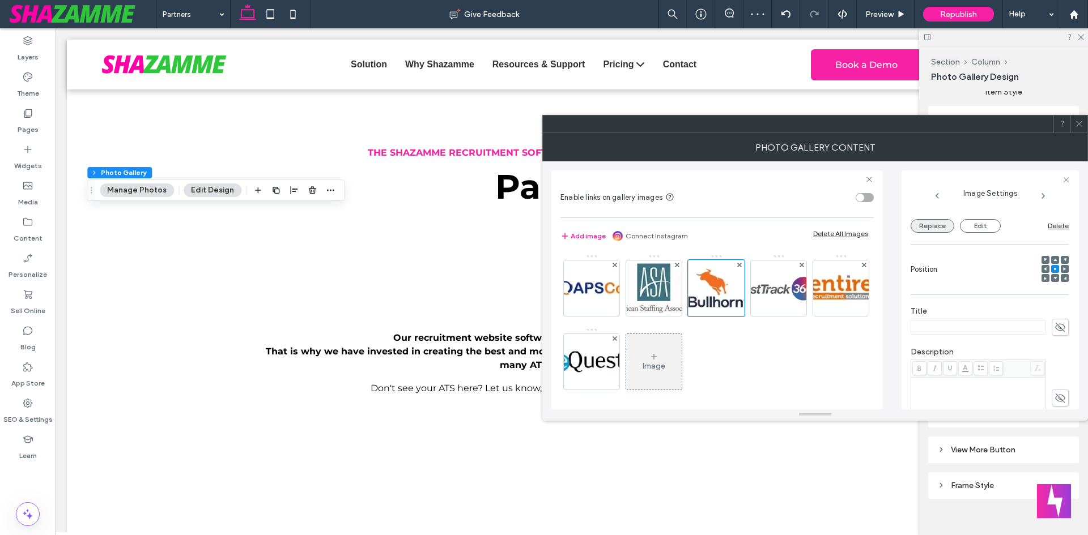
click at [914, 231] on button "Replace" at bounding box center [932, 226] width 44 height 14
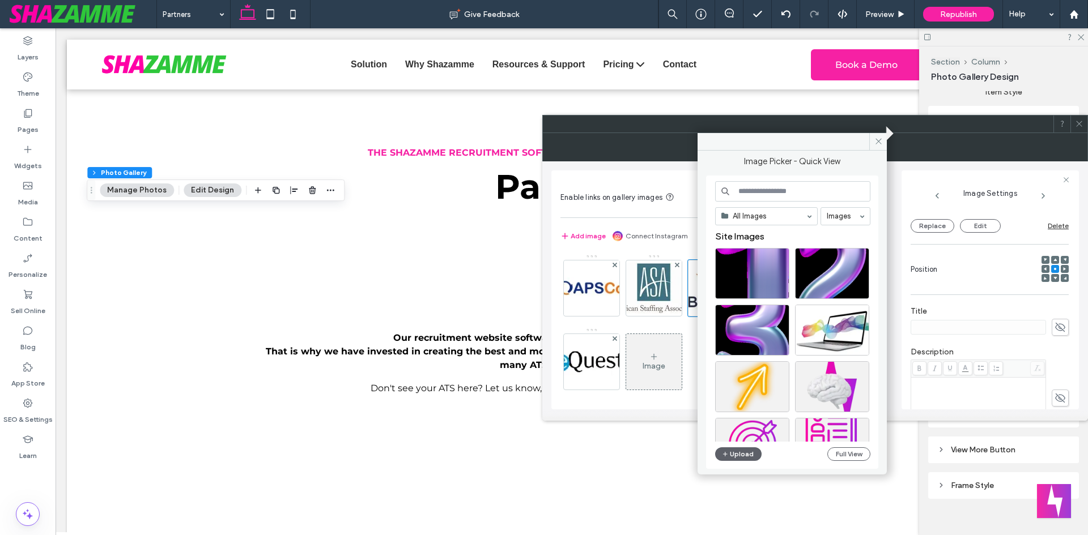
click at [780, 193] on input at bounding box center [792, 191] width 155 height 20
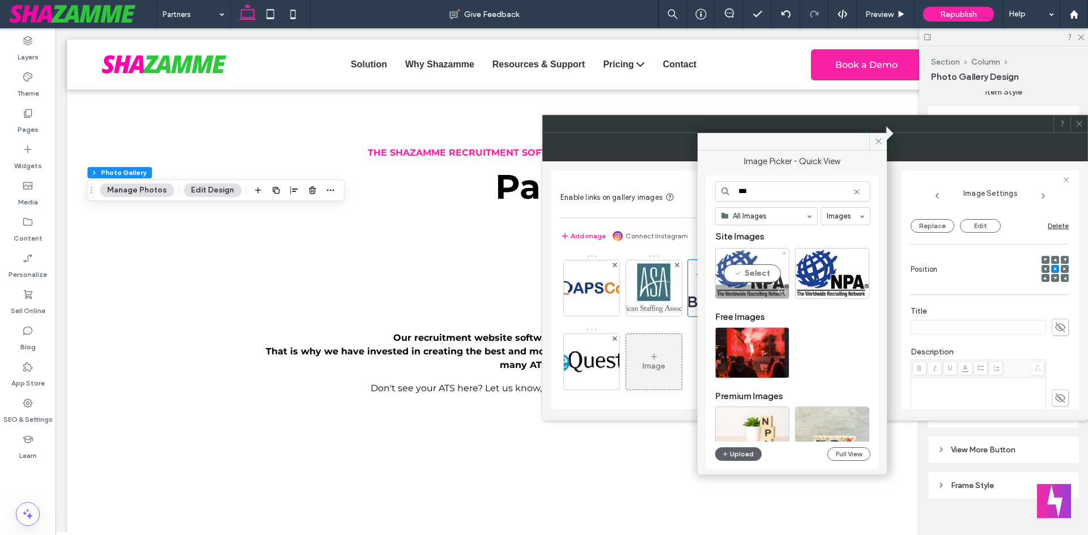
type input "***"
click at [752, 283] on div "Select" at bounding box center [752, 273] width 74 height 51
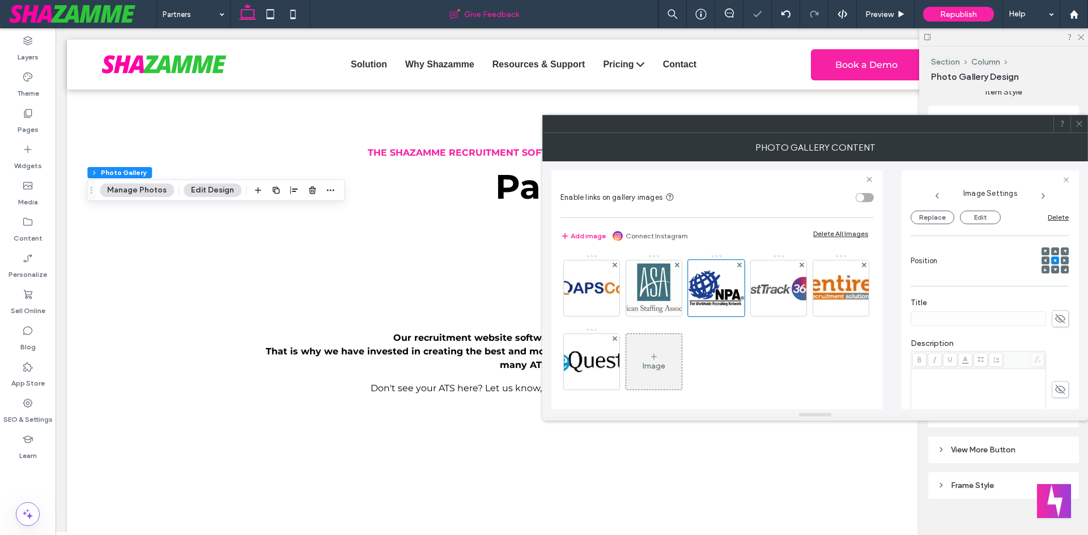
scroll to position [105, 0]
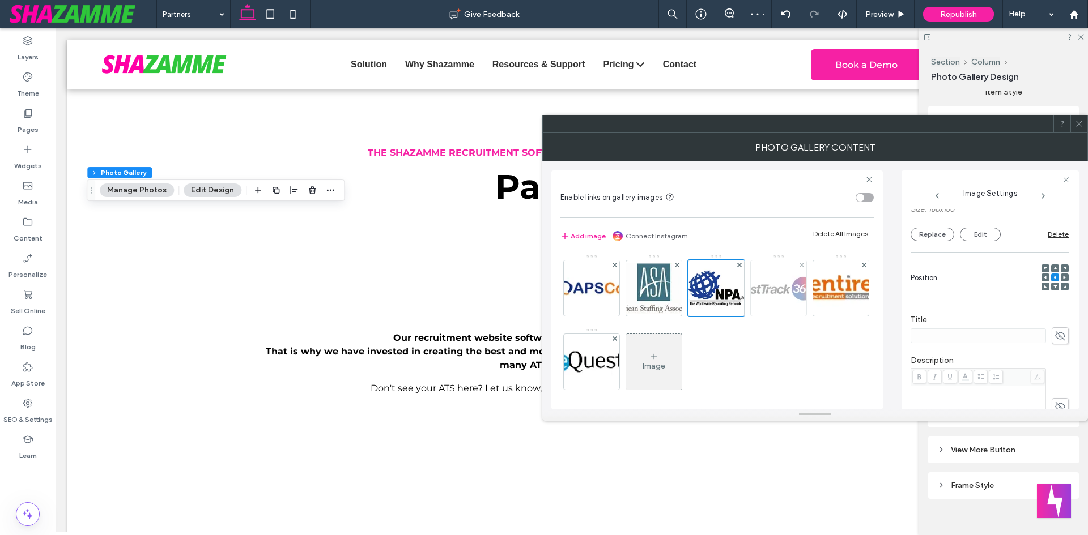
click at [759, 280] on img at bounding box center [778, 288] width 91 height 42
click at [932, 239] on button "Replace" at bounding box center [932, 235] width 44 height 14
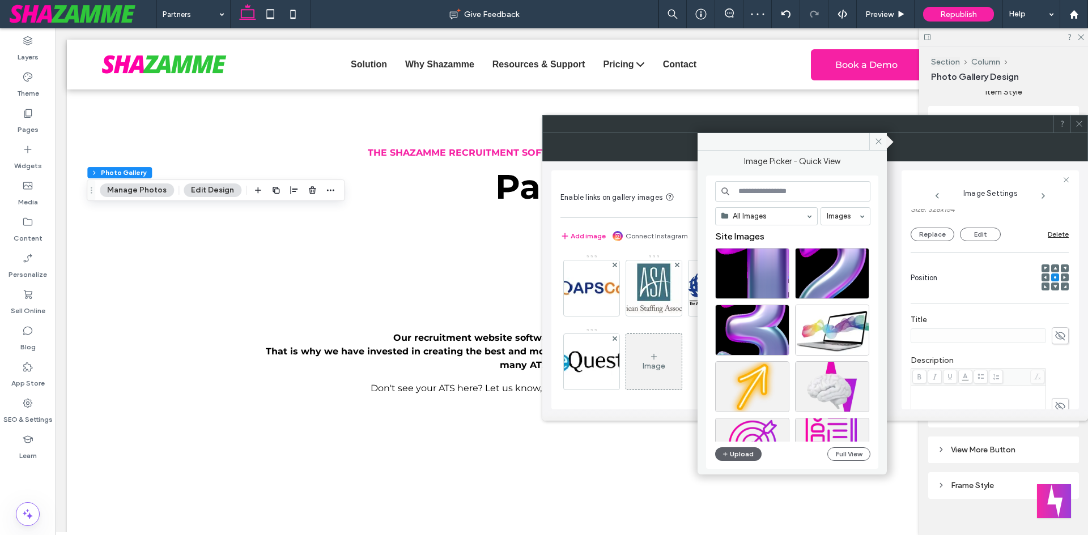
click at [793, 193] on input at bounding box center [792, 191] width 155 height 20
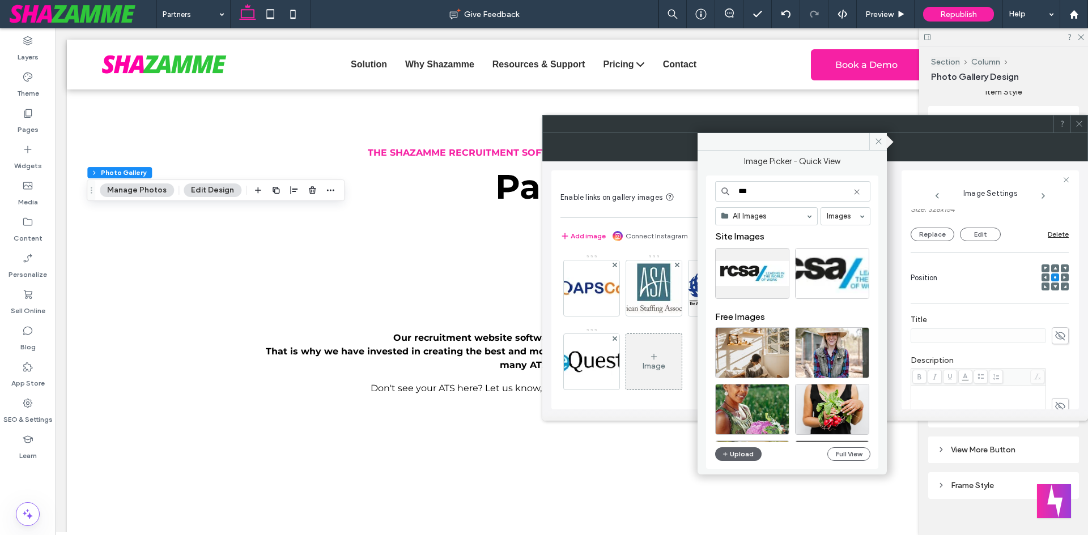
type input "***"
click at [755, 276] on div "Select" at bounding box center [752, 273] width 74 height 51
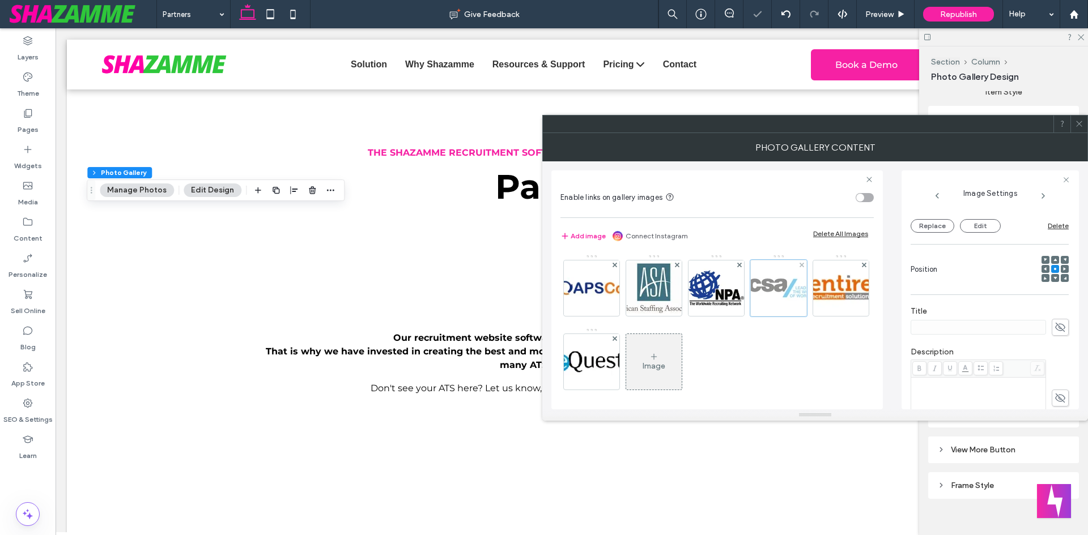
scroll to position [105, 0]
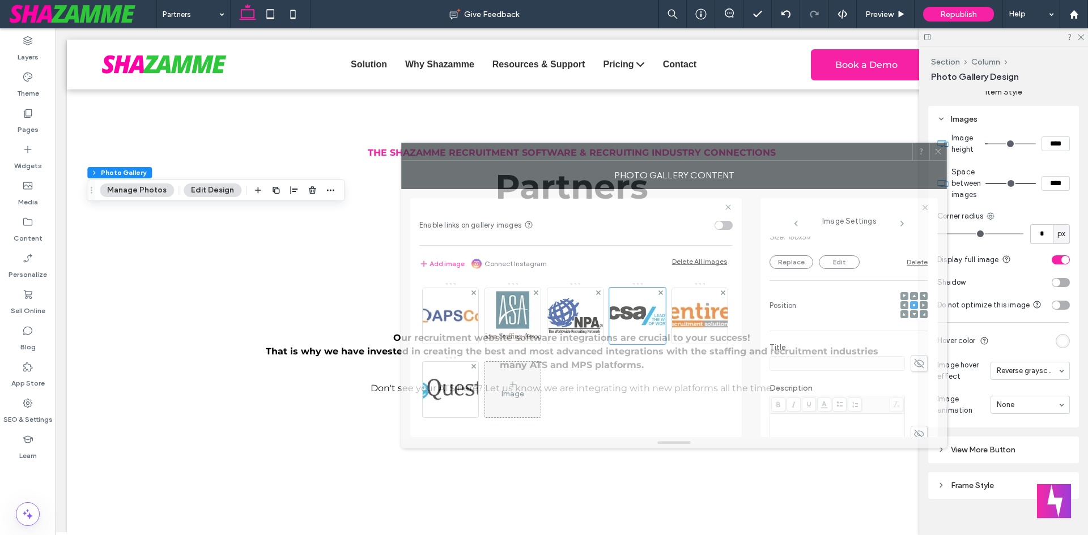
drag, startPoint x: 858, startPoint y: 130, endPoint x: 713, endPoint y: 164, distance: 149.1
click at [716, 158] on div at bounding box center [657, 151] width 510 height 17
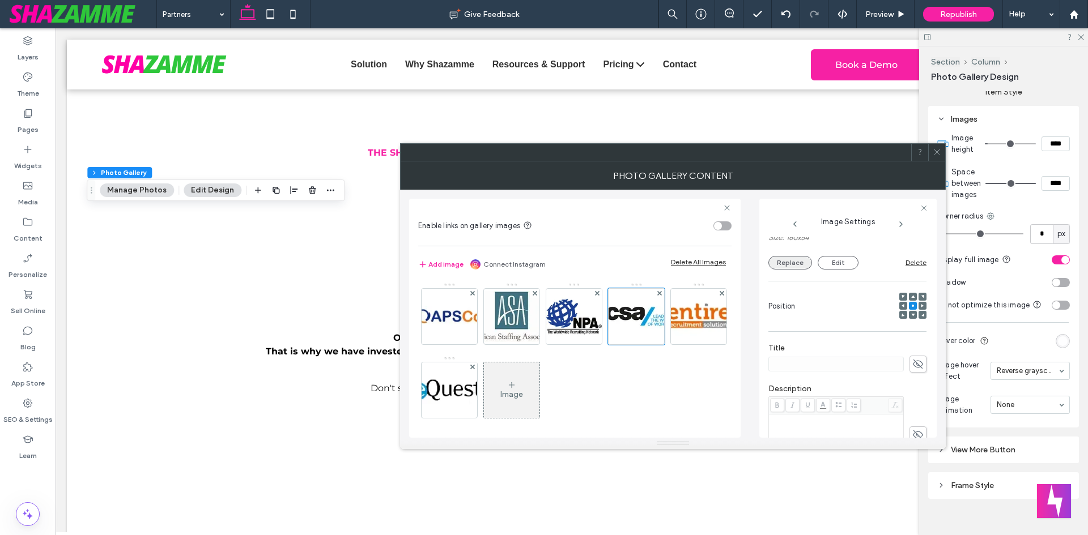
click at [799, 265] on button "Replace" at bounding box center [790, 263] width 44 height 14
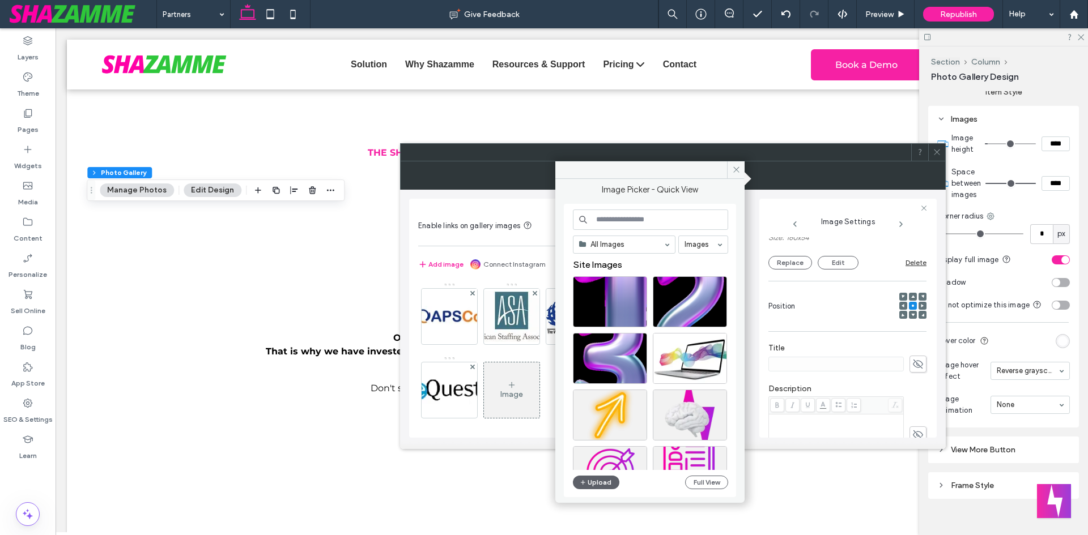
click at [655, 221] on input at bounding box center [650, 220] width 155 height 20
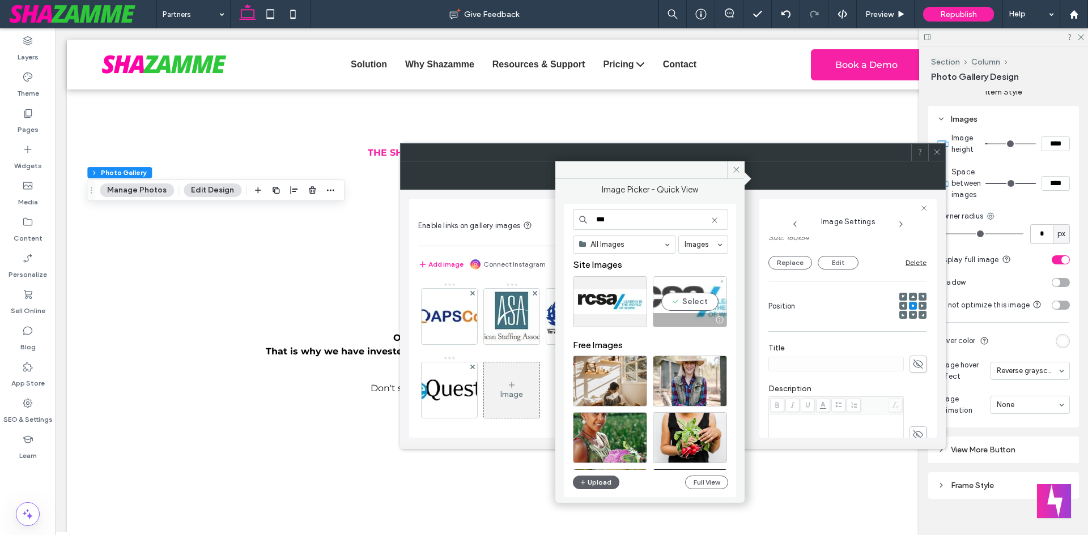
type input "***"
click at [689, 314] on div at bounding box center [689, 320] width 73 height 14
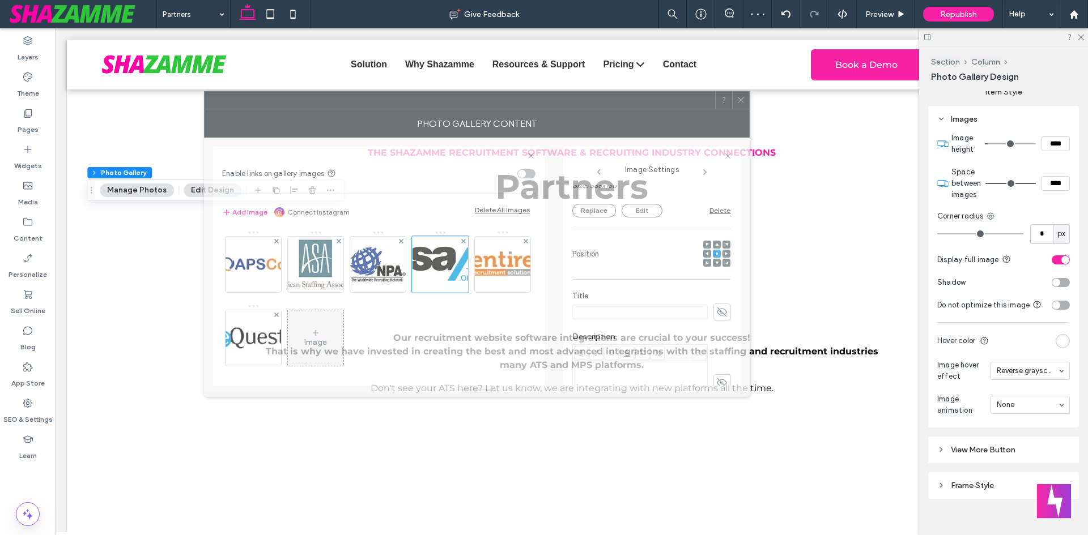
drag, startPoint x: 691, startPoint y: 154, endPoint x: 500, endPoint y: 102, distance: 197.4
click at [500, 102] on div at bounding box center [460, 100] width 510 height 17
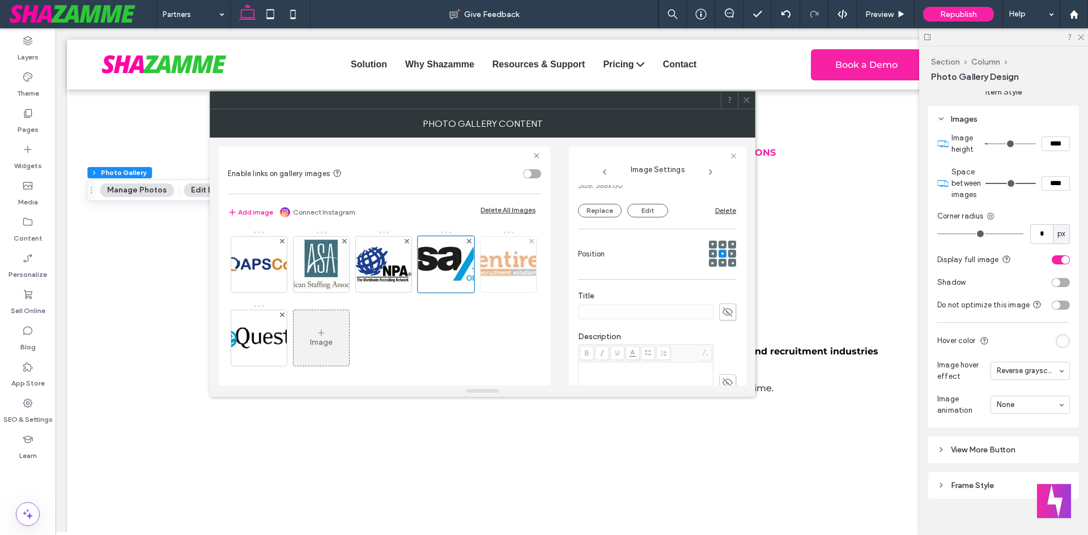
click at [472, 292] on img at bounding box center [508, 265] width 73 height 56
click at [599, 207] on button "Replace" at bounding box center [600, 211] width 44 height 14
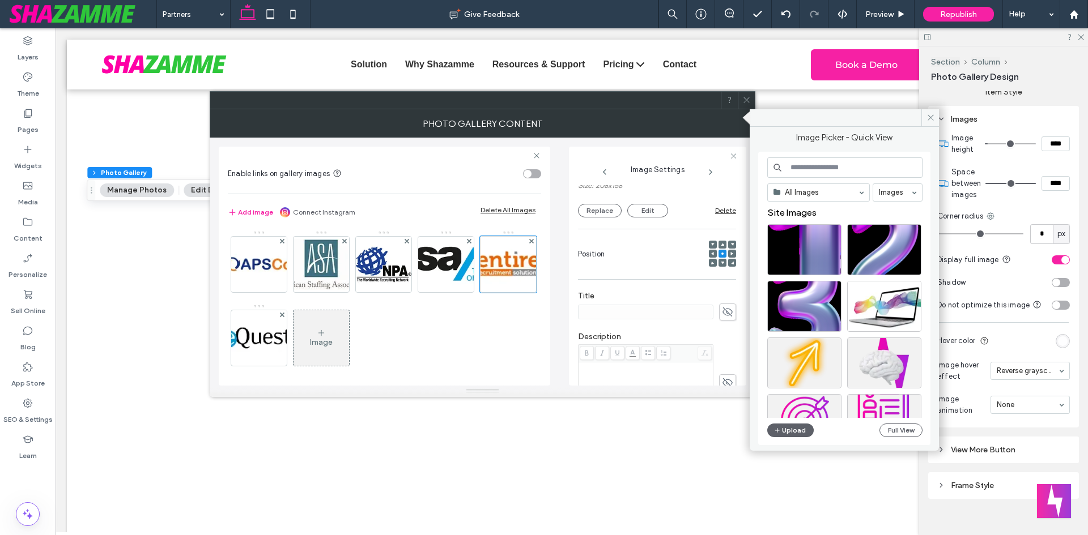
click at [804, 166] on input at bounding box center [844, 167] width 155 height 20
type input "*"
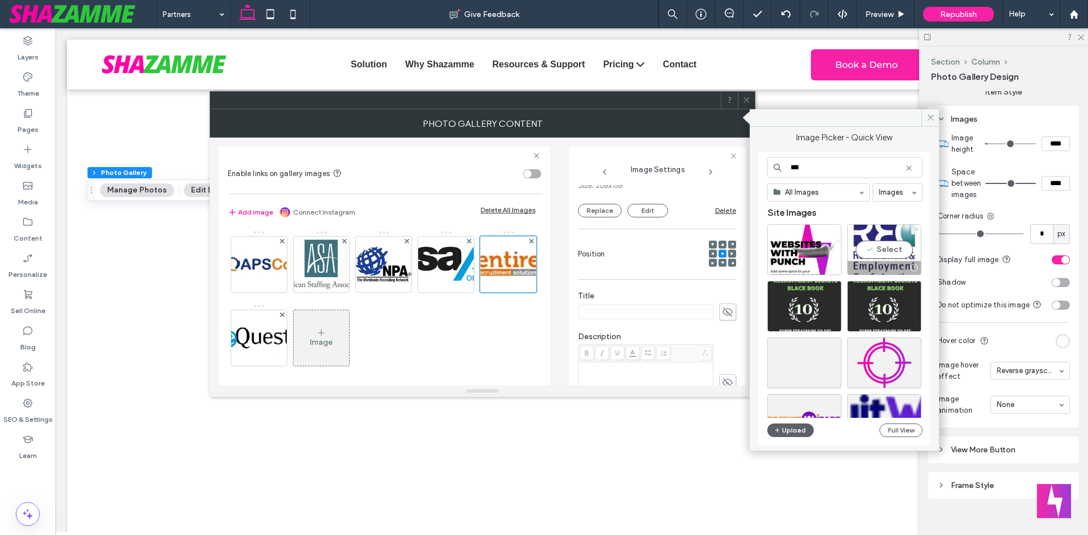
type input "***"
click at [878, 241] on div "Select" at bounding box center [884, 249] width 74 height 51
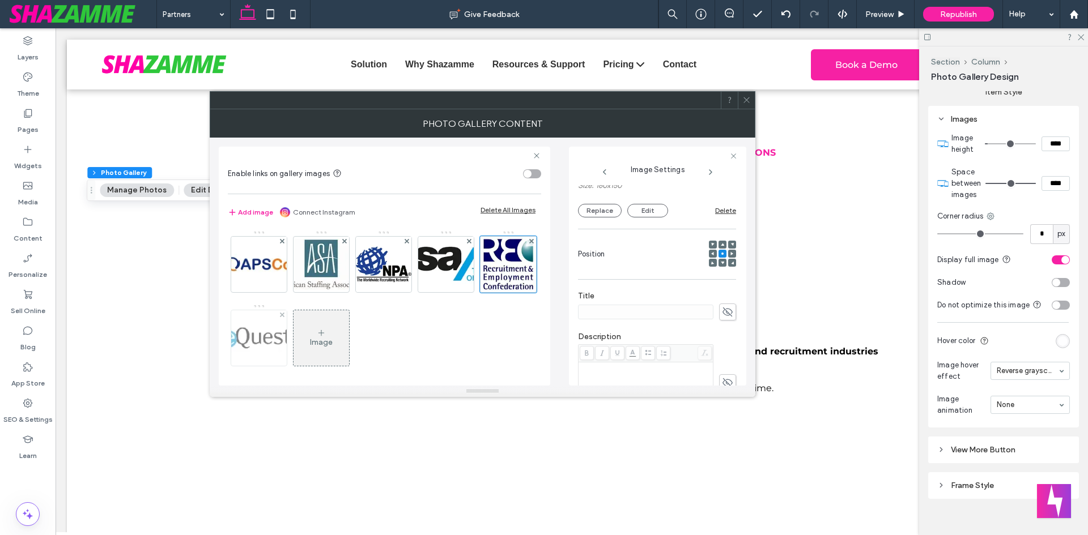
click at [304, 333] on img at bounding box center [259, 338] width 91 height 45
click at [586, 215] on button "Replace" at bounding box center [600, 211] width 44 height 14
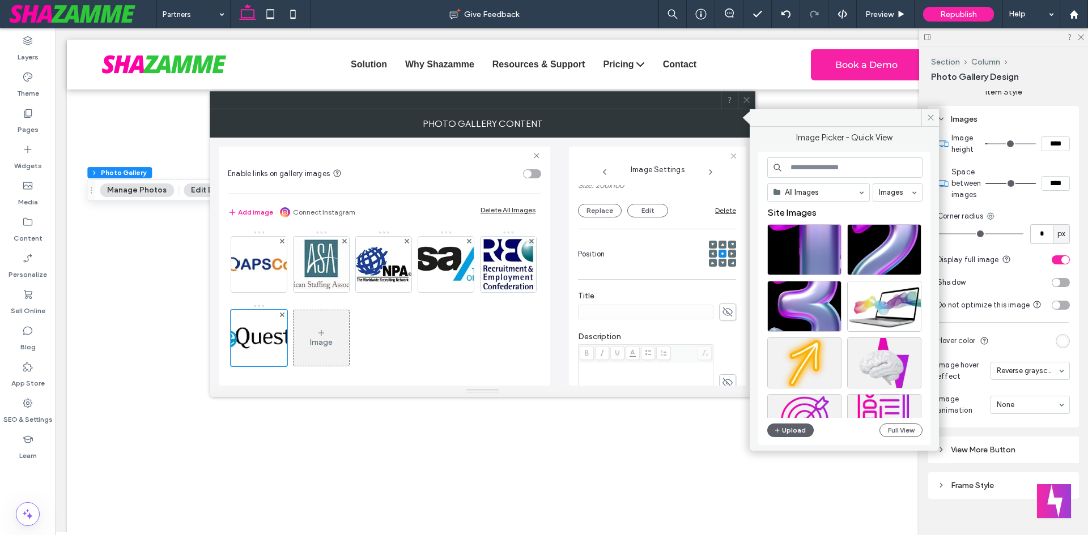
click at [827, 168] on input at bounding box center [844, 167] width 155 height 20
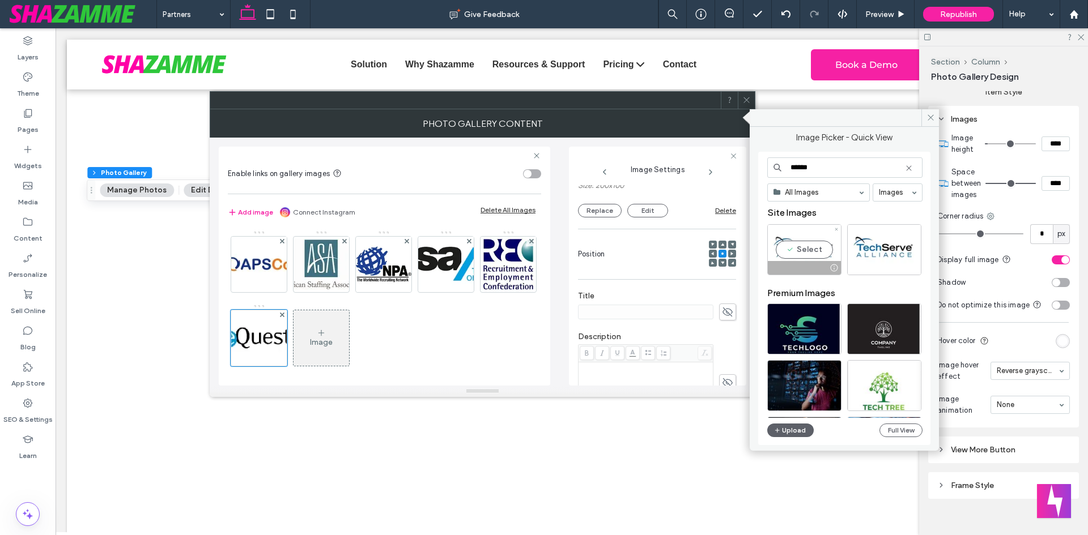
type input "******"
click at [808, 243] on div "Select" at bounding box center [804, 249] width 74 height 51
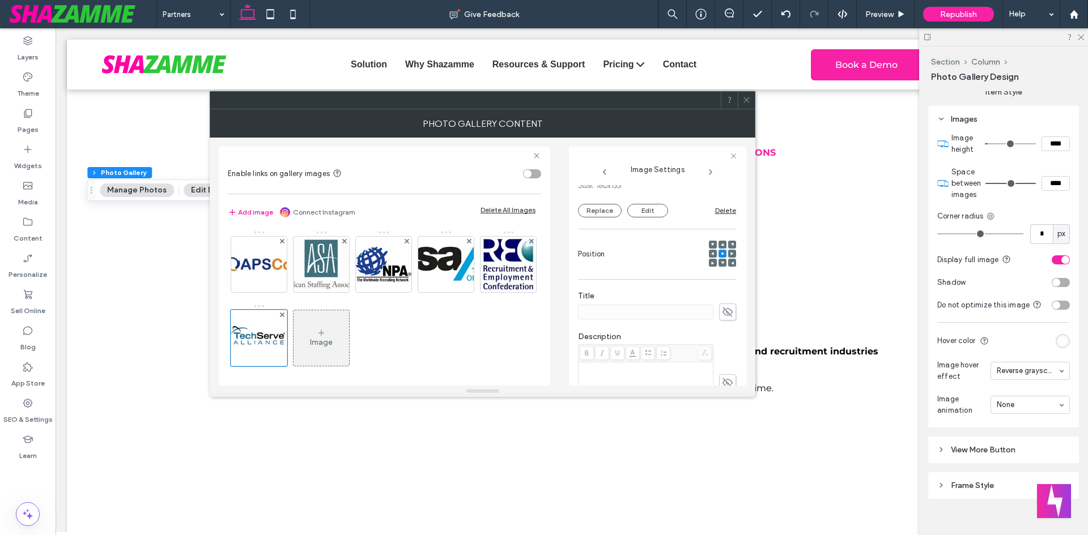
click at [466, 338] on div "Image" at bounding box center [384, 304] width 312 height 147
drag, startPoint x: 619, startPoint y: 103, endPoint x: 734, endPoint y: 104, distance: 115.0
click at [721, 104] on div at bounding box center [465, 100] width 510 height 17
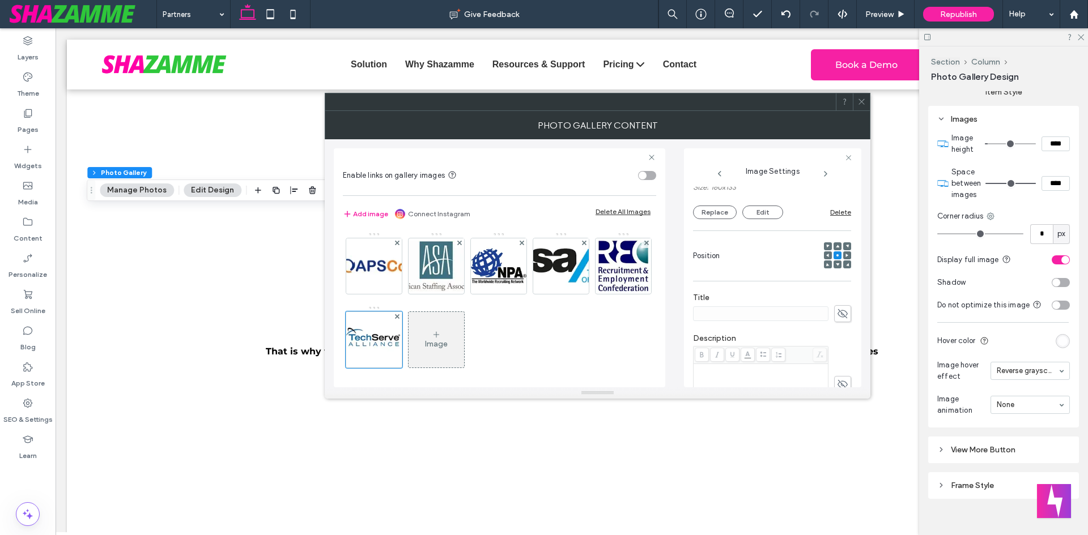
click at [863, 103] on use at bounding box center [861, 102] width 6 height 6
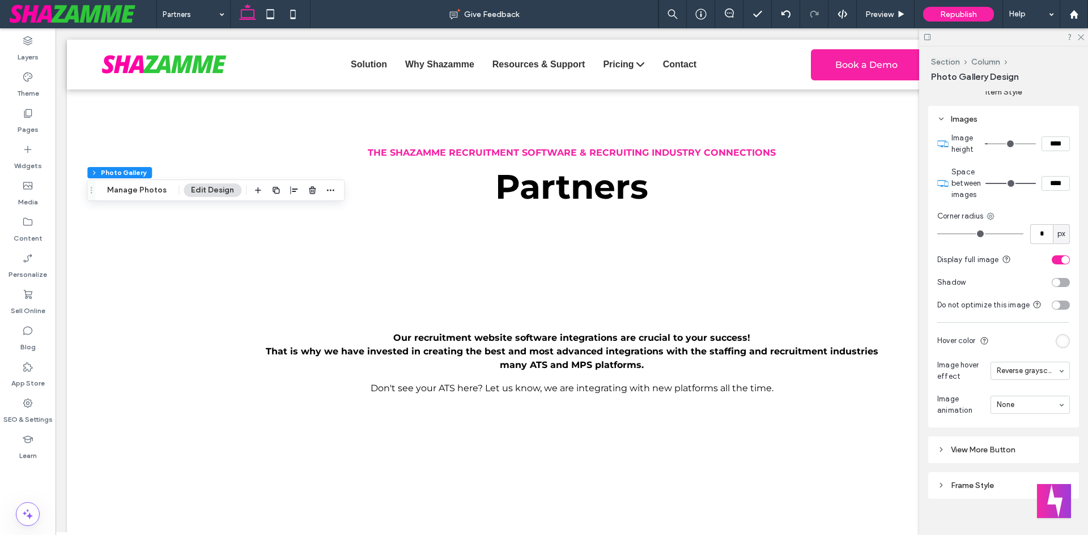
click at [1049, 144] on input "****" at bounding box center [1055, 144] width 28 height 15
type input "****"
type input "**"
click at [1080, 33] on icon at bounding box center [1079, 36] width 7 height 7
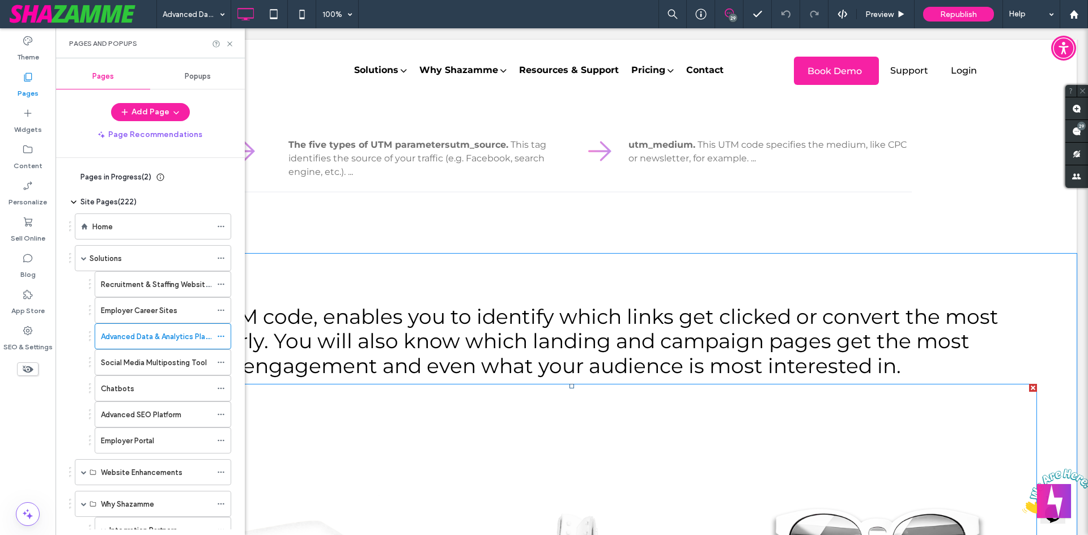
scroll to position [2007, 0]
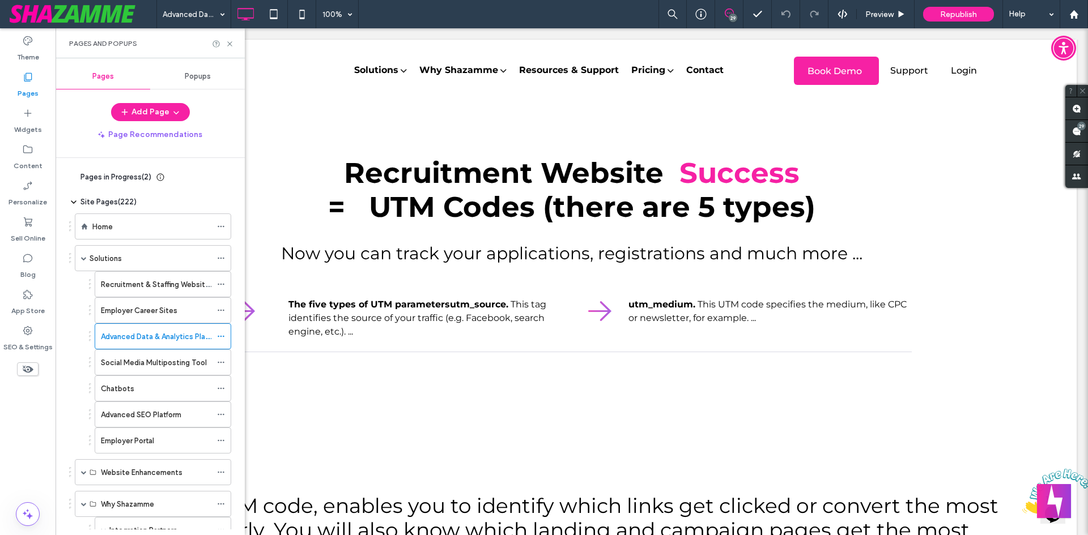
click at [145, 364] on label "Social Media Multiposting Tool" at bounding box center [154, 363] width 106 height 20
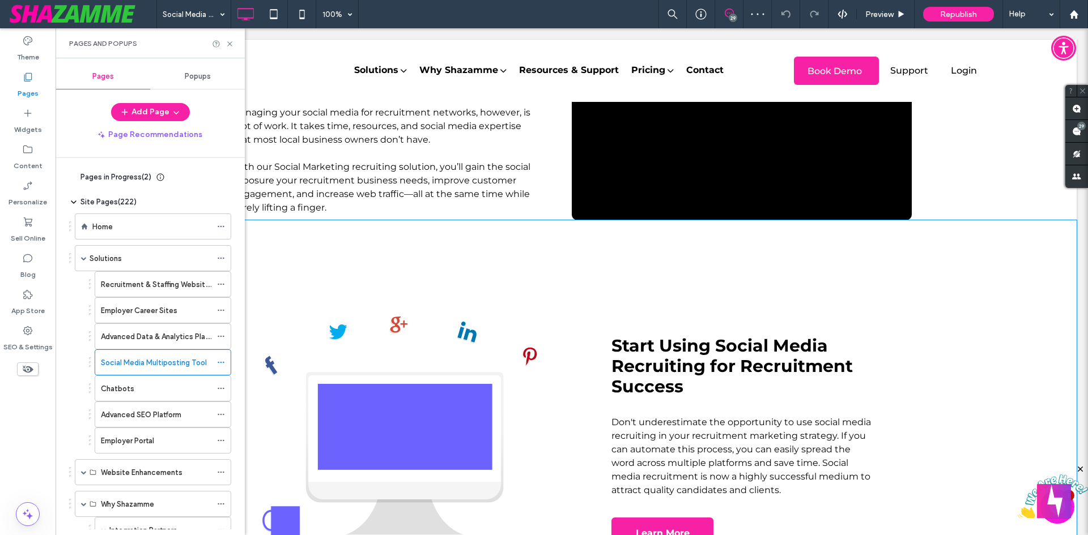
scroll to position [1244, 0]
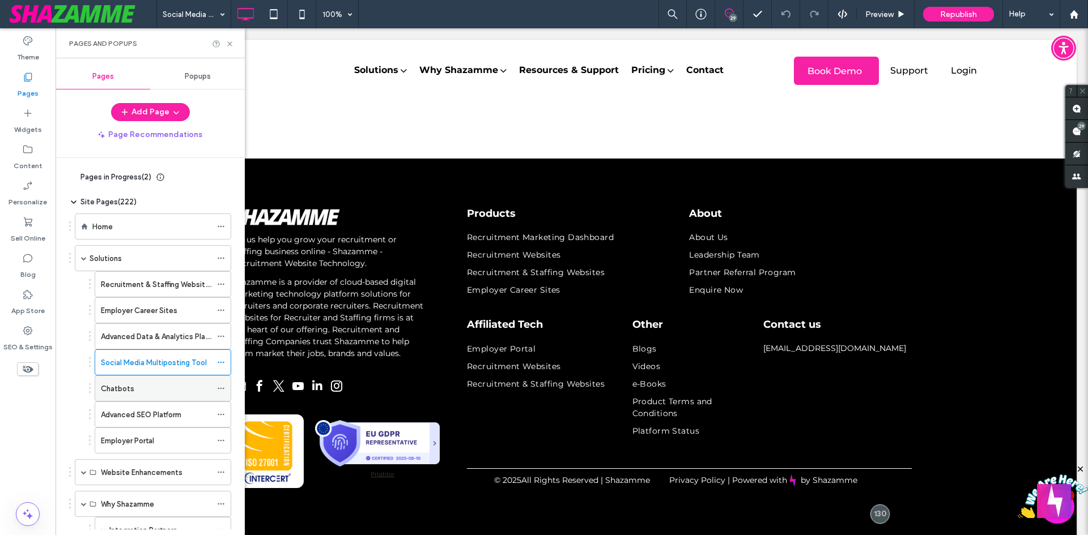
click at [152, 381] on div "Chatbots" at bounding box center [156, 388] width 110 height 25
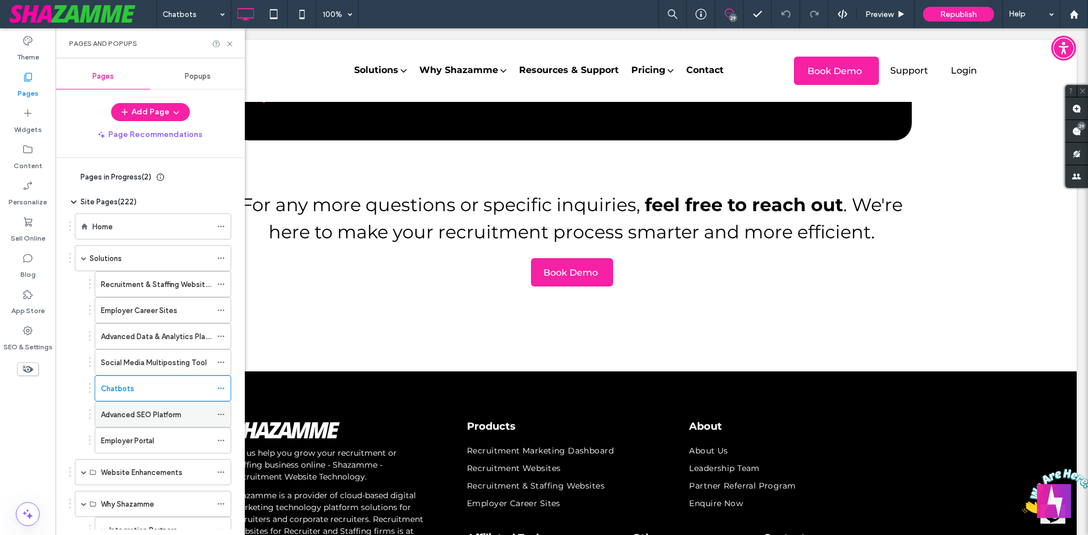
click at [125, 423] on div "Advanced SEO Platform" at bounding box center [156, 414] width 110 height 25
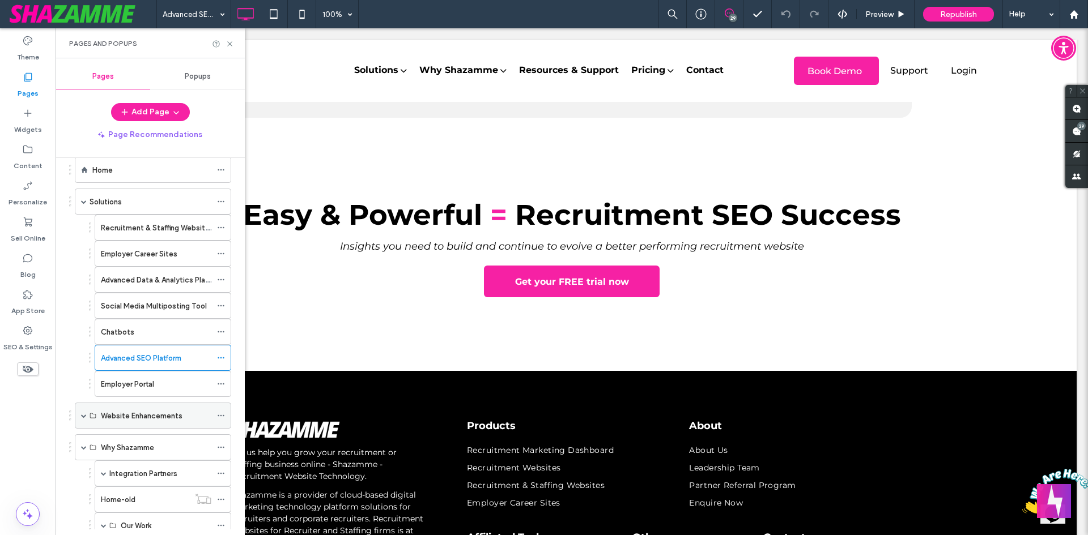
click at [84, 416] on span at bounding box center [84, 416] width 6 height 6
click at [131, 463] on label "Talent Search" at bounding box center [125, 468] width 48 height 20
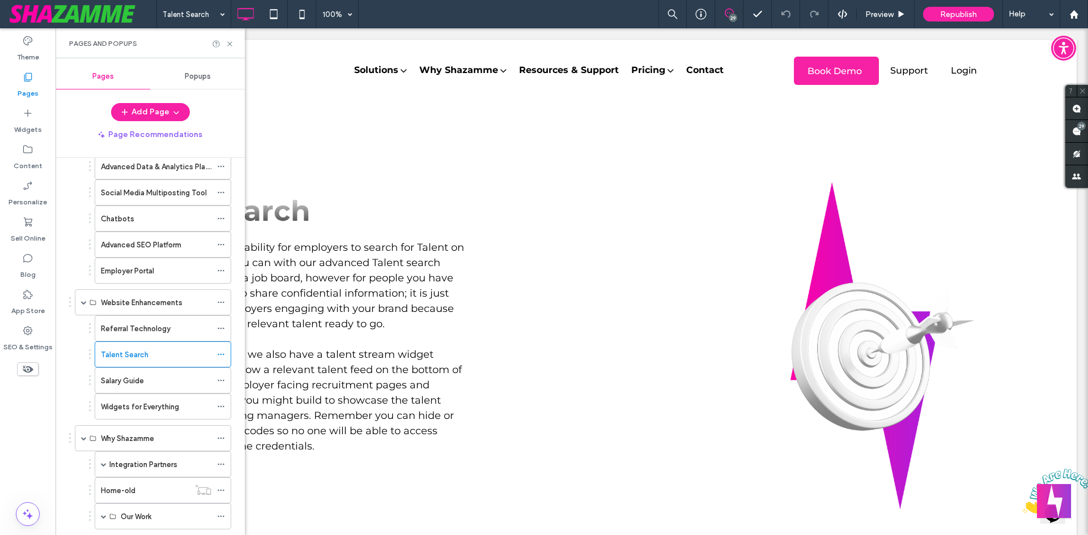
drag, startPoint x: 140, startPoint y: 462, endPoint x: 220, endPoint y: 469, distance: 80.1
click at [141, 462] on label "Integration Partners" at bounding box center [143, 465] width 68 height 20
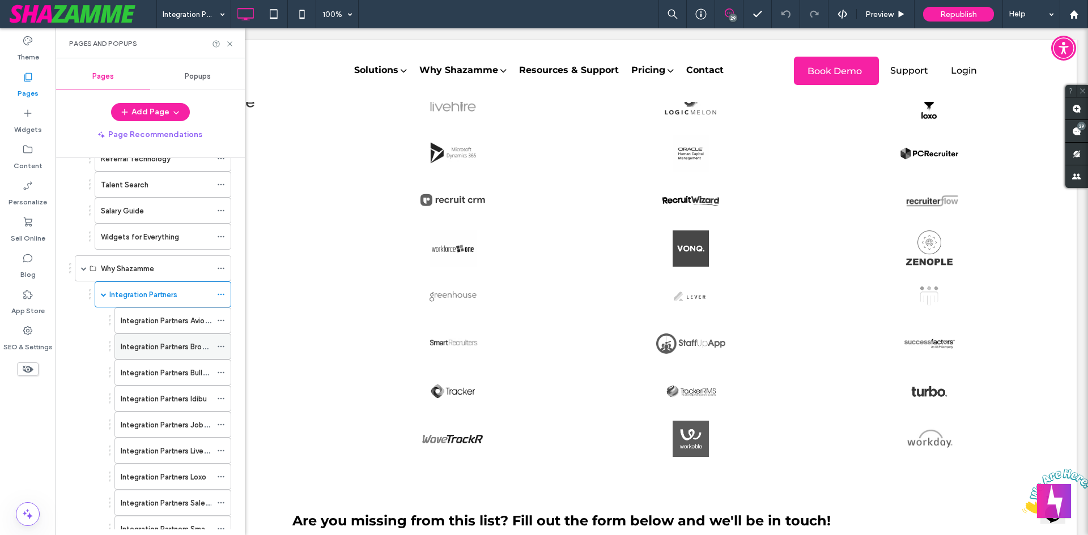
click at [151, 339] on div "Integration Partners Broadbean" at bounding box center [166, 346] width 91 height 25
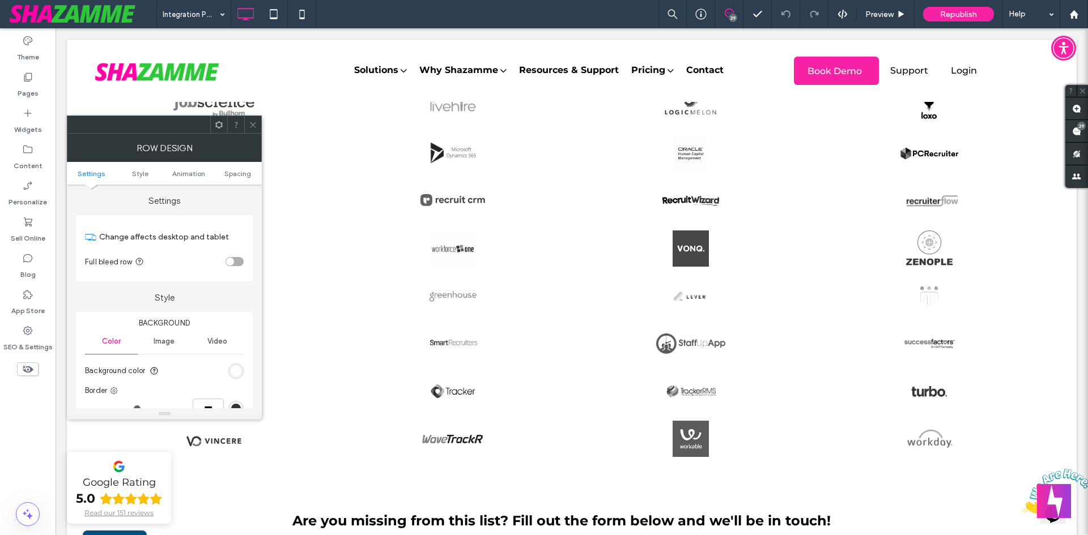
click at [245, 120] on div at bounding box center [252, 124] width 17 height 17
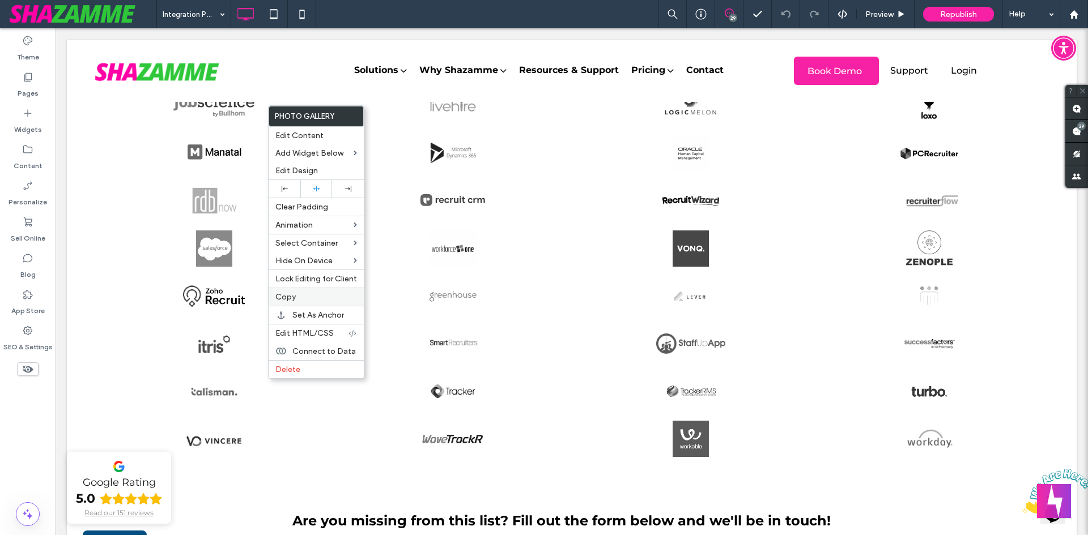
click at [298, 296] on label "Copy" at bounding box center [316, 297] width 82 height 10
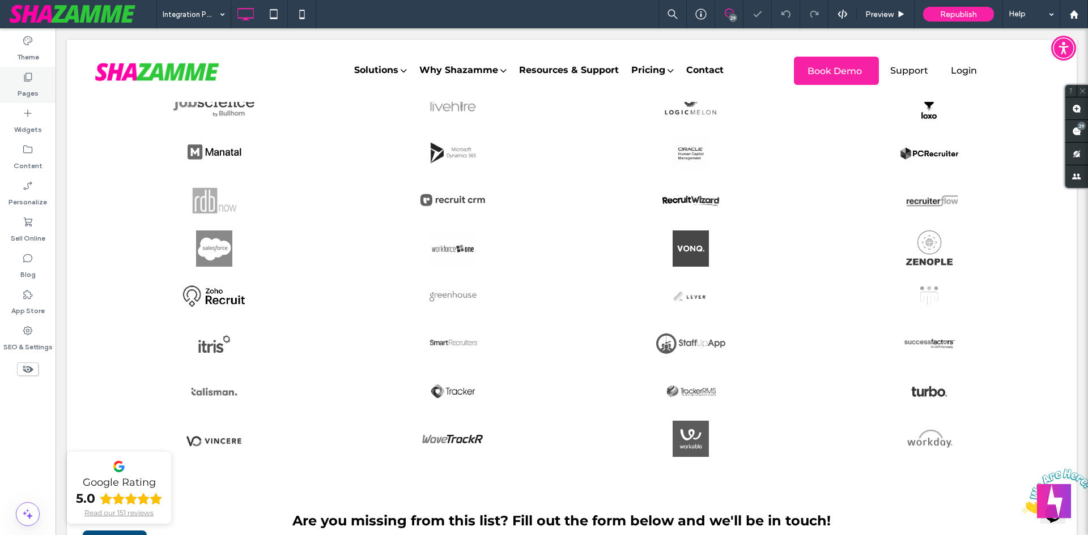
click at [28, 88] on label "Pages" at bounding box center [28, 91] width 21 height 16
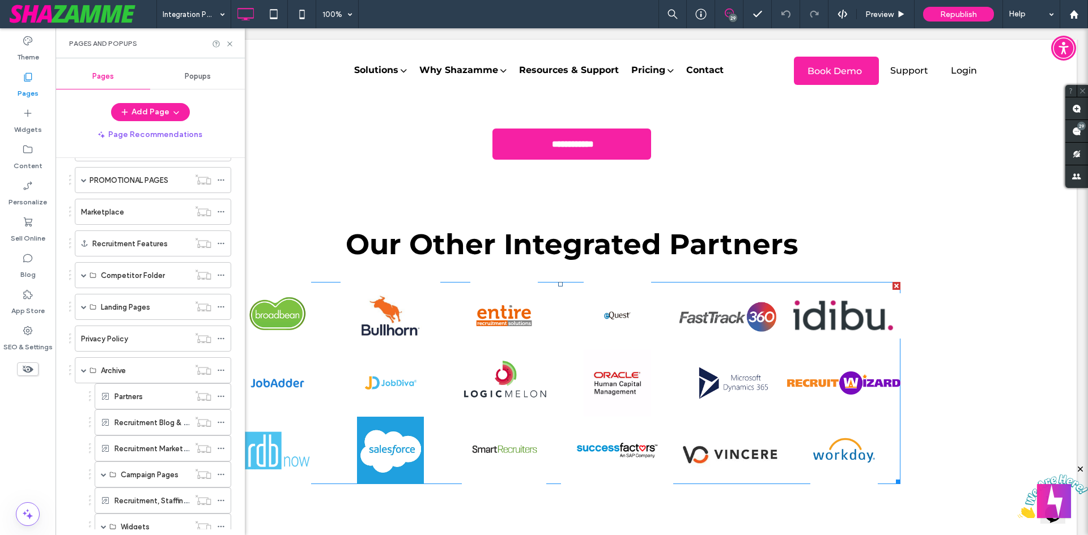
click at [127, 395] on label "Partners" at bounding box center [128, 397] width 28 height 20
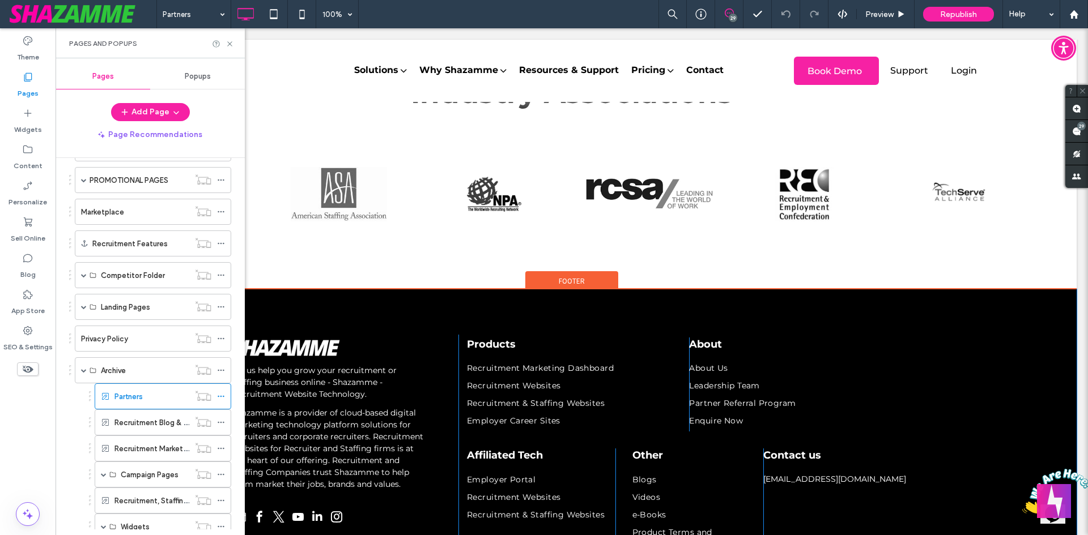
scroll to position [340, 0]
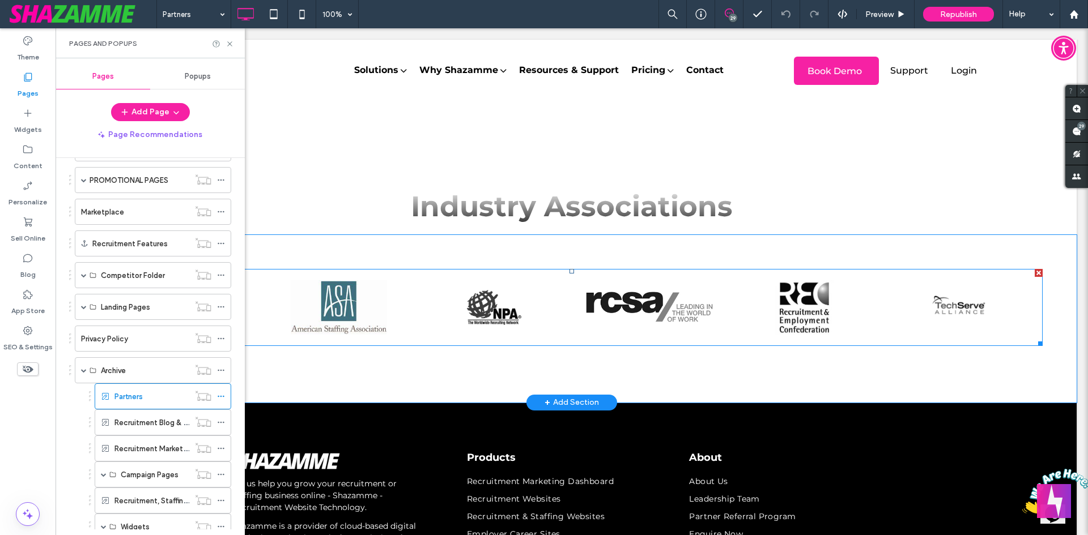
click at [361, 320] on link at bounding box center [339, 307] width 144 height 54
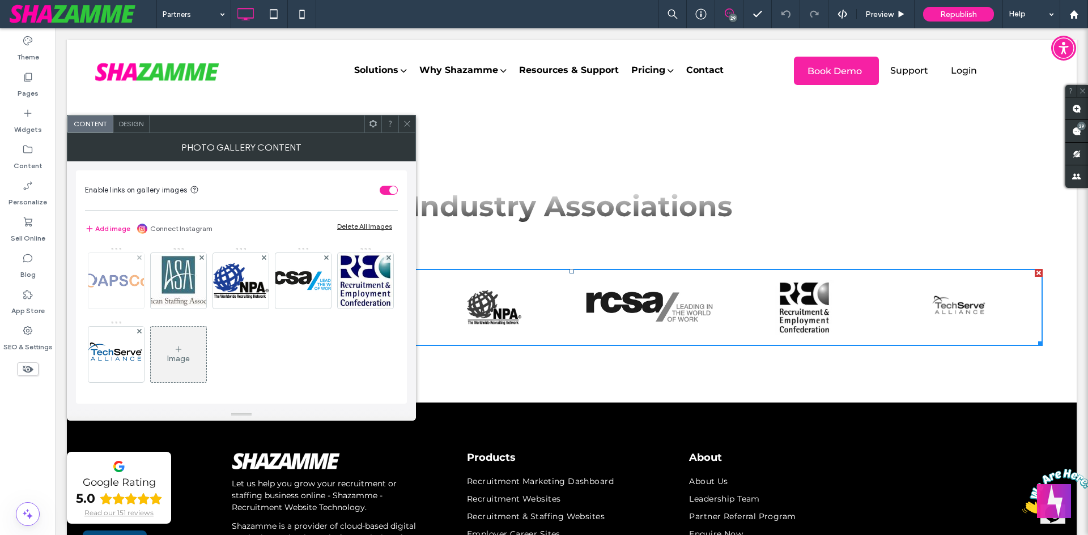
click at [114, 283] on img at bounding box center [116, 281] width 88 height 56
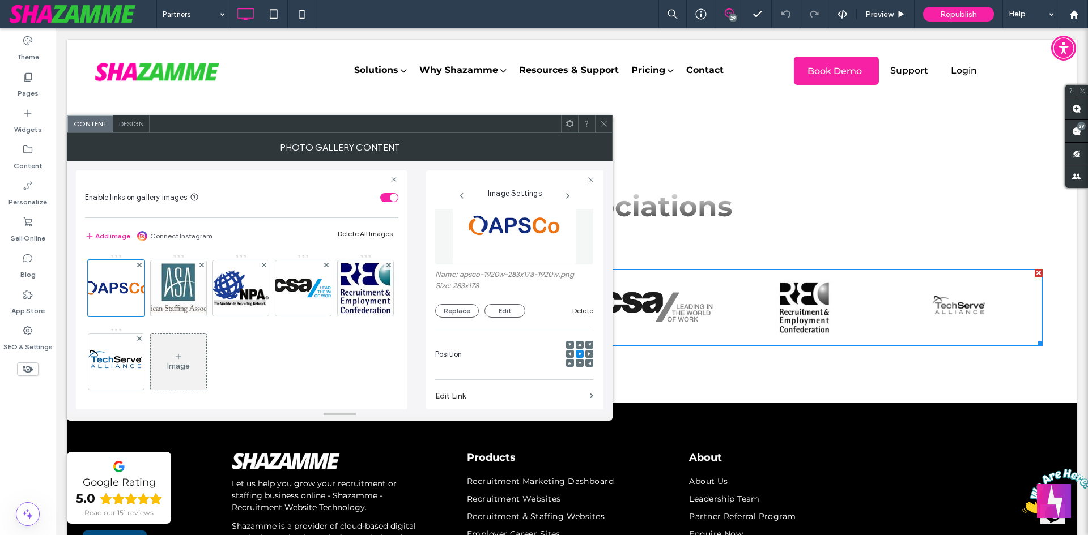
scroll to position [0, 0]
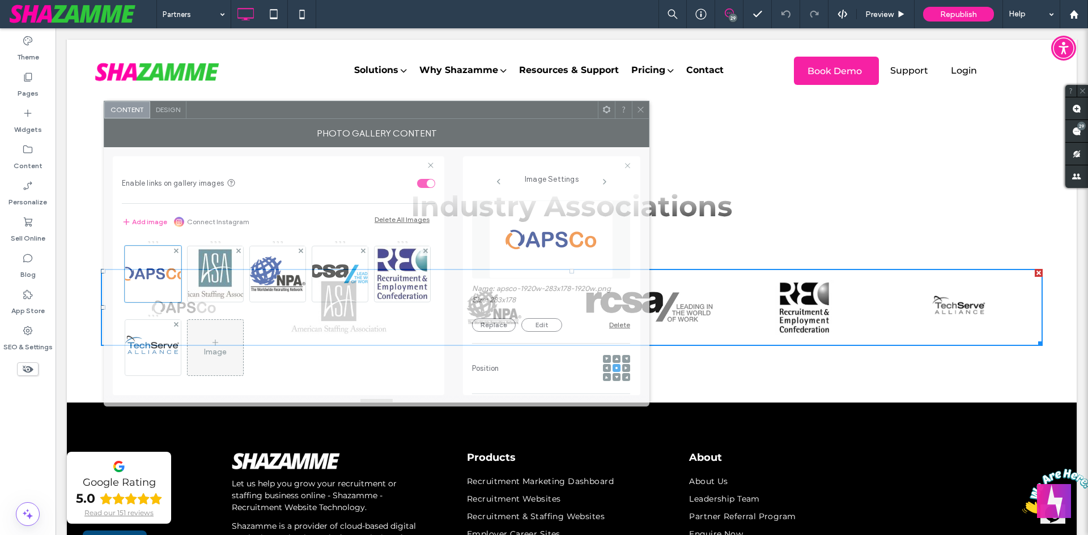
drag, startPoint x: 420, startPoint y: 130, endPoint x: 466, endPoint y: 115, distance: 48.4
click at [466, 115] on div at bounding box center [391, 109] width 411 height 17
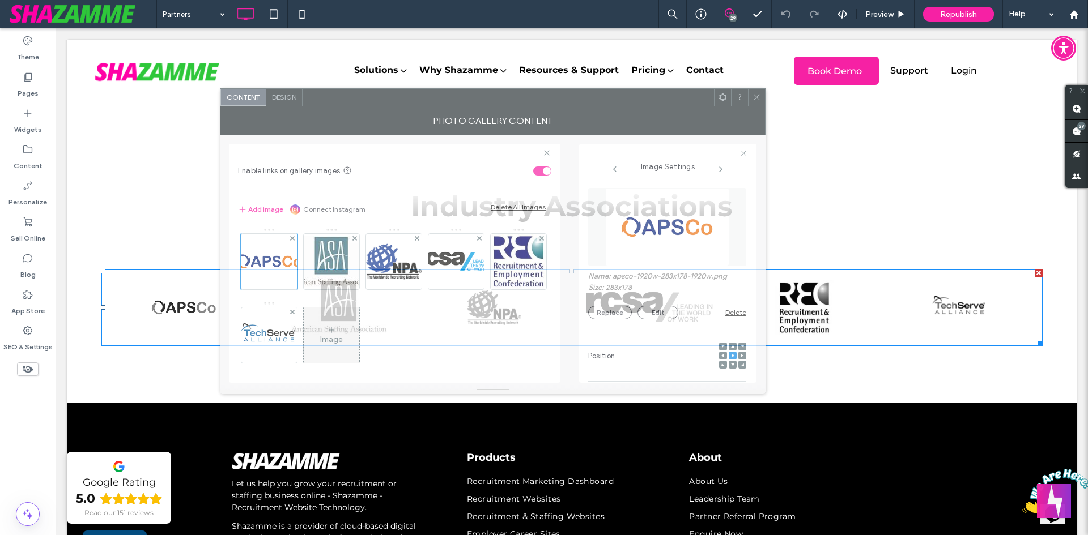
drag, startPoint x: 514, startPoint y: 111, endPoint x: 621, endPoint y: 100, distance: 107.7
click at [621, 100] on div at bounding box center [508, 97] width 411 height 17
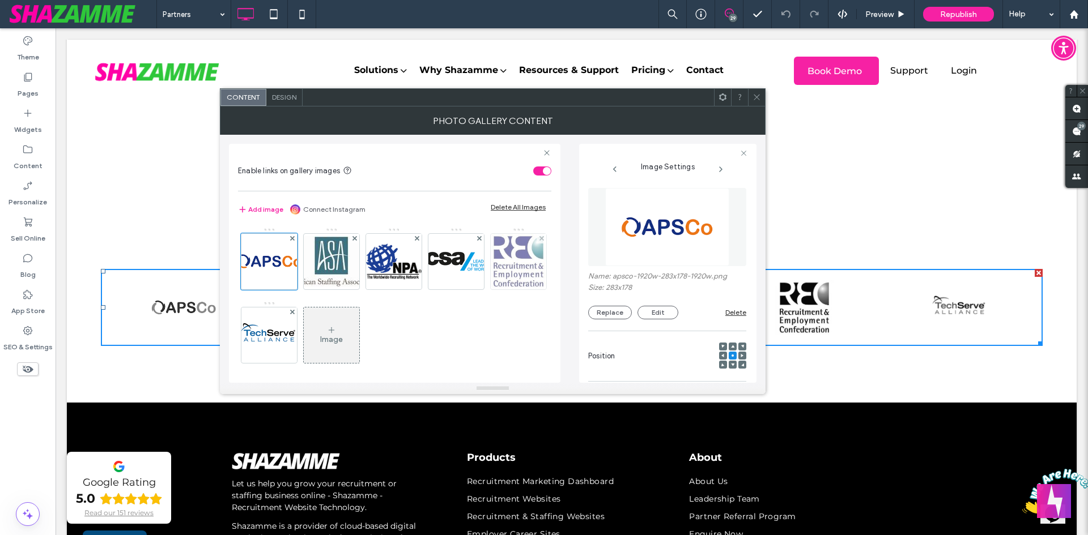
click at [489, 289] on img at bounding box center [518, 262] width 59 height 56
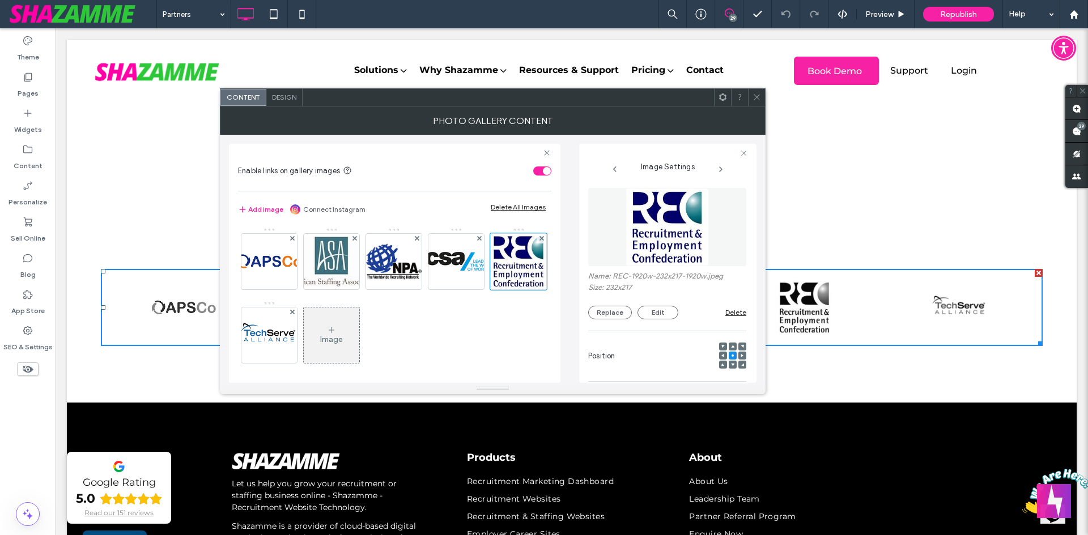
click at [291, 99] on span "Design" at bounding box center [284, 97] width 24 height 8
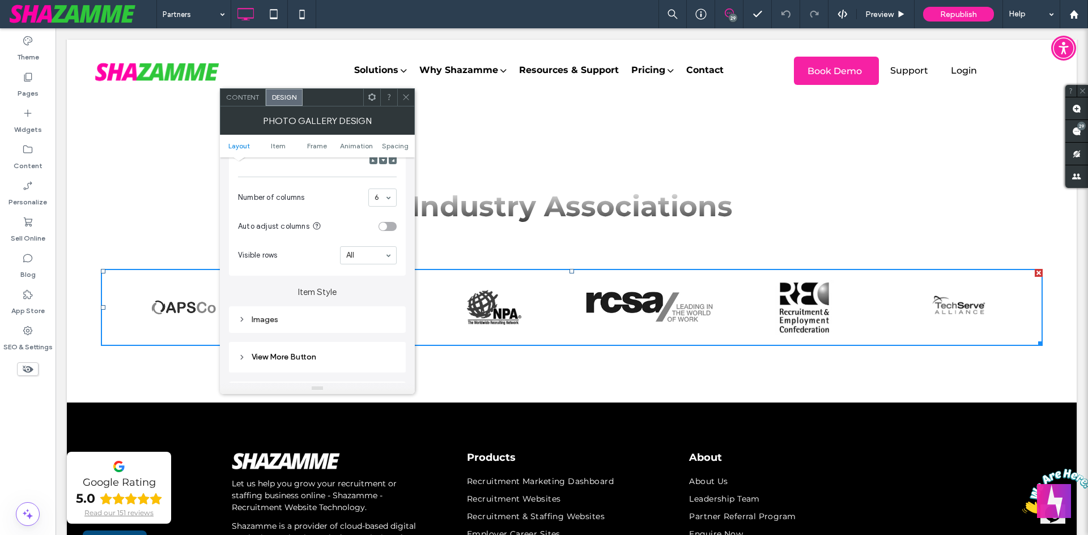
scroll to position [340, 0]
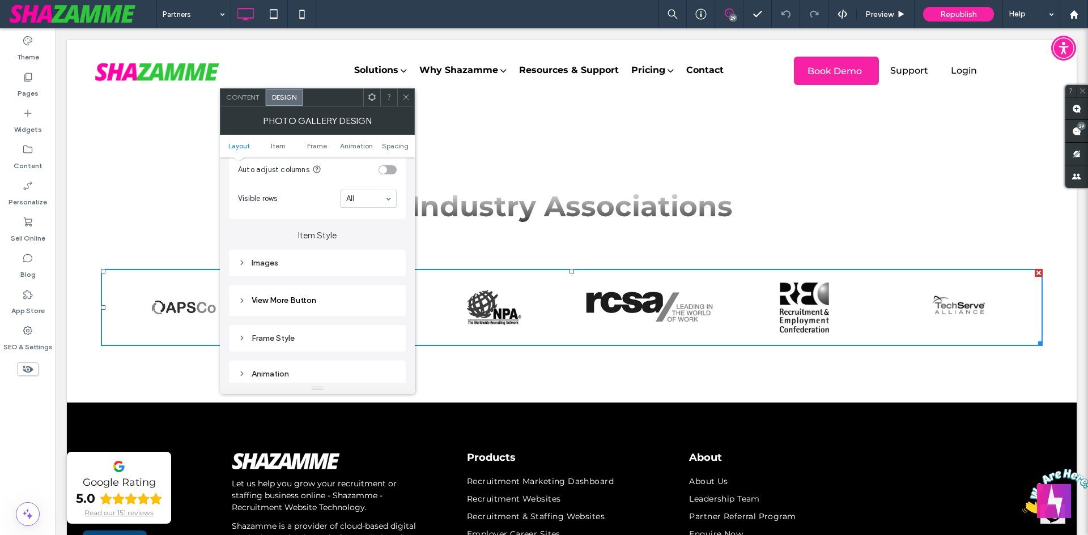
drag, startPoint x: 279, startPoint y: 265, endPoint x: 293, endPoint y: 267, distance: 14.8
click at [279, 265] on div "Images" at bounding box center [317, 263] width 159 height 10
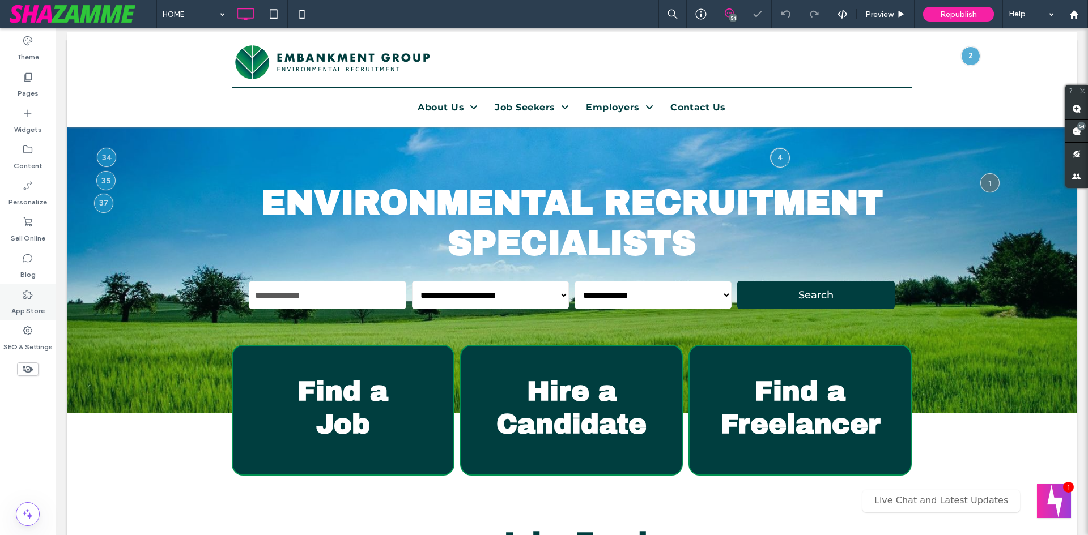
click at [29, 289] on icon at bounding box center [27, 294] width 11 height 11
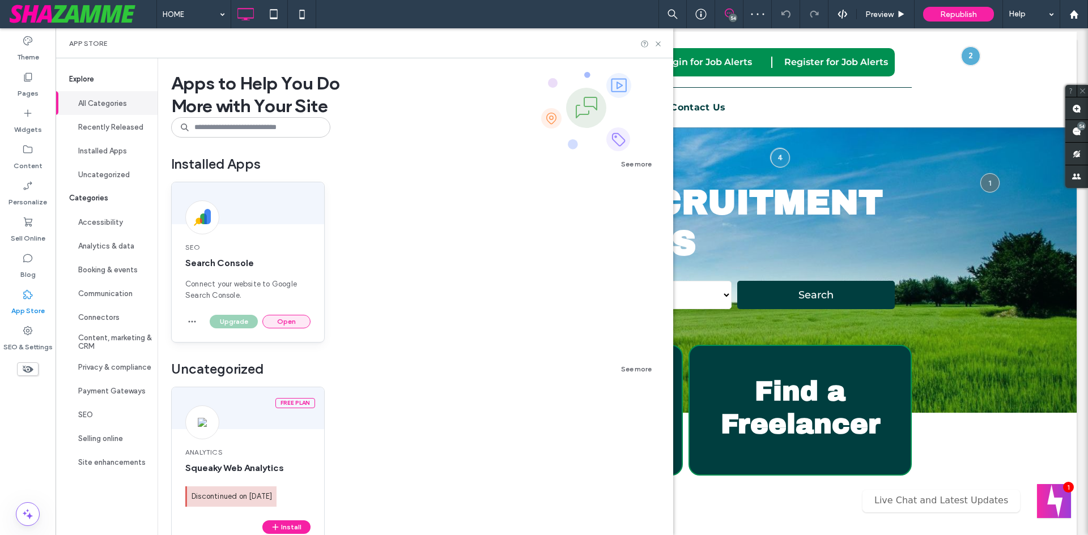
click at [283, 318] on button "Open" at bounding box center [286, 322] width 48 height 14
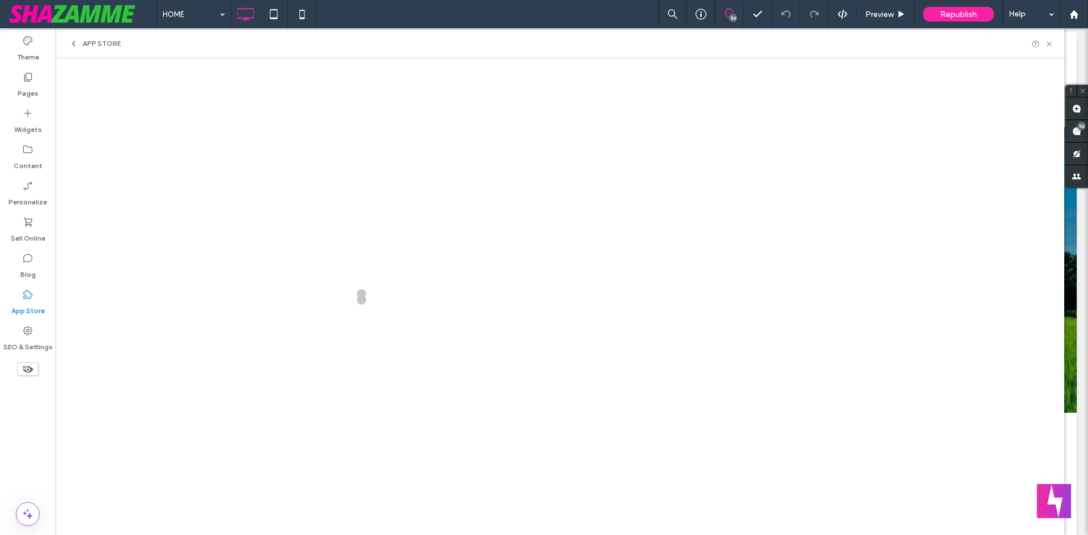
drag, startPoint x: 80, startPoint y: 45, endPoint x: 78, endPoint y: 52, distance: 6.6
click at [82, 45] on div "App Store" at bounding box center [95, 43] width 52 height 9
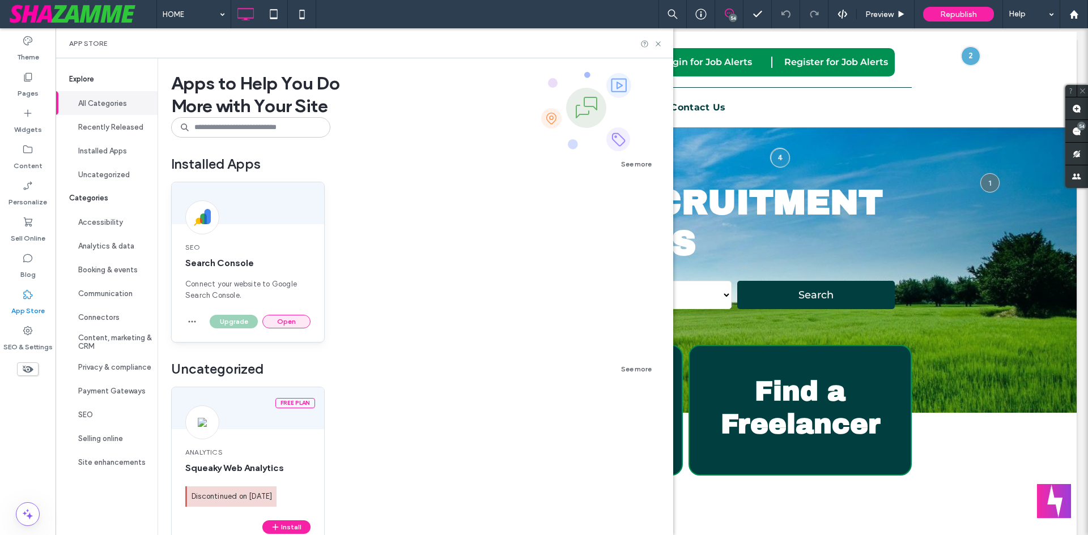
click at [289, 322] on button "Open" at bounding box center [286, 322] width 48 height 14
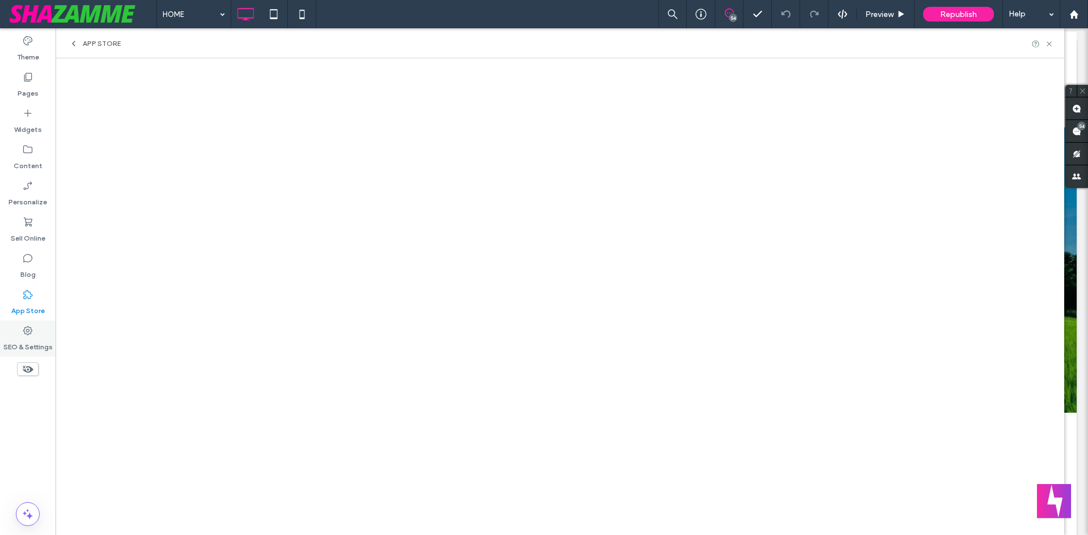
click at [48, 329] on div "SEO & Settings" at bounding box center [28, 339] width 56 height 36
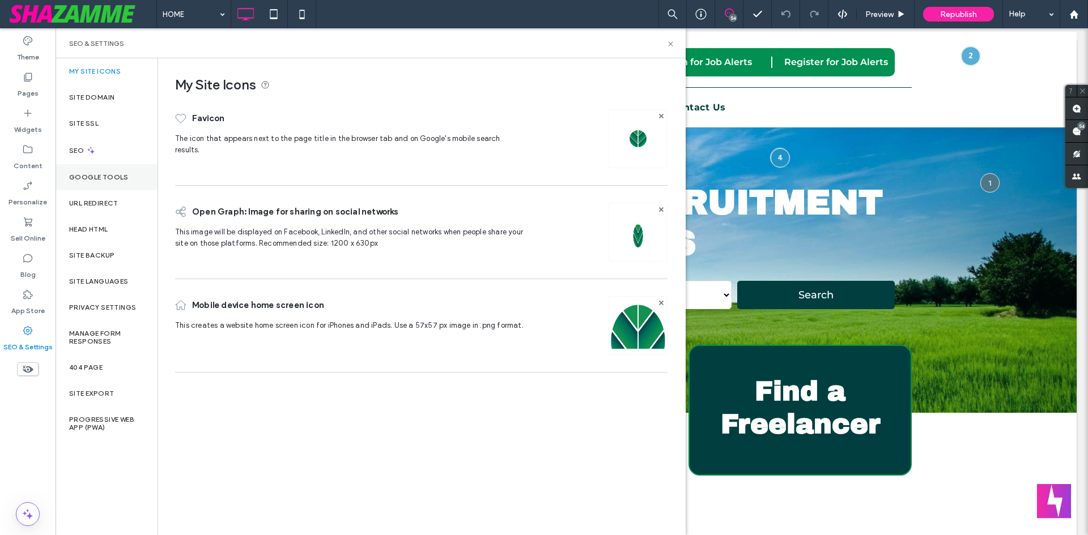
click at [126, 167] on div "Google Tools" at bounding box center [107, 177] width 102 height 26
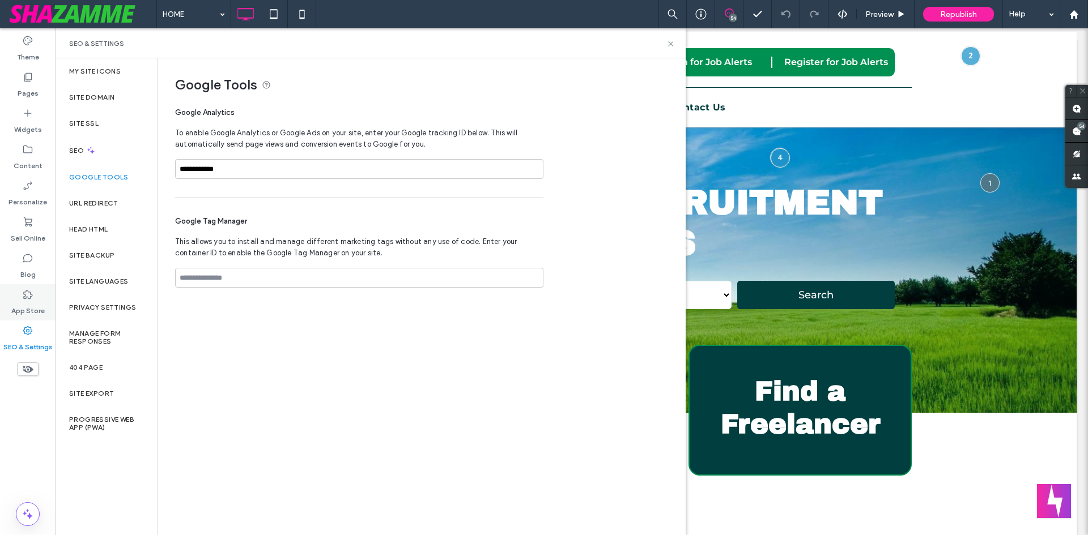
click at [32, 297] on icon at bounding box center [27, 294] width 11 height 11
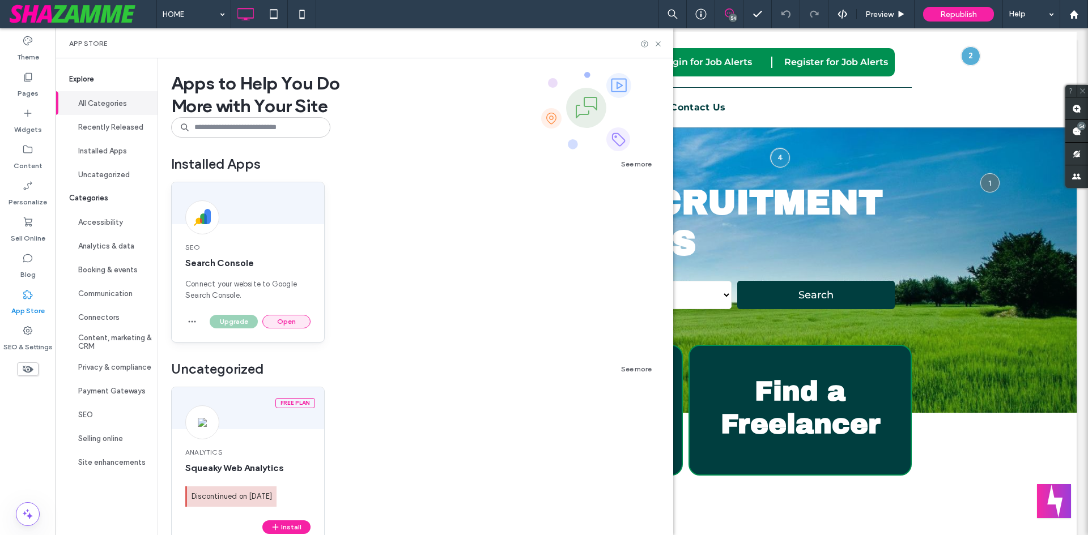
click at [284, 321] on button "Open" at bounding box center [286, 322] width 48 height 14
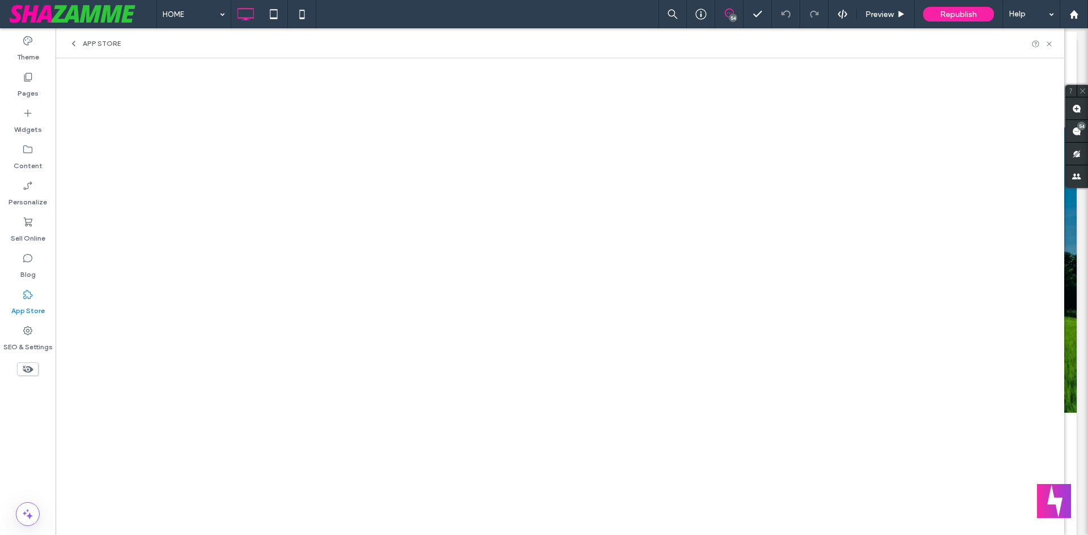
click at [31, 312] on label "App Store" at bounding box center [27, 308] width 33 height 16
click at [31, 325] on div "SEO & Settings" at bounding box center [28, 339] width 56 height 36
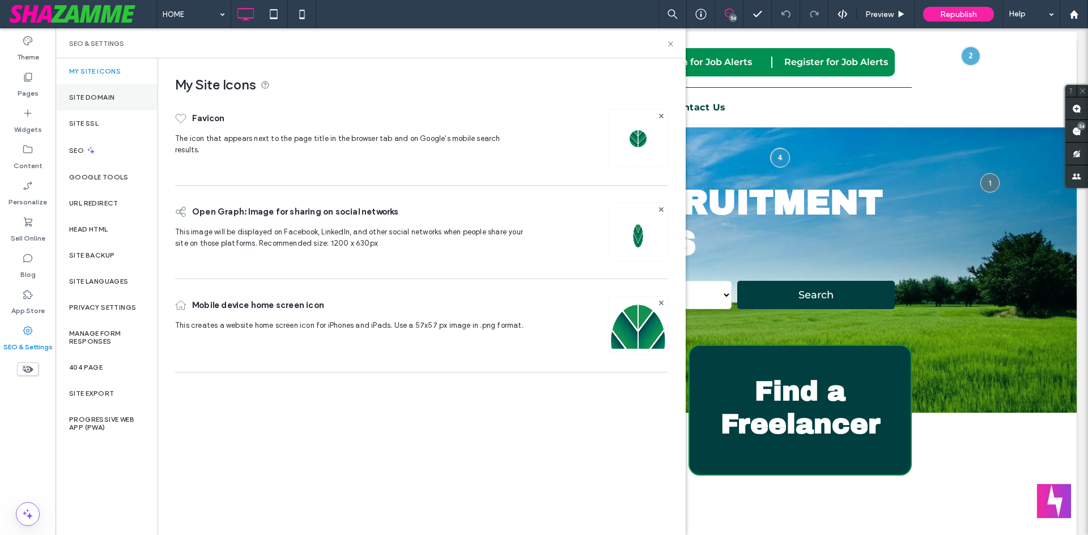
click at [114, 95] on label "Site Domain" at bounding box center [91, 97] width 45 height 8
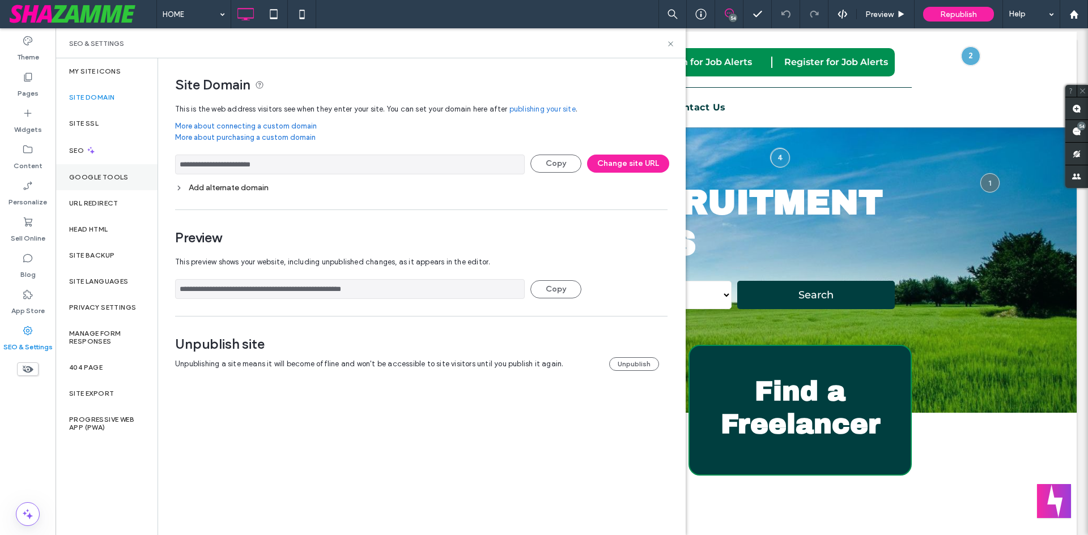
click at [109, 178] on label "Google Tools" at bounding box center [98, 177] width 59 height 8
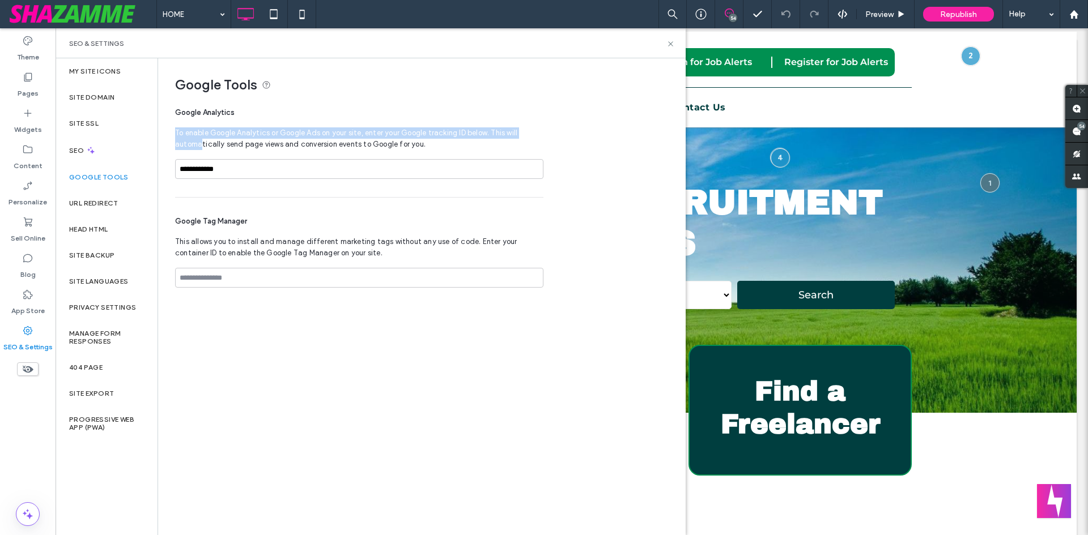
drag, startPoint x: 172, startPoint y: 130, endPoint x: 201, endPoint y: 140, distance: 30.6
click at [201, 140] on div "**********" at bounding box center [417, 182] width 518 height 248
drag, startPoint x: 282, startPoint y: 170, endPoint x: 161, endPoint y: 172, distance: 121.3
click at [161, 172] on div "**********" at bounding box center [417, 182] width 518 height 248
drag, startPoint x: 203, startPoint y: 158, endPoint x: 546, endPoint y: 184, distance: 343.7
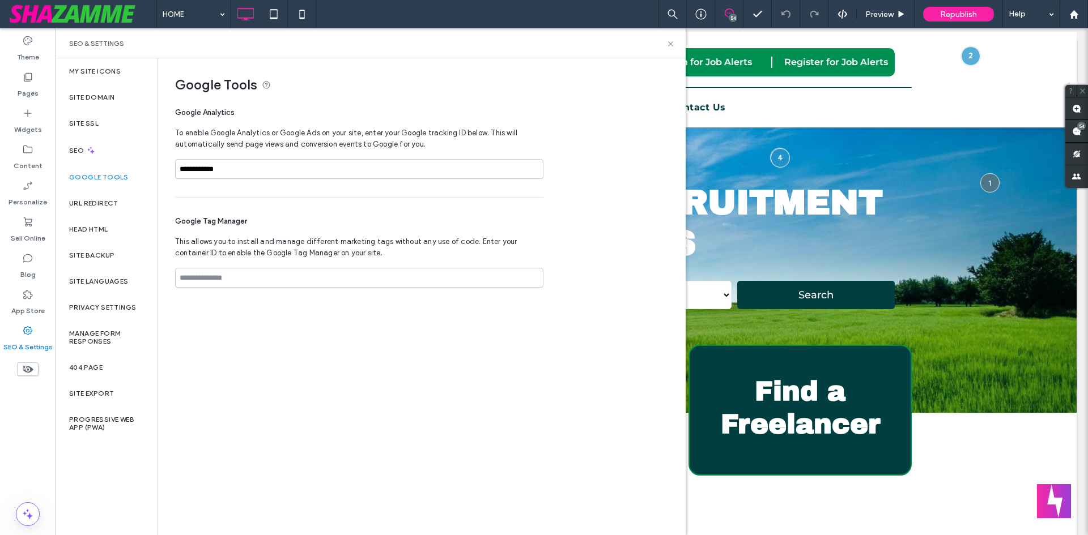
click at [546, 184] on div "**********" at bounding box center [417, 182] width 518 height 248
click at [356, 161] on input "**********" at bounding box center [359, 169] width 368 height 20
click at [546, 225] on div "**********" at bounding box center [417, 182] width 518 height 248
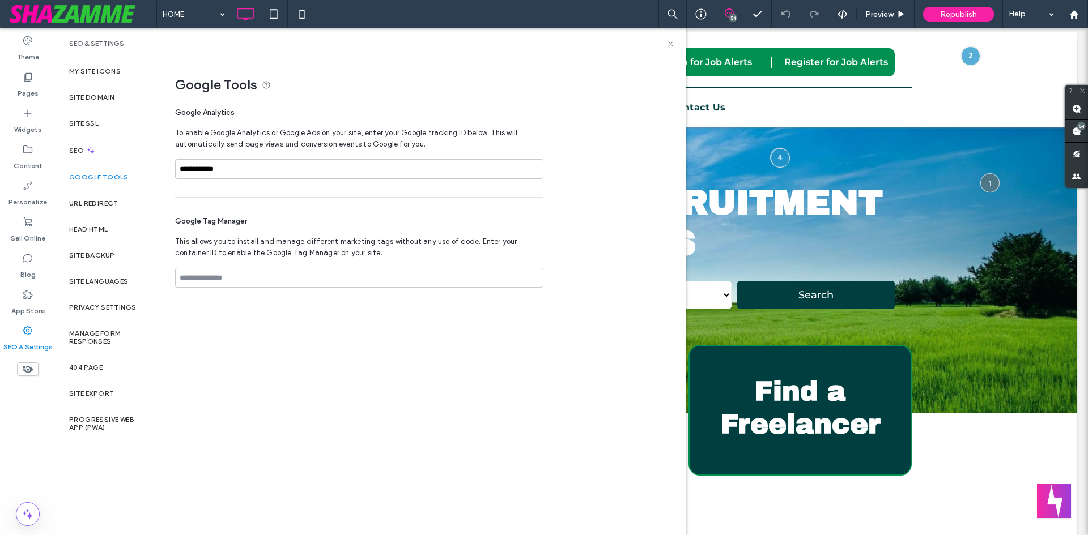
click at [253, 430] on div "**********" at bounding box center [421, 296] width 526 height 476
click at [239, 171] on input "**********" at bounding box center [359, 169] width 368 height 20
click at [357, 195] on div "Google Analytics To enable Google Analytics or Google Ads on your site, enter y…" at bounding box center [359, 147] width 368 height 99
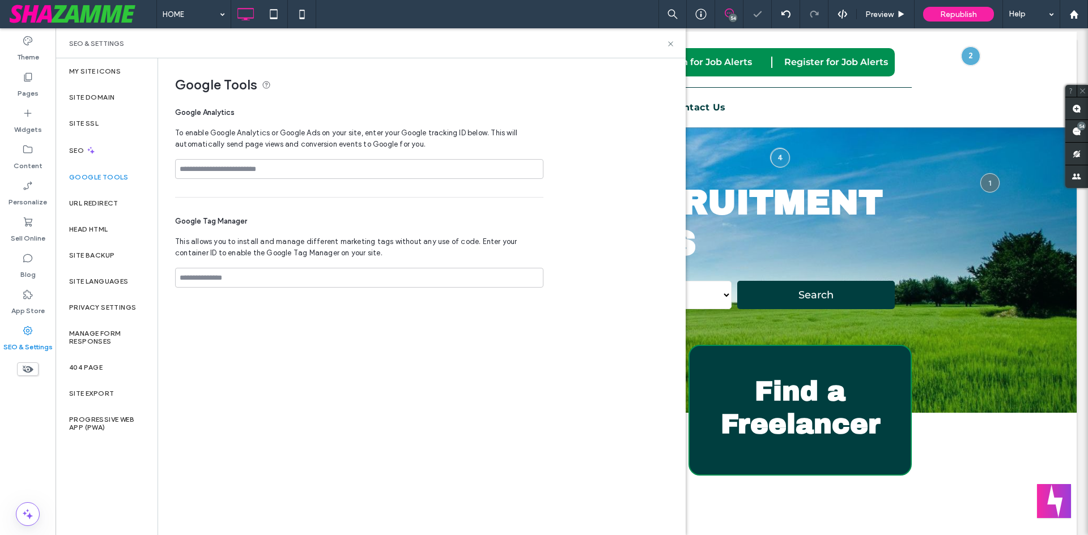
click at [666, 53] on div "SEO & Settings" at bounding box center [371, 43] width 630 height 30
click at [32, 300] on label "App Store" at bounding box center [27, 308] width 33 height 16
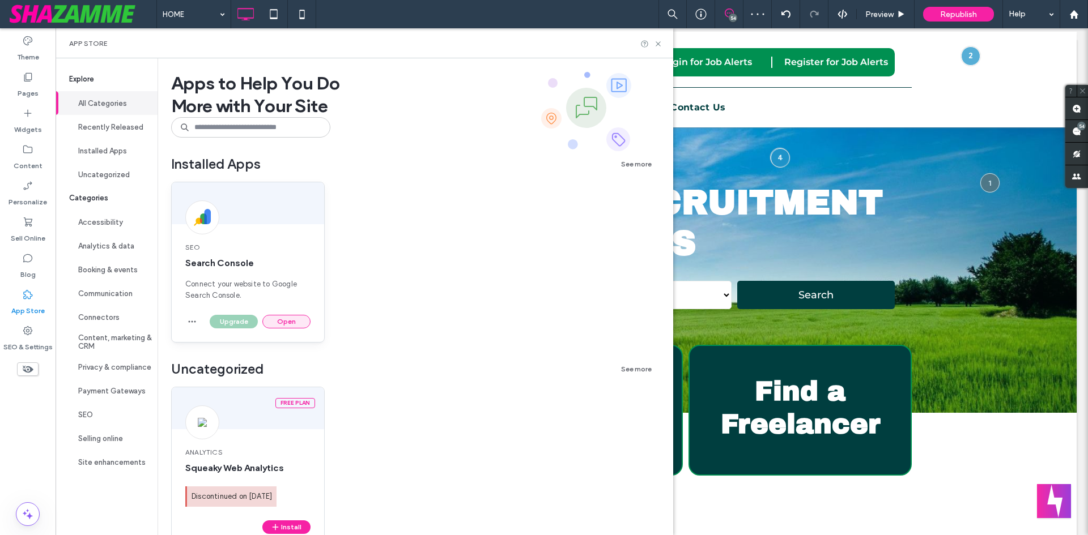
click at [278, 317] on button "Open" at bounding box center [286, 322] width 48 height 14
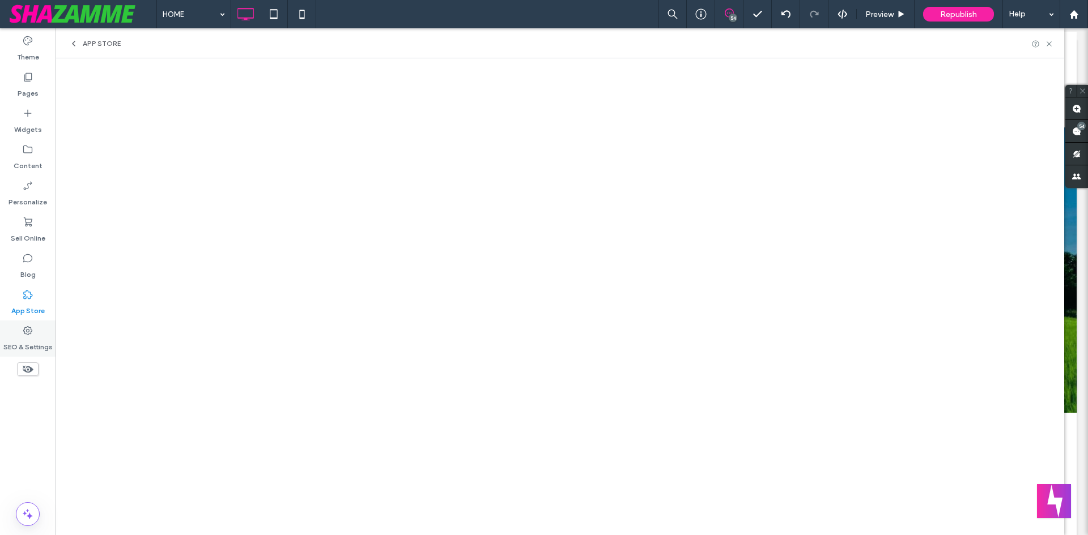
drag, startPoint x: 24, startPoint y: 330, endPoint x: 33, endPoint y: 337, distance: 11.3
click at [24, 330] on use at bounding box center [27, 330] width 9 height 9
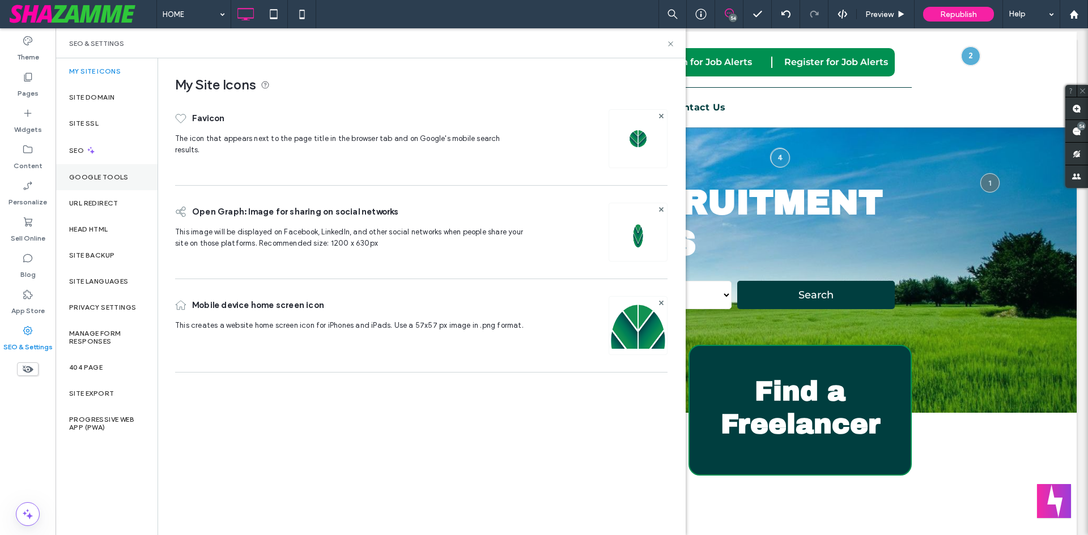
drag, startPoint x: 88, startPoint y: 179, endPoint x: 144, endPoint y: 167, distance: 57.9
click at [95, 179] on label "Google Tools" at bounding box center [98, 177] width 59 height 8
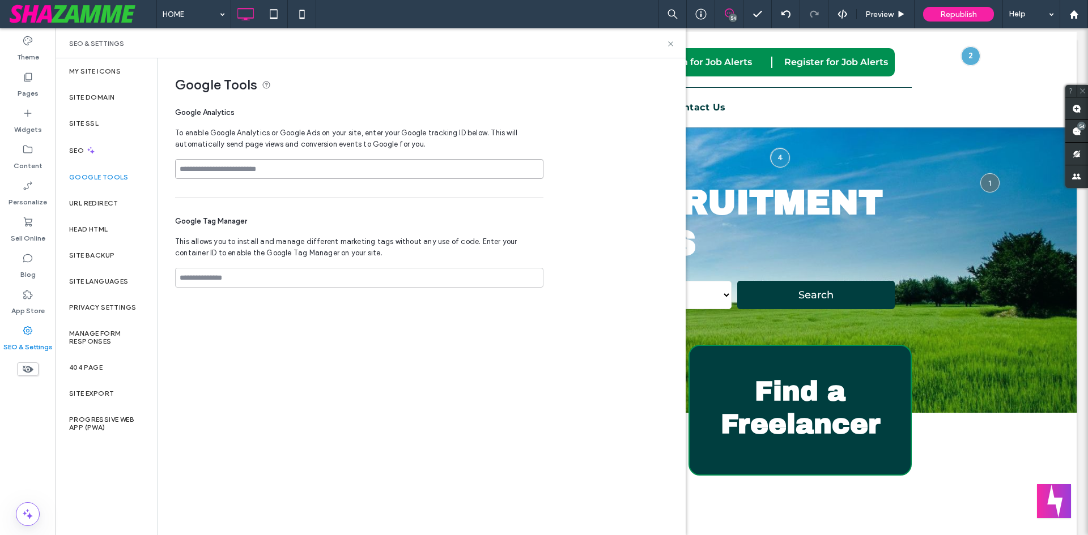
click at [316, 172] on input at bounding box center [359, 169] width 368 height 20
paste input "**********"
type input "**********"
click at [356, 212] on div "Google Tag Manager This allows you to install and manage different marketing ta…" at bounding box center [359, 252] width 368 height 108
click at [499, 194] on div "**********" at bounding box center [359, 147] width 368 height 99
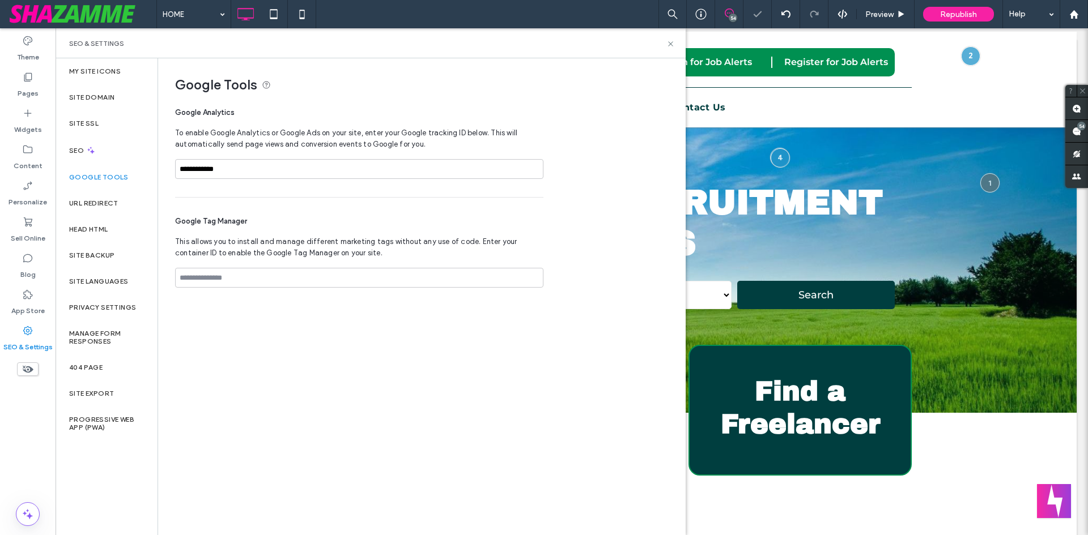
click at [335, 364] on div "**********" at bounding box center [421, 296] width 526 height 476
drag, startPoint x: 668, startPoint y: 44, endPoint x: 459, endPoint y: 379, distance: 394.7
click at [668, 44] on icon at bounding box center [670, 44] width 8 height 8
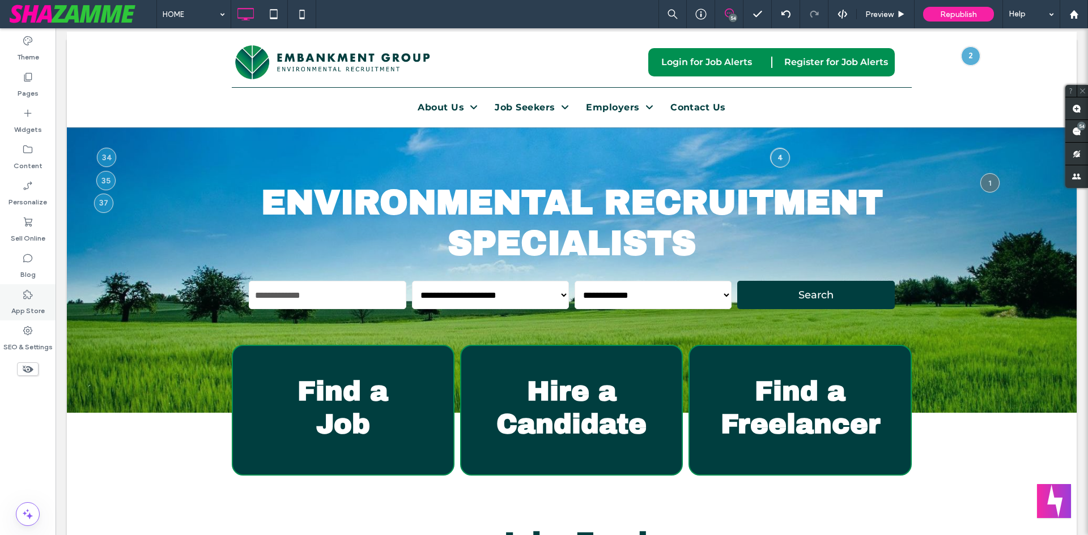
click at [28, 298] on icon at bounding box center [27, 294] width 11 height 11
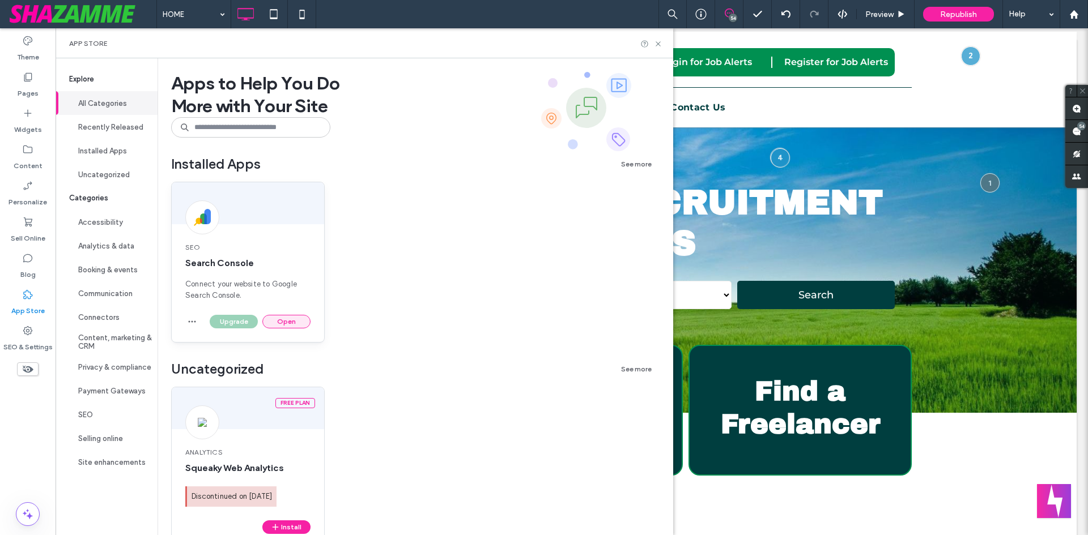
click at [288, 315] on button "Open" at bounding box center [286, 322] width 48 height 14
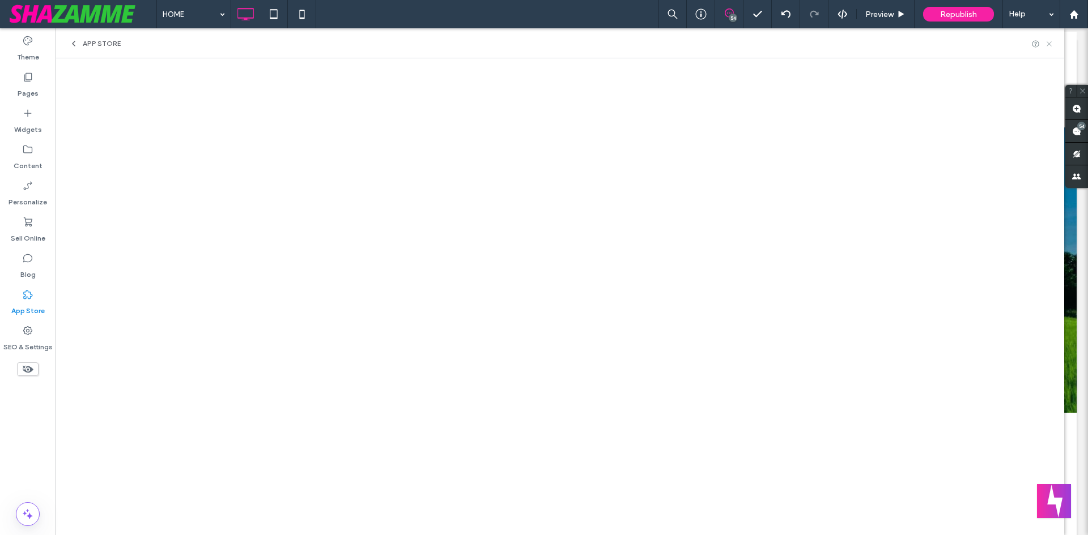
drag, startPoint x: 1050, startPoint y: 44, endPoint x: 406, endPoint y: 58, distance: 644.9
click at [1050, 44] on icon at bounding box center [1049, 44] width 8 height 8
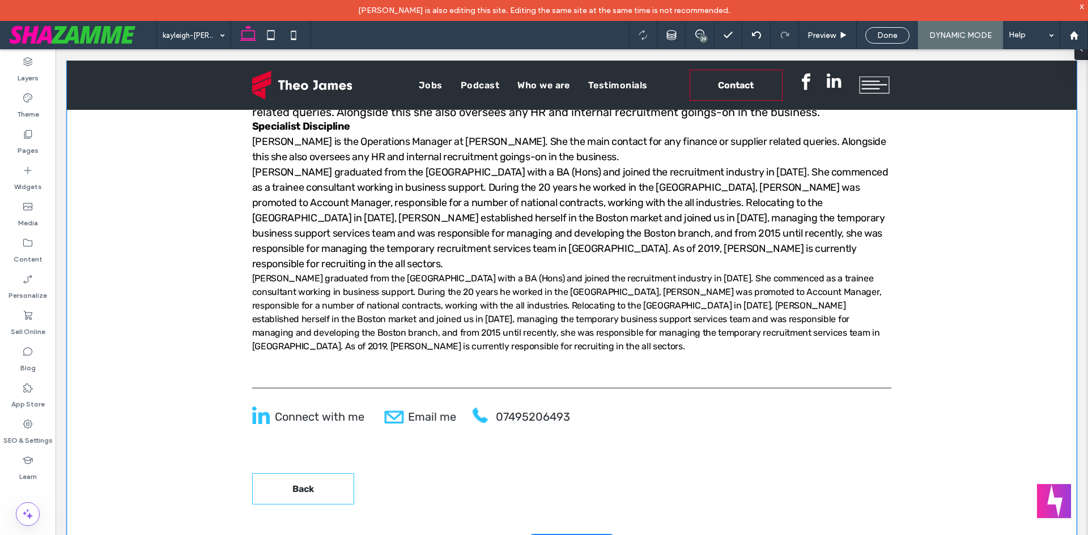
scroll to position [567, 0]
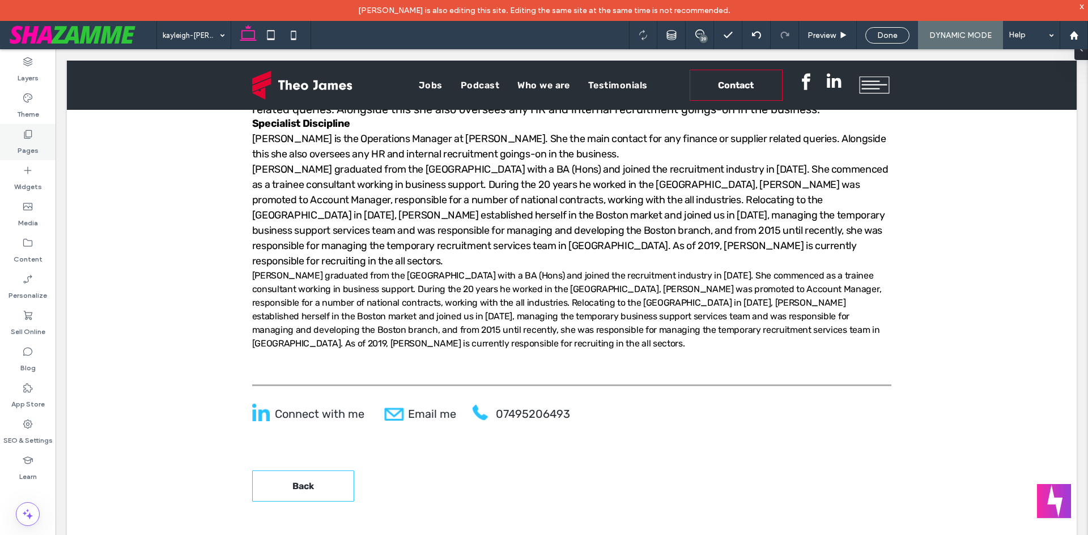
click at [32, 144] on label "Pages" at bounding box center [28, 148] width 21 height 16
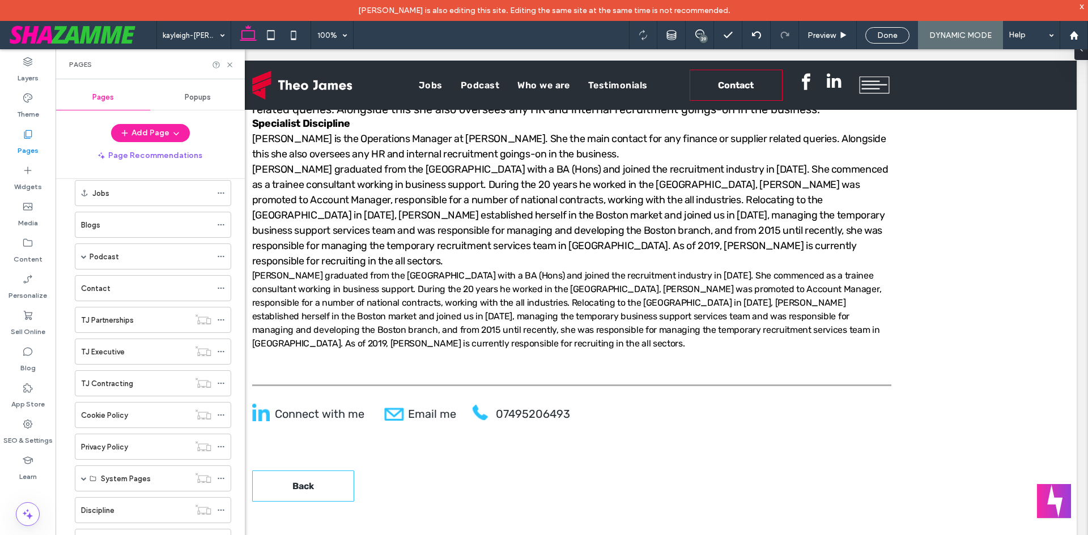
scroll to position [227, 0]
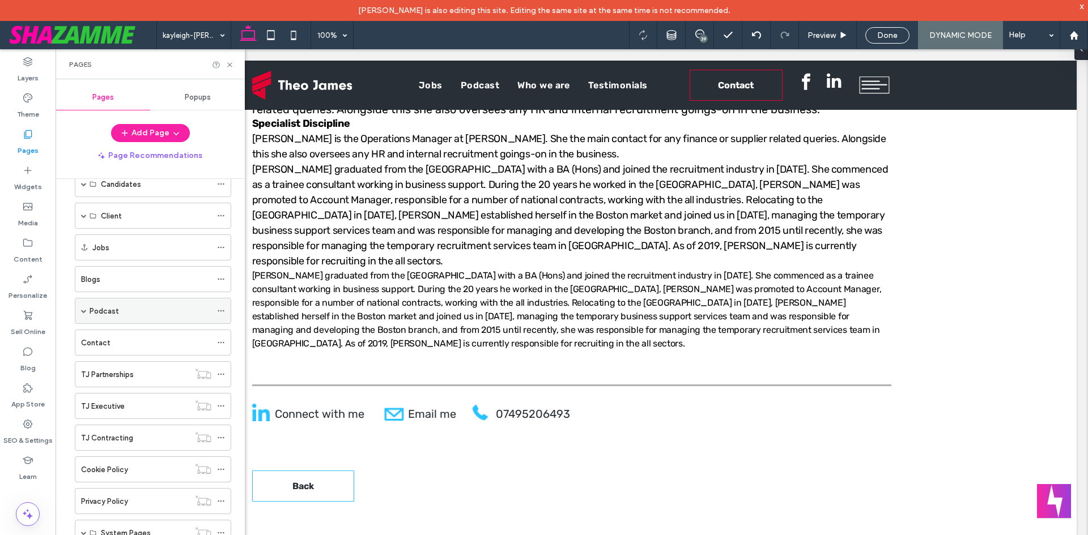
click at [104, 310] on label "Podcast" at bounding box center [104, 311] width 29 height 20
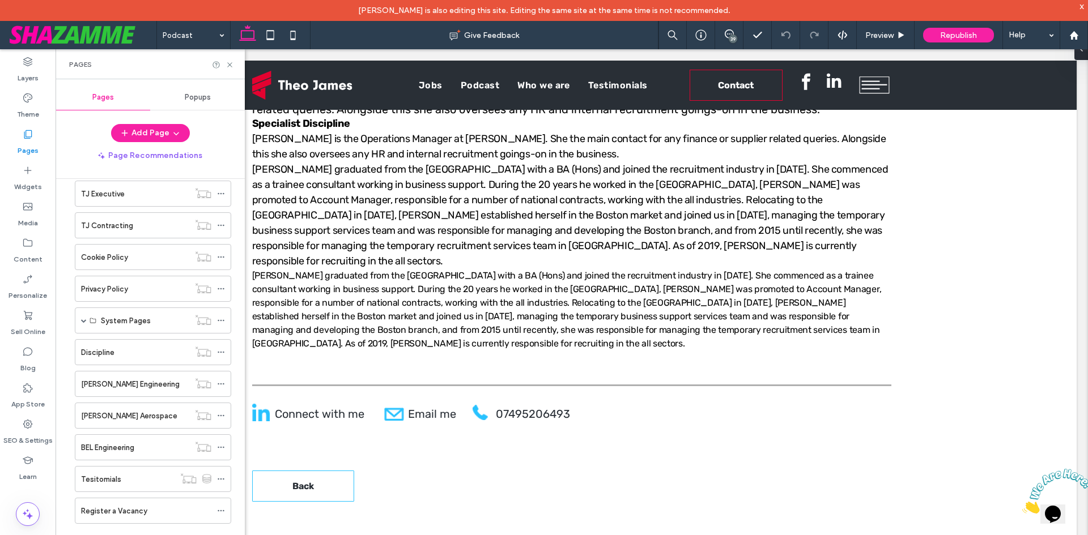
scroll to position [467, 0]
drag, startPoint x: 23, startPoint y: 252, endPoint x: 40, endPoint y: 269, distance: 23.6
click at [24, 252] on label "Content" at bounding box center [28, 257] width 29 height 16
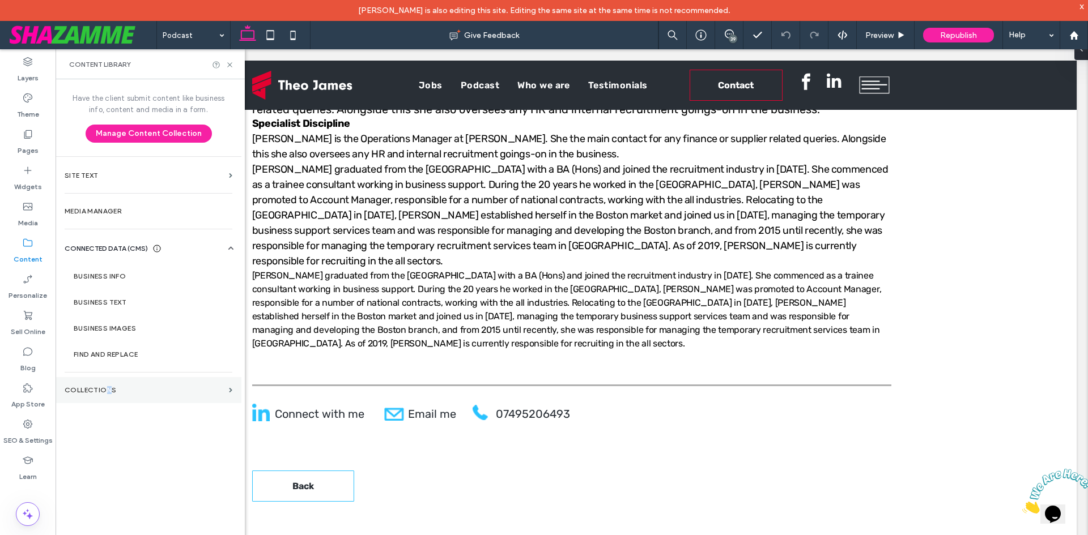
drag, startPoint x: 107, startPoint y: 407, endPoint x: 114, endPoint y: 397, distance: 12.3
click at [114, 397] on div "Have the client submit content like business info, content and media in a form.…" at bounding box center [149, 316] width 186 height 475
click at [112, 395] on section "Collections" at bounding box center [149, 390] width 186 height 26
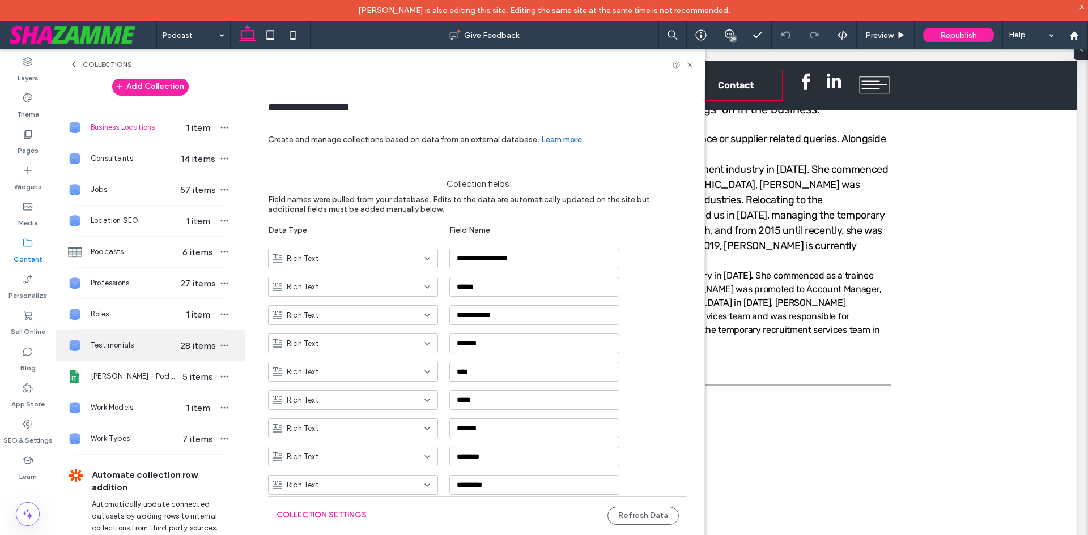
scroll to position [34, 0]
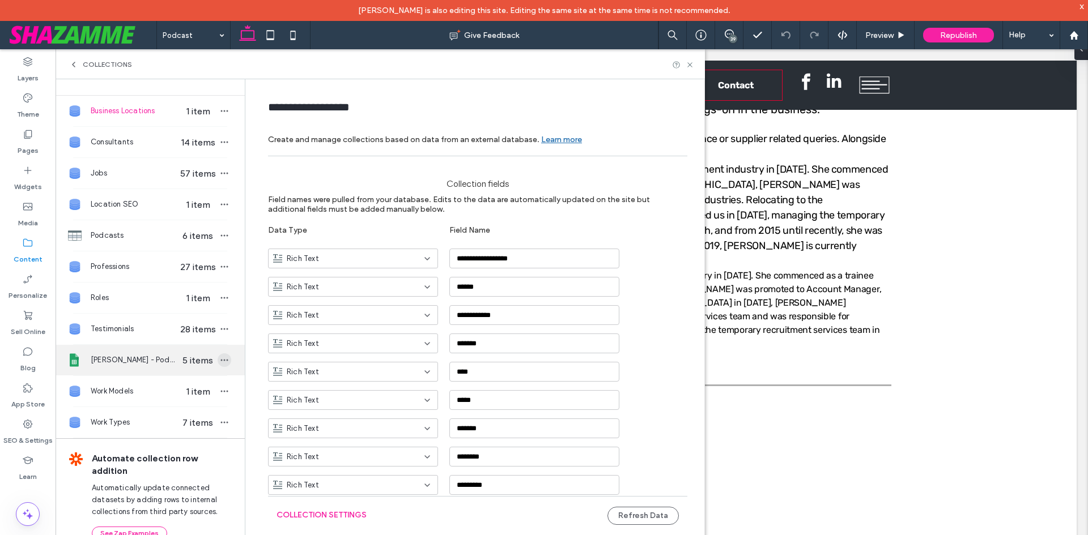
click at [218, 360] on span "button" at bounding box center [225, 361] width 14 height 14
type input "**********"
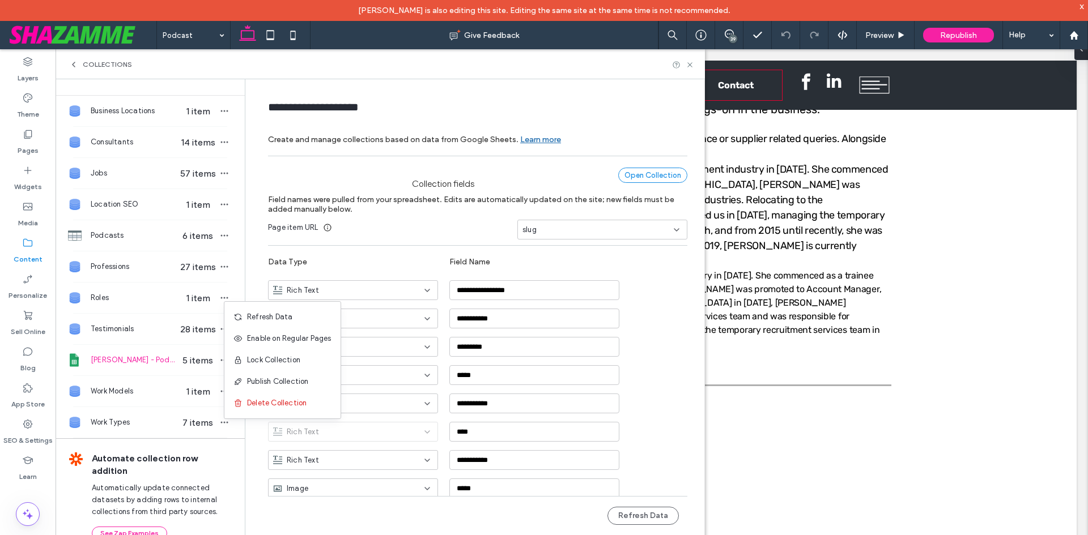
click at [641, 177] on div "Open Collection" at bounding box center [652, 175] width 69 height 15
click at [28, 144] on label "Pages" at bounding box center [28, 148] width 21 height 16
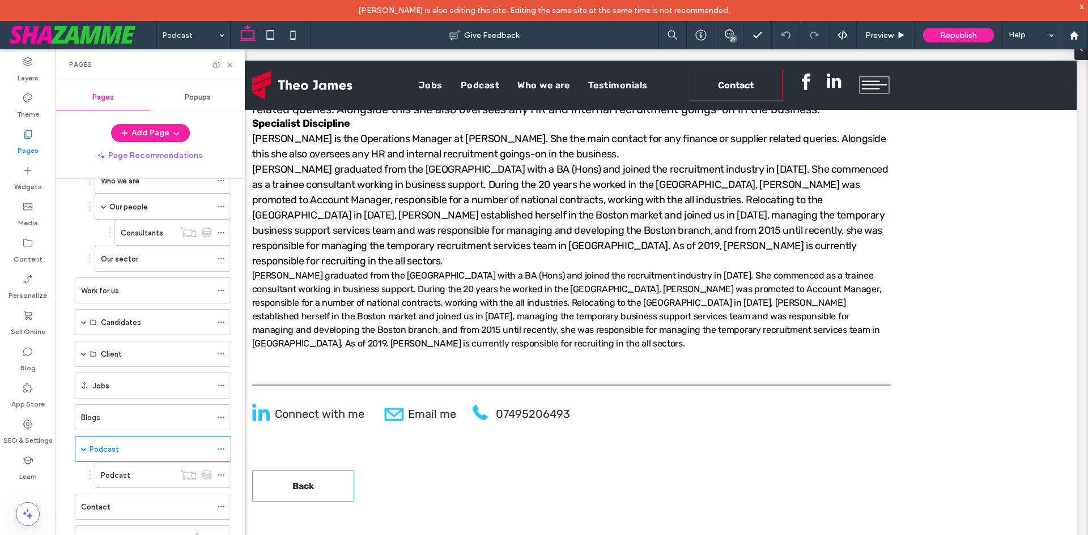
scroll to position [170, 0]
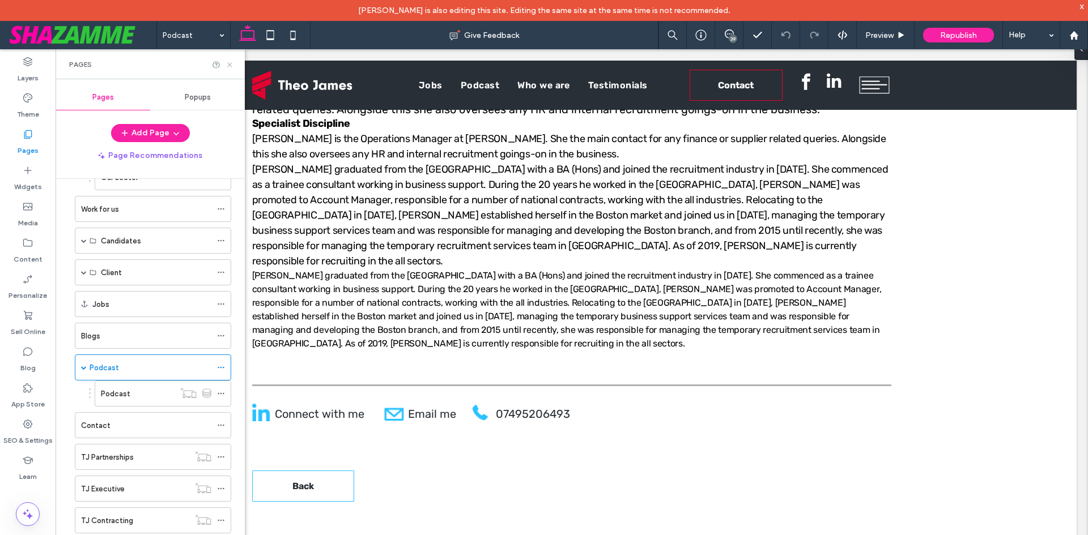
click at [230, 64] on use at bounding box center [229, 64] width 5 height 5
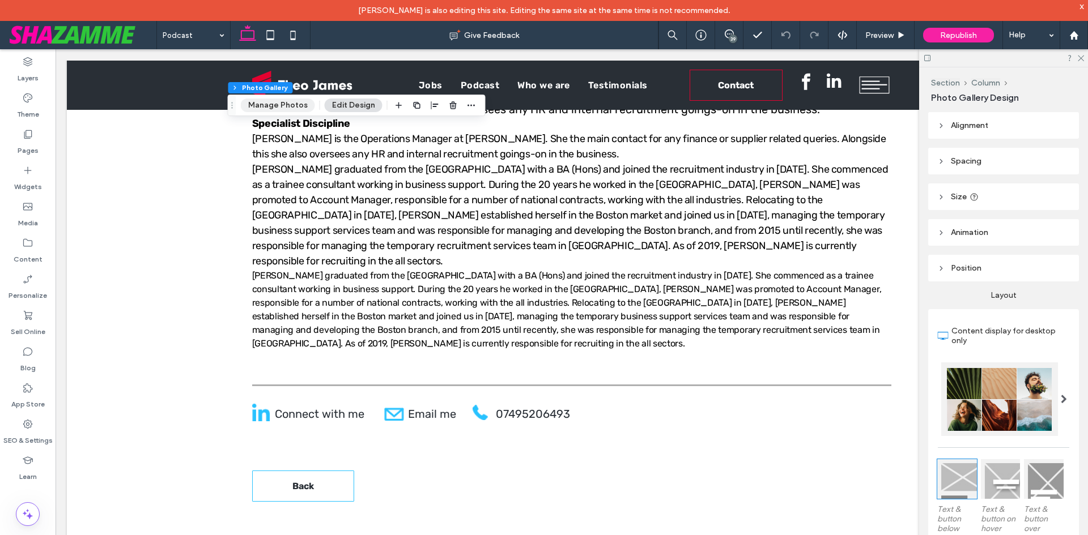
click at [285, 105] on button "Manage Photos" at bounding box center [278, 106] width 74 height 14
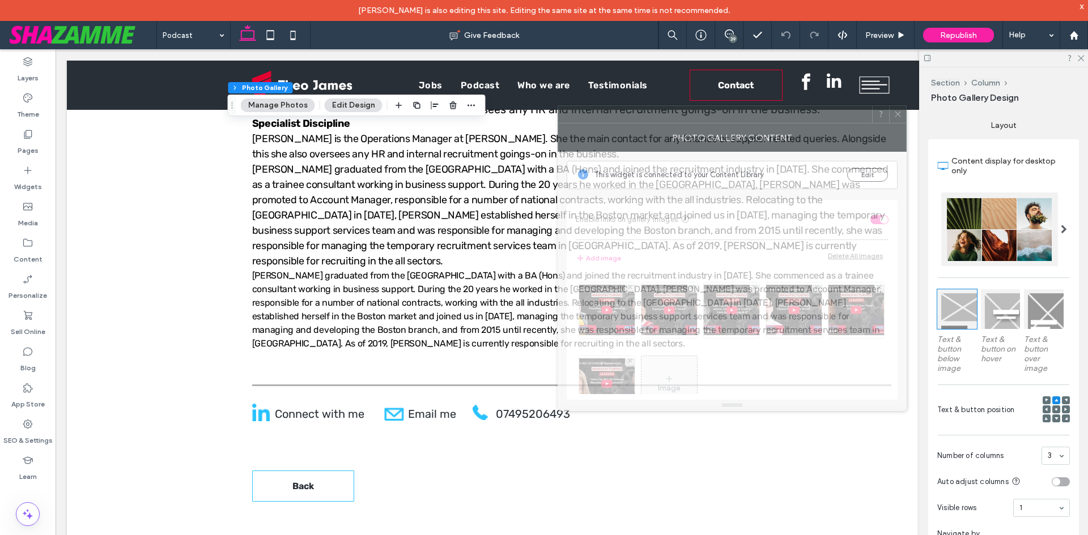
drag, startPoint x: 1003, startPoint y: 141, endPoint x: 833, endPoint y: 131, distance: 170.2
click at [833, 131] on div "Photo Gallery Content" at bounding box center [731, 138] width 349 height 28
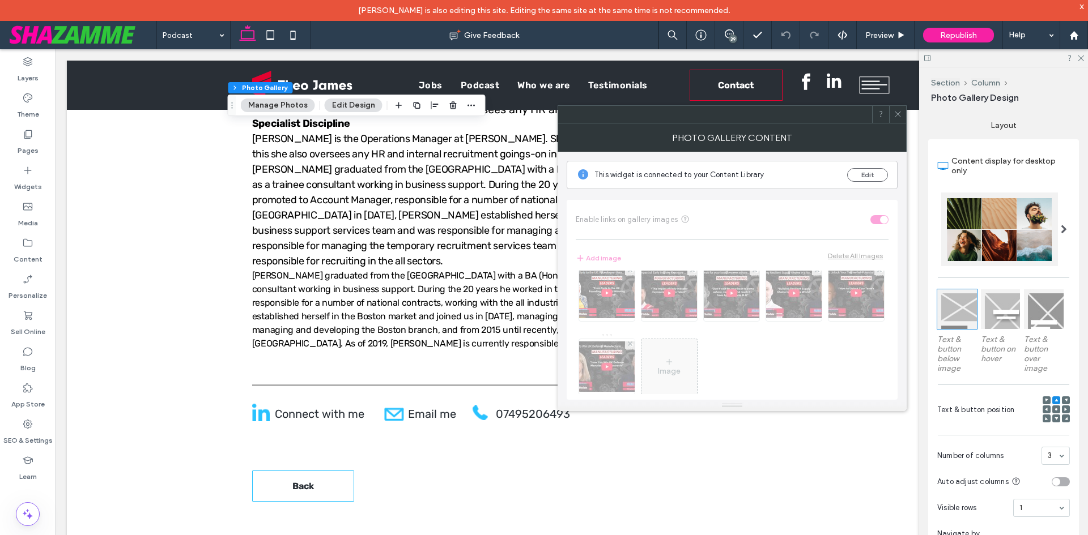
scroll to position [0, 0]
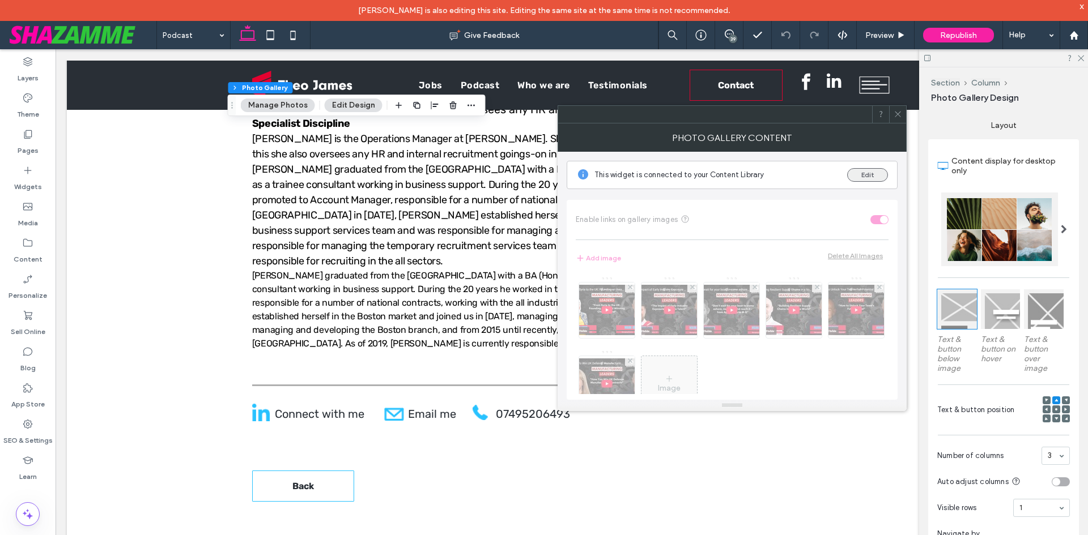
click at [868, 169] on button "Edit" at bounding box center [867, 175] width 41 height 14
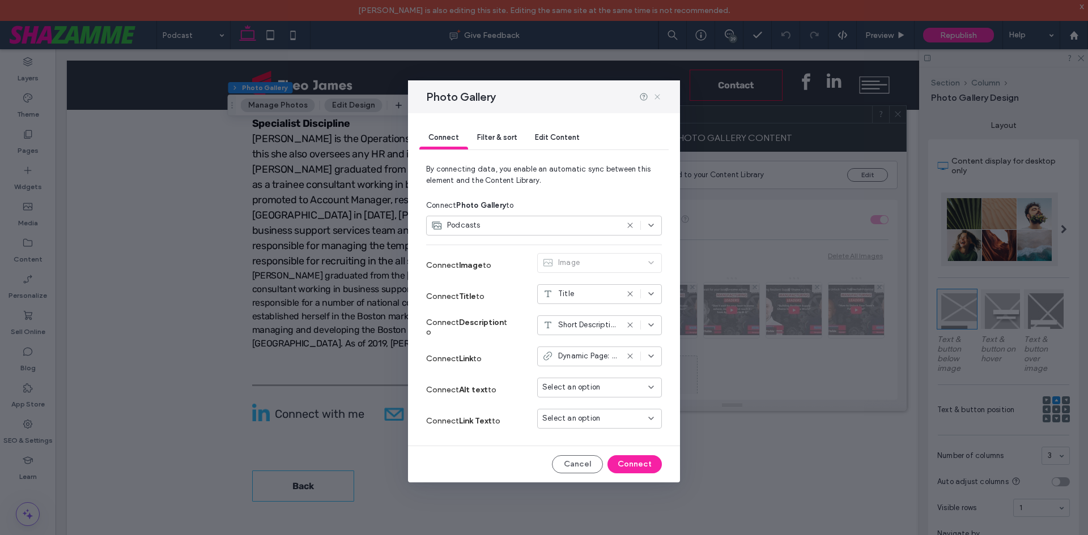
click at [658, 97] on icon at bounding box center [657, 96] width 9 height 9
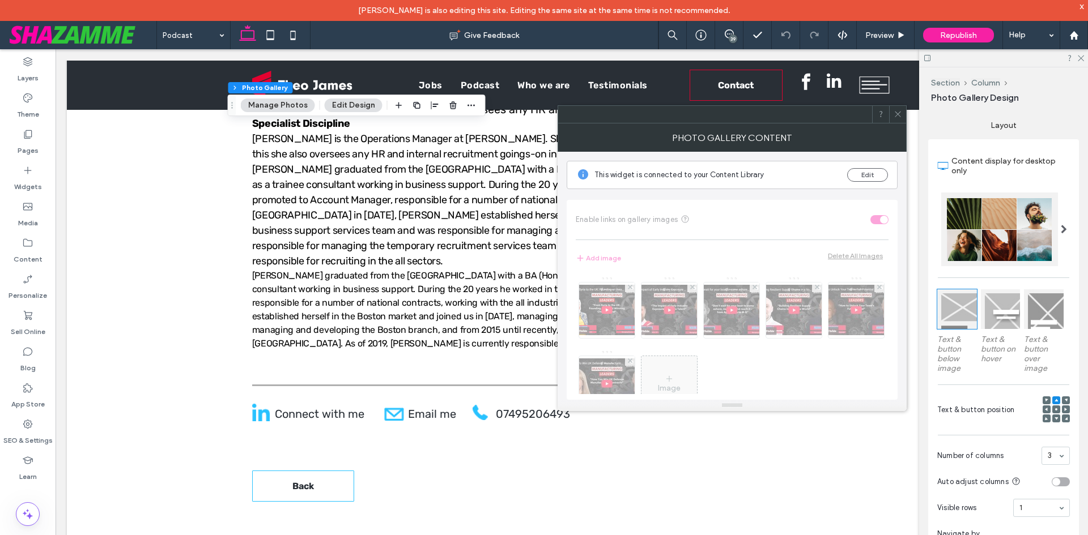
click at [896, 109] on span at bounding box center [897, 114] width 8 height 17
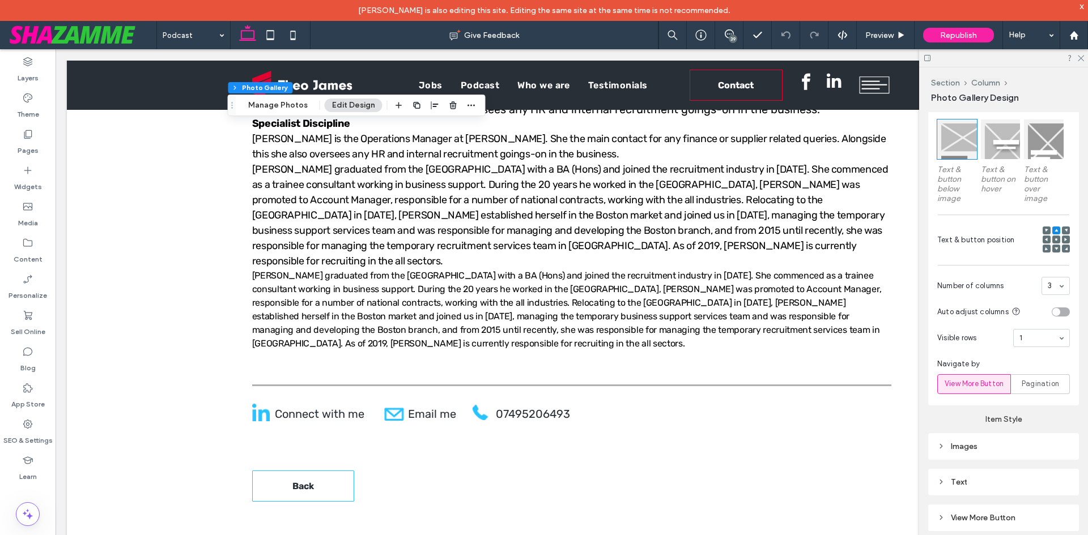
scroll to position [399, 0]
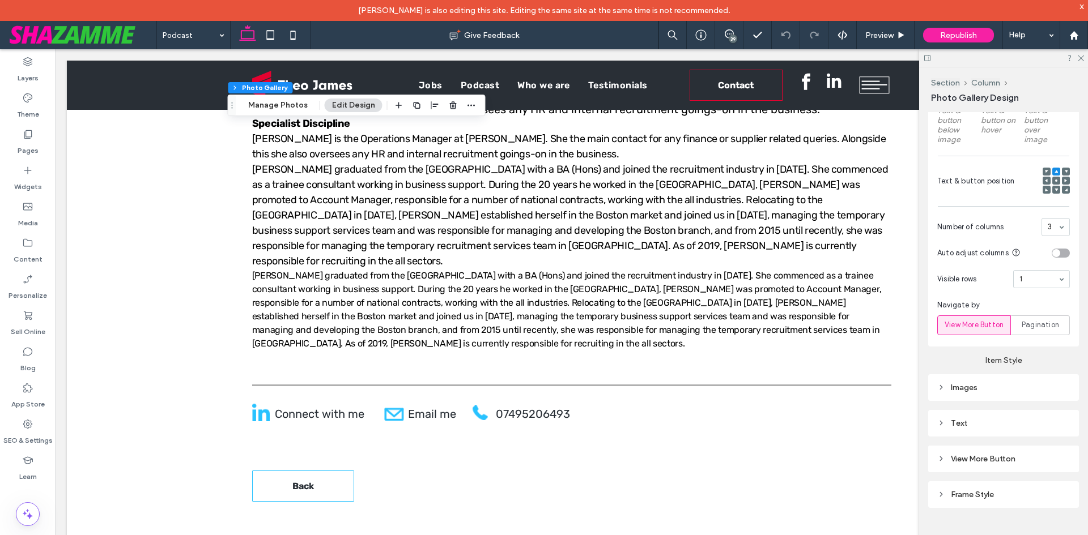
drag, startPoint x: 991, startPoint y: 454, endPoint x: 1011, endPoint y: 463, distance: 21.6
click at [990, 454] on span "View More Button" at bounding box center [983, 459] width 65 height 10
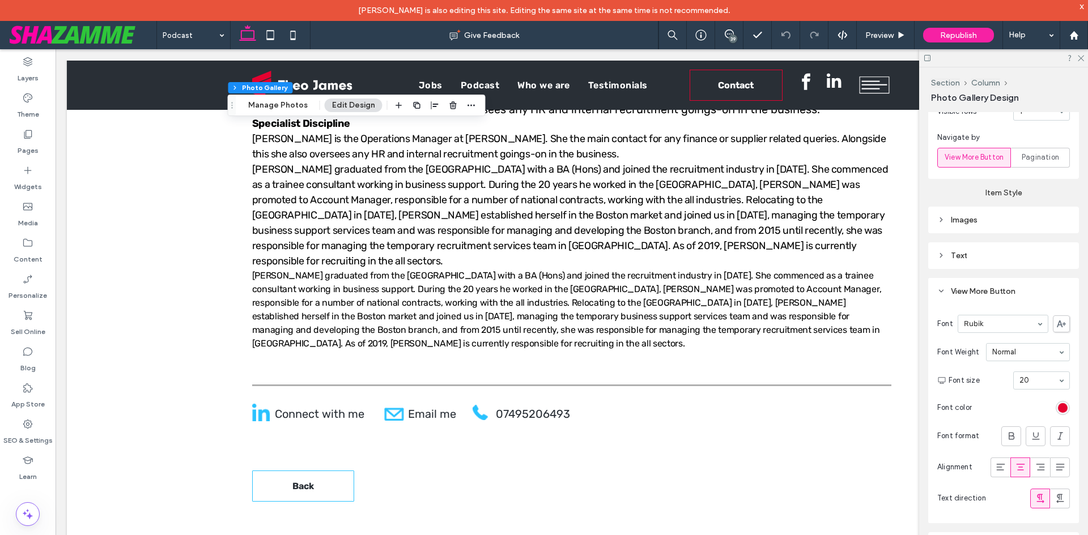
scroll to position [618, 0]
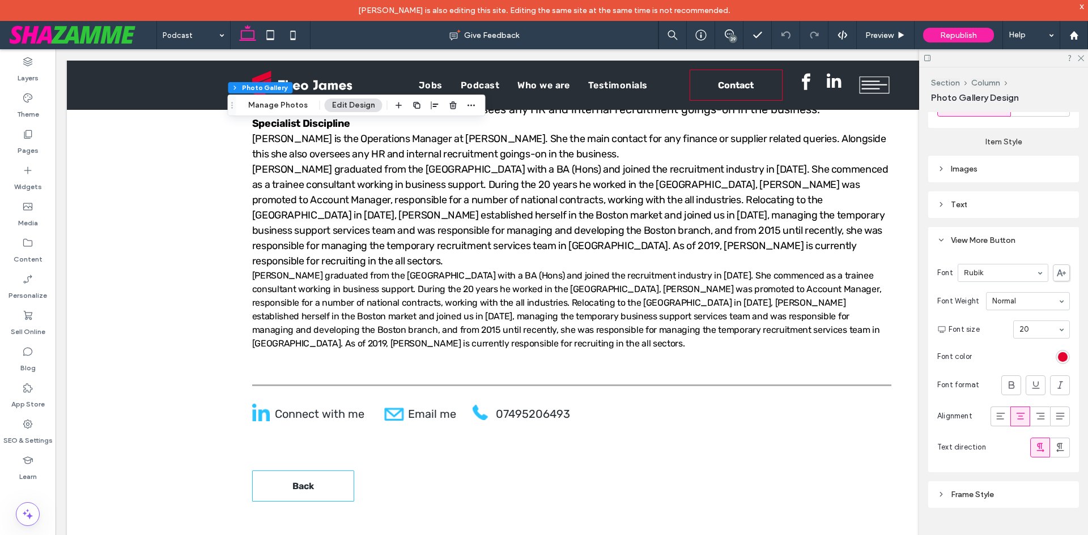
click at [268, 105] on button "Manage Photos" at bounding box center [278, 106] width 74 height 14
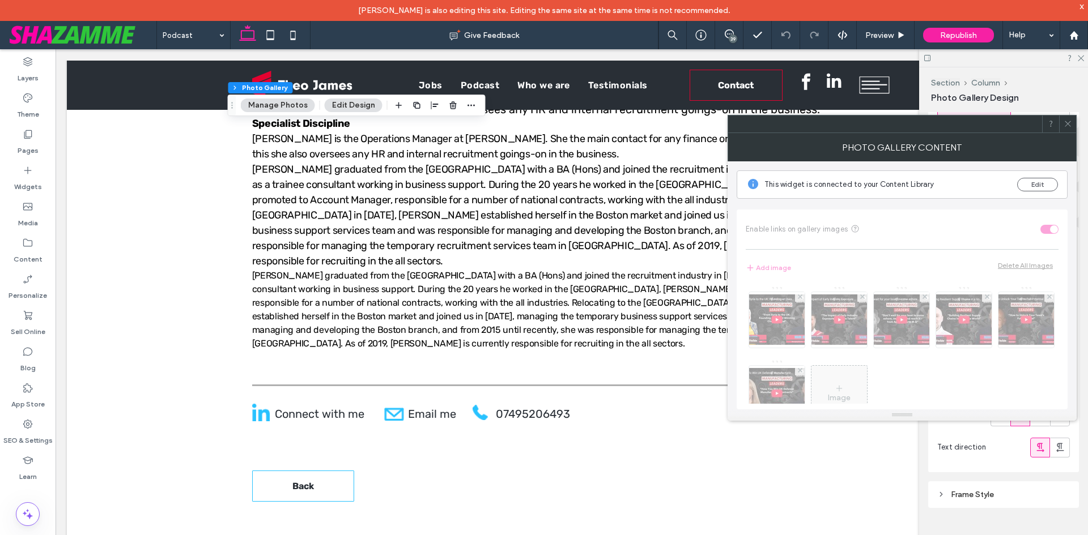
click at [1066, 121] on icon at bounding box center [1067, 124] width 8 height 8
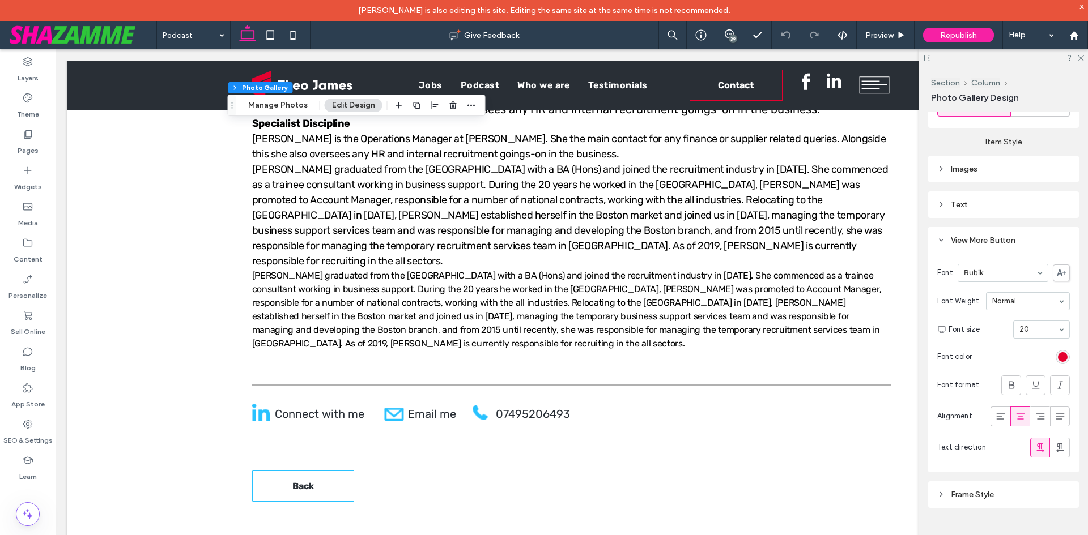
click at [972, 490] on div "Frame Style" at bounding box center [1003, 495] width 133 height 10
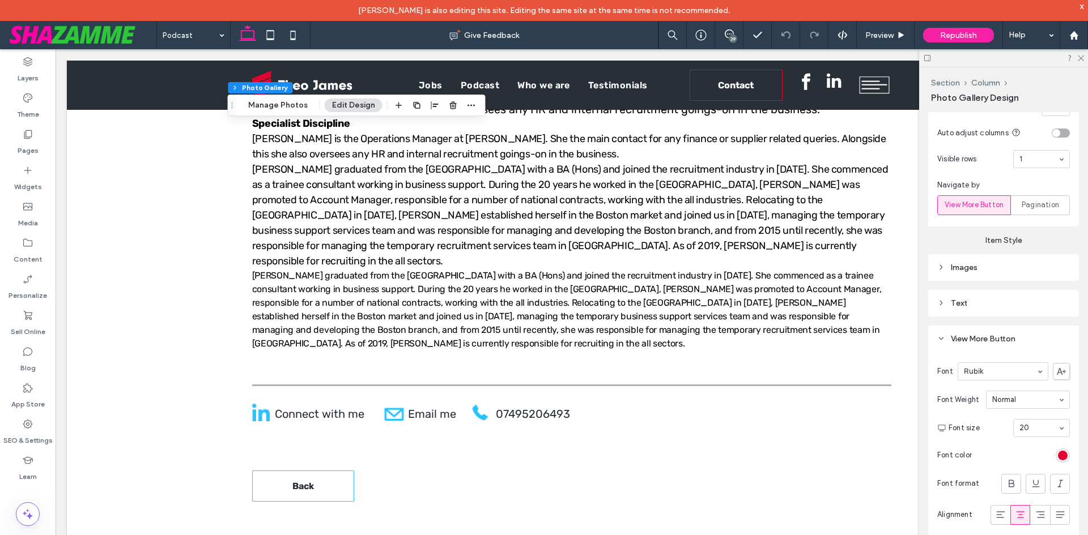
scroll to position [516, 0]
click at [957, 299] on div "Text" at bounding box center [1003, 306] width 133 height 15
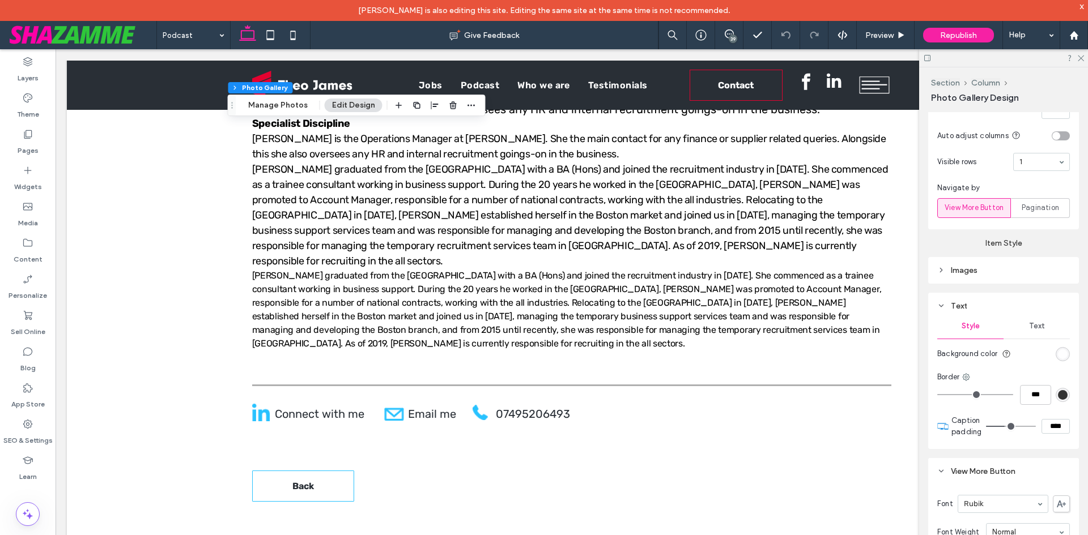
click at [969, 273] on div "Images" at bounding box center [1003, 271] width 133 height 10
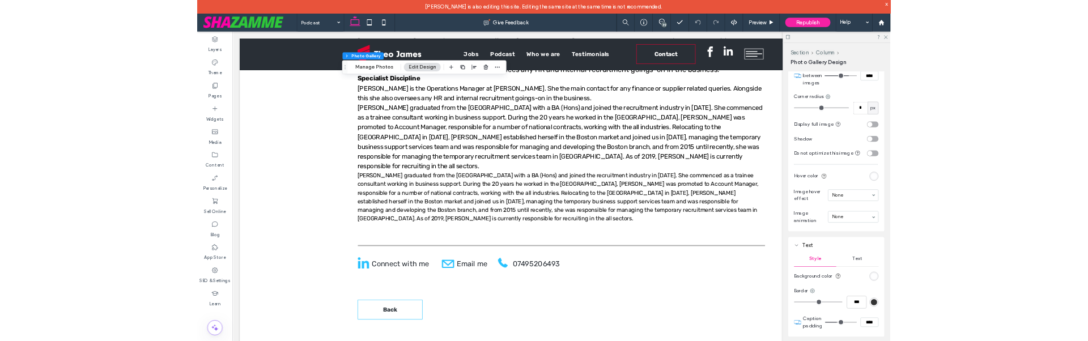
scroll to position [799, 0]
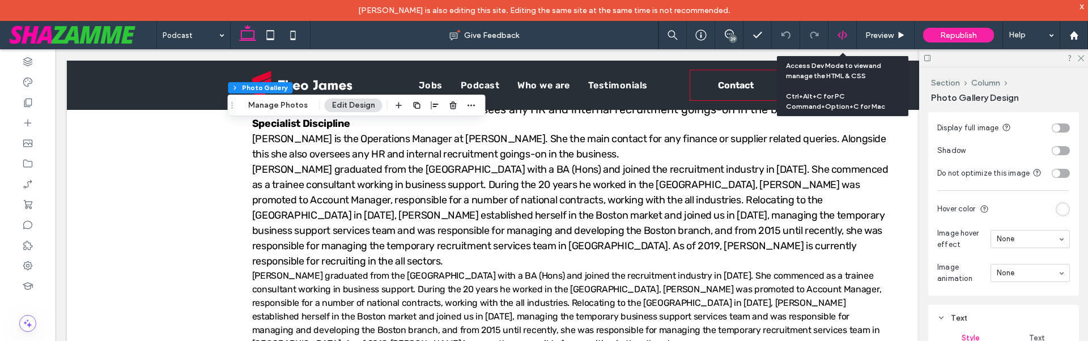
click at [836, 40] on div at bounding box center [842, 35] width 28 height 10
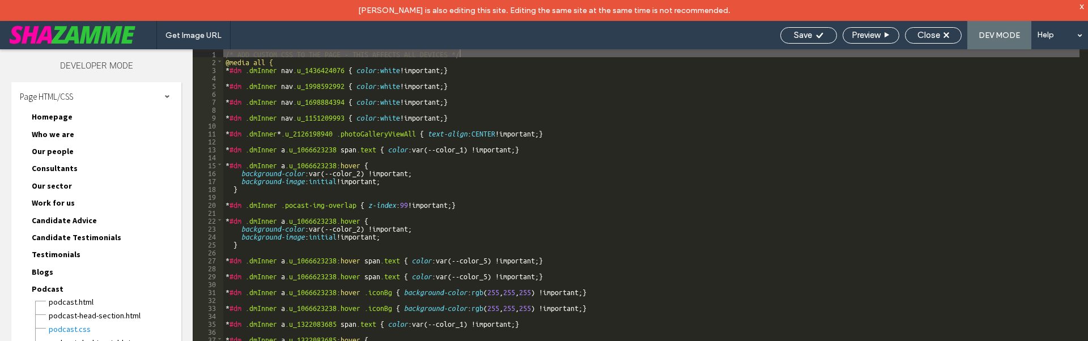
click at [225, 61] on div "/* ADD CUSTOM CSS TO THE PAGE - THIS AFFECTS ALL DEVICES */ @media all { * #dm …" at bounding box center [747, 213] width 1049 height 329
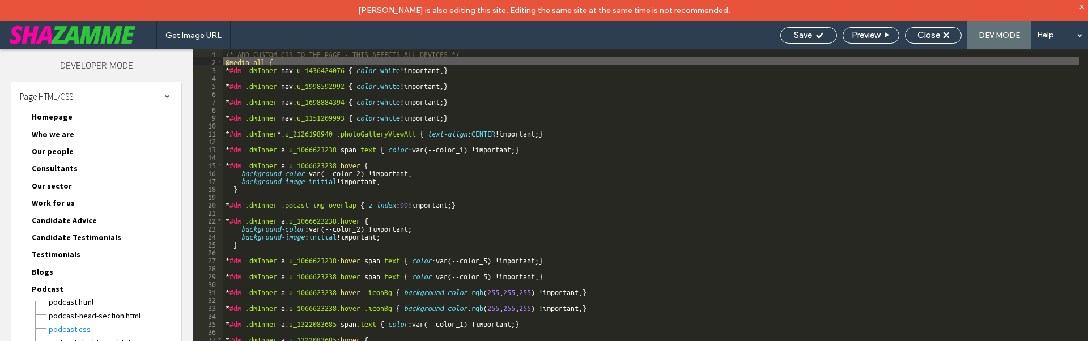
type textarea "**"
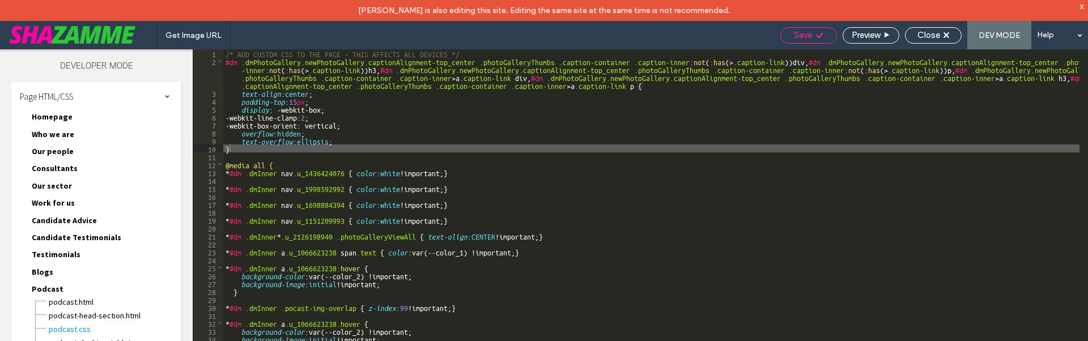
click at [821, 32] on icon at bounding box center [819, 35] width 8 height 8
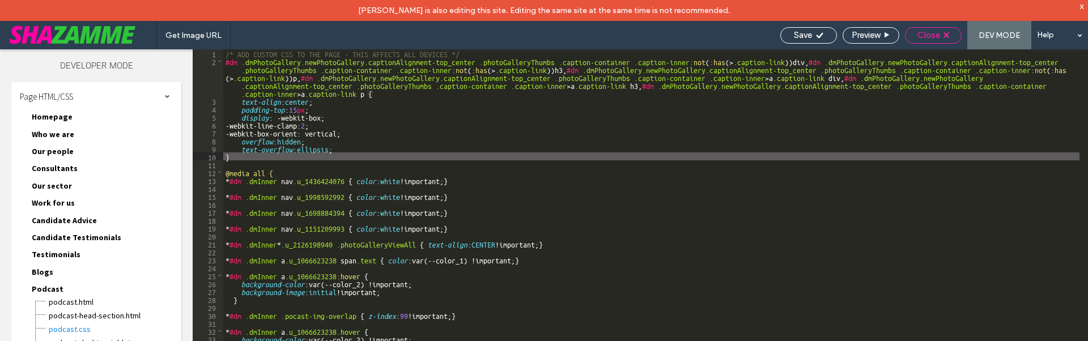
click at [947, 36] on use at bounding box center [946, 35] width 6 height 6
